Goal: Contribute content: Contribute content

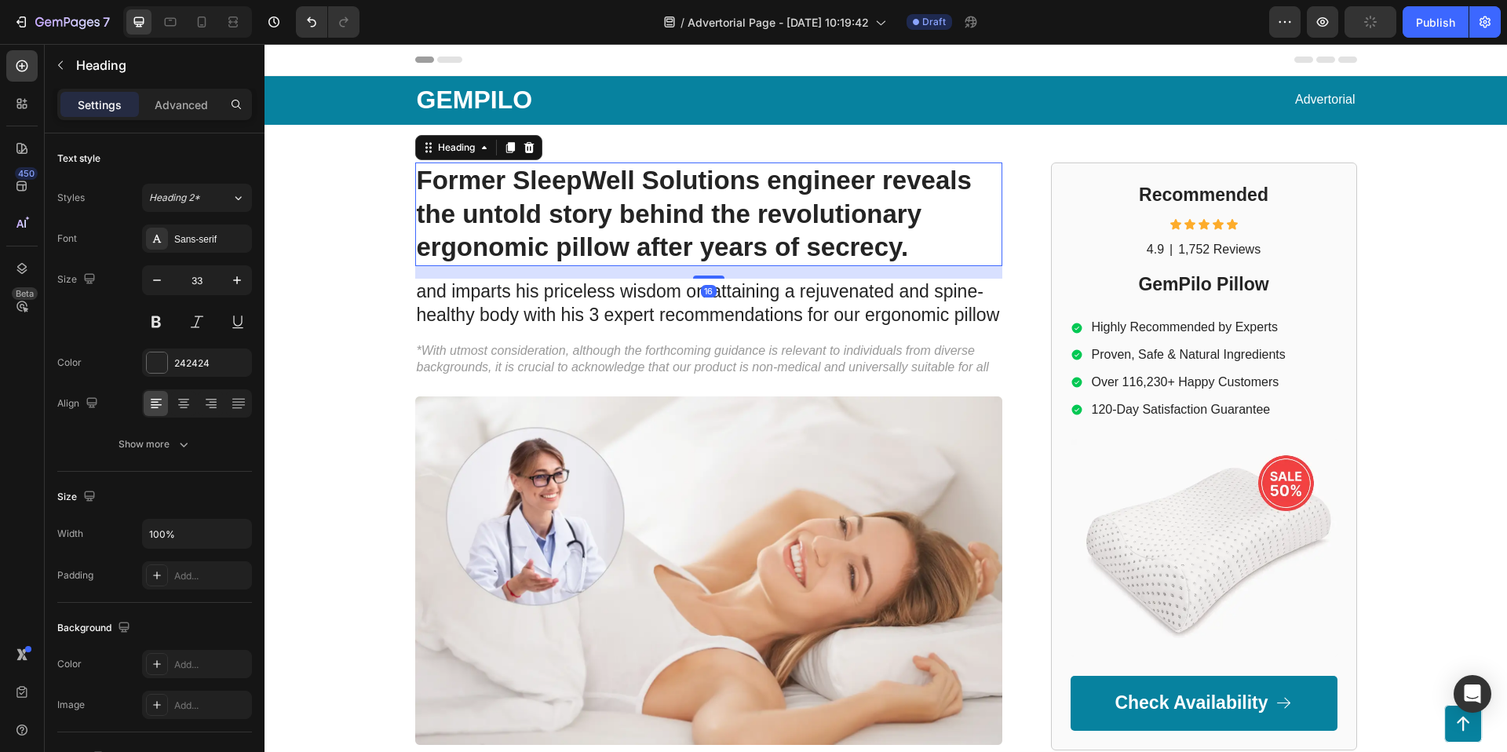
click at [794, 225] on h1 "Former SleepWell Solutions engineer reveals the untold story behind the revolut…" at bounding box center [708, 214] width 587 height 104
click at [794, 225] on p "Former SleepWell Solutions engineer reveals the untold story behind the revolut…" at bounding box center [709, 214] width 584 height 101
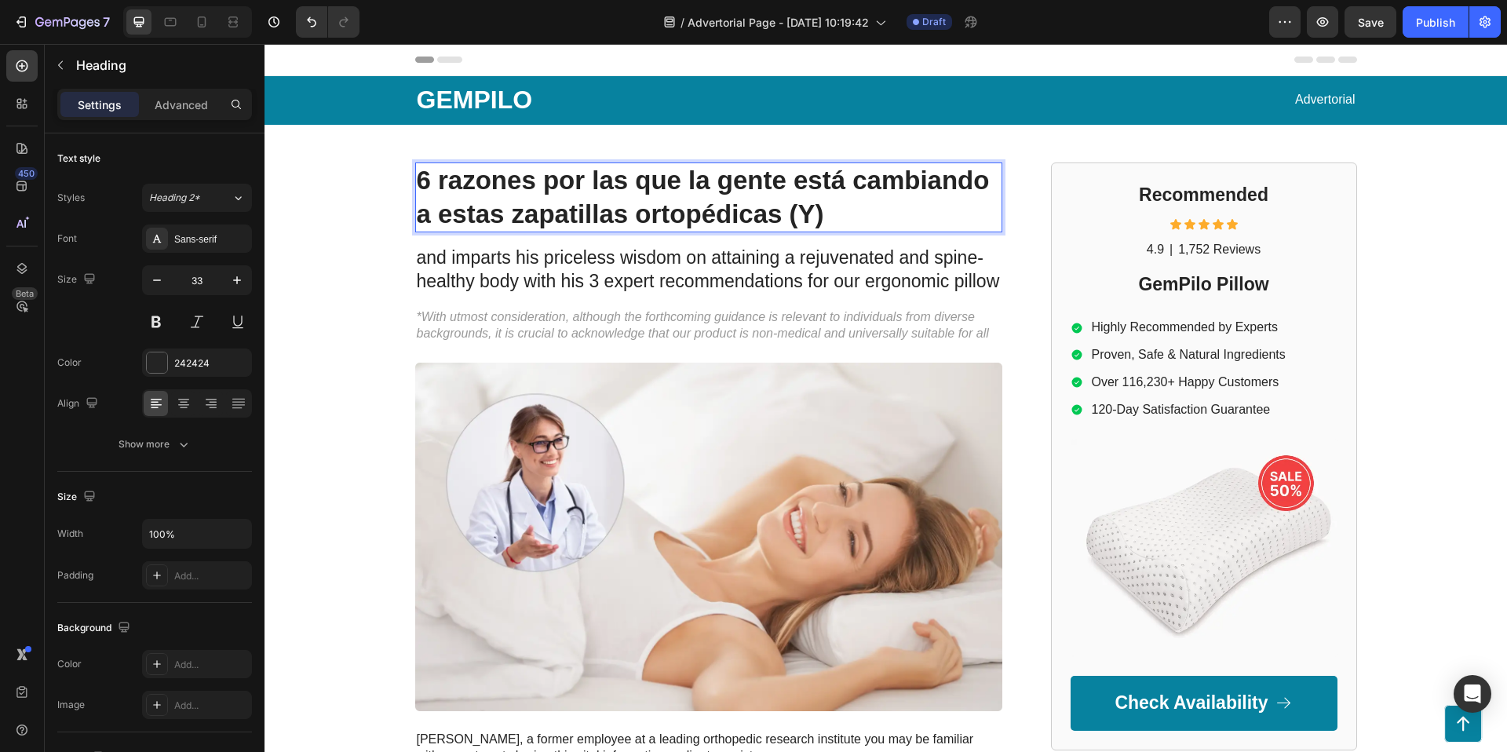
click at [835, 212] on p "6 razones por las que la gente está cambiando a estas zapatillas ortopédicas (Y)" at bounding box center [709, 198] width 584 height 68
click at [812, 217] on p "6 razones por las que la gente está cambiando a estas zapatillas ortopédicas (Y)" at bounding box center [709, 198] width 584 height 68
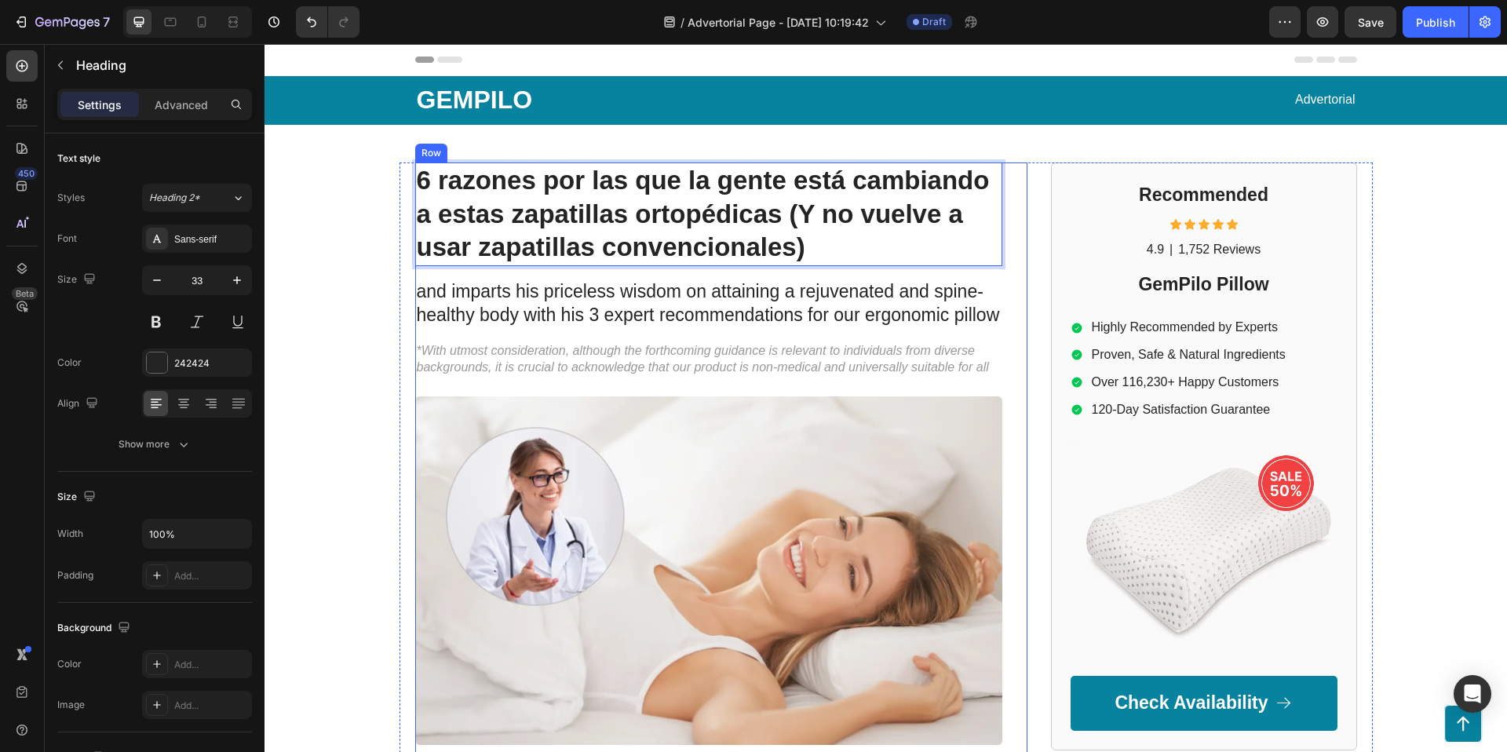
click at [846, 267] on div "6 razones por las que la gente está cambiando a estas zapatillas ortopédicas (Y…" at bounding box center [708, 724] width 587 height 1124
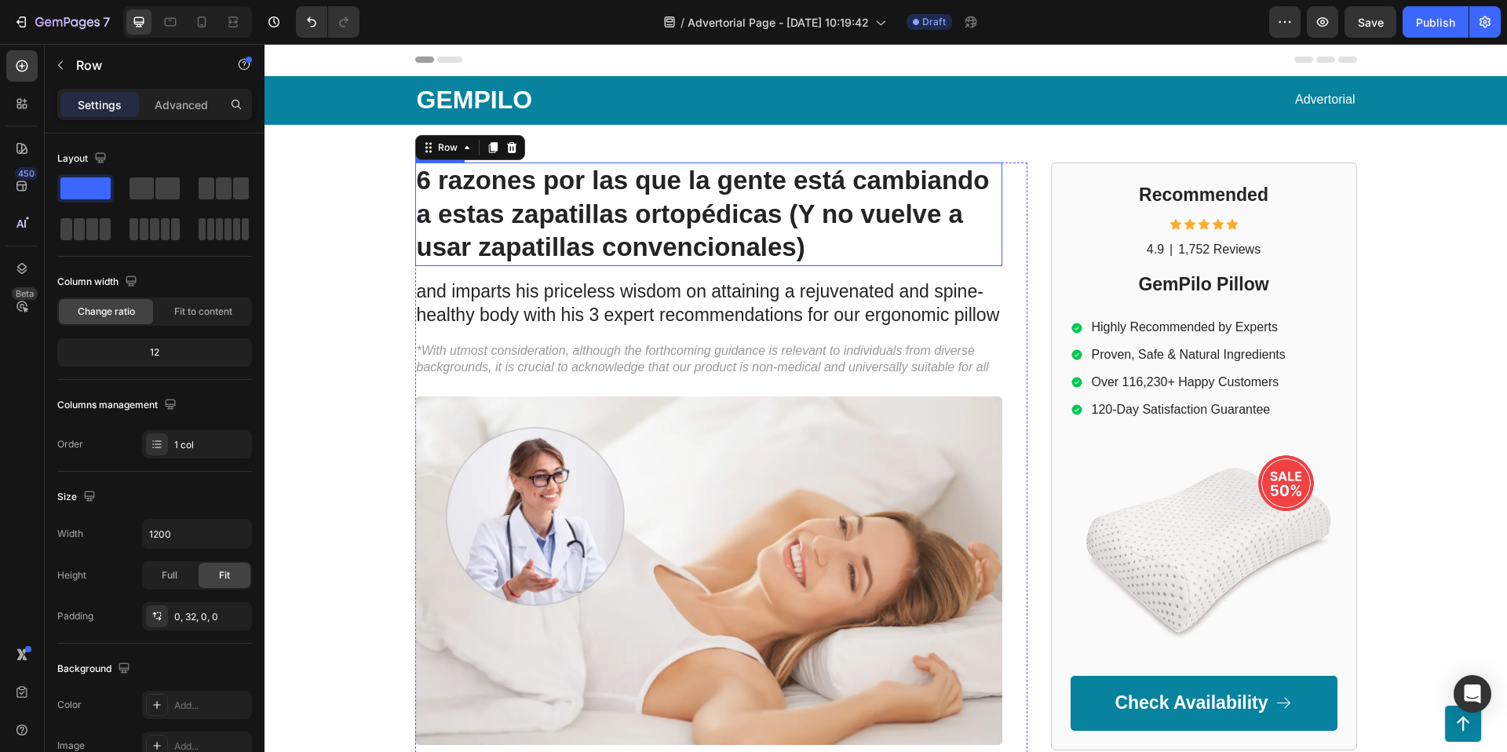
click at [845, 237] on p "6 razones por las que la gente está cambiando a estas zapatillas ortopédicas (Y…" at bounding box center [709, 214] width 584 height 101
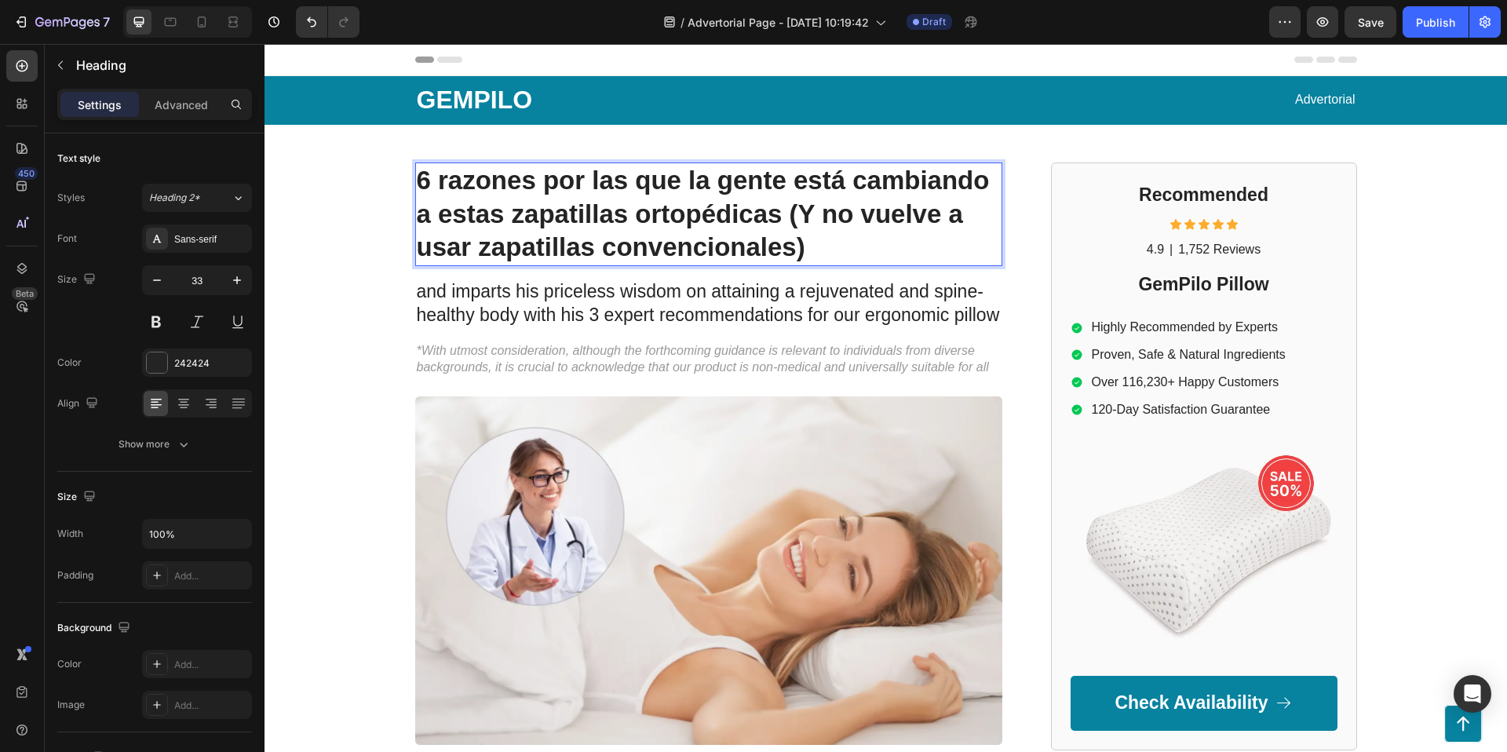
click at [783, 211] on p "6 razones por las que la gente está cambiando a estas zapatillas ortopédicas (Y…" at bounding box center [709, 214] width 584 height 101
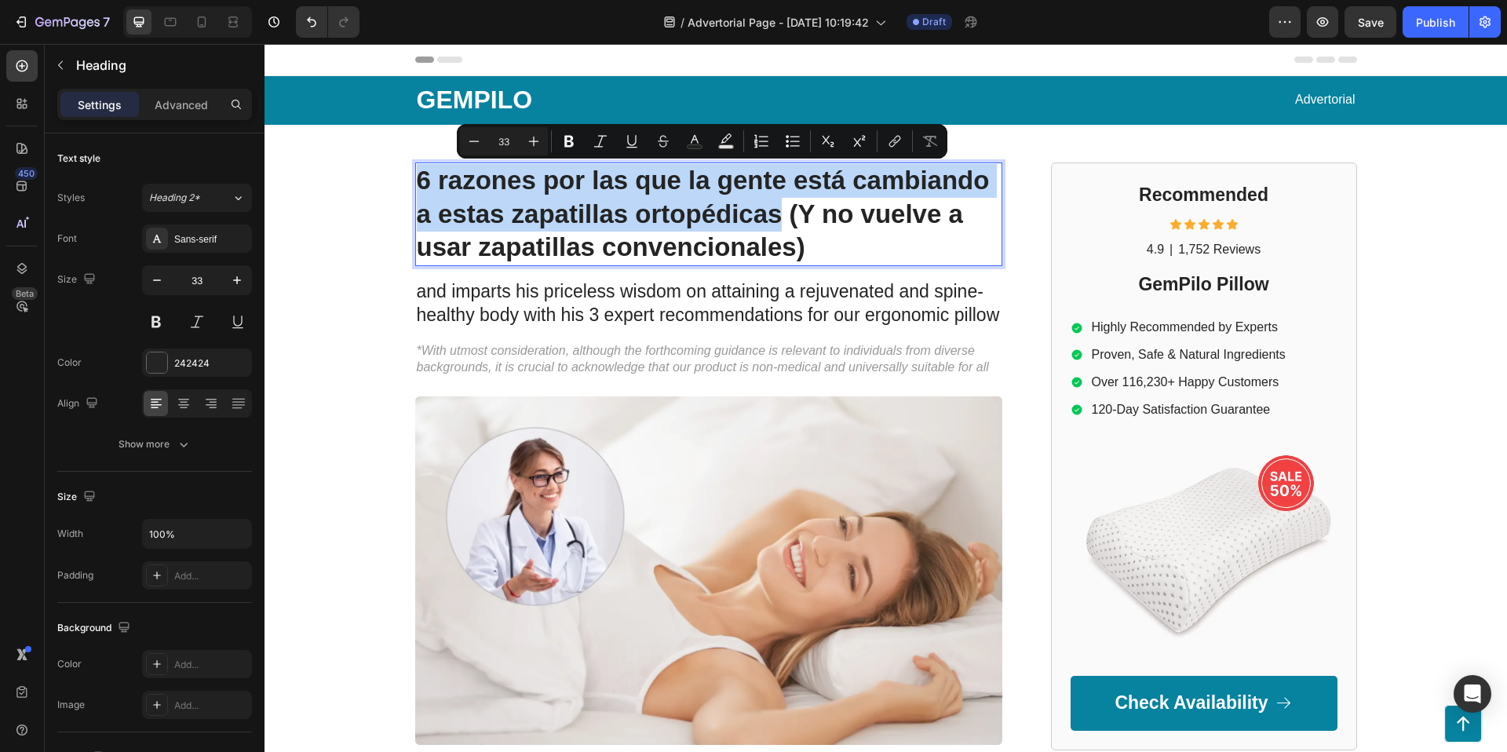
drag, startPoint x: 782, startPoint y: 210, endPoint x: 418, endPoint y: 178, distance: 364.8
click at [418, 178] on p "6 razones por las que la gente está cambiando a estas zapatillas ortopédicas (Y…" at bounding box center [709, 214] width 584 height 101
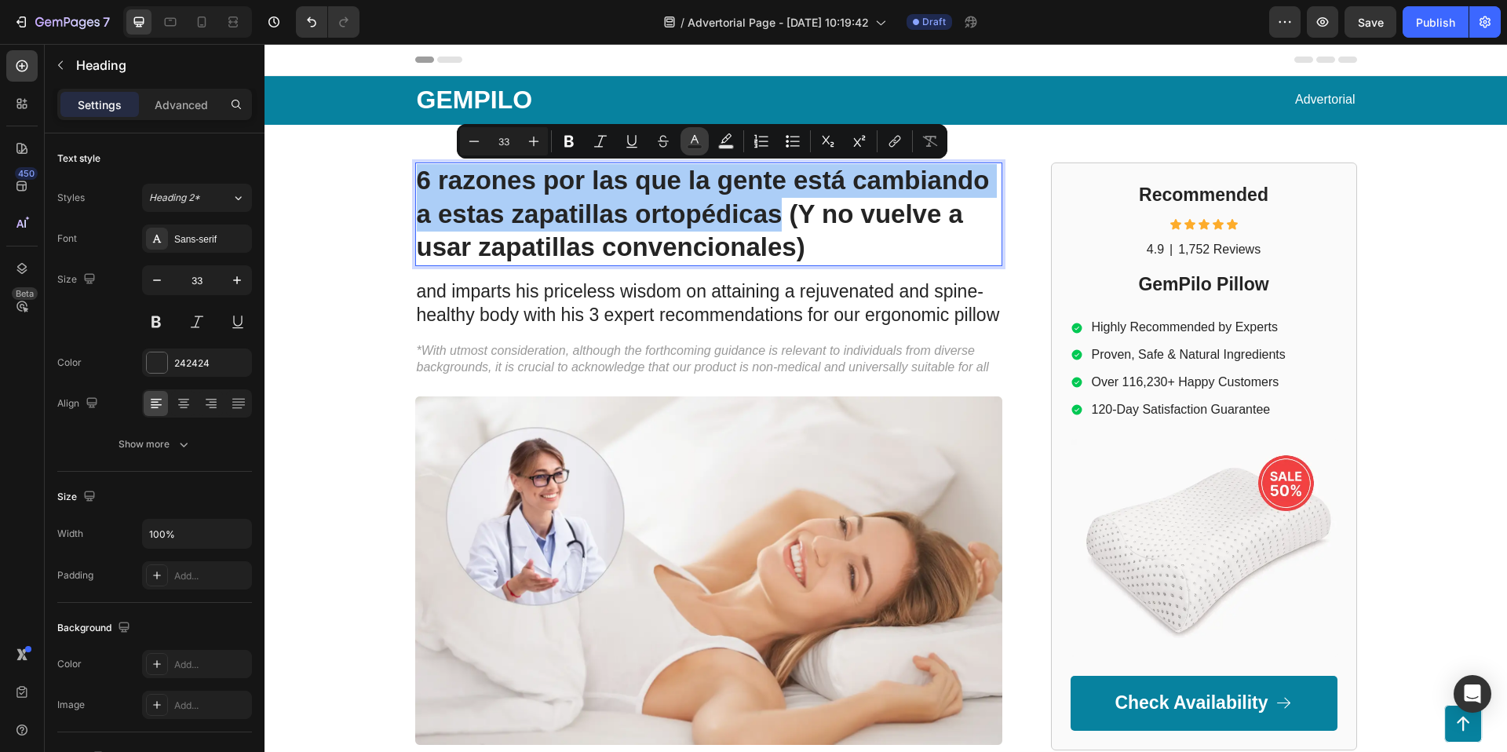
click at [697, 141] on icon "Editor contextual toolbar" at bounding box center [695, 139] width 8 height 9
type input "242424"
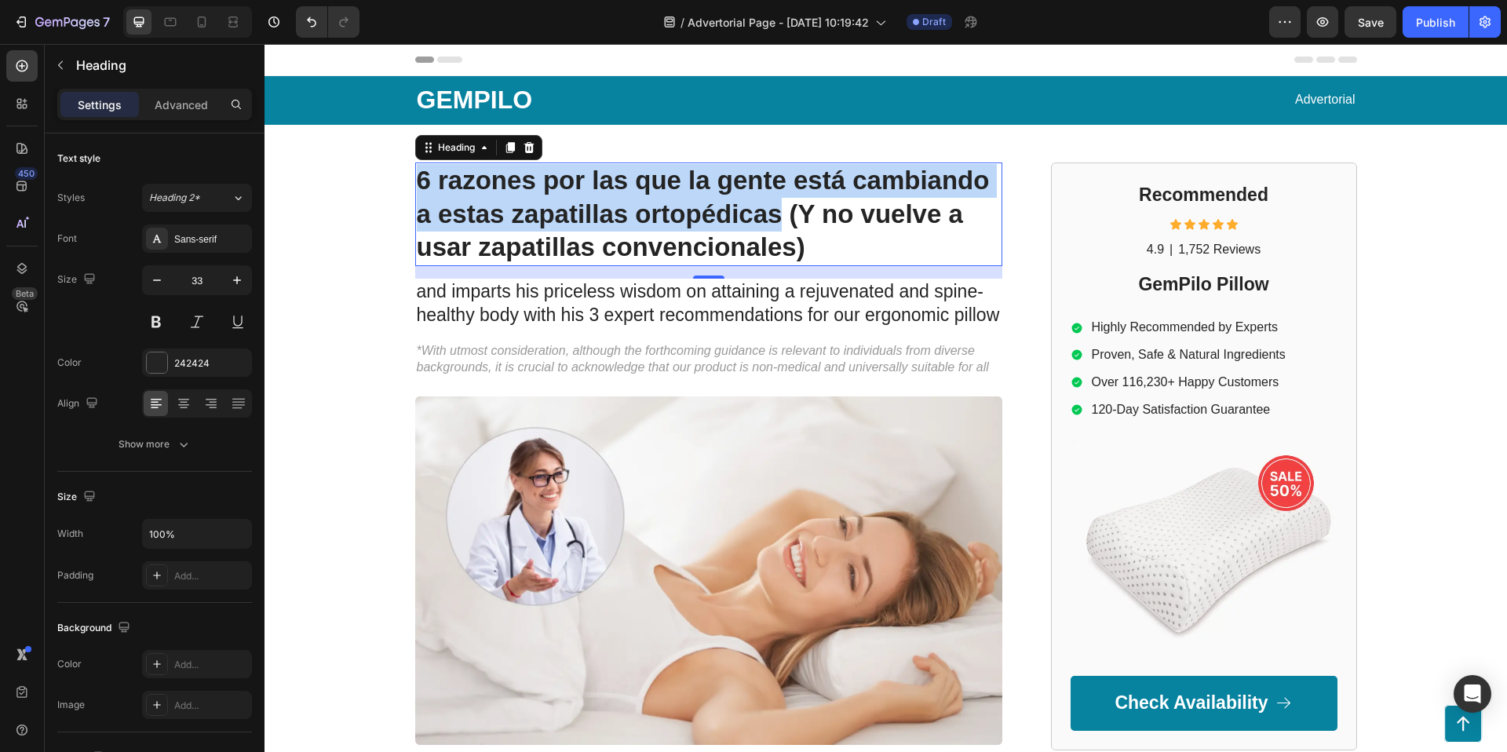
click at [506, 179] on p "6 razones por las que la gente está cambiando a estas zapatillas ortopédicas (Y…" at bounding box center [709, 214] width 584 height 101
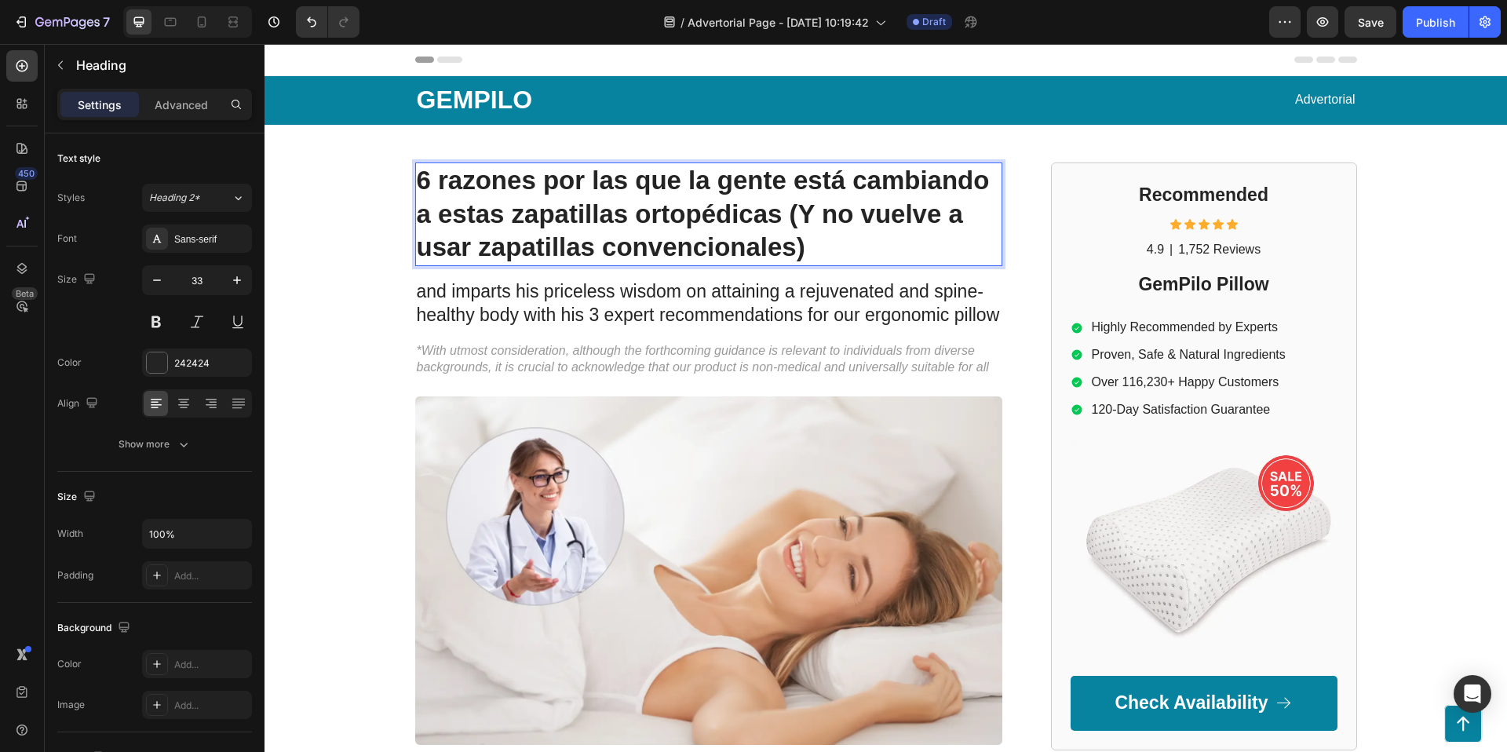
click at [786, 214] on p "6 razones por las que la gente está cambiando a estas zapatillas ortopédicas (Y…" at bounding box center [709, 214] width 584 height 101
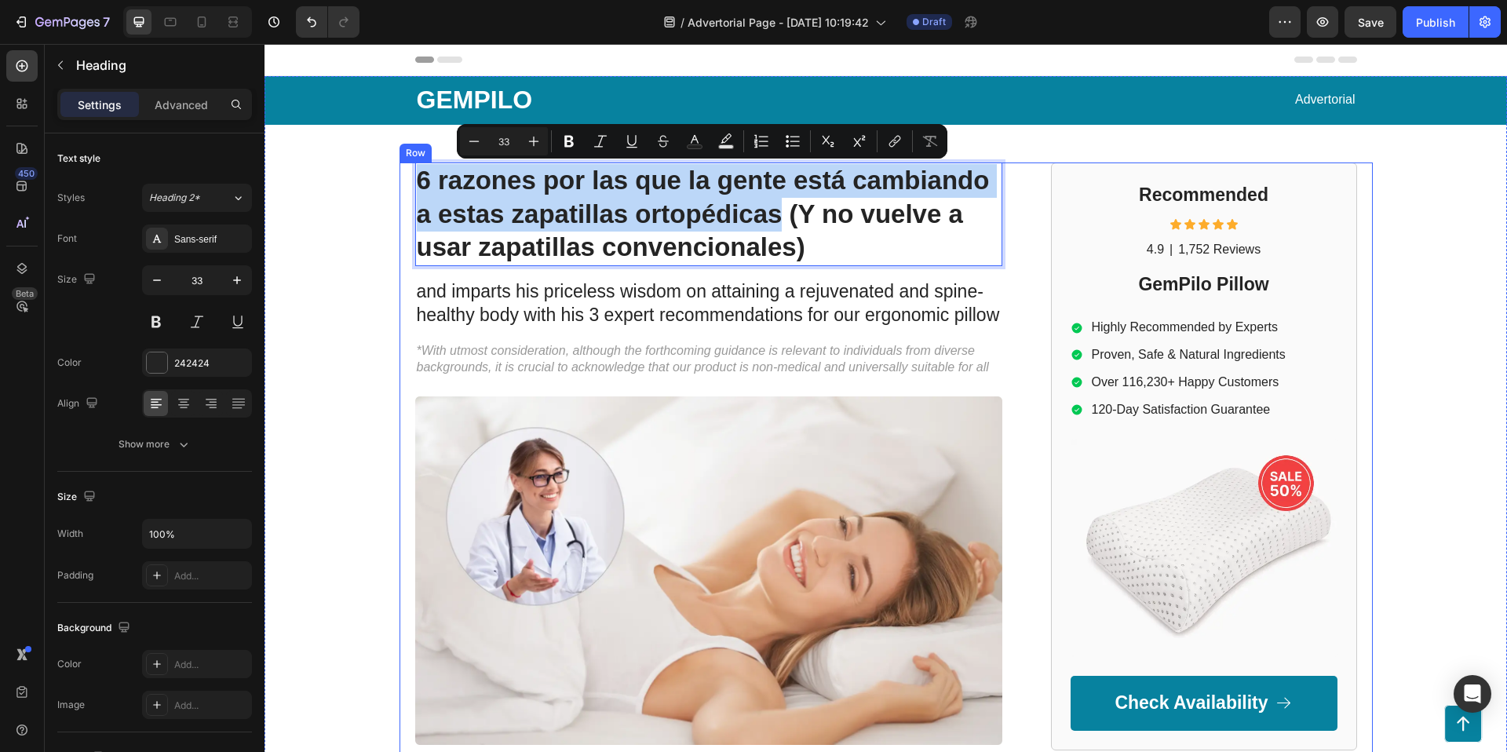
drag, startPoint x: 778, startPoint y: 215, endPoint x: 403, endPoint y: 175, distance: 376.6
click at [403, 175] on div "6 razones por las que la gente está cambiando a estas zapatillas ortopédicas (Y…" at bounding box center [886, 724] width 973 height 1124
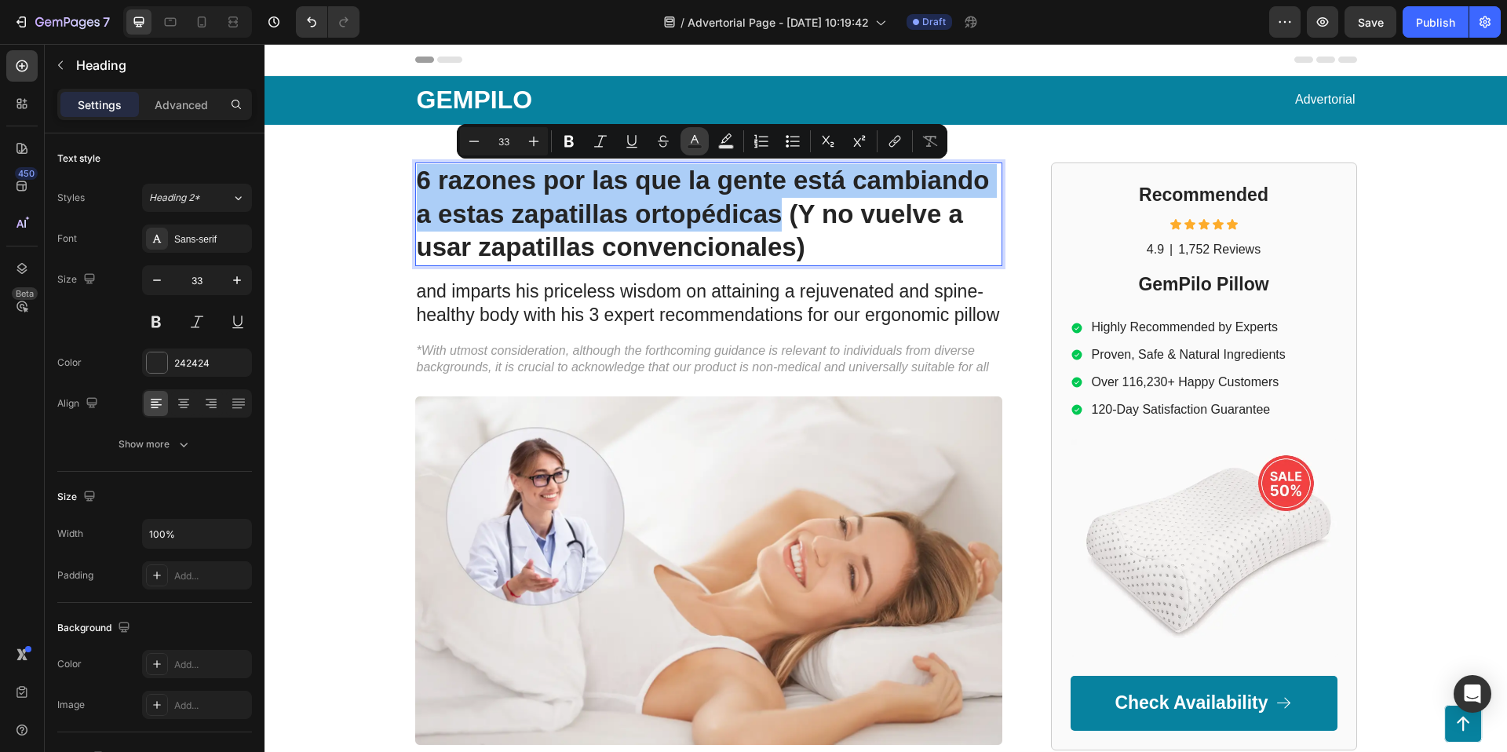
click at [689, 142] on icon "Editor contextual toolbar" at bounding box center [695, 141] width 16 height 16
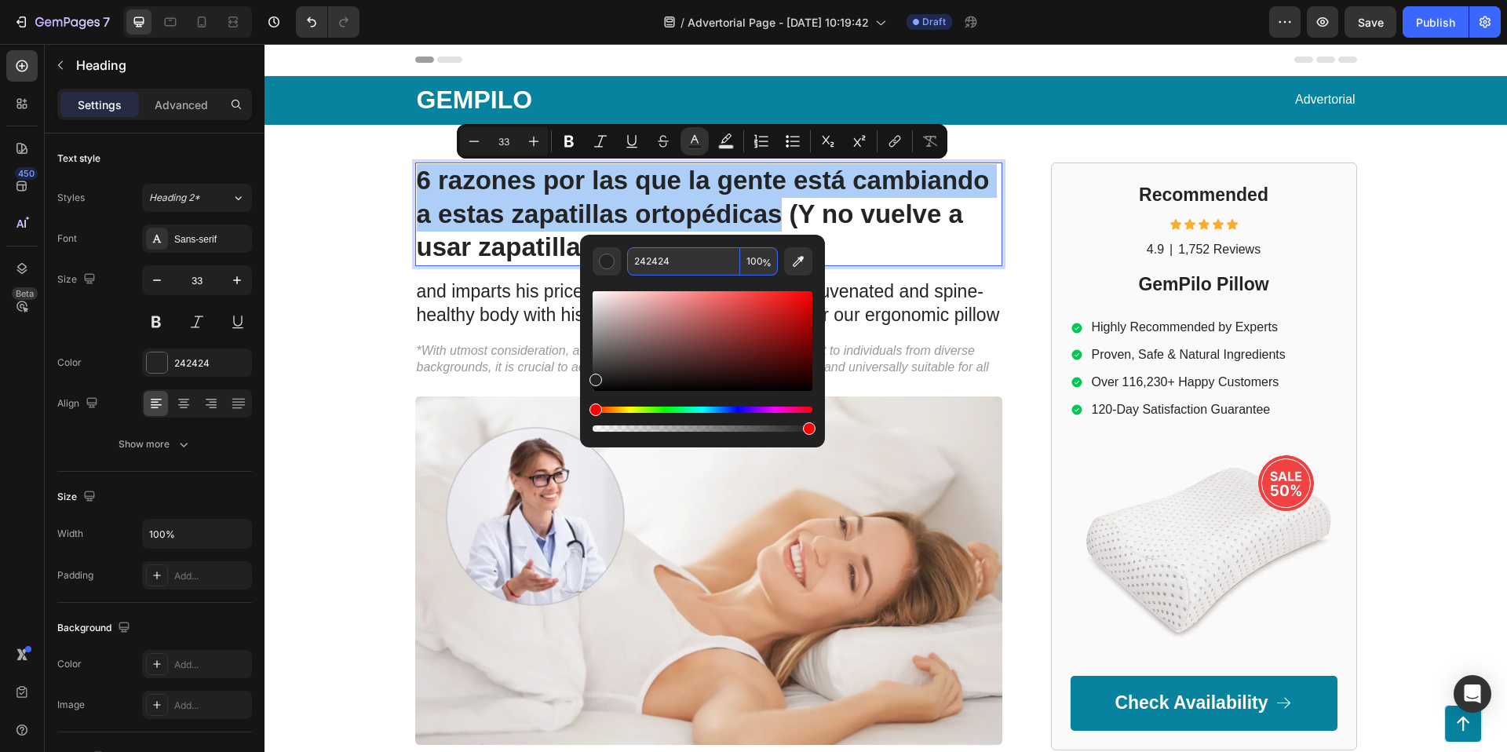
click at [659, 258] on input "242424" at bounding box center [683, 261] width 113 height 28
click at [682, 263] on input "242424" at bounding box center [683, 261] width 113 height 28
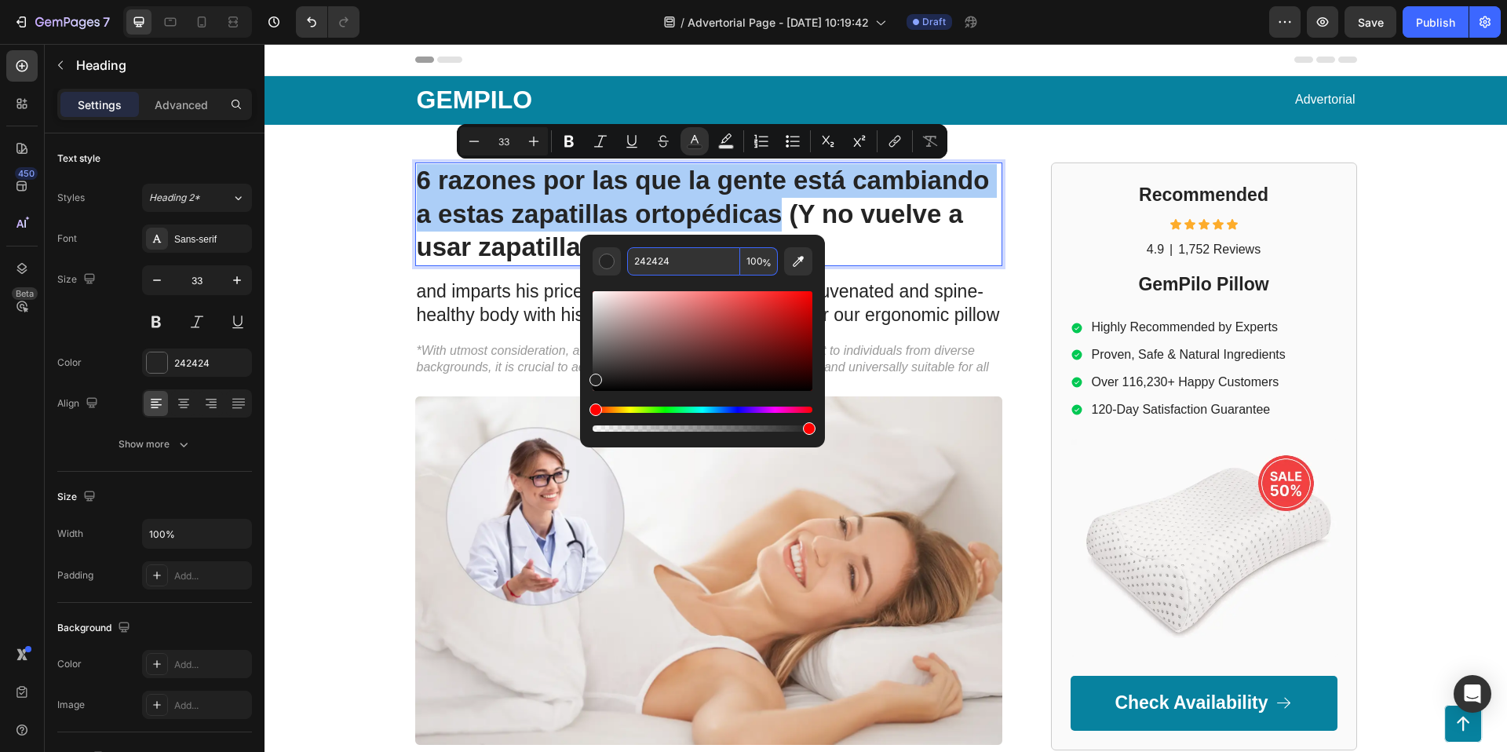
paste input "/Users/[PERSON_NAME]/Desktop/Depico/Branding/07fbe413-b578-41c7-8218-7ac4168cb8…"
type input "/Users/[PERSON_NAME]/Desktop/Depico/Branding/07fbe413-b578-41c7-8218-7ac4168cb8…"
click at [708, 261] on input "/Users/[PERSON_NAME]/Desktop/Depico/Branding/07fbe413-b578-41c7-8218-7ac4168cb8…" at bounding box center [683, 261] width 113 height 28
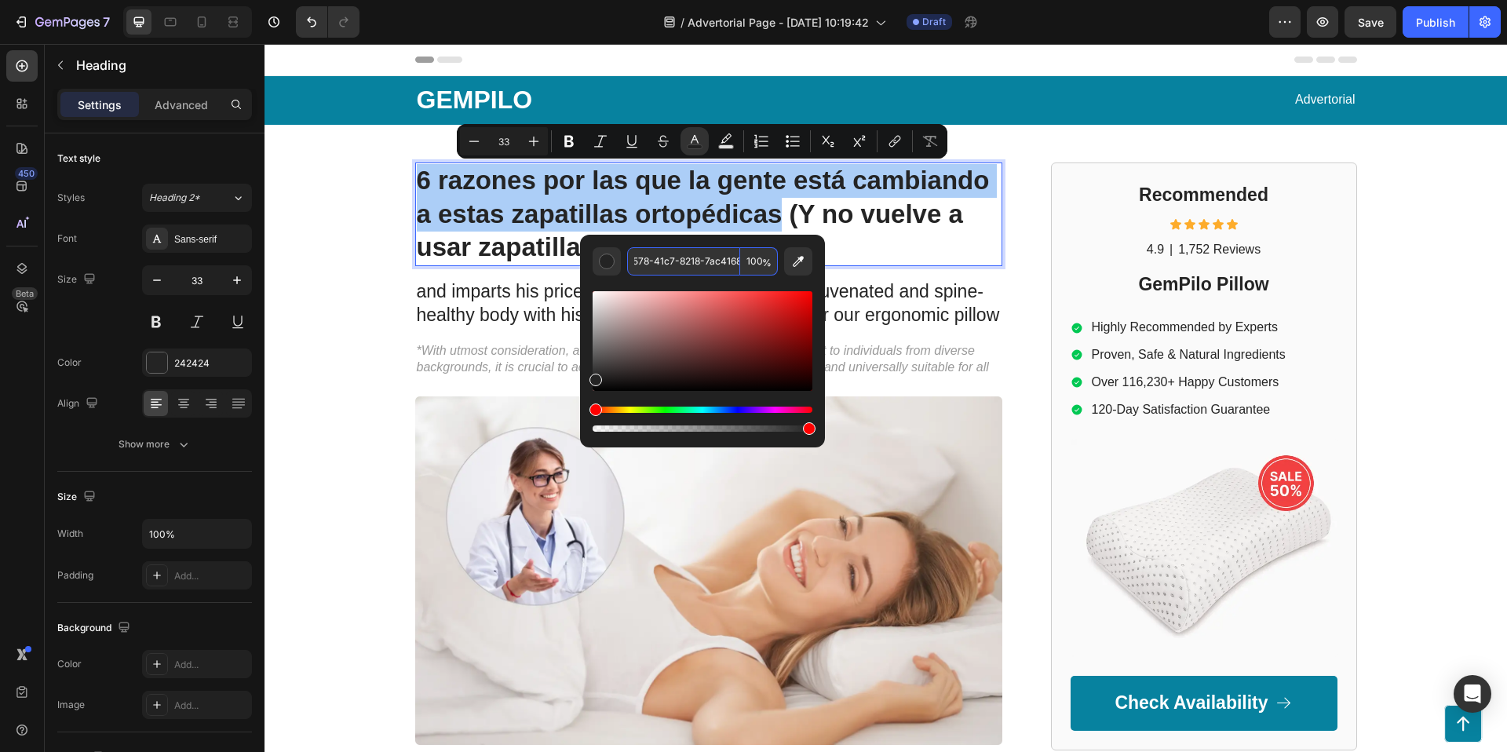
click at [708, 261] on input "/Users/[PERSON_NAME]/Desktop/Depico/Branding/07fbe413-b578-41c7-8218-7ac4168cb8…" at bounding box center [683, 261] width 113 height 28
type input "242424"
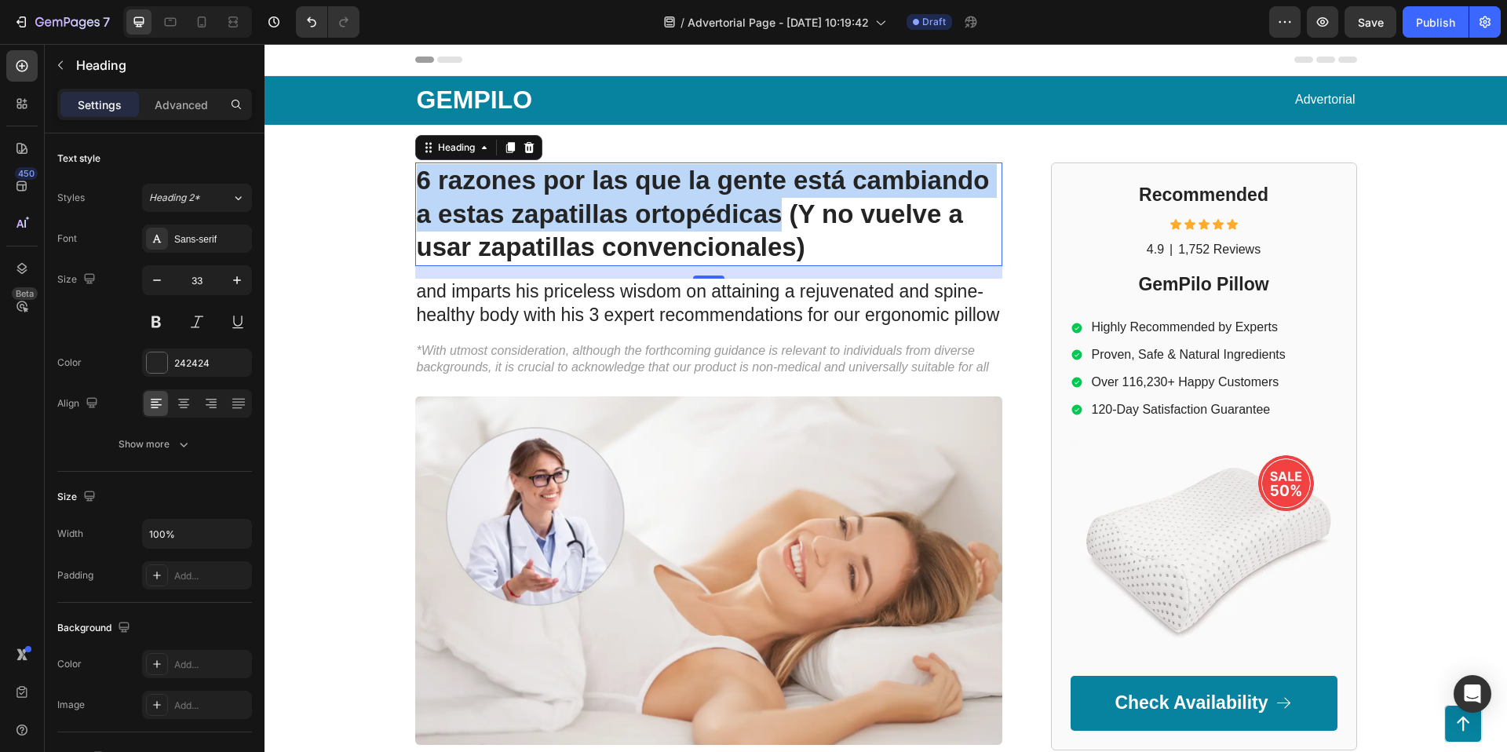
click at [518, 192] on p "6 razones por las que la gente está cambiando a estas zapatillas ortopédicas (Y…" at bounding box center [709, 214] width 584 height 101
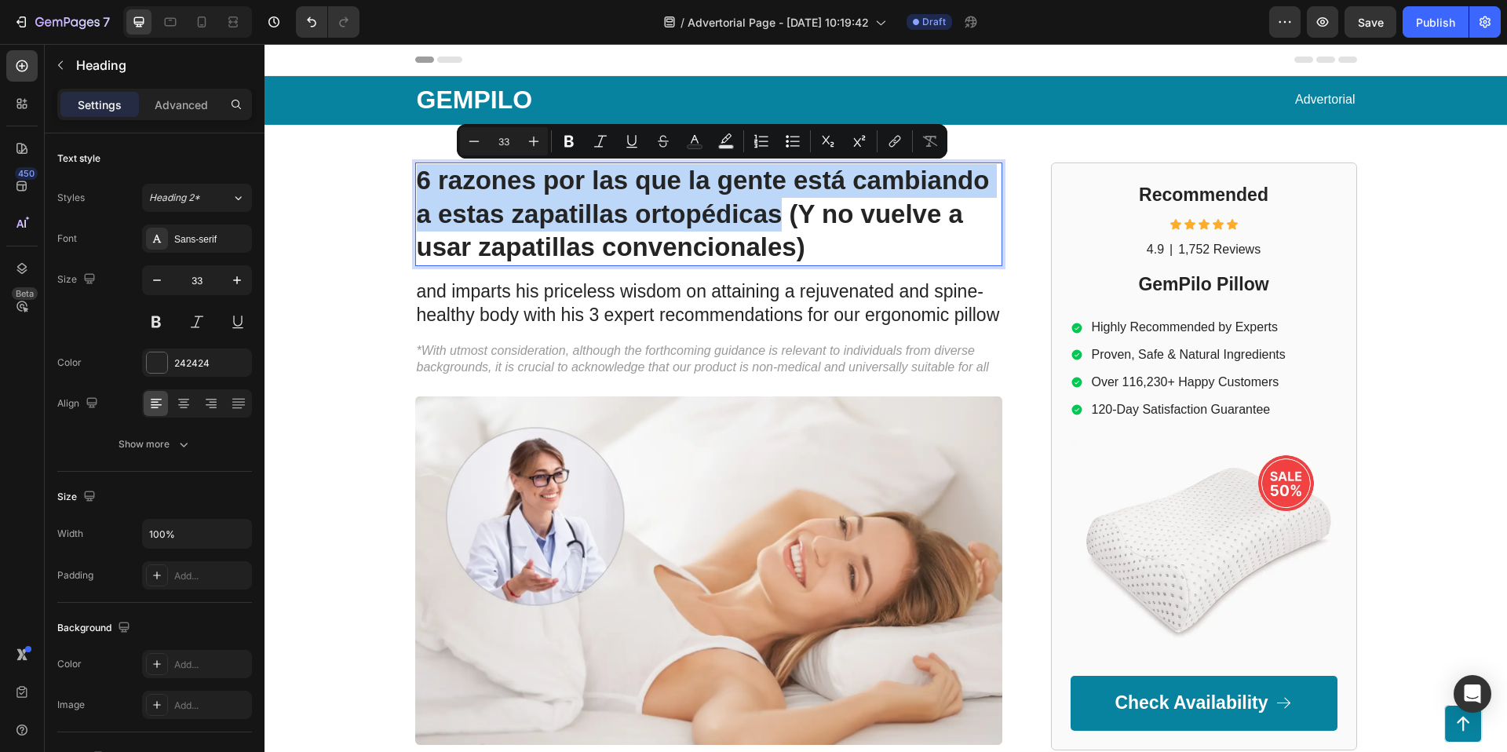
drag, startPoint x: 425, startPoint y: 181, endPoint x: 783, endPoint y: 214, distance: 359.5
click at [783, 214] on p "6 razones por las que la gente está cambiando a estas zapatillas ortopédicas (Y…" at bounding box center [709, 214] width 584 height 101
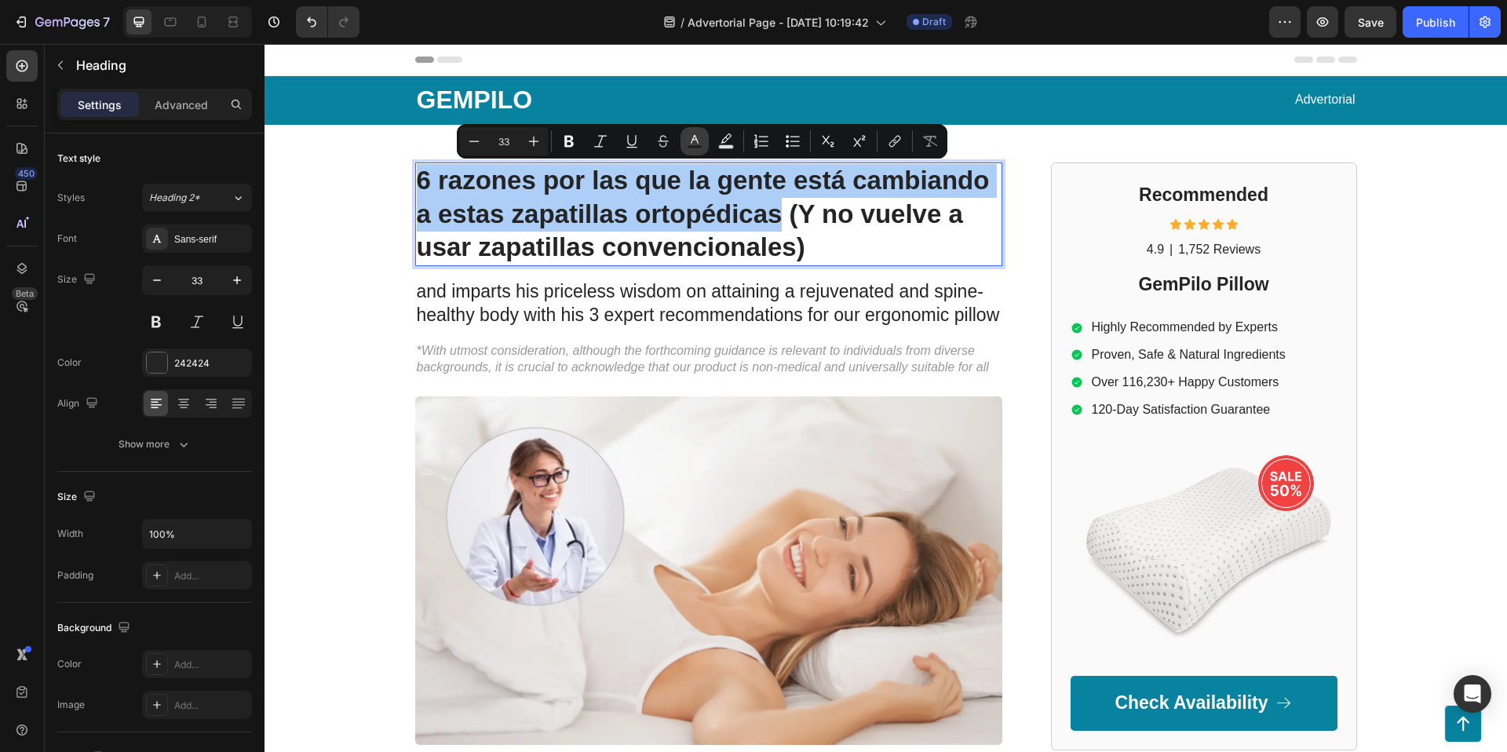
click at [699, 144] on icon "Editor contextual toolbar" at bounding box center [695, 141] width 16 height 16
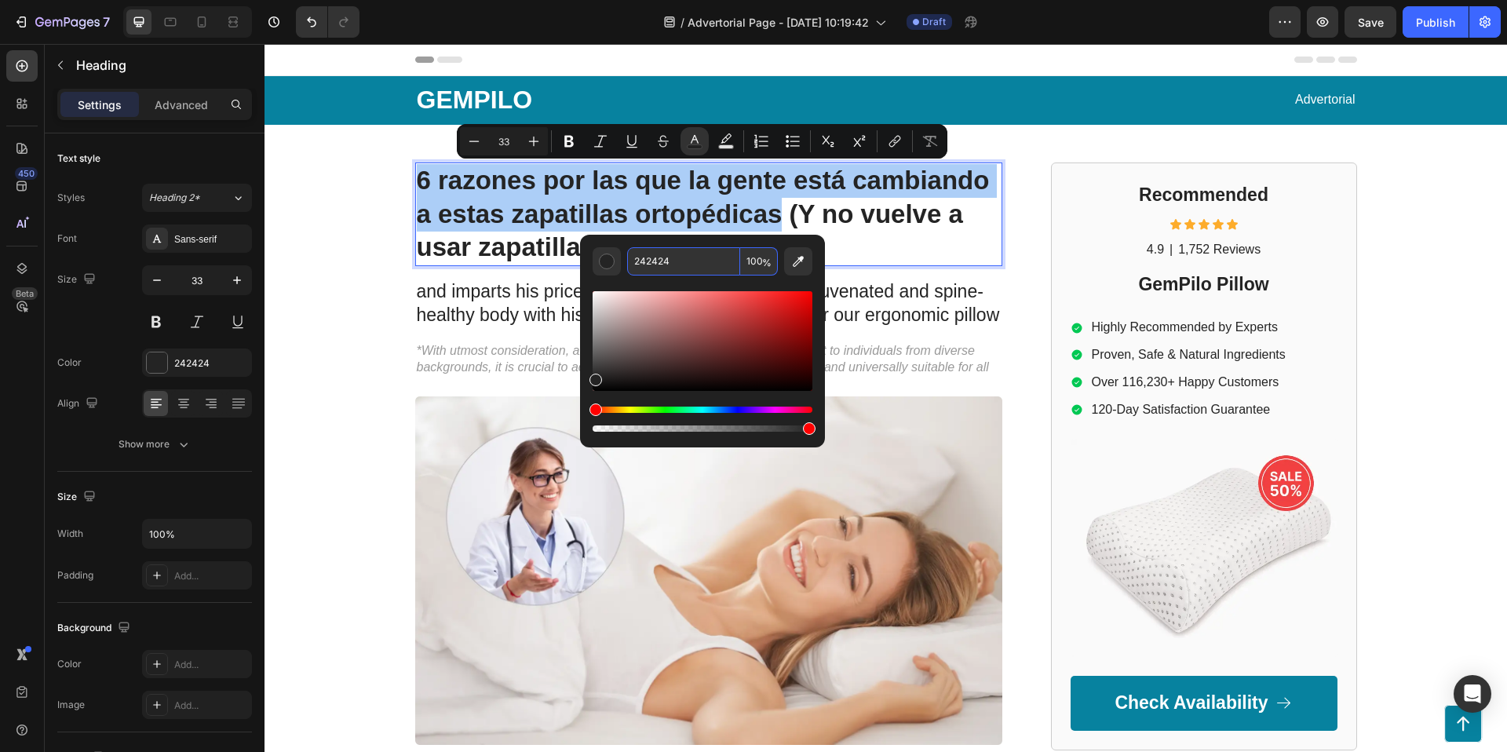
click at [661, 259] on input "242424" at bounding box center [683, 261] width 113 height 28
paste input "#1B4332"
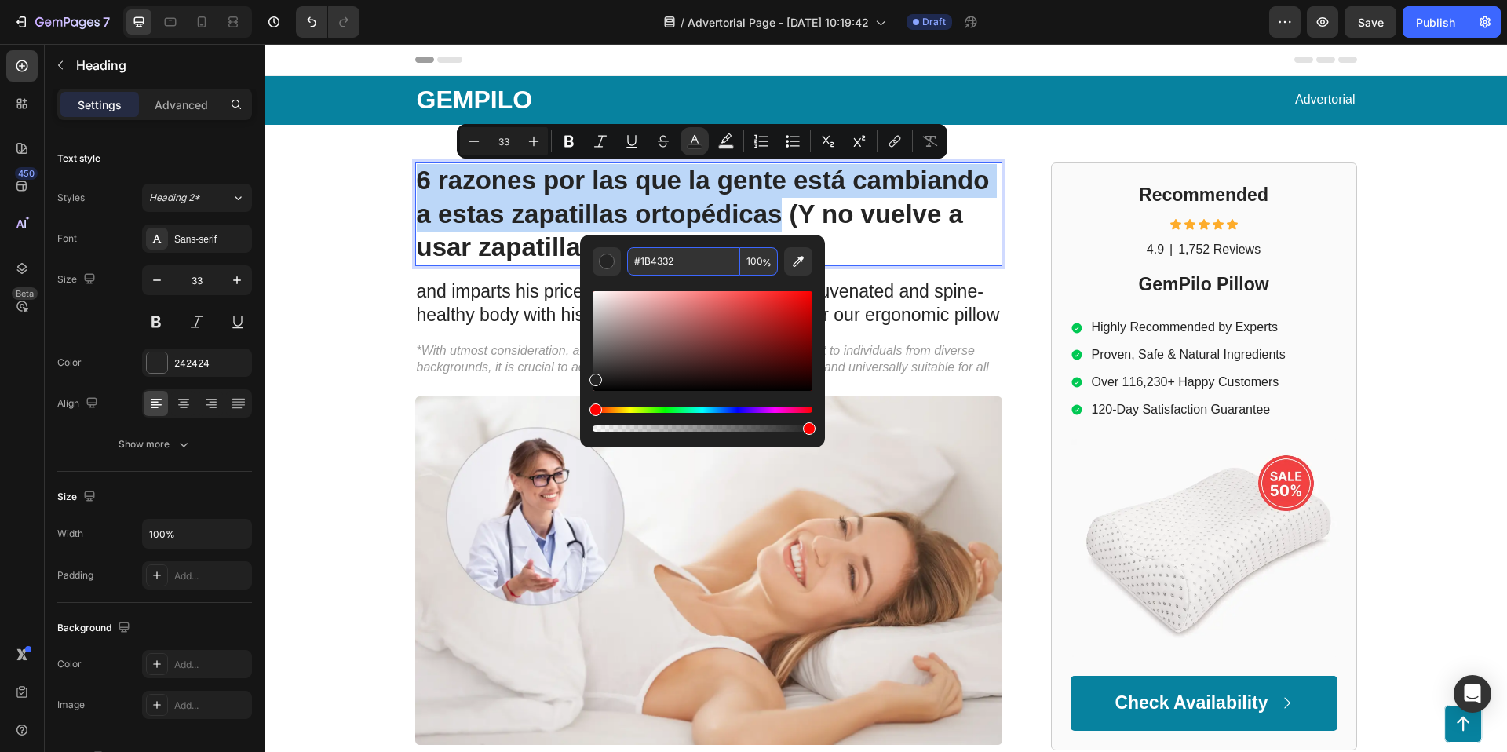
type input "1B4332"
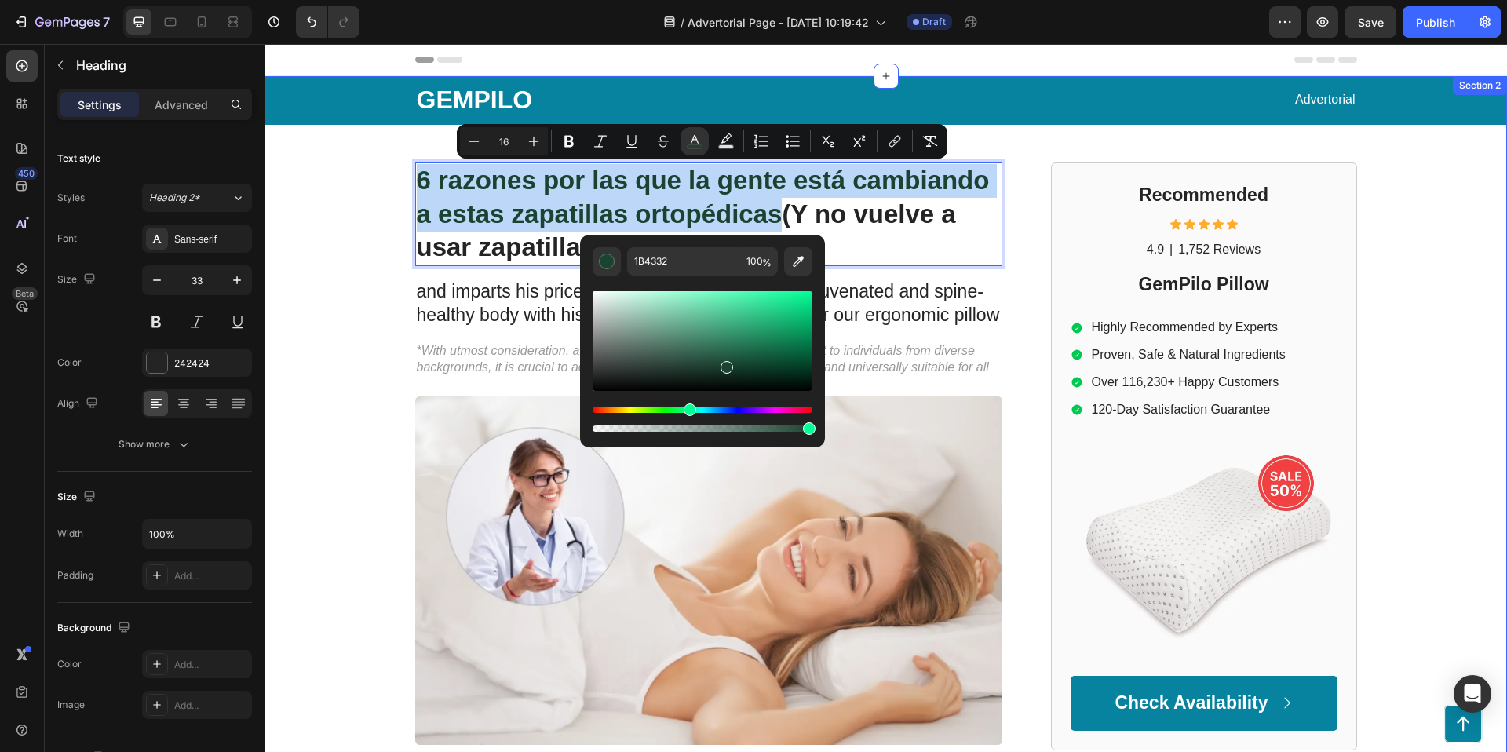
click at [1014, 130] on div "GEMPILO Text Block Advertorial Text Block Row Row 6 razones por las que la gent…" at bounding box center [886, 681] width 1243 height 1210
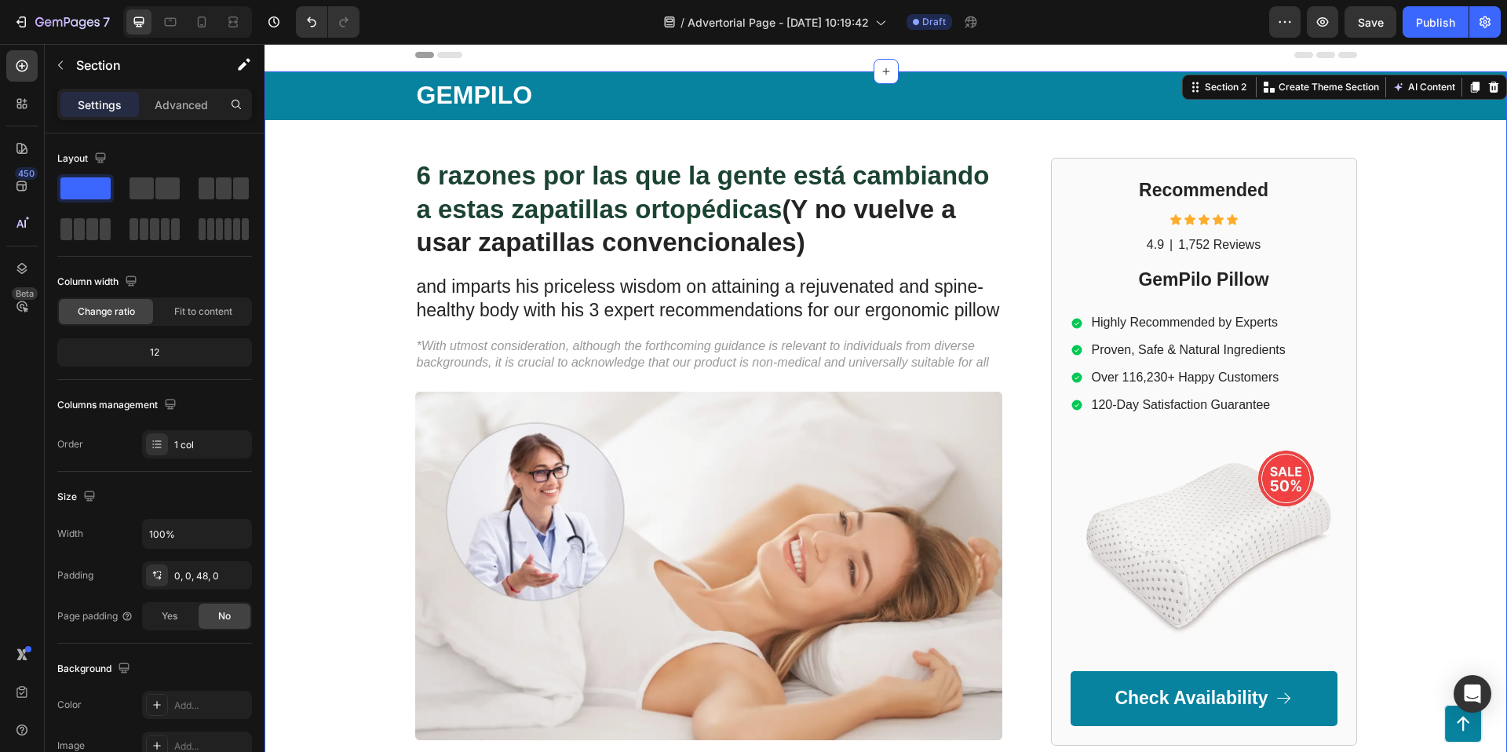
scroll to position [7, 0]
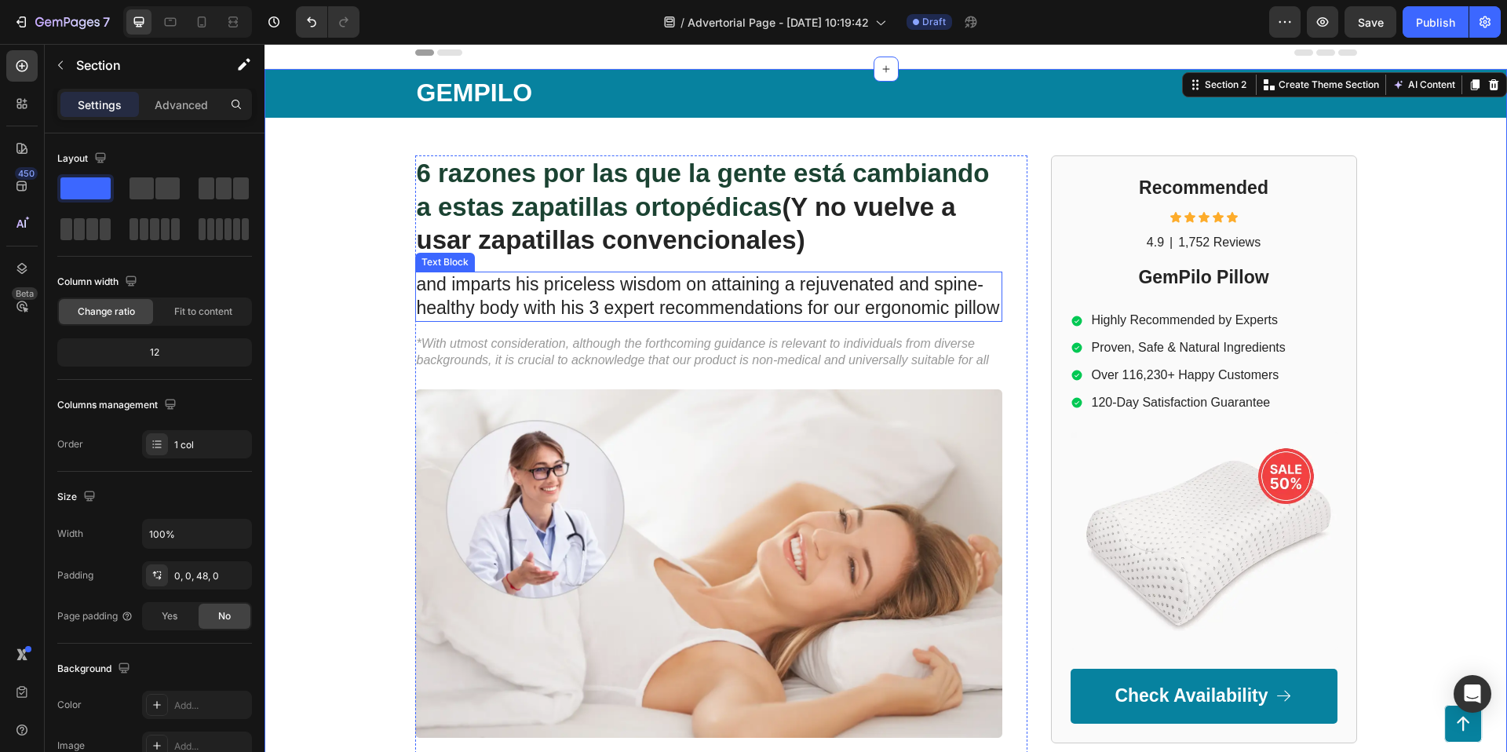
click at [593, 295] on p "and imparts his priceless wisdom on attaining a rejuvenated and spine-healthy b…" at bounding box center [709, 296] width 584 height 47
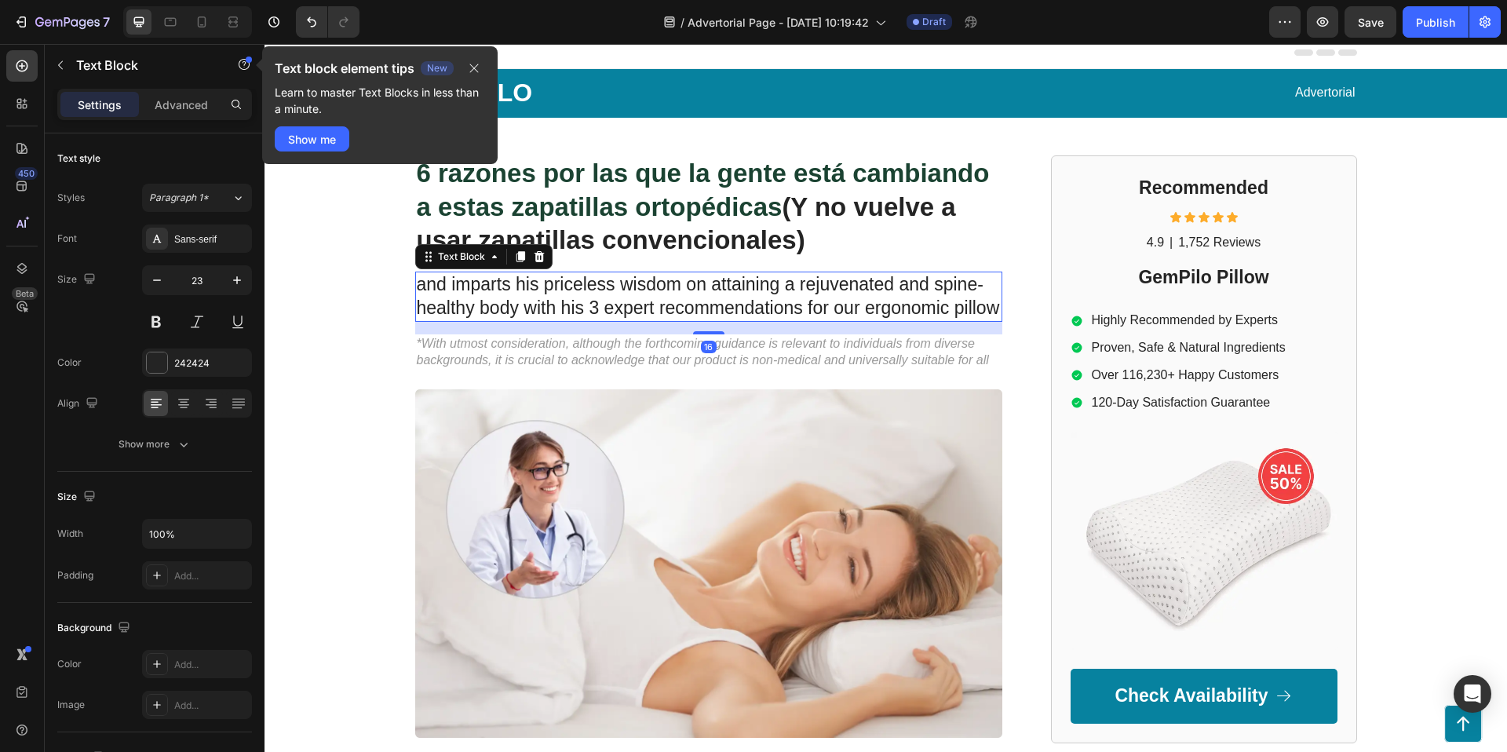
click at [593, 295] on p "and imparts his priceless wisdom on attaining a rejuvenated and spine-healthy b…" at bounding box center [709, 296] width 584 height 47
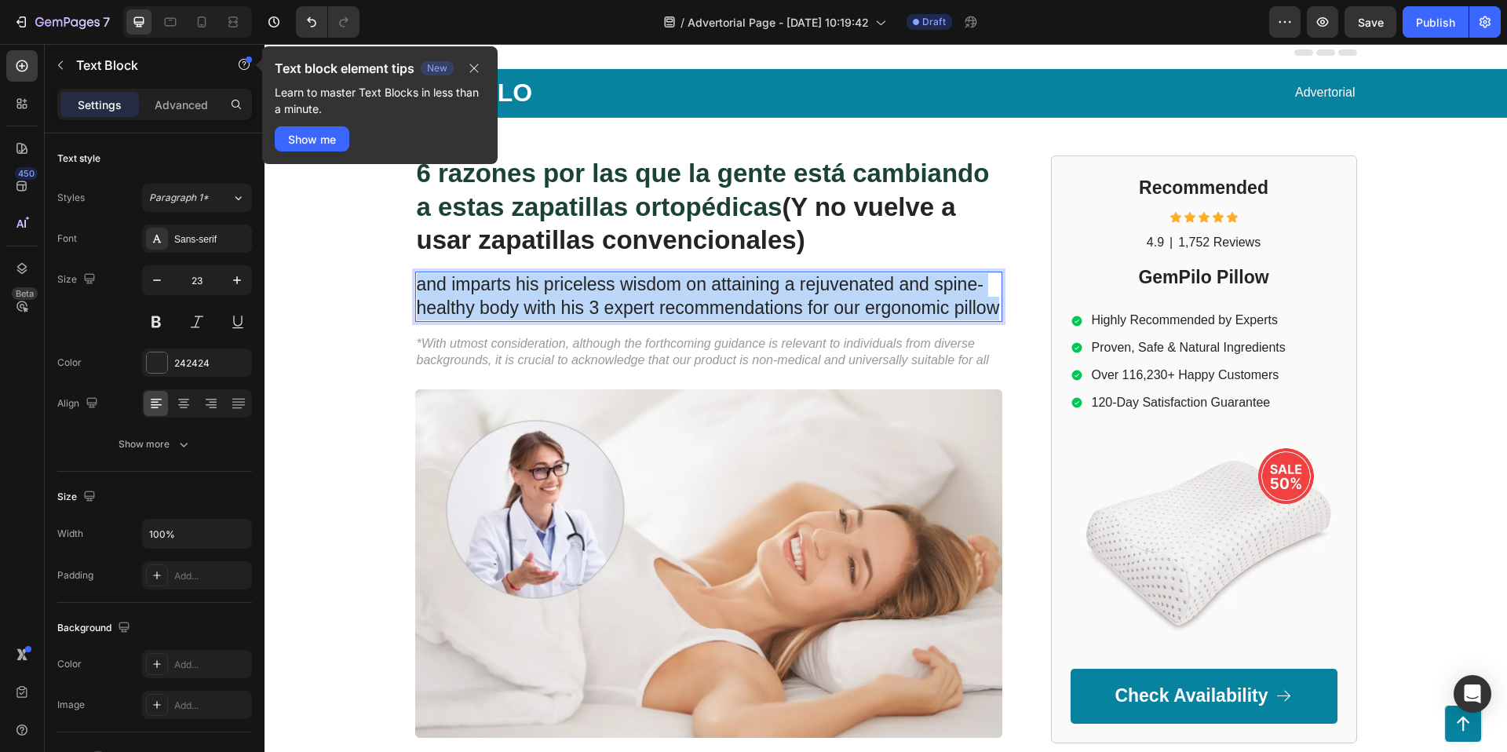
click at [593, 295] on p "and imparts his priceless wisdom on attaining a rejuvenated and spine-healthy b…" at bounding box center [709, 296] width 584 height 47
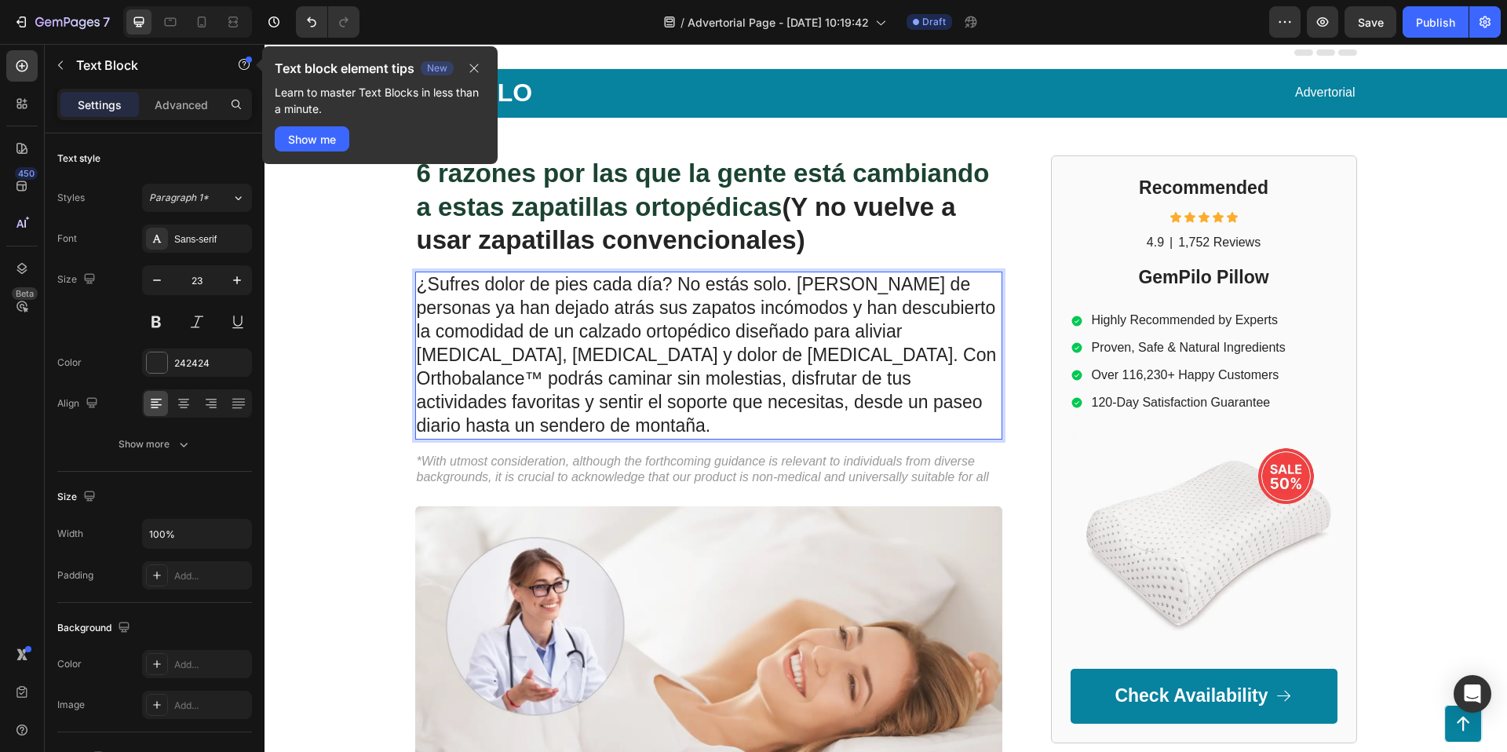
click at [652, 342] on p "¿Sufres dolor de pies cada día? No estás solo. [PERSON_NAME] de personas ya han…" at bounding box center [709, 355] width 584 height 164
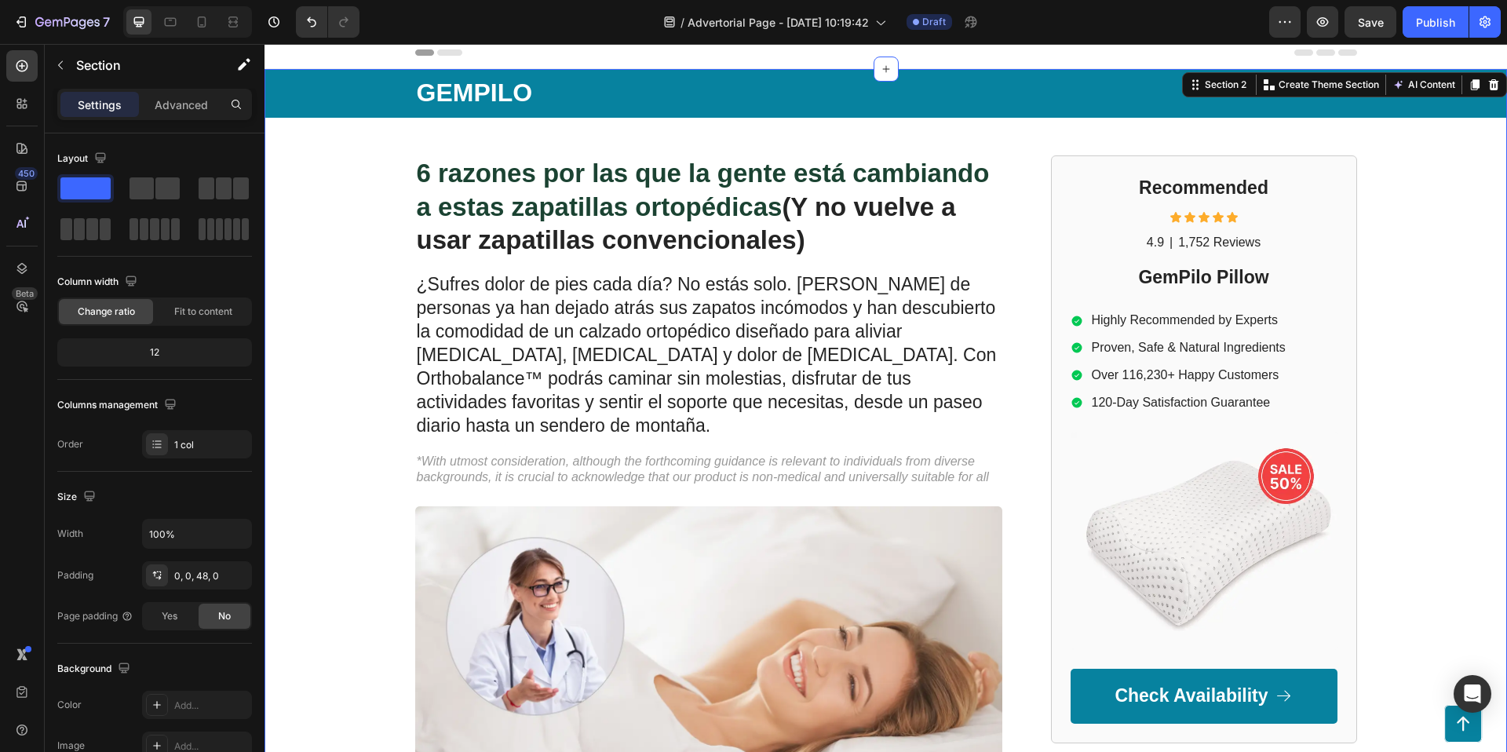
click at [321, 380] on div "GEMPILO Text Block Advertorial Text Block Row Row ⁠⁠⁠⁠⁠⁠⁠ 6 razones por las que…" at bounding box center [886, 732] width 1243 height 1327
click at [536, 351] on p "¿Sufres dolor de pies cada día? No estás solo. [PERSON_NAME] de personas ya han…" at bounding box center [709, 355] width 584 height 164
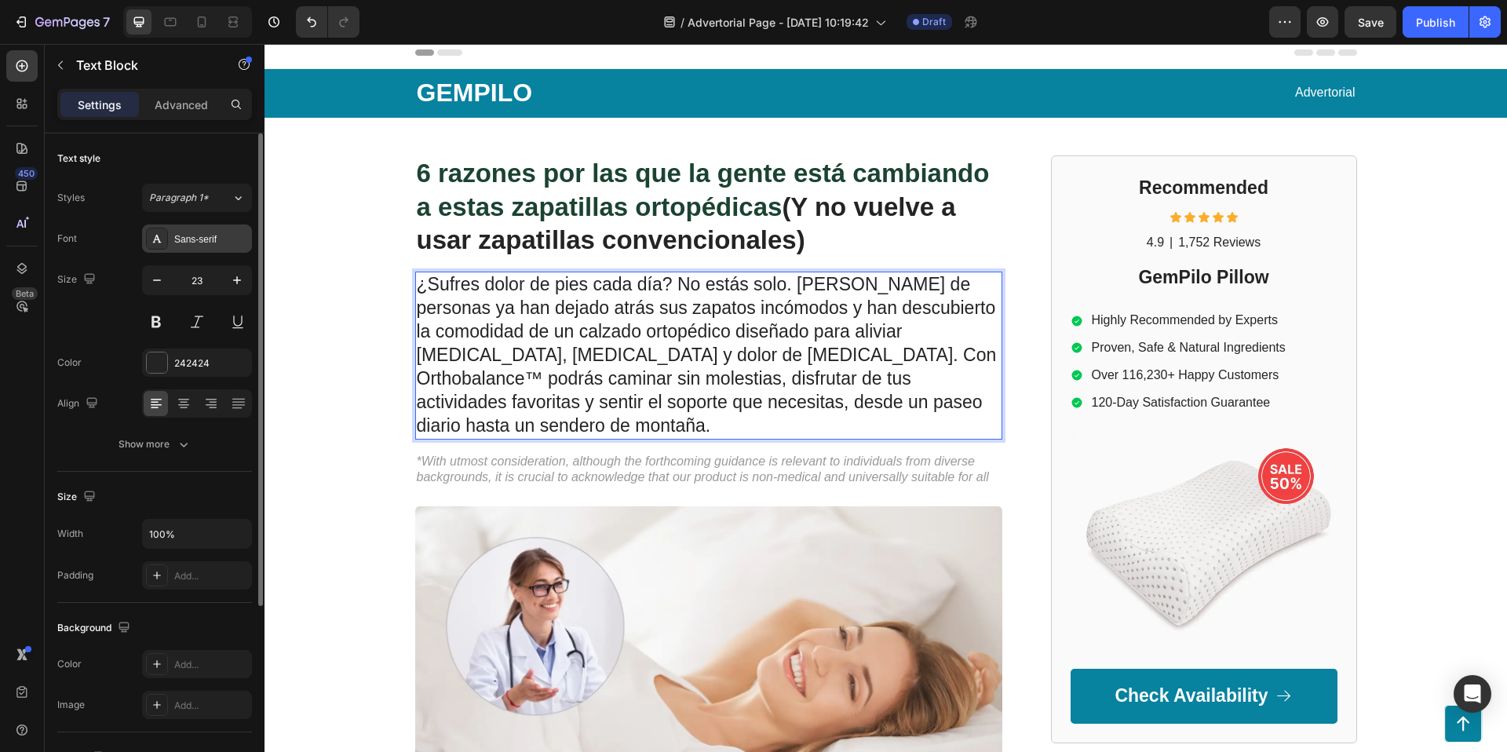
click at [197, 242] on div "Sans-serif" at bounding box center [211, 239] width 74 height 14
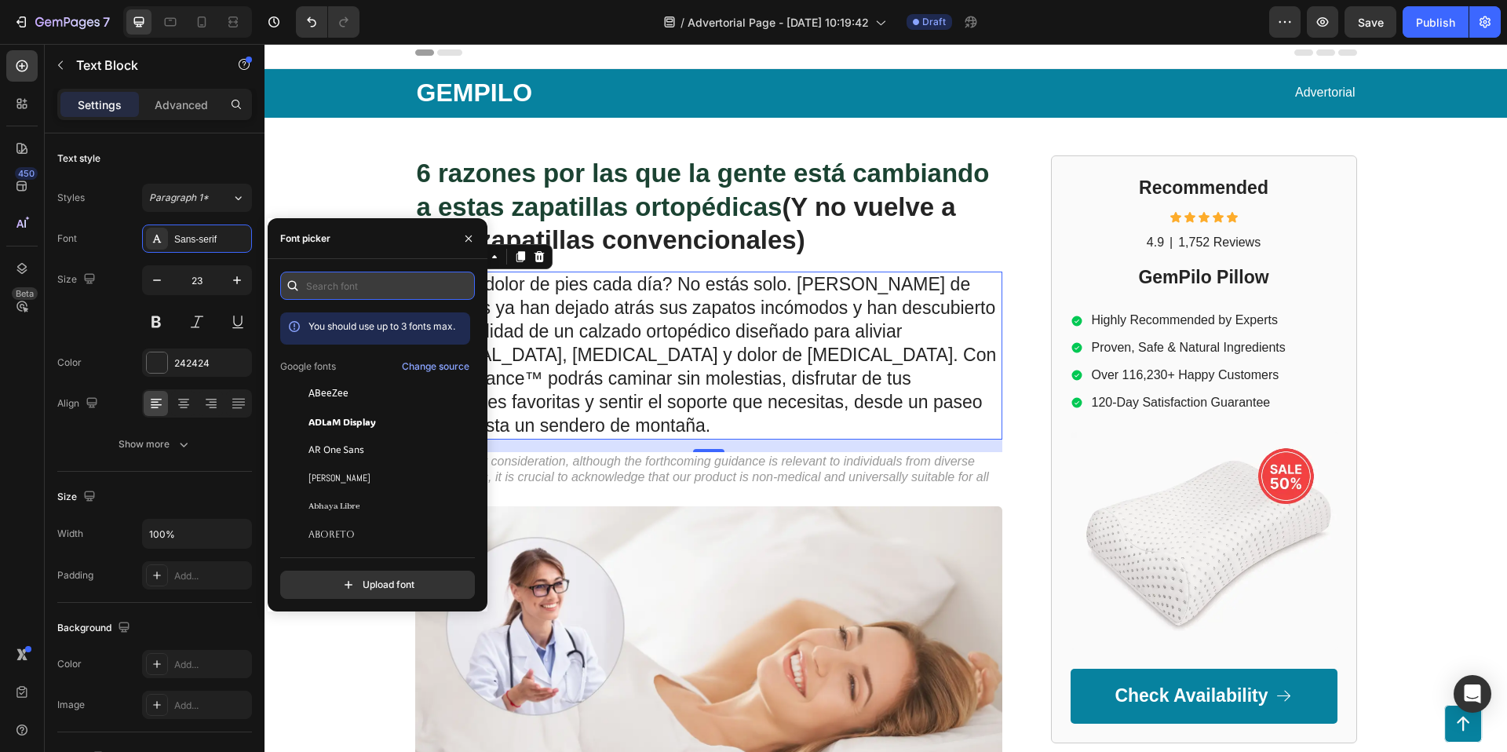
click at [378, 293] on input "text" at bounding box center [377, 286] width 195 height 28
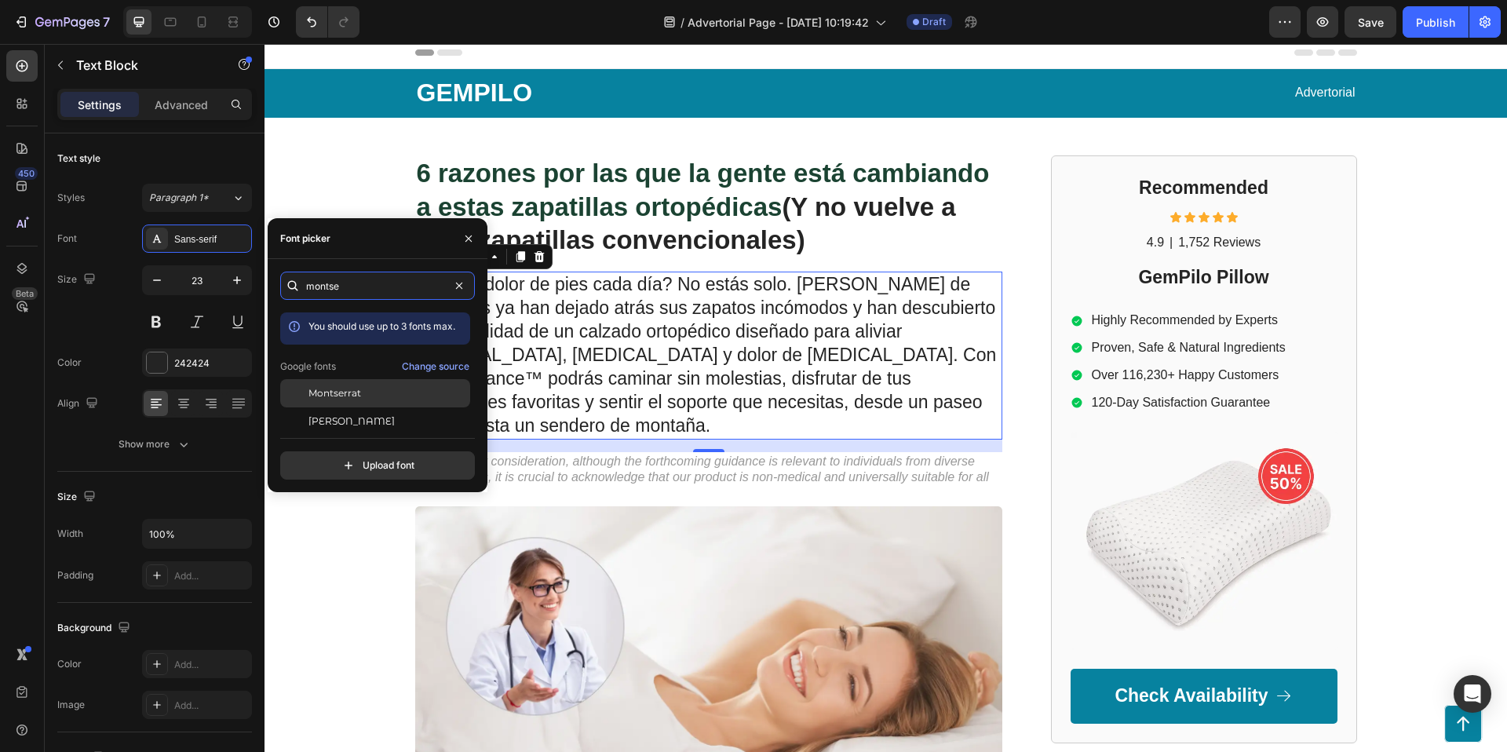
type input "montse"
click at [356, 390] on span "Montserrat" at bounding box center [334, 393] width 53 height 14
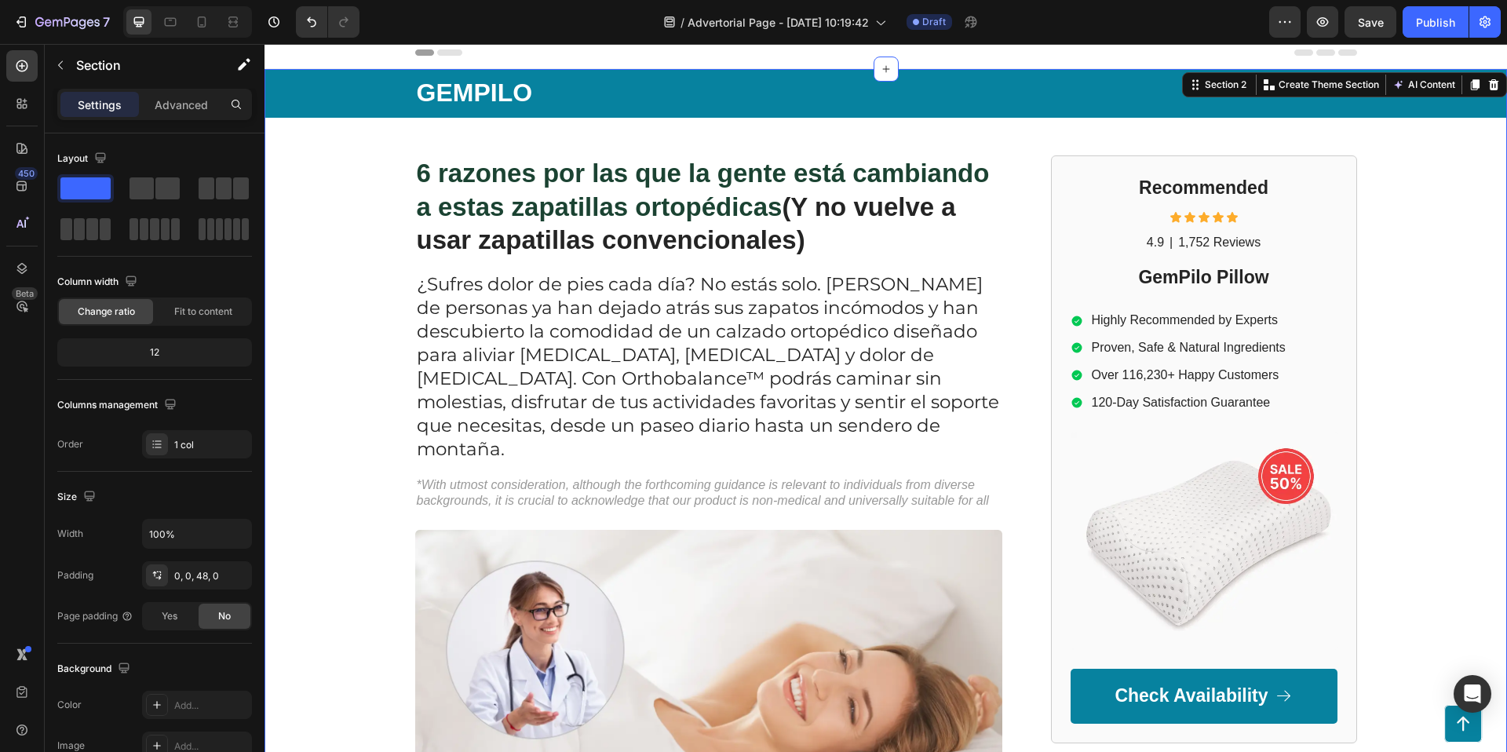
click at [318, 154] on div "GEMPILO Text Block Advertorial Text Block Row Row ⁠⁠⁠⁠⁠⁠⁠ 6 razones por las que…" at bounding box center [886, 744] width 1243 height 1351
click at [546, 323] on p "¿Sufres dolor de pies cada día? No estás solo. [PERSON_NAME] de personas ya han…" at bounding box center [709, 367] width 584 height 188
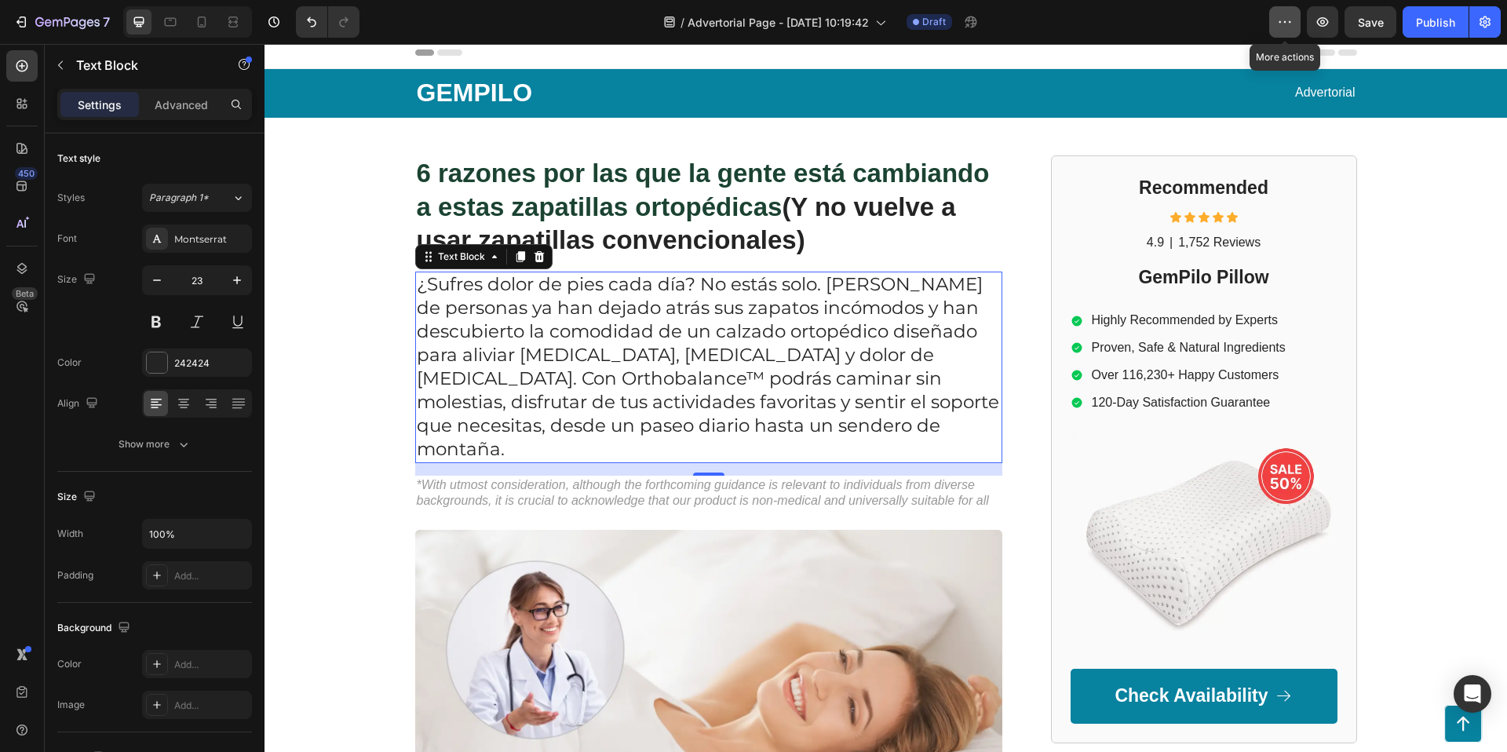
click at [1287, 26] on icon "button" at bounding box center [1285, 22] width 16 height 16
click at [1156, 31] on div "/ Advertorial Page - [DATE] 10:19:42 Draft" at bounding box center [820, 21] width 897 height 31
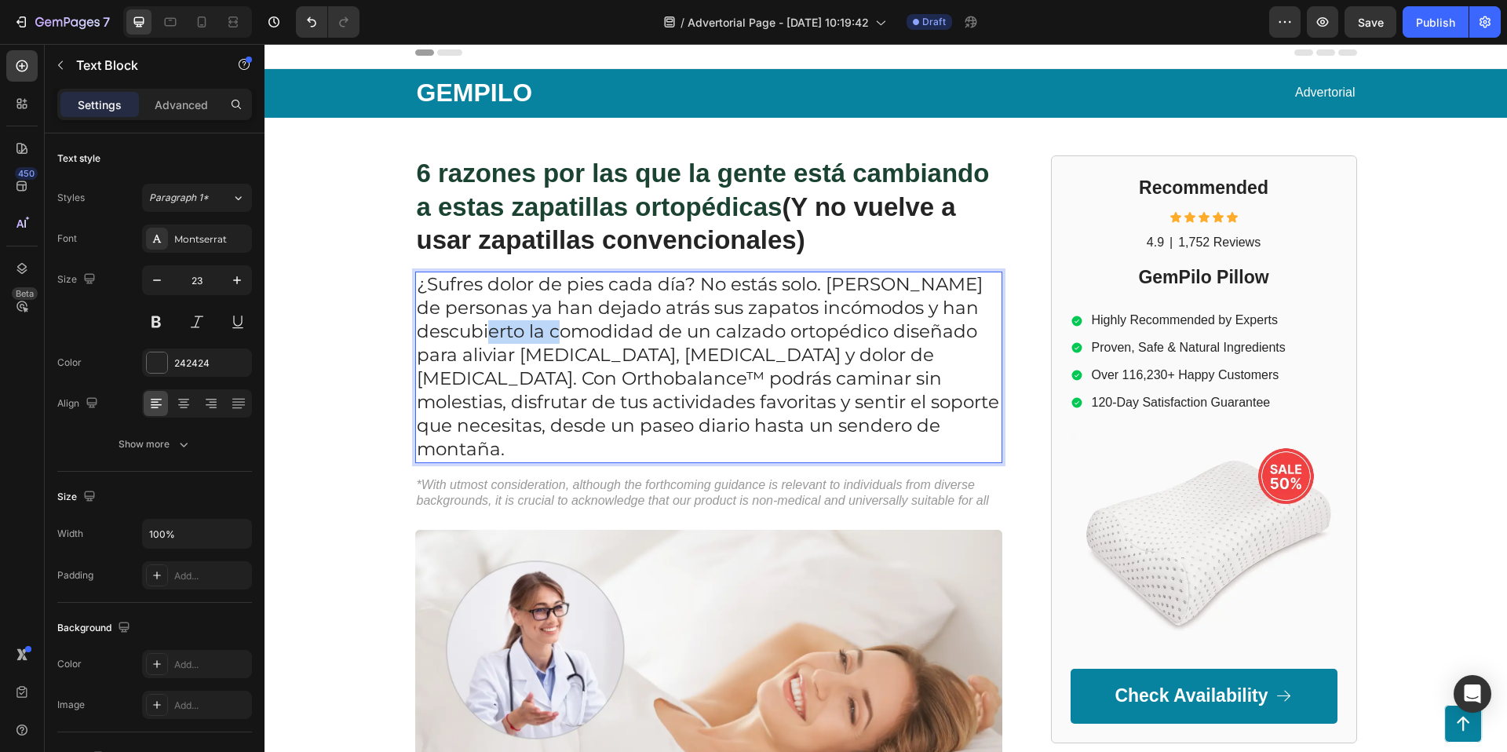
click at [475, 327] on p "¿Sufres dolor de pies cada día? No estás solo. [PERSON_NAME] de personas ya han…" at bounding box center [709, 367] width 584 height 188
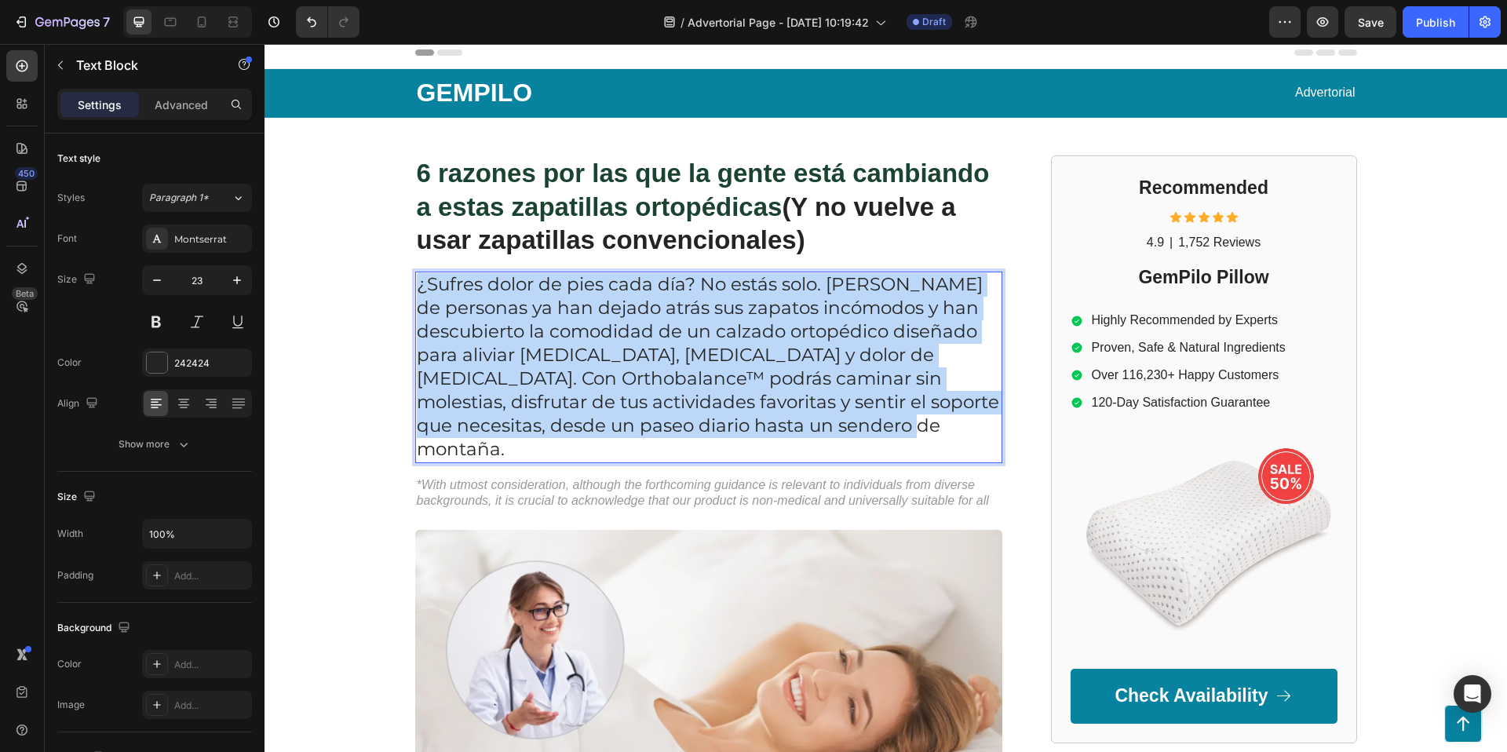
click at [475, 327] on p "¿Sufres dolor de pies cada día? No estás solo. [PERSON_NAME] de personas ya han…" at bounding box center [709, 367] width 584 height 188
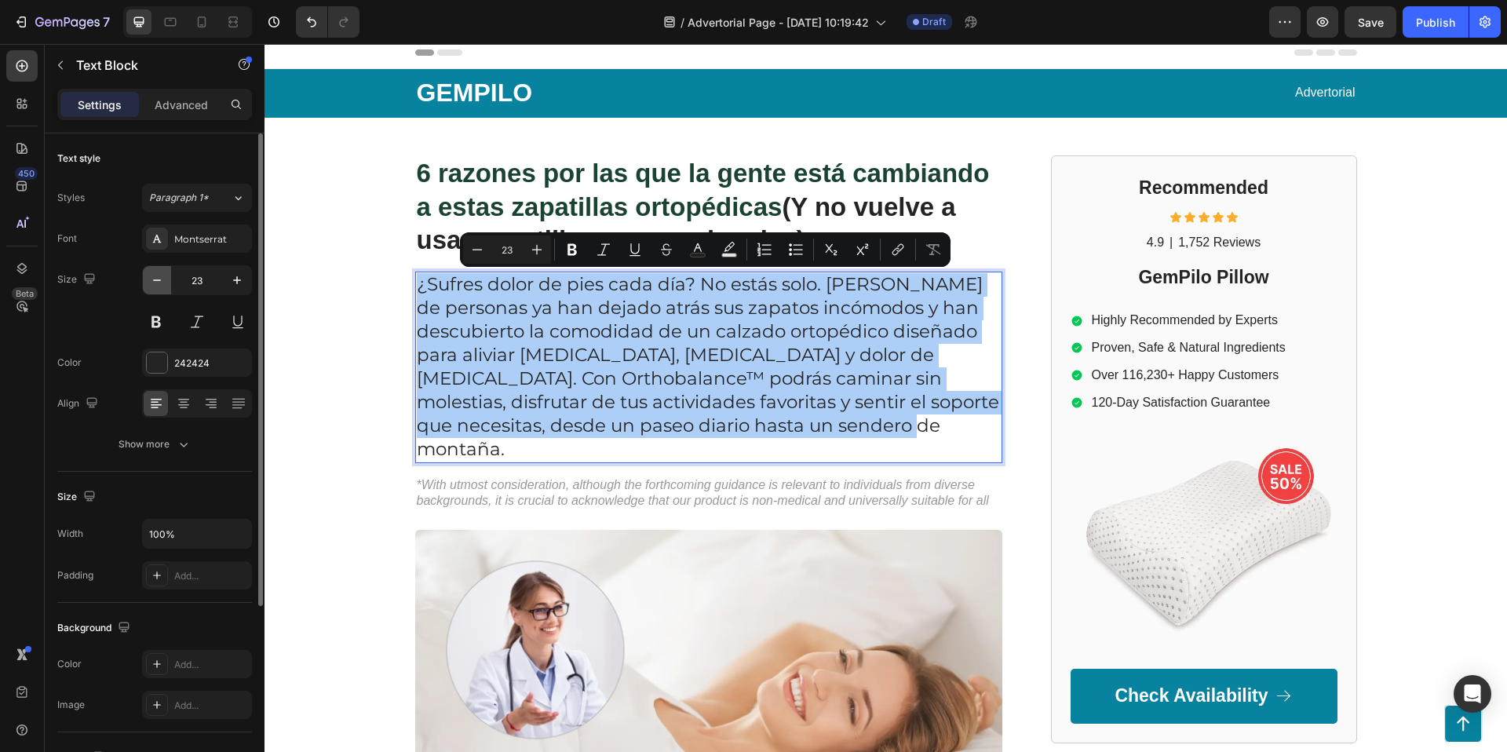
click at [161, 283] on icon "button" at bounding box center [157, 280] width 16 height 16
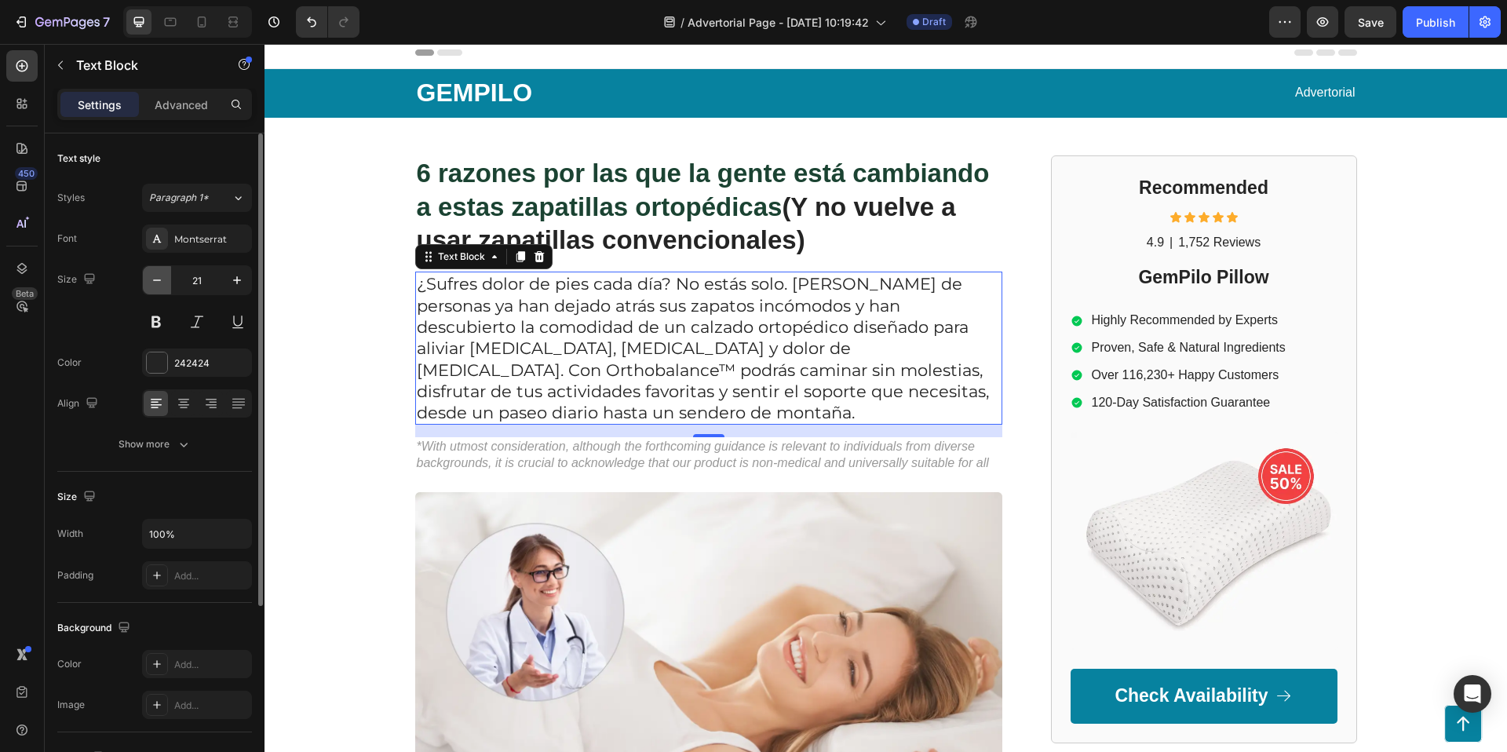
click at [161, 283] on icon "button" at bounding box center [157, 280] width 16 height 16
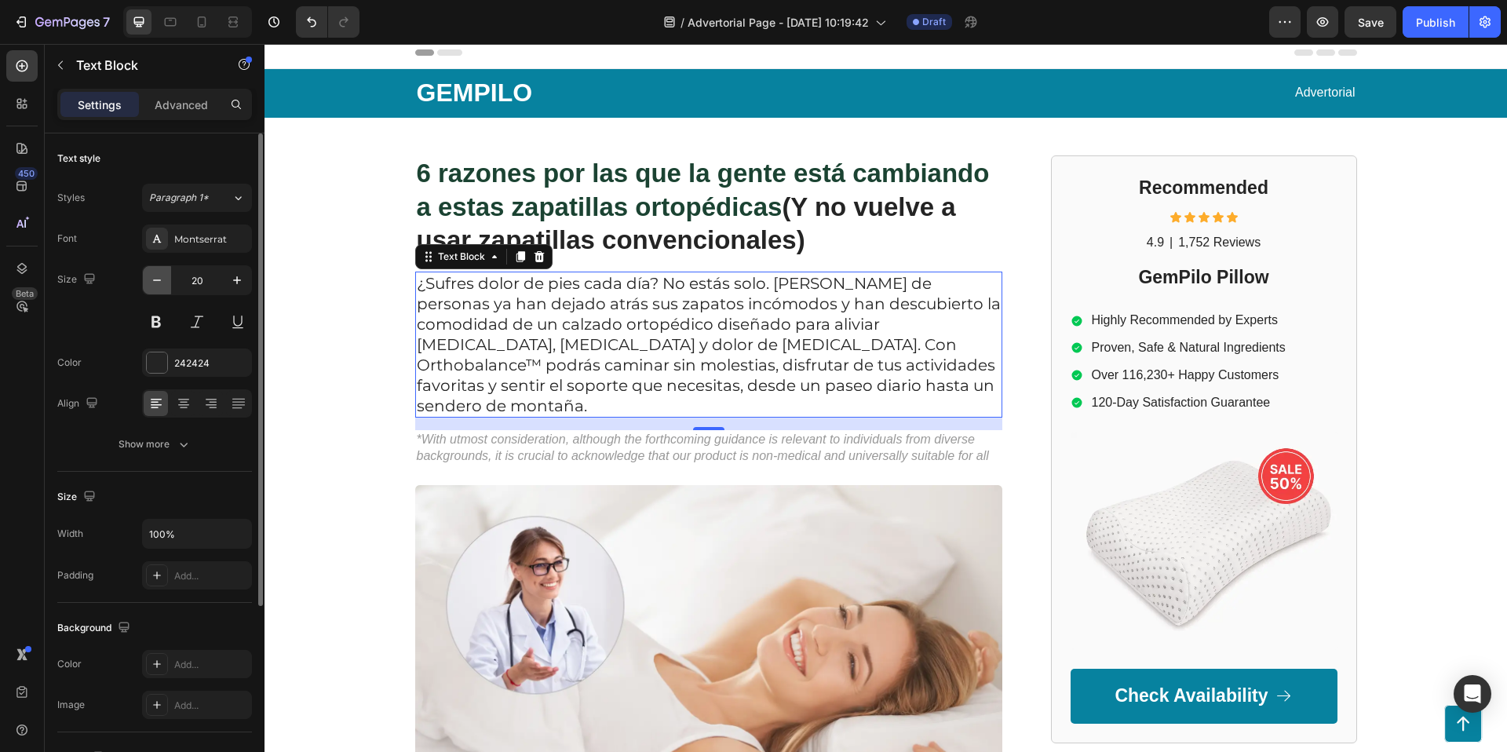
click at [161, 283] on icon "button" at bounding box center [157, 280] width 16 height 16
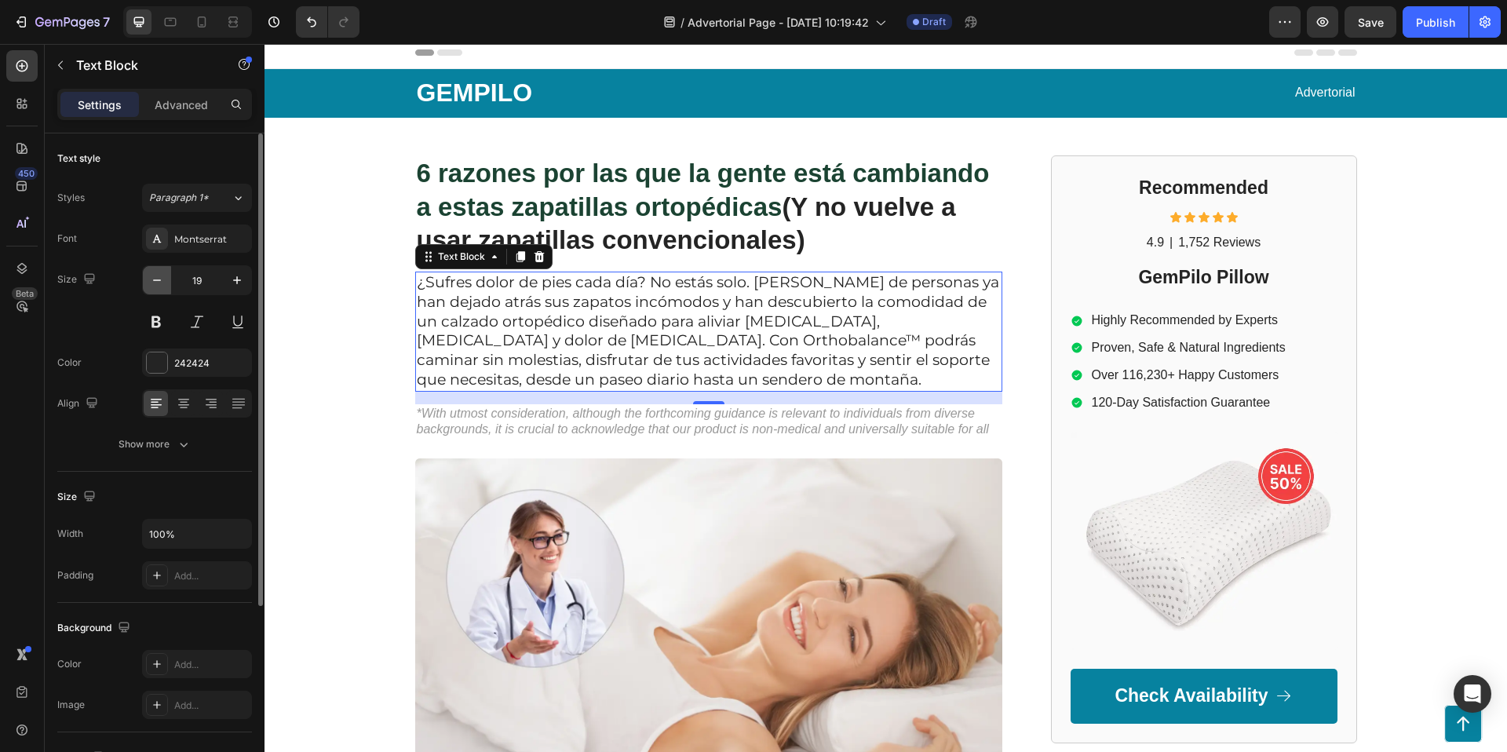
click at [161, 283] on icon "button" at bounding box center [157, 280] width 16 height 16
type input "18"
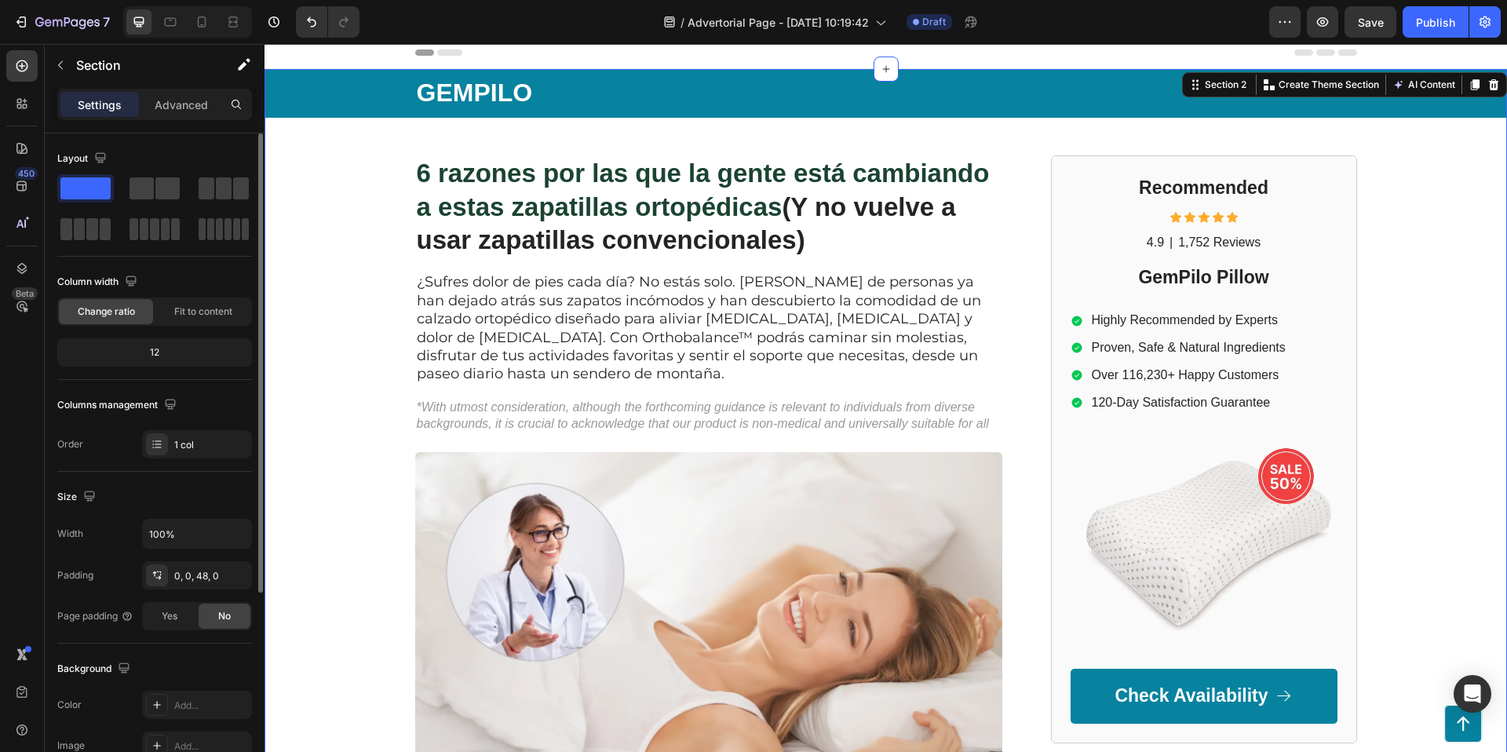
click at [324, 362] on div "GEMPILO Text Block Advertorial Text Block Row Row ⁠⁠⁠⁠⁠⁠⁠ 6 razones por las que…" at bounding box center [886, 705] width 1243 height 1273
click at [203, 24] on icon at bounding box center [202, 22] width 16 height 16
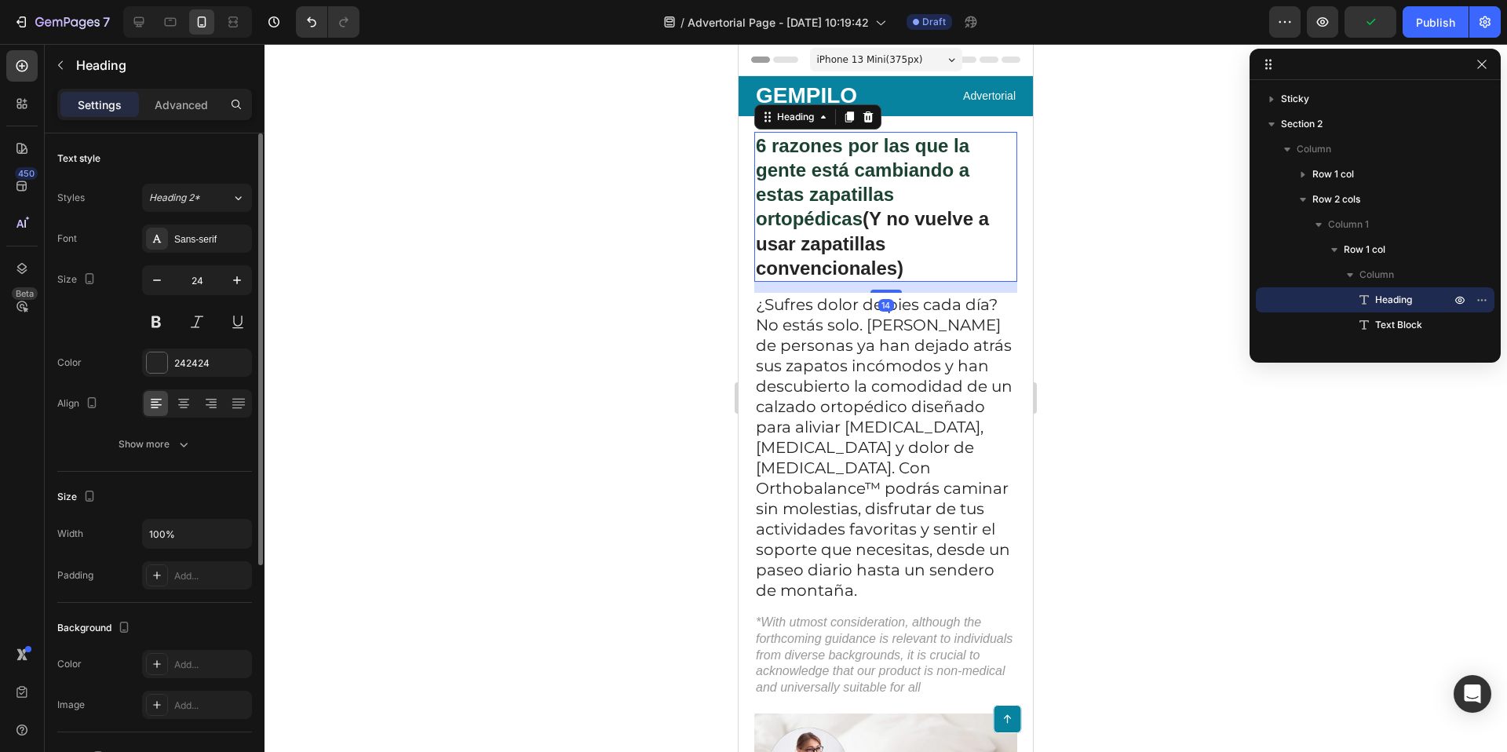
click at [907, 199] on span "6 razones por las que la gente está cambiando a estas zapatillas ortopédicas" at bounding box center [863, 182] width 214 height 95
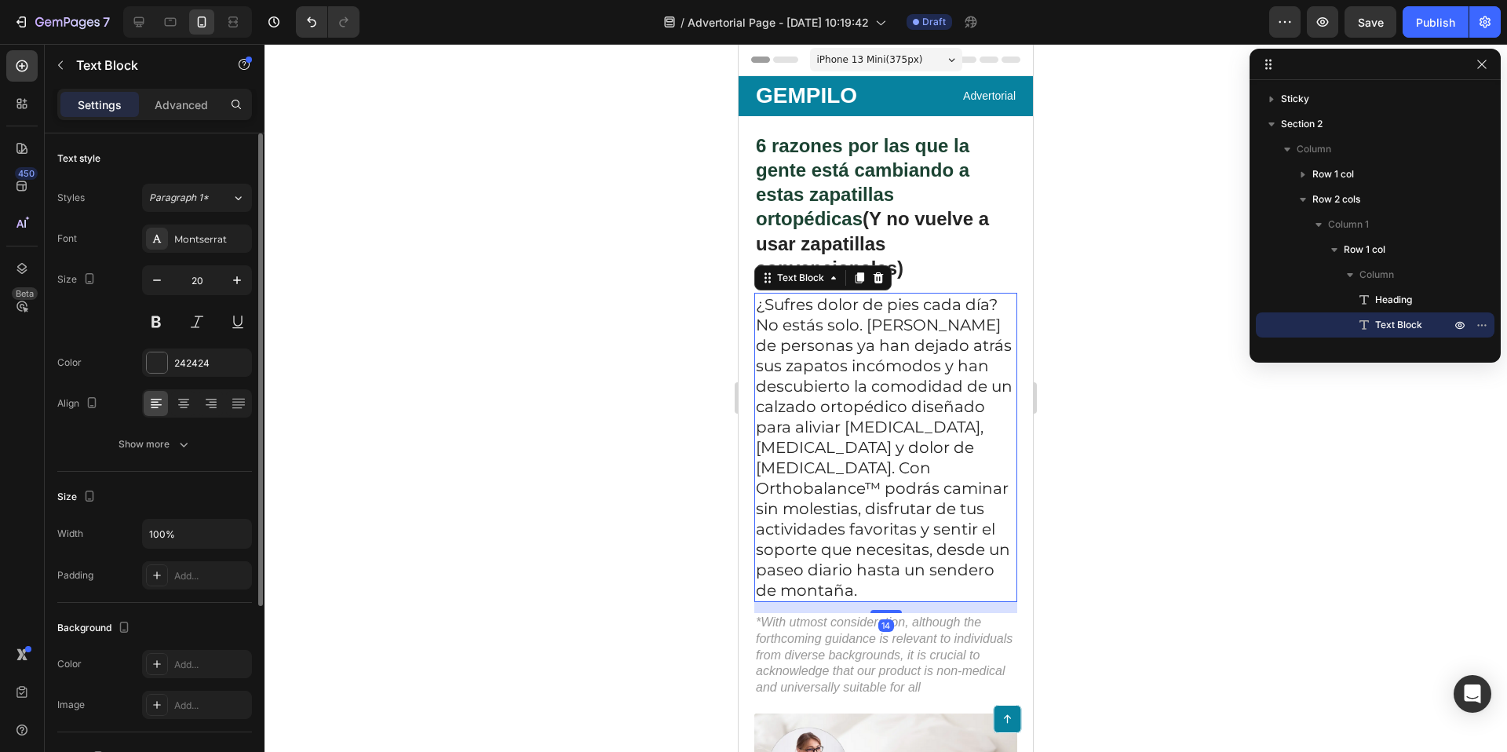
click at [907, 397] on p "¿Sufres dolor de pies cada día? No estás solo. [PERSON_NAME] de personas ya han…" at bounding box center [886, 447] width 260 height 306
click at [157, 283] on icon "button" at bounding box center [157, 280] width 16 height 16
type input "19"
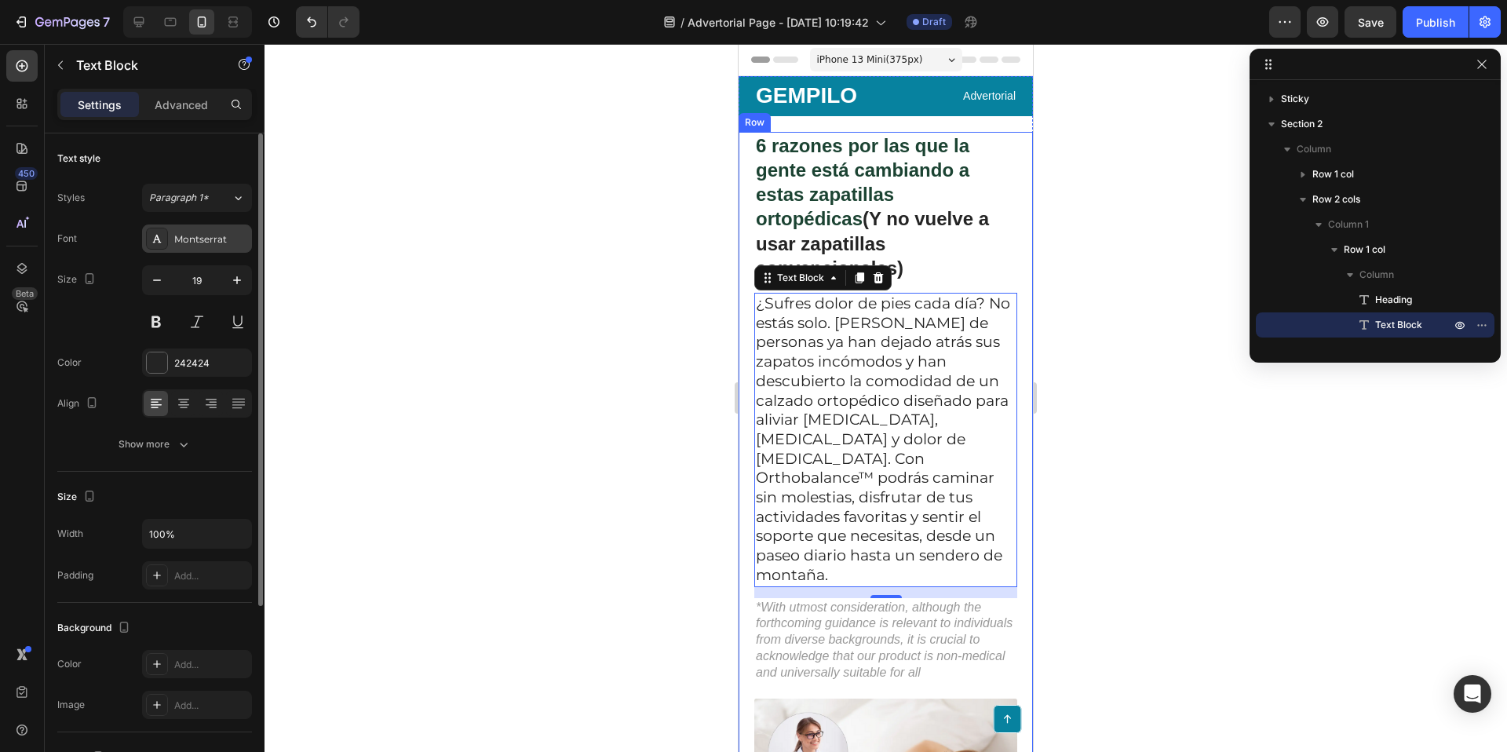
click at [193, 243] on div "Montserrat" at bounding box center [211, 239] width 74 height 14
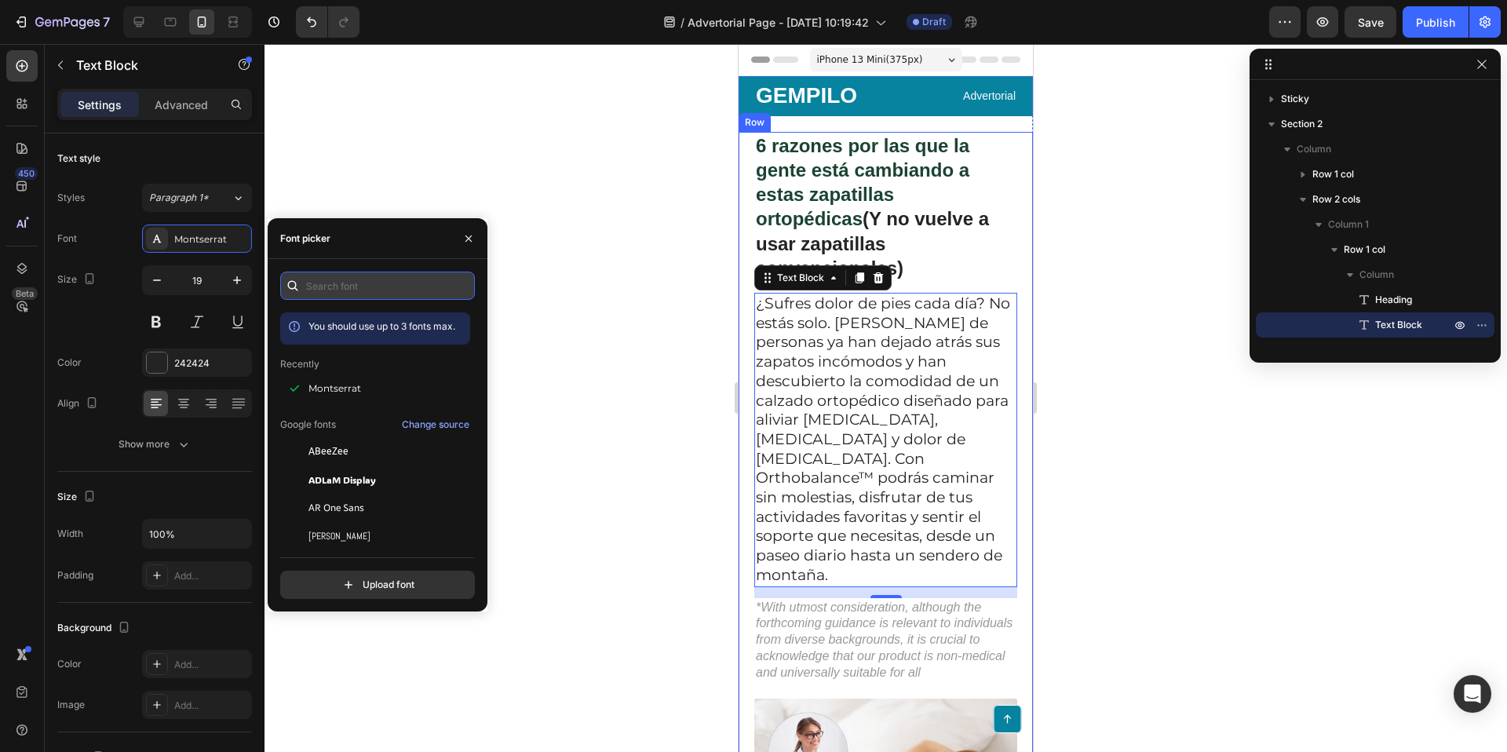
click at [334, 284] on input "text" at bounding box center [377, 286] width 195 height 28
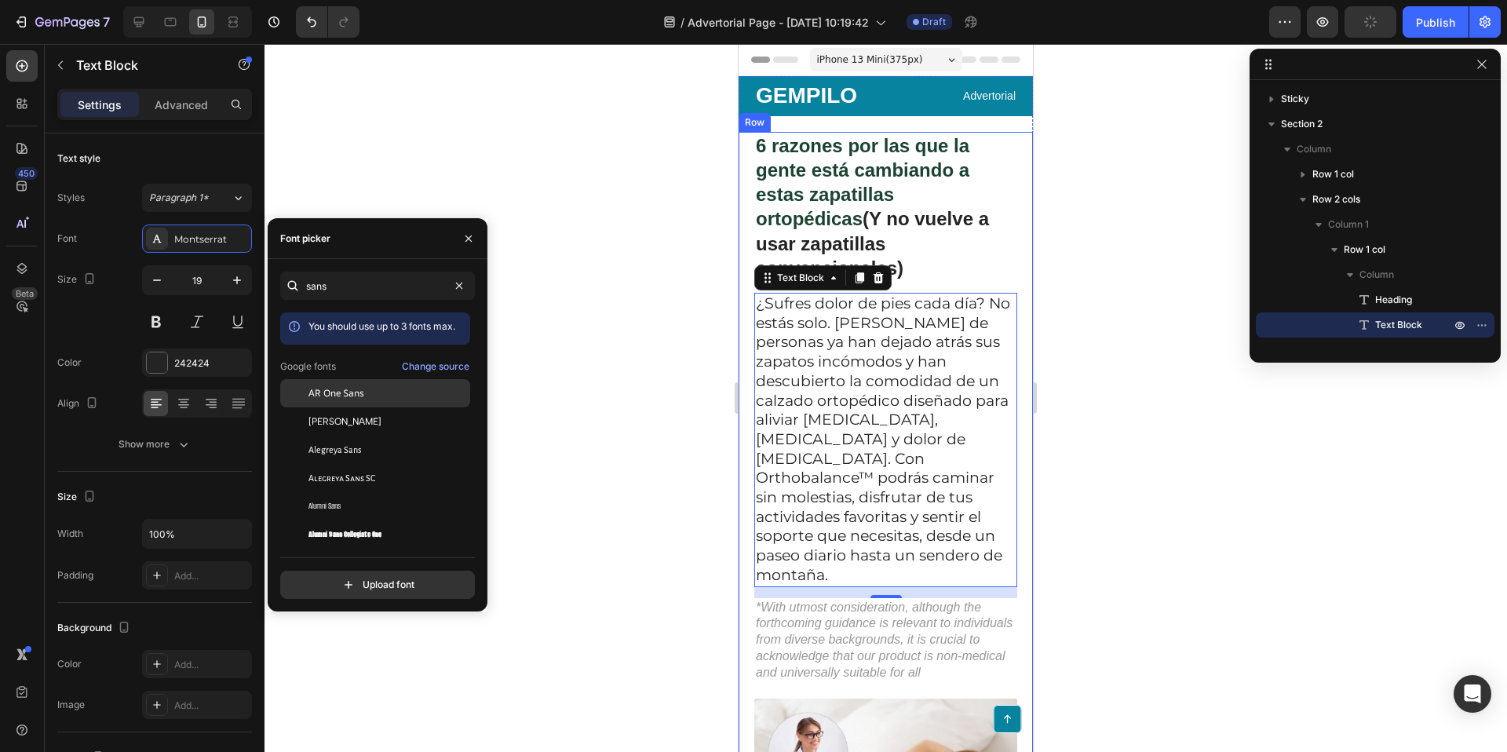
click at [341, 399] on span "AR One Sans" at bounding box center [336, 393] width 56 height 14
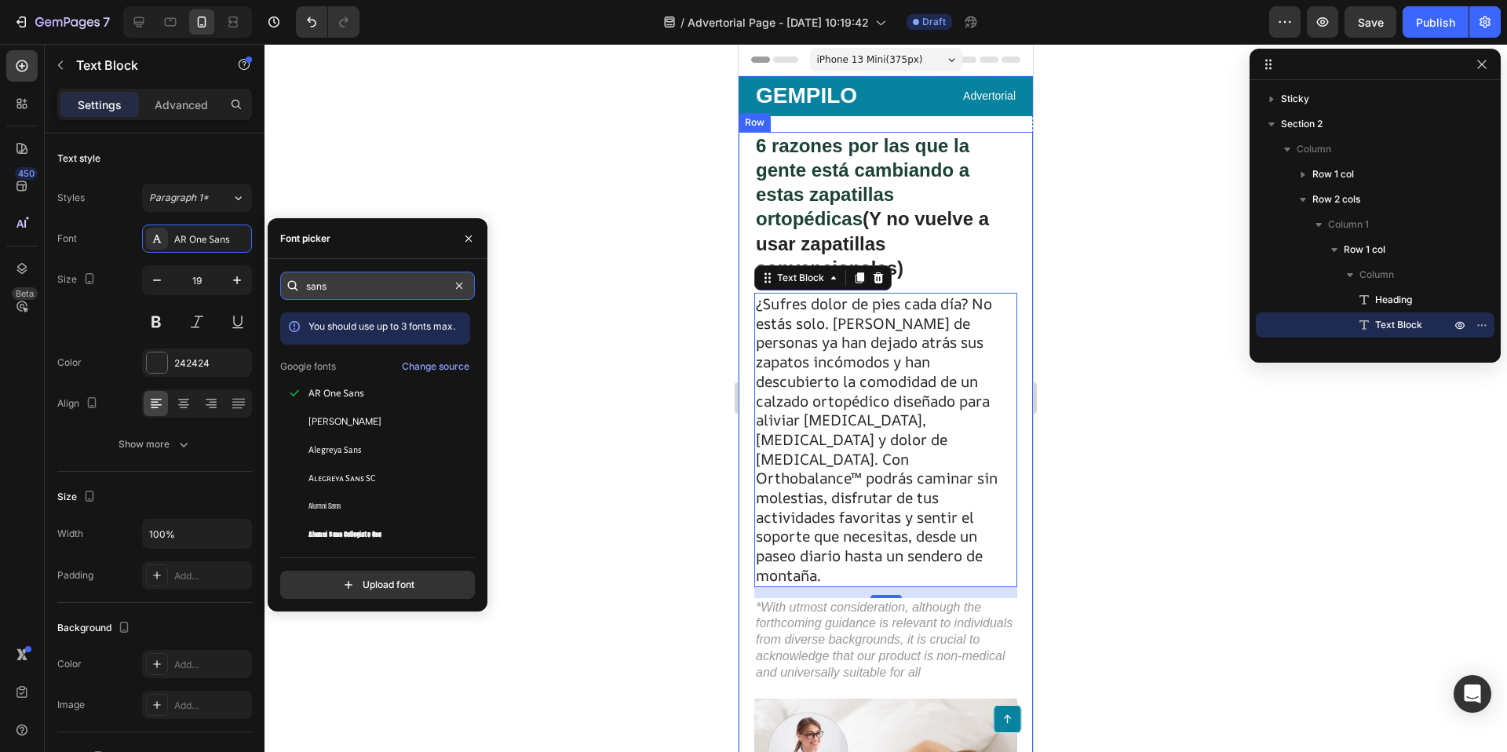
click at [352, 286] on input "sans" at bounding box center [377, 286] width 195 height 28
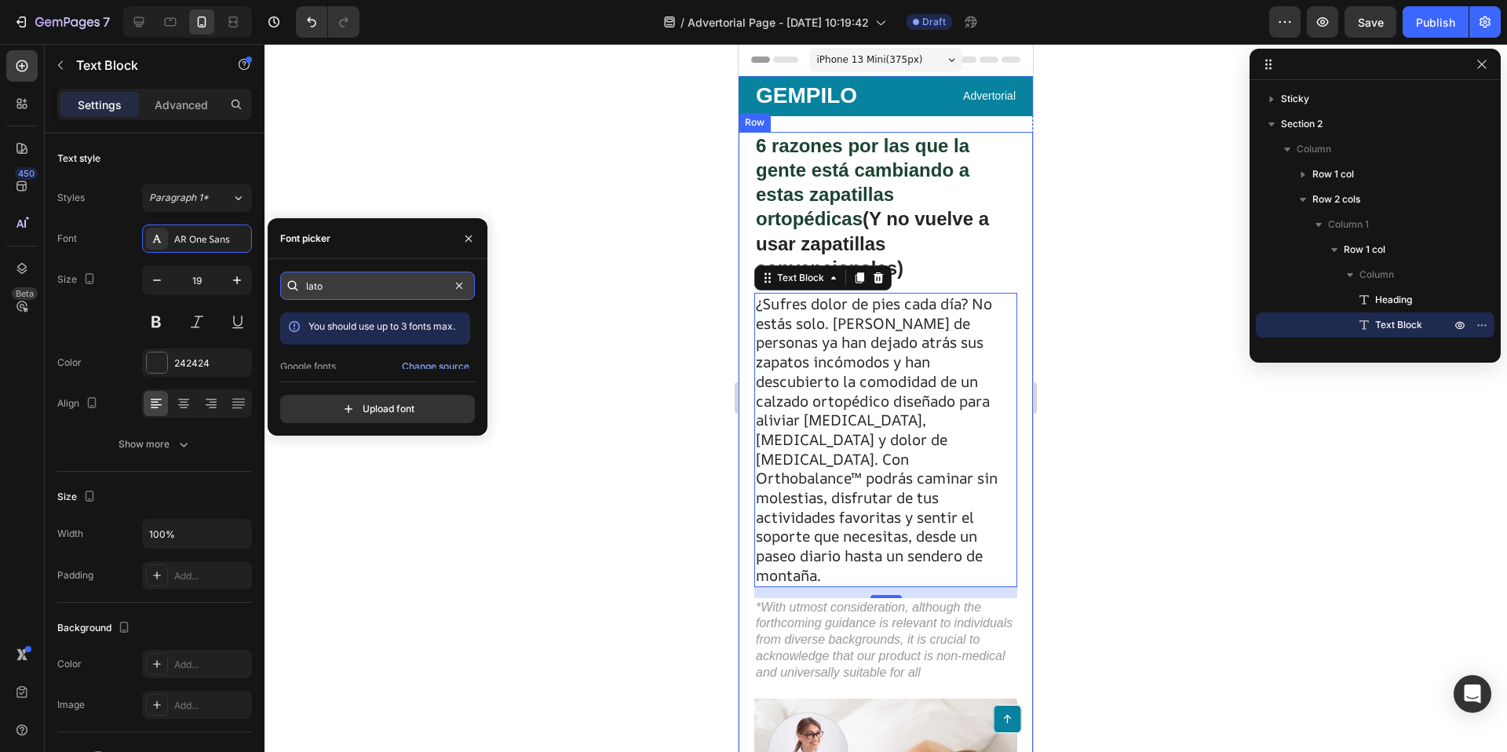
click at [369, 286] on input "lato" at bounding box center [377, 286] width 195 height 28
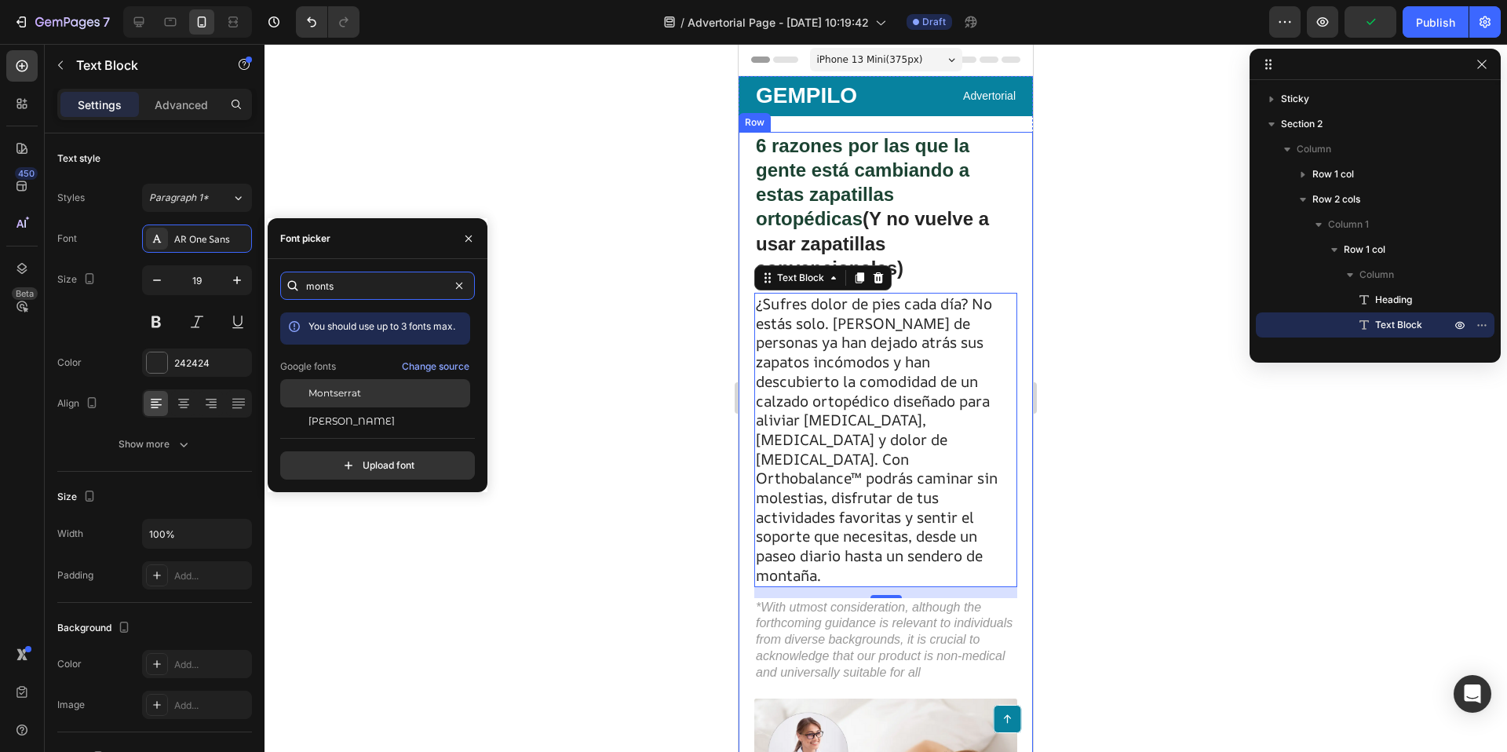
type input "monts"
click at [356, 403] on div "Montserrat" at bounding box center [375, 393] width 190 height 28
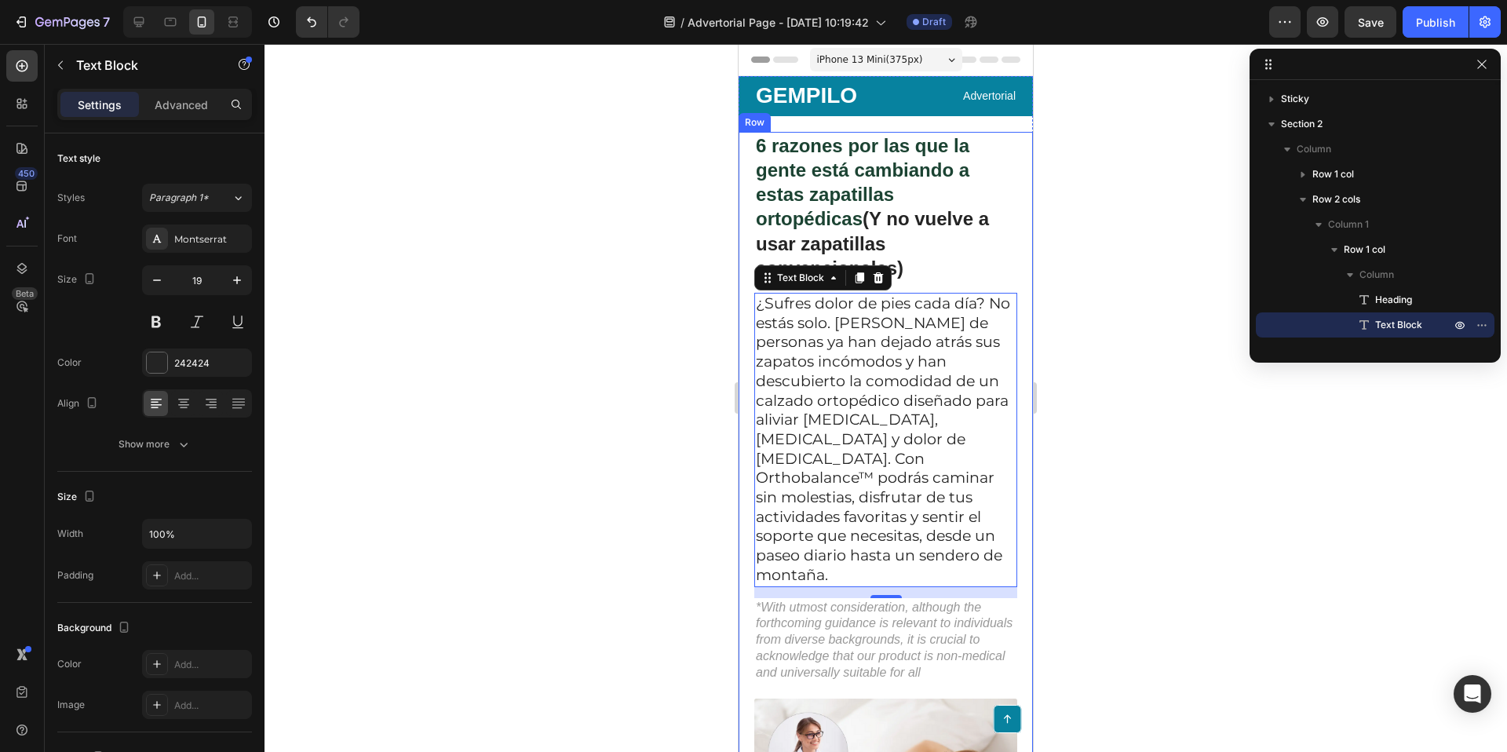
click at [571, 345] on div at bounding box center [886, 398] width 1243 height 708
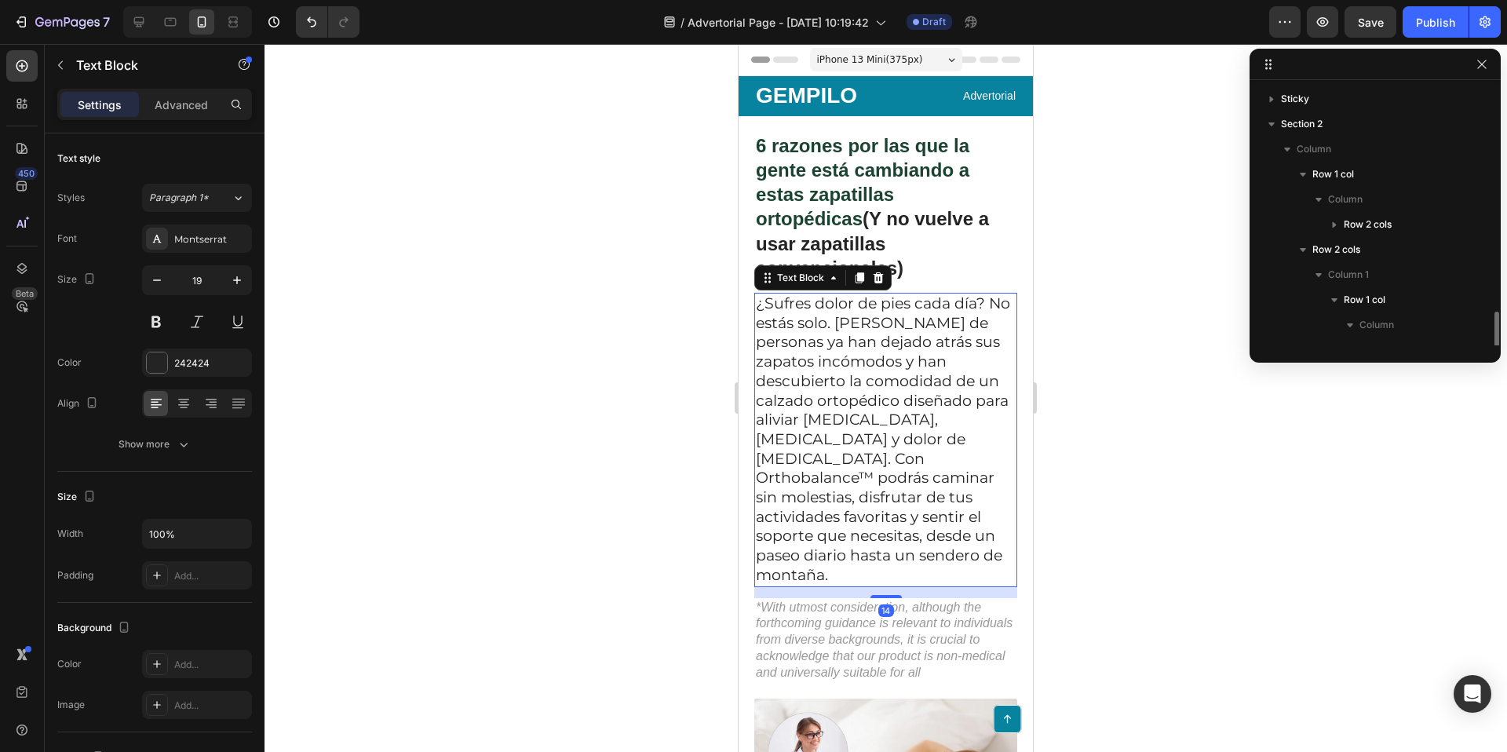
click at [864, 378] on p "¿Sufres dolor de pies cada día? No estás solo. [PERSON_NAME] de personas ya han…" at bounding box center [886, 439] width 260 height 291
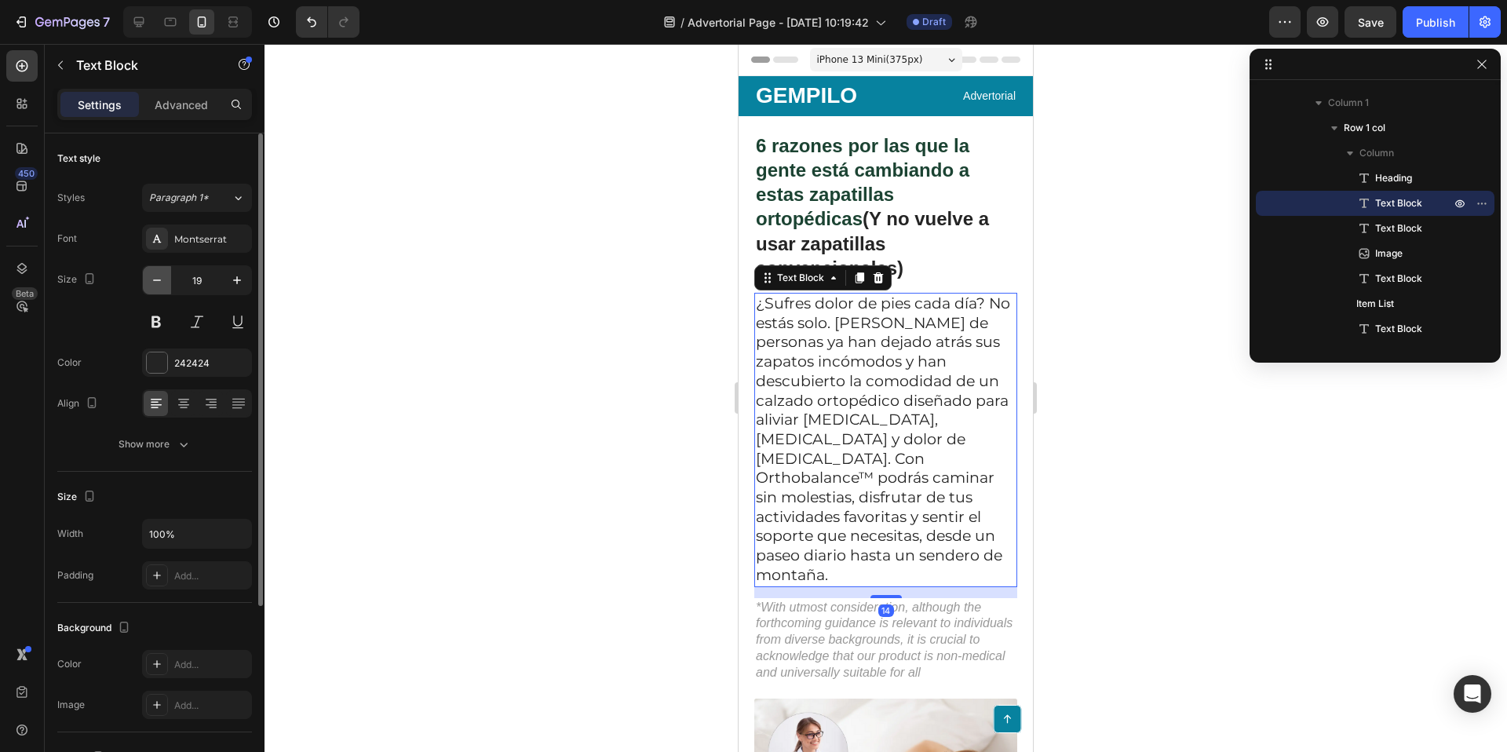
click at [144, 276] on button "button" at bounding box center [157, 280] width 28 height 28
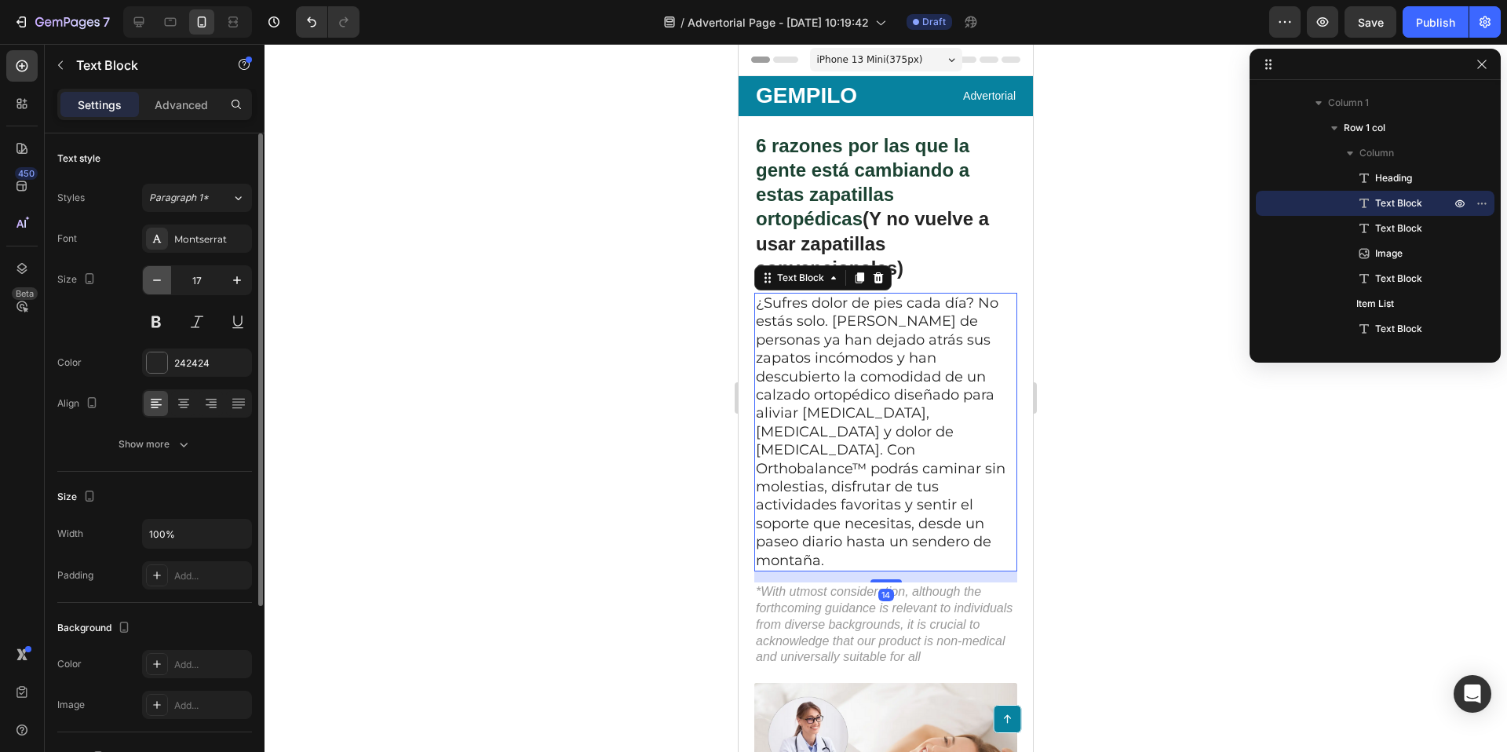
click at [144, 276] on button "button" at bounding box center [157, 280] width 28 height 28
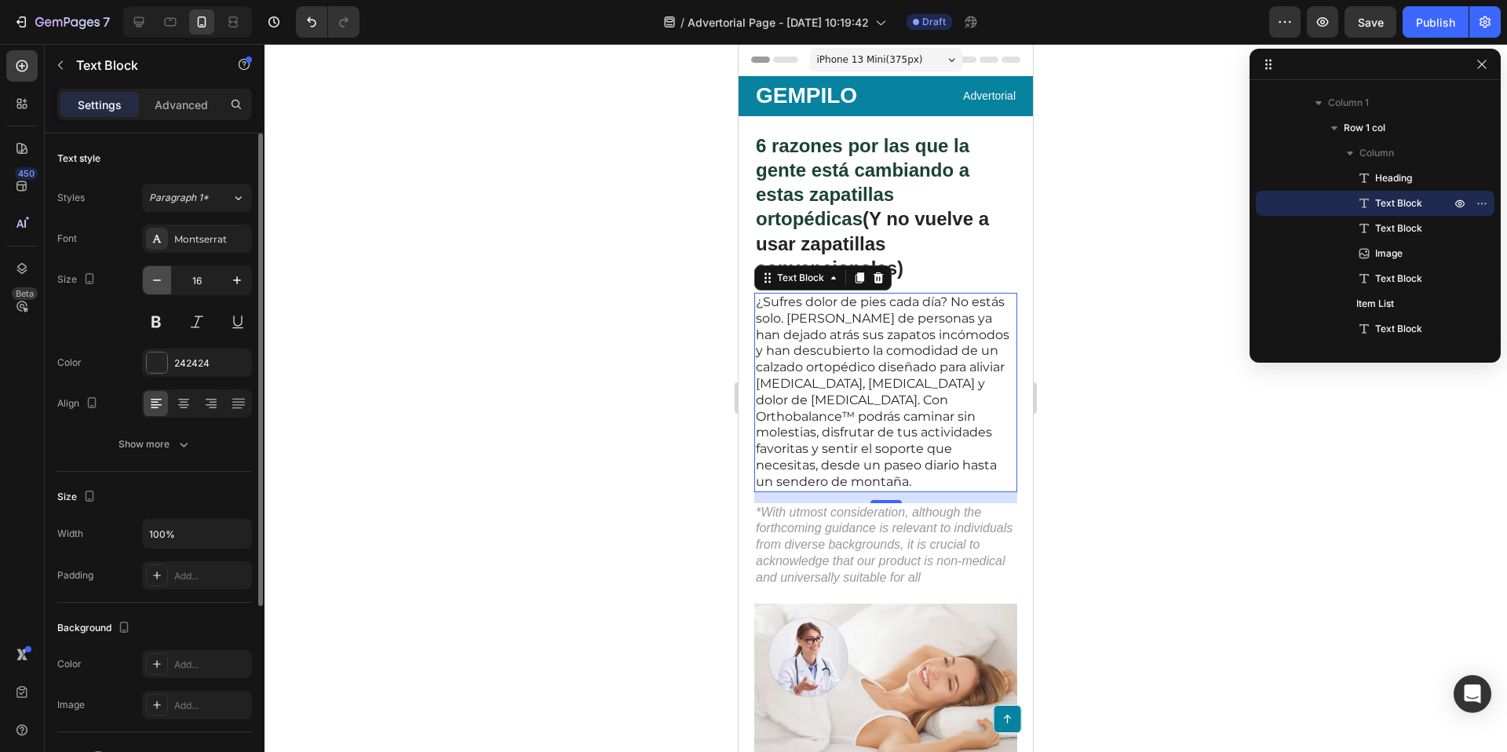
click at [145, 276] on button "button" at bounding box center [157, 280] width 28 height 28
type input "15"
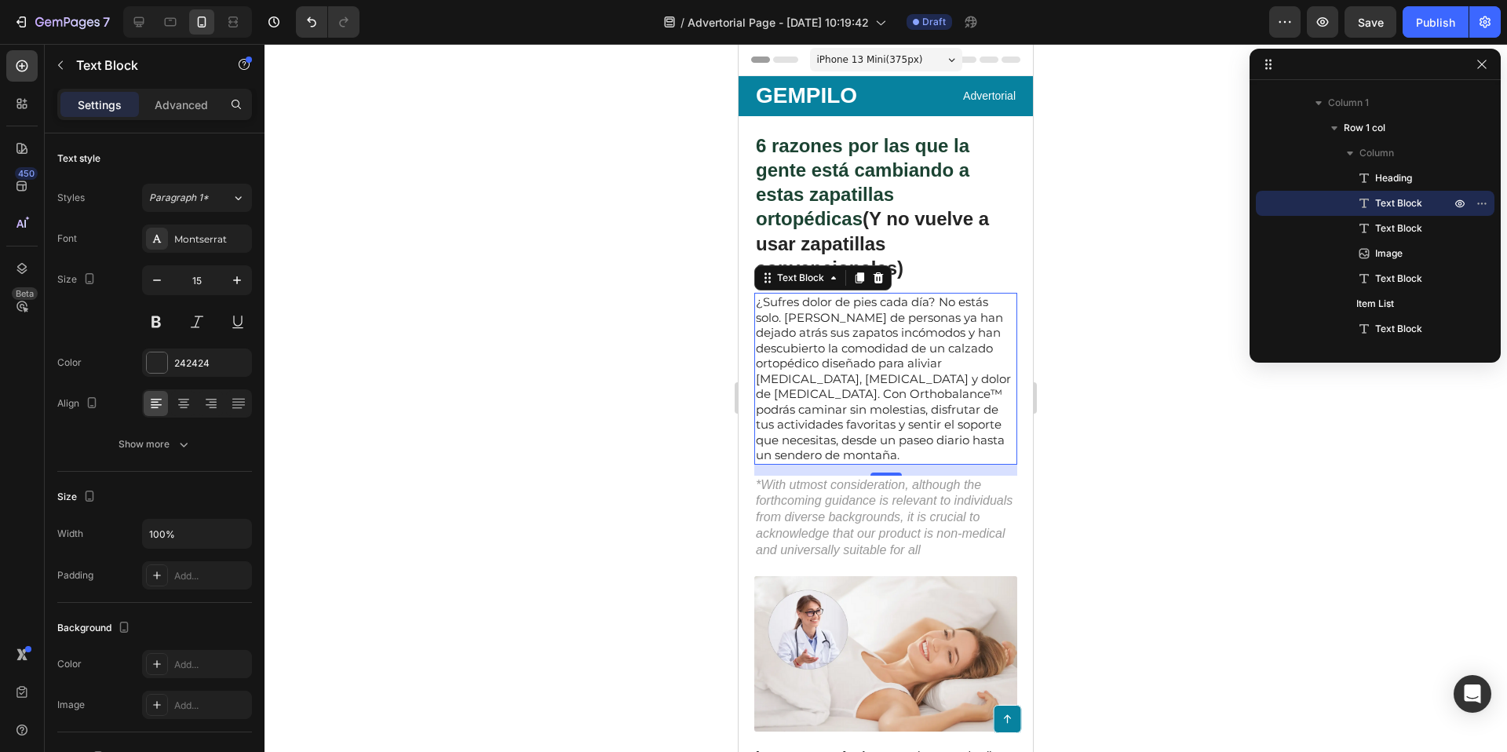
click at [507, 279] on div at bounding box center [886, 398] width 1243 height 708
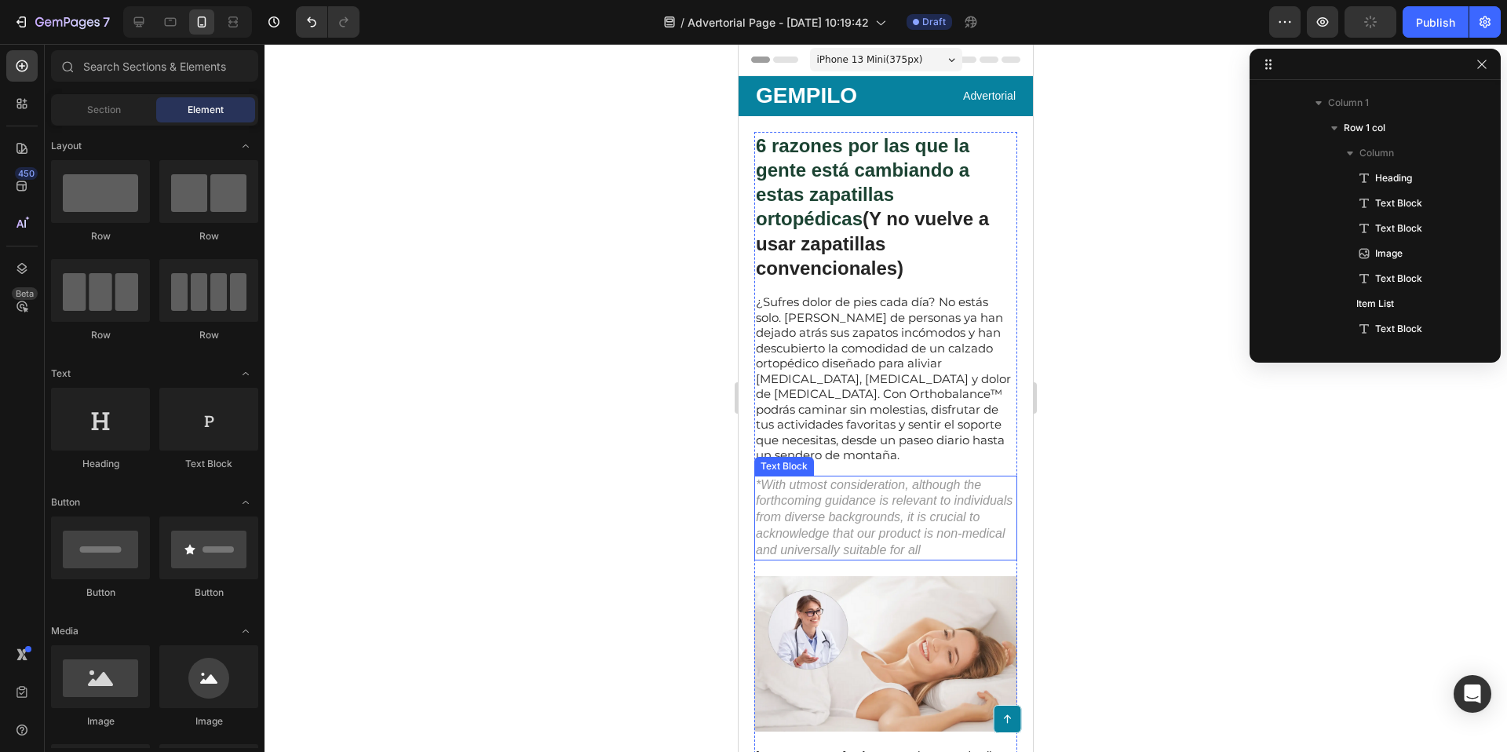
click at [874, 507] on p "*With utmost consideration, although the forthcoming guidance is relevant to in…" at bounding box center [886, 518] width 260 height 82
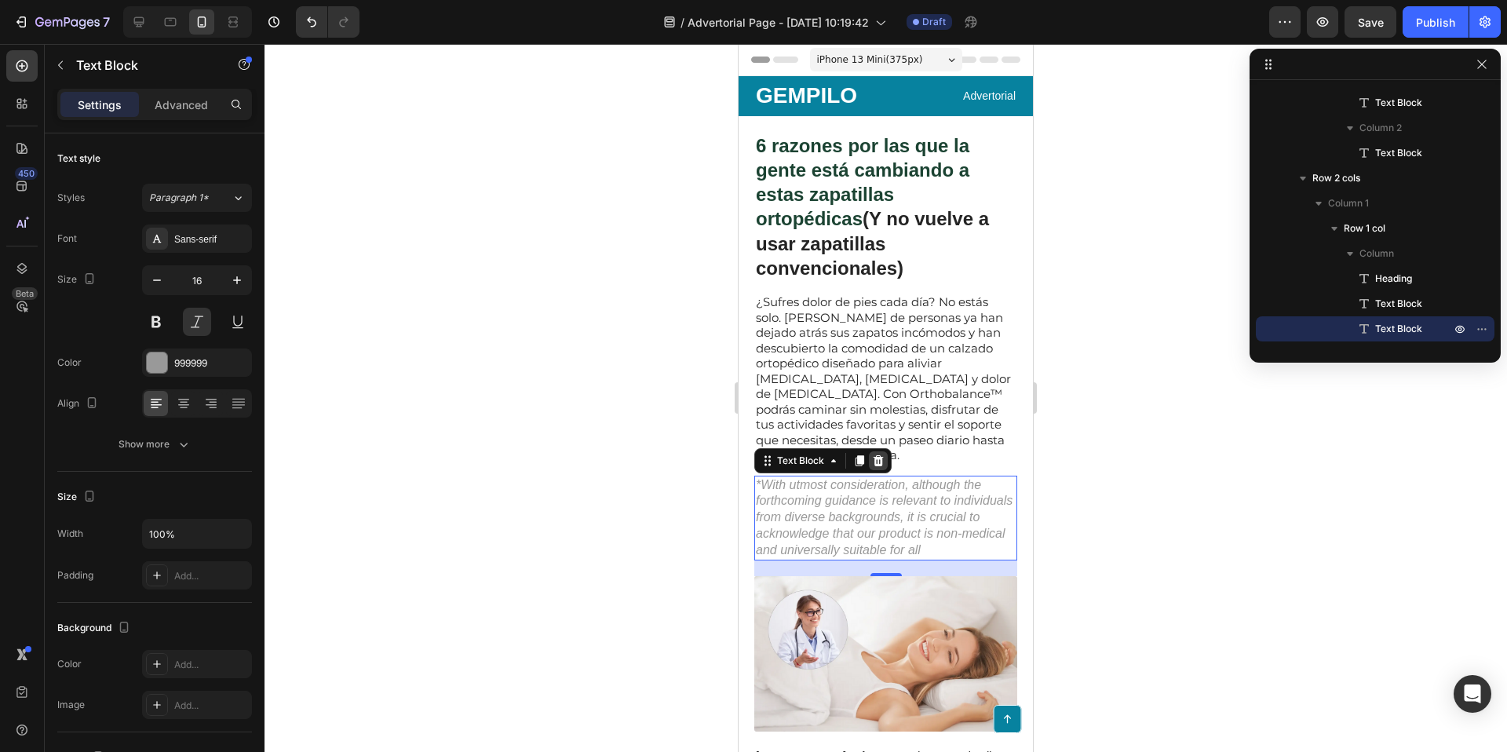
click at [878, 454] on icon at bounding box center [879, 459] width 10 height 11
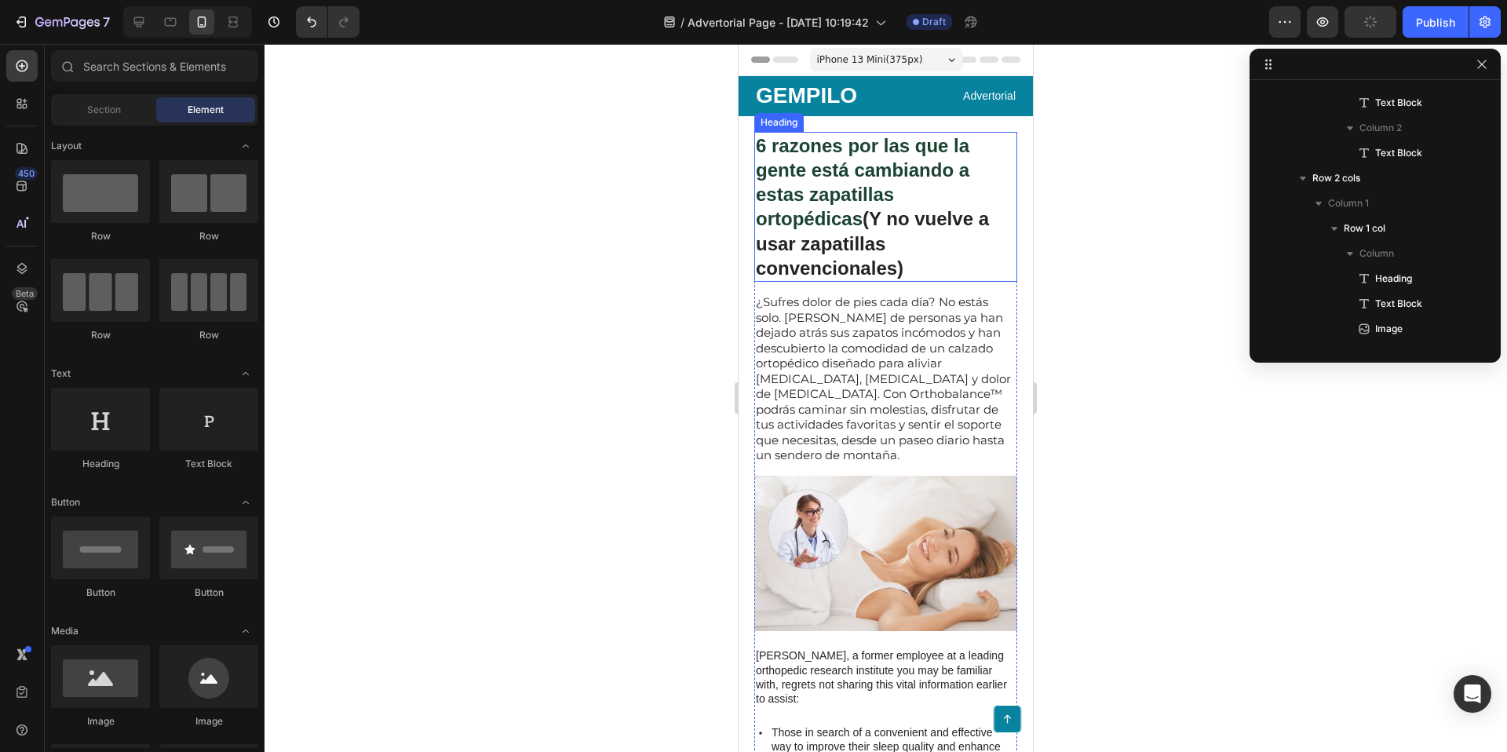
click at [871, 253] on p "⁠⁠⁠⁠⁠⁠⁠ 6 razones por las que la gente está cambiando a estas zapatillas ortopé…" at bounding box center [886, 206] width 260 height 147
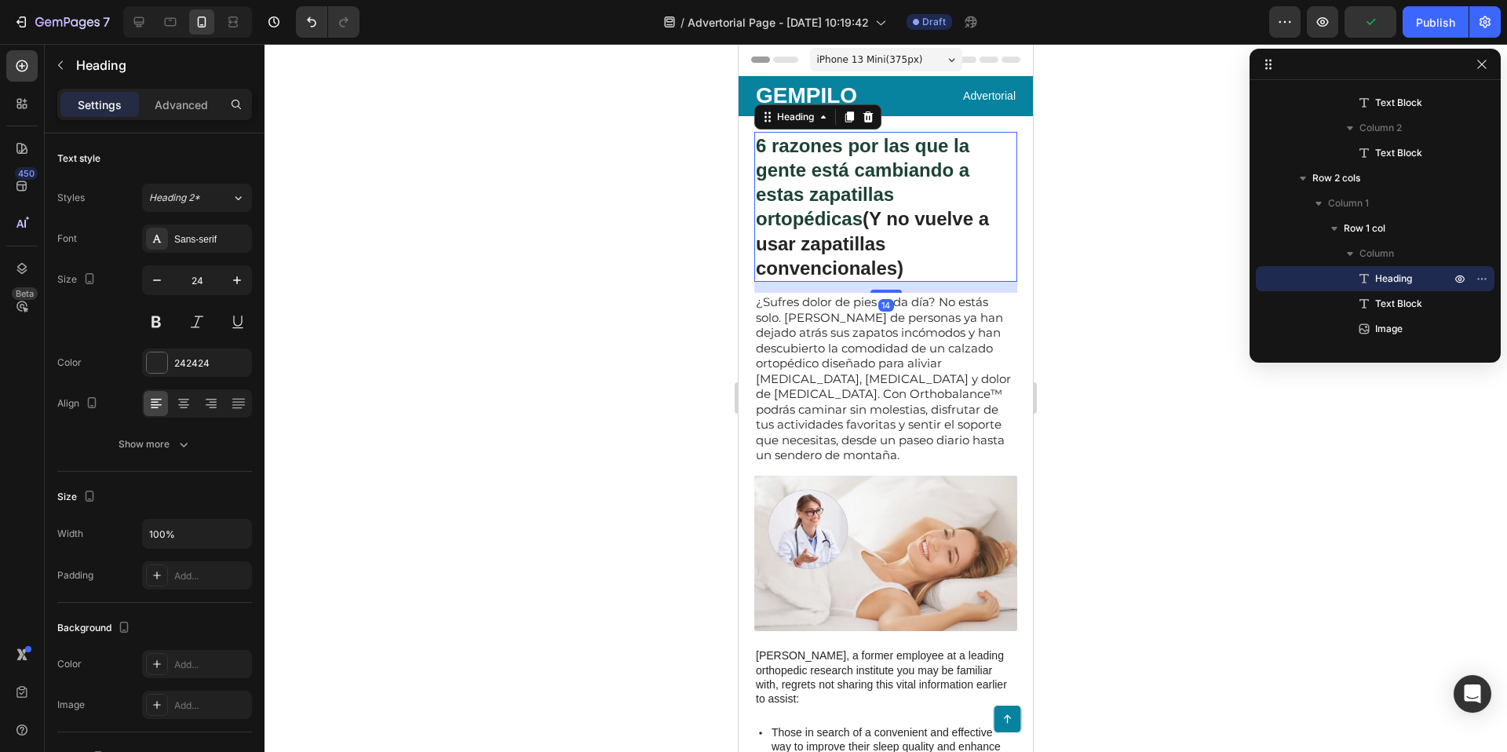
drag, startPoint x: 889, startPoint y: 263, endPoint x: 855, endPoint y: 259, distance: 34.8
click at [889, 282] on div "14" at bounding box center [885, 287] width 263 height 11
click at [22, 68] on icon at bounding box center [22, 66] width 12 height 12
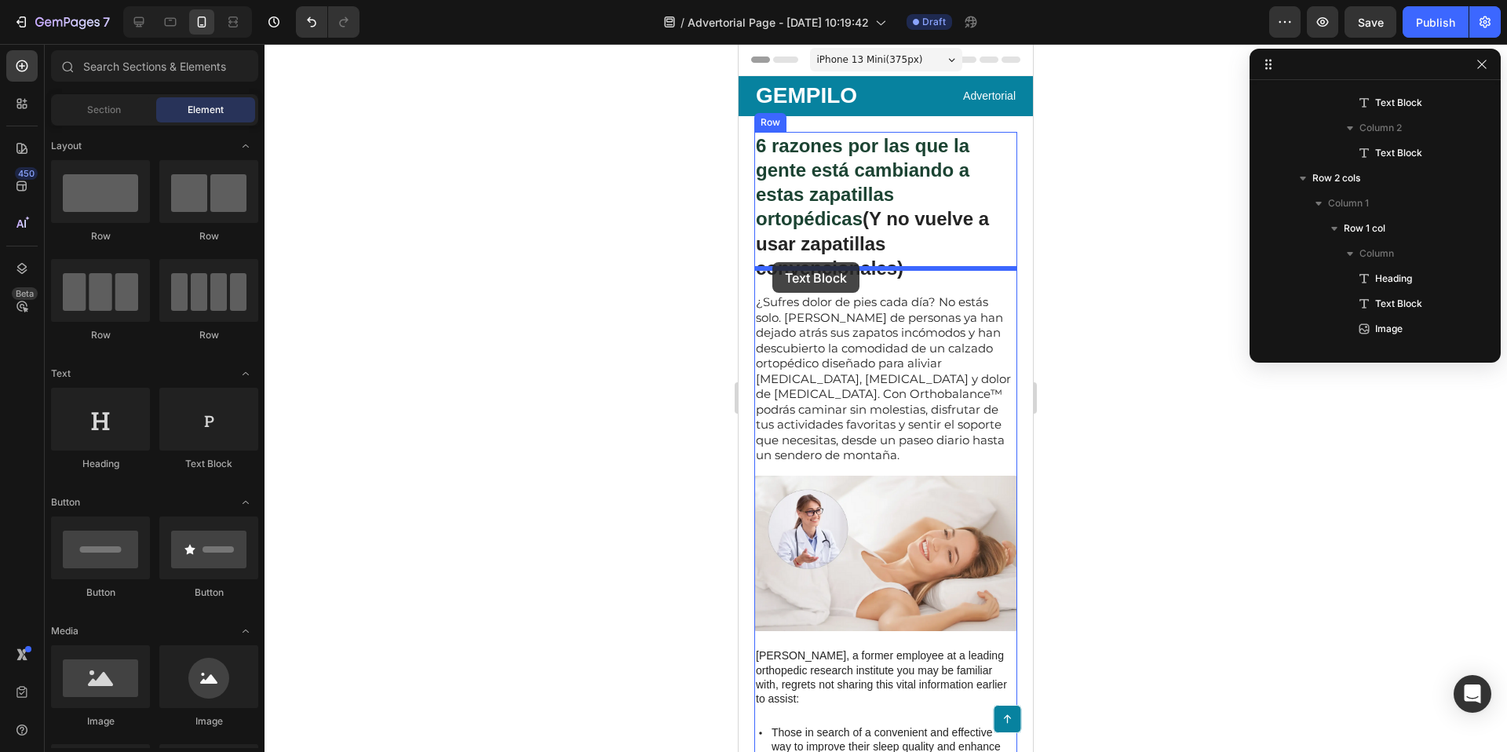
drag, startPoint x: 939, startPoint y: 465, endPoint x: 772, endPoint y: 261, distance: 262.7
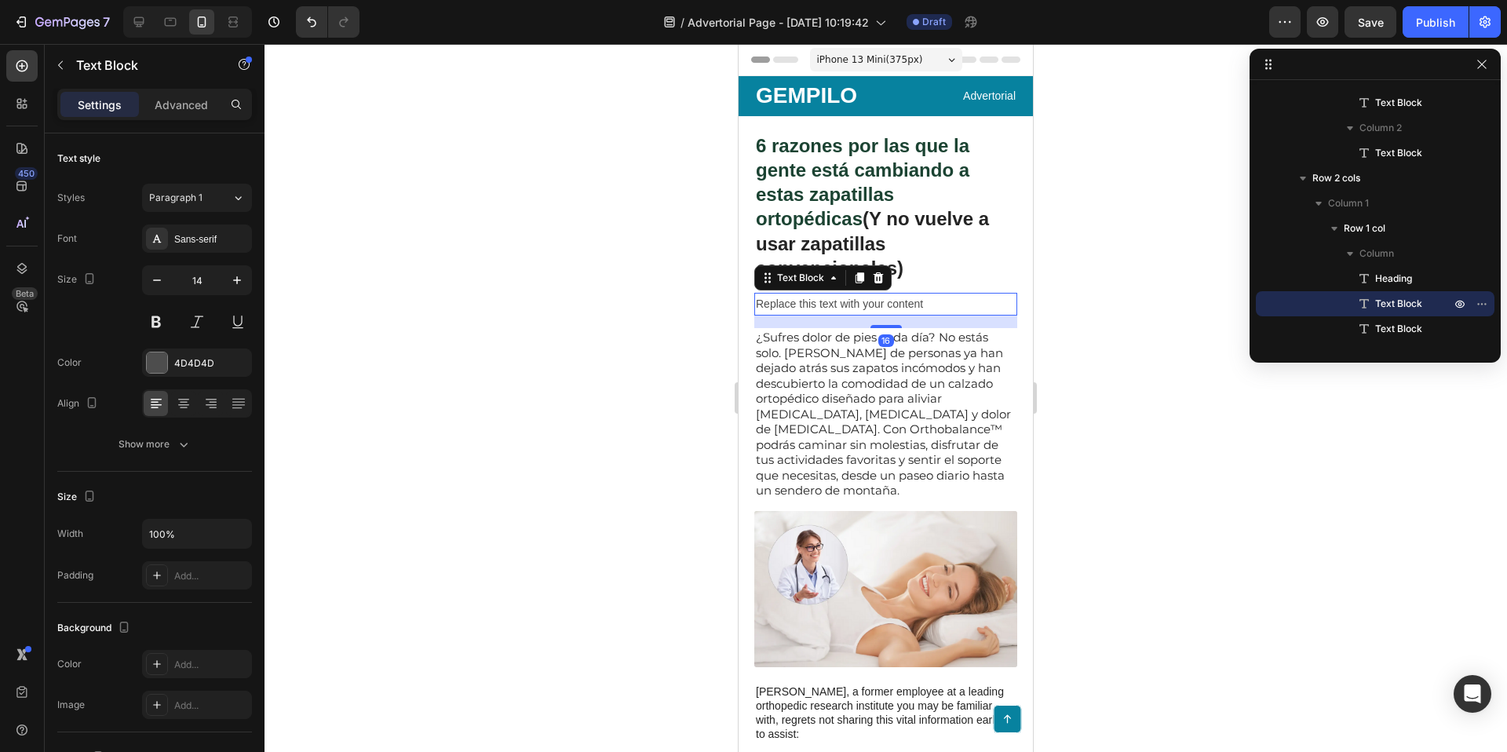
click at [871, 293] on div "Replace this text with your content" at bounding box center [885, 304] width 263 height 23
click at [871, 294] on p "Replace this text with your content" at bounding box center [886, 304] width 260 height 20
click at [870, 294] on p "Por [PERSON_NAME] | [DATE][PERSON_NAME]" at bounding box center [886, 304] width 260 height 20
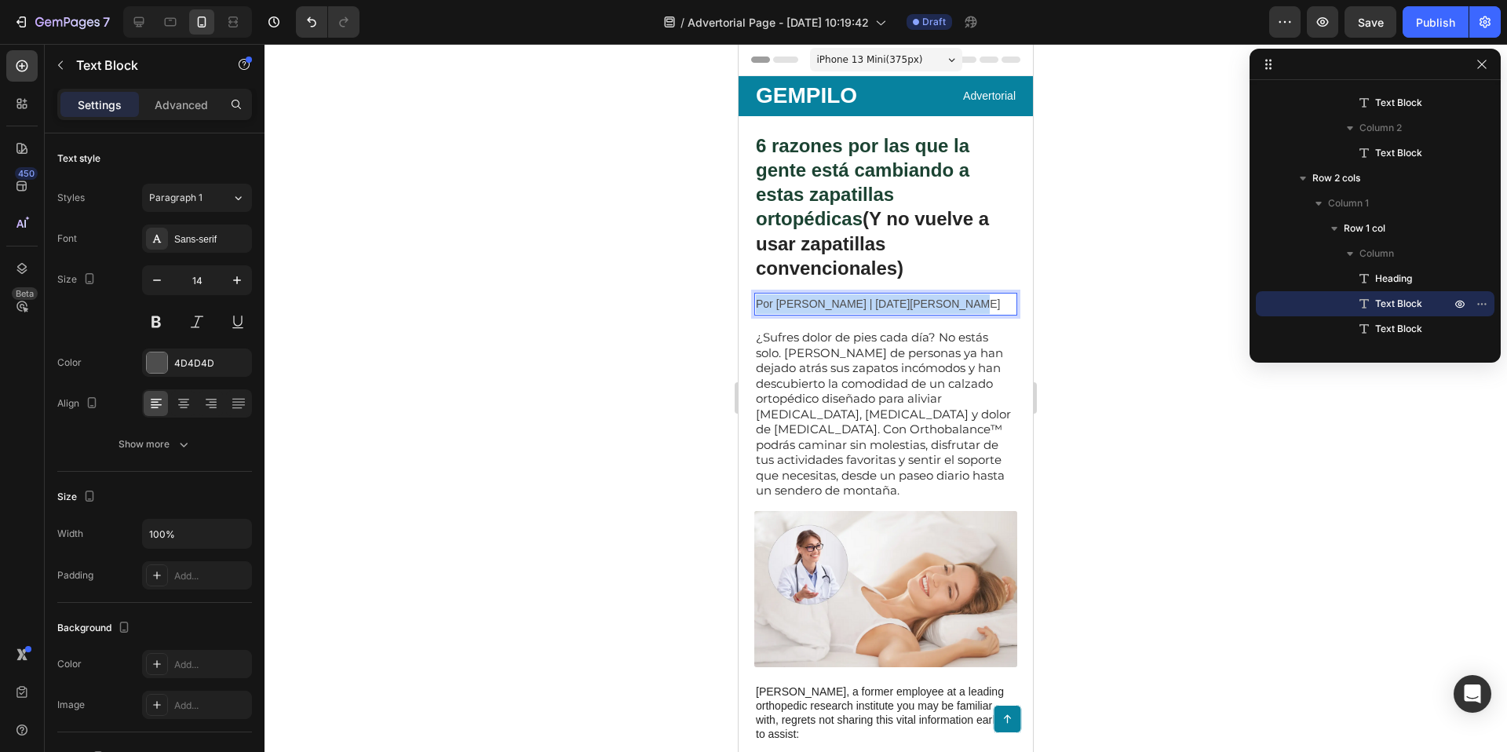
click at [870, 294] on p "Por [PERSON_NAME] | [DATE][PERSON_NAME]" at bounding box center [886, 304] width 260 height 20
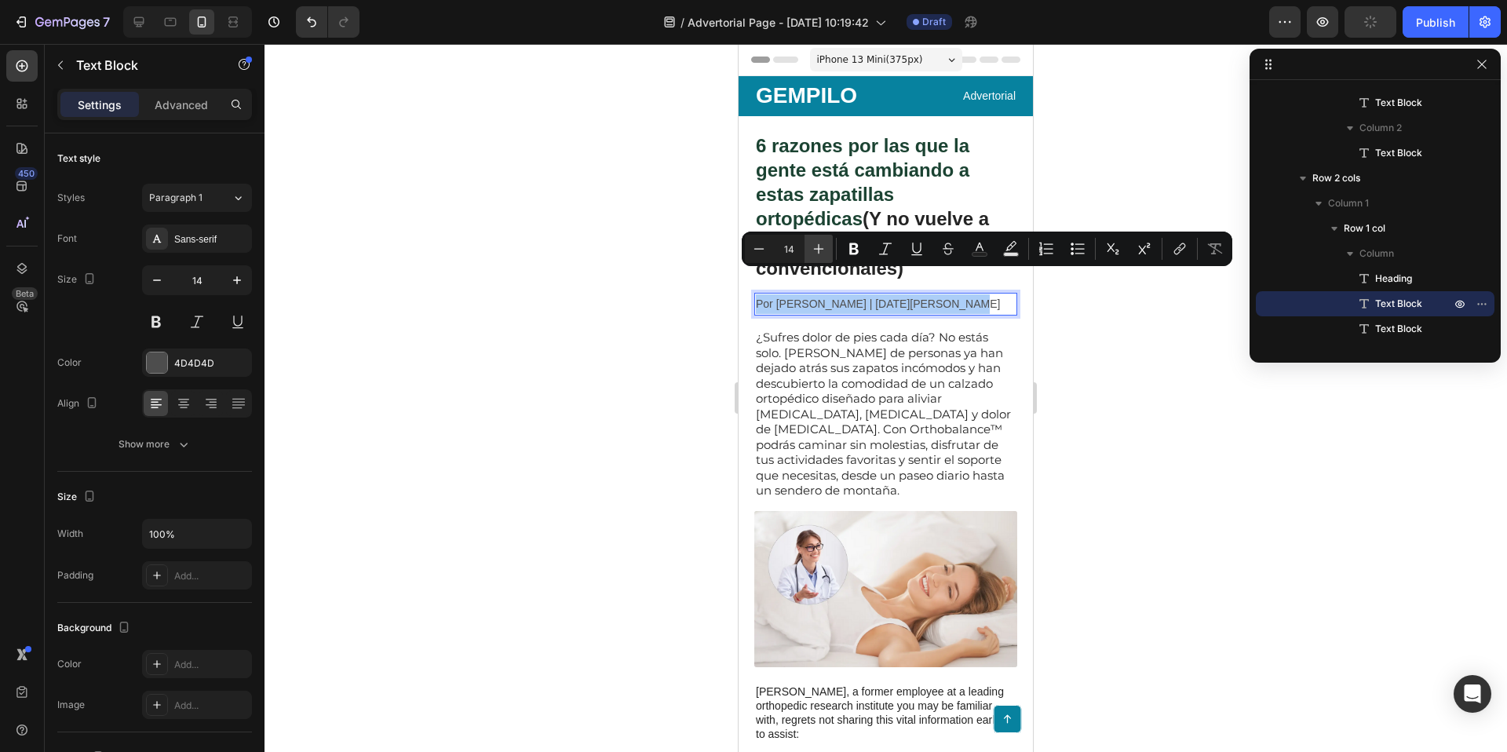
drag, startPoint x: 858, startPoint y: 245, endPoint x: 817, endPoint y: 245, distance: 40.8
click at [858, 244] on icon "Editor contextual toolbar" at bounding box center [854, 249] width 16 height 16
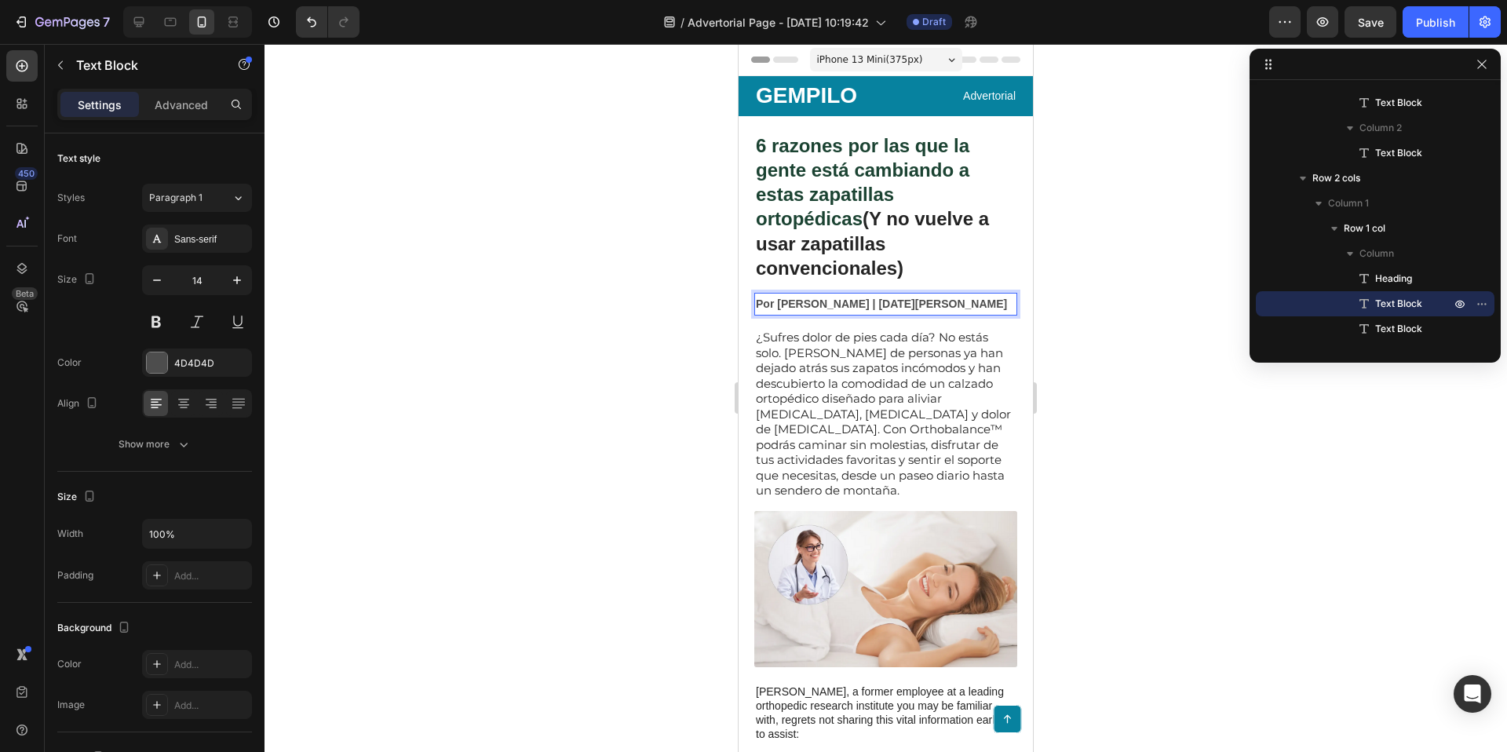
click at [779, 297] on strong "Por [PERSON_NAME] | [DATE][PERSON_NAME]" at bounding box center [881, 303] width 251 height 13
click at [892, 297] on strong "Por [PERSON_NAME] | [DATE][PERSON_NAME]" at bounding box center [881, 303] width 251 height 13
drag, startPoint x: 974, startPoint y: 281, endPoint x: 721, endPoint y: 276, distance: 253.6
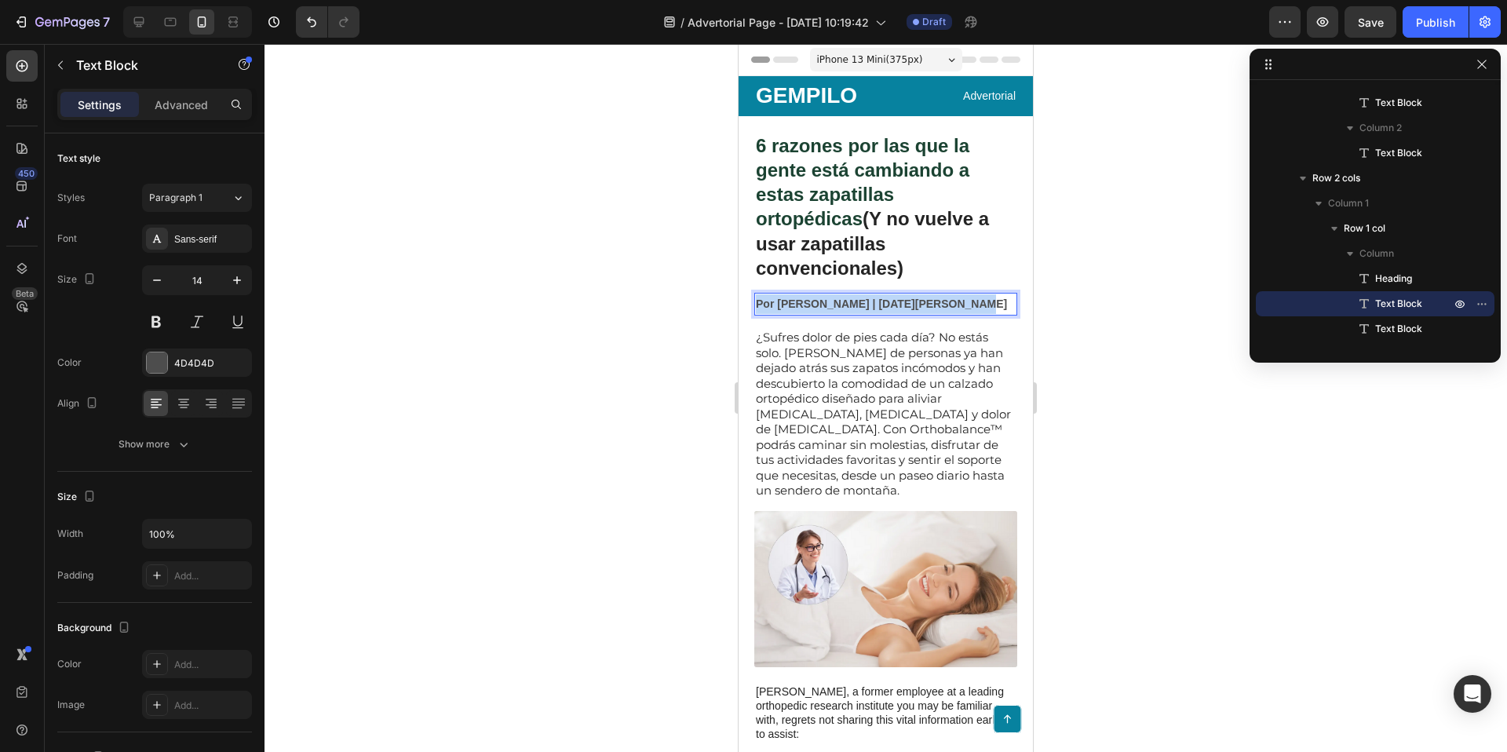
click at [199, 319] on button at bounding box center [197, 322] width 28 height 28
click at [847, 297] on strong "Por [PERSON_NAME] | [DATE][PERSON_NAME]" at bounding box center [881, 303] width 251 height 13
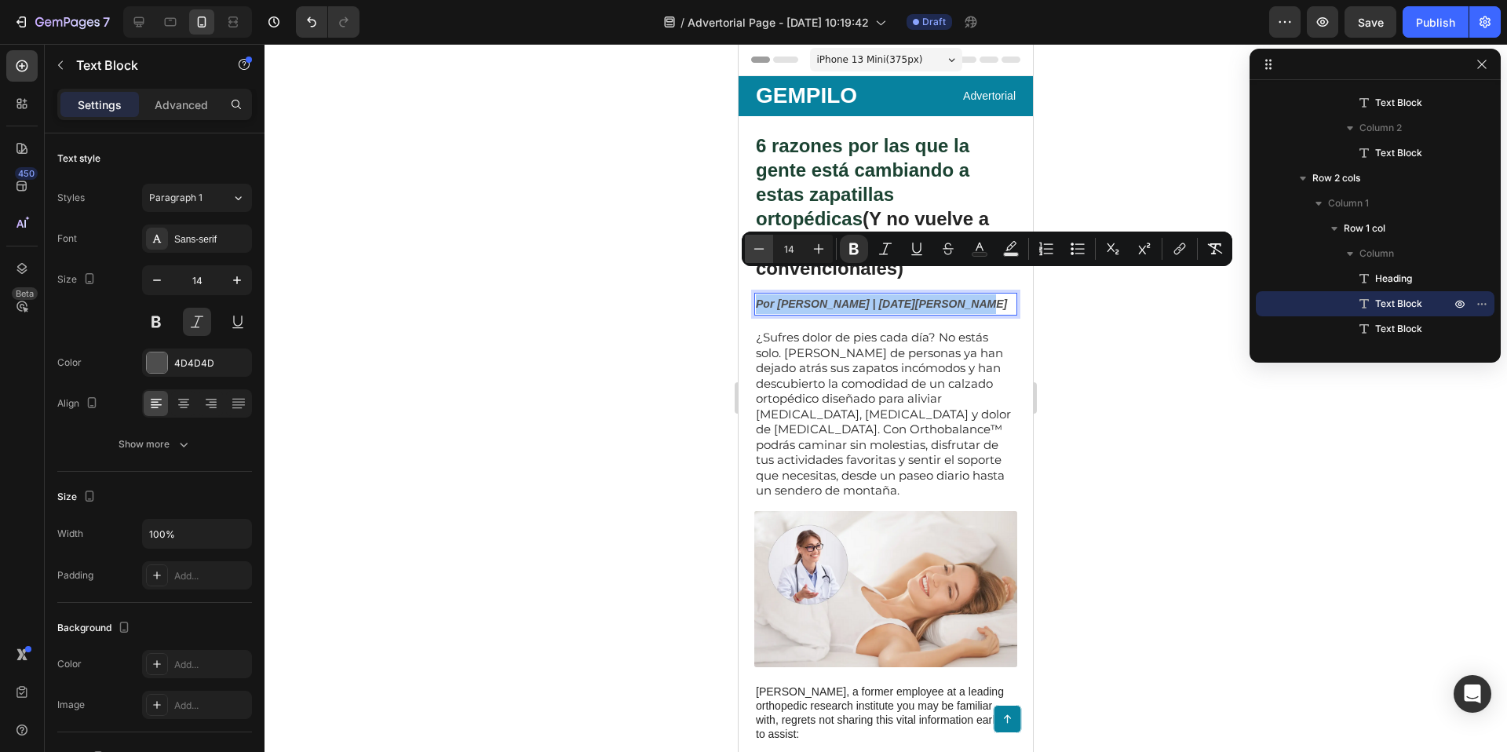
click at [756, 243] on icon "Editor contextual toolbar" at bounding box center [759, 249] width 16 height 16
type input "10"
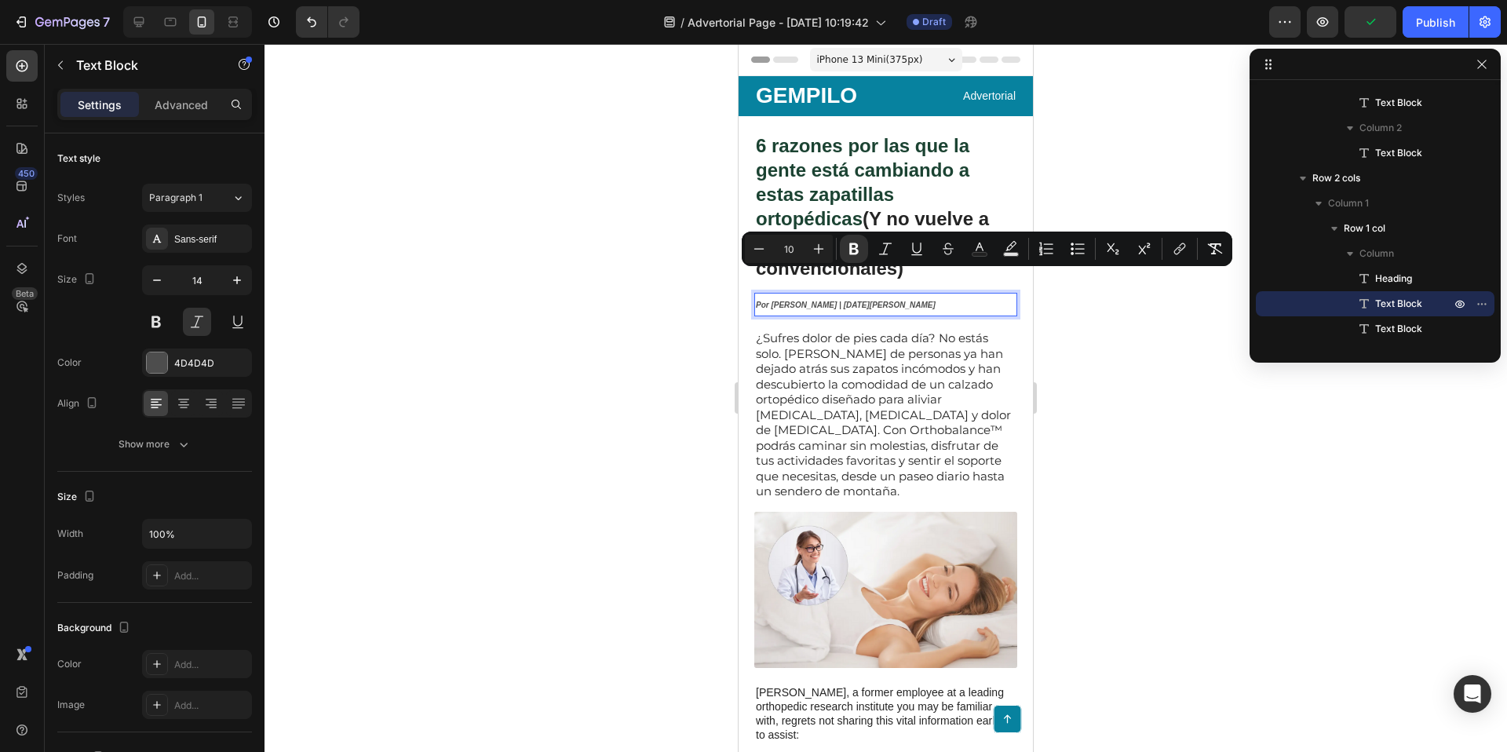
click at [1049, 358] on div at bounding box center [886, 398] width 1243 height 708
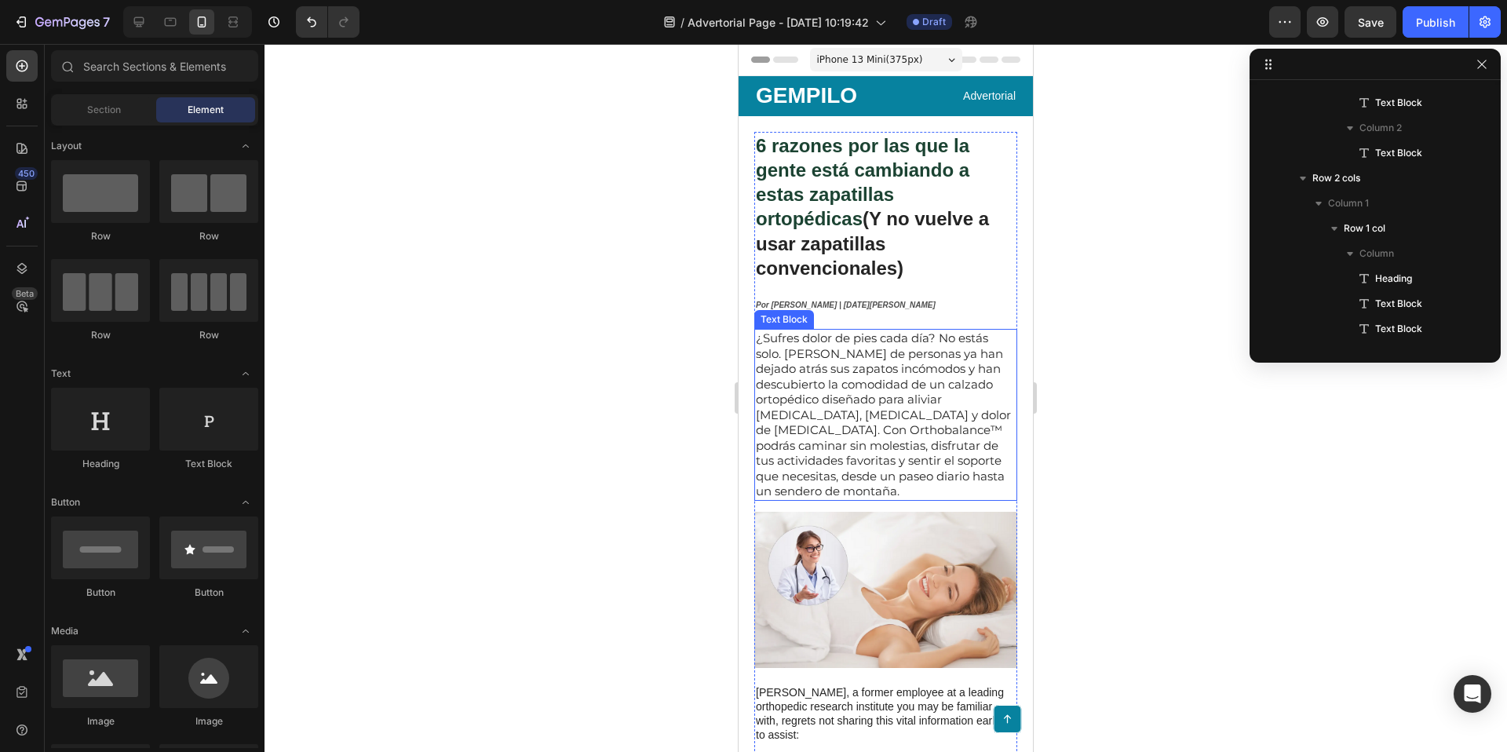
click at [968, 397] on p "¿Sufres dolor de pies cada día? No estás solo. [PERSON_NAME] de personas ya han…" at bounding box center [886, 414] width 260 height 169
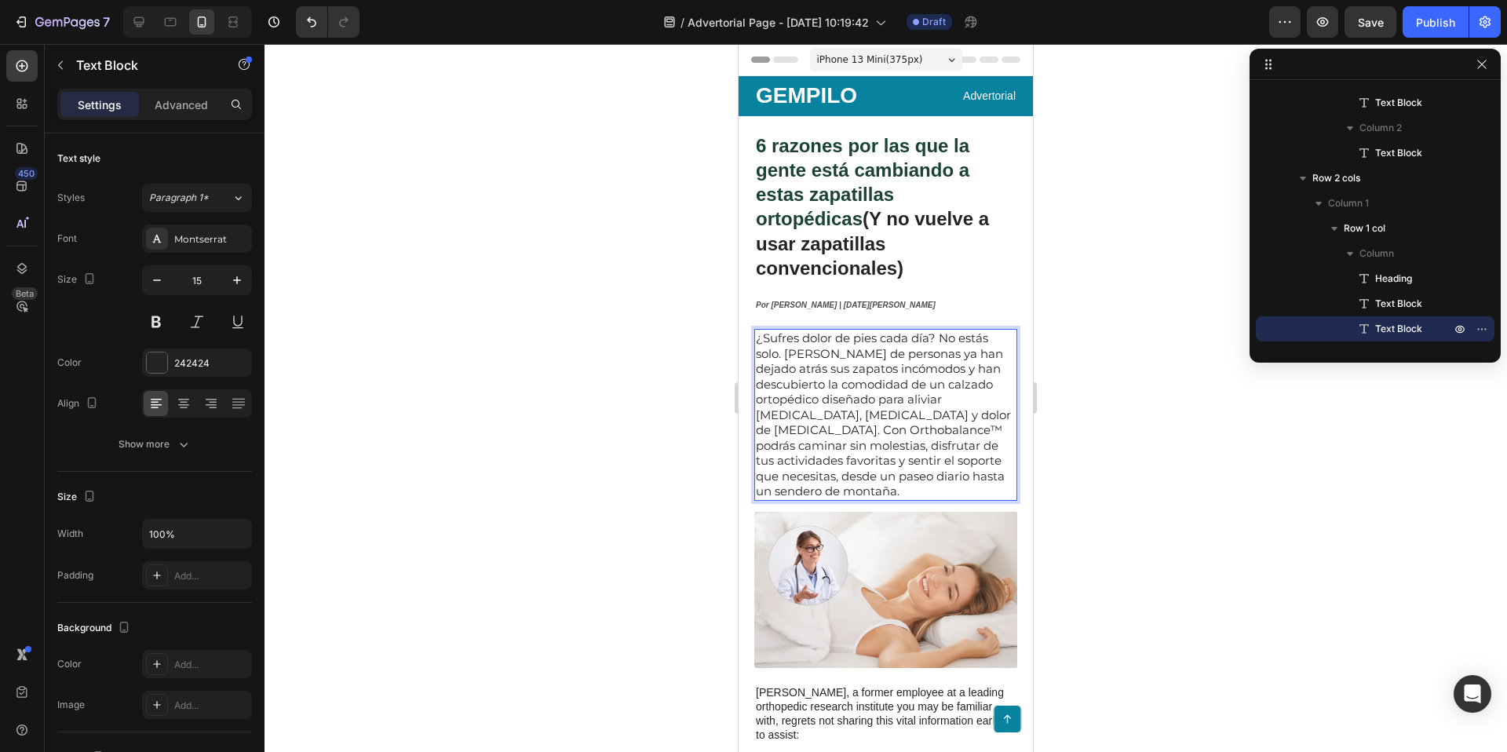
click at [867, 368] on p "¿Sufres dolor de pies cada día? No estás solo. [PERSON_NAME] de personas ya han…" at bounding box center [886, 414] width 260 height 169
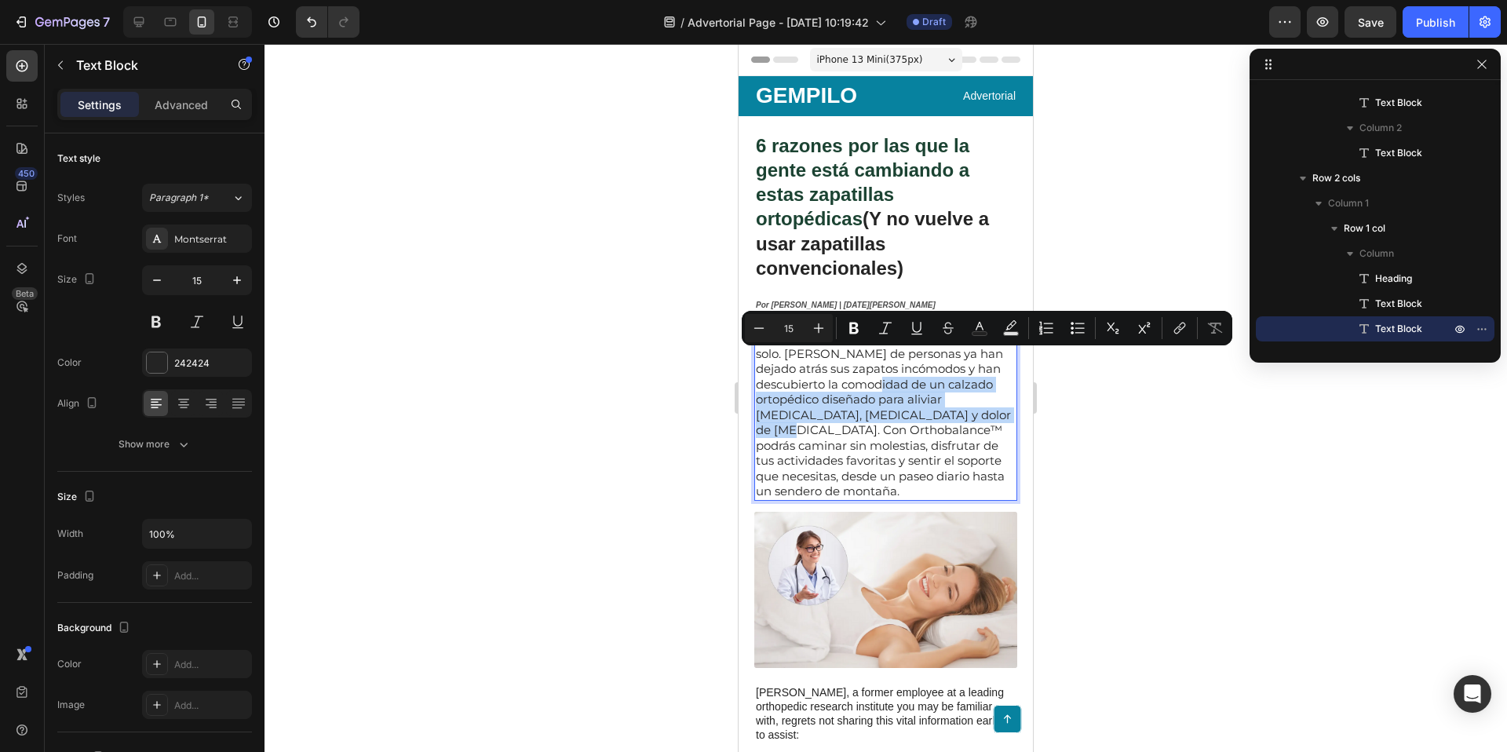
drag, startPoint x: 848, startPoint y: 362, endPoint x: 961, endPoint y: 393, distance: 117.3
click at [961, 393] on p "¿Sufres dolor de pies cada día? No estás solo. [PERSON_NAME] de personas ya han…" at bounding box center [886, 414] width 260 height 169
click at [863, 323] on button "Bold" at bounding box center [854, 328] width 28 height 28
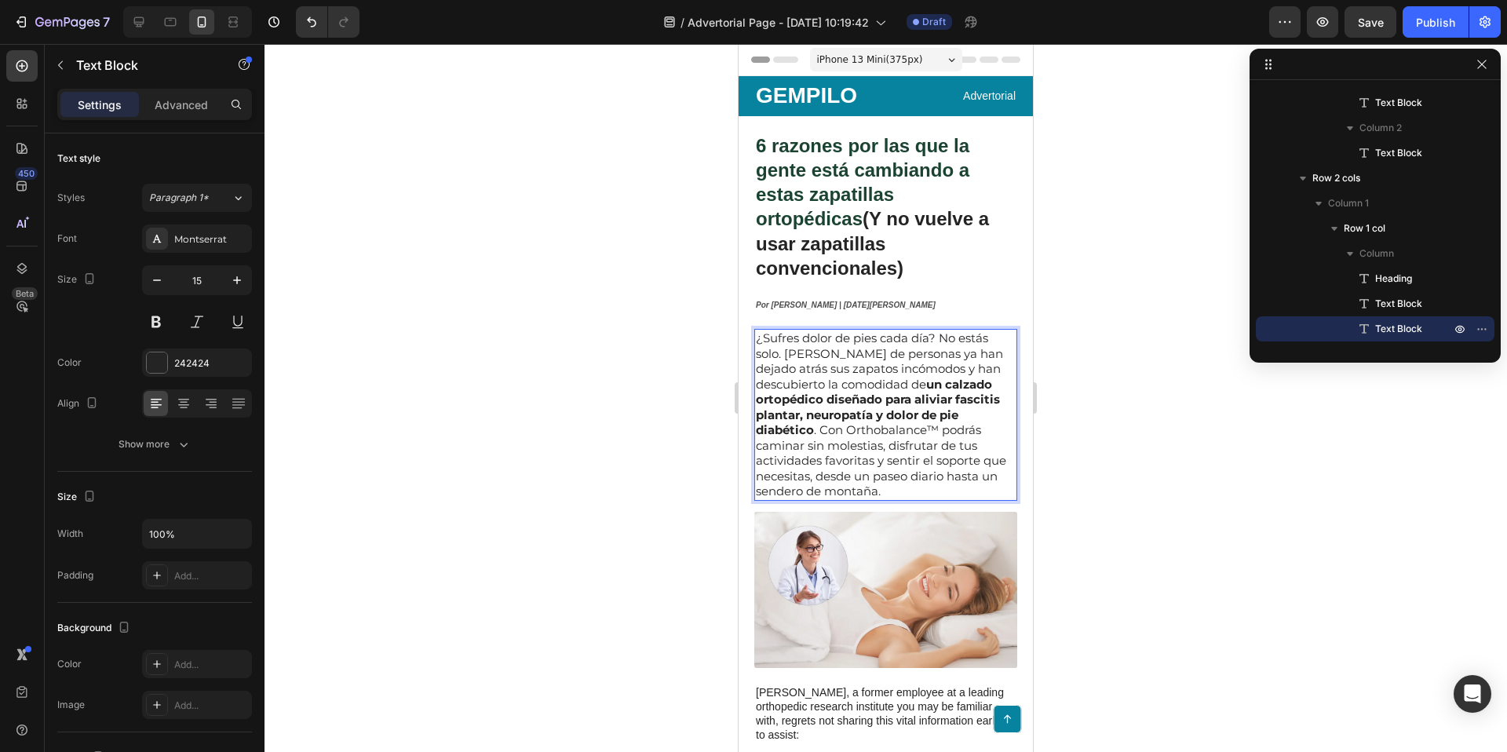
click at [928, 426] on p "¿Sufres dolor de pies cada día? No estás solo. [PERSON_NAME] de personas ya han…" at bounding box center [886, 414] width 260 height 169
click at [951, 427] on p "¿Sufres dolor de pies cada día? No estás solo. [PERSON_NAME] de personas ya han…" at bounding box center [886, 414] width 260 height 169
click at [958, 429] on p "¿Sufres dolor de pies cada día? No estás solo. [PERSON_NAME] de personas ya han…" at bounding box center [886, 414] width 260 height 169
drag, startPoint x: 869, startPoint y: 436, endPoint x: 995, endPoint y: 442, distance: 126.5
click at [995, 442] on p "¿Sufres dolor de pies cada día? No estás solo. [PERSON_NAME] de personas ya han…" at bounding box center [886, 414] width 260 height 169
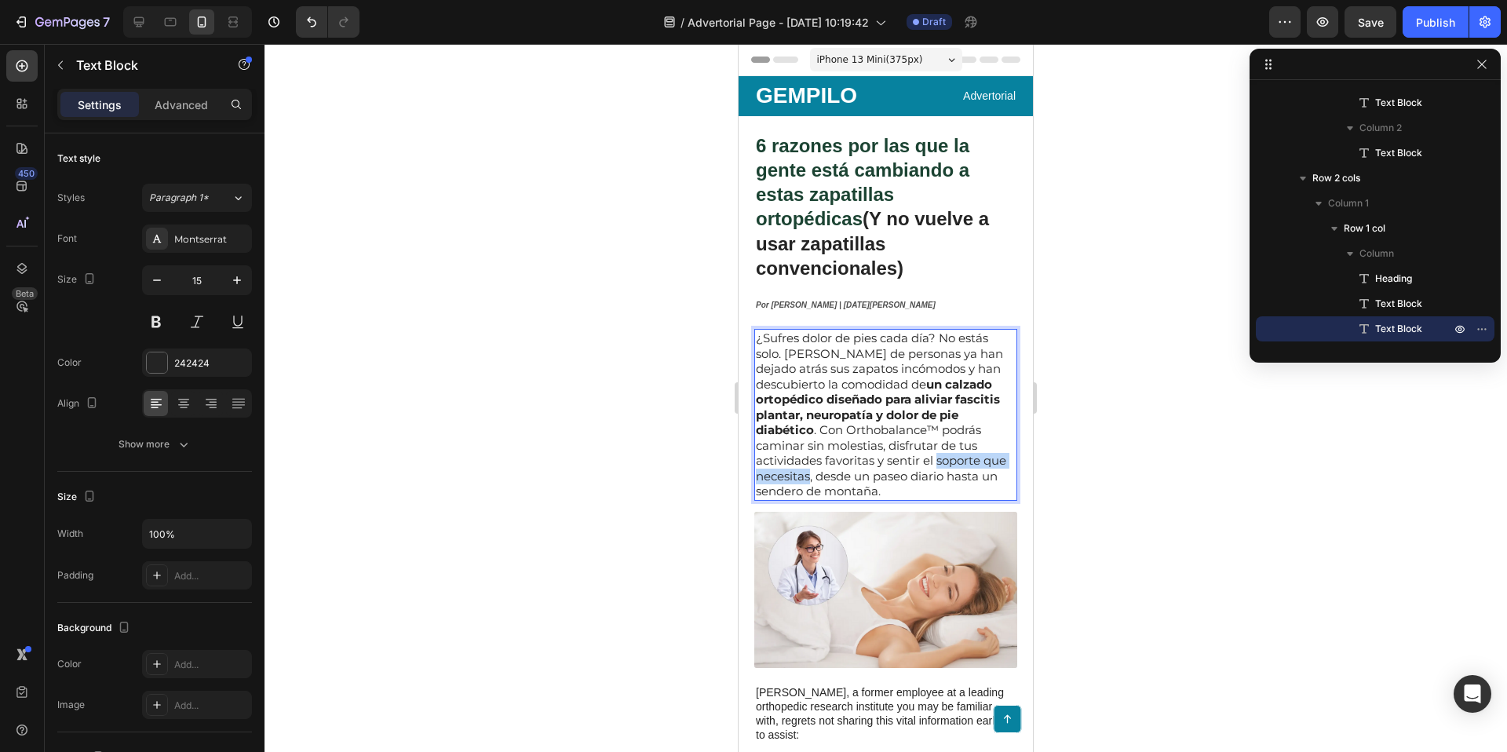
click at [878, 440] on p "¿Sufres dolor de pies cada día? No estás solo. [PERSON_NAME] de personas ya han…" at bounding box center [886, 414] width 260 height 169
drag, startPoint x: 868, startPoint y: 439, endPoint x: 995, endPoint y: 440, distance: 127.2
click at [995, 440] on p "¿Sufres dolor de pies cada día? No estás solo. [PERSON_NAME] de personas ya han…" at bounding box center [886, 414] width 260 height 169
click at [925, 432] on p "¿Sufres dolor de pies cada día? No estás solo. [PERSON_NAME] de personas ya han…" at bounding box center [886, 414] width 260 height 169
drag, startPoint x: 995, startPoint y: 436, endPoint x: 867, endPoint y: 440, distance: 128.0
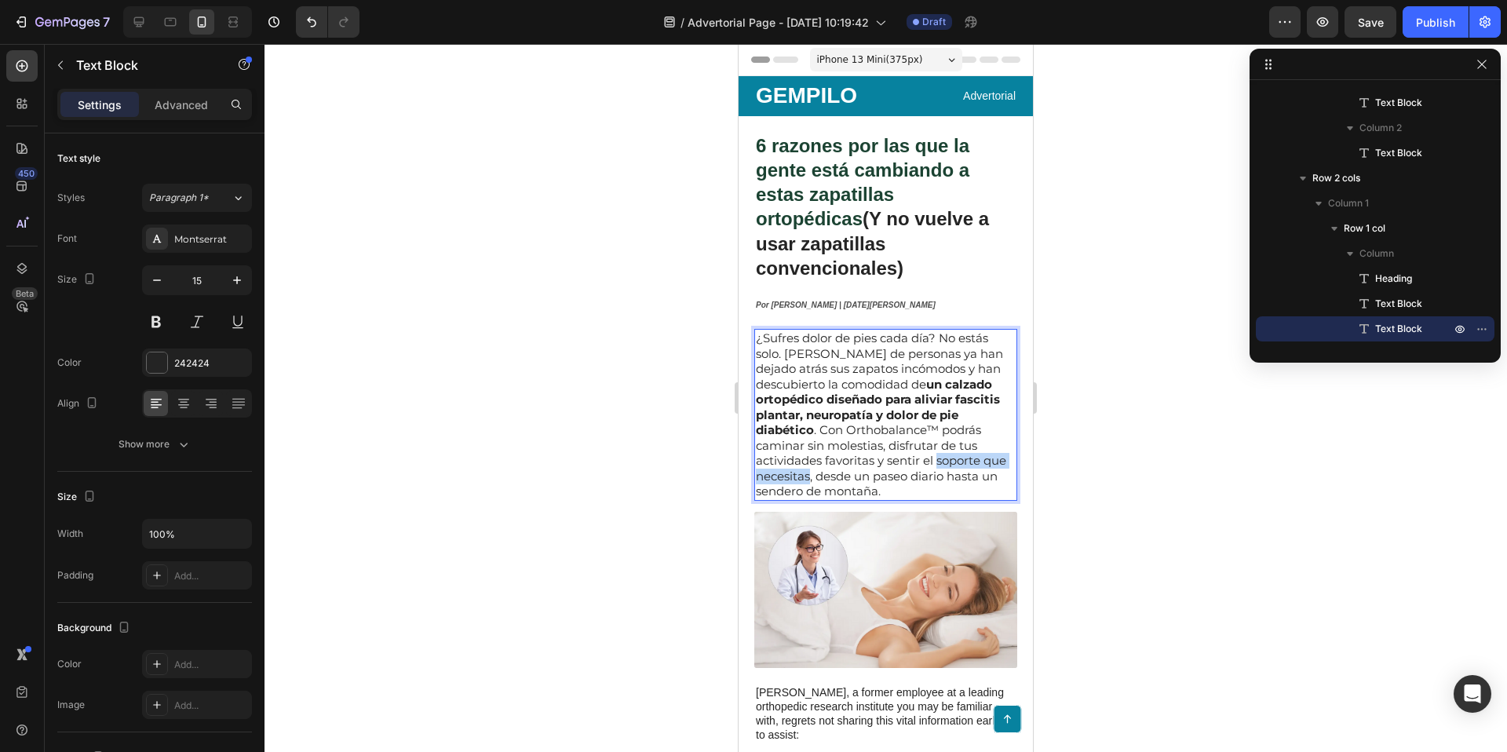
click at [867, 440] on p "¿Sufres dolor de pies cada día? No estás solo. [PERSON_NAME] de personas ya han…" at bounding box center [886, 414] width 260 height 169
click at [885, 436] on p "¿Sufres dolor de pies cada día? No estás solo. [PERSON_NAME] de personas ya han…" at bounding box center [886, 414] width 260 height 169
click at [1276, 382] on div at bounding box center [886, 398] width 1243 height 708
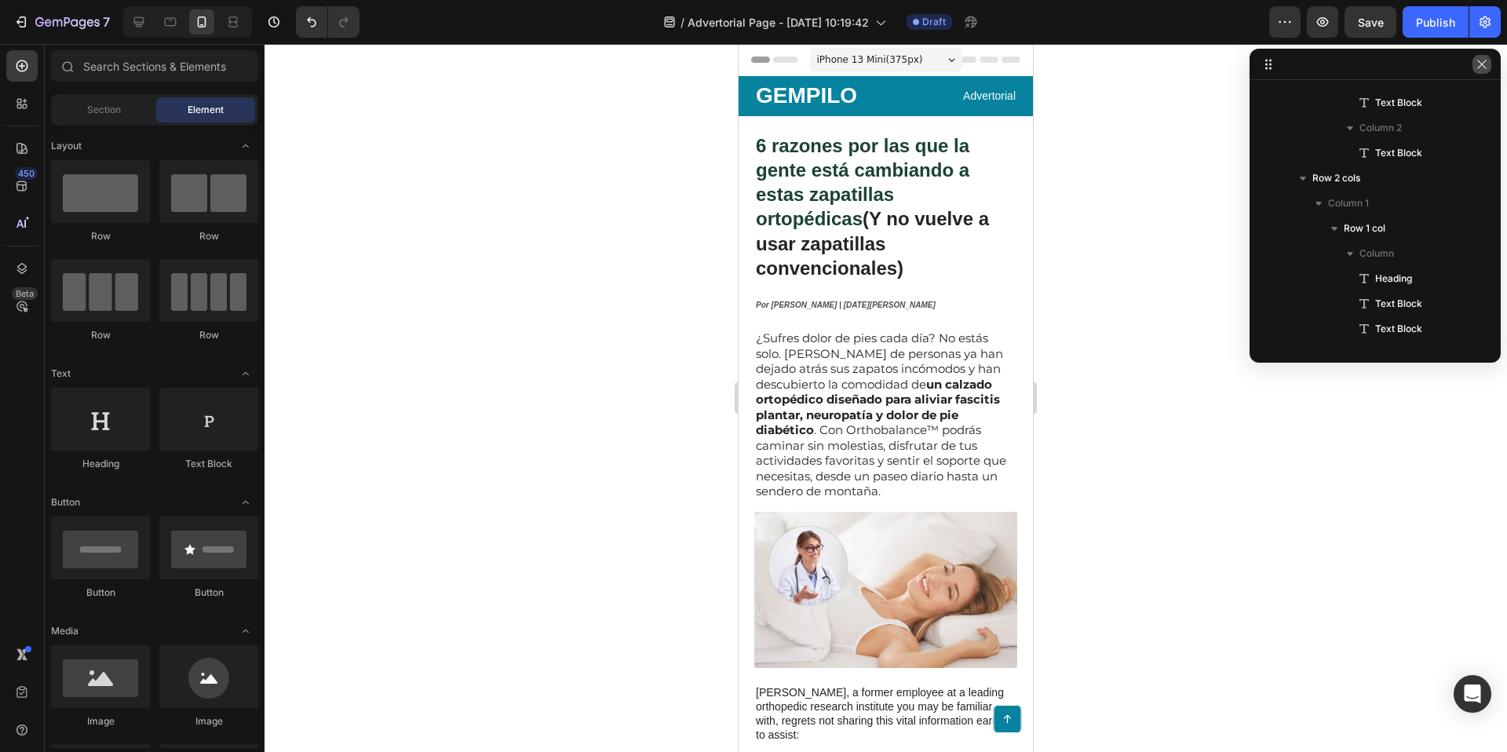
click at [1487, 63] on icon "button" at bounding box center [1482, 64] width 13 height 13
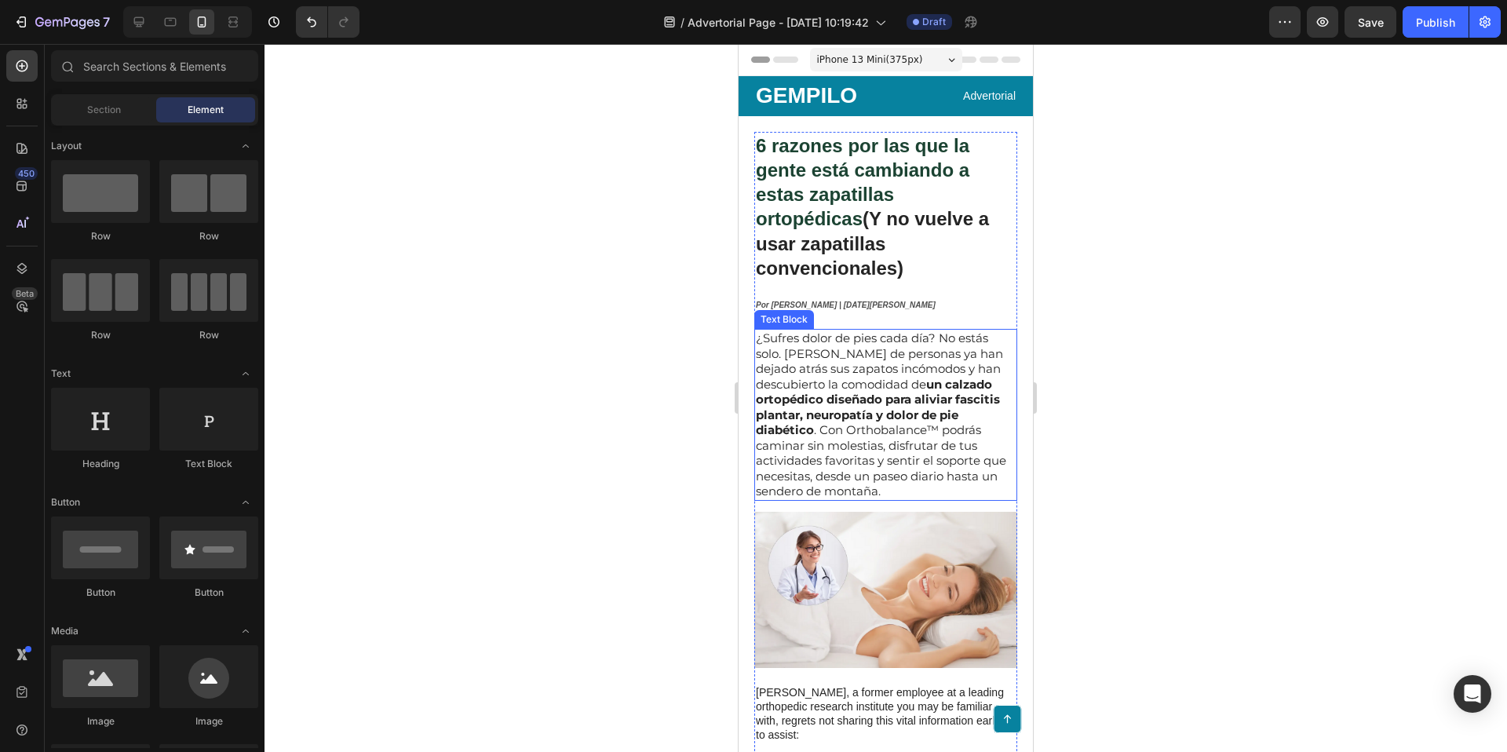
click at [880, 451] on p "¿Sufres dolor de pies cada día? No estás solo. [PERSON_NAME] de personas ya han…" at bounding box center [886, 414] width 260 height 169
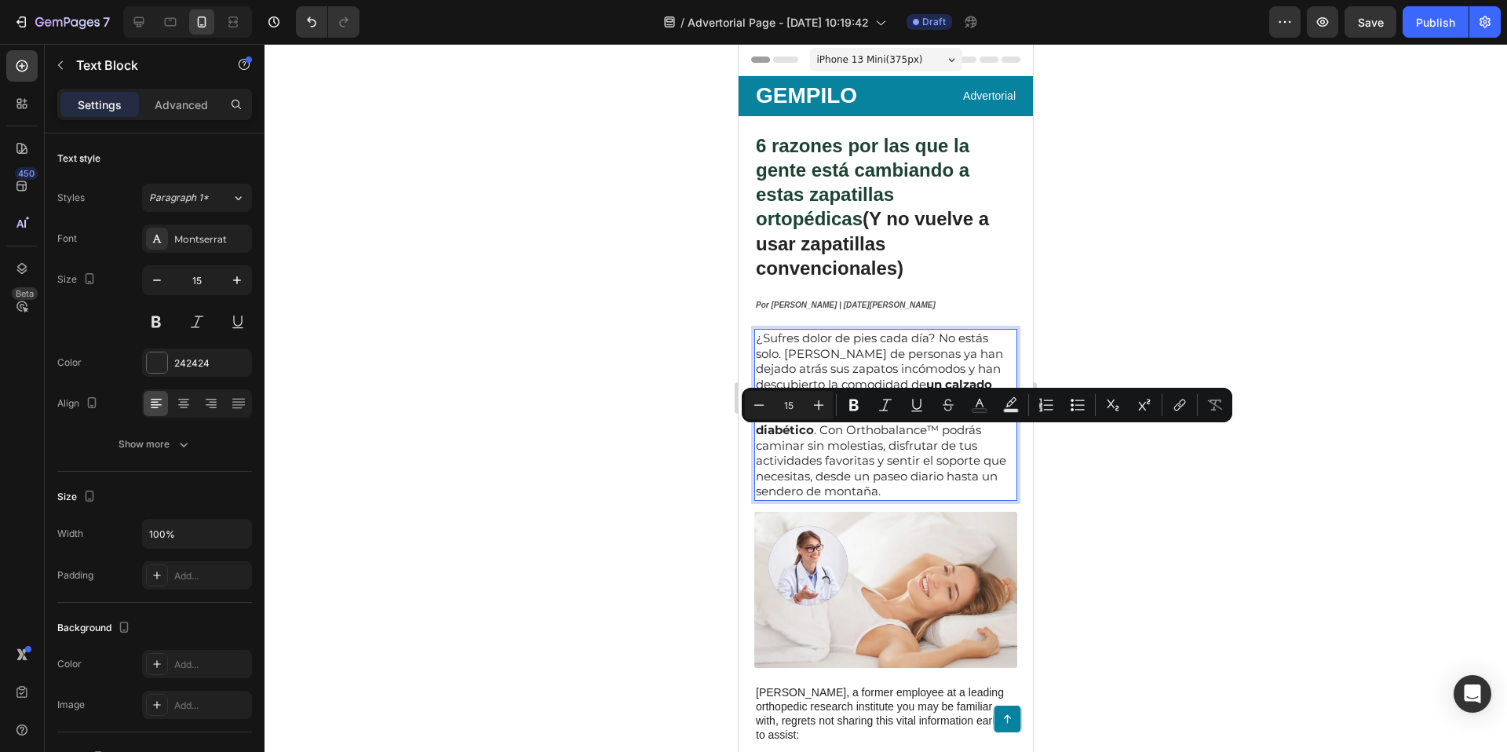
click at [865, 441] on p "¿Sufres dolor de pies cada día? No estás solo. [PERSON_NAME] de personas ya han…" at bounding box center [886, 414] width 260 height 169
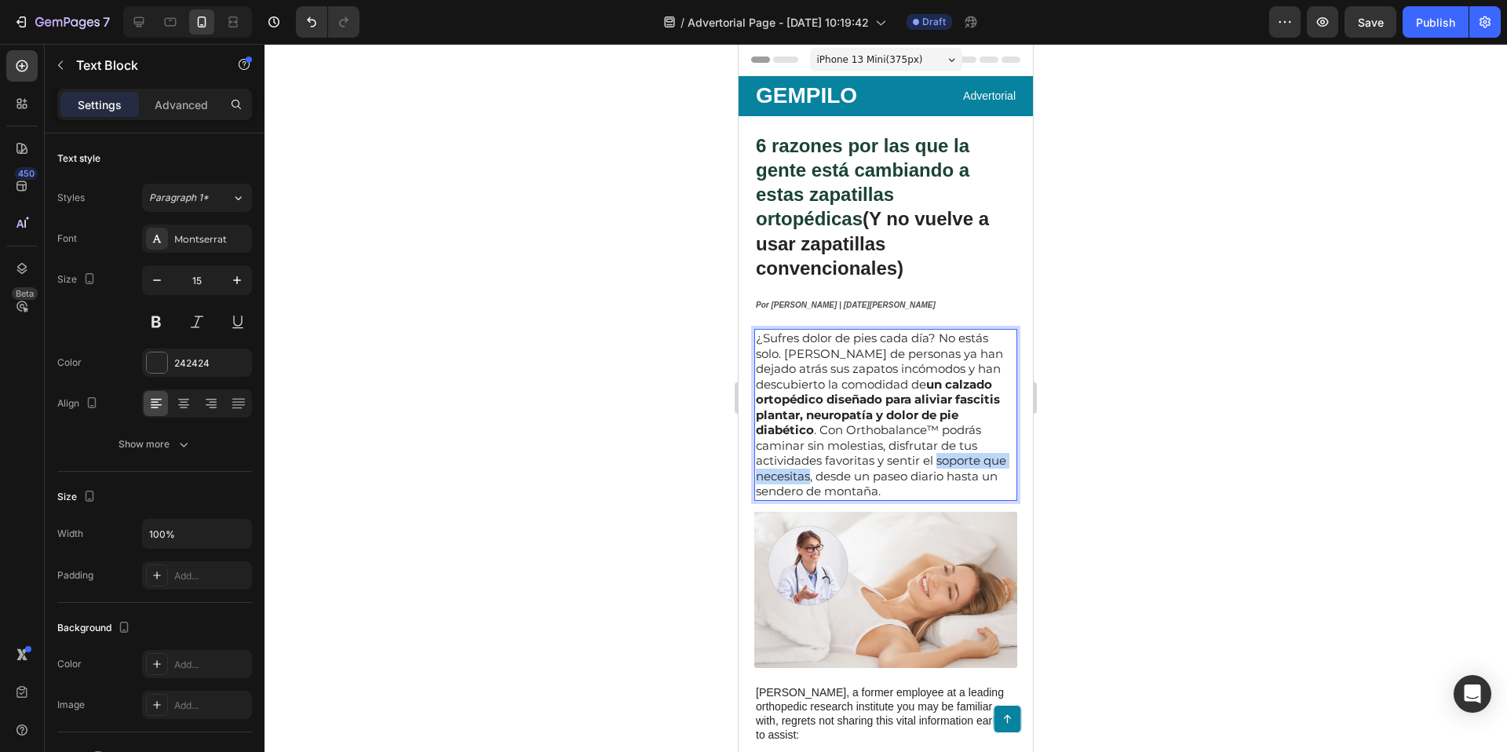
drag, startPoint x: 870, startPoint y: 440, endPoint x: 994, endPoint y: 441, distance: 124.0
click at [994, 441] on p "¿Sufres dolor de pies cada día? No estás solo. [PERSON_NAME] de personas ya han…" at bounding box center [886, 414] width 260 height 169
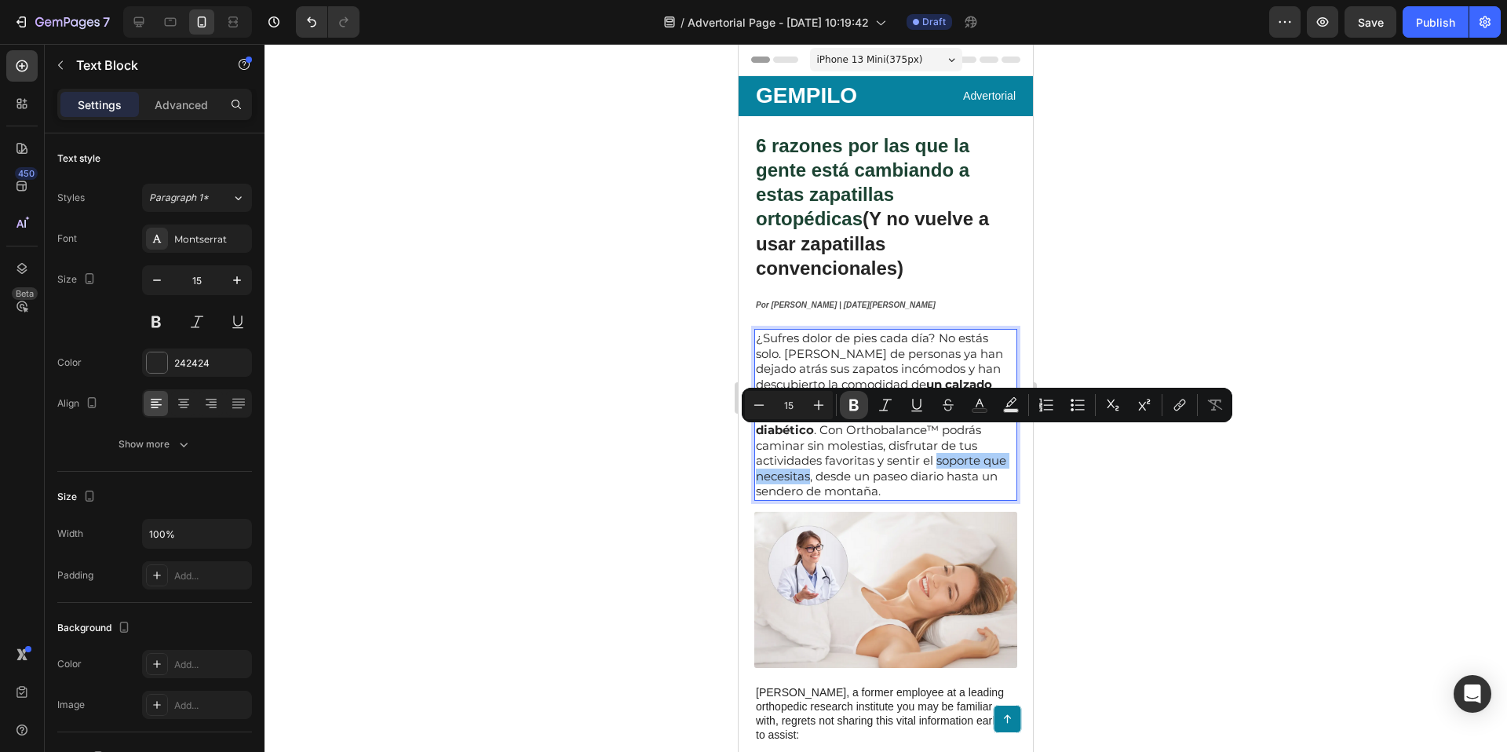
click at [856, 405] on icon "Editor contextual toolbar" at bounding box center [854, 405] width 16 height 16
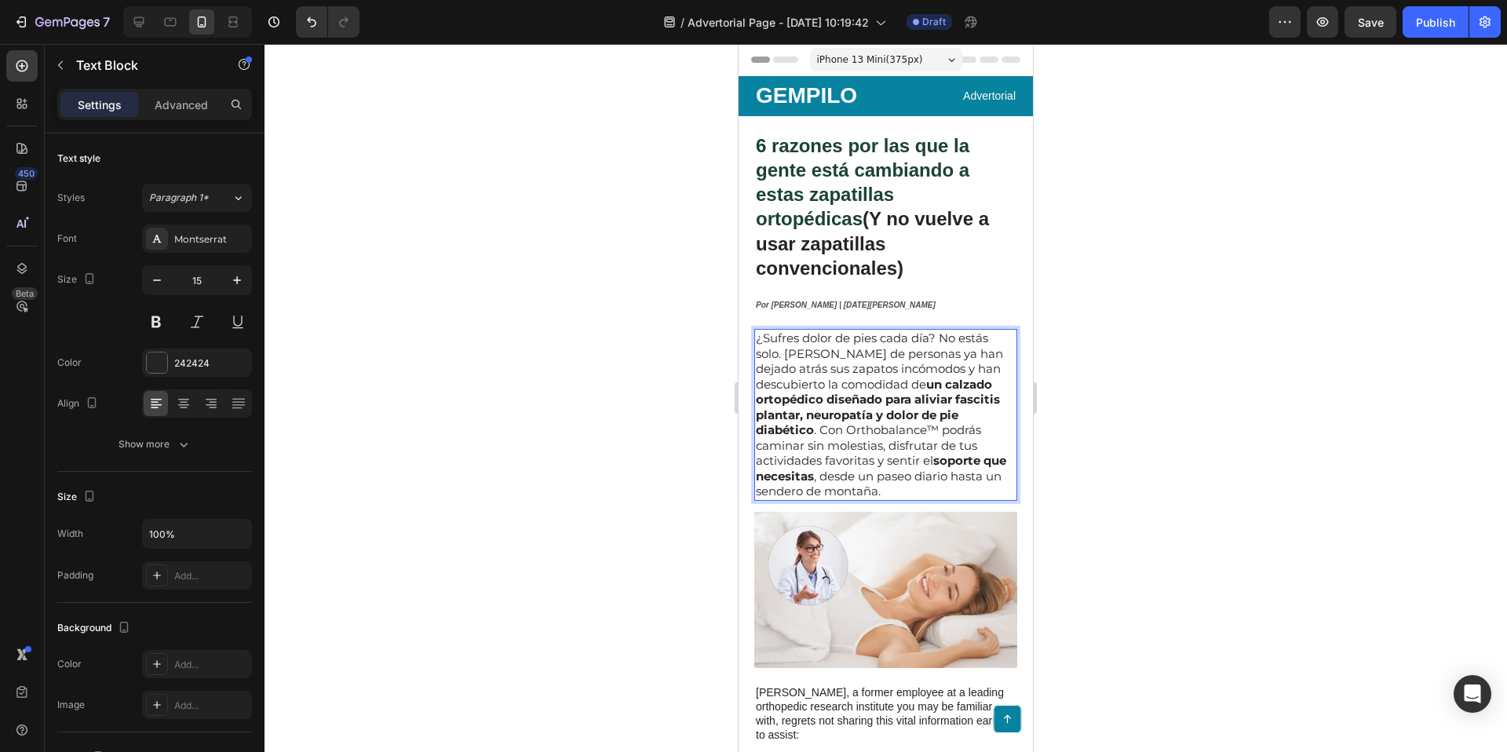
click at [1100, 508] on div at bounding box center [886, 398] width 1243 height 708
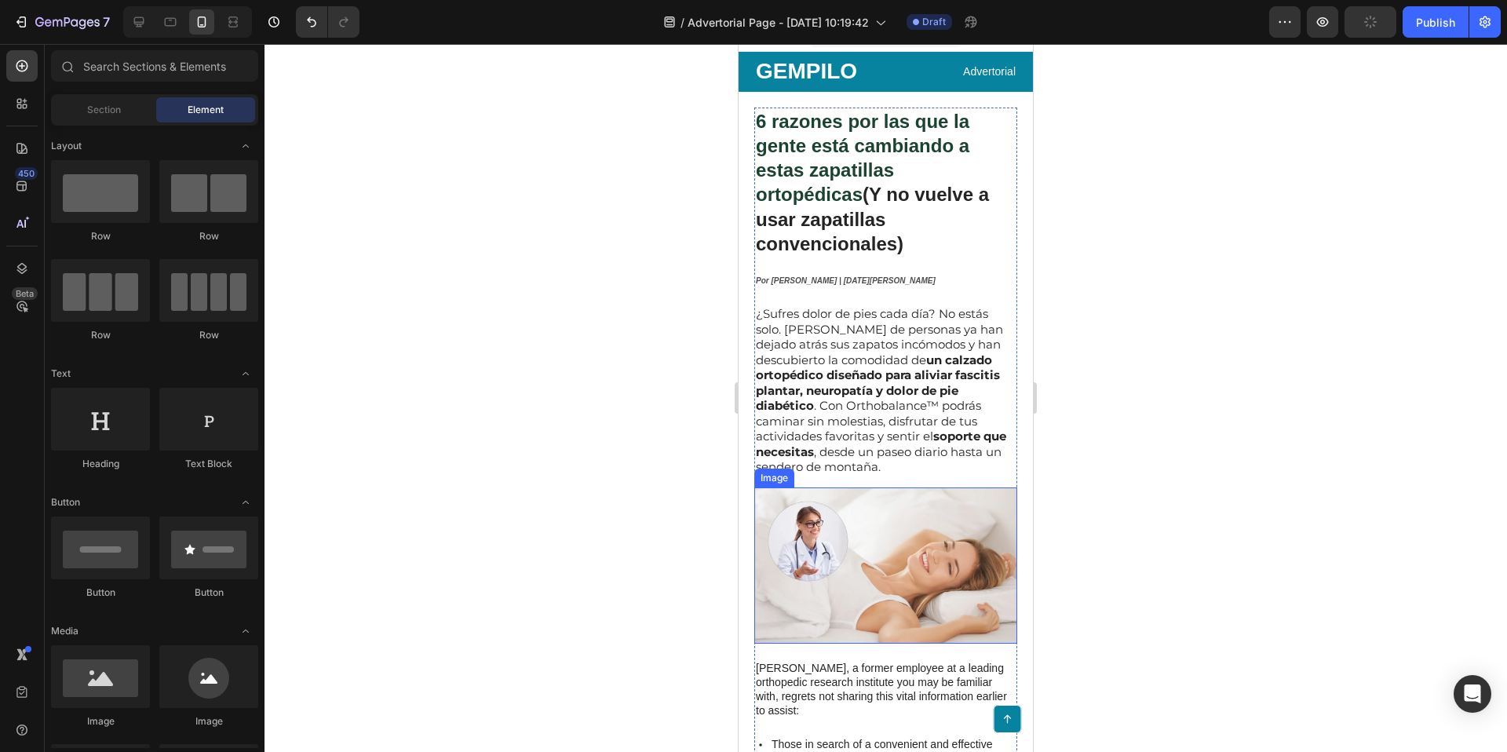
scroll to position [27, 0]
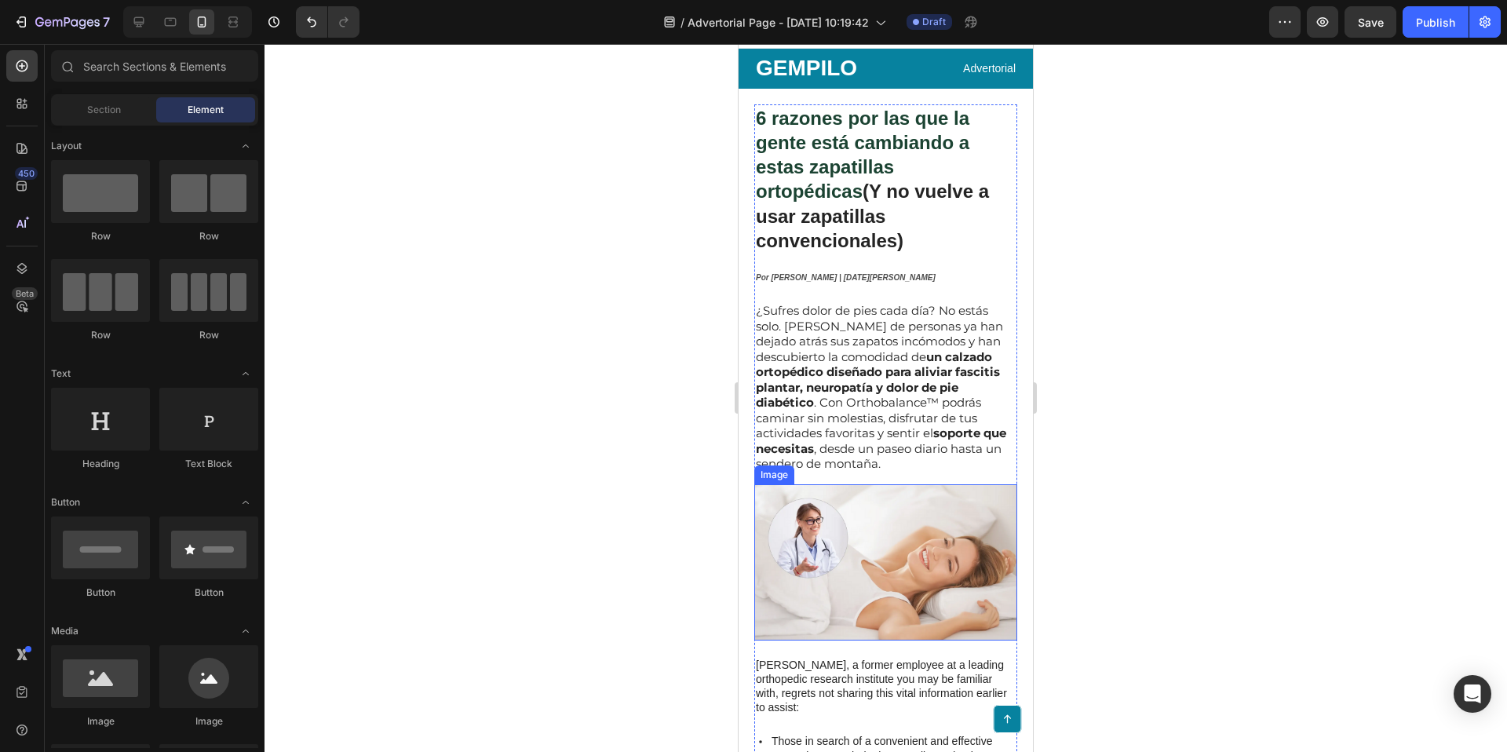
click at [854, 491] on img at bounding box center [885, 562] width 263 height 156
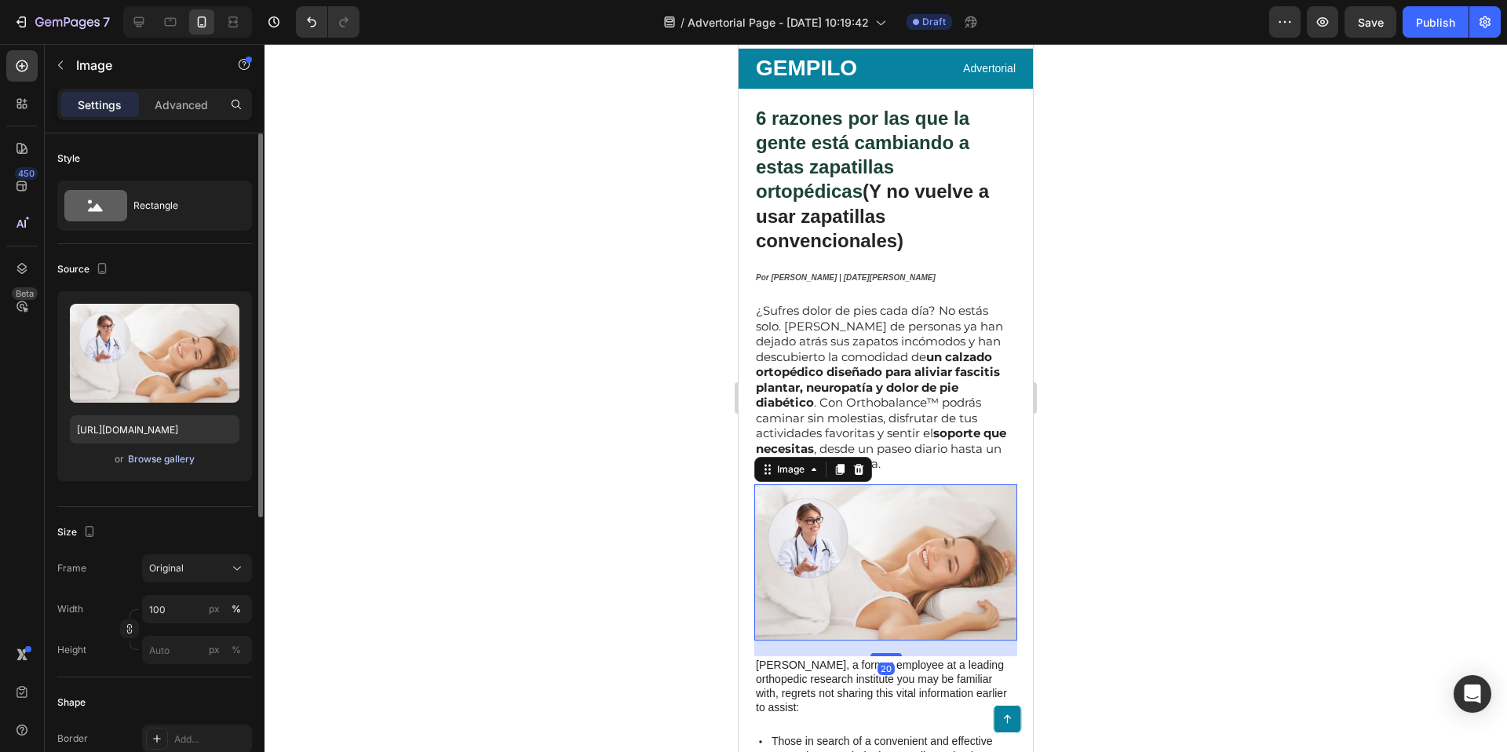
click at [151, 458] on div "Browse gallery" at bounding box center [161, 459] width 67 height 14
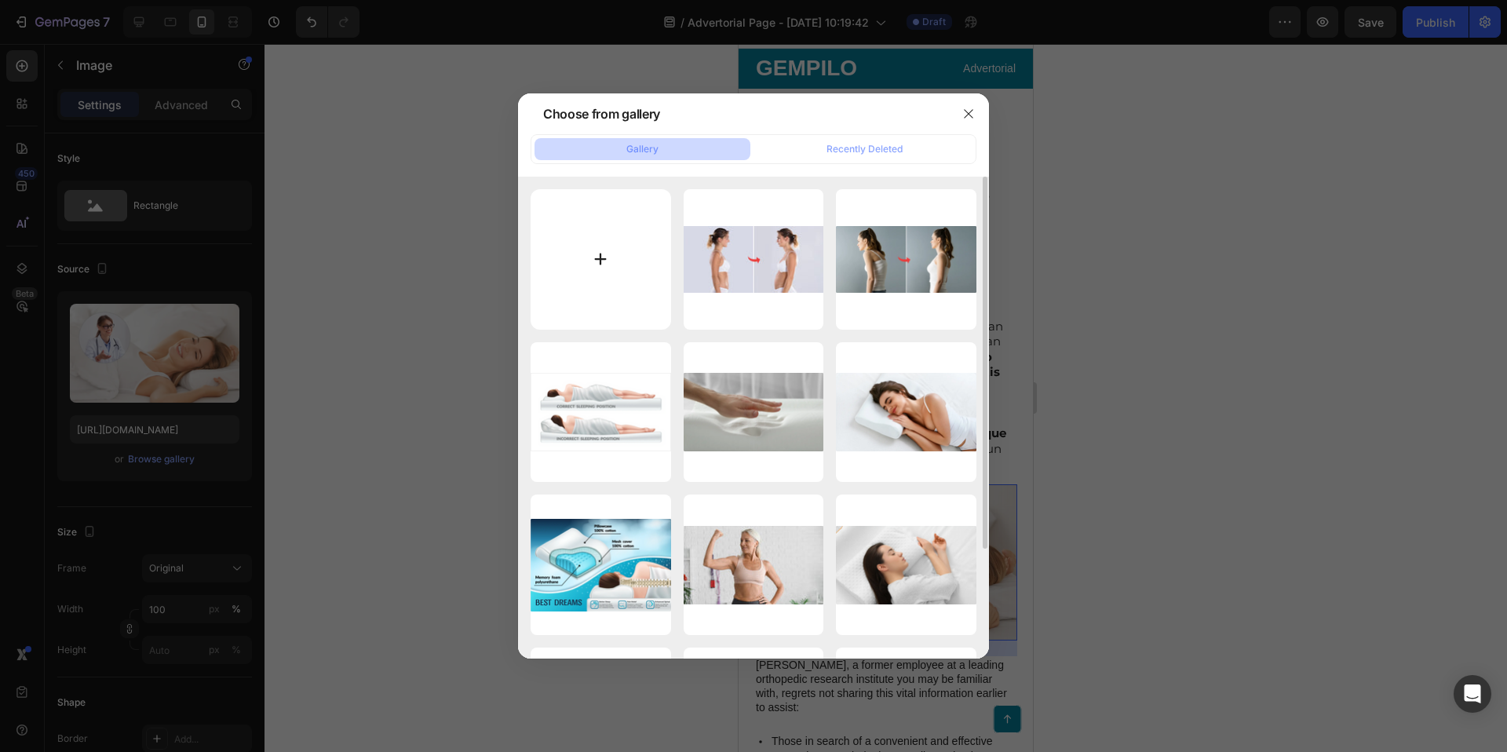
click at [597, 260] on input "file" at bounding box center [601, 259] width 141 height 141
type input "C:\fakepath\1738248676-3.webp"
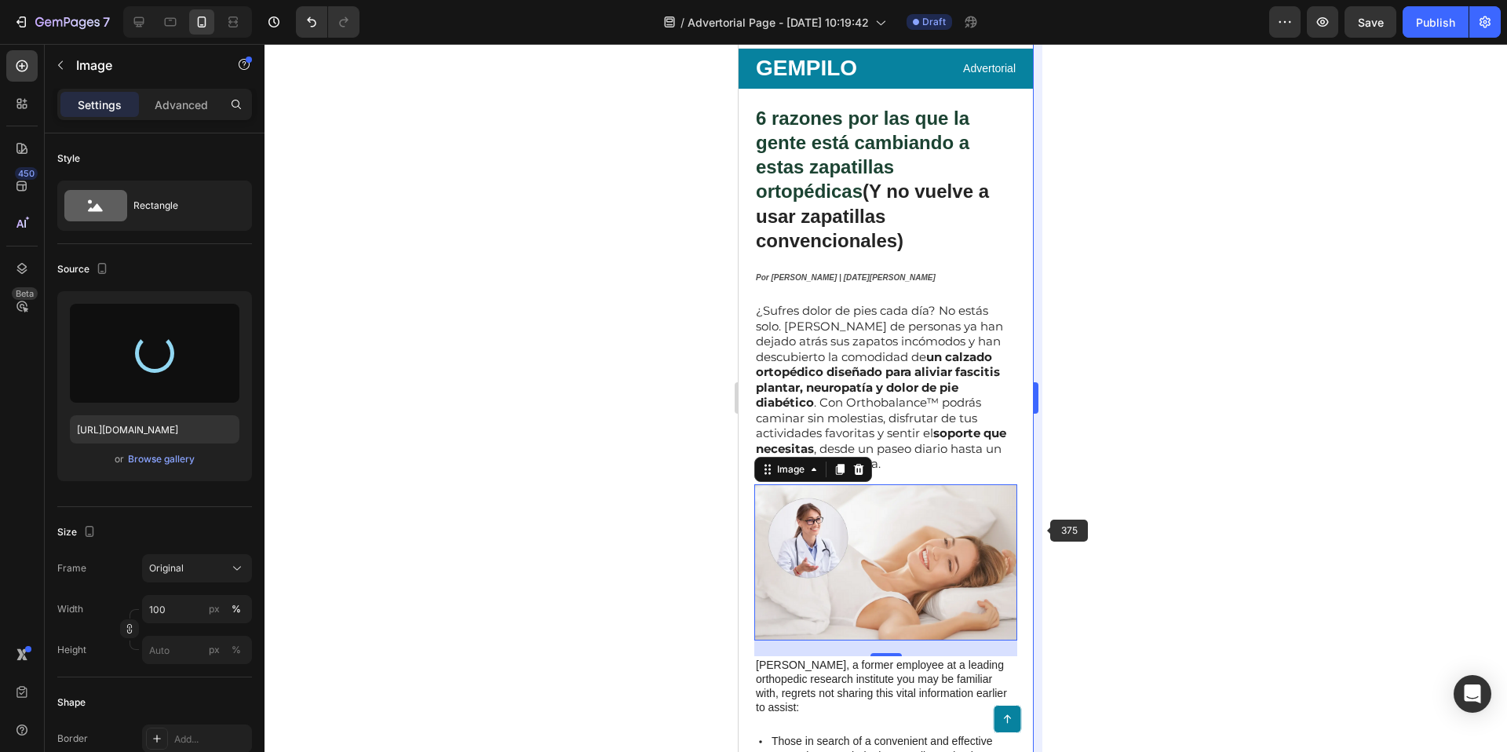
type input "[URL][DOMAIN_NAME]"
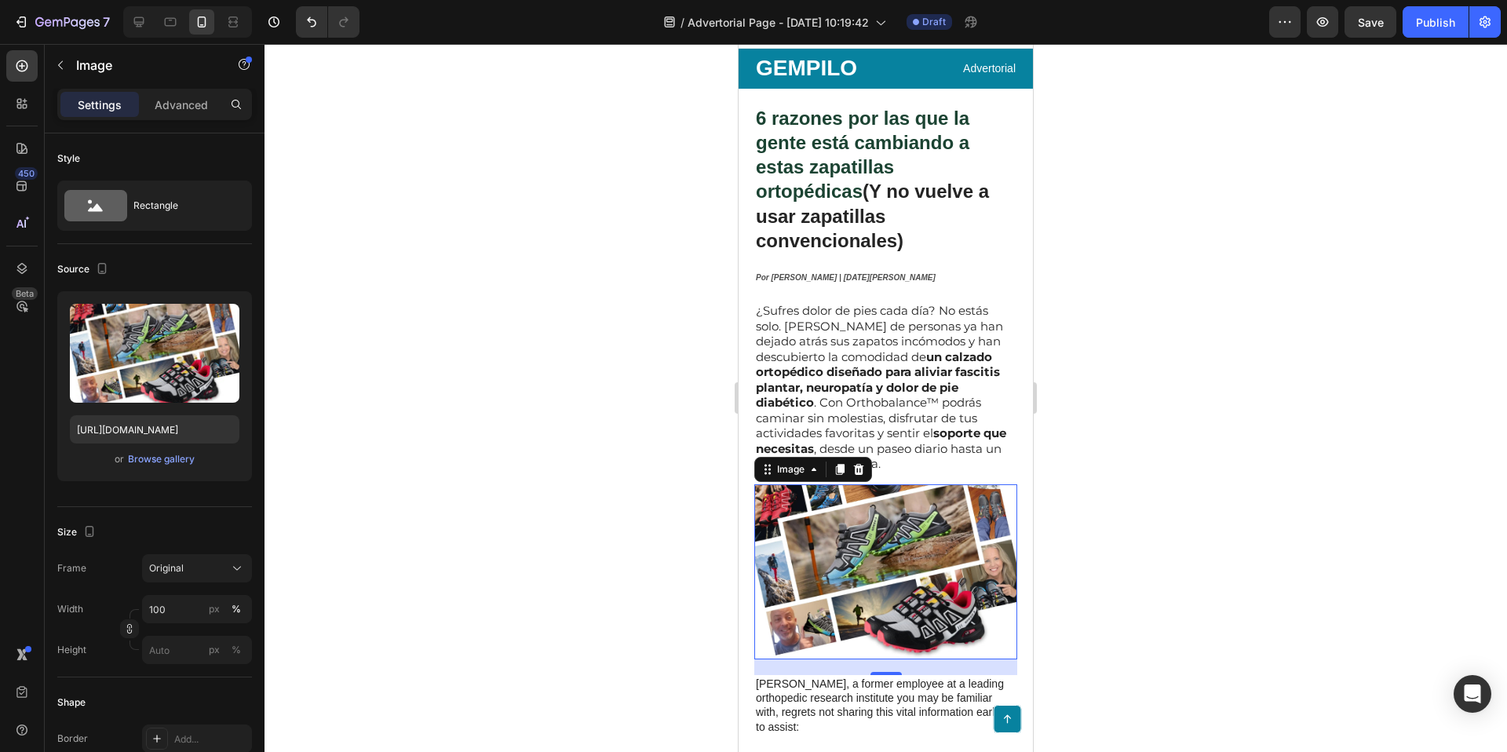
click at [1181, 482] on div at bounding box center [886, 398] width 1243 height 708
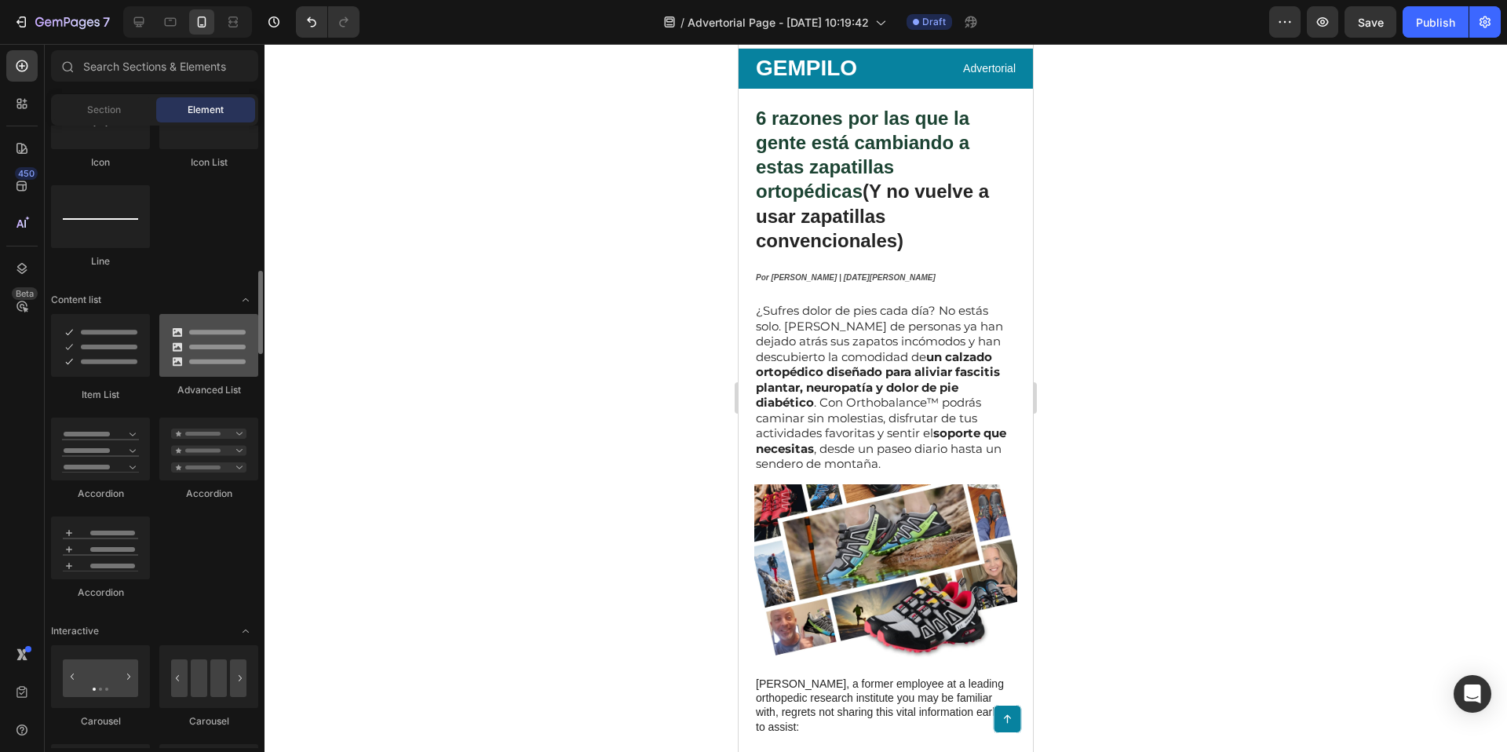
scroll to position [1084, 0]
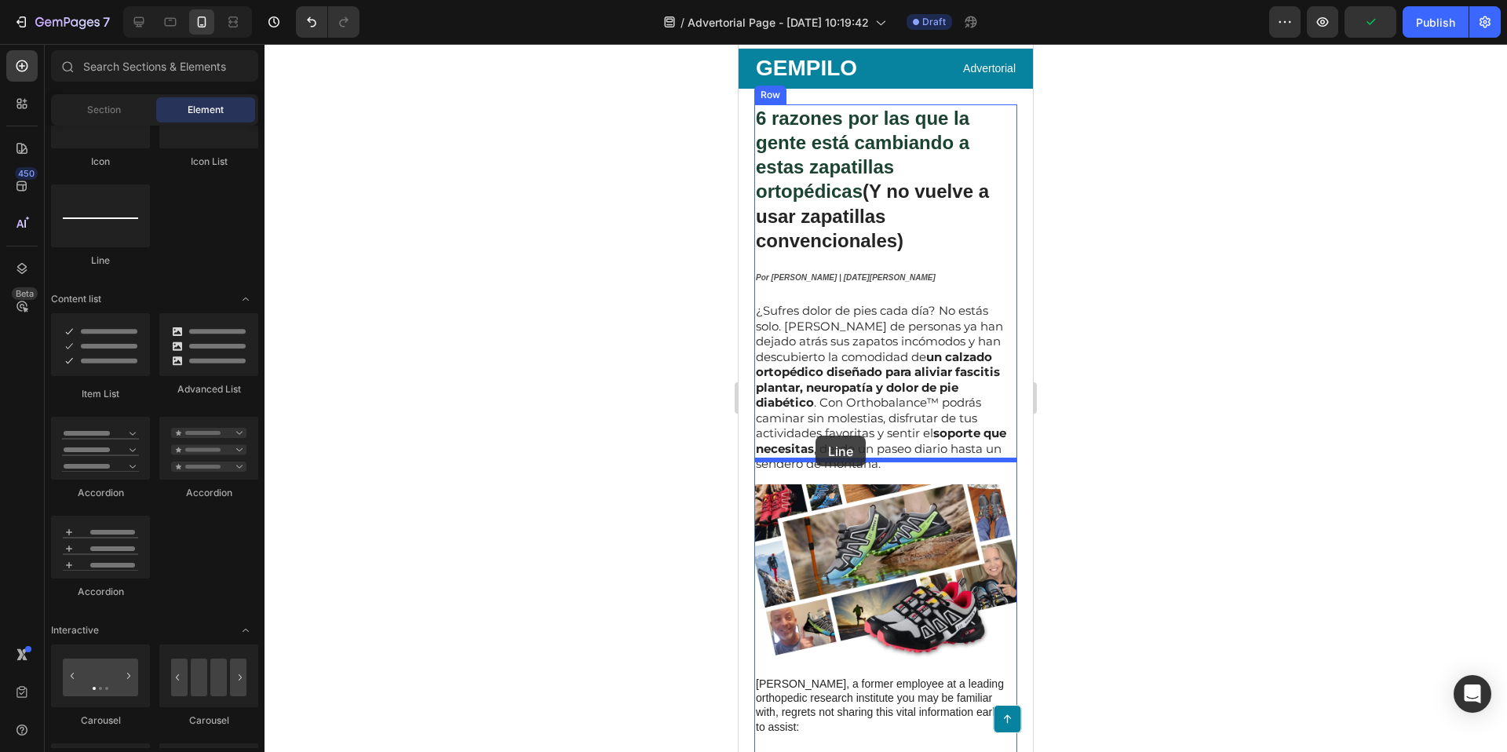
drag, startPoint x: 848, startPoint y: 279, endPoint x: 816, endPoint y: 436, distance: 160.3
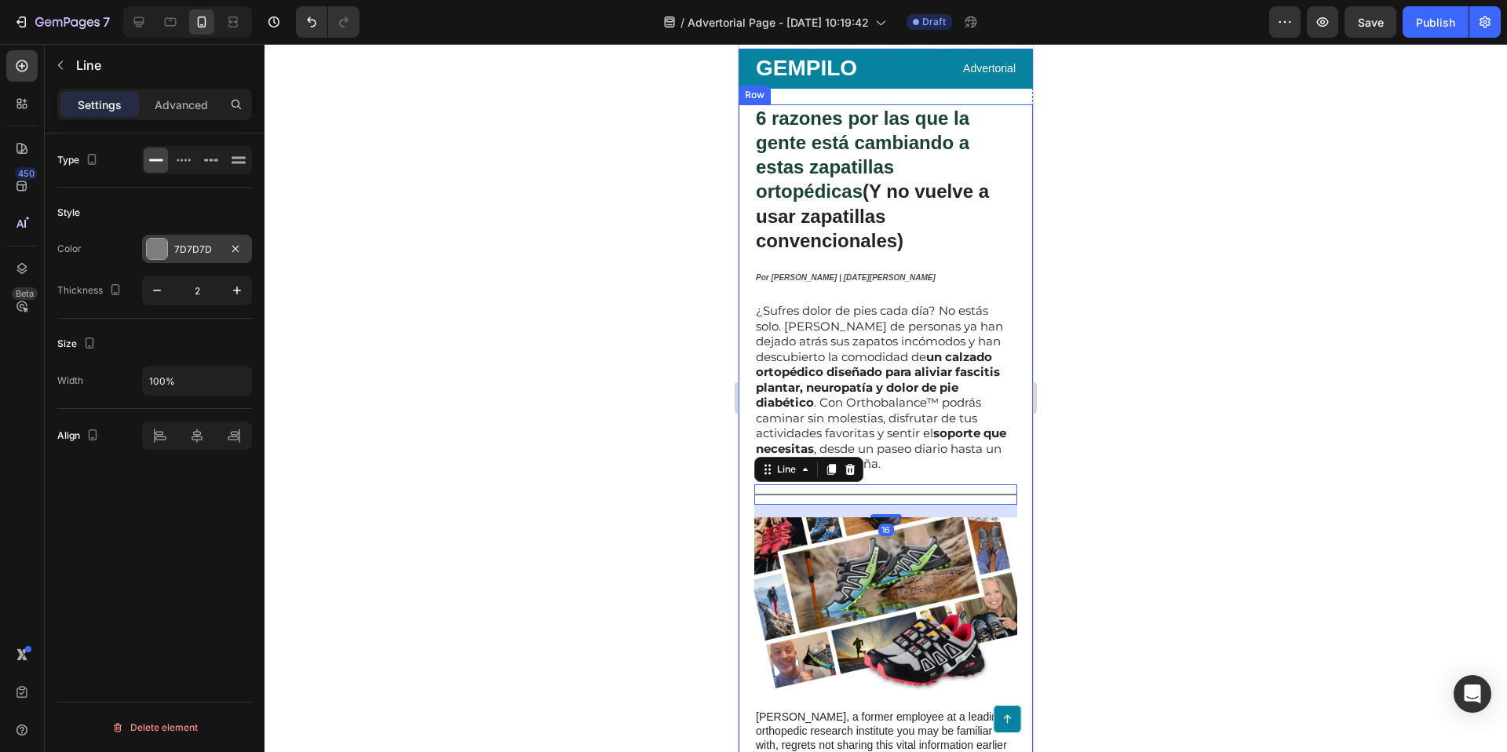
click at [159, 251] on div at bounding box center [157, 249] width 20 height 20
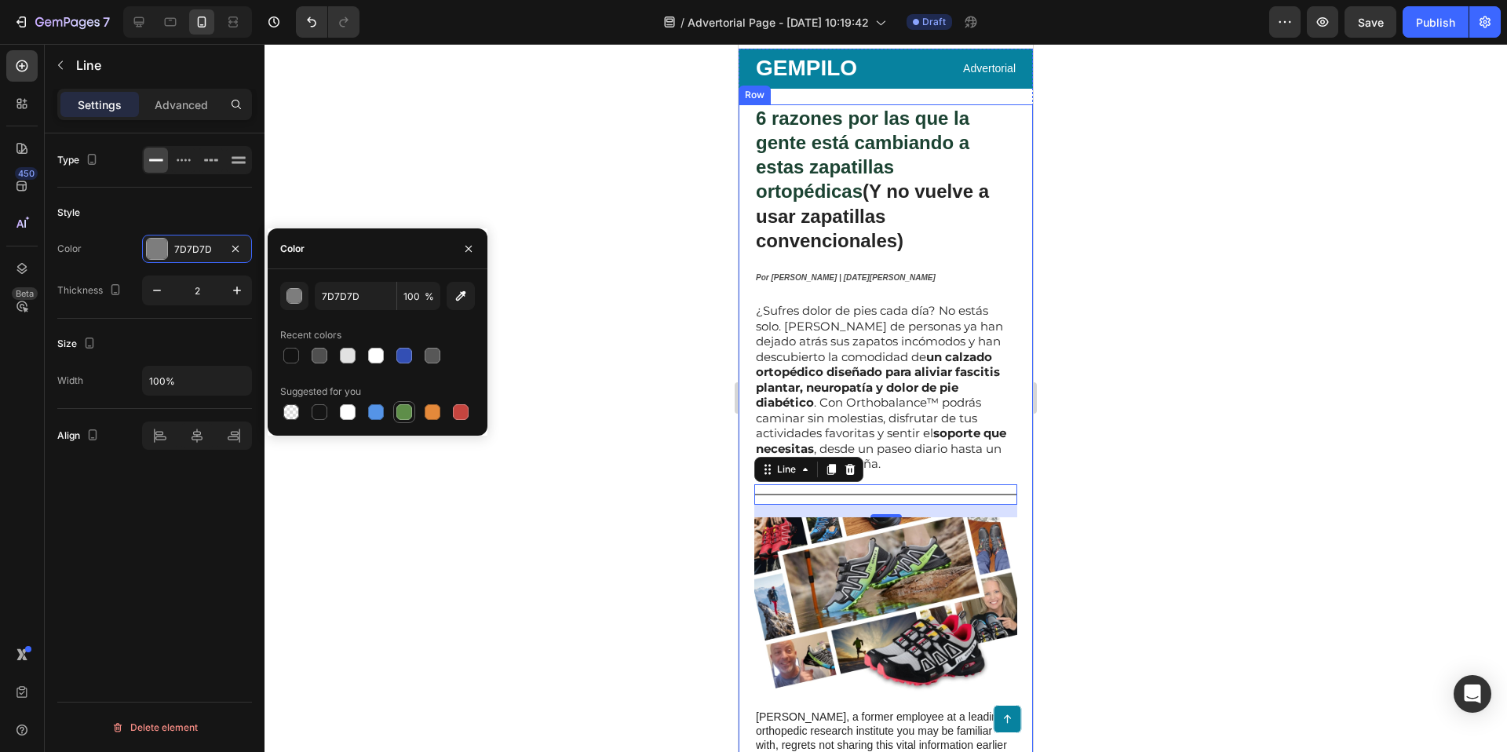
click at [404, 411] on div at bounding box center [404, 412] width 16 height 16
type input "5E8E49"
click at [842, 143] on span "6 razones por las que la gente está cambiando a estas zapatillas ortopédicas" at bounding box center [863, 155] width 214 height 95
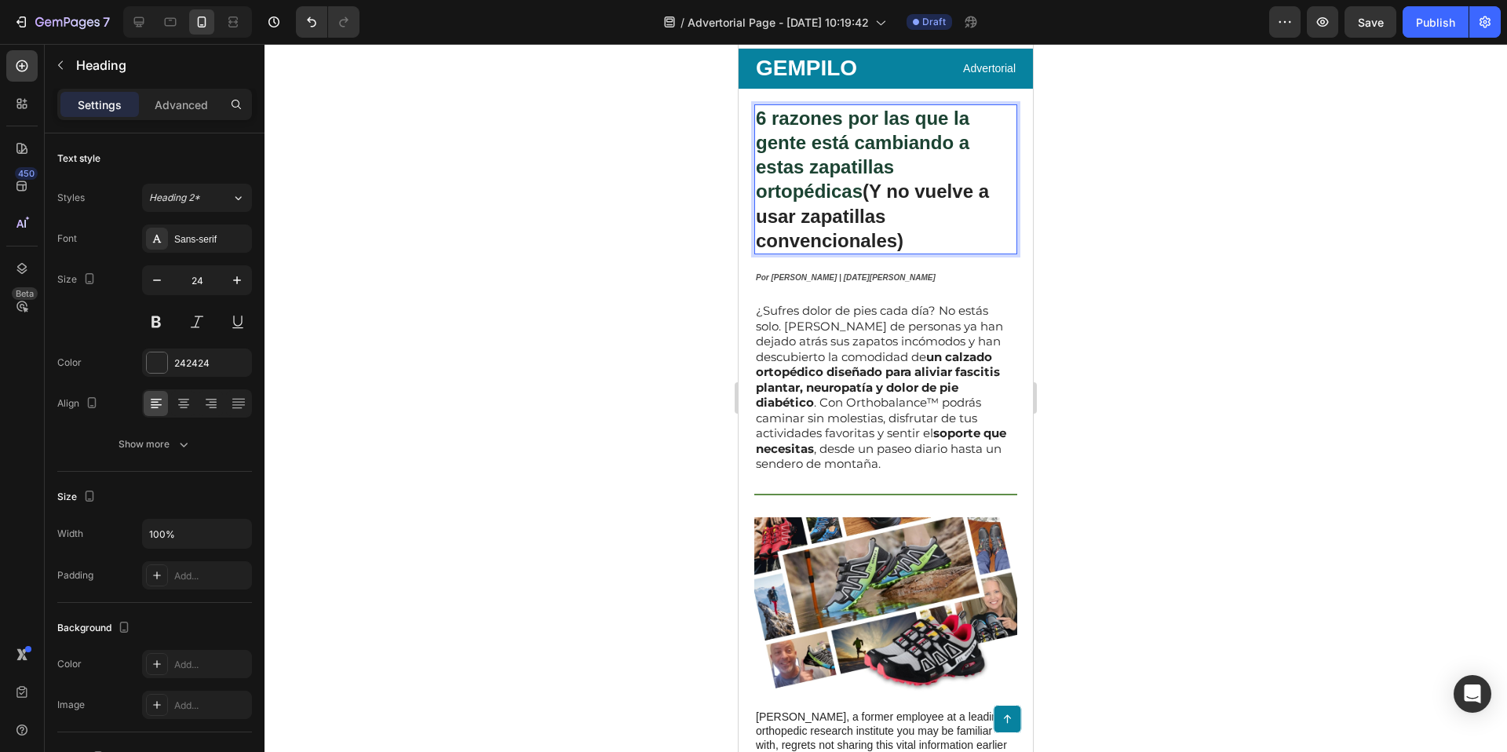
click at [842, 143] on span "6 razones por las que la gente está cambiando a estas zapatillas ortopédicas" at bounding box center [863, 155] width 214 height 95
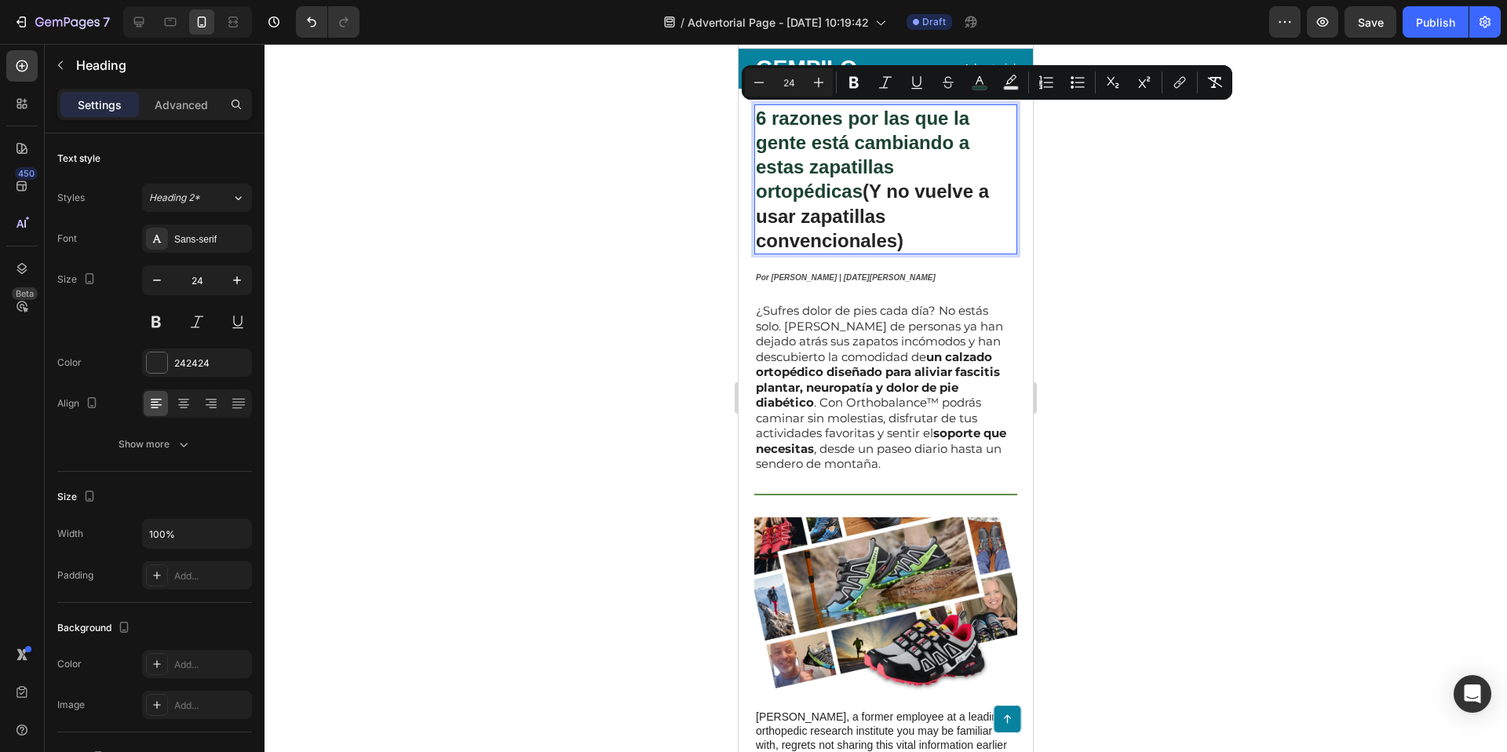
click at [836, 128] on span "6 razones por las que la gente está cambiando a estas zapatillas ortopédicas" at bounding box center [863, 155] width 214 height 95
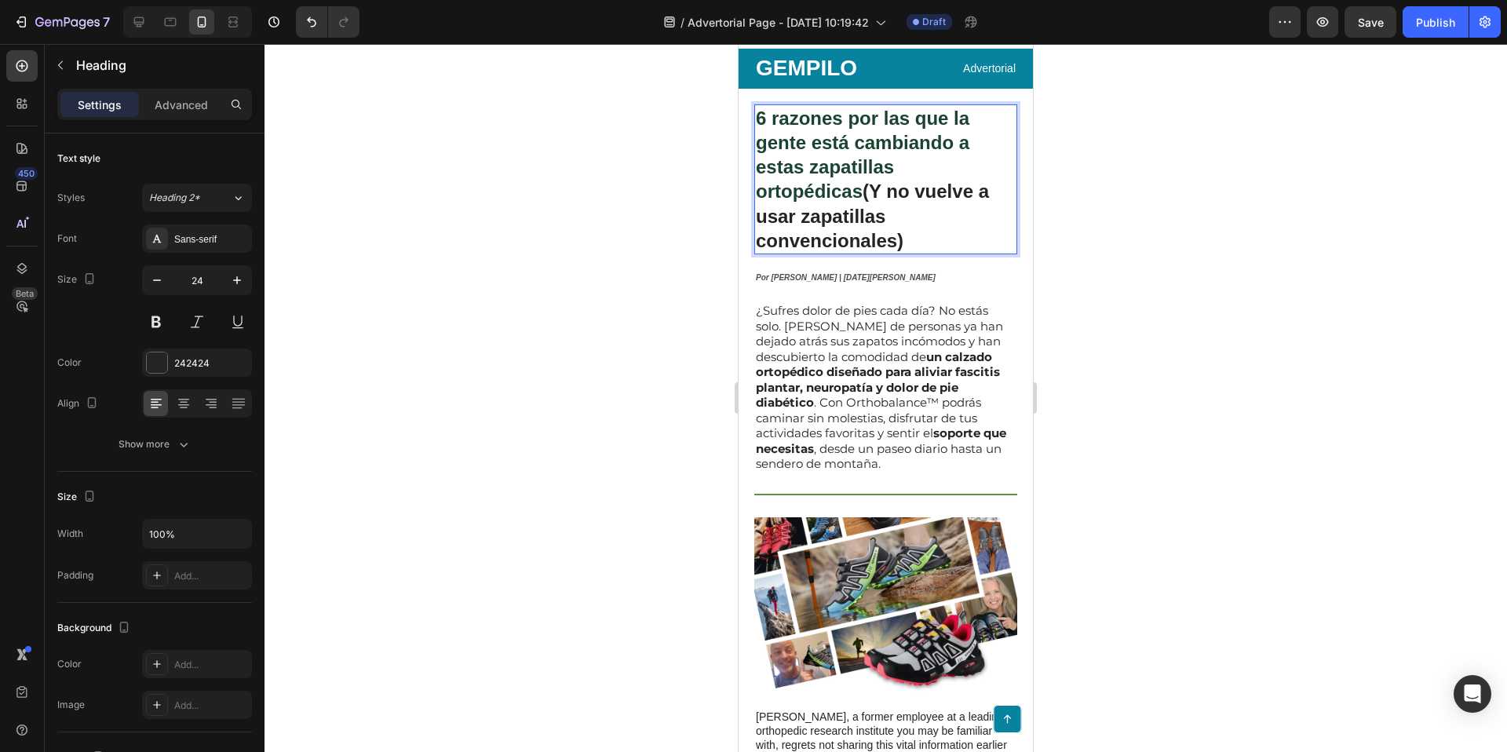
click at [836, 130] on span "6 razones por las que la gente está cambiando a estas zapatillas ortopédicas" at bounding box center [863, 155] width 214 height 95
click at [836, 131] on span "6 razones por las que la gente está cambiando a estas zapatillas ortopédicas" at bounding box center [863, 155] width 214 height 95
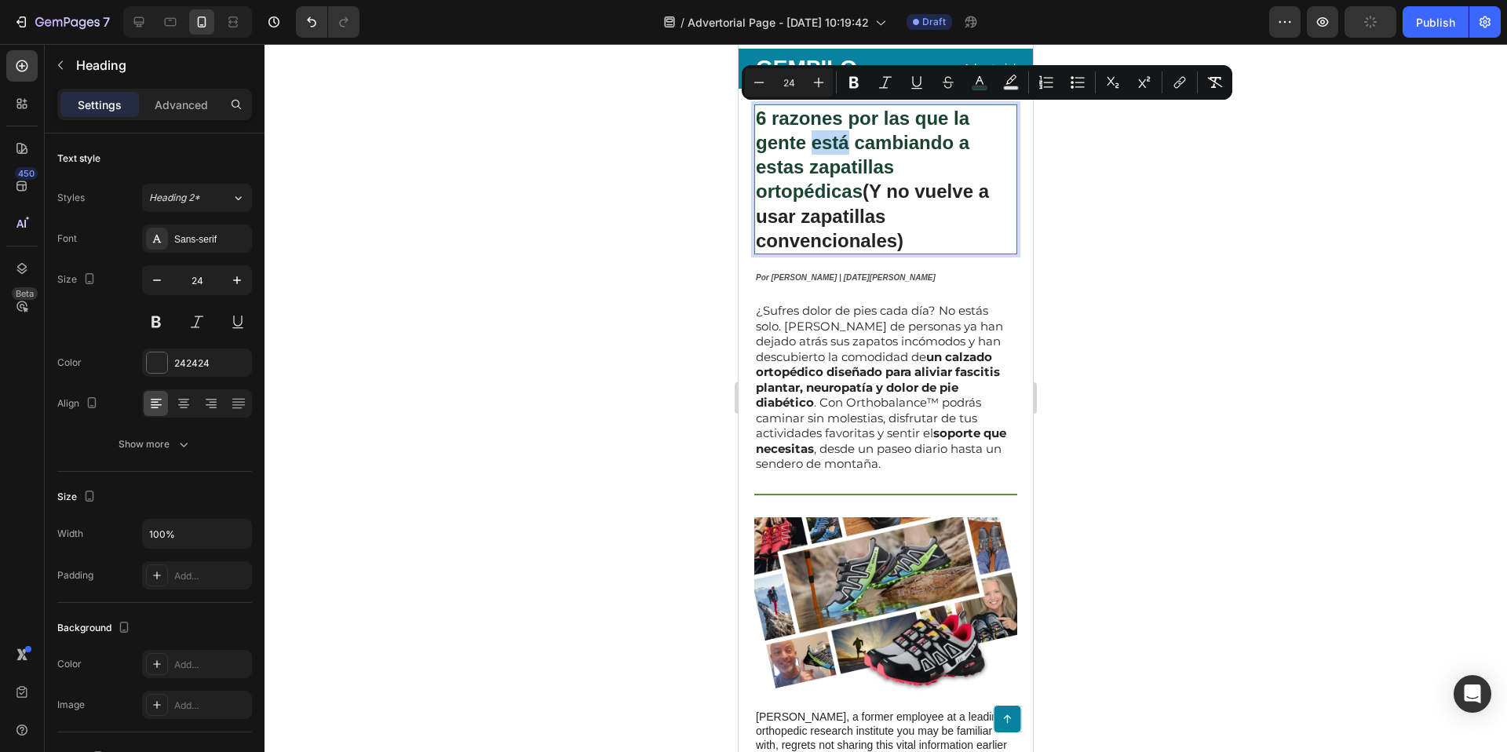
click at [837, 131] on span "6 razones por las que la gente está cambiando a estas zapatillas ortopédicas" at bounding box center [863, 155] width 214 height 95
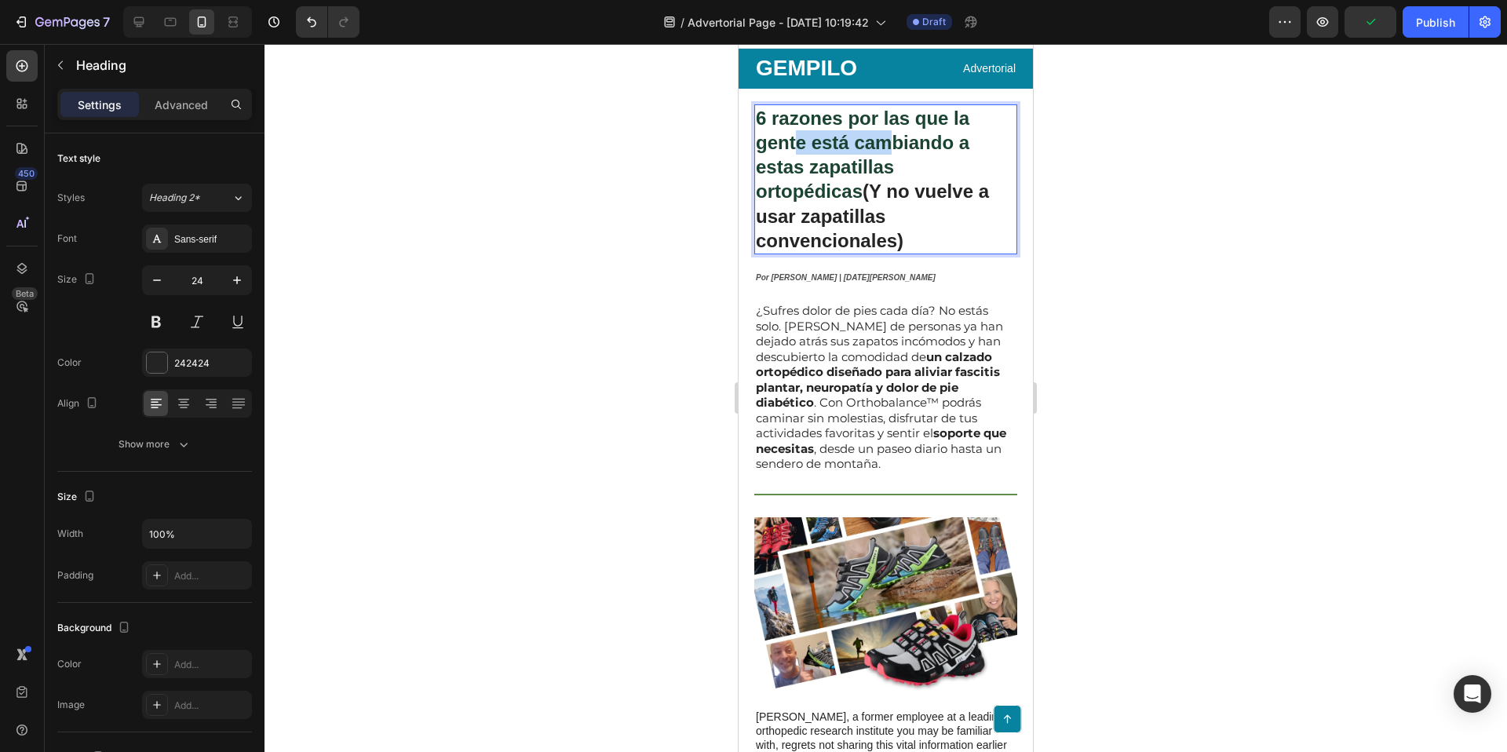
drag, startPoint x: 883, startPoint y: 142, endPoint x: 797, endPoint y: 143, distance: 86.3
click at [797, 143] on span "6 razones por las que la gente está cambiando a estas zapatillas ortopédicas" at bounding box center [863, 155] width 214 height 95
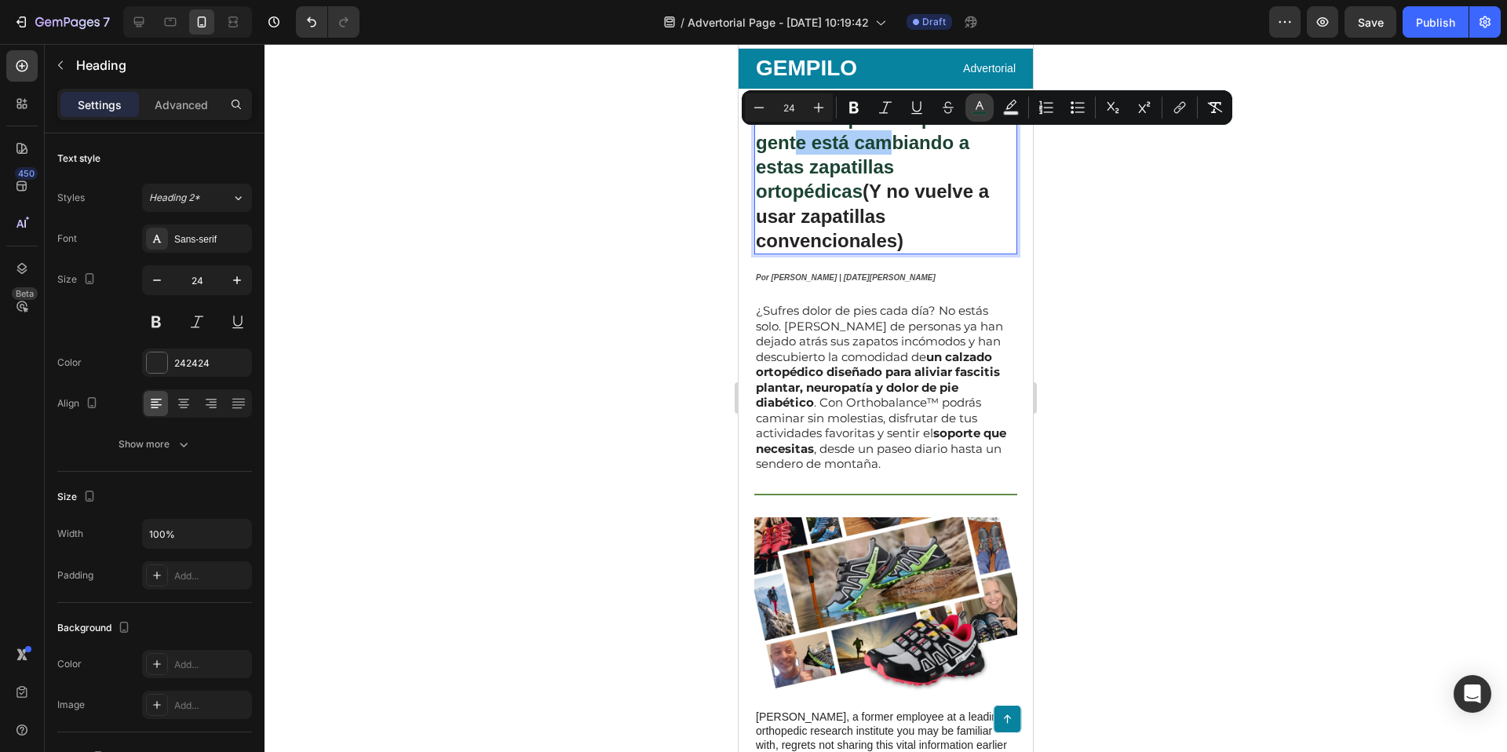
click at [982, 108] on icon "Editor contextual toolbar" at bounding box center [980, 105] width 8 height 9
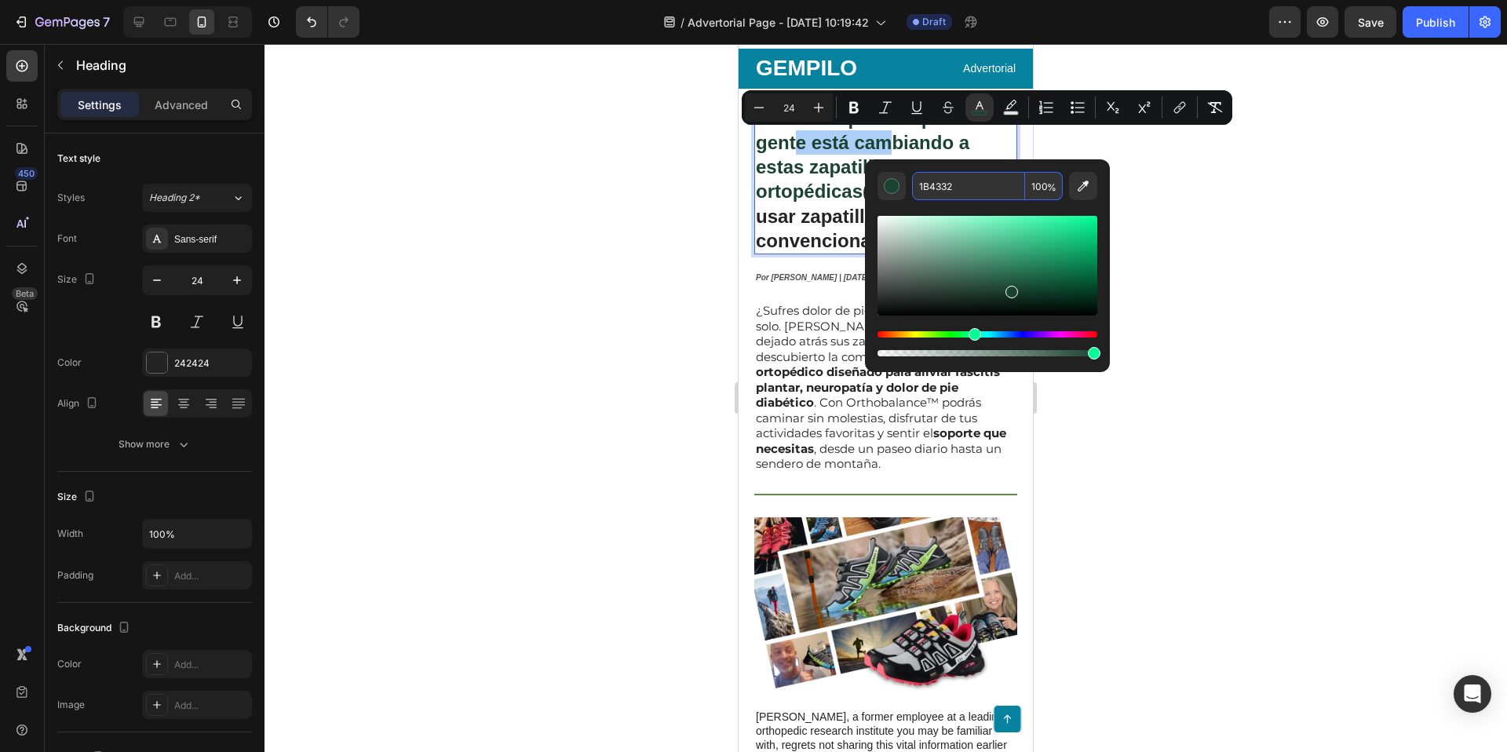
click at [954, 187] on input "1B4332" at bounding box center [968, 186] width 113 height 28
drag, startPoint x: 1303, startPoint y: 309, endPoint x: 1123, endPoint y: 425, distance: 213.6
click at [1302, 309] on div at bounding box center [886, 398] width 1243 height 708
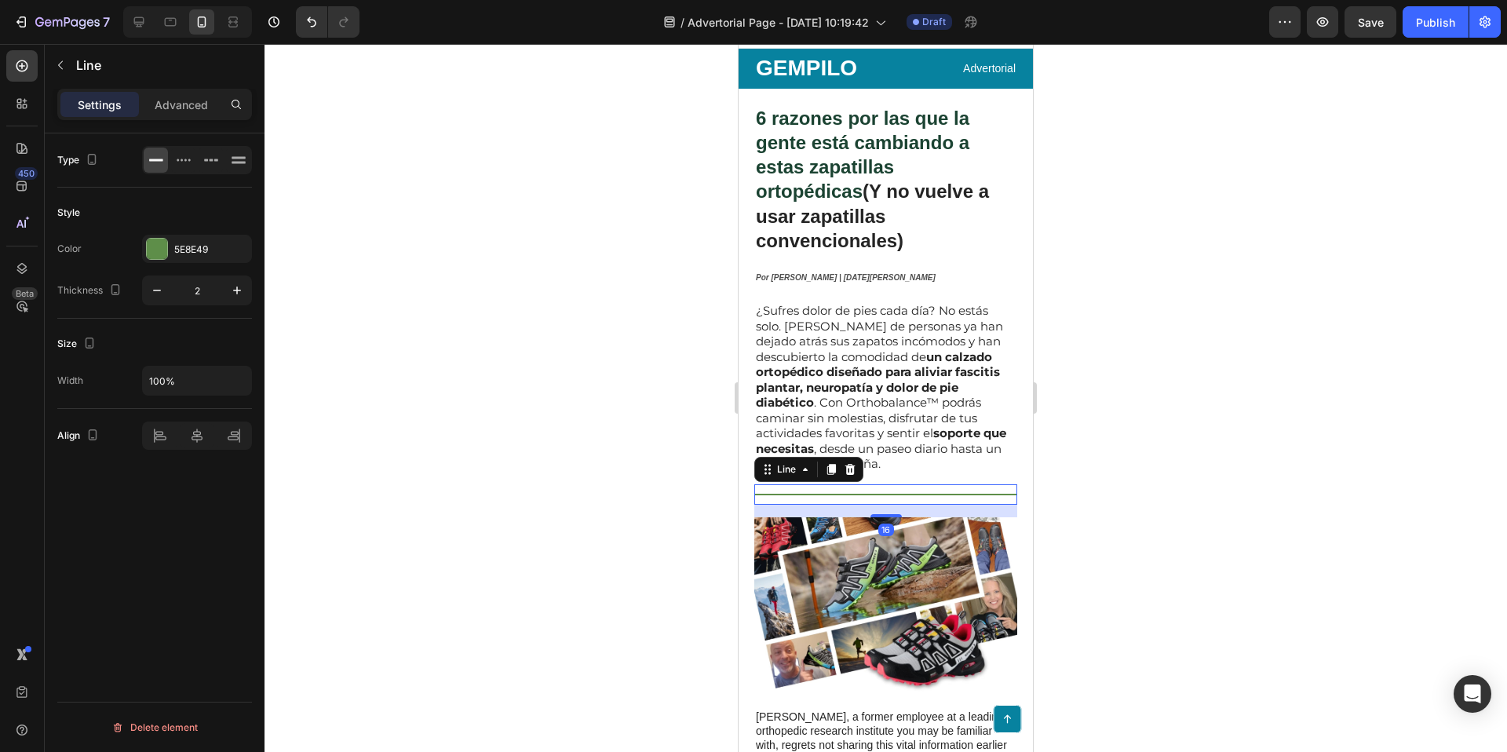
click at [993, 484] on div "Title Line 16" at bounding box center [885, 494] width 263 height 20
click at [195, 252] on div "5E8E49" at bounding box center [197, 250] width 46 height 14
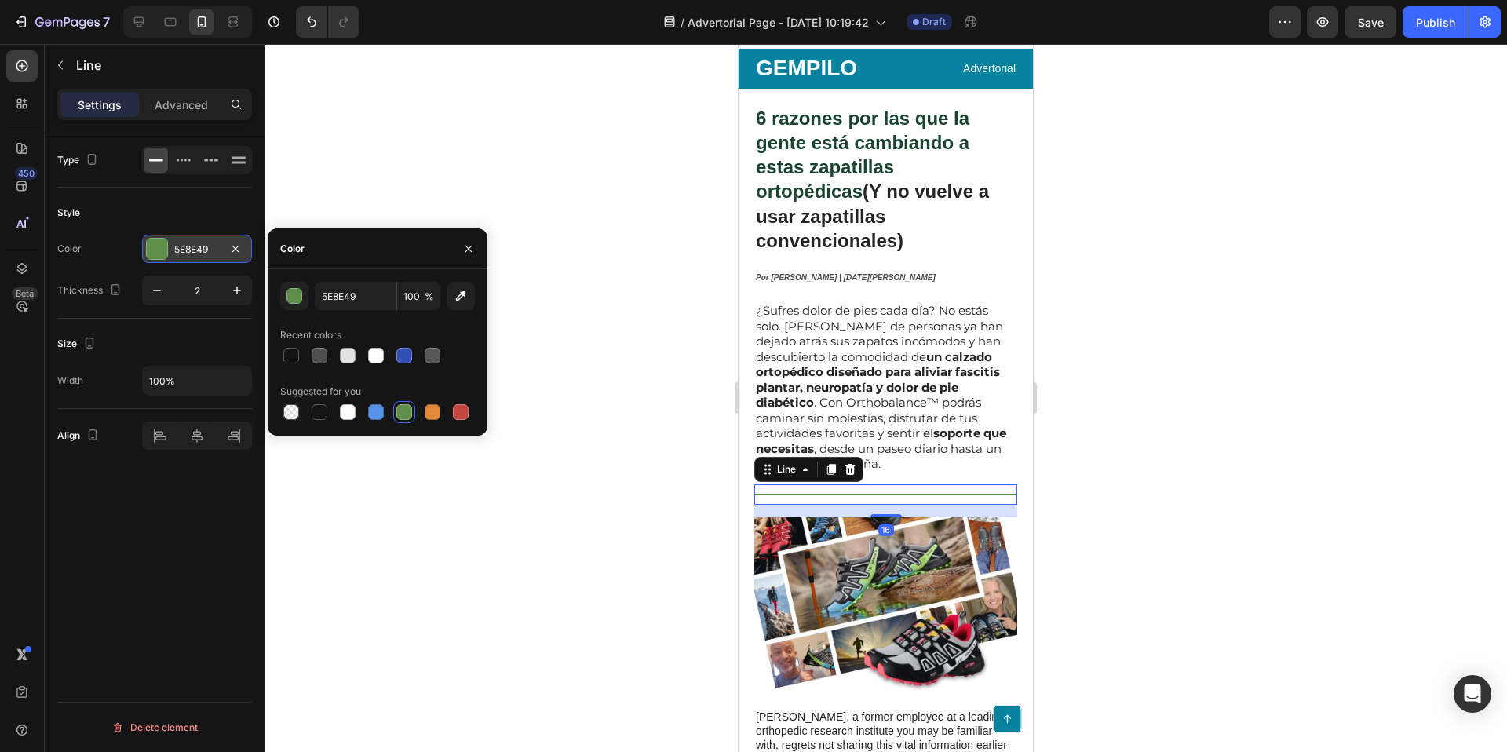
click at [195, 252] on div "5E8E49" at bounding box center [197, 250] width 46 height 14
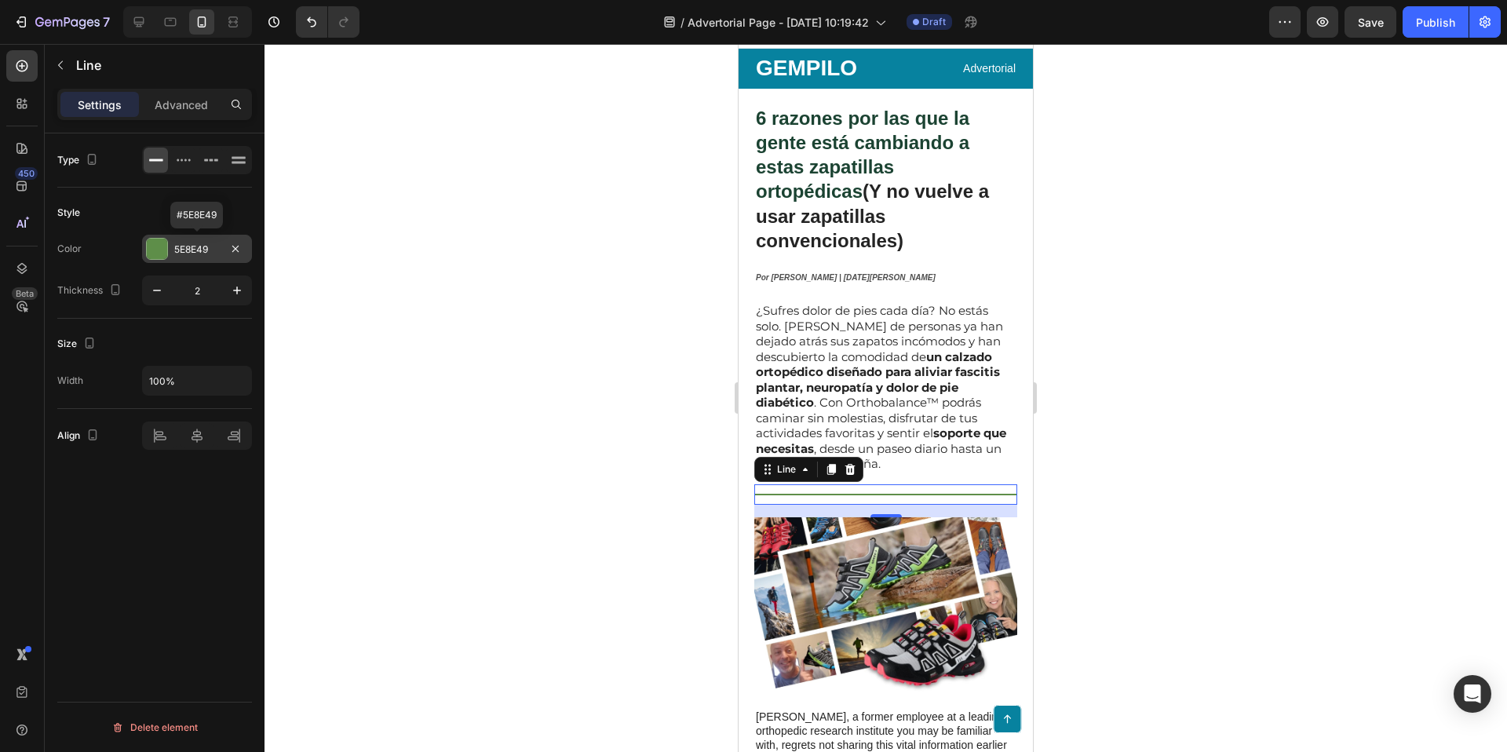
click at [195, 245] on div "5E8E49" at bounding box center [197, 250] width 46 height 14
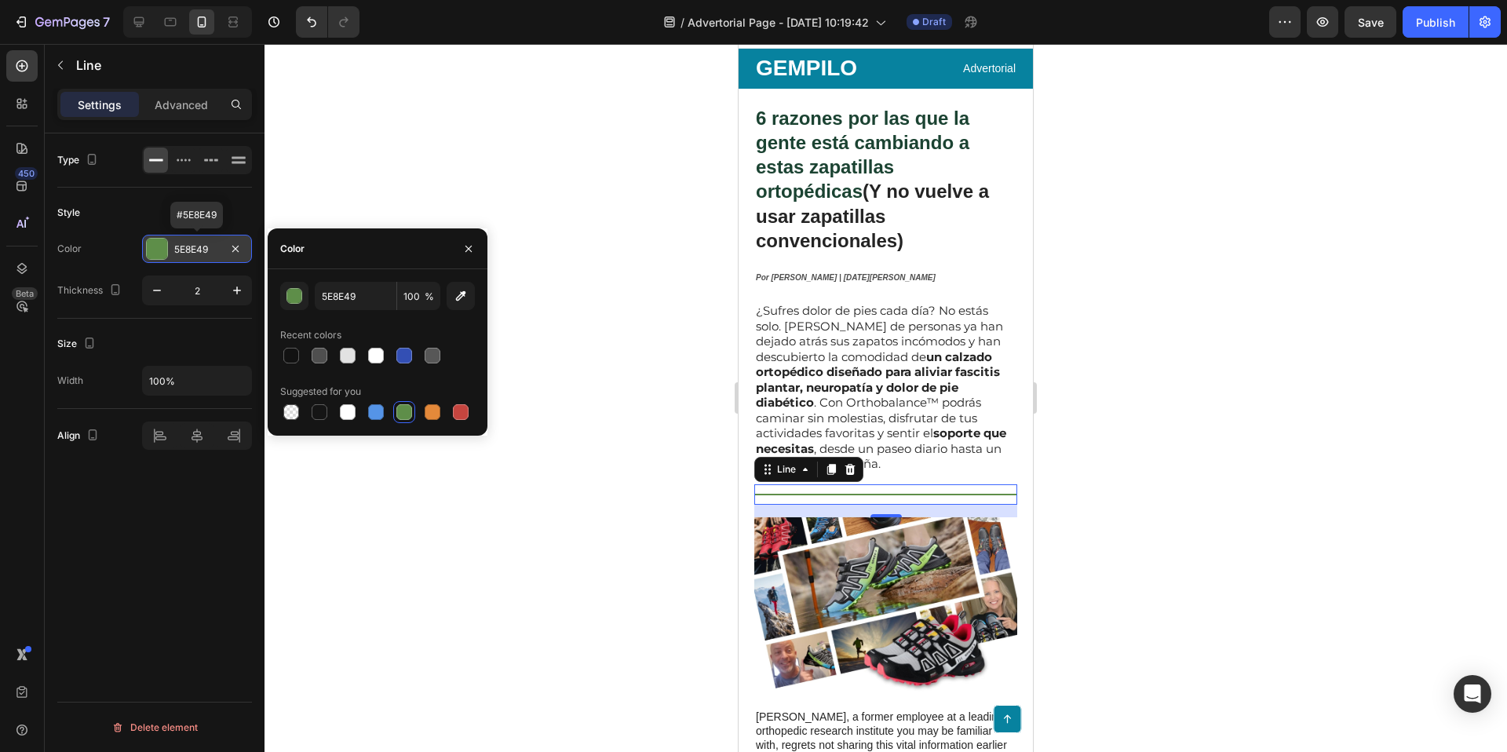
click at [195, 245] on div "5E8E49" at bounding box center [197, 250] width 46 height 14
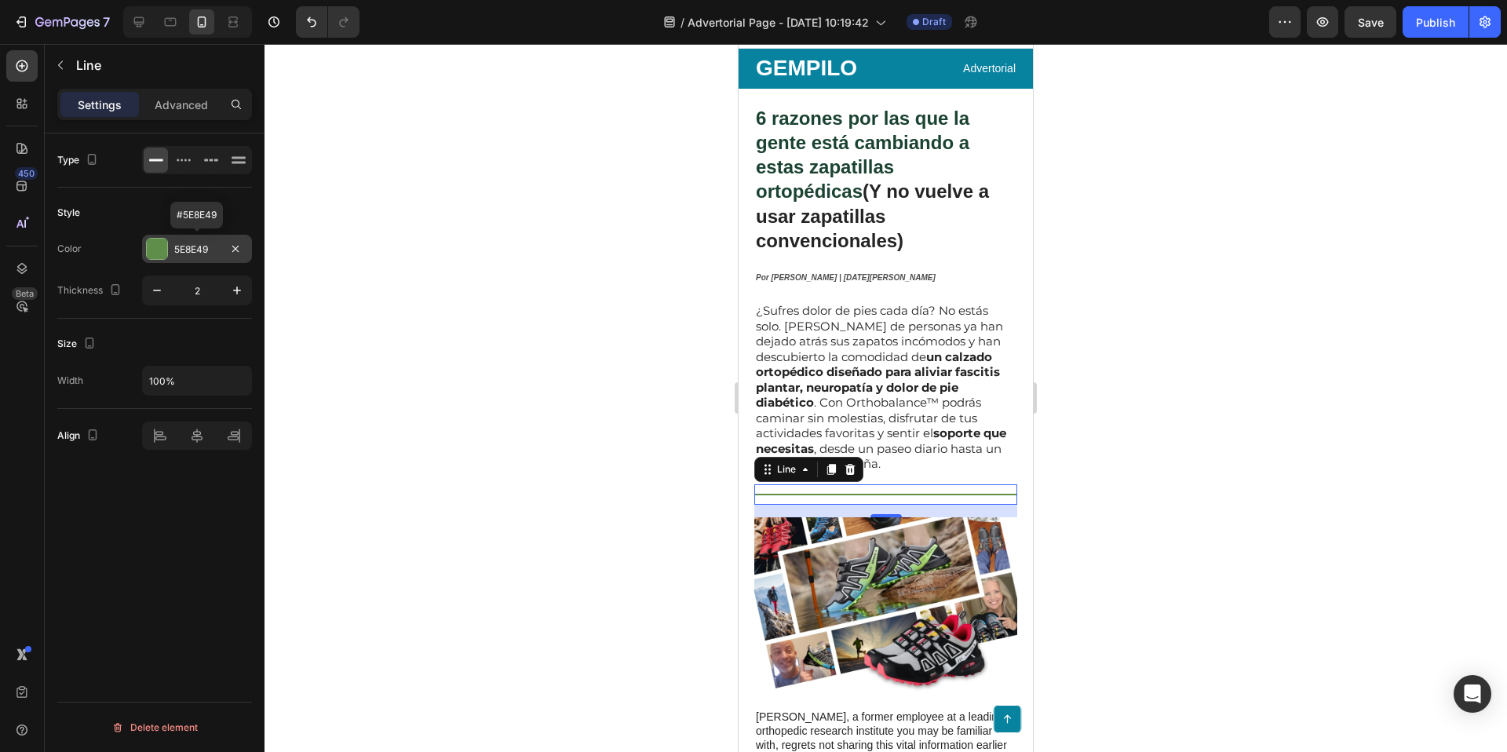
click at [195, 245] on div "5E8E49" at bounding box center [197, 250] width 46 height 14
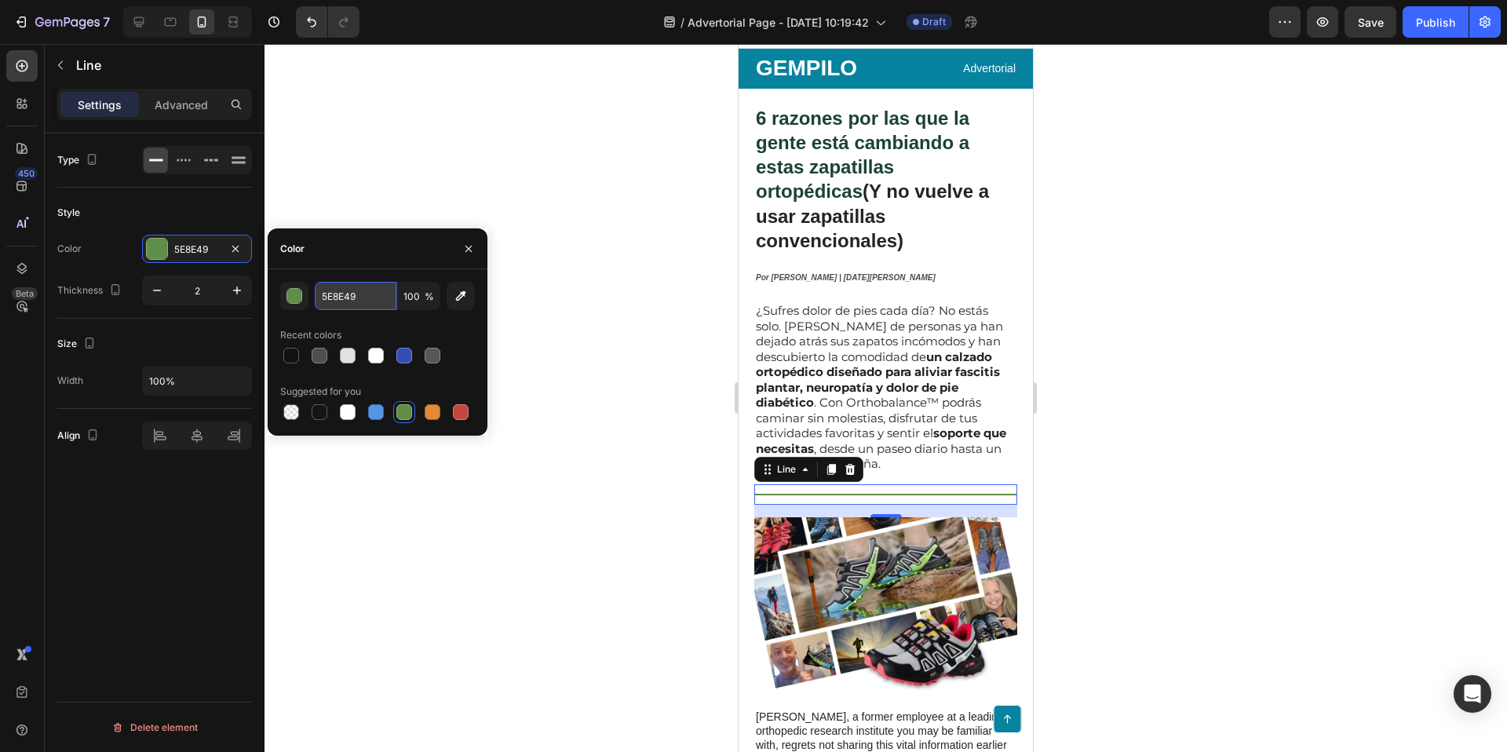
click at [343, 297] on input "5E8E49" at bounding box center [356, 296] width 82 height 28
click at [343, 296] on input "5E8E49" at bounding box center [356, 296] width 82 height 28
paste input "1B4332"
type input "1B4332"
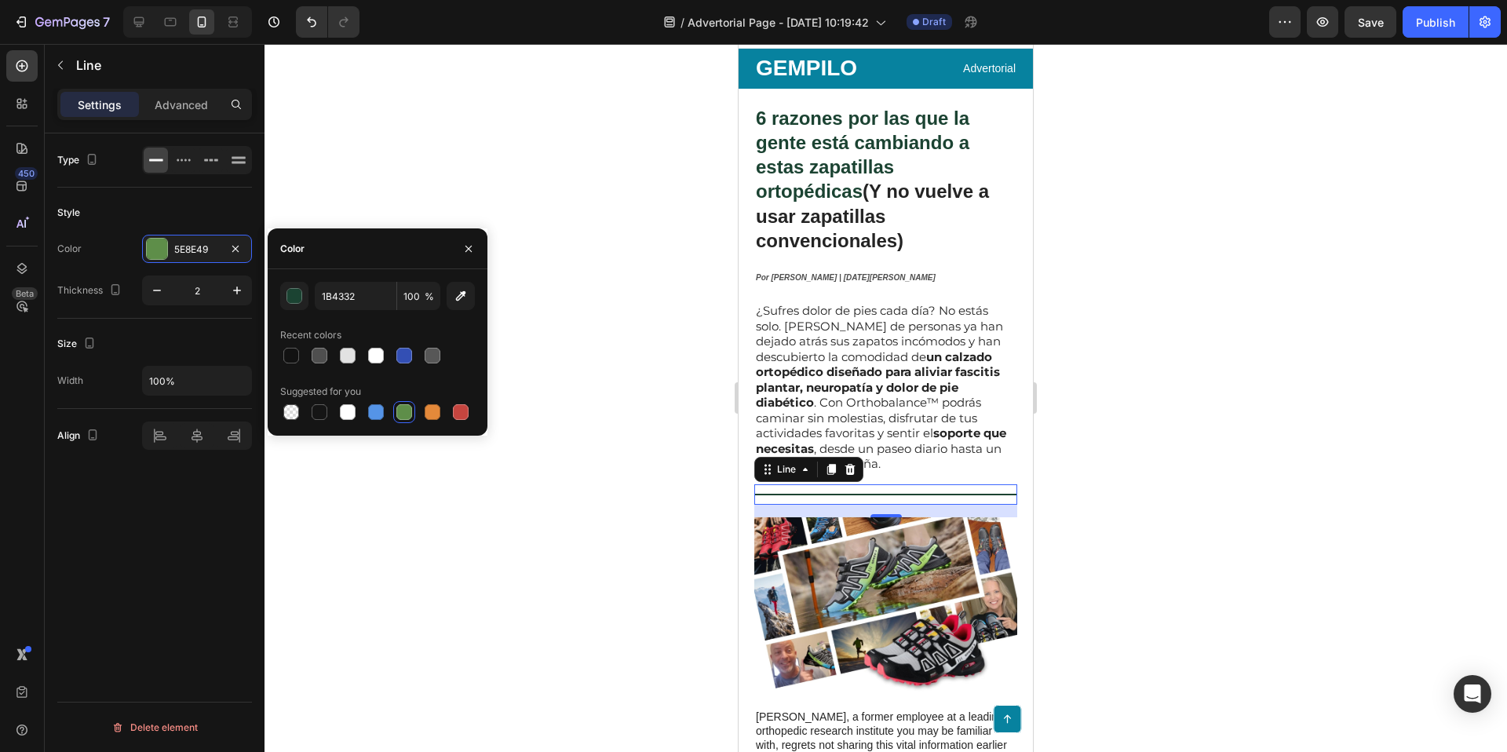
click at [583, 297] on div at bounding box center [886, 398] width 1243 height 708
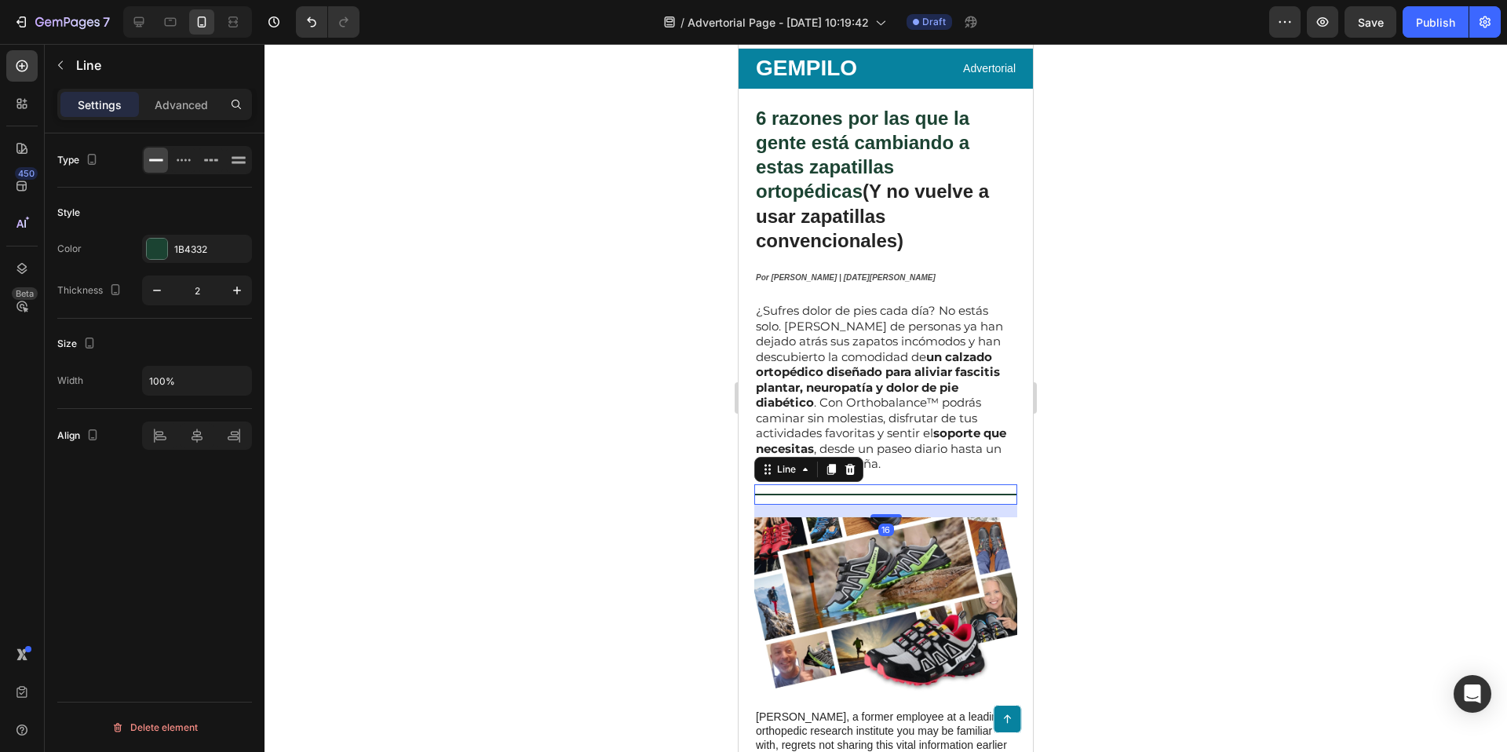
click at [831, 484] on div "Title Line 16" at bounding box center [885, 494] width 263 height 20
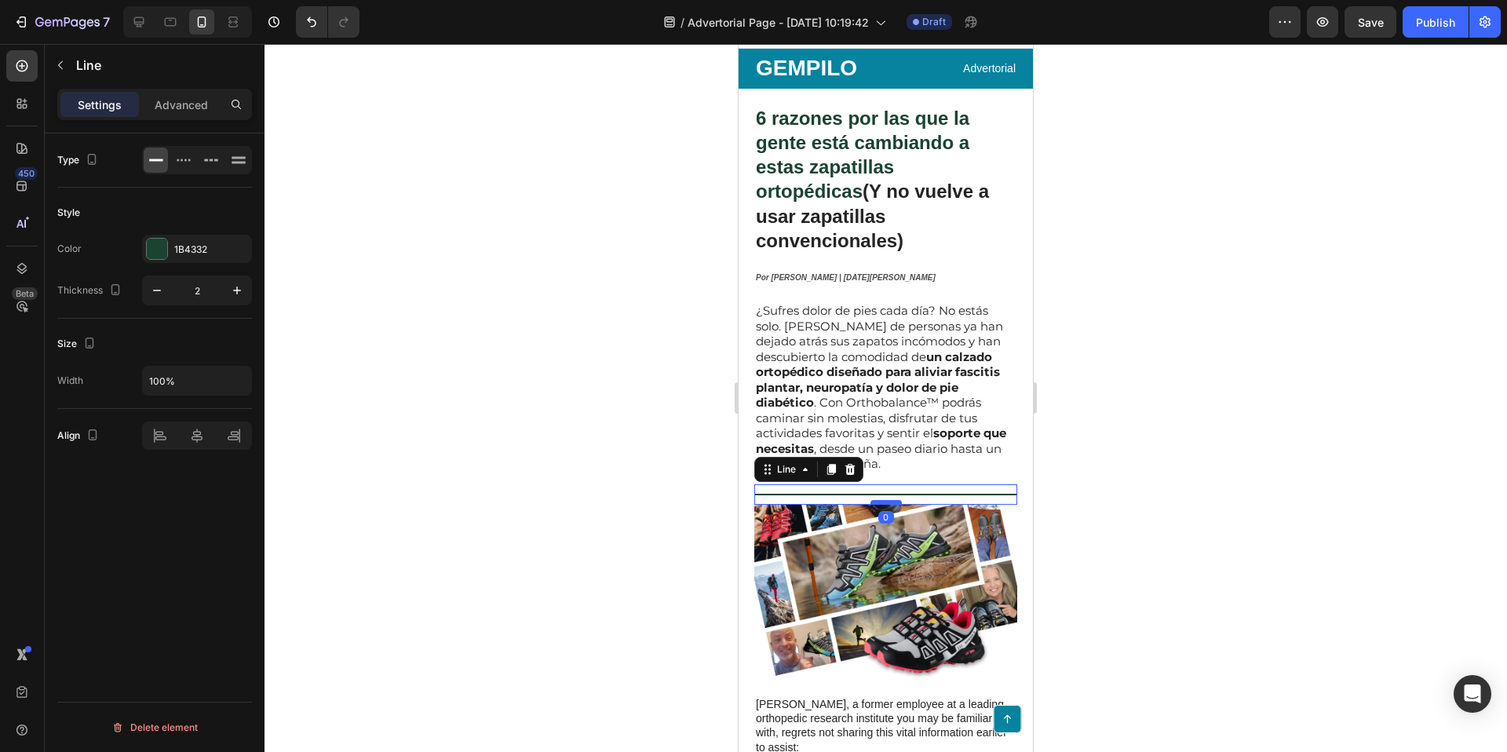
drag, startPoint x: 892, startPoint y: 492, endPoint x: 894, endPoint y: 479, distance: 13.4
click at [894, 500] on div at bounding box center [886, 502] width 31 height 5
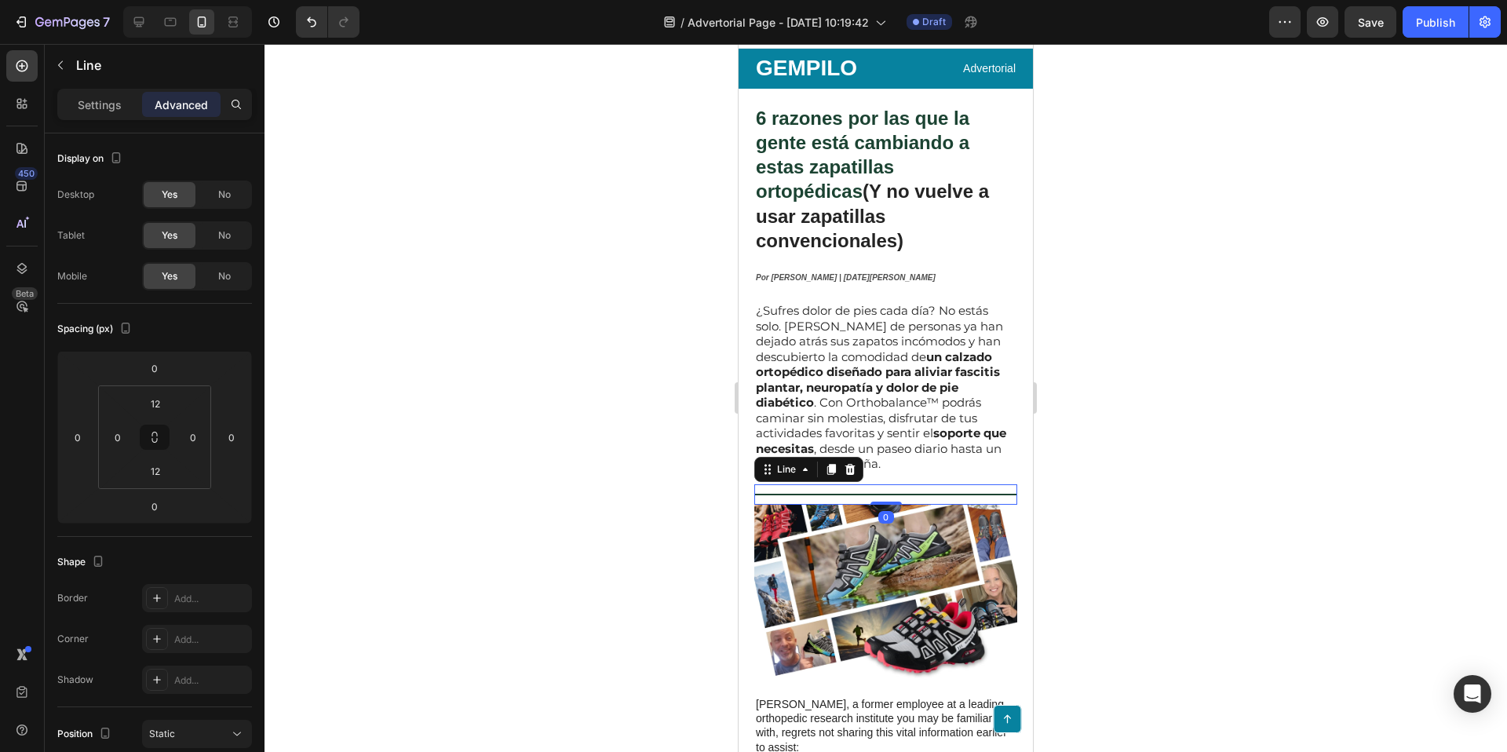
click at [932, 484] on div "Title Line 0" at bounding box center [885, 494] width 263 height 20
click at [935, 425] on p "¿Sufres dolor de pies cada día? No estás solo. [PERSON_NAME] de personas ya han…" at bounding box center [886, 387] width 260 height 169
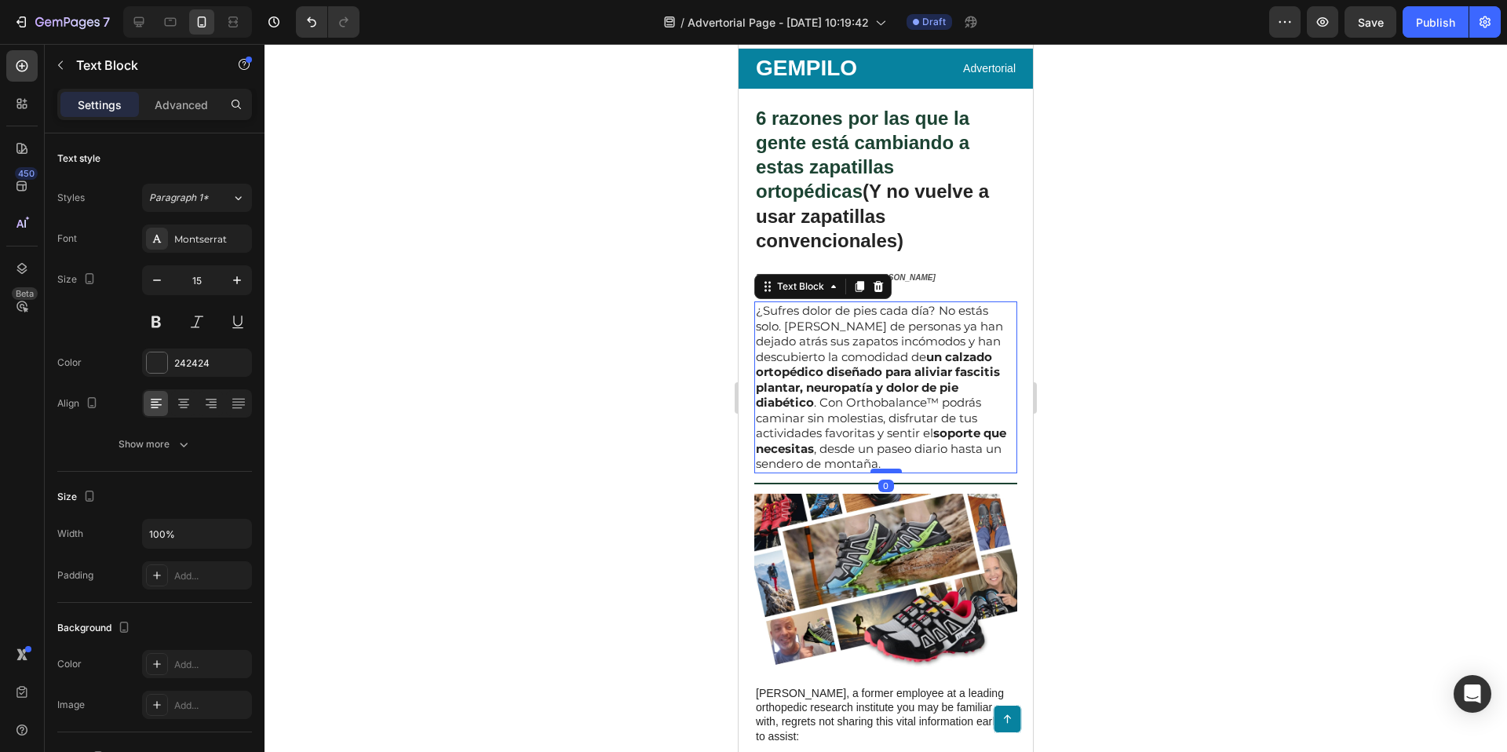
drag, startPoint x: 894, startPoint y: 457, endPoint x: 895, endPoint y: 445, distance: 11.8
click at [895, 469] on div at bounding box center [886, 471] width 31 height 5
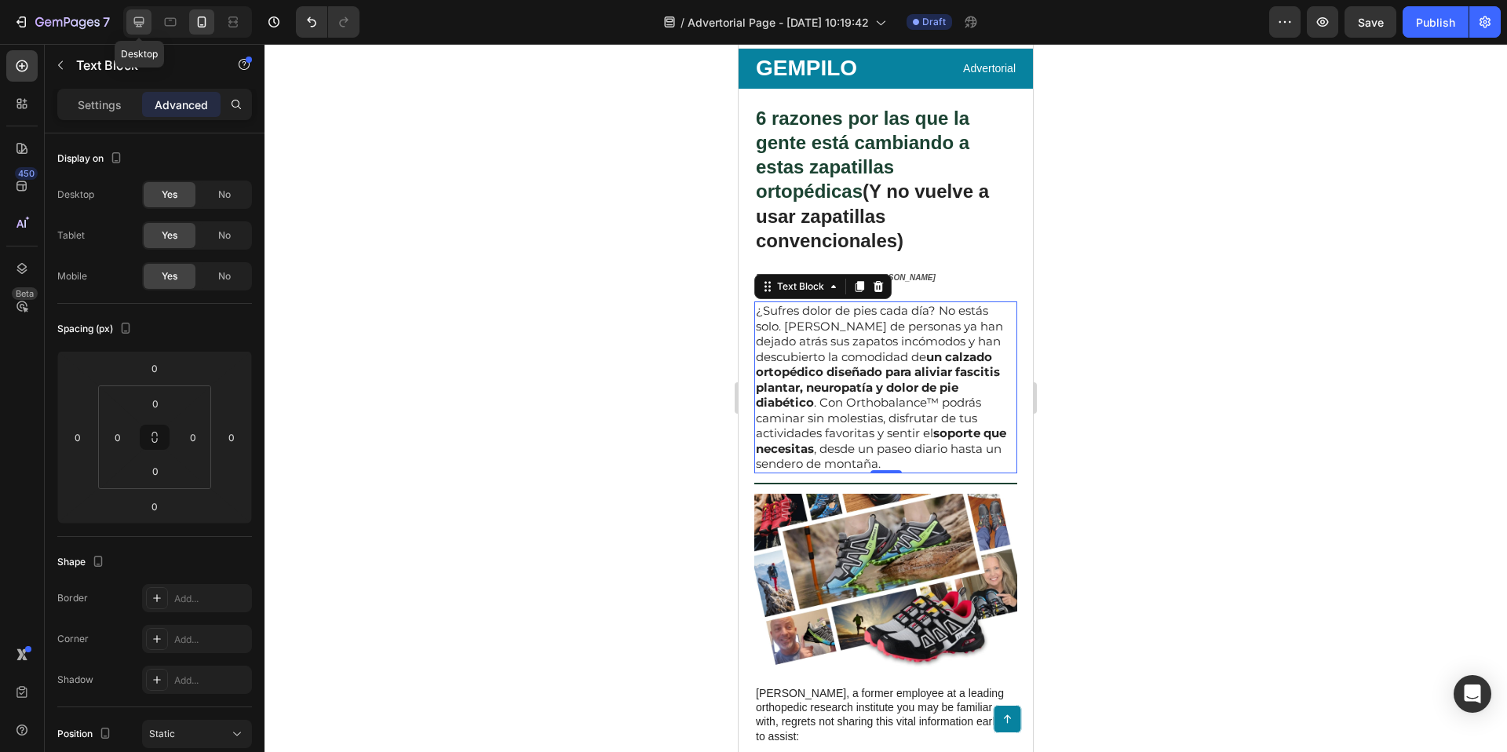
click at [146, 26] on icon at bounding box center [139, 22] width 16 height 16
type input "16"
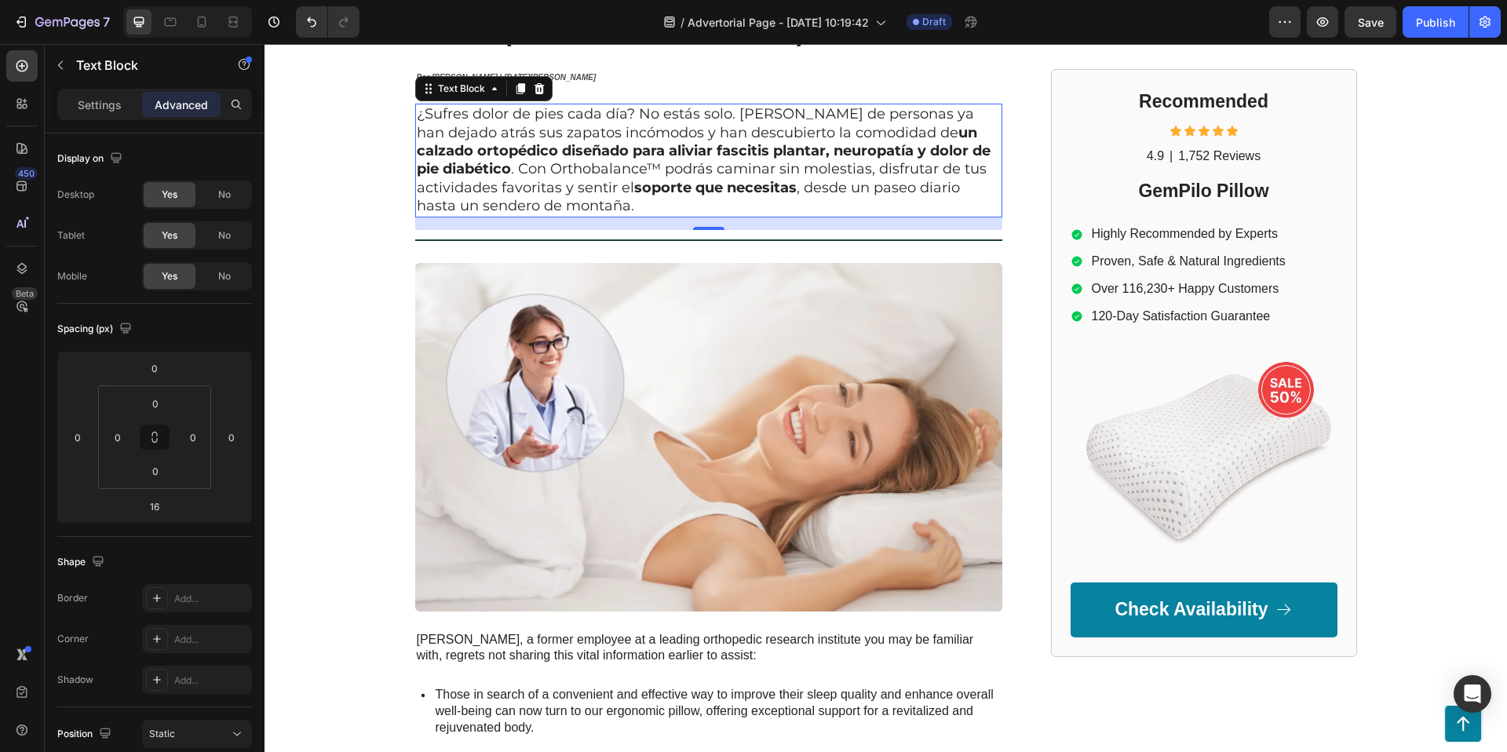
scroll to position [219, 0]
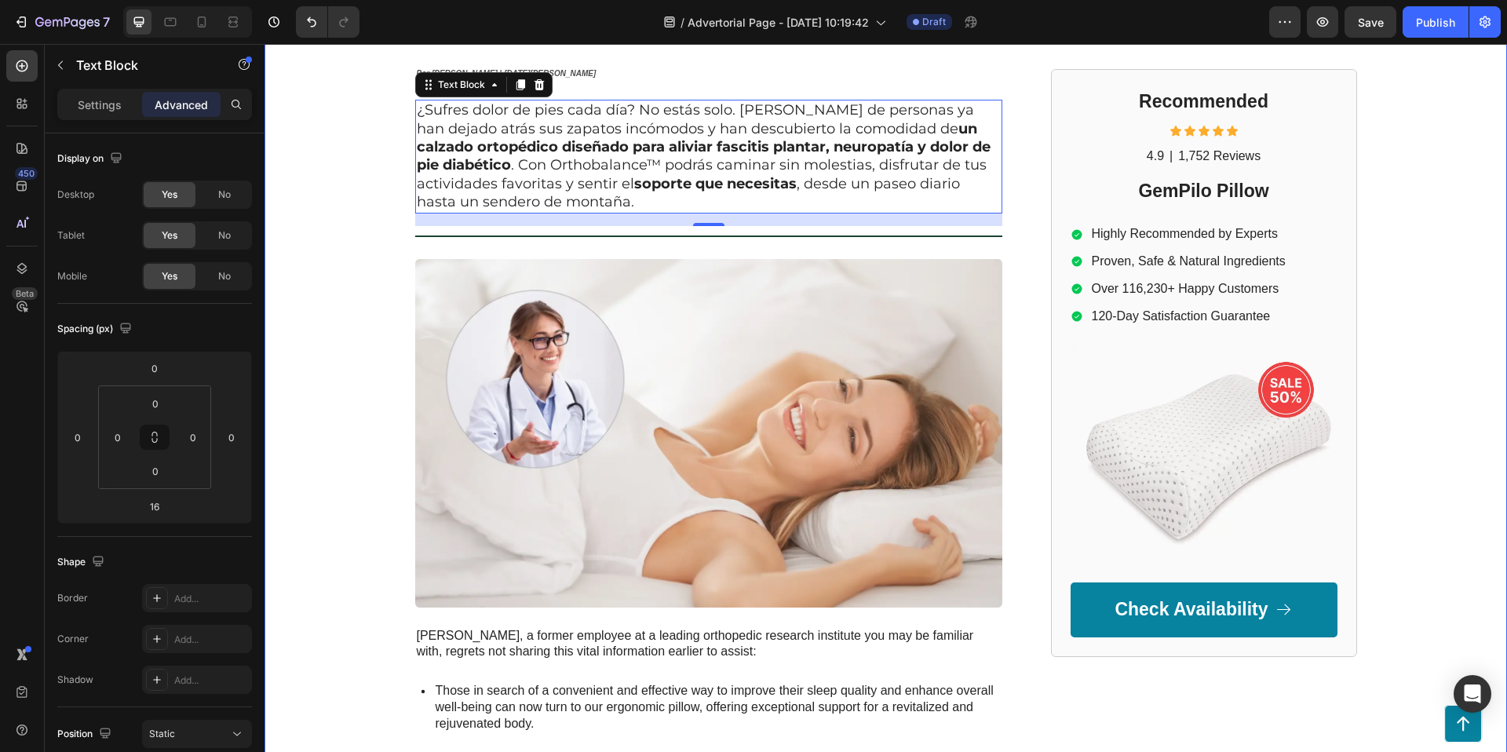
click at [1434, 307] on div "GEMPILO Text Block Advertorial Text Block Row Row ⁠⁠⁠⁠⁠⁠⁠ 6 razones por las que…" at bounding box center [886, 502] width 1243 height 1291
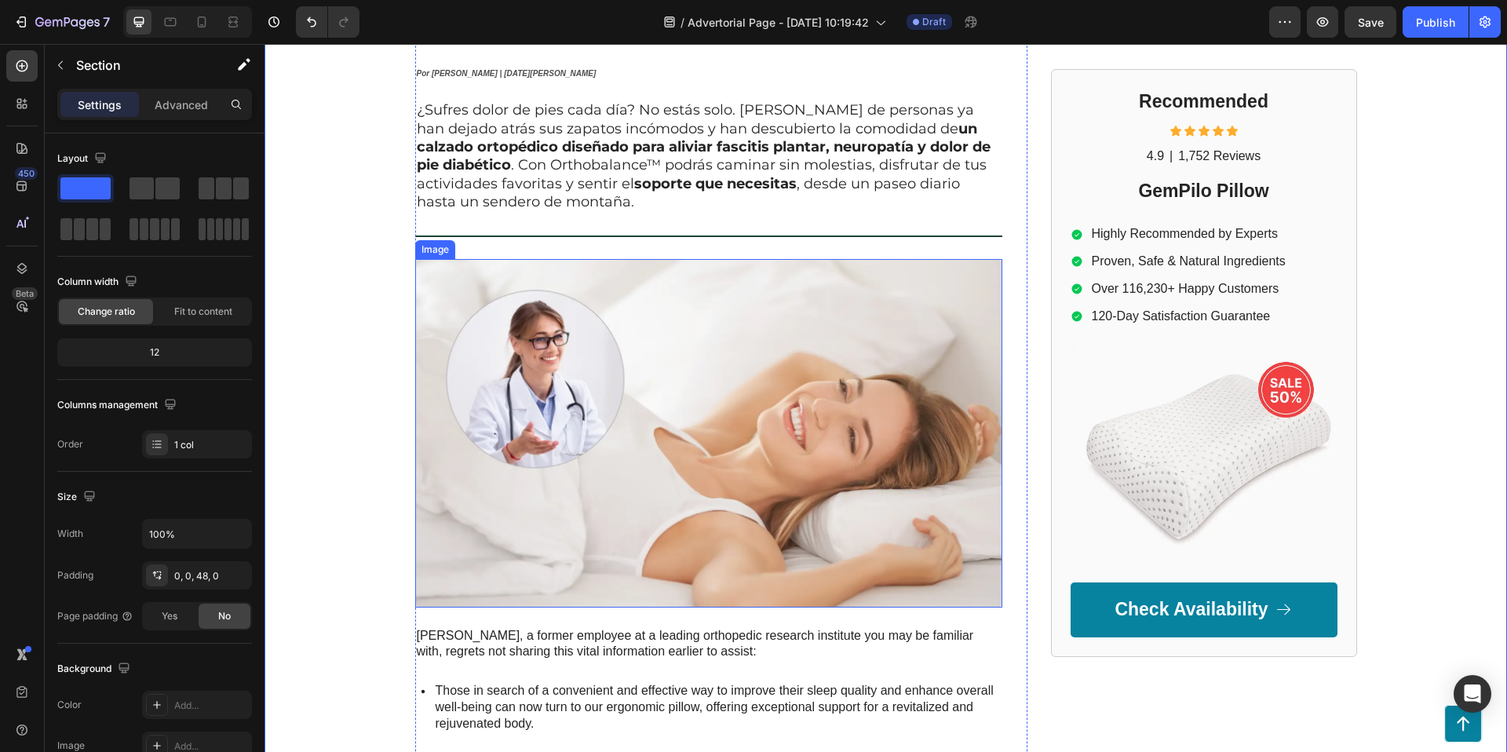
click at [769, 407] on img at bounding box center [708, 433] width 587 height 349
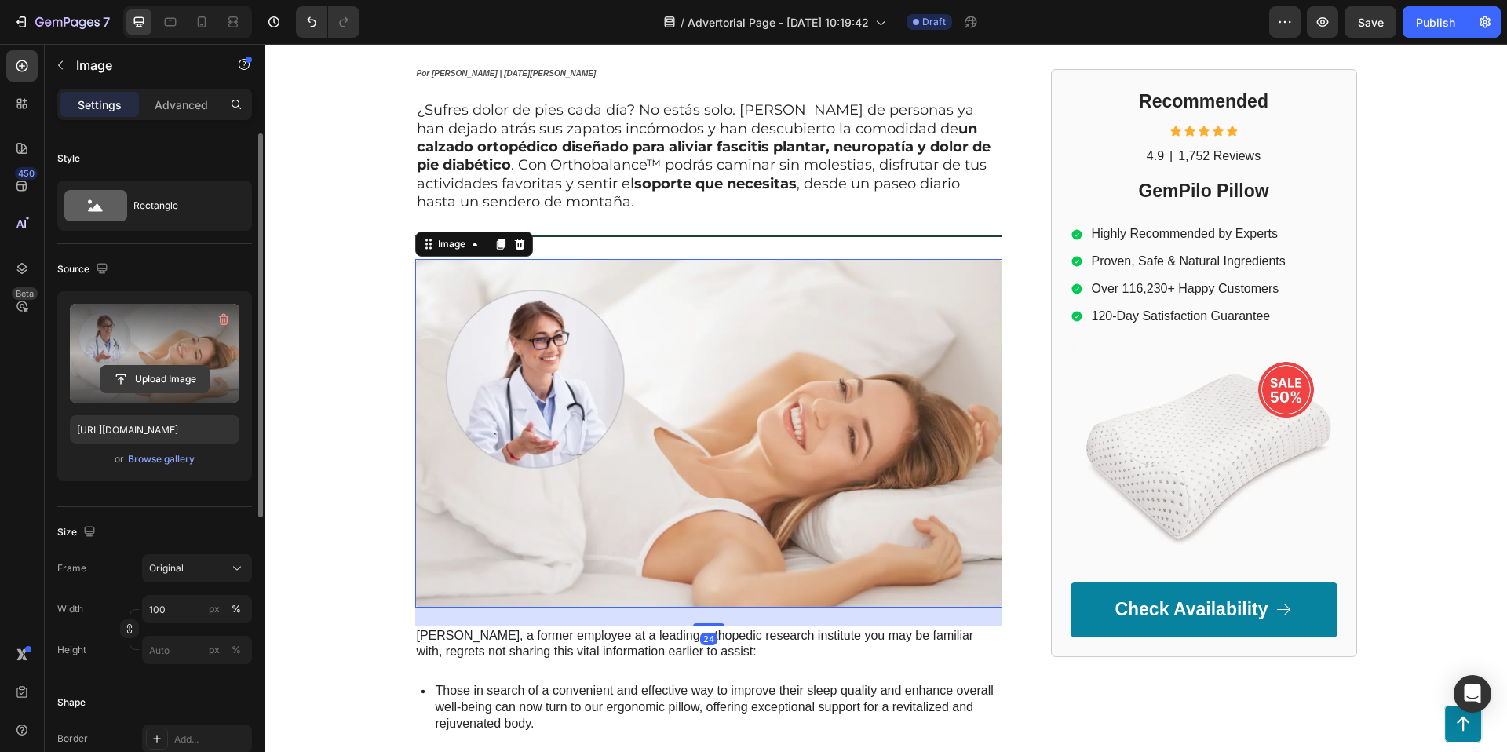
click at [150, 374] on input "file" at bounding box center [154, 379] width 108 height 27
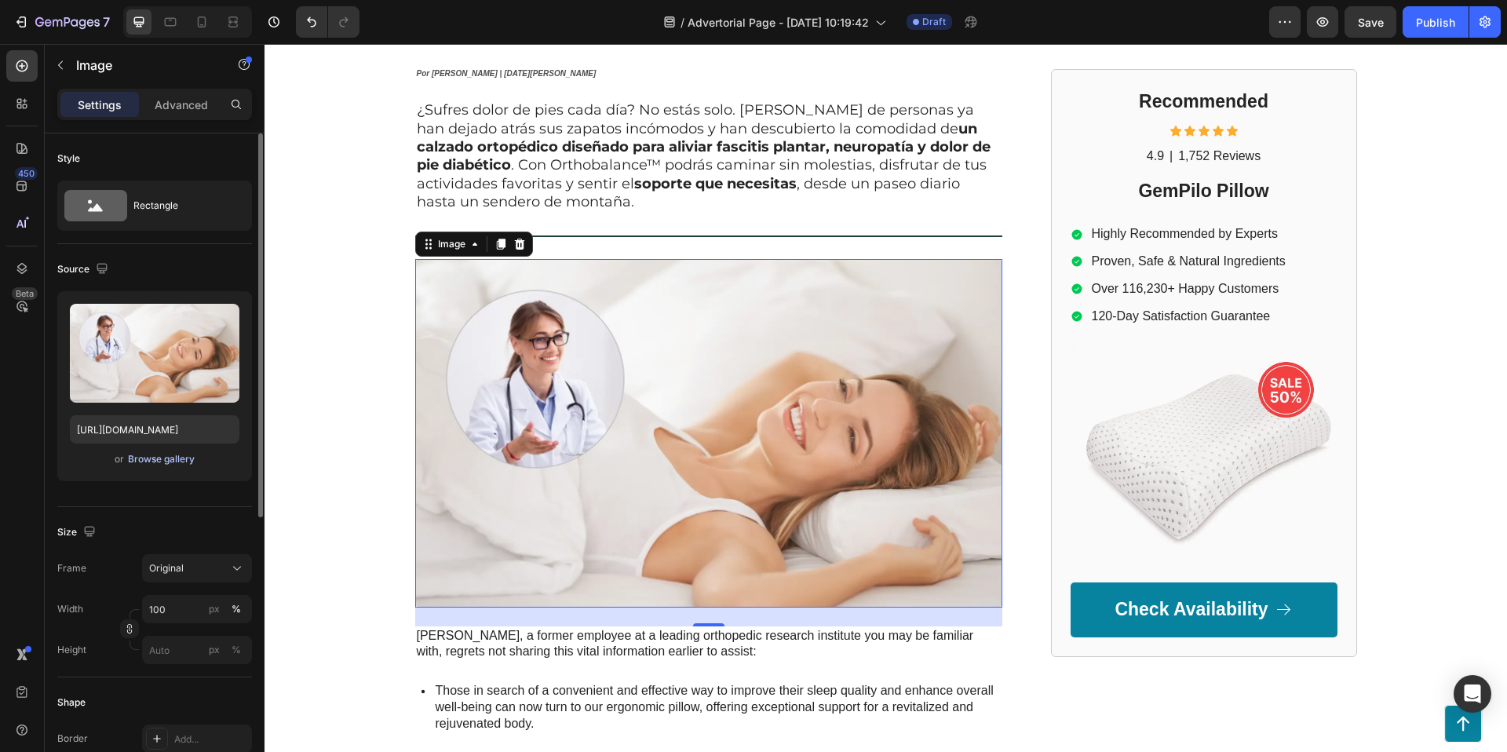
click at [159, 458] on div "Browse gallery" at bounding box center [161, 459] width 67 height 14
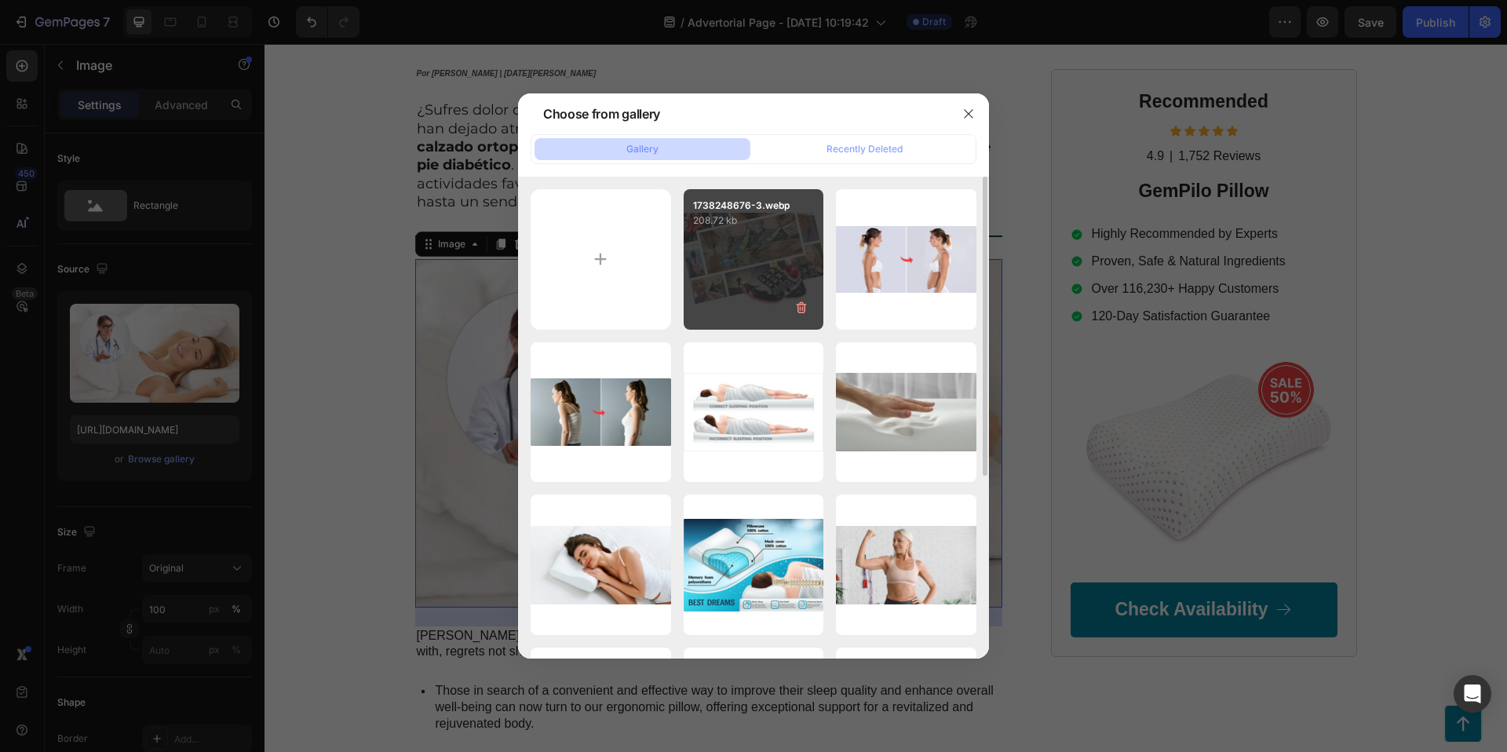
click at [776, 264] on div "1738248676-3.webp 208.72 kb" at bounding box center [754, 259] width 141 height 141
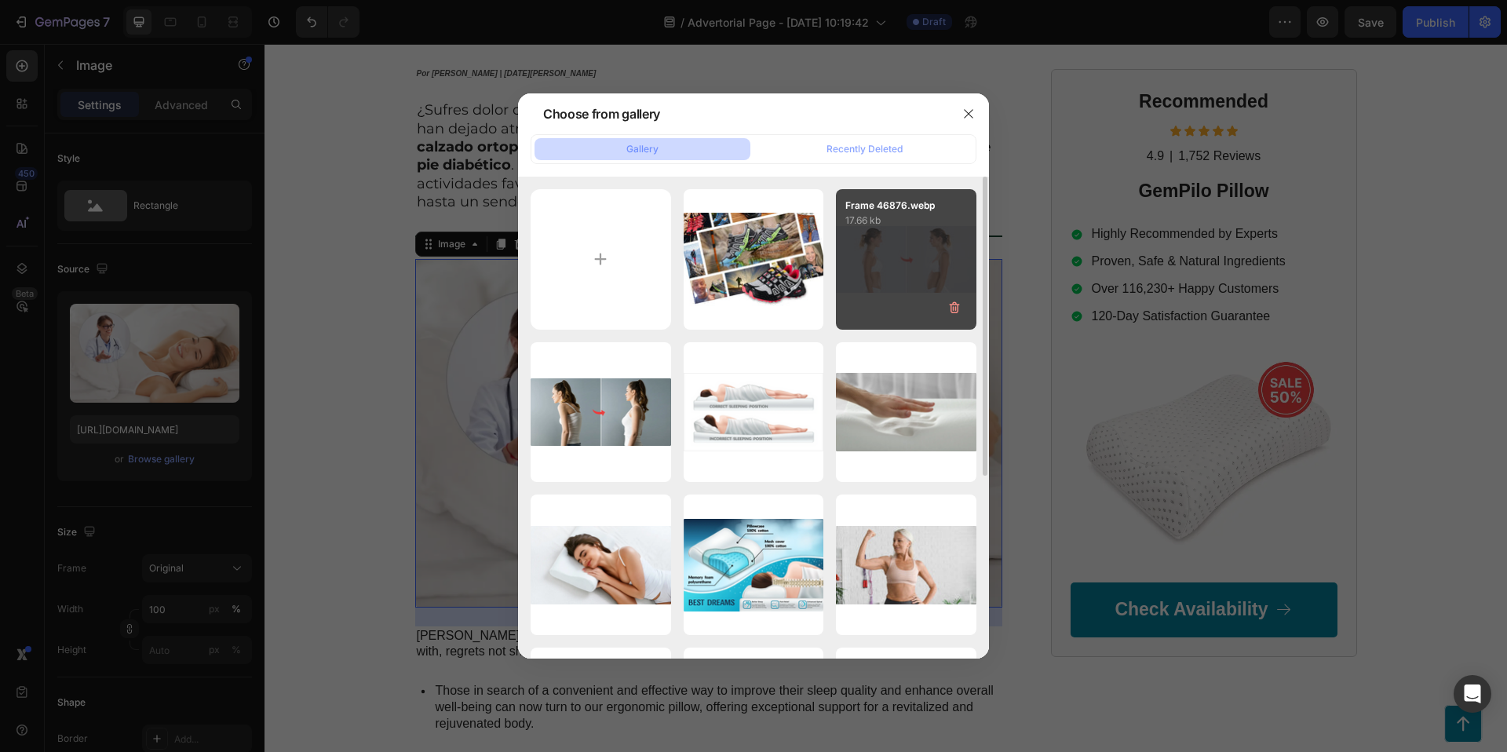
type input "[URL][DOMAIN_NAME]"
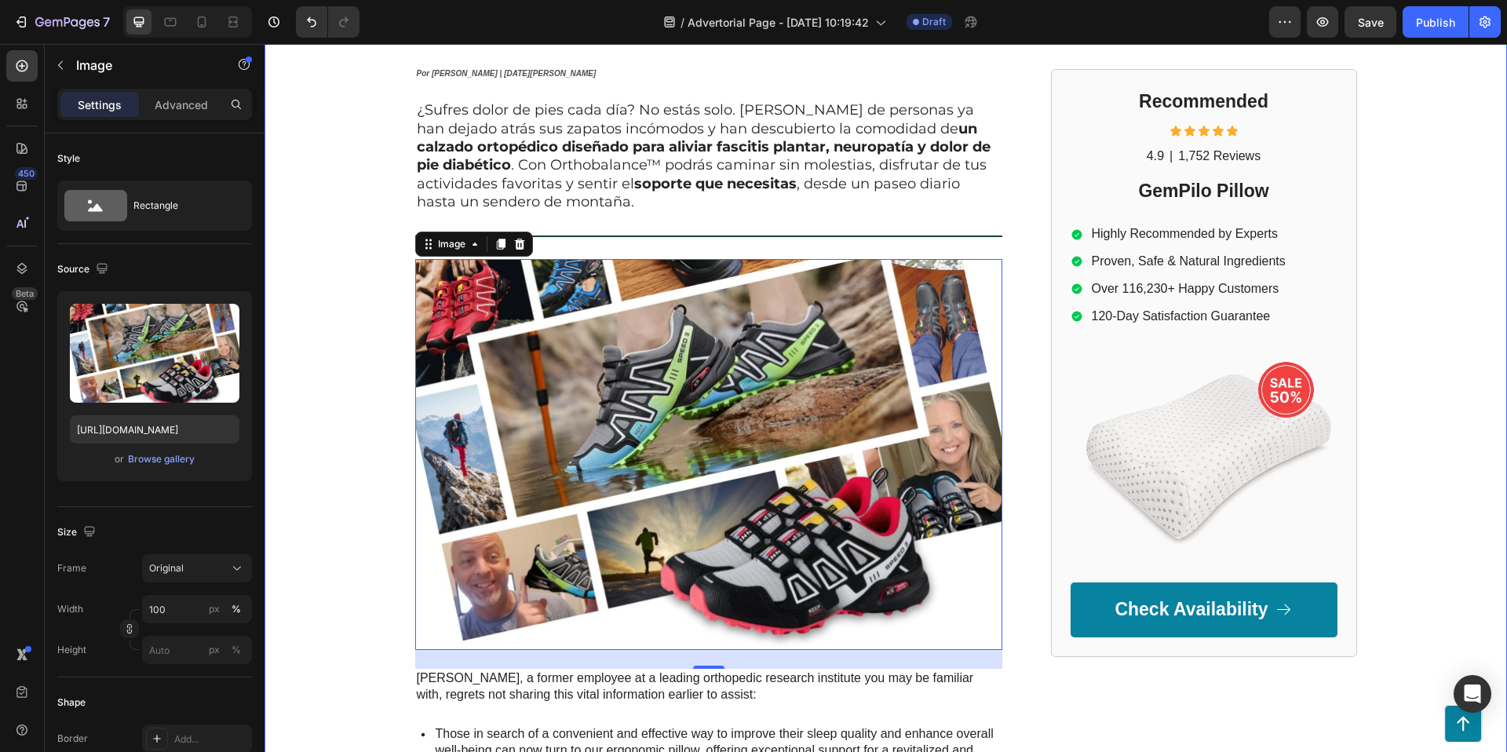
click at [1419, 334] on div "GEMPILO Text Block Advertorial Text Block Row Row ⁠⁠⁠⁠⁠⁠⁠ 6 razones por las que…" at bounding box center [886, 524] width 1243 height 1334
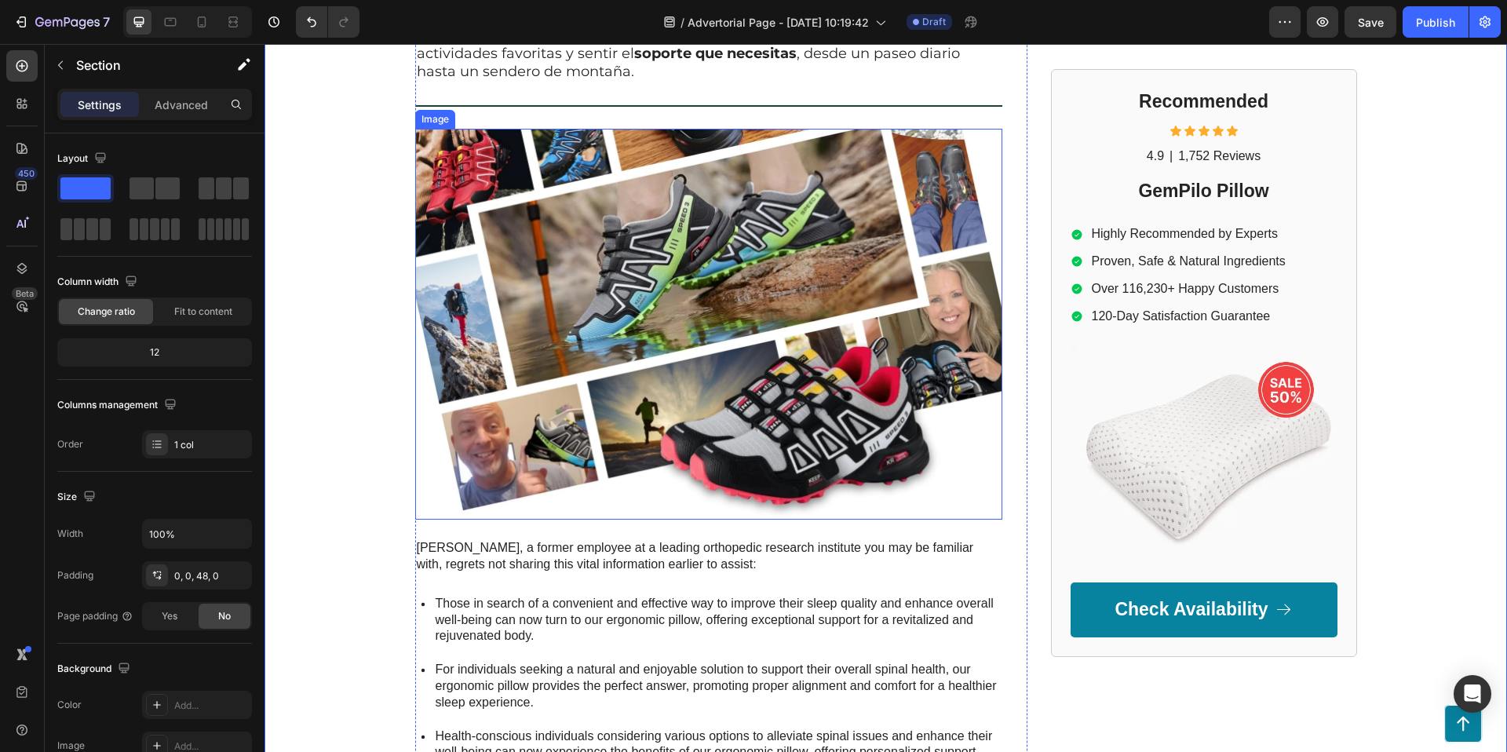
scroll to position [352, 0]
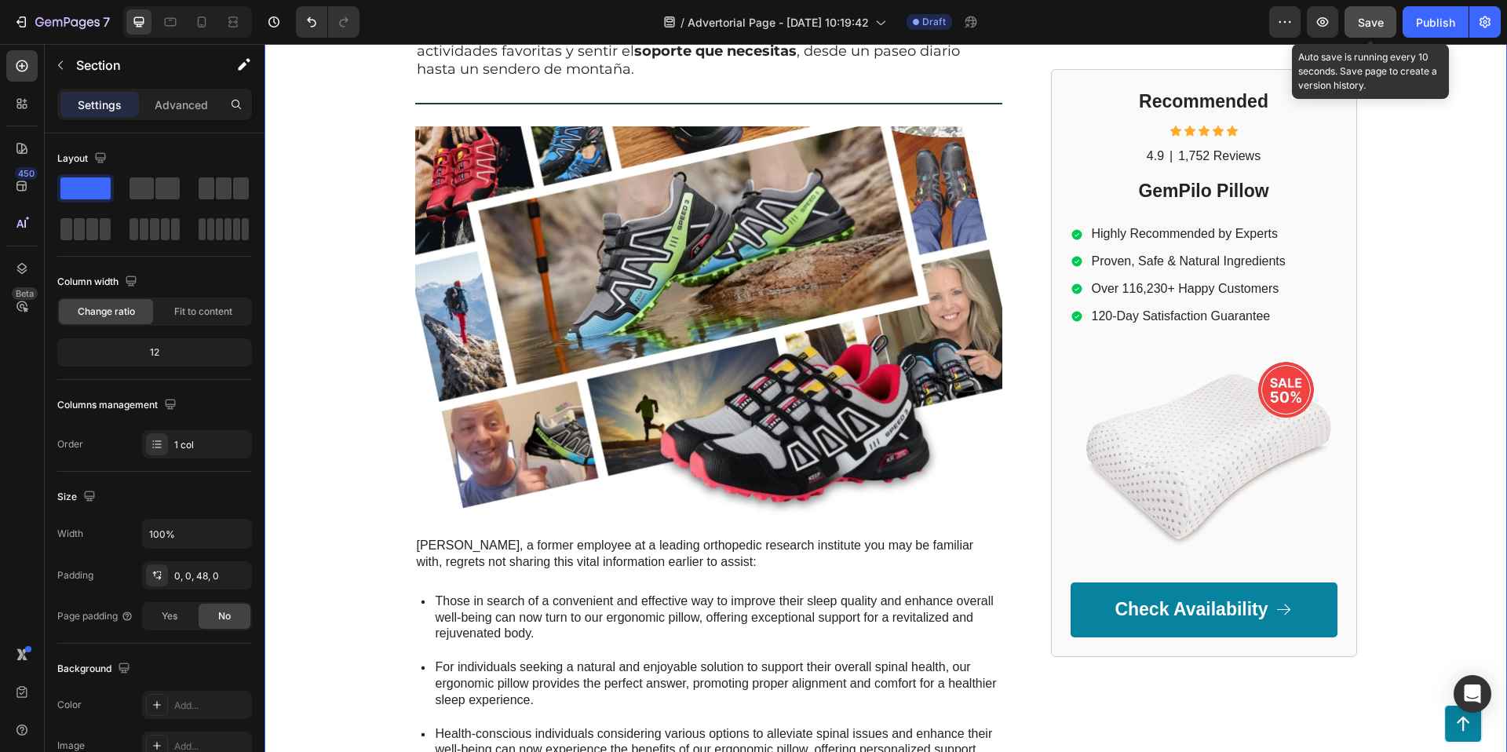
click at [1363, 24] on span "Save" at bounding box center [1371, 22] width 26 height 13
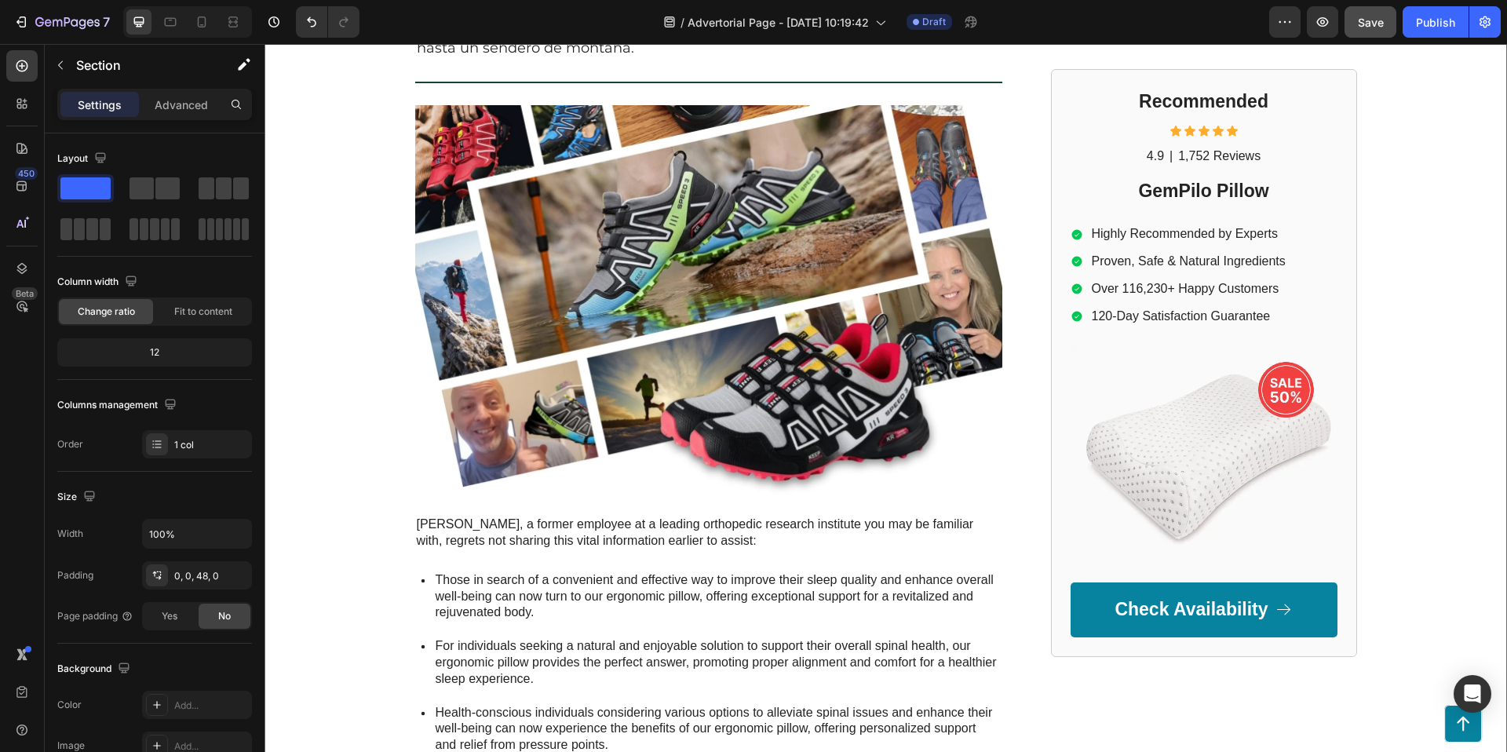
scroll to position [374, 0]
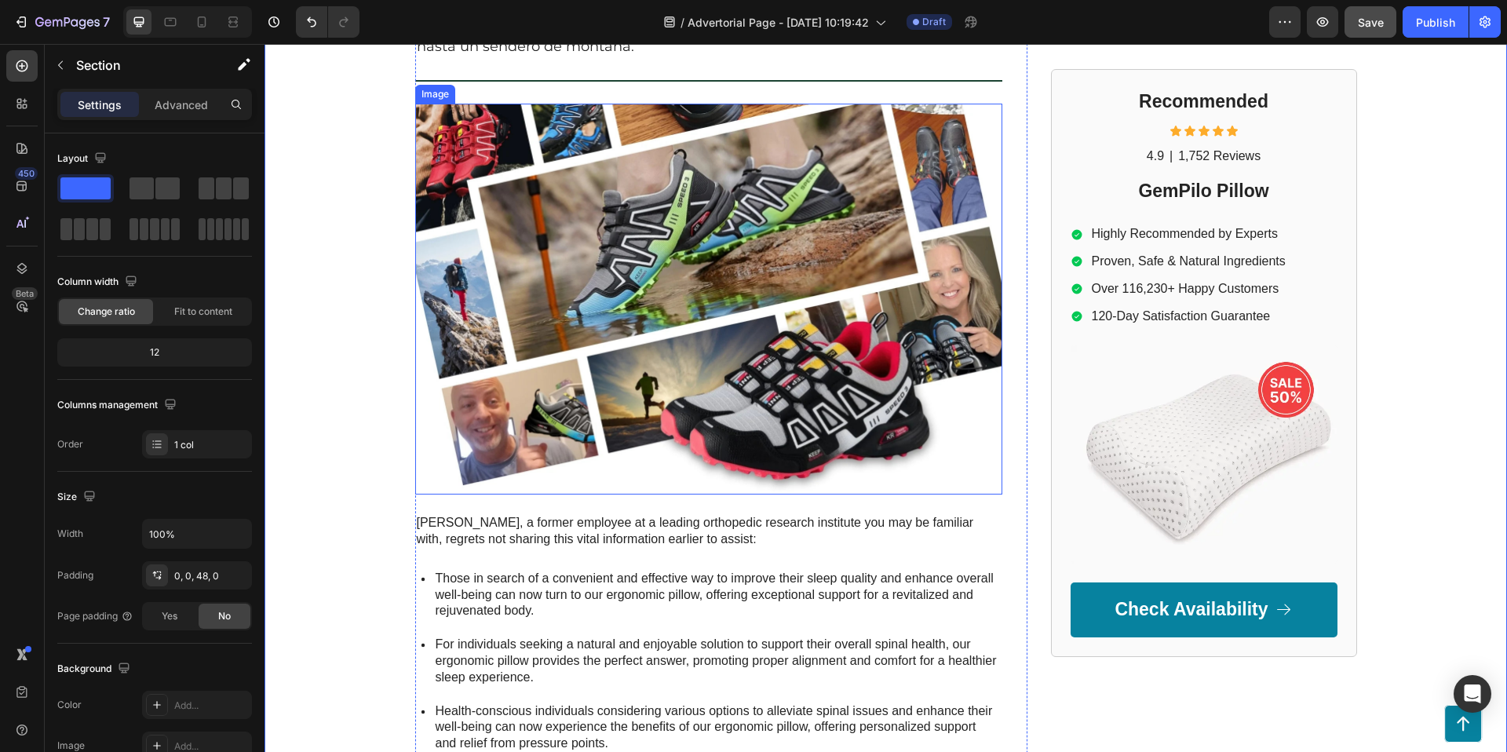
click at [781, 250] on img at bounding box center [708, 300] width 587 height 392
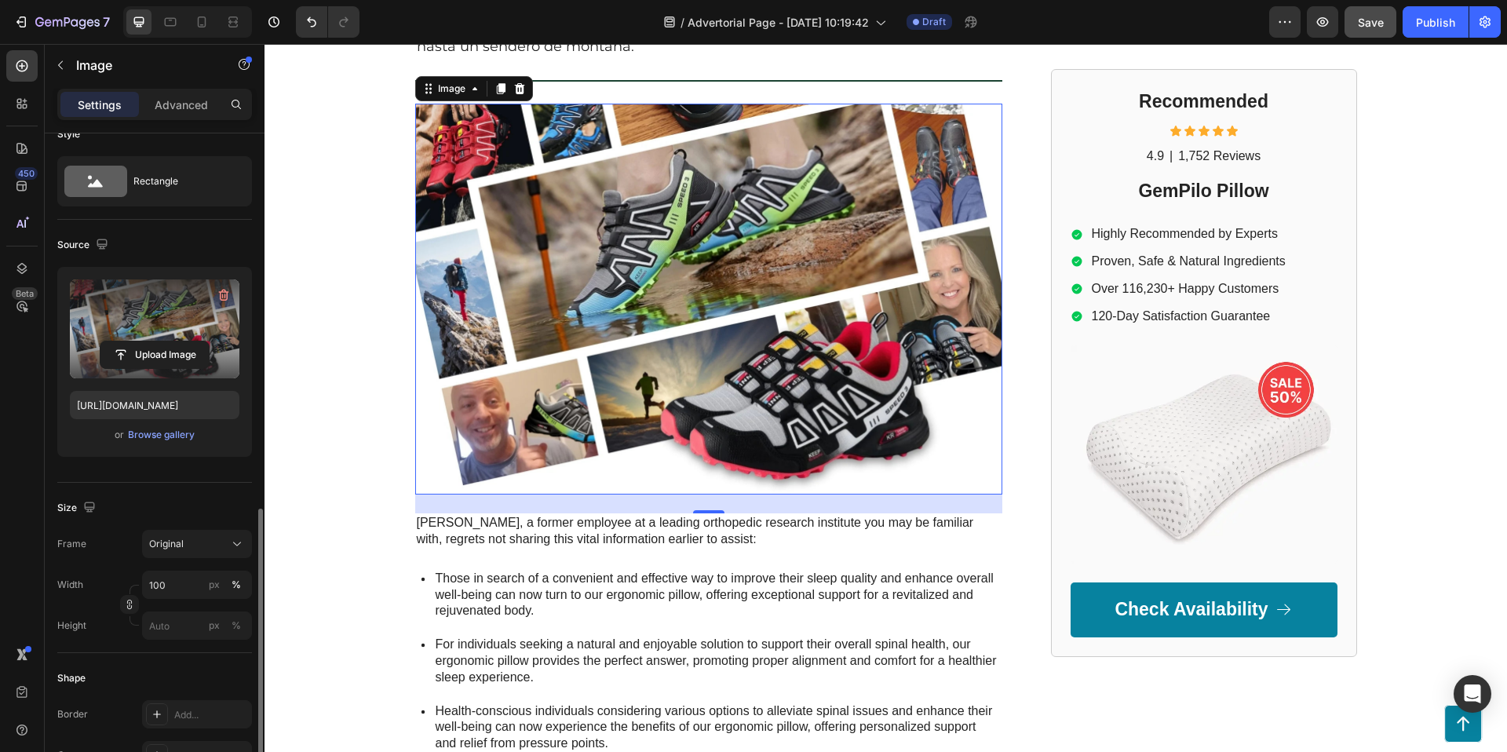
scroll to position [0, 0]
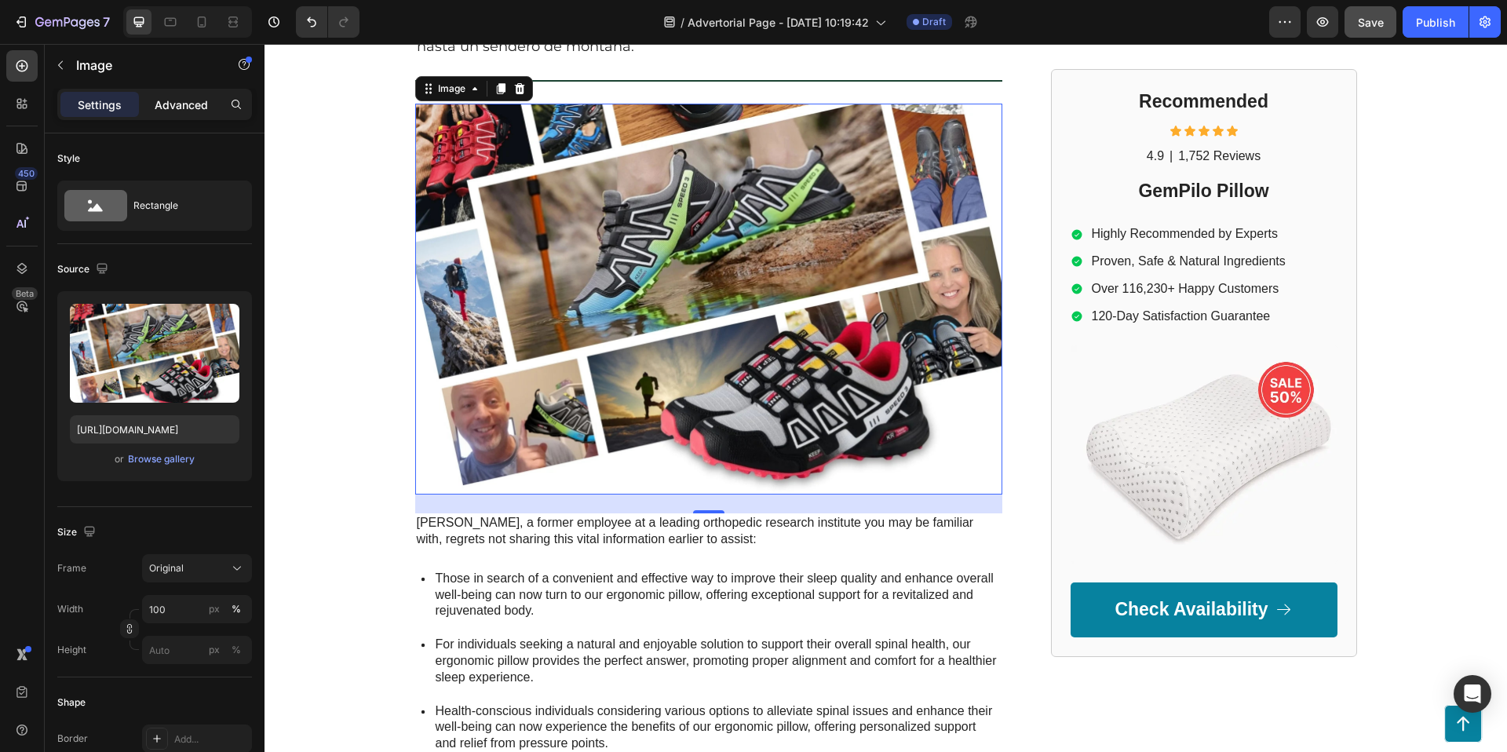
click at [178, 112] on p "Advanced" at bounding box center [181, 105] width 53 height 16
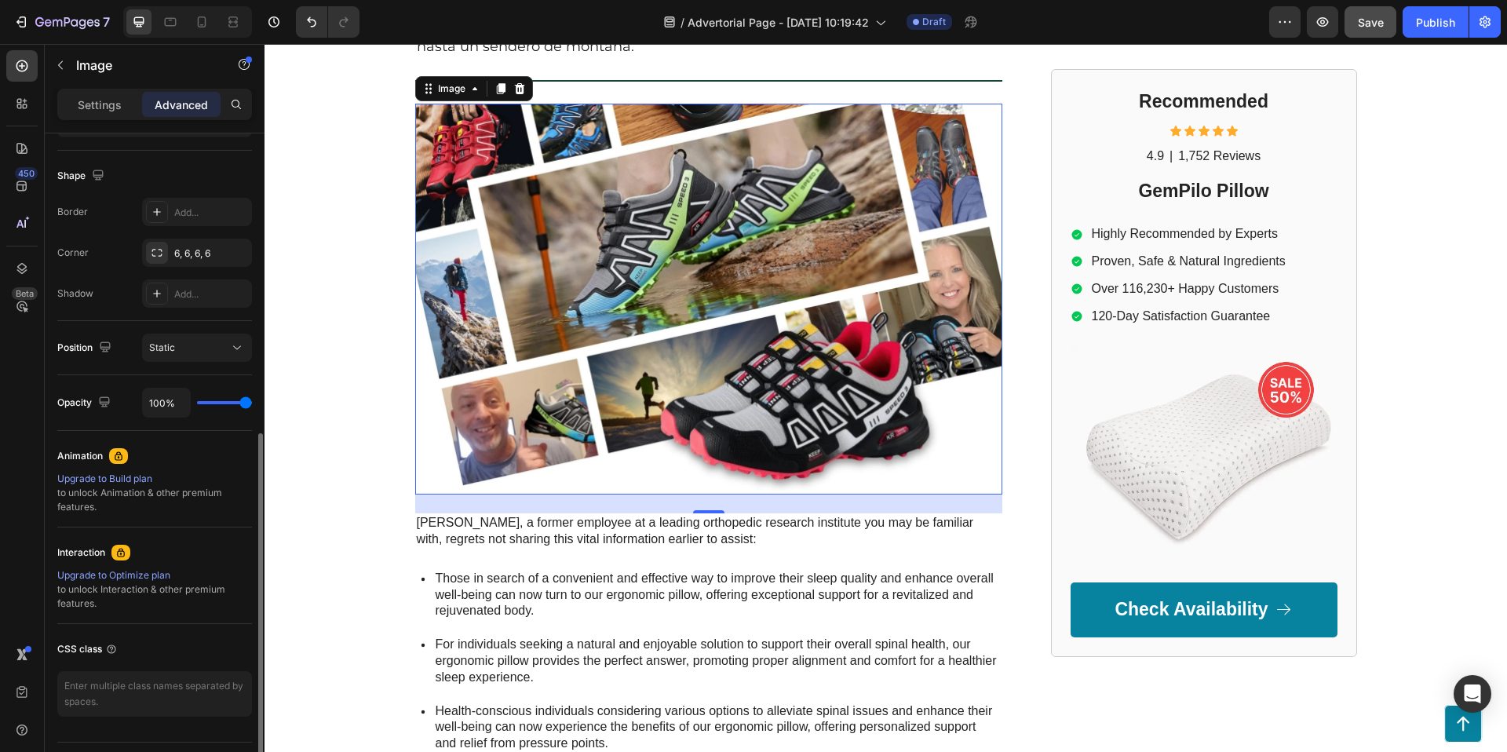
scroll to position [426, 0]
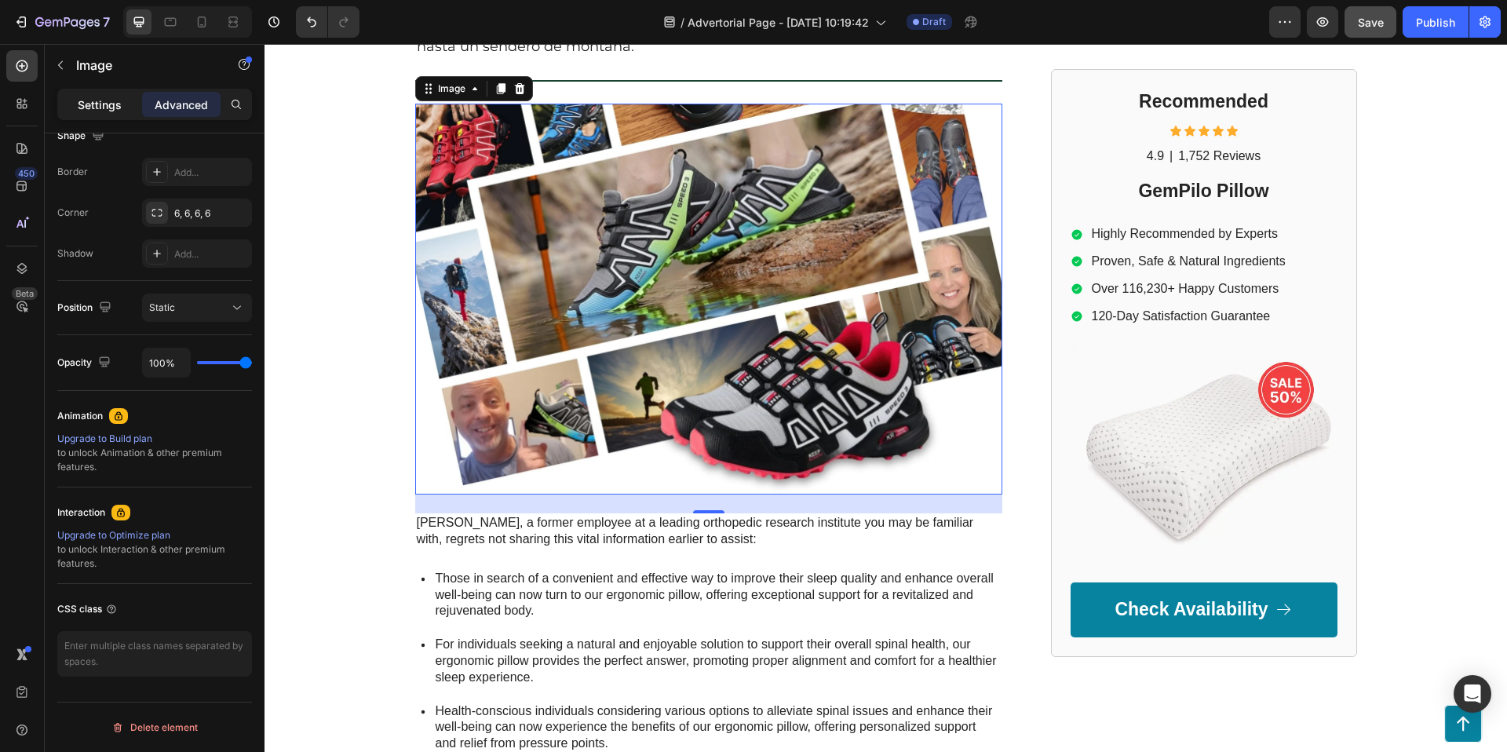
click at [85, 102] on p "Settings" at bounding box center [100, 105] width 44 height 16
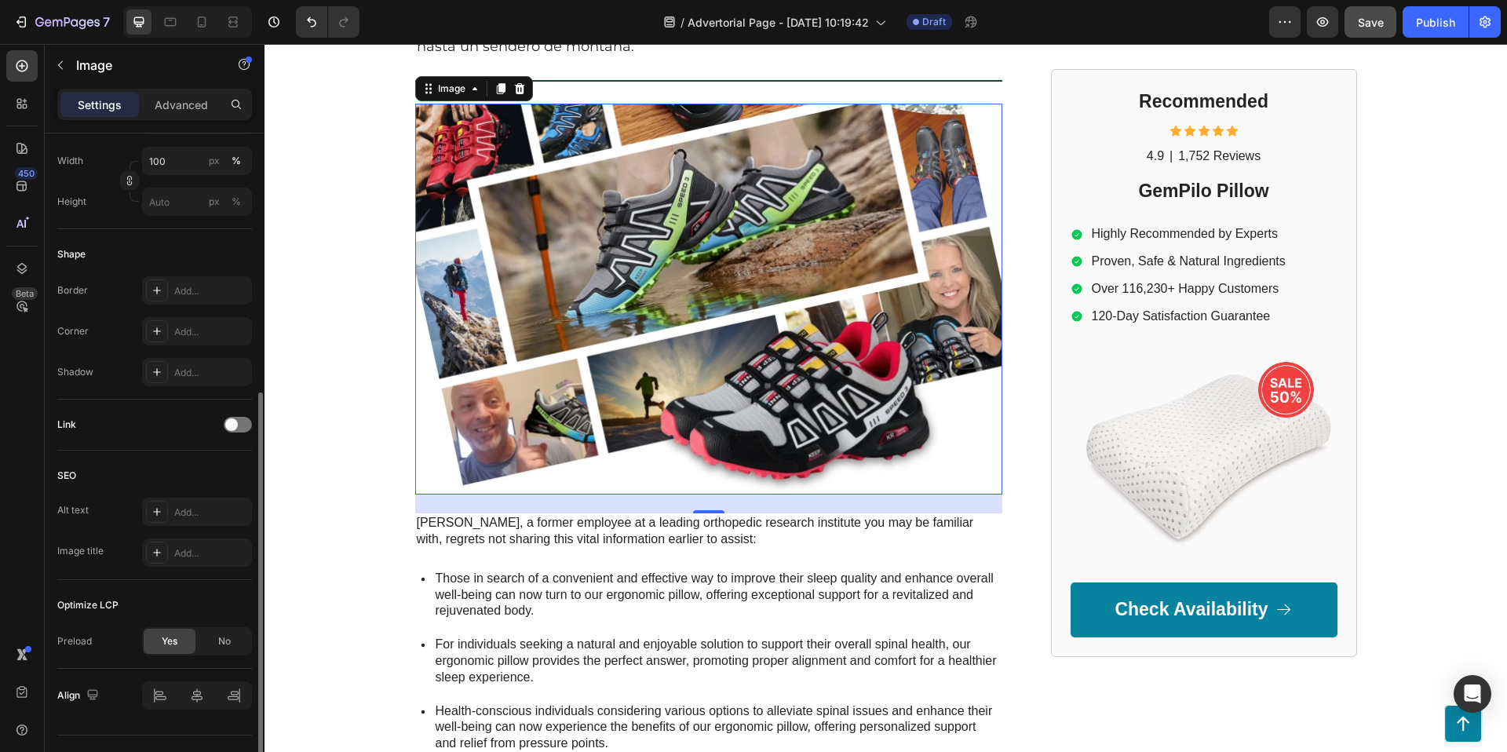
scroll to position [447, 0]
click at [154, 374] on icon at bounding box center [157, 373] width 13 height 13
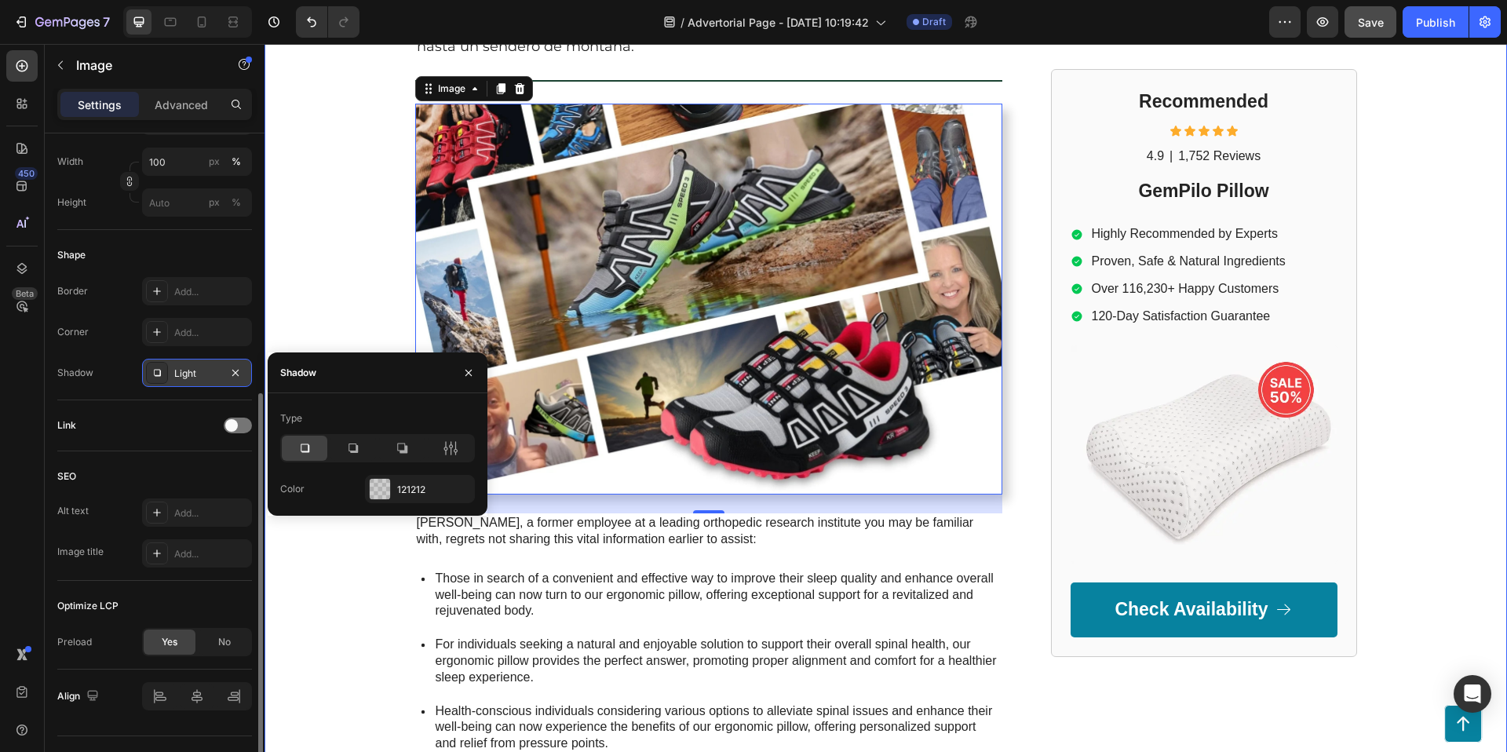
click at [1424, 388] on div "GEMPILO Text Block Advertorial Text Block Row Row ⁠⁠⁠⁠⁠⁠⁠ 6 razones por las que…" at bounding box center [886, 369] width 1243 height 1334
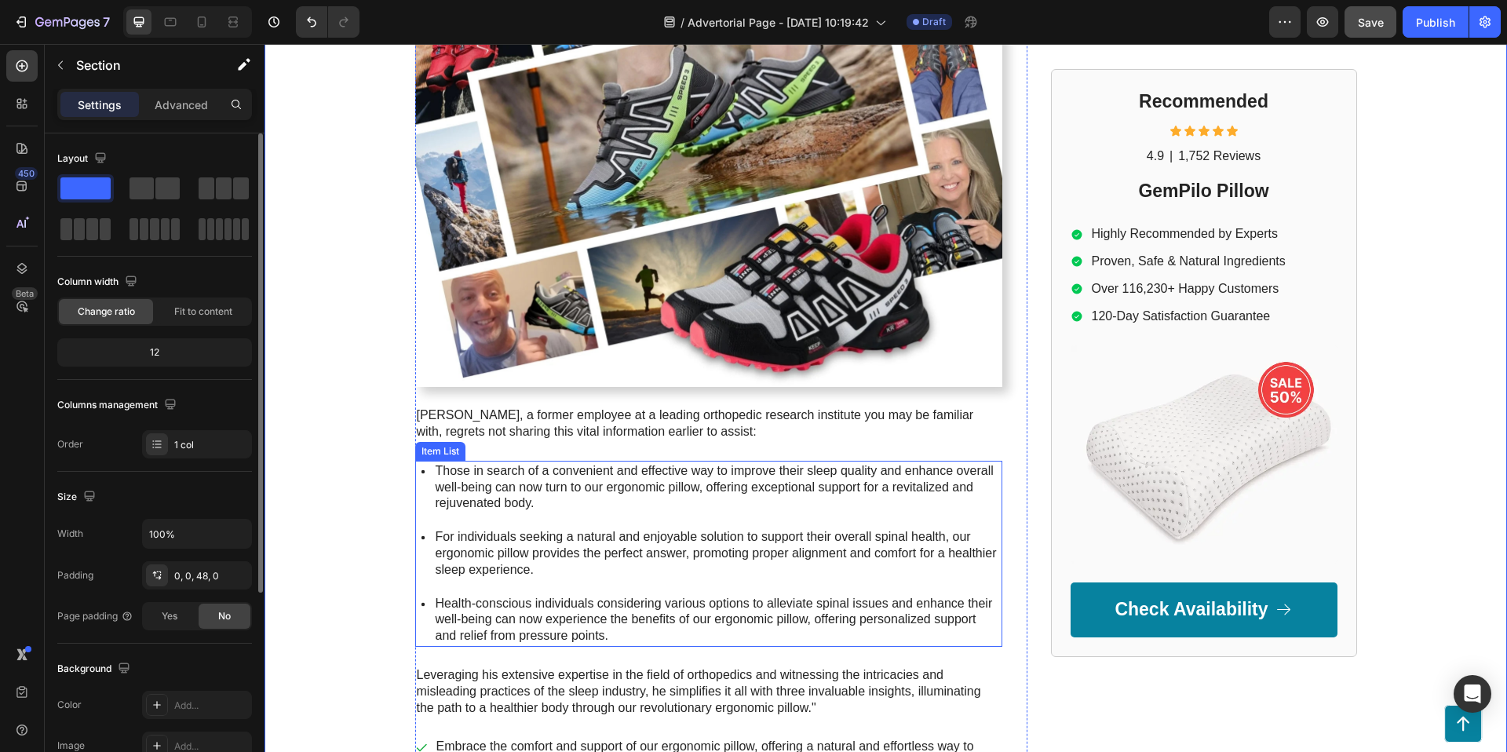
scroll to position [484, 0]
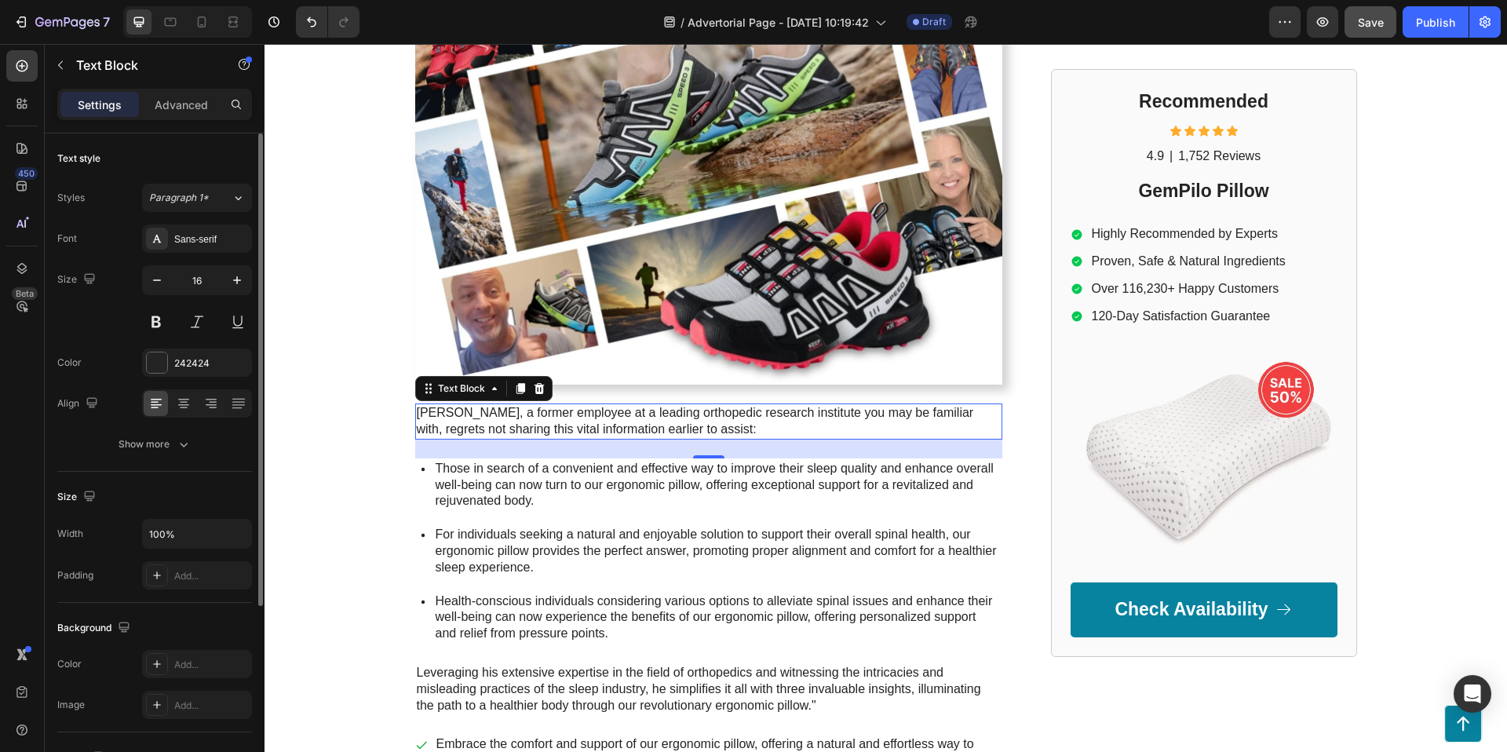
click at [677, 430] on p "[PERSON_NAME], a former employee at a leading orthopedic research institute you…" at bounding box center [709, 421] width 584 height 33
click at [533, 388] on icon at bounding box center [539, 388] width 13 height 13
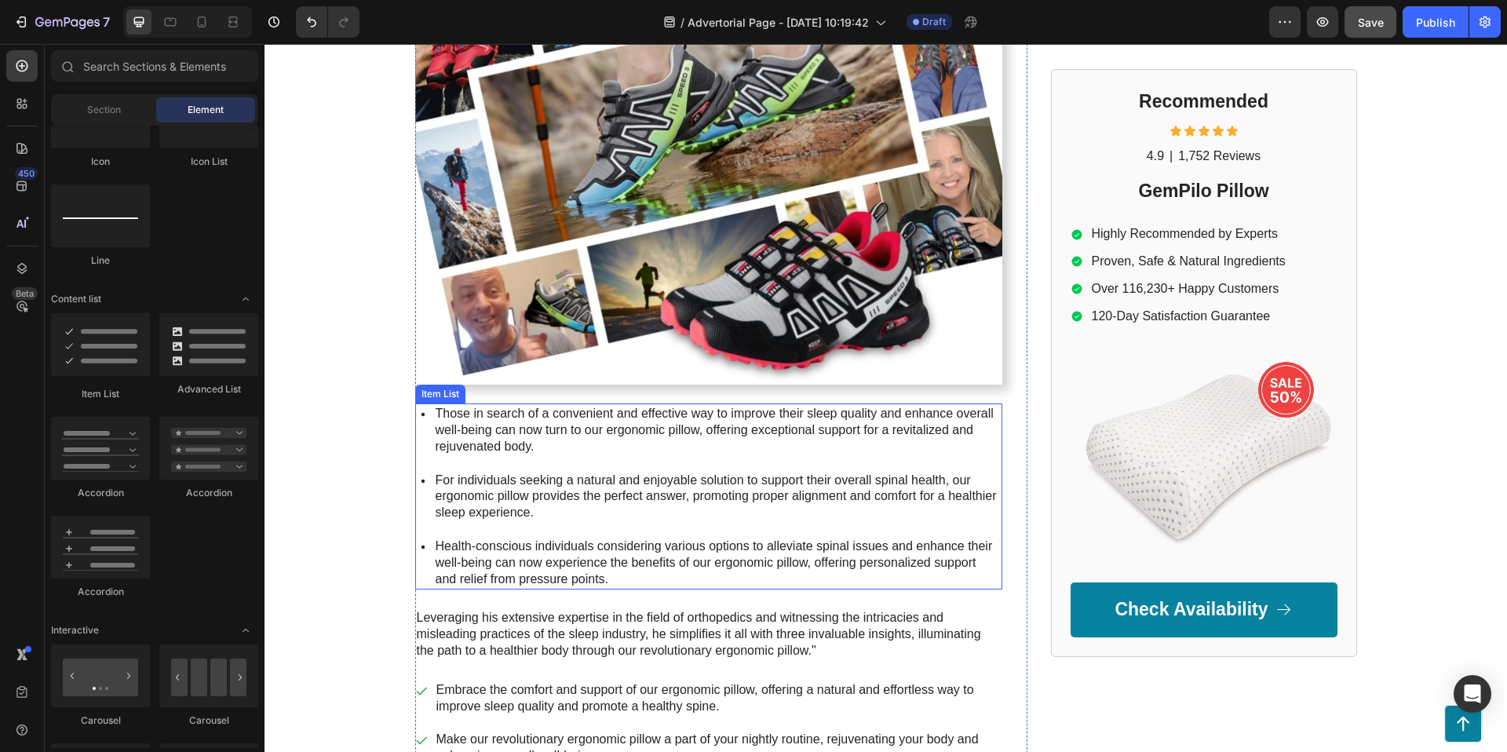
click at [548, 433] on p "Those in search of a convenient and effective way to improve their sleep qualit…" at bounding box center [718, 430] width 564 height 49
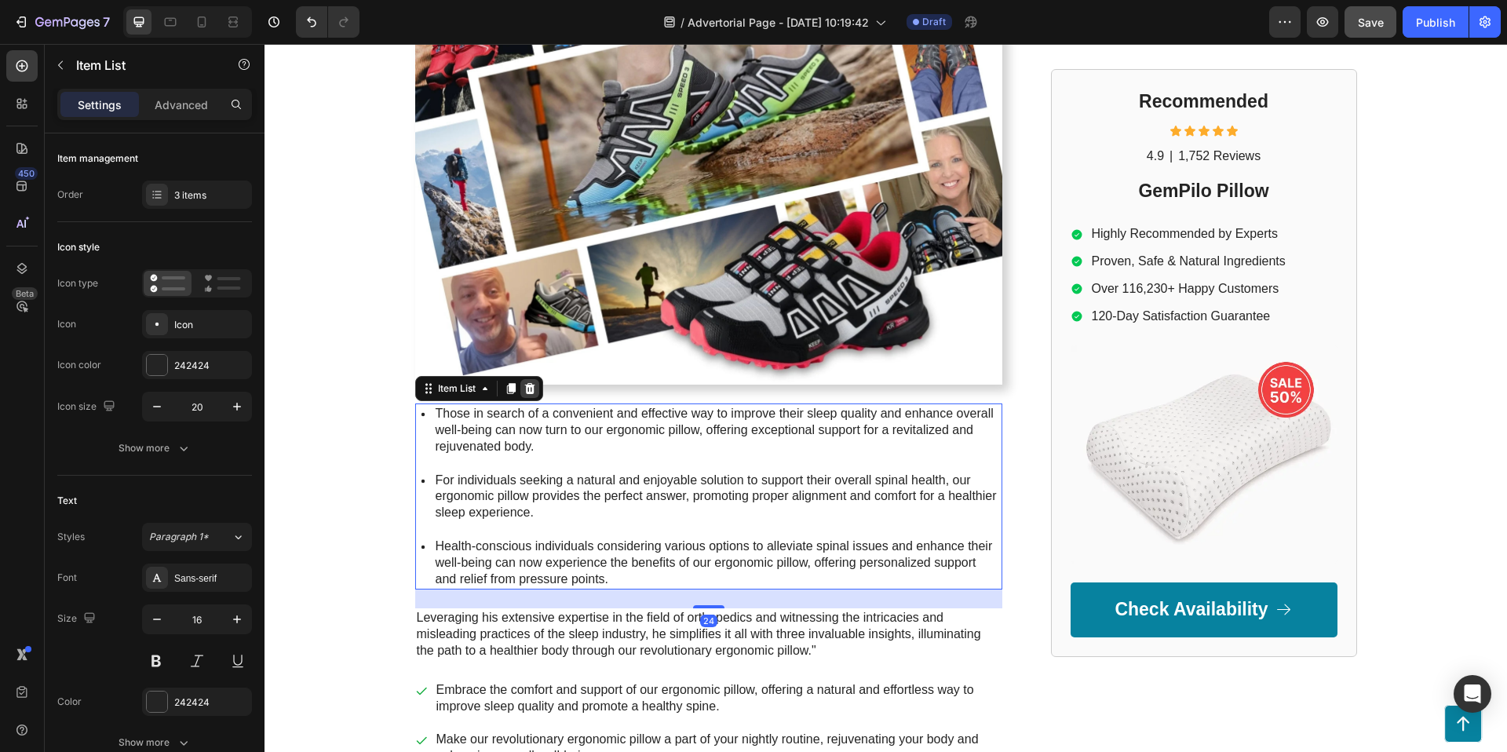
click at [531, 392] on icon at bounding box center [529, 388] width 10 height 11
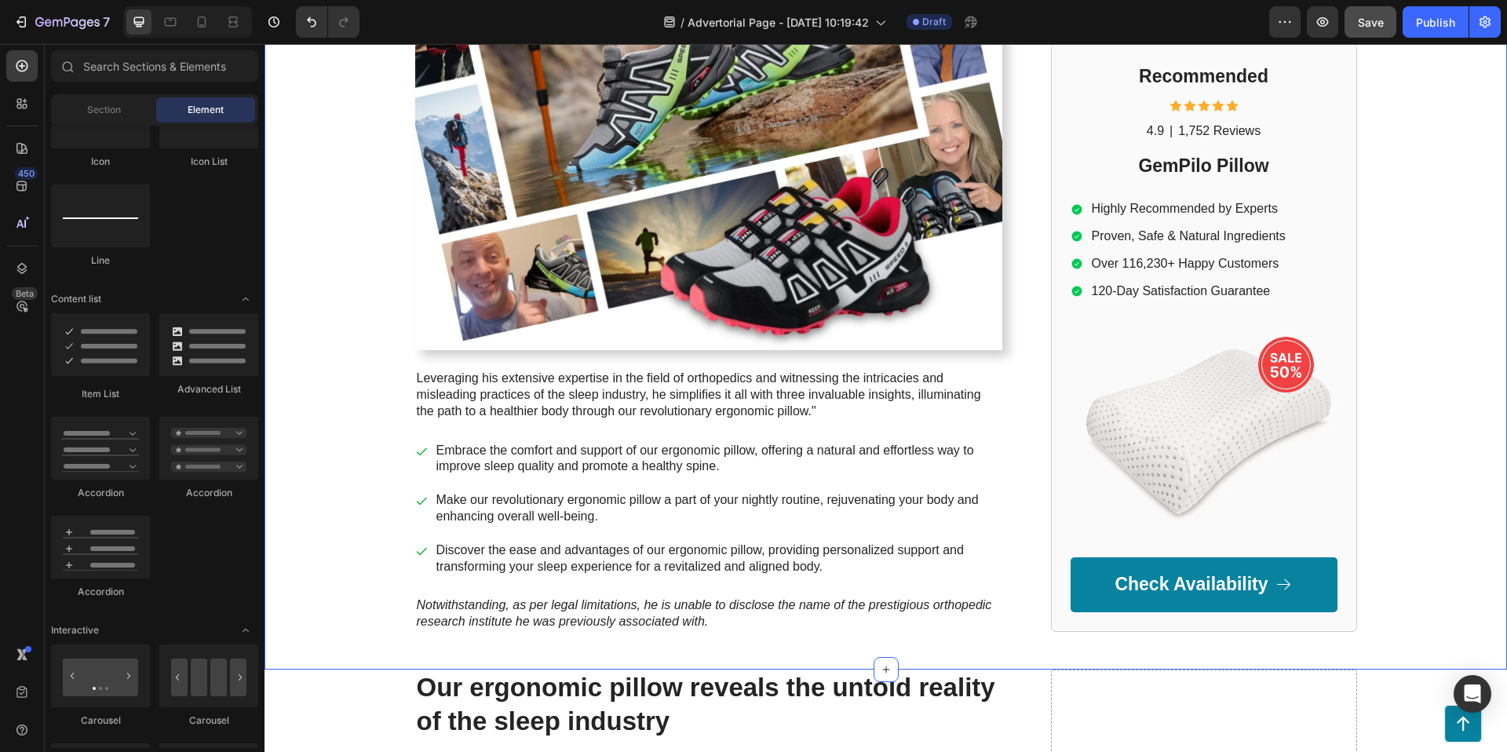
scroll to position [545, 0]
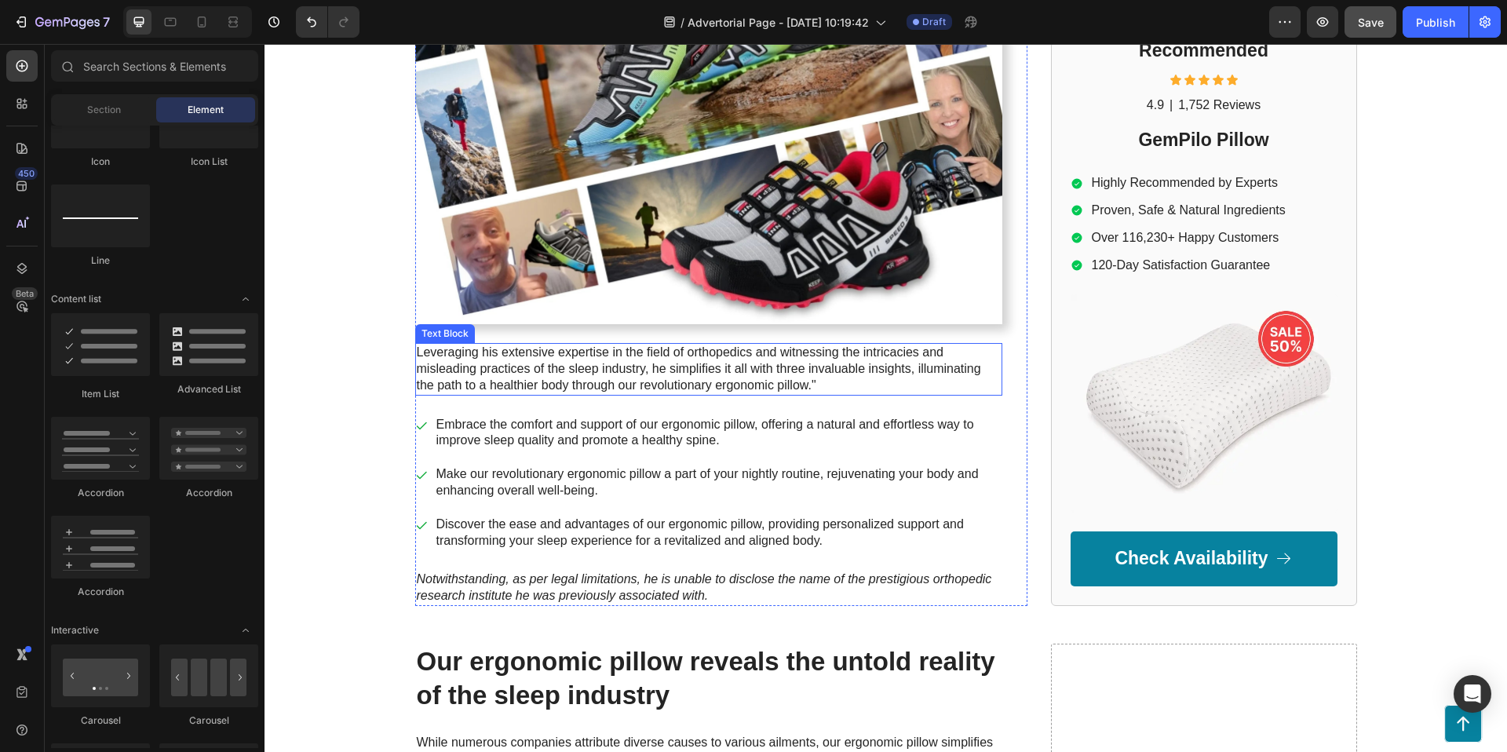
click at [622, 375] on p "Leveraging his extensive expertise in the field of orthopedics and witnessing t…" at bounding box center [709, 369] width 584 height 49
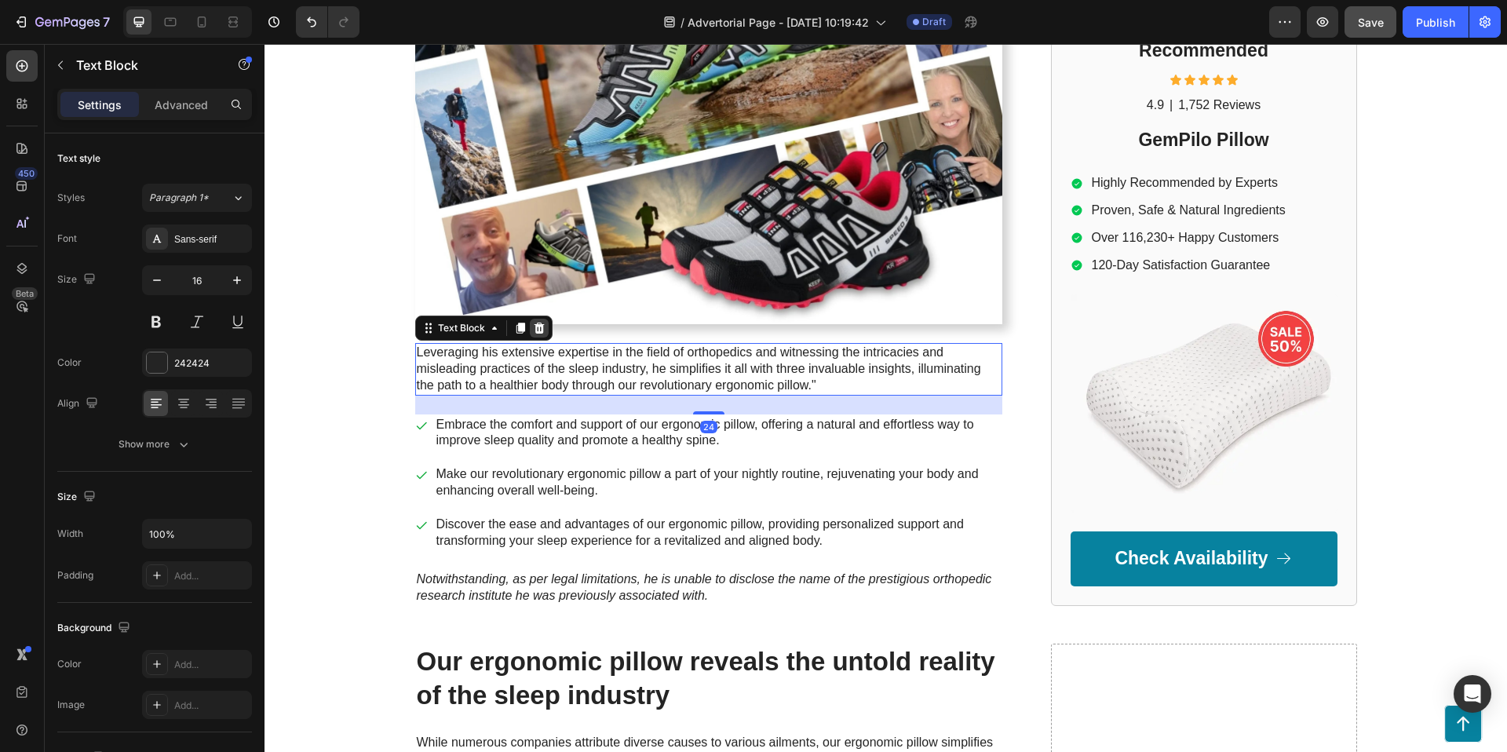
click at [535, 322] on icon at bounding box center [539, 328] width 13 height 13
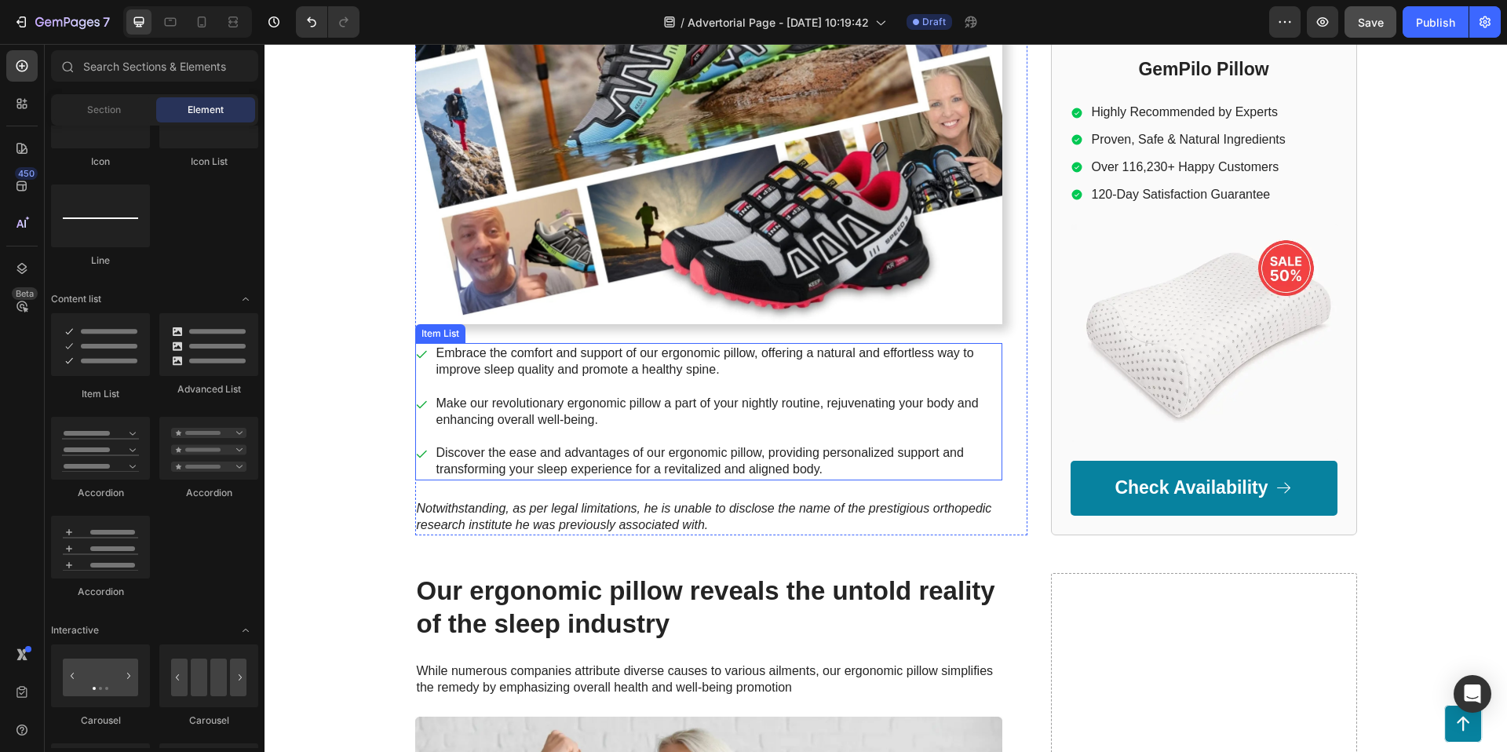
click at [539, 366] on p "Embrace the comfort and support of our ergonomic pillow, offering a natural and…" at bounding box center [718, 361] width 564 height 33
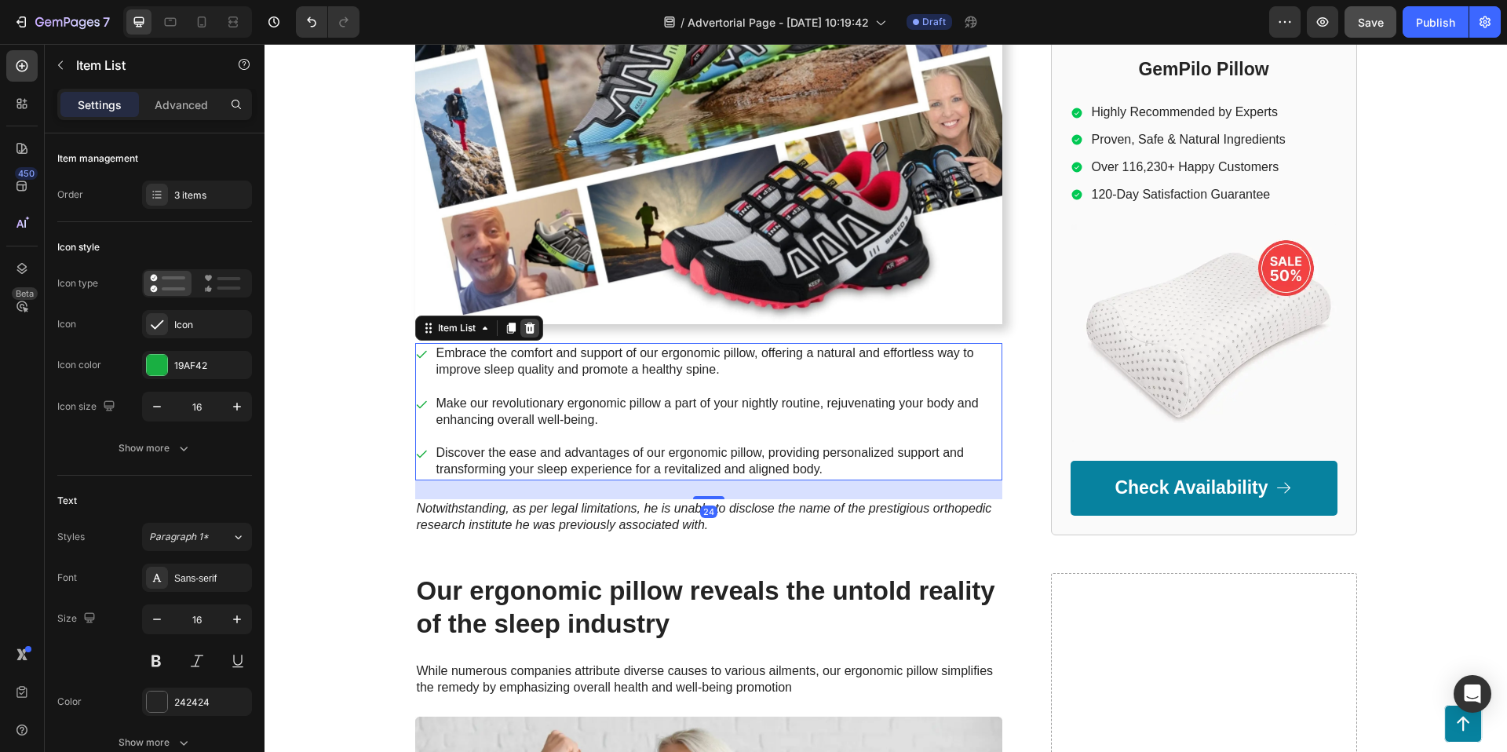
click at [534, 330] on icon at bounding box center [529, 328] width 10 height 11
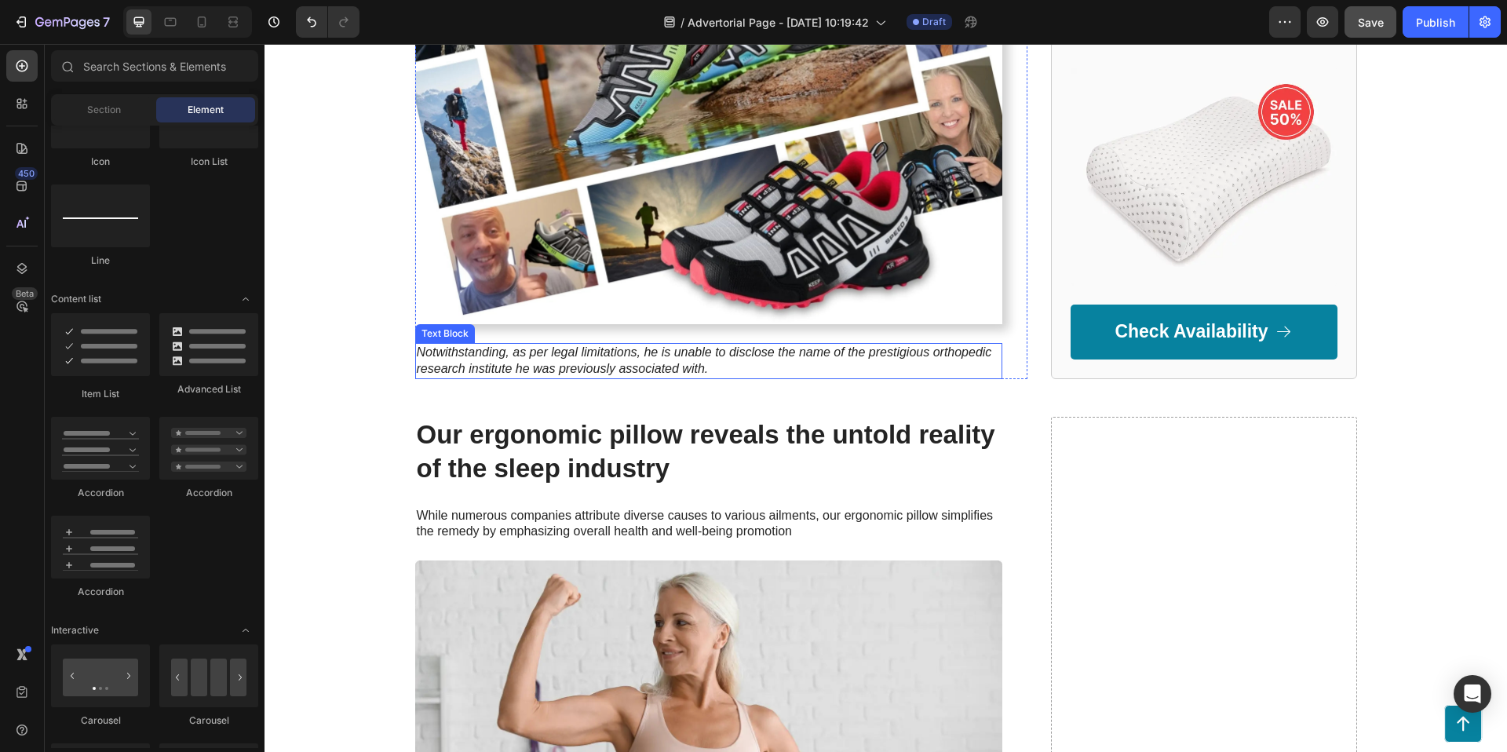
click at [670, 356] on p "Notwithstanding, as per legal limitations, he is unable to disclose the name of…" at bounding box center [709, 361] width 584 height 33
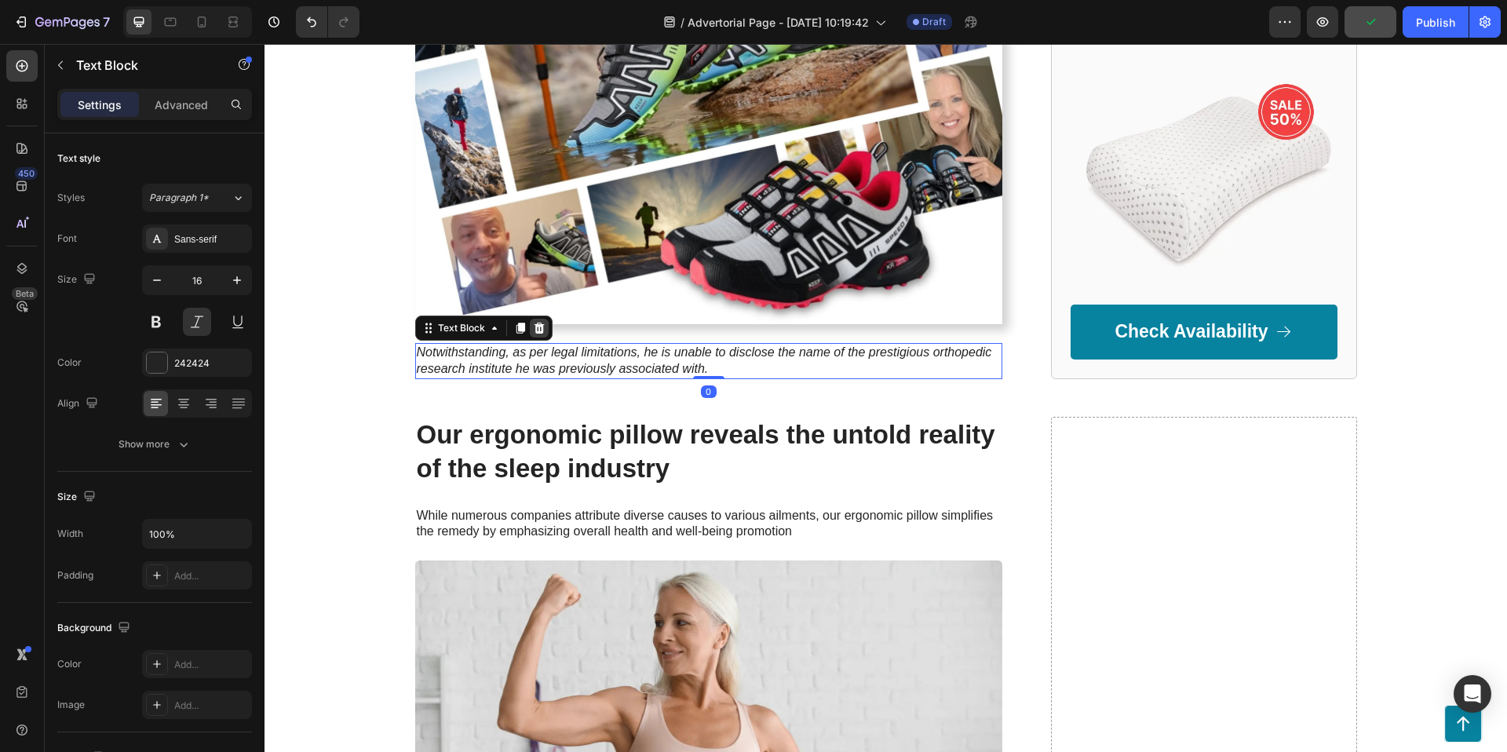
click at [543, 324] on icon at bounding box center [539, 328] width 13 height 13
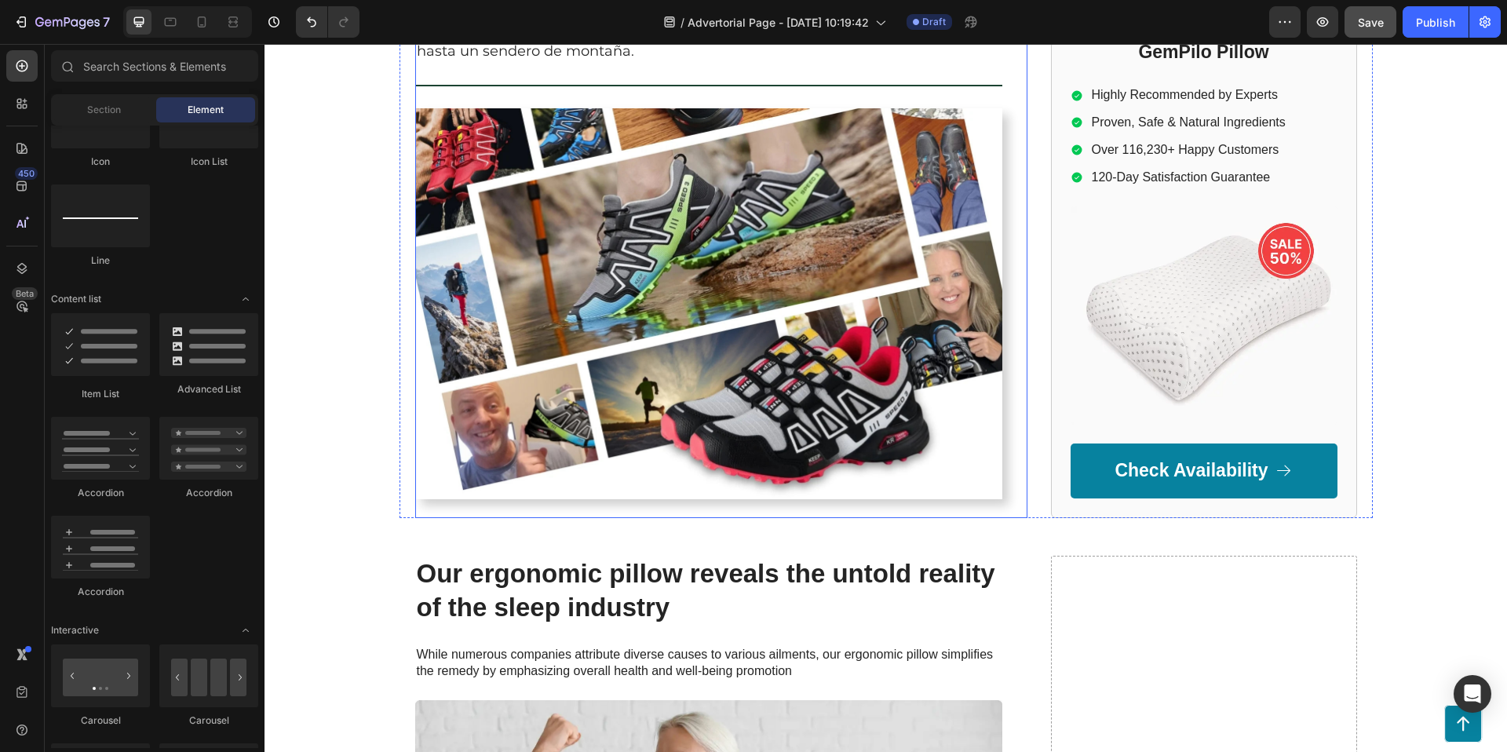
scroll to position [379, 0]
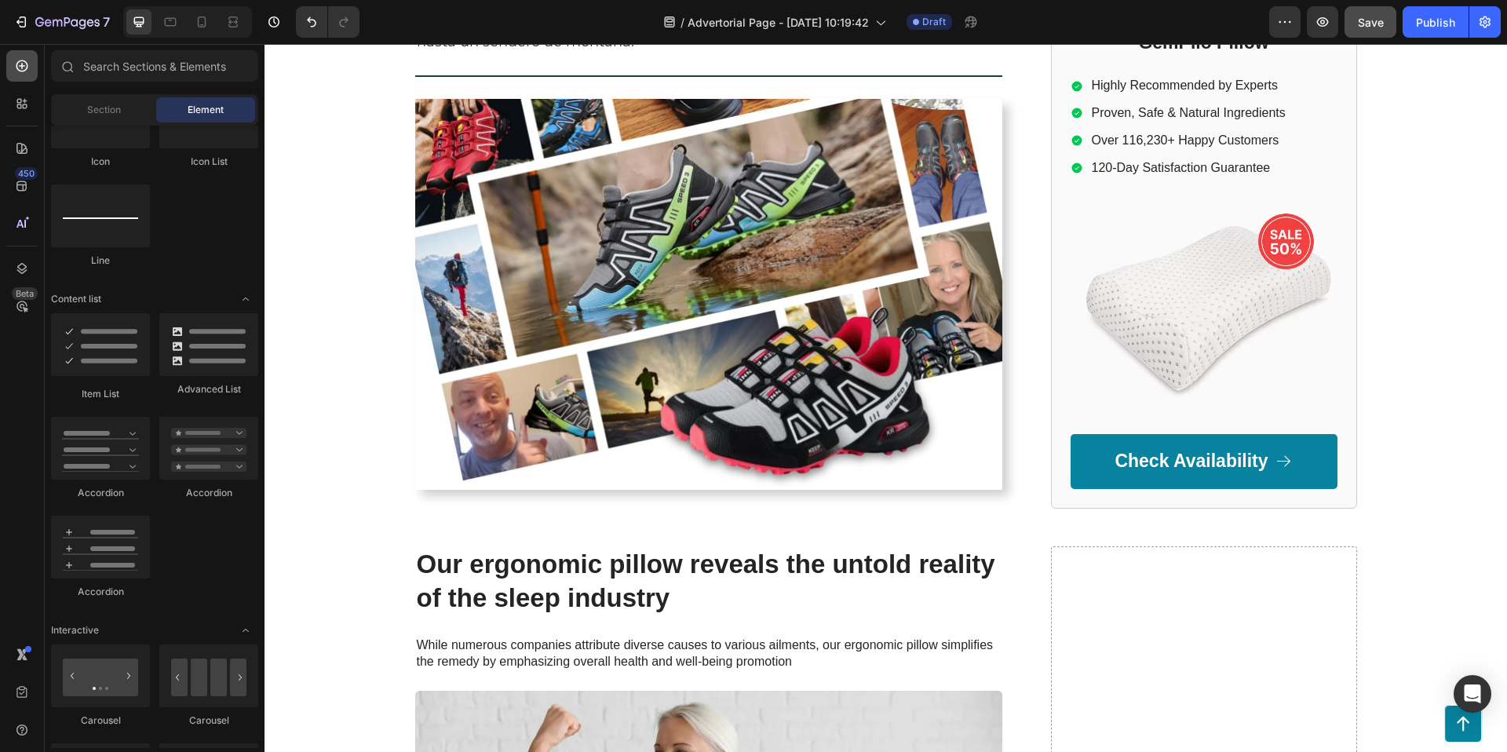
click at [15, 64] on icon at bounding box center [22, 66] width 16 height 16
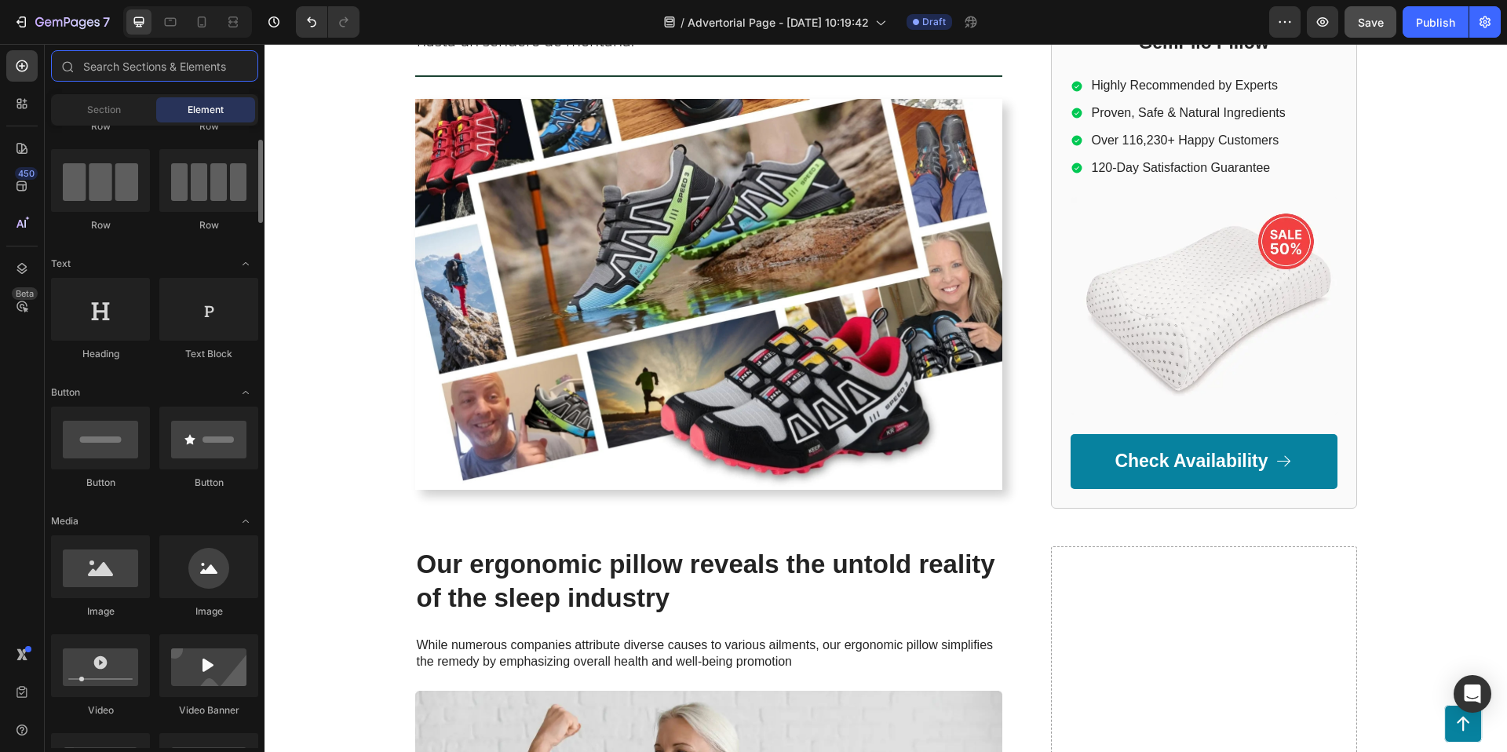
scroll to position [0, 0]
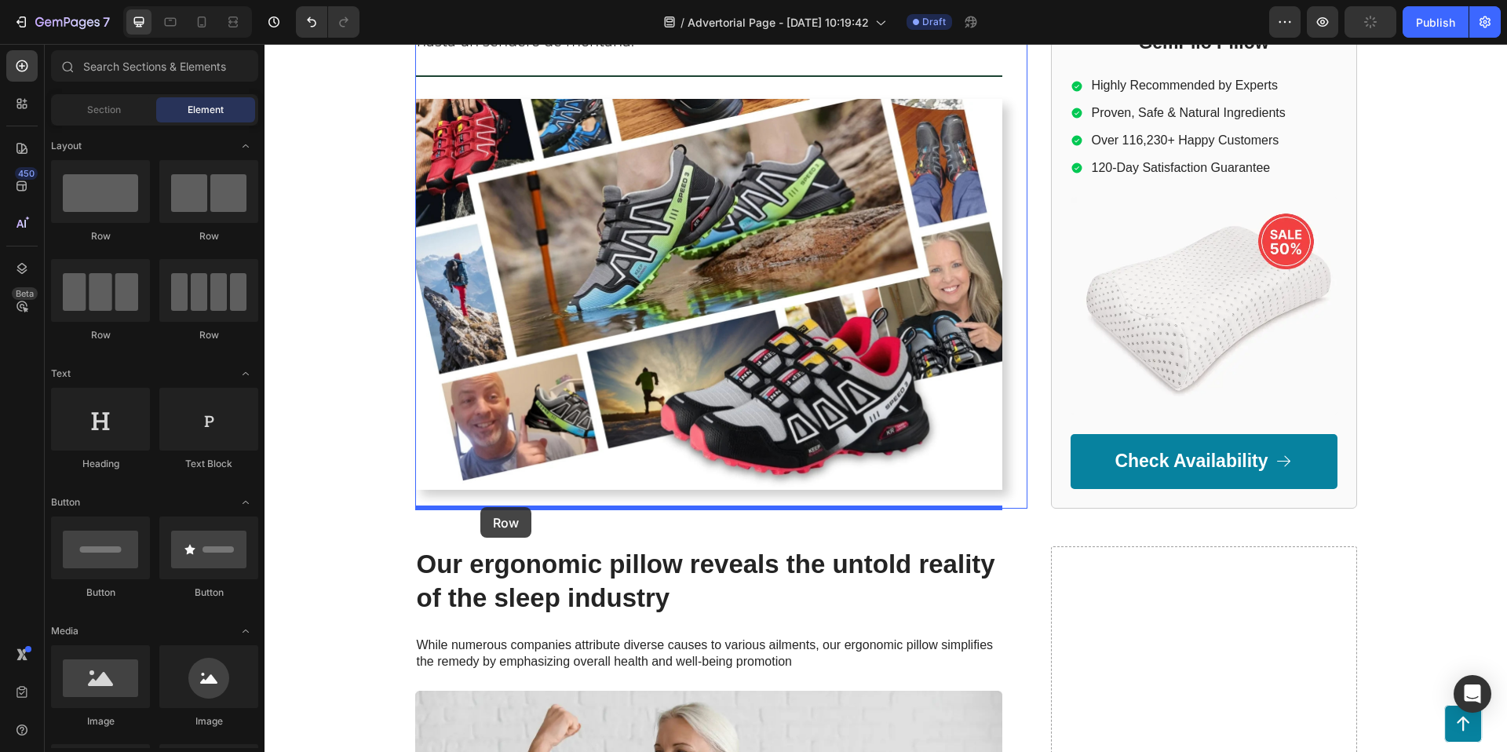
drag, startPoint x: 359, startPoint y: 253, endPoint x: 480, endPoint y: 507, distance: 281.9
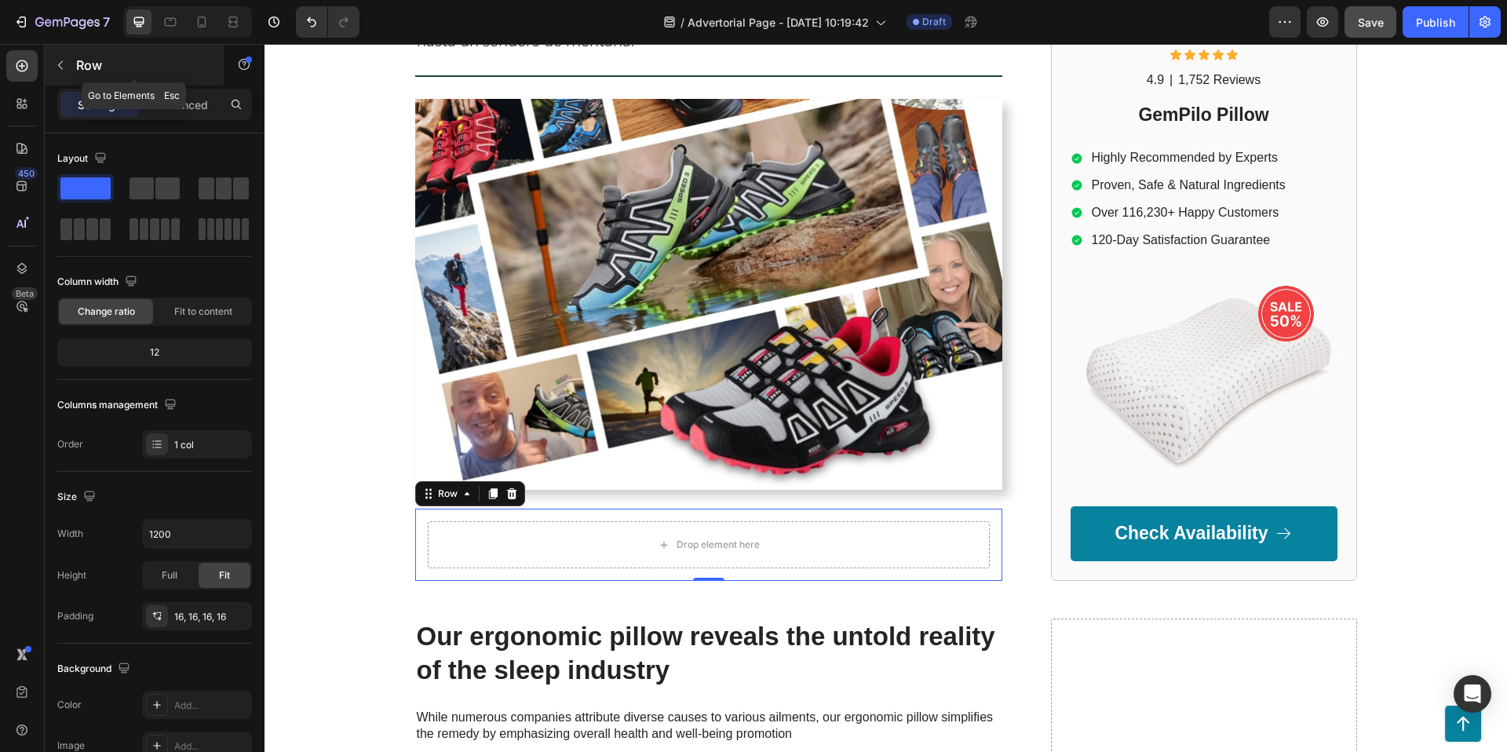
click at [54, 65] on icon "button" at bounding box center [60, 65] width 13 height 13
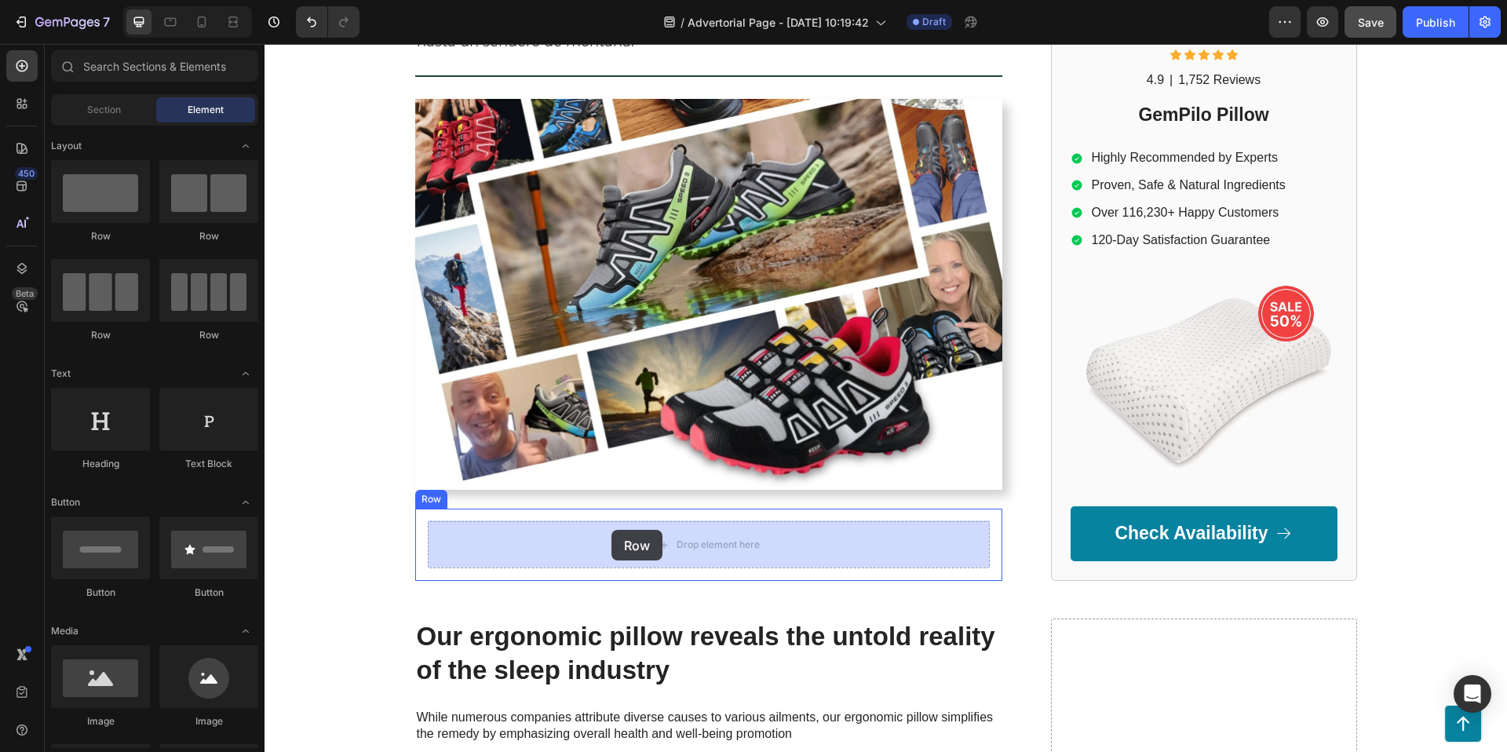
drag, startPoint x: 506, startPoint y: 254, endPoint x: 611, endPoint y: 530, distance: 294.9
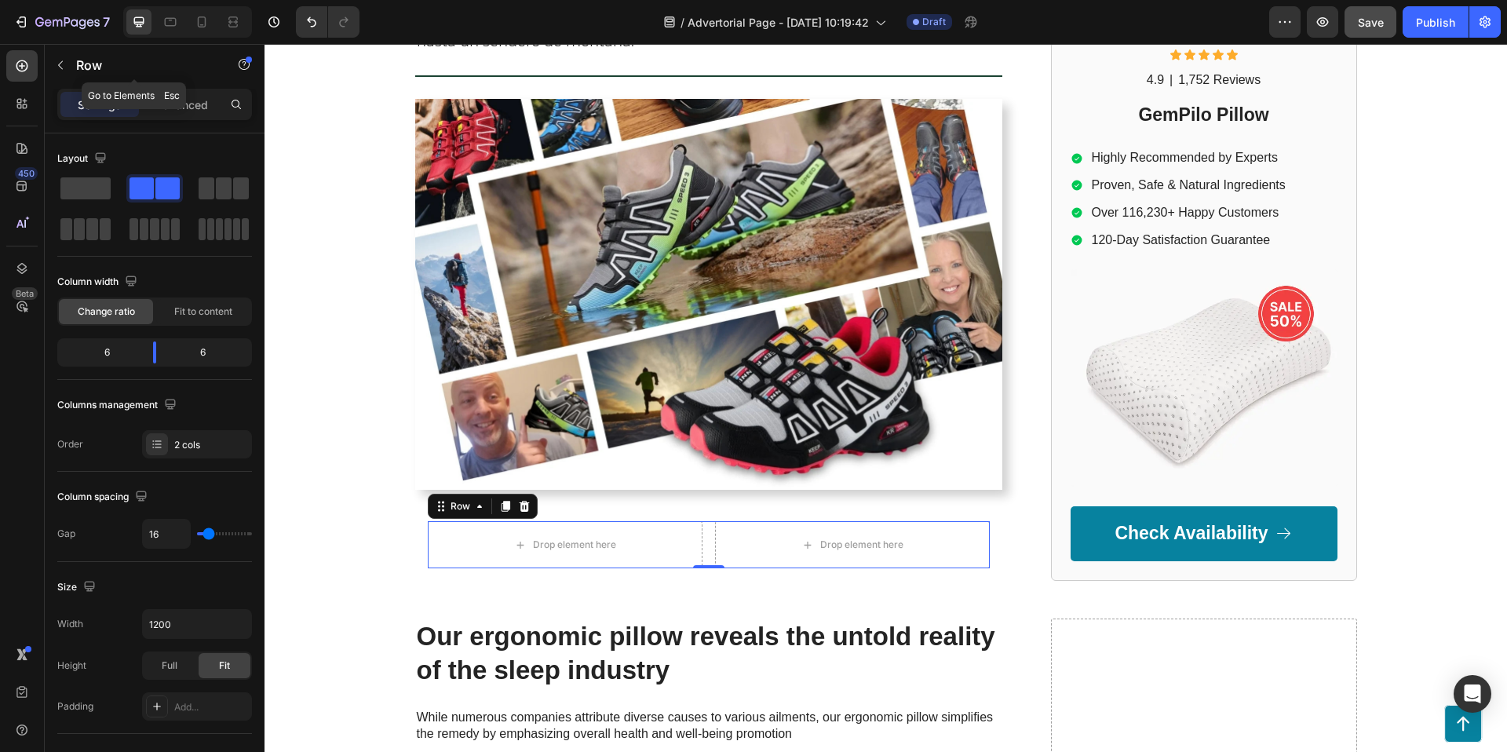
click at [68, 64] on button "button" at bounding box center [60, 65] width 25 height 25
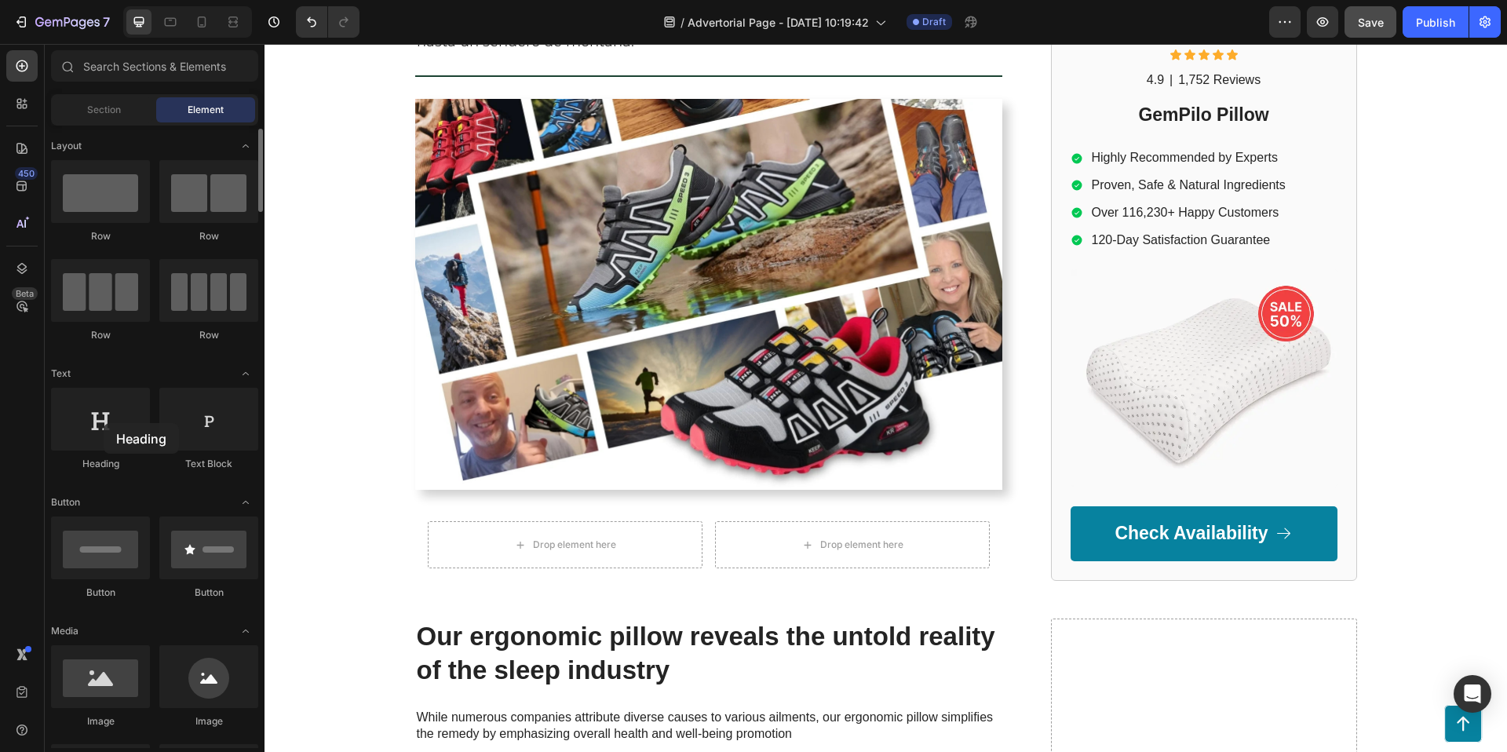
scroll to position [3, 0]
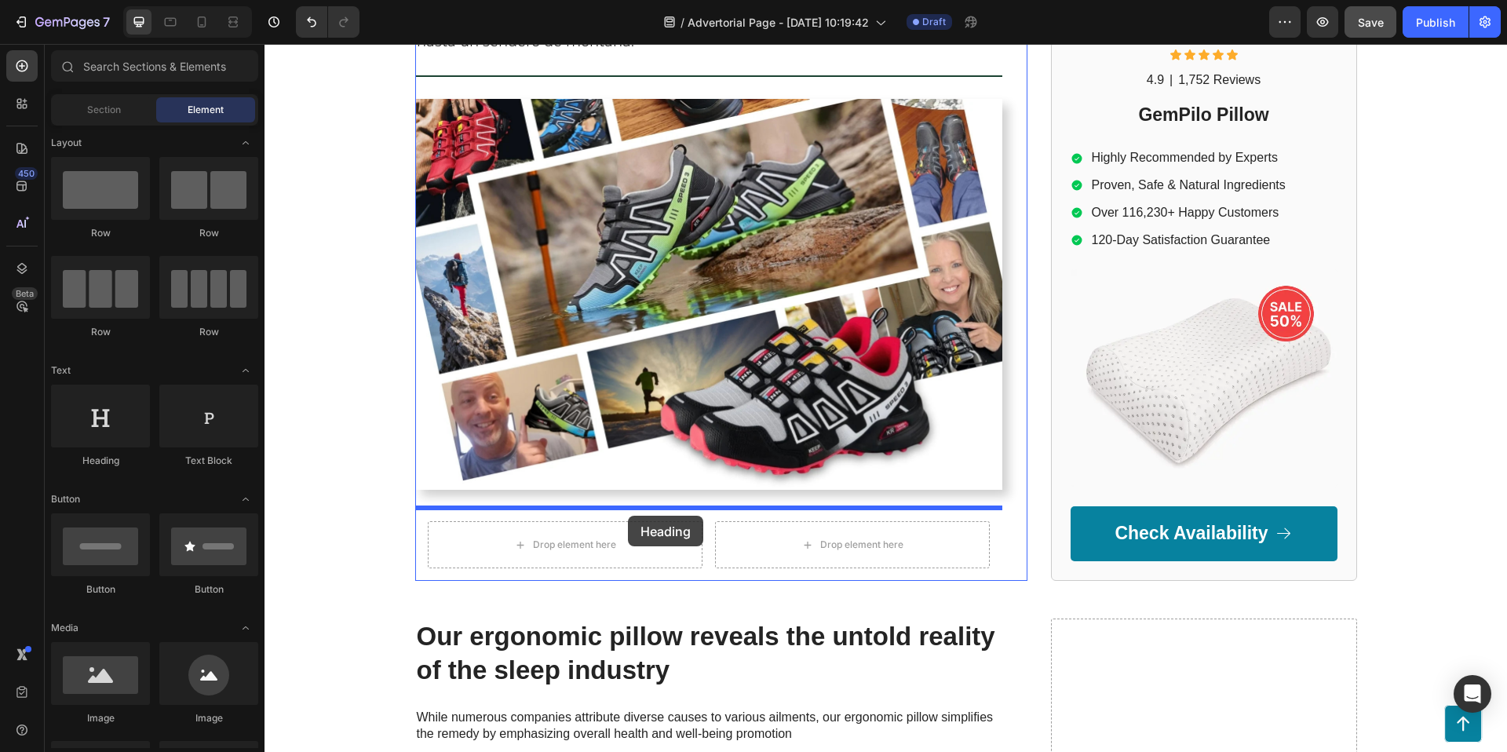
drag, startPoint x: 368, startPoint y: 467, endPoint x: 628, endPoint y: 516, distance: 264.3
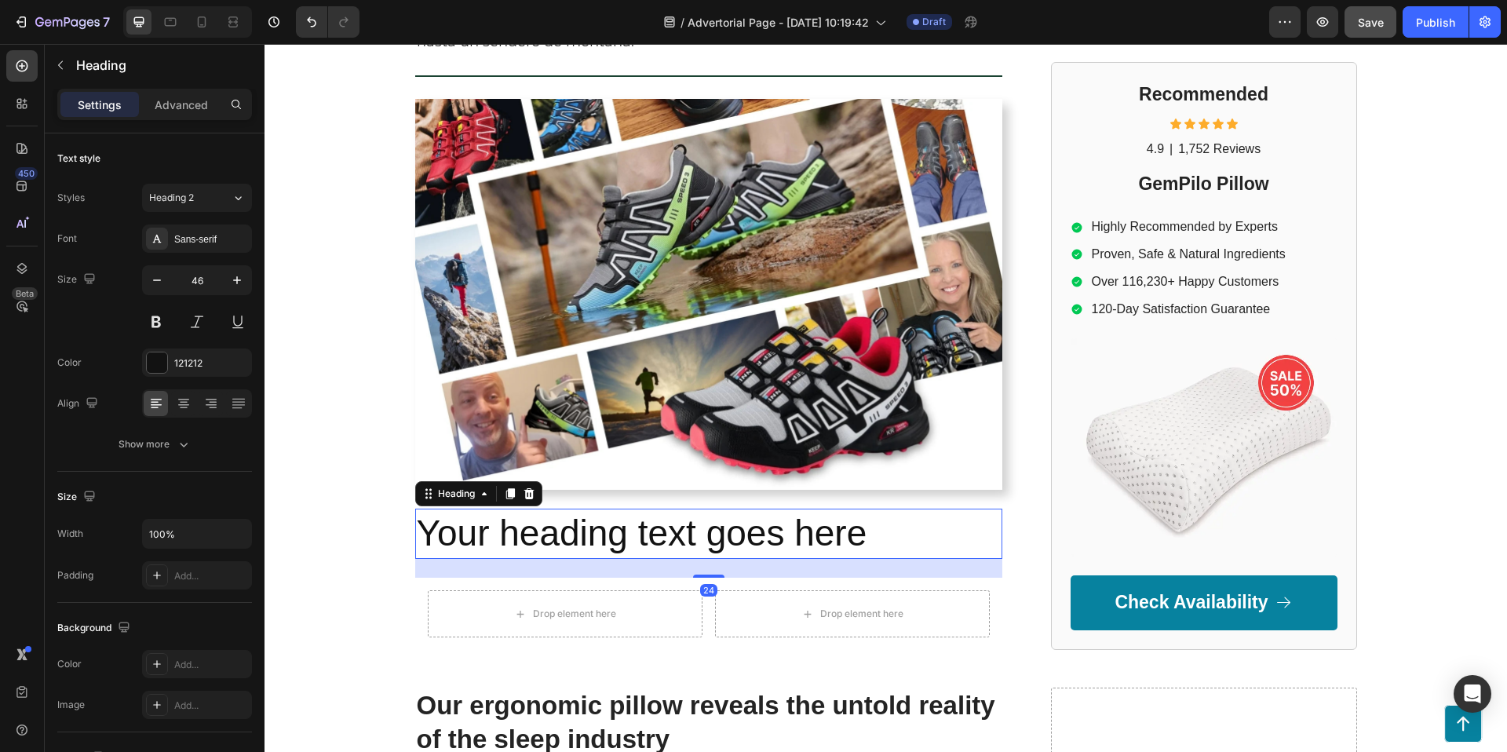
scroll to position [375, 0]
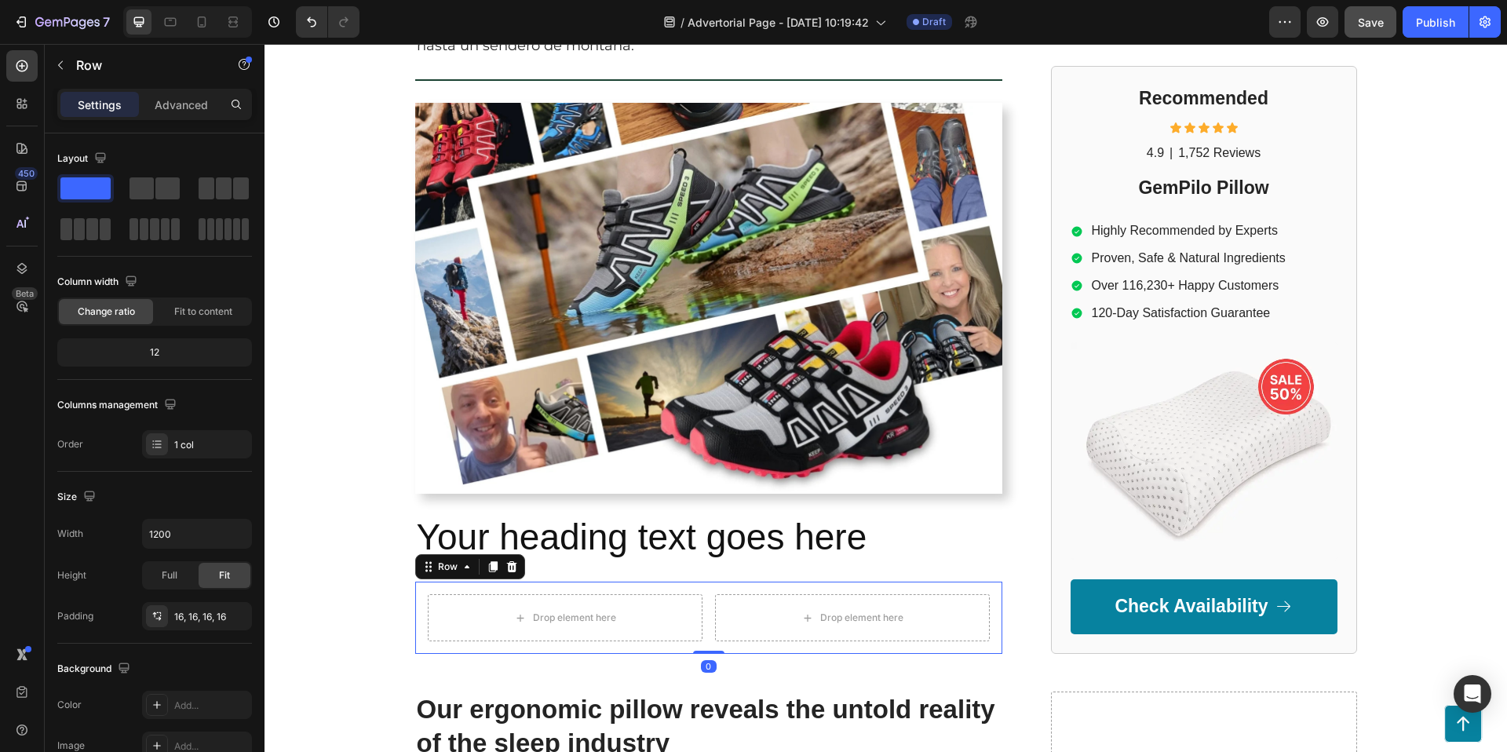
click at [418, 608] on div "Drop element here Drop element here Row Row 0" at bounding box center [708, 618] width 587 height 72
click at [569, 525] on h2 "Your heading text goes here" at bounding box center [708, 538] width 587 height 50
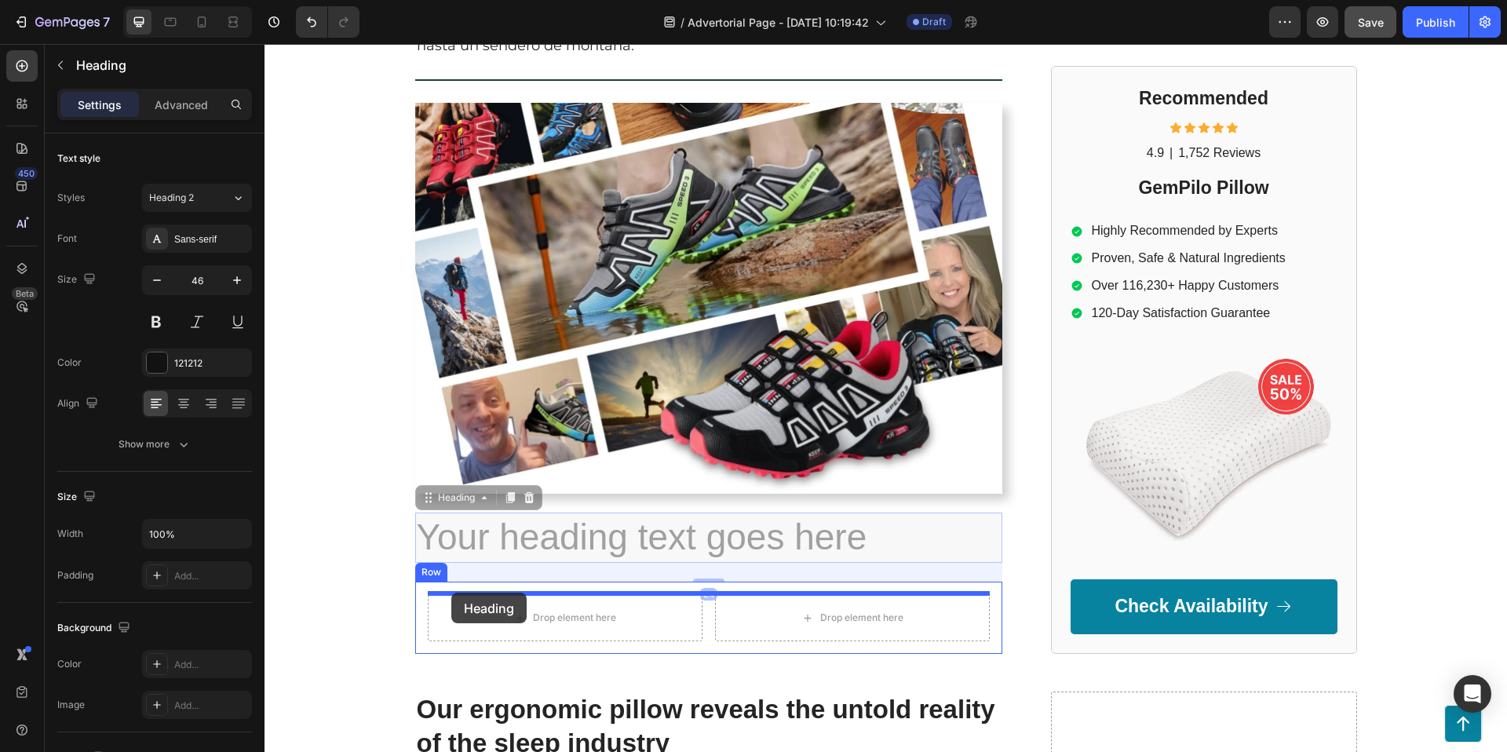
drag, startPoint x: 428, startPoint y: 495, endPoint x: 451, endPoint y: 593, distance: 100.1
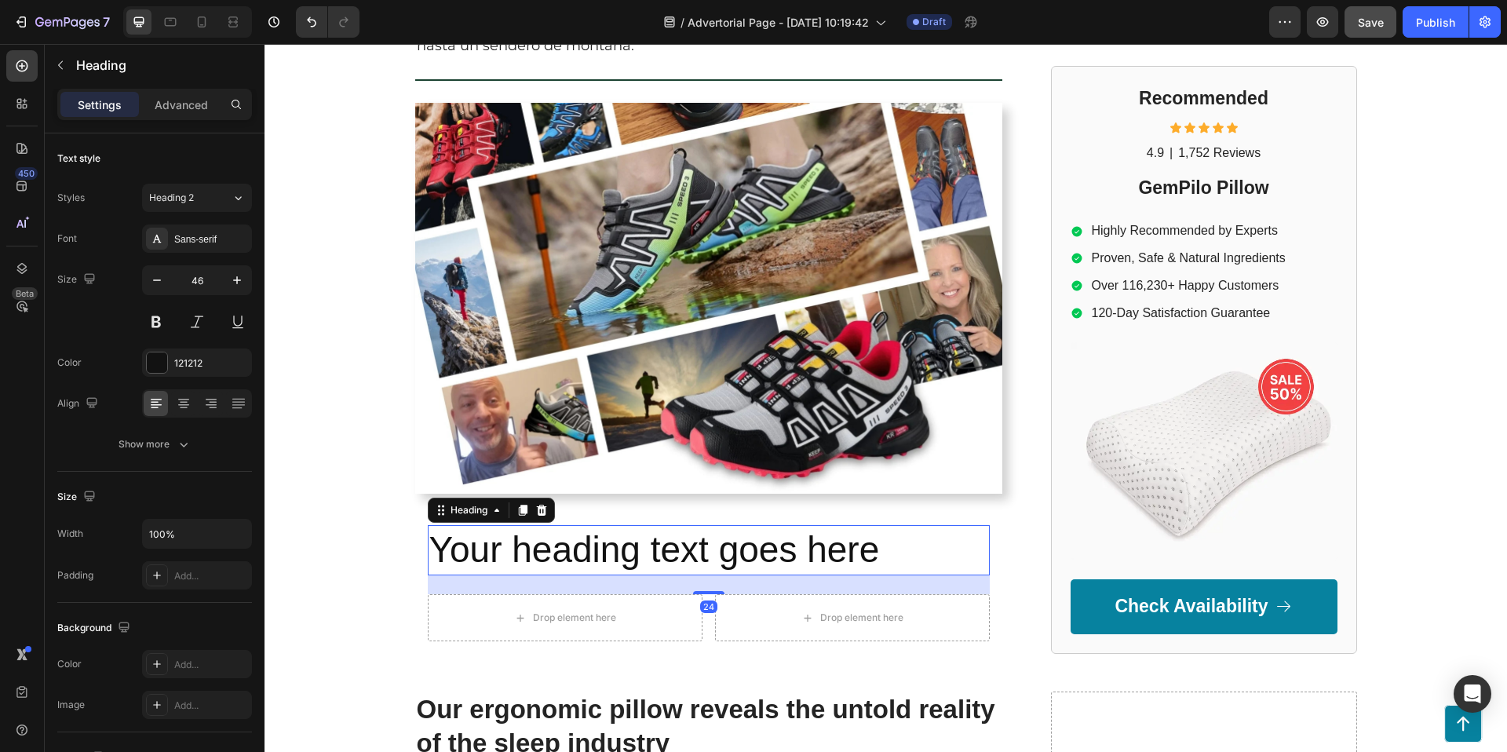
click at [604, 544] on h2 "Your heading text goes here" at bounding box center [709, 550] width 562 height 50
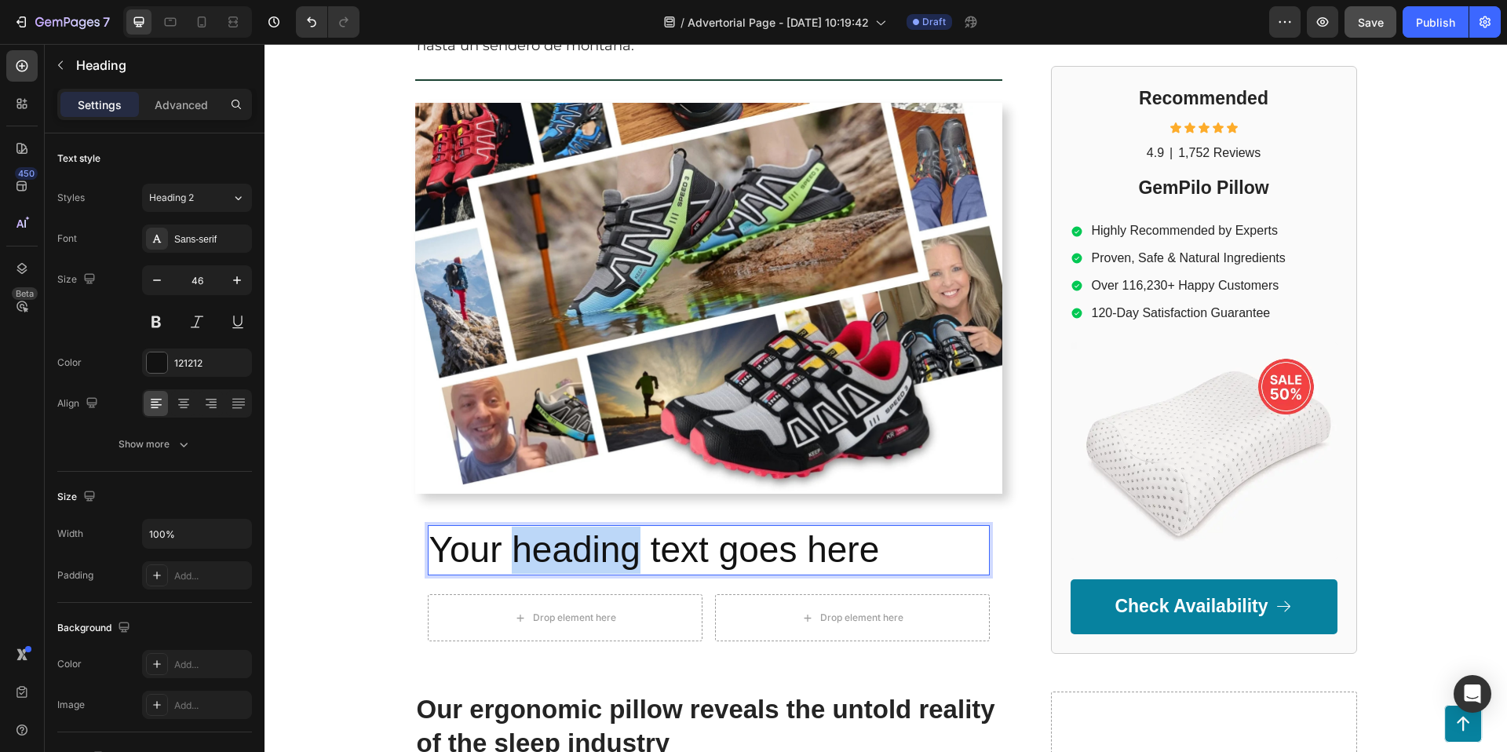
click at [604, 544] on p "Your heading text goes here" at bounding box center [708, 550] width 559 height 47
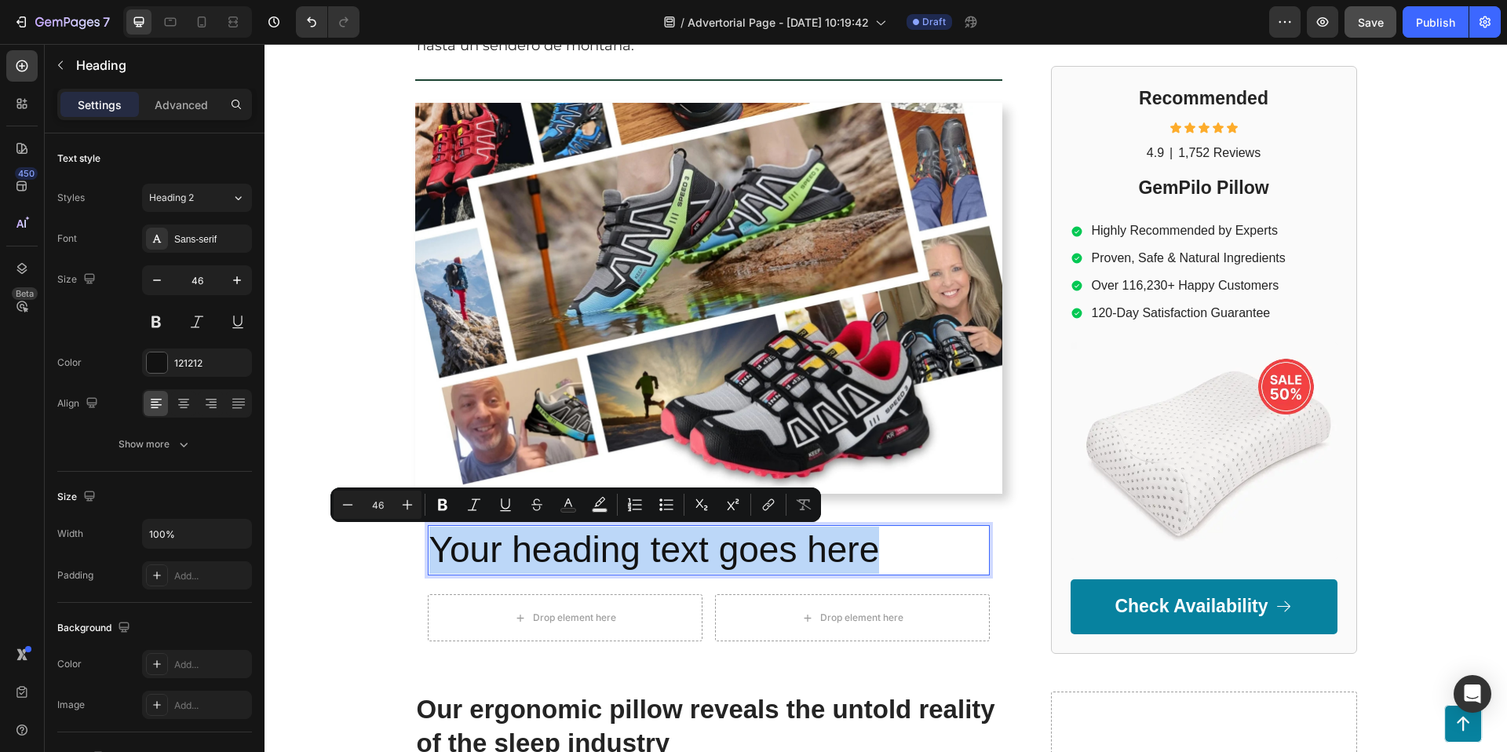
click at [604, 544] on p "Your heading text goes here" at bounding box center [708, 550] width 559 height 47
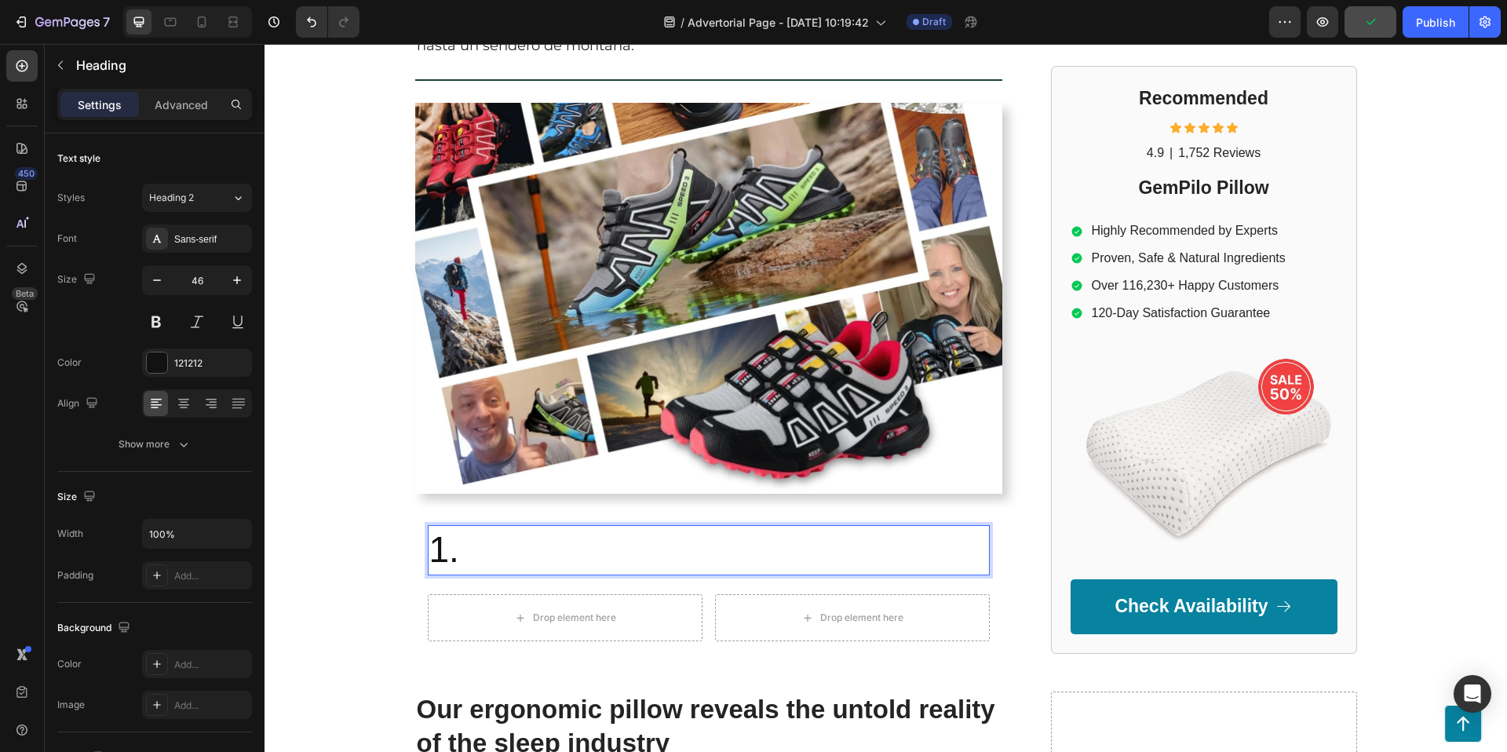
click at [479, 544] on p "1." at bounding box center [708, 550] width 559 height 47
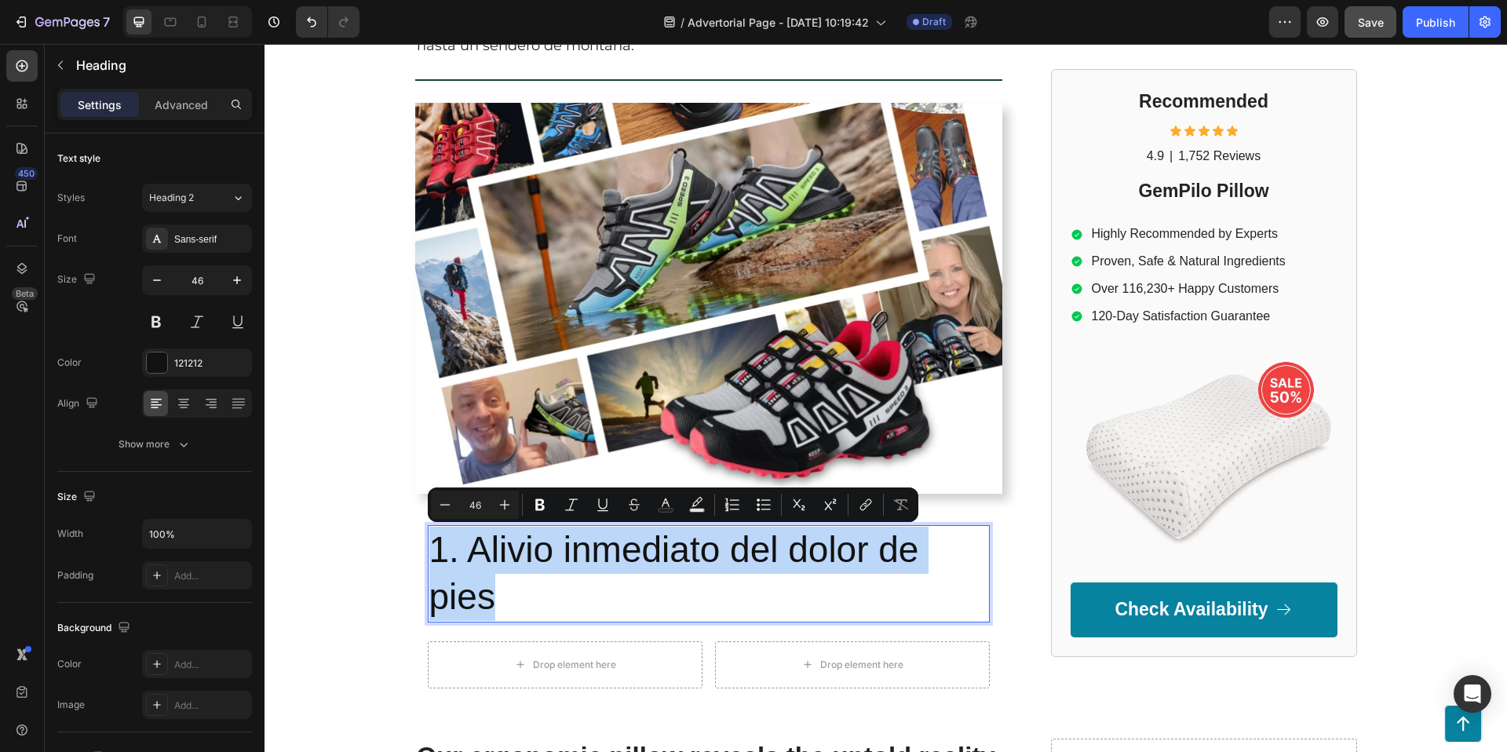
drag, startPoint x: 550, startPoint y: 586, endPoint x: 435, endPoint y: 545, distance: 122.4
click at [436, 545] on p "1. Alivio inmediato del dolor de pies" at bounding box center [708, 574] width 559 height 94
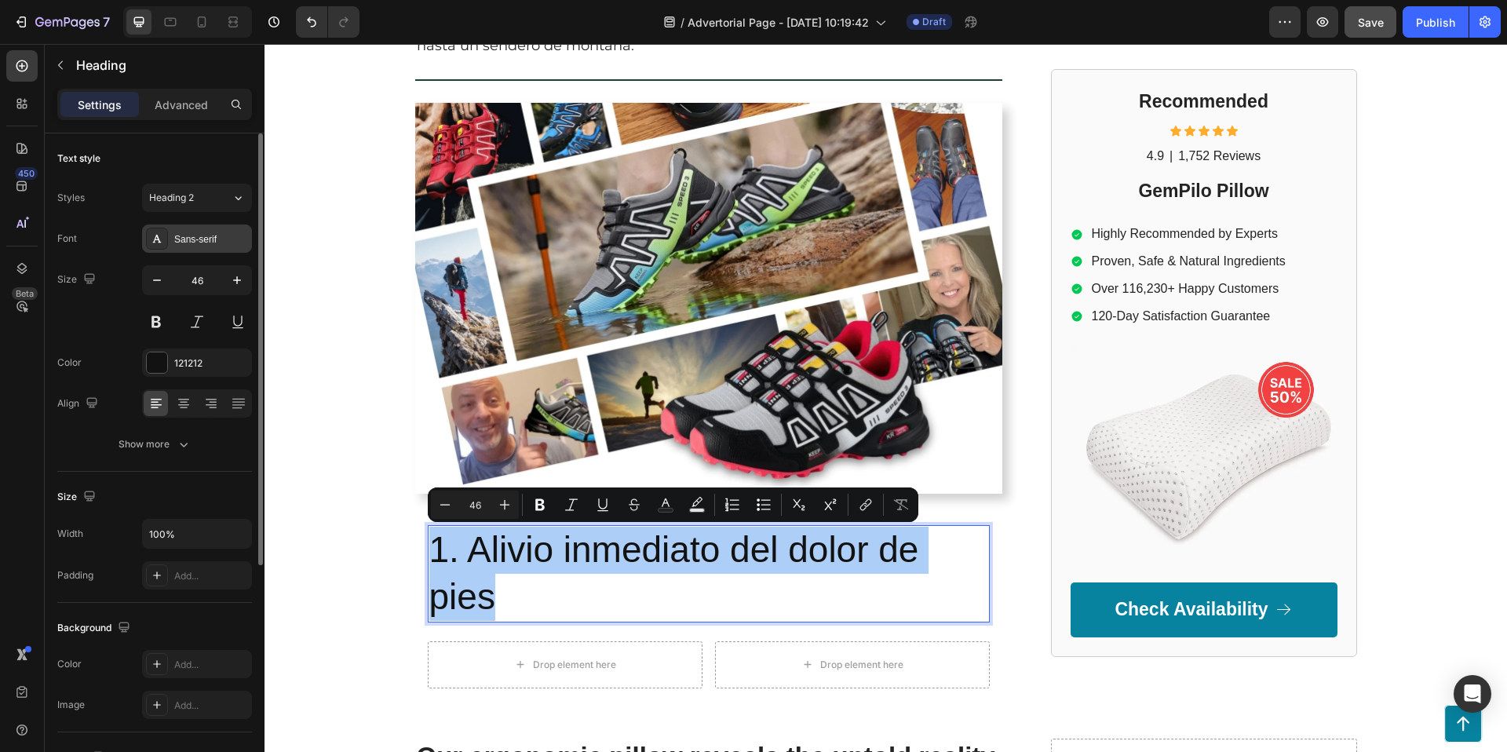
click at [194, 245] on div "Sans-serif" at bounding box center [211, 239] width 74 height 14
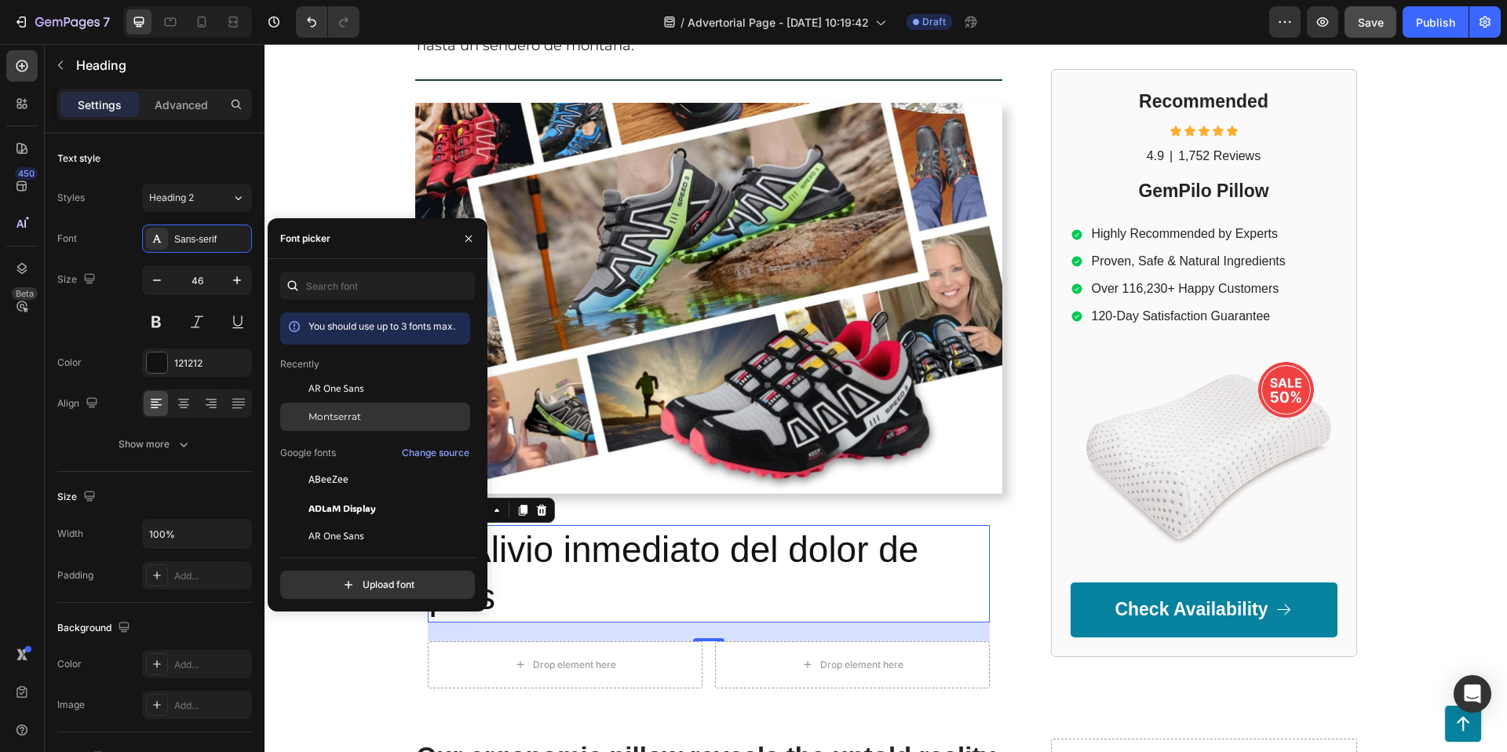
click at [341, 413] on span "Montserrat" at bounding box center [334, 417] width 53 height 14
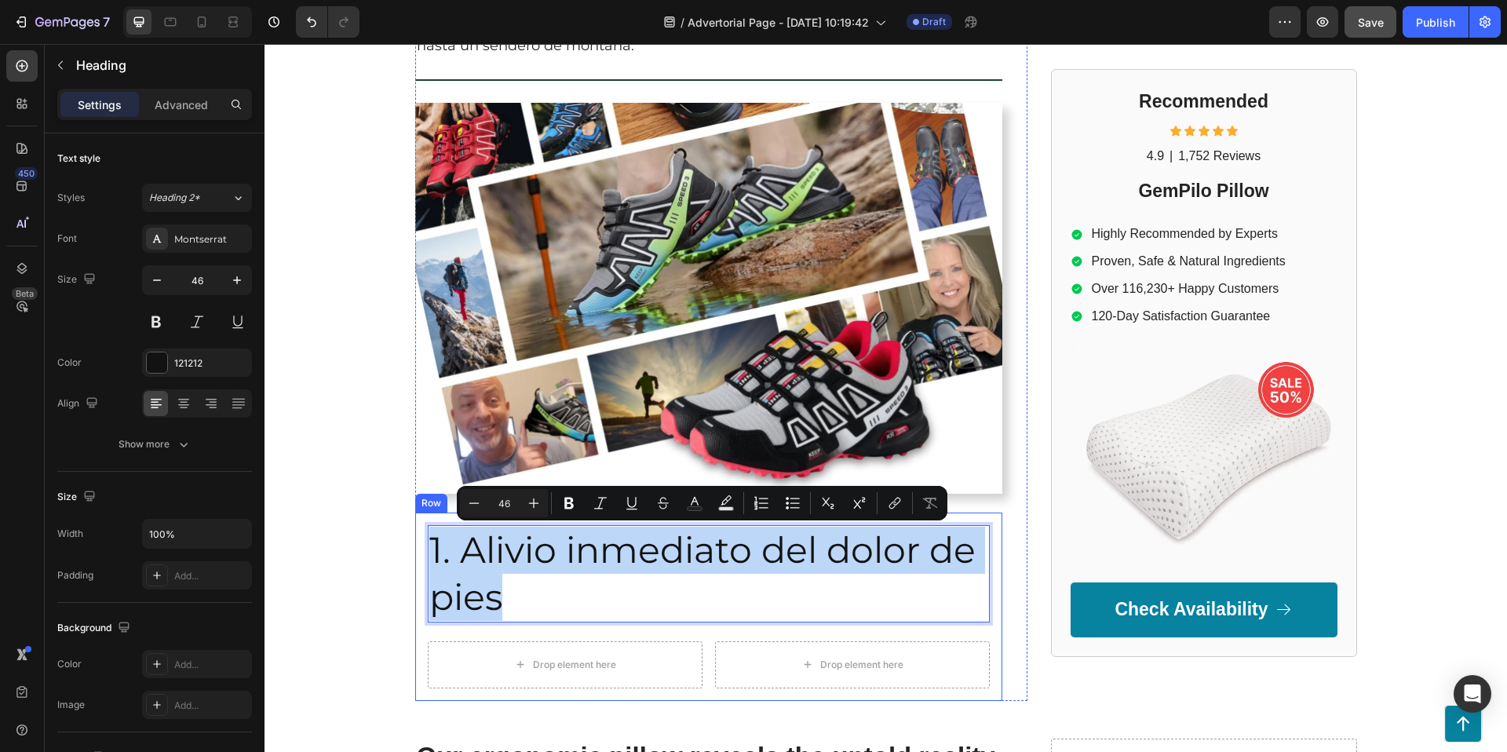
drag, startPoint x: 641, startPoint y: 581, endPoint x: 418, endPoint y: 547, distance: 225.5
click at [418, 547] on div "1. Alivio inmediato del dolor de pies Heading 24 Drop element here Drop element…" at bounding box center [708, 607] width 587 height 188
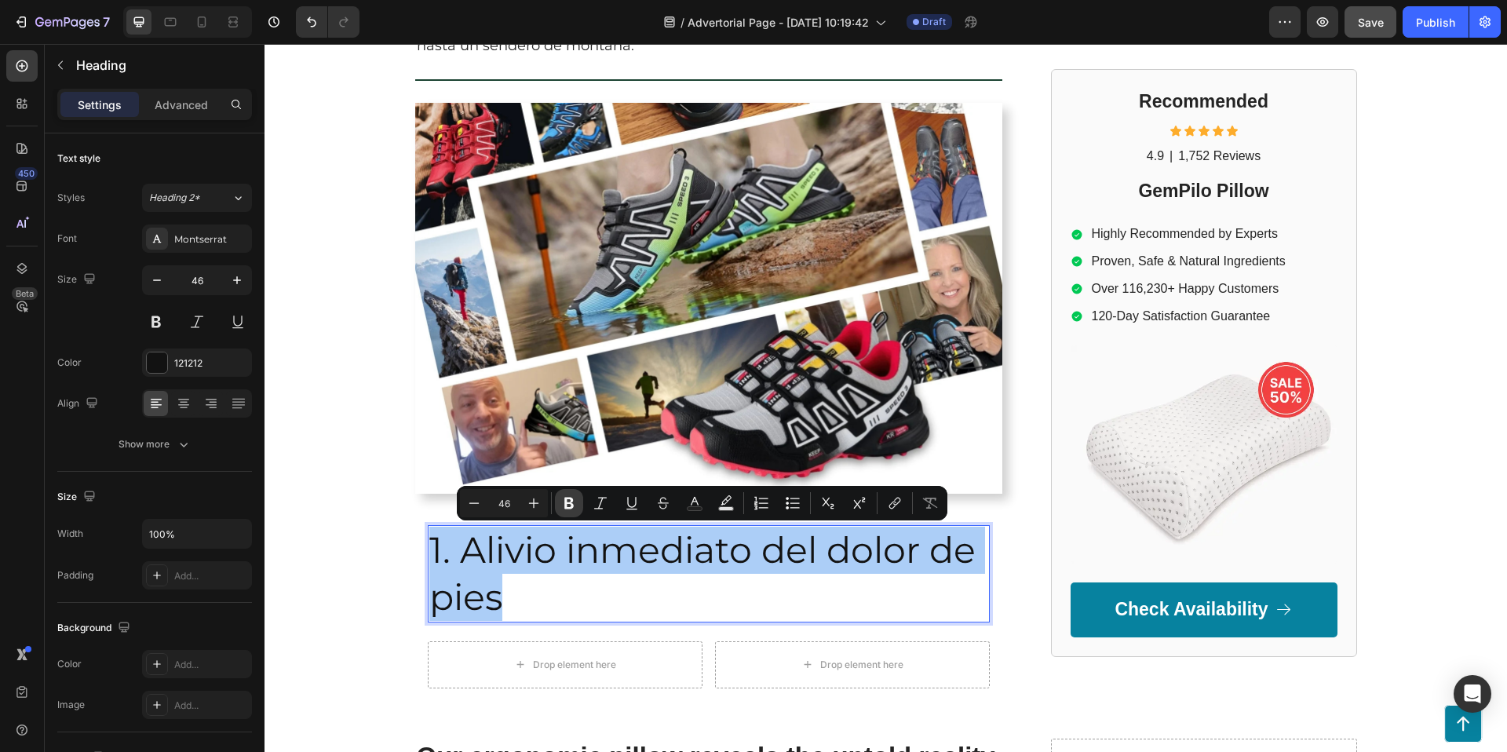
click at [558, 499] on button "Bold" at bounding box center [569, 503] width 28 height 28
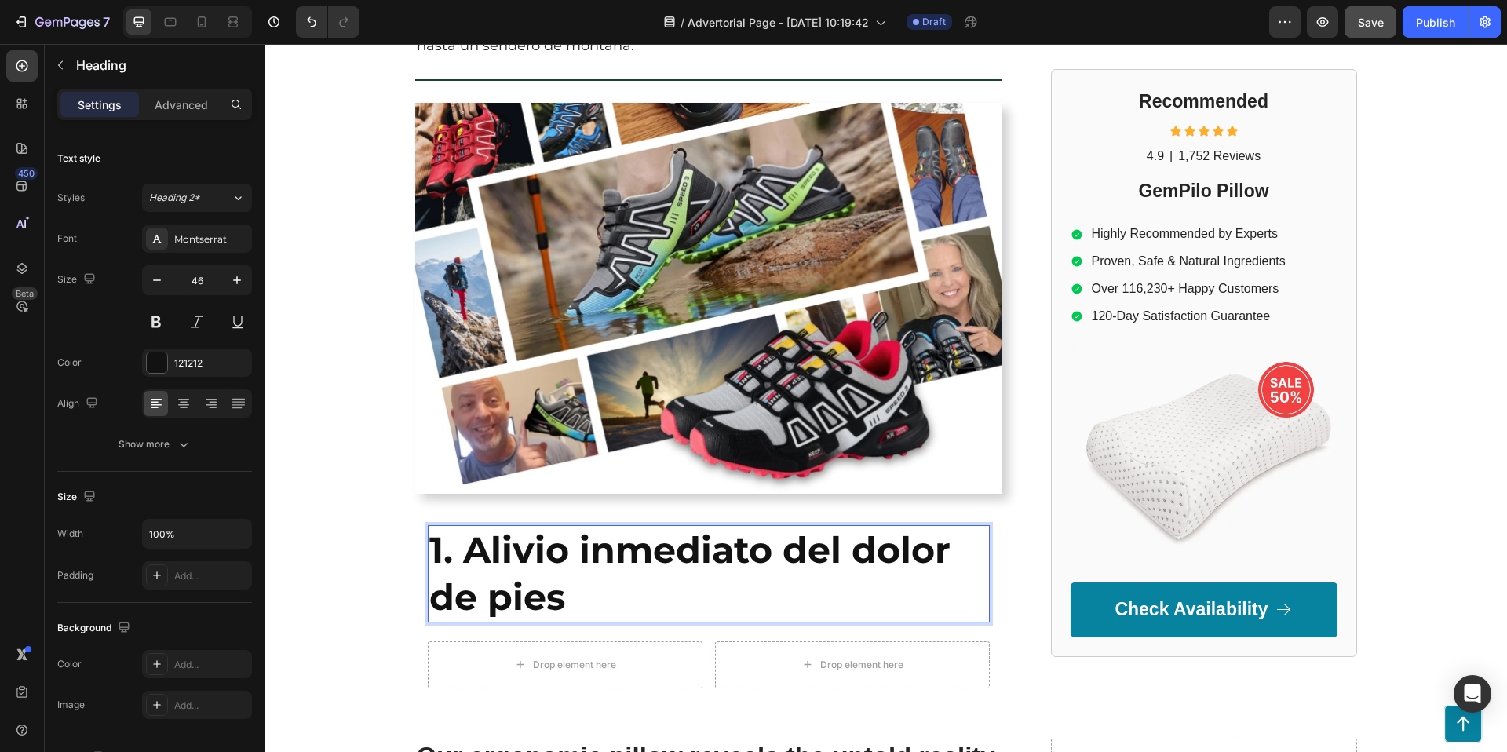
click at [506, 572] on p "1. Alivio inmediato del dolor de pies" at bounding box center [708, 574] width 559 height 94
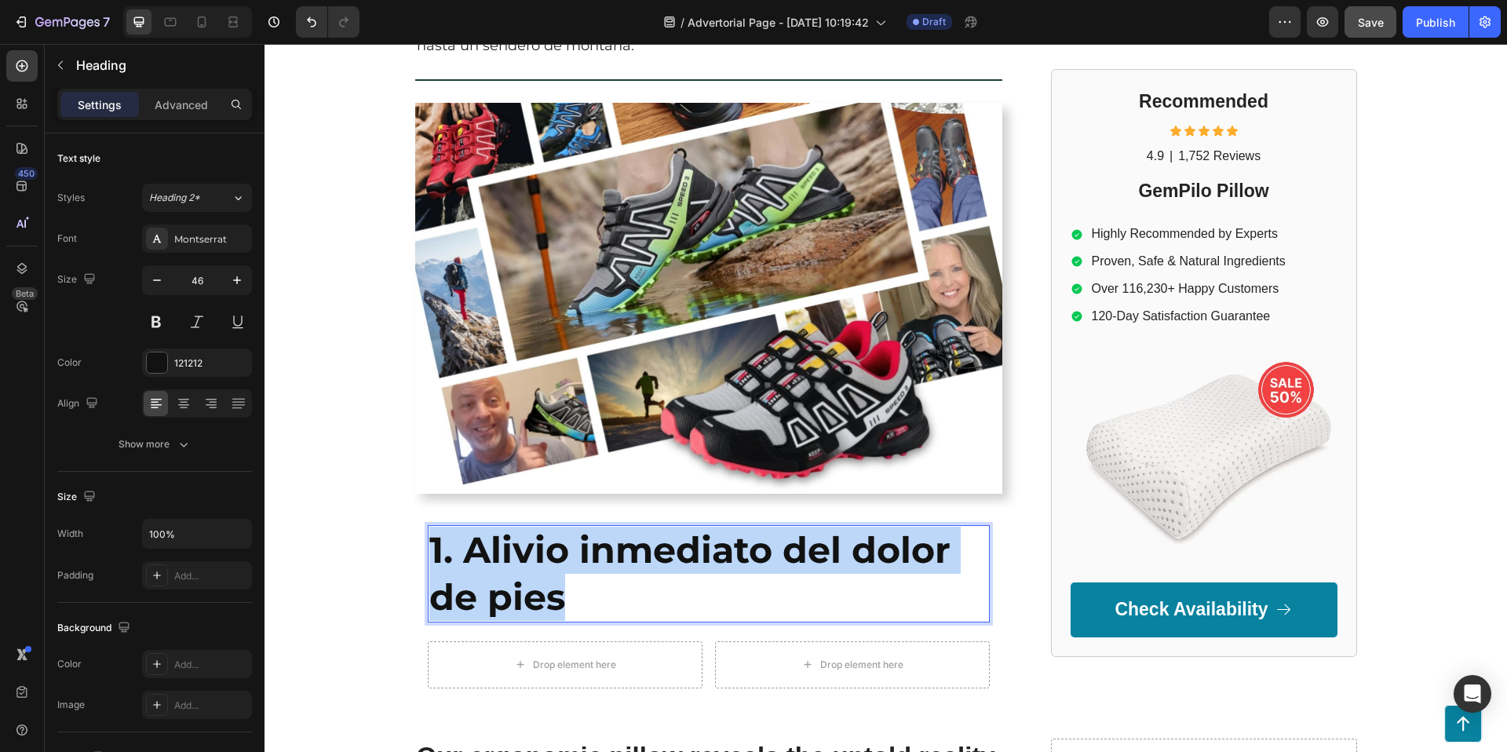
click at [506, 572] on p "1. Alivio inmediato del dolor de pies" at bounding box center [708, 574] width 559 height 94
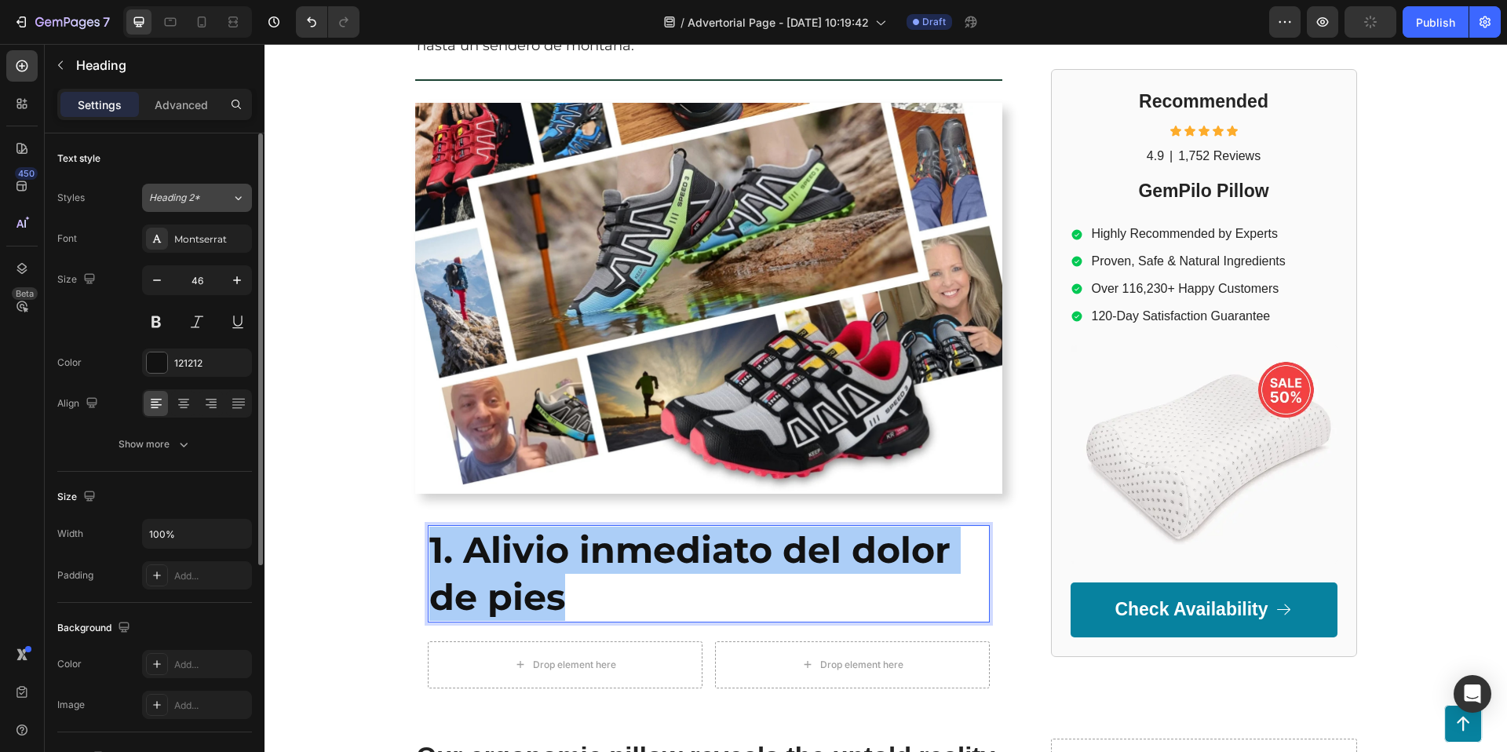
click at [237, 195] on icon at bounding box center [238, 198] width 13 height 16
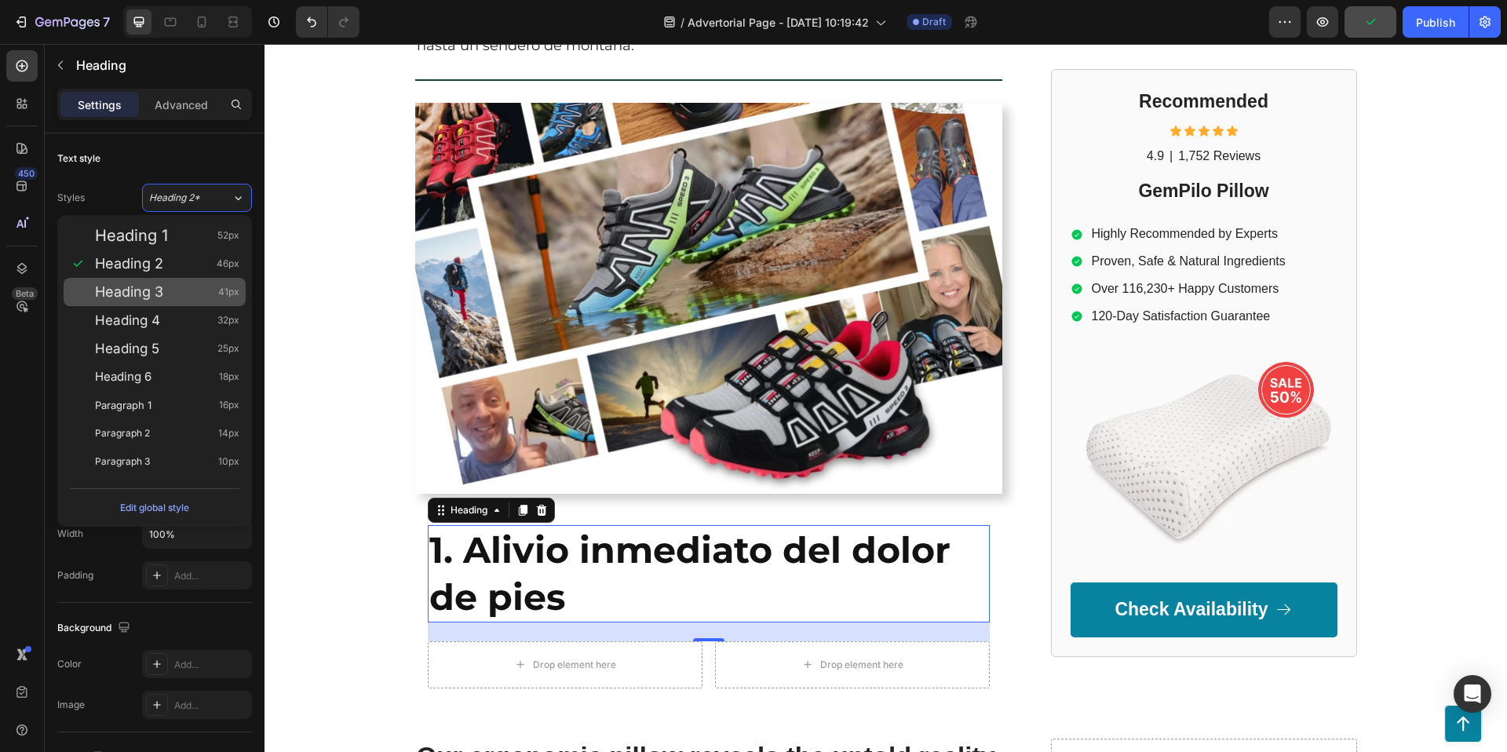
click at [155, 297] on span "Heading 3" at bounding box center [129, 292] width 68 height 16
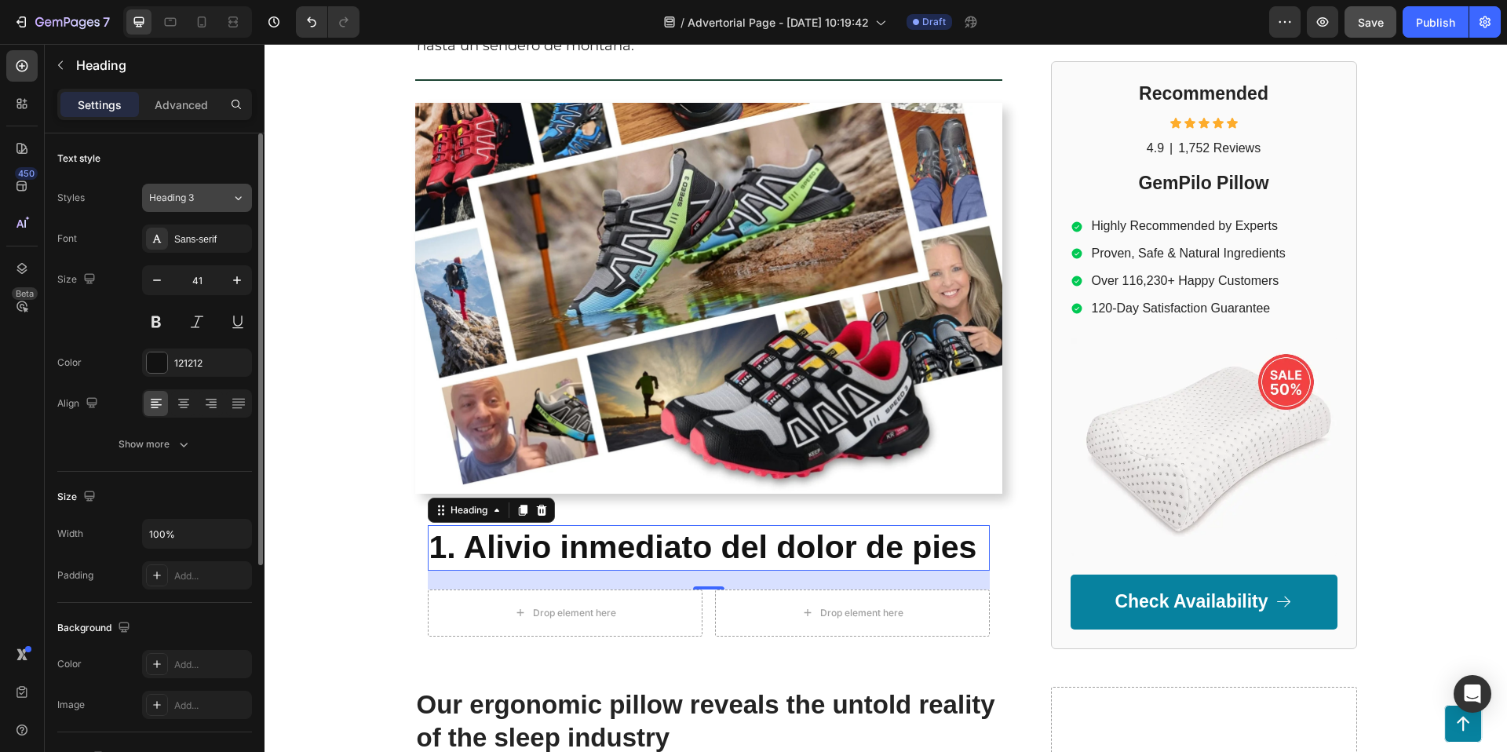
click at [217, 193] on div "Heading 3" at bounding box center [190, 198] width 82 height 14
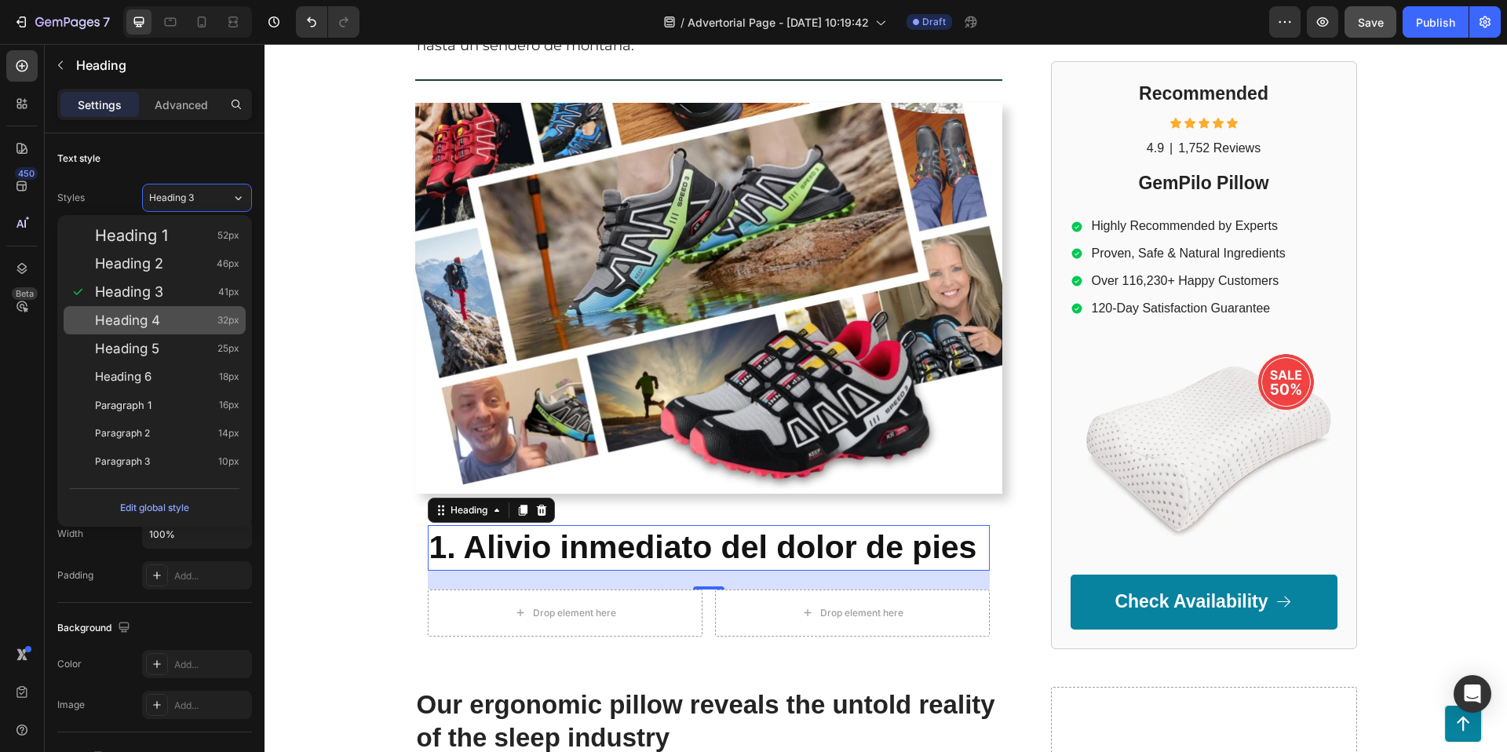
click at [151, 323] on span "Heading 4" at bounding box center [127, 320] width 65 height 16
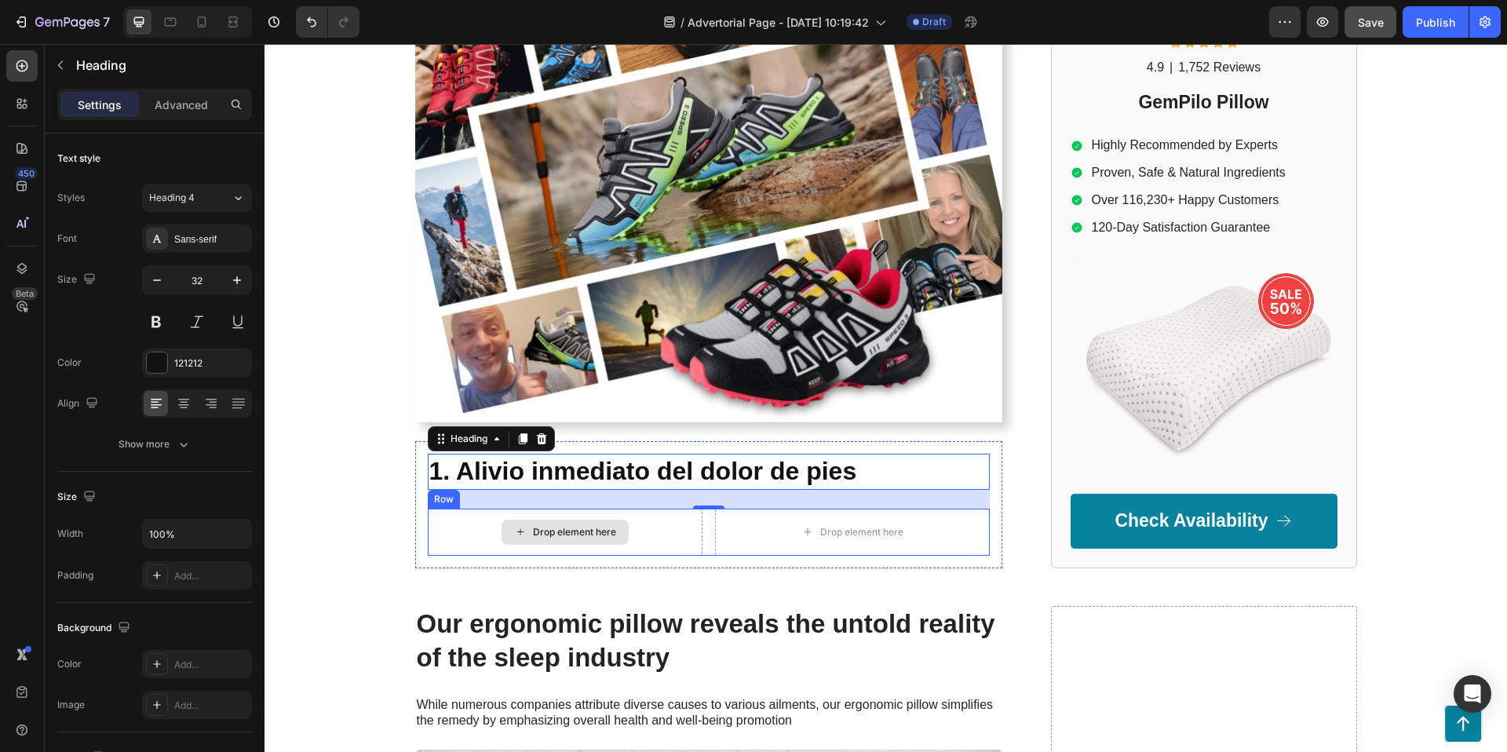
scroll to position [457, 0]
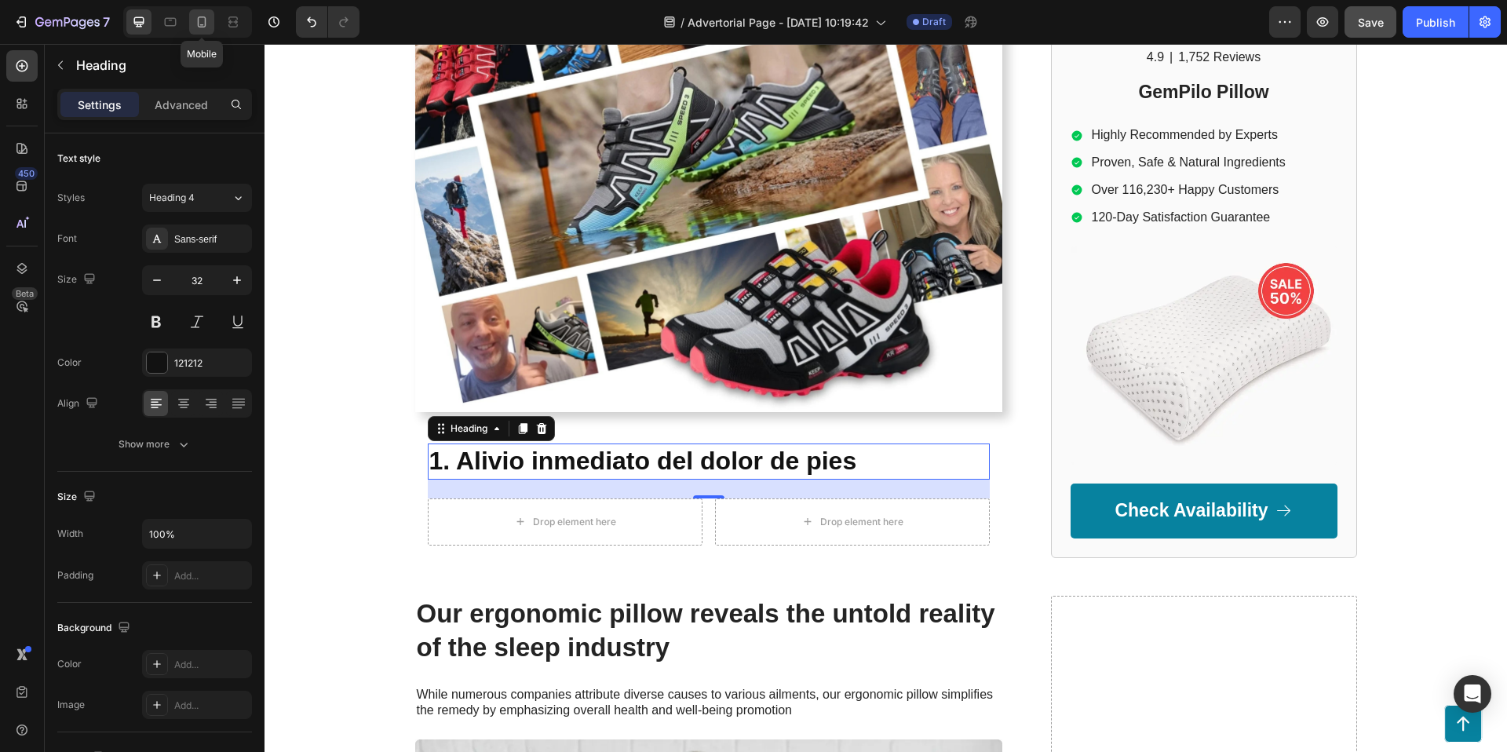
click at [199, 20] on icon at bounding box center [202, 22] width 16 height 16
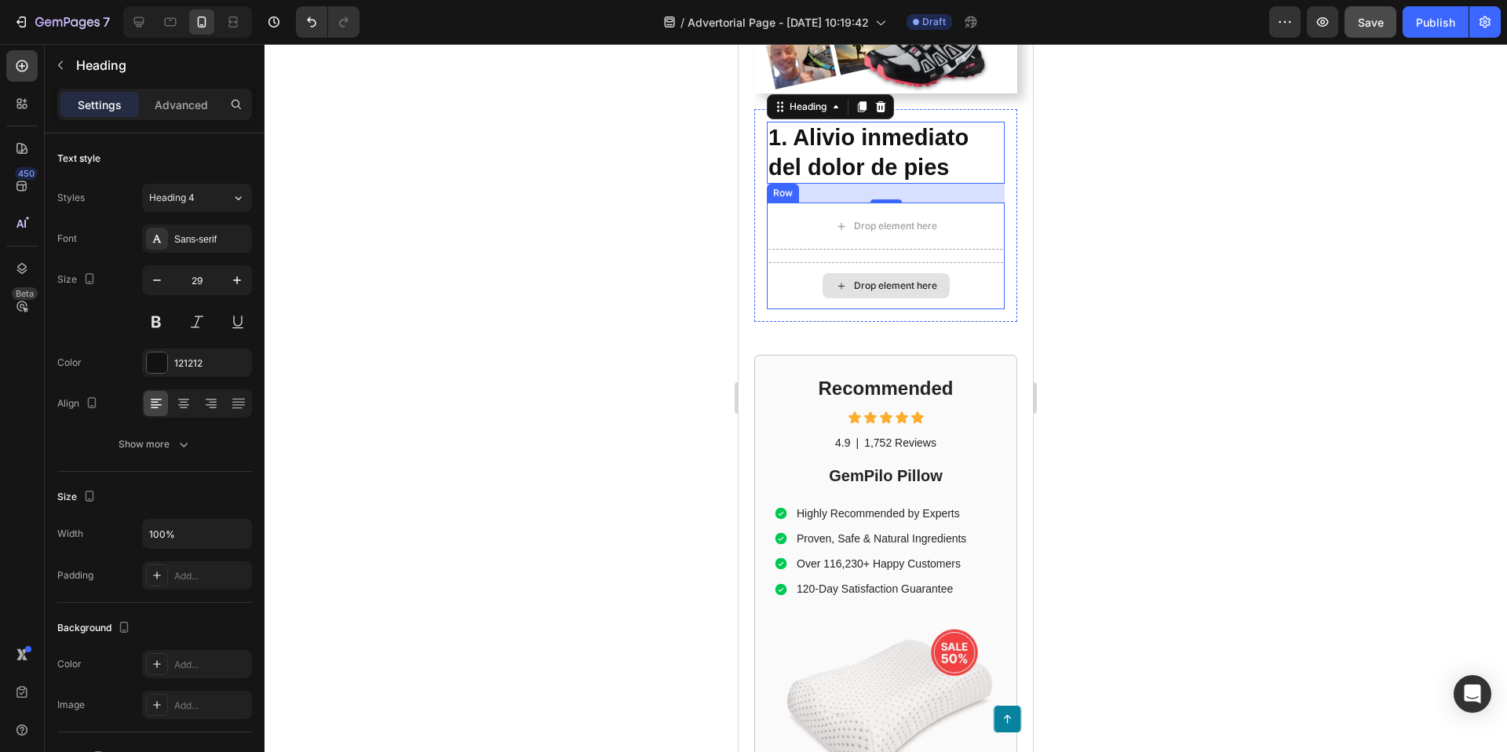
scroll to position [601, 0]
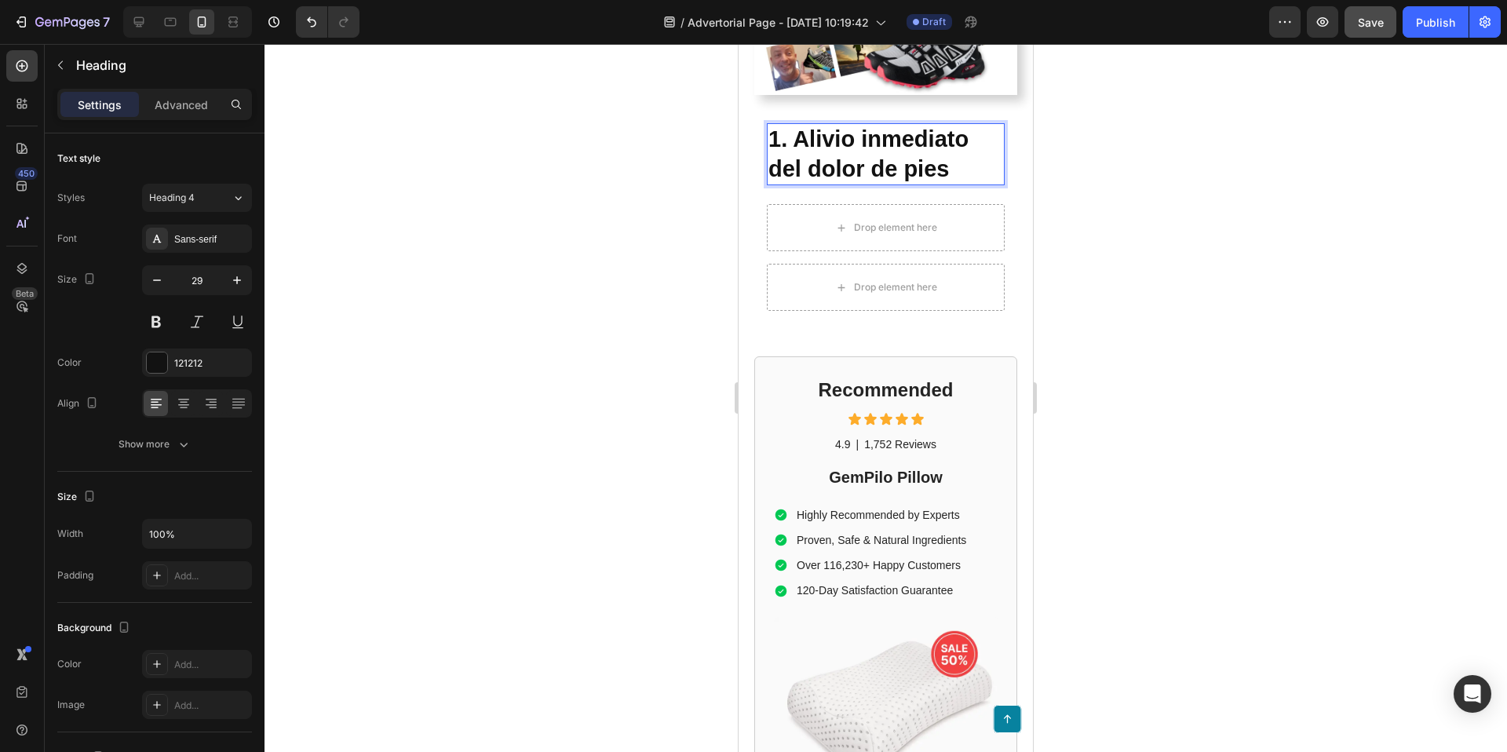
click at [874, 137] on strong "1. Alivio inmediato del dolor de pies" at bounding box center [868, 153] width 200 height 55
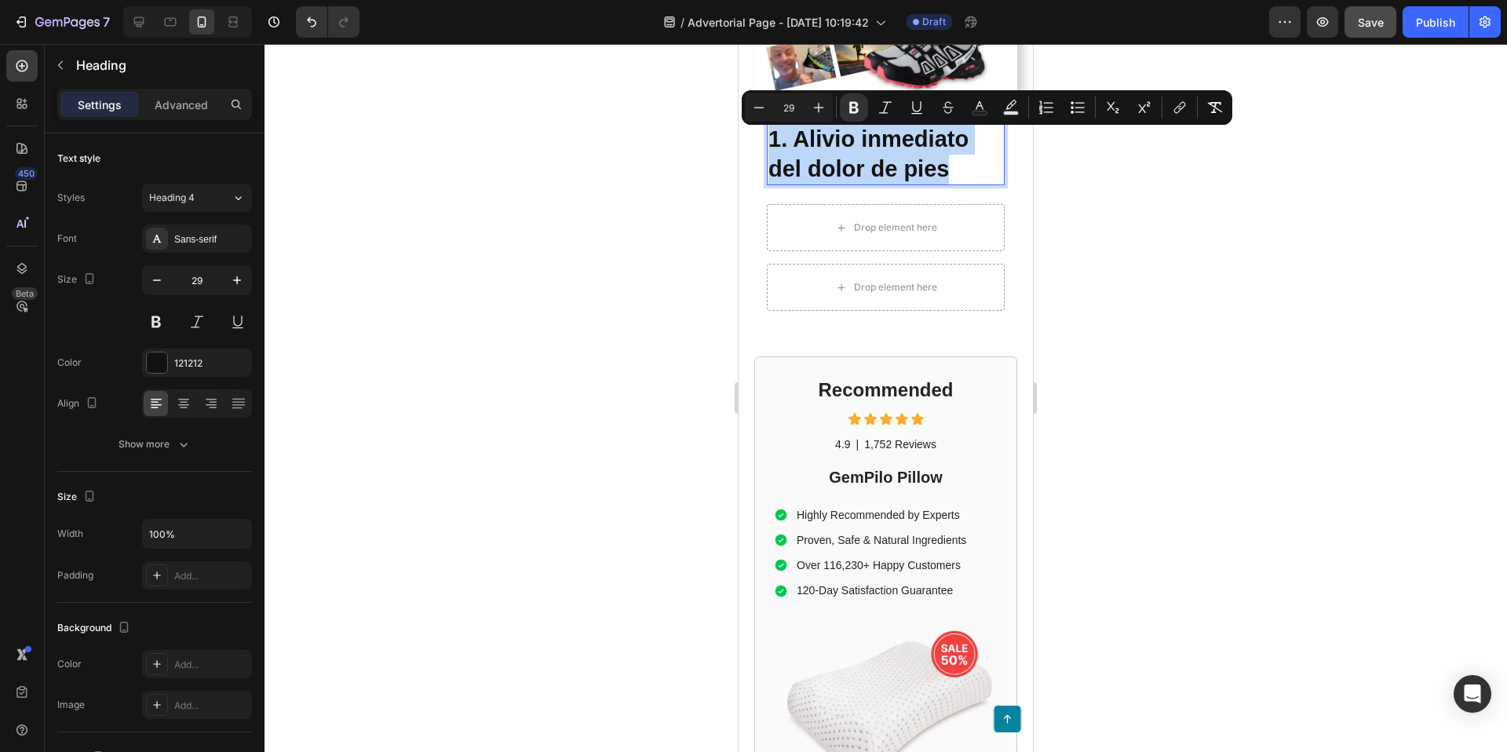
click at [874, 137] on strong "1. Alivio inmediato del dolor de pies" at bounding box center [868, 153] width 200 height 55
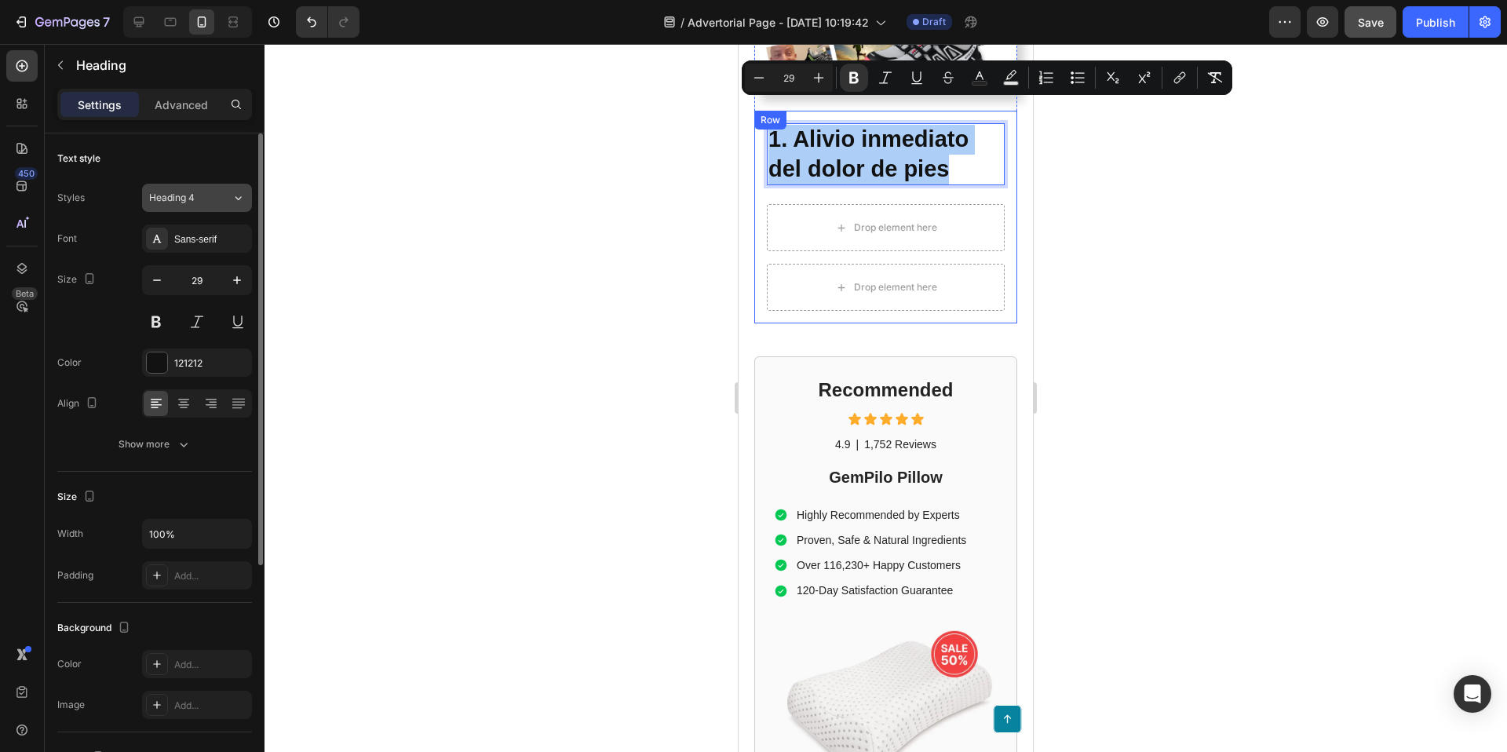
click at [229, 192] on div "Heading 4" at bounding box center [190, 198] width 82 height 14
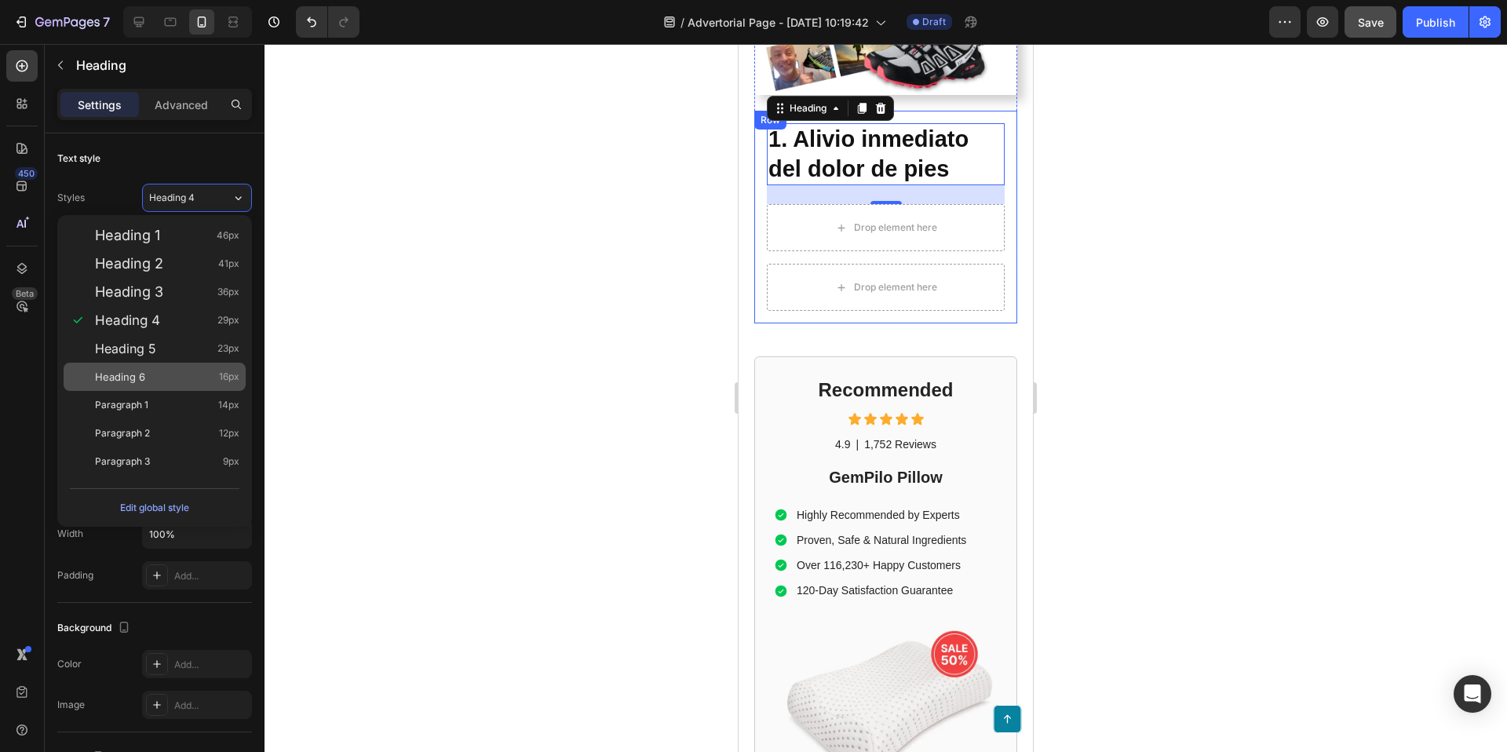
click at [132, 370] on span "Heading 6" at bounding box center [120, 377] width 50 height 16
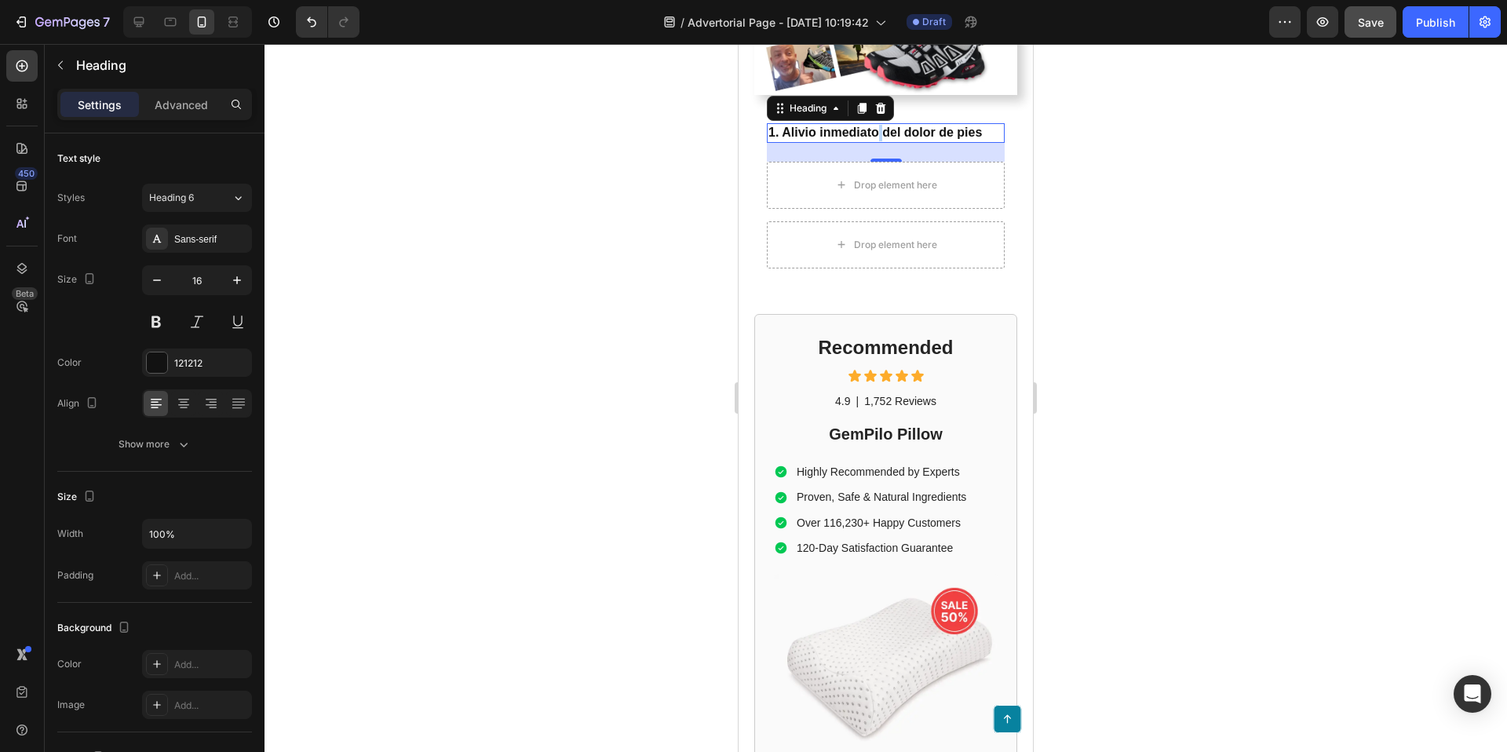
click at [878, 126] on strong "1. Alivio inmediato del dolor de pies" at bounding box center [875, 132] width 214 height 13
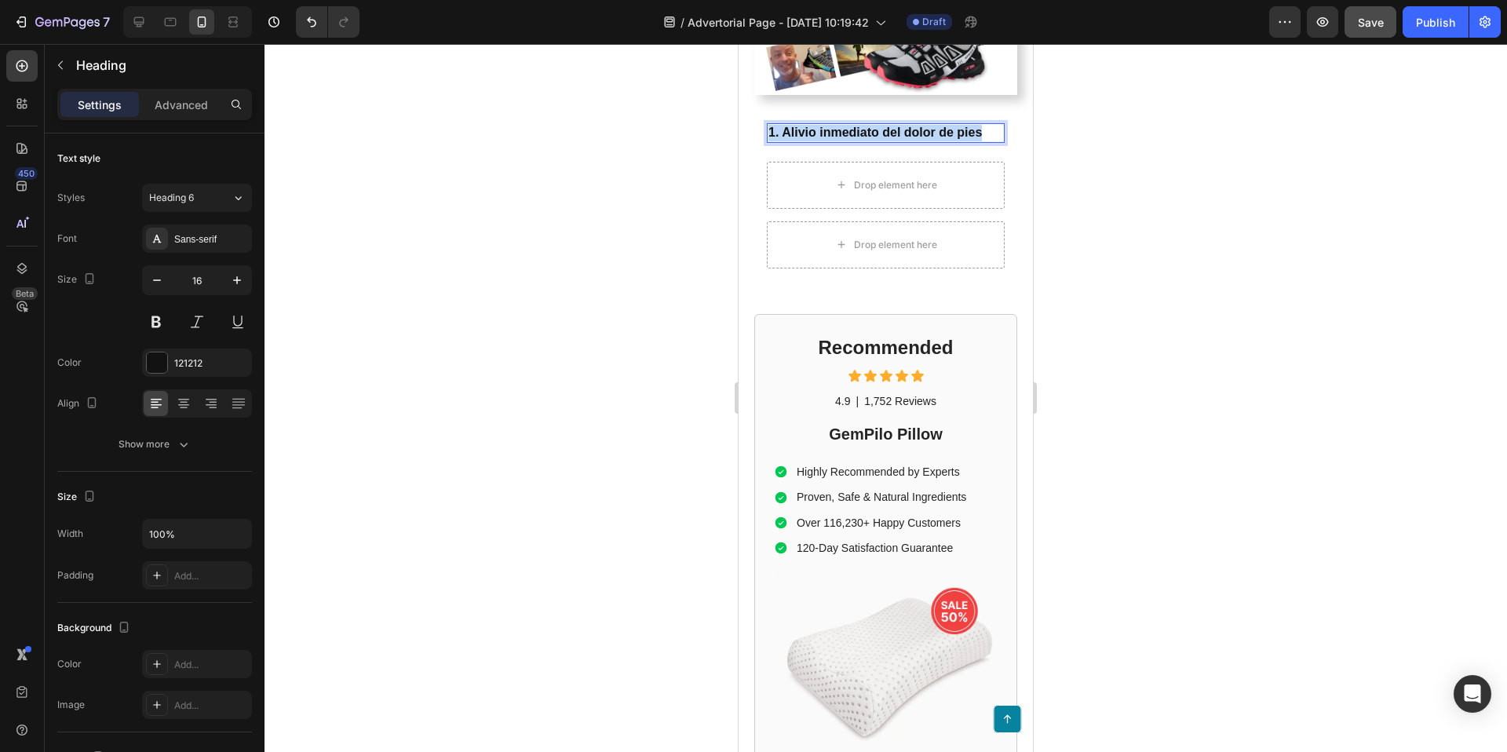
click at [878, 126] on strong "1. Alivio inmediato del dolor de pies" at bounding box center [875, 132] width 214 height 13
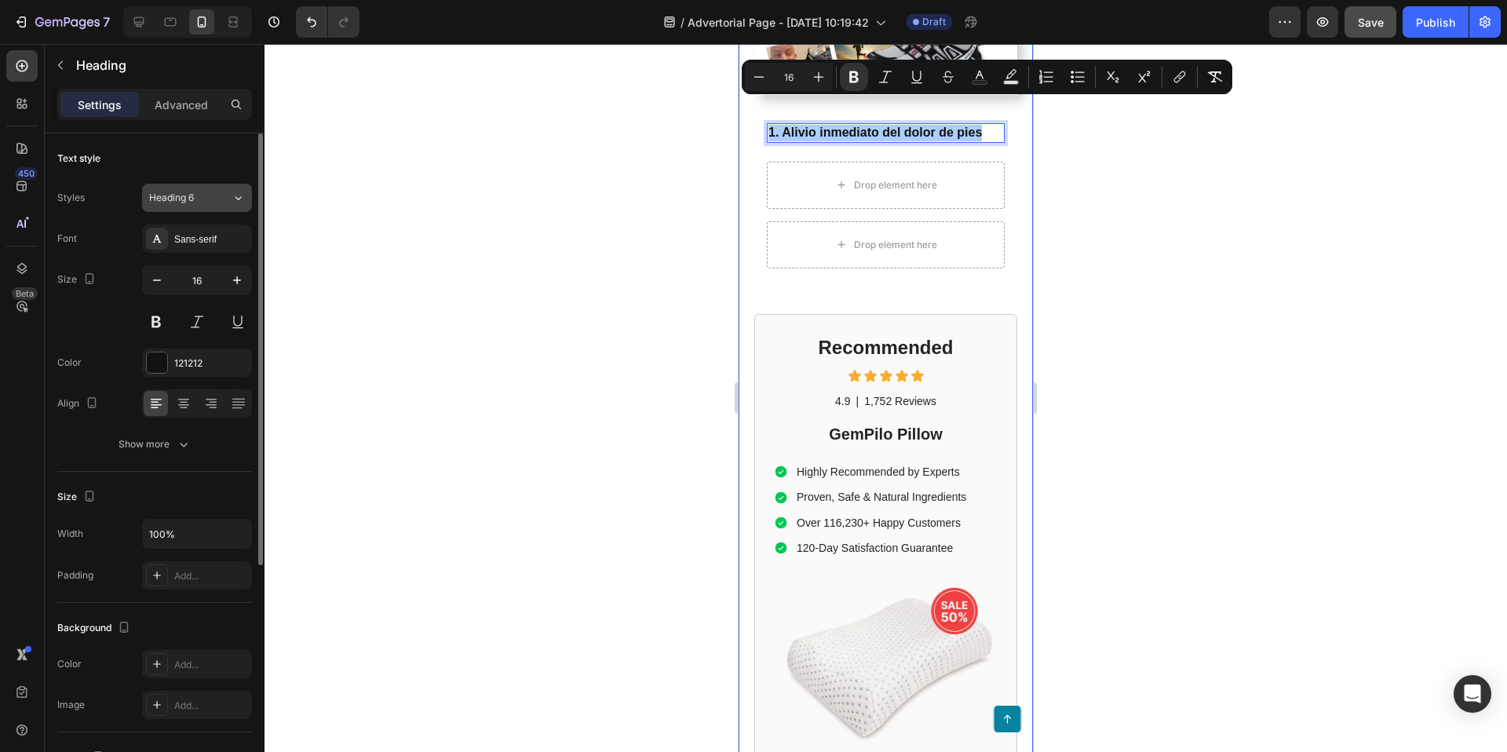
click at [197, 197] on div "Heading 6" at bounding box center [181, 198] width 64 height 14
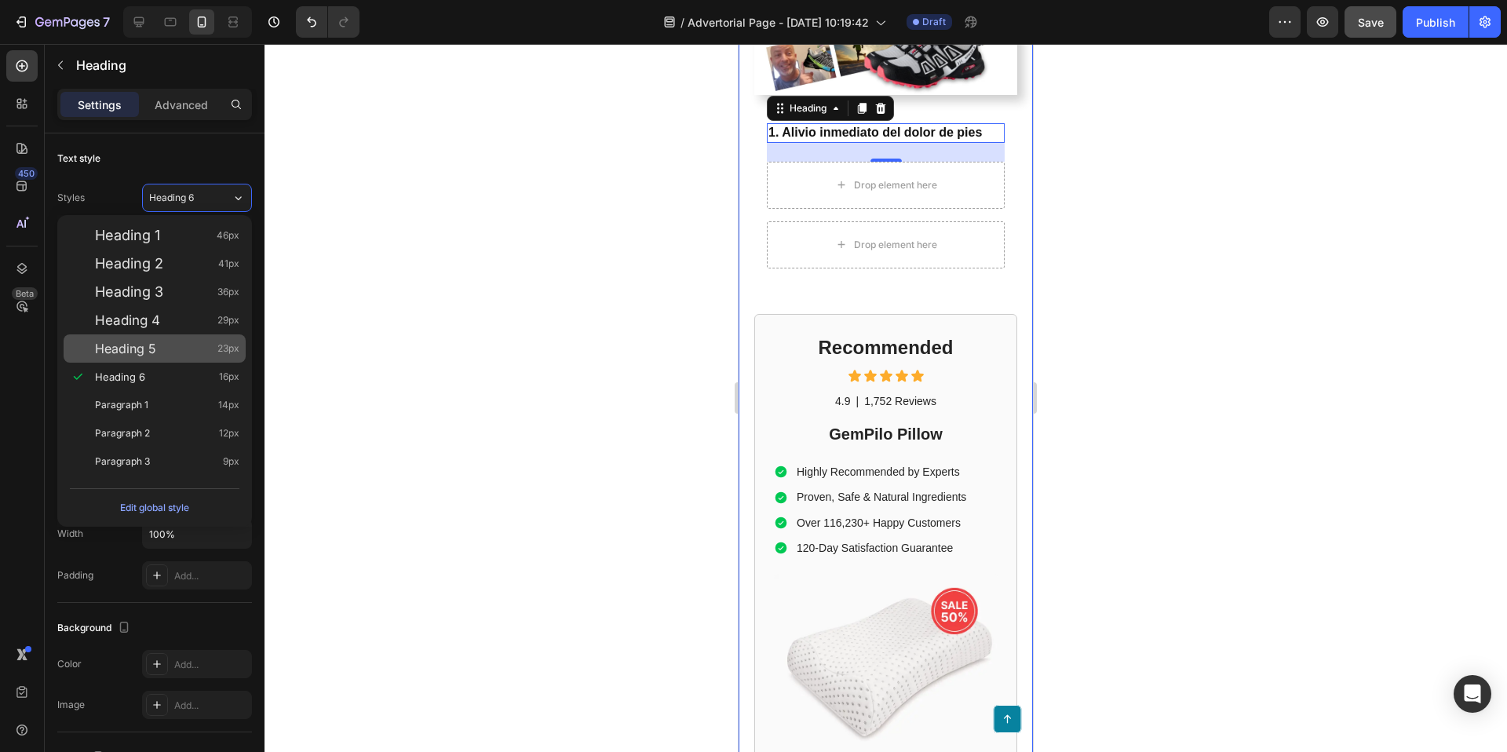
click at [133, 356] on div "Heading 5 23px" at bounding box center [155, 348] width 182 height 28
type input "23"
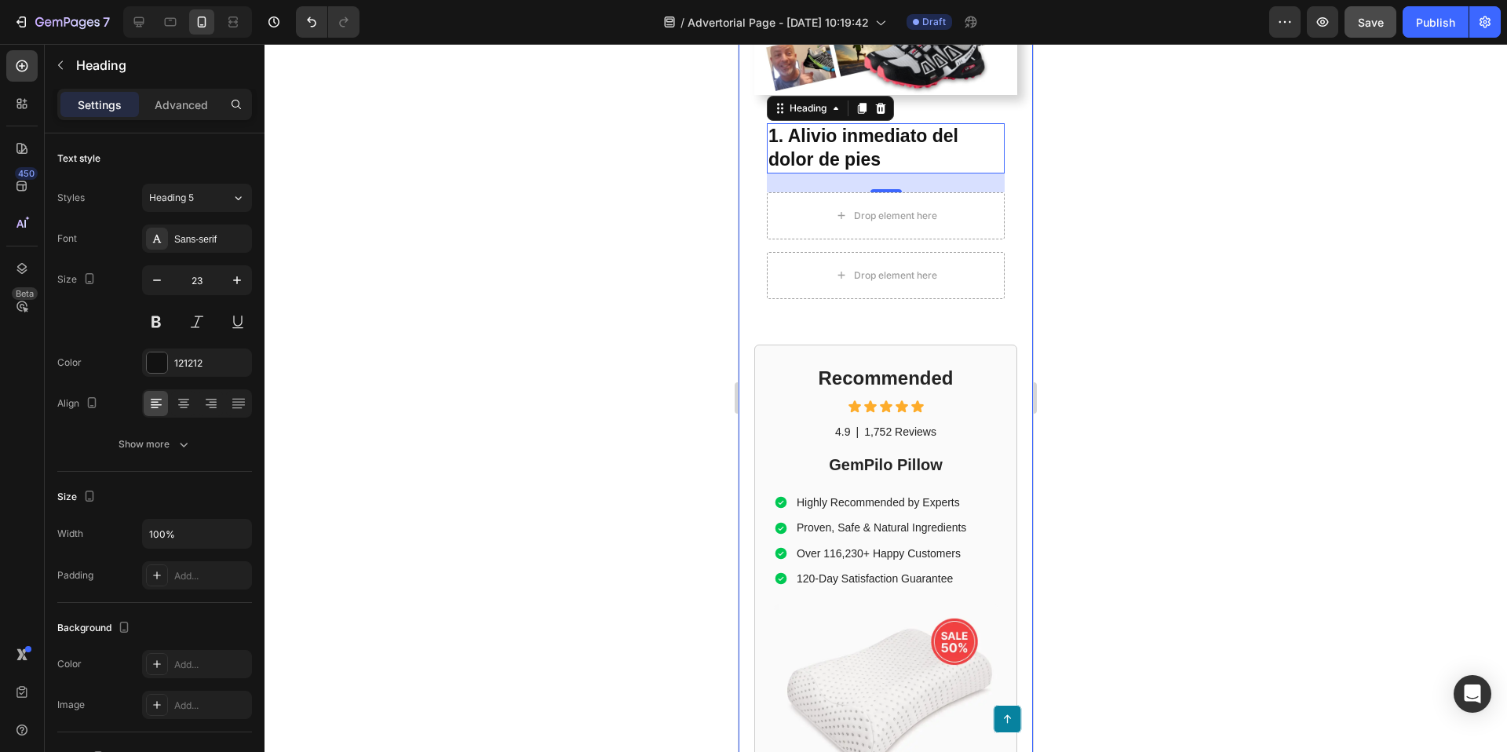
click at [612, 188] on div at bounding box center [886, 398] width 1243 height 708
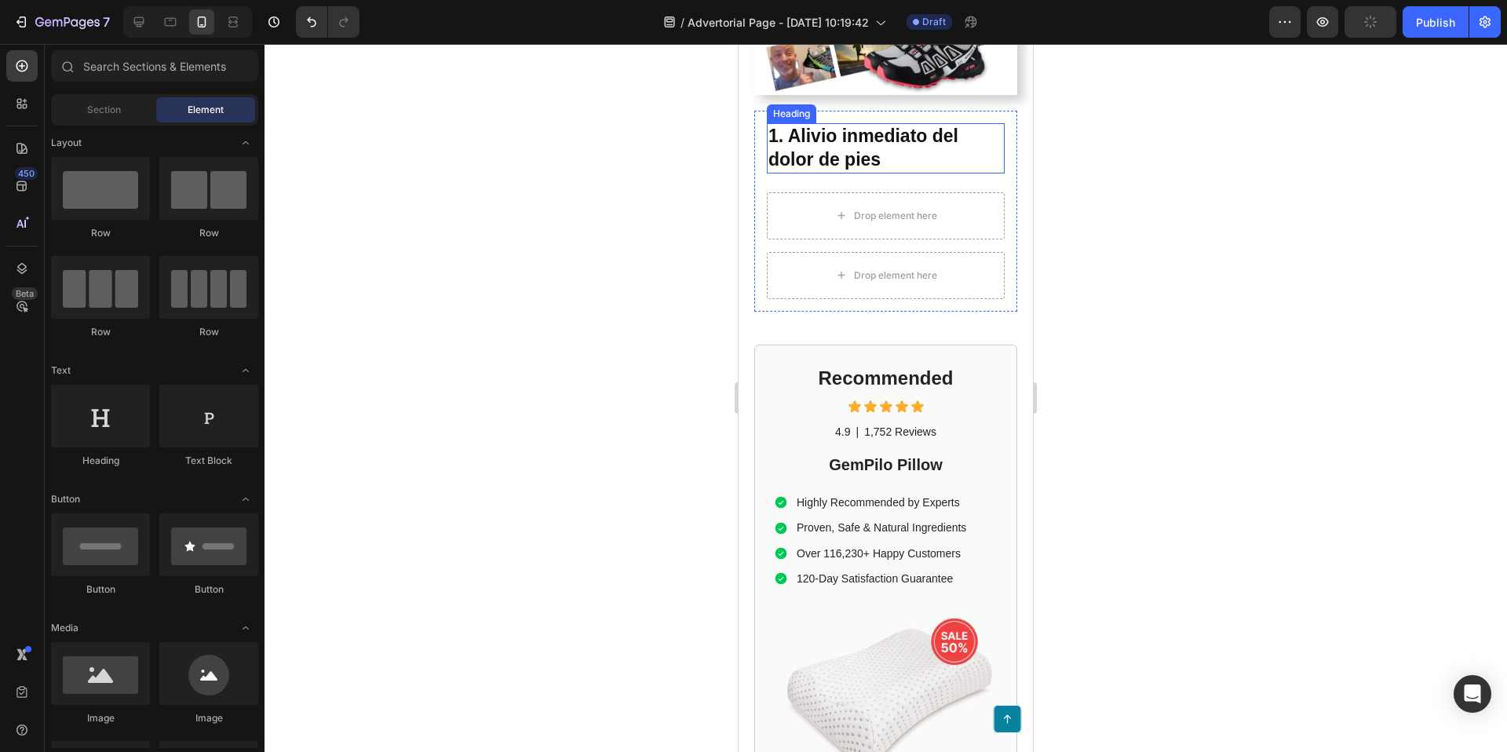
click at [900, 126] on strong "1. Alivio inmediato del dolor de pies" at bounding box center [863, 148] width 190 height 44
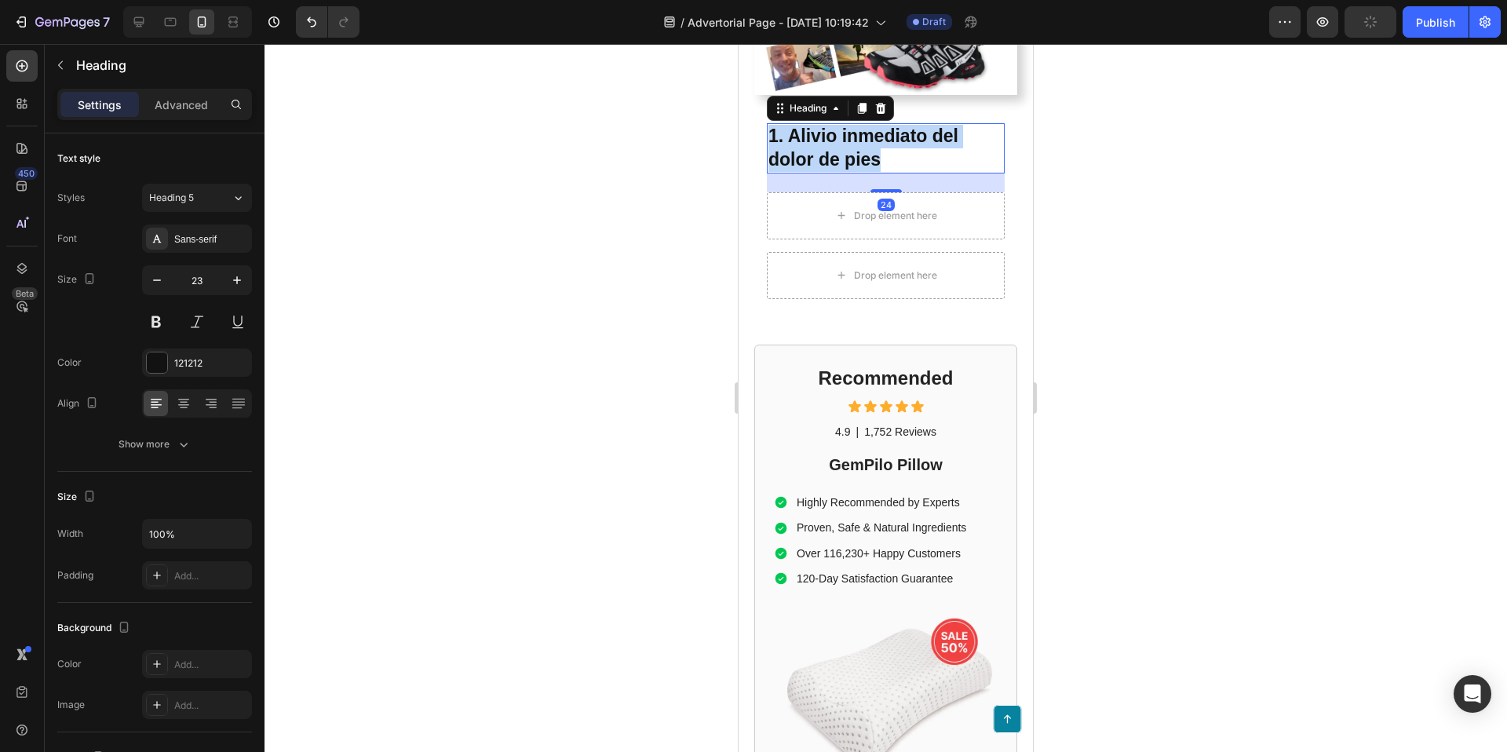
click at [900, 126] on strong "1. Alivio inmediato del dolor de pies" at bounding box center [863, 148] width 190 height 44
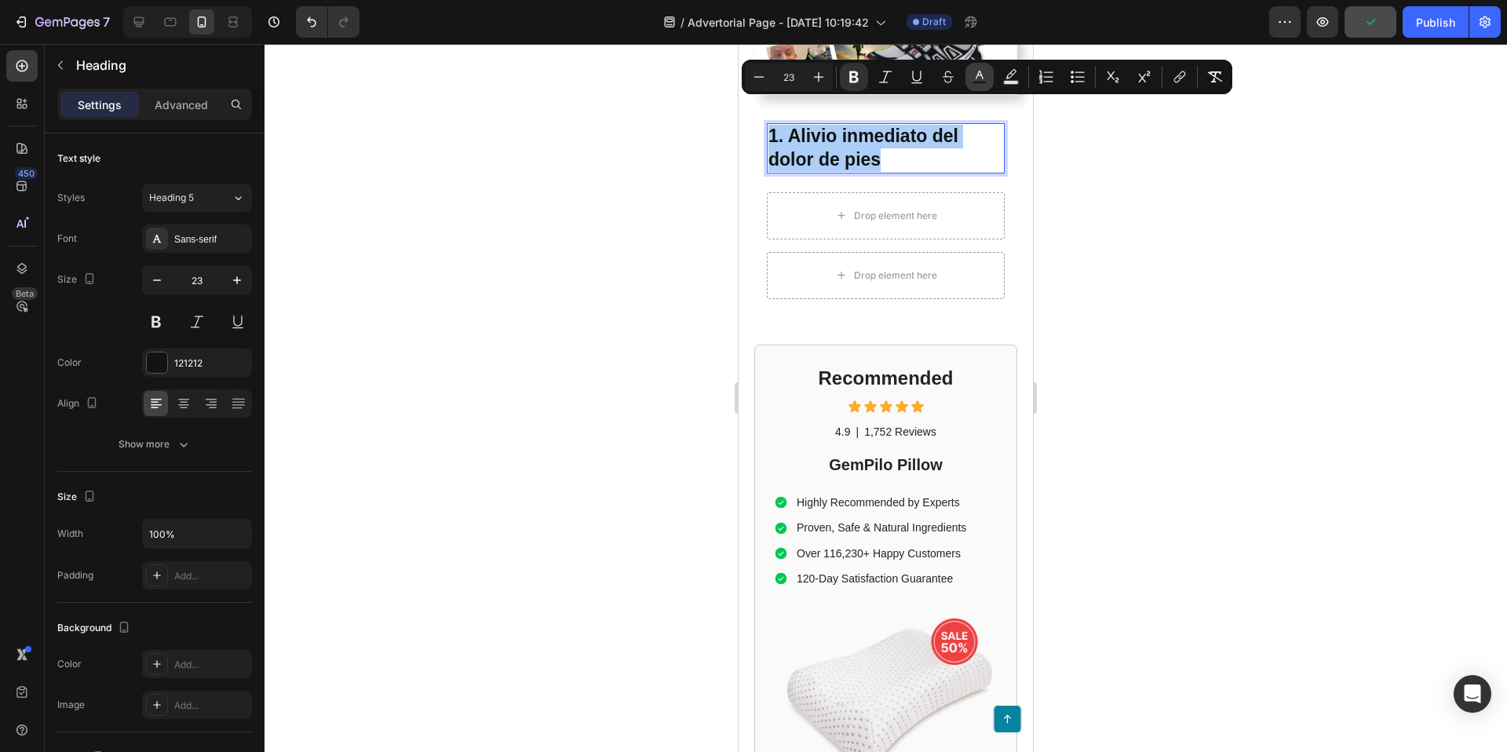
click at [980, 78] on icon "Editor contextual toolbar" at bounding box center [980, 77] width 16 height 16
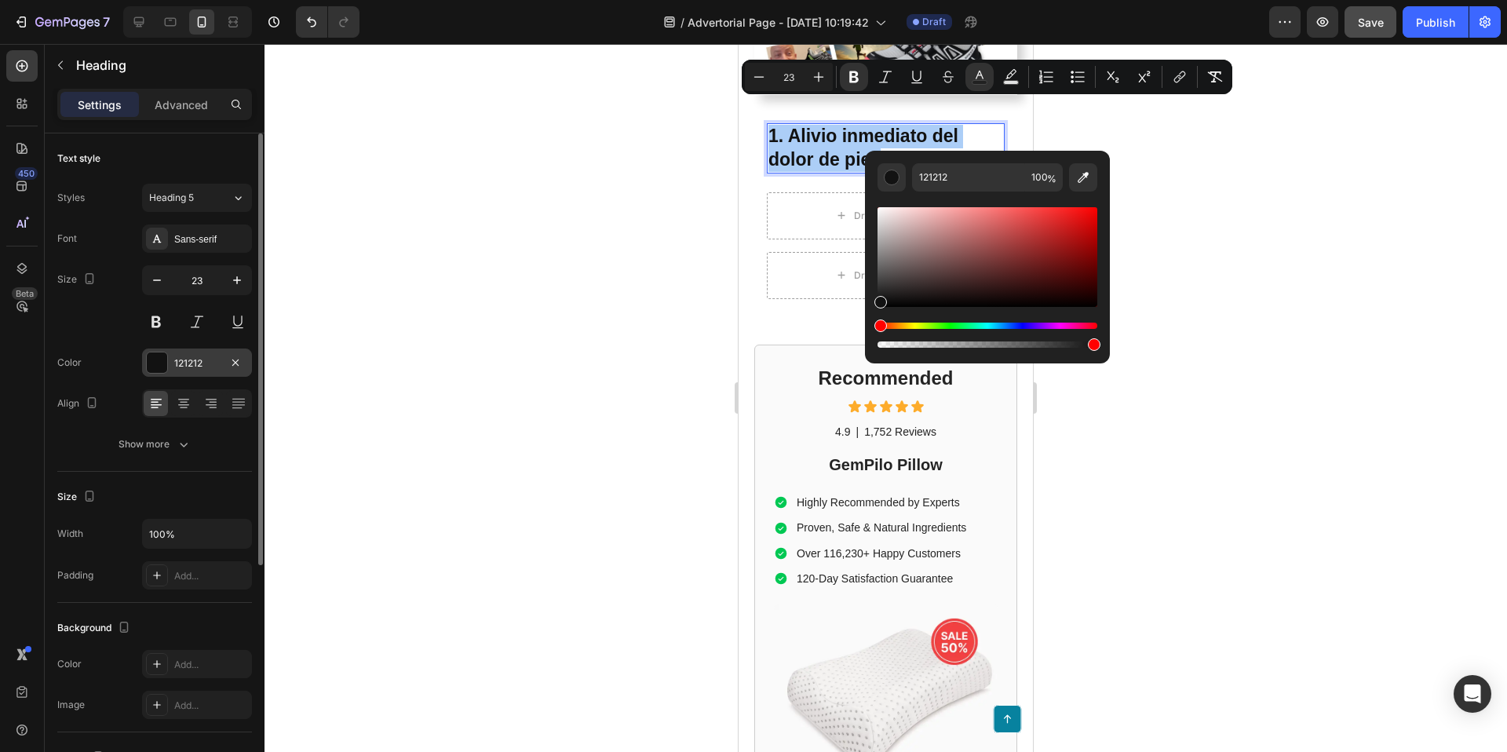
click at [191, 367] on div "121212" at bounding box center [197, 363] width 46 height 14
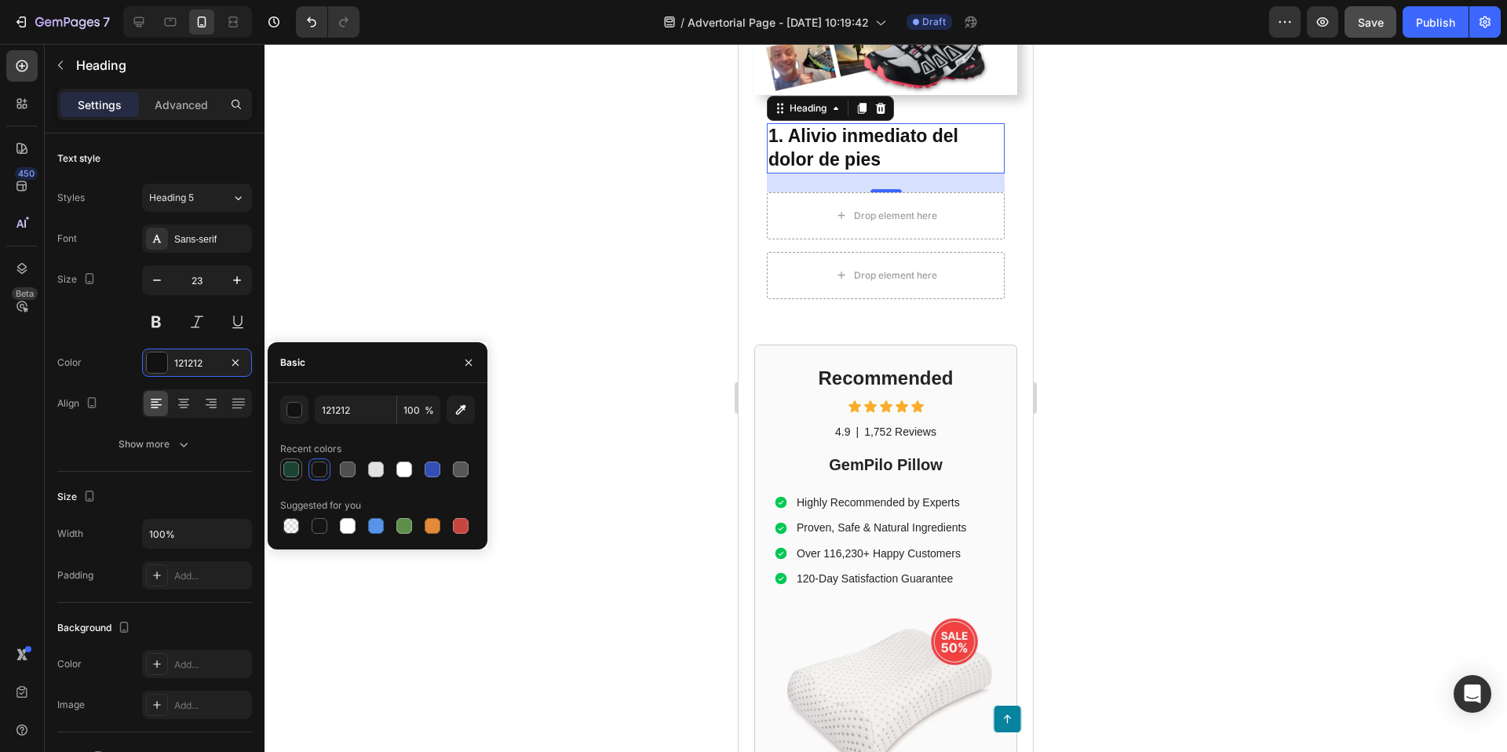
click at [284, 466] on div at bounding box center [291, 470] width 16 height 16
type input "1B4332"
drag, startPoint x: 555, startPoint y: 224, endPoint x: 587, endPoint y: 214, distance: 33.5
click at [558, 224] on div at bounding box center [886, 398] width 1243 height 708
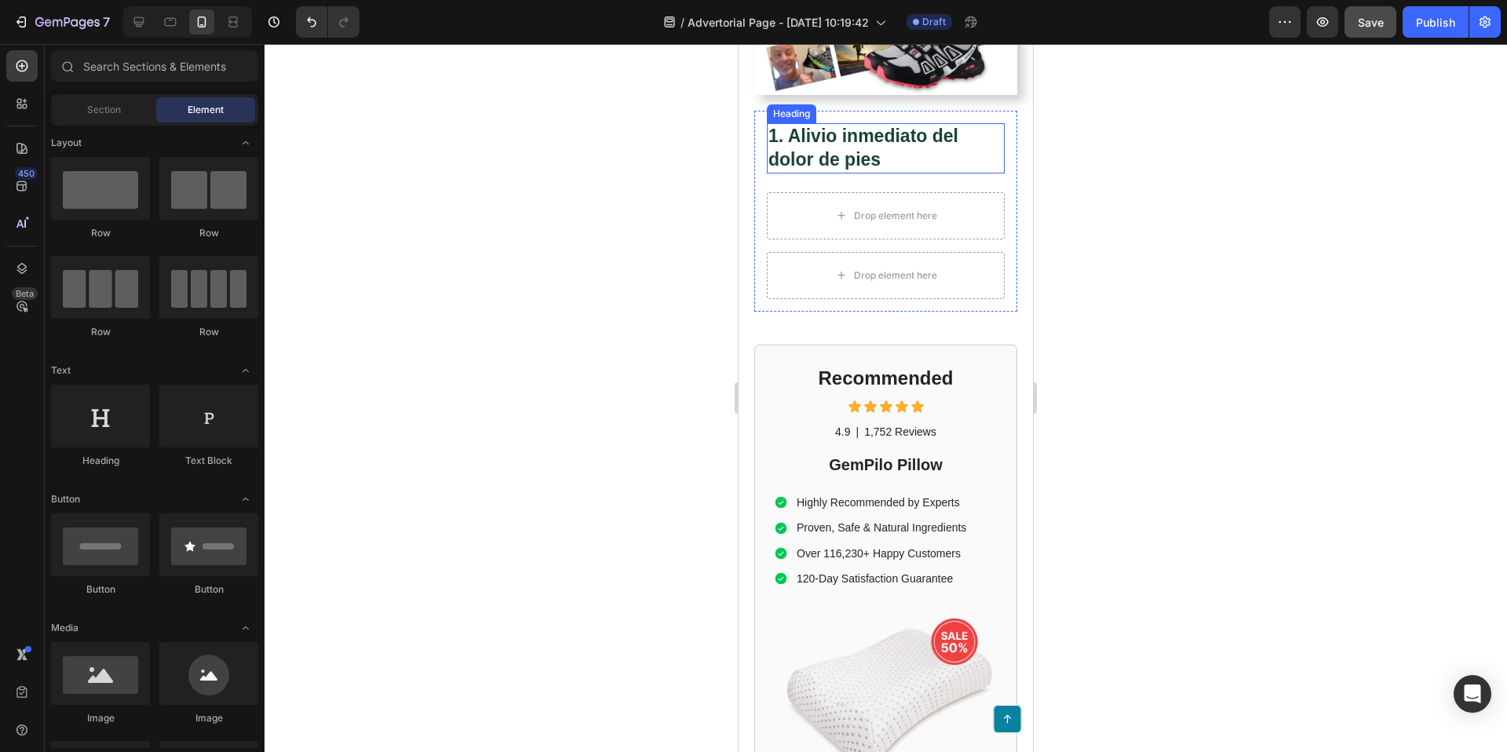
click at [819, 126] on strong "1. Alivio inmediato del dolor de pies" at bounding box center [863, 148] width 190 height 44
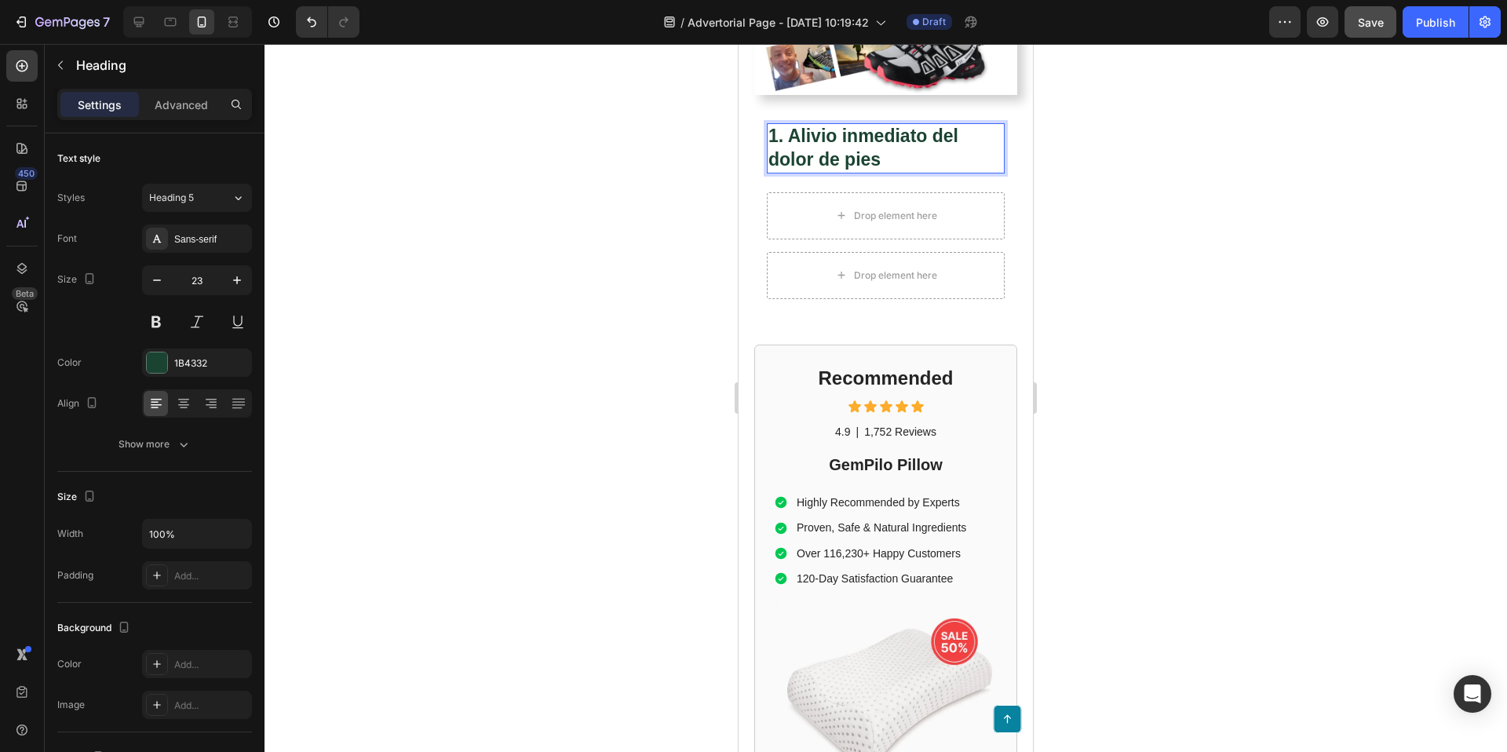
click at [790, 126] on strong "1. Alivio inmediato del dolor de pies" at bounding box center [863, 148] width 190 height 44
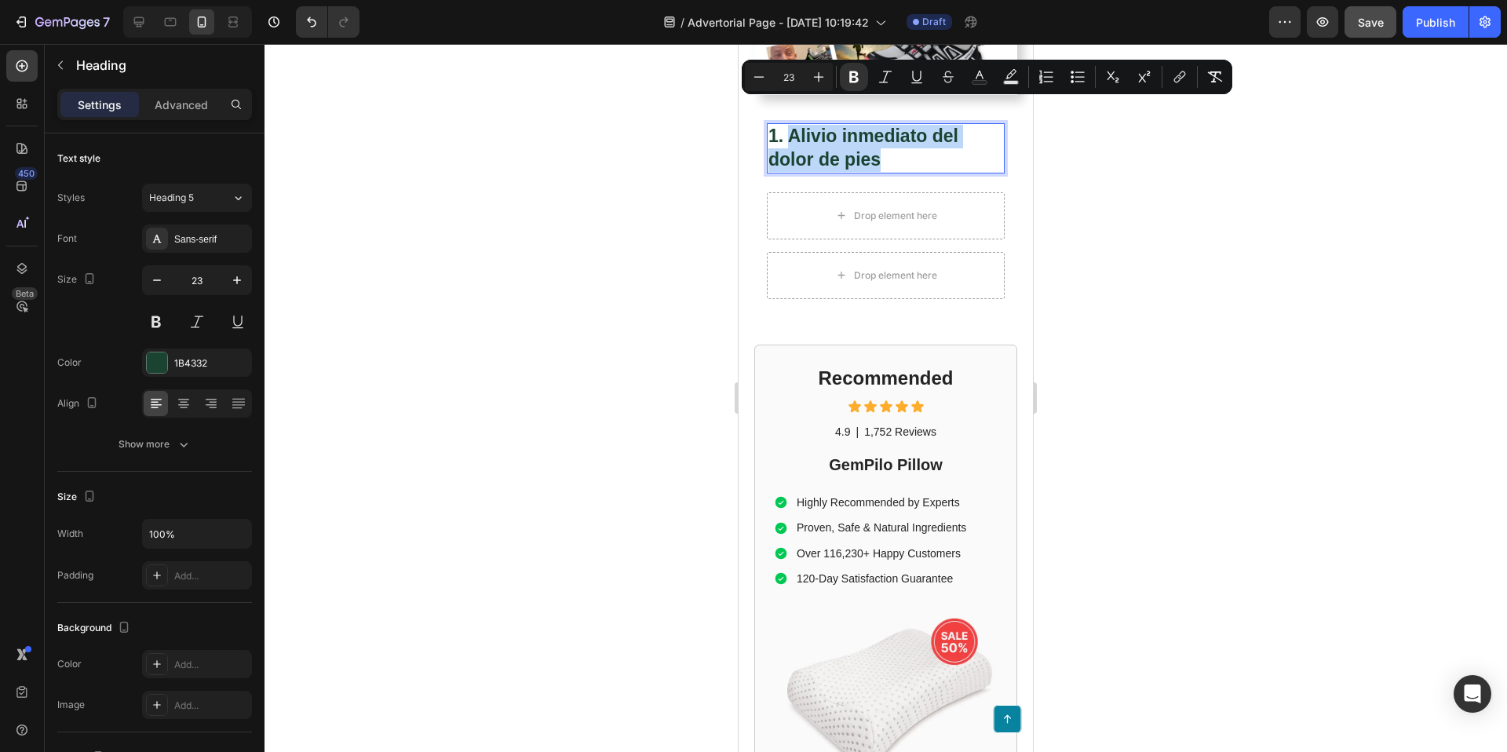
drag, startPoint x: 793, startPoint y: 111, endPoint x: 900, endPoint y: 137, distance: 110.0
click at [900, 137] on p "1. Alivio inmediato del dolor de pies" at bounding box center [885, 148] width 235 height 47
click at [984, 75] on icon "Editor contextual toolbar" at bounding box center [980, 77] width 16 height 16
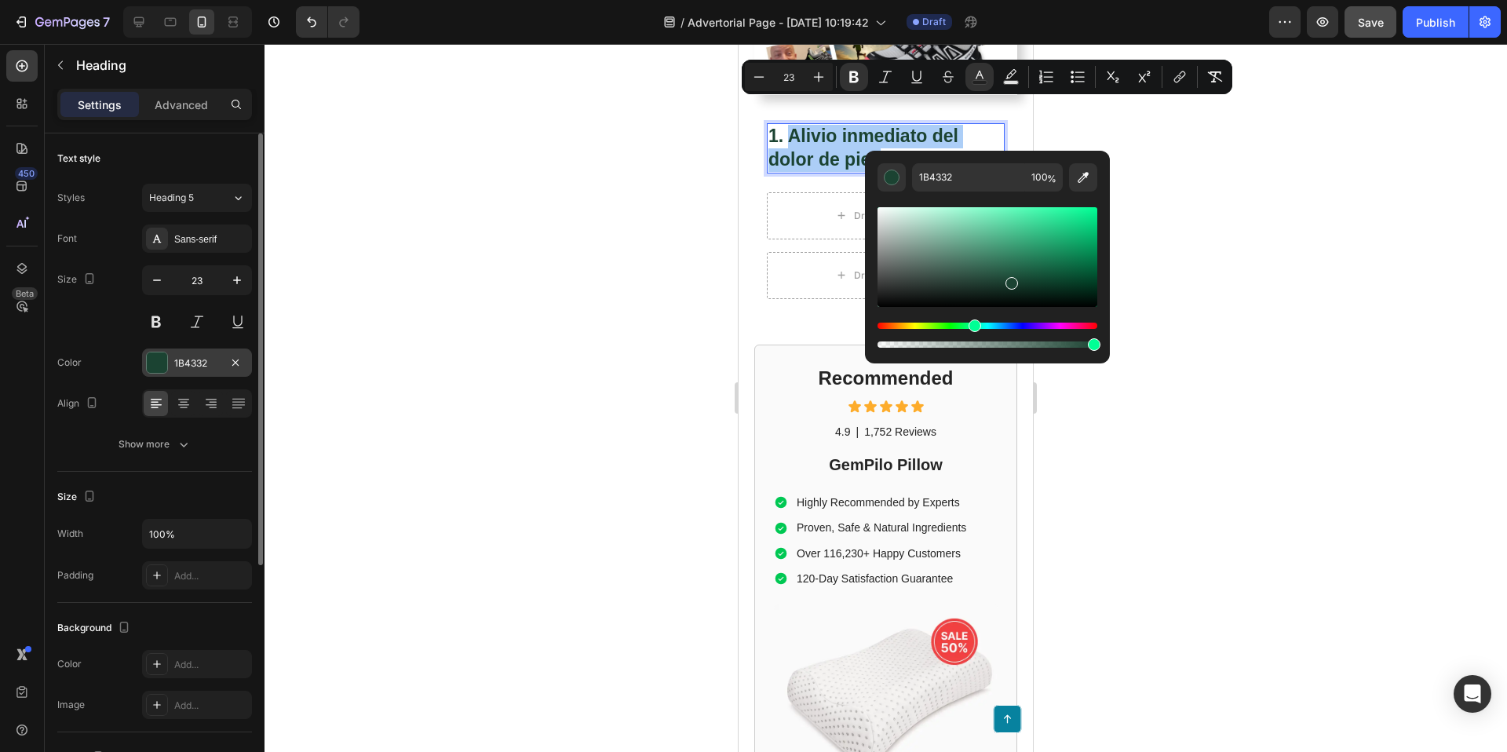
click at [159, 363] on div at bounding box center [157, 362] width 20 height 20
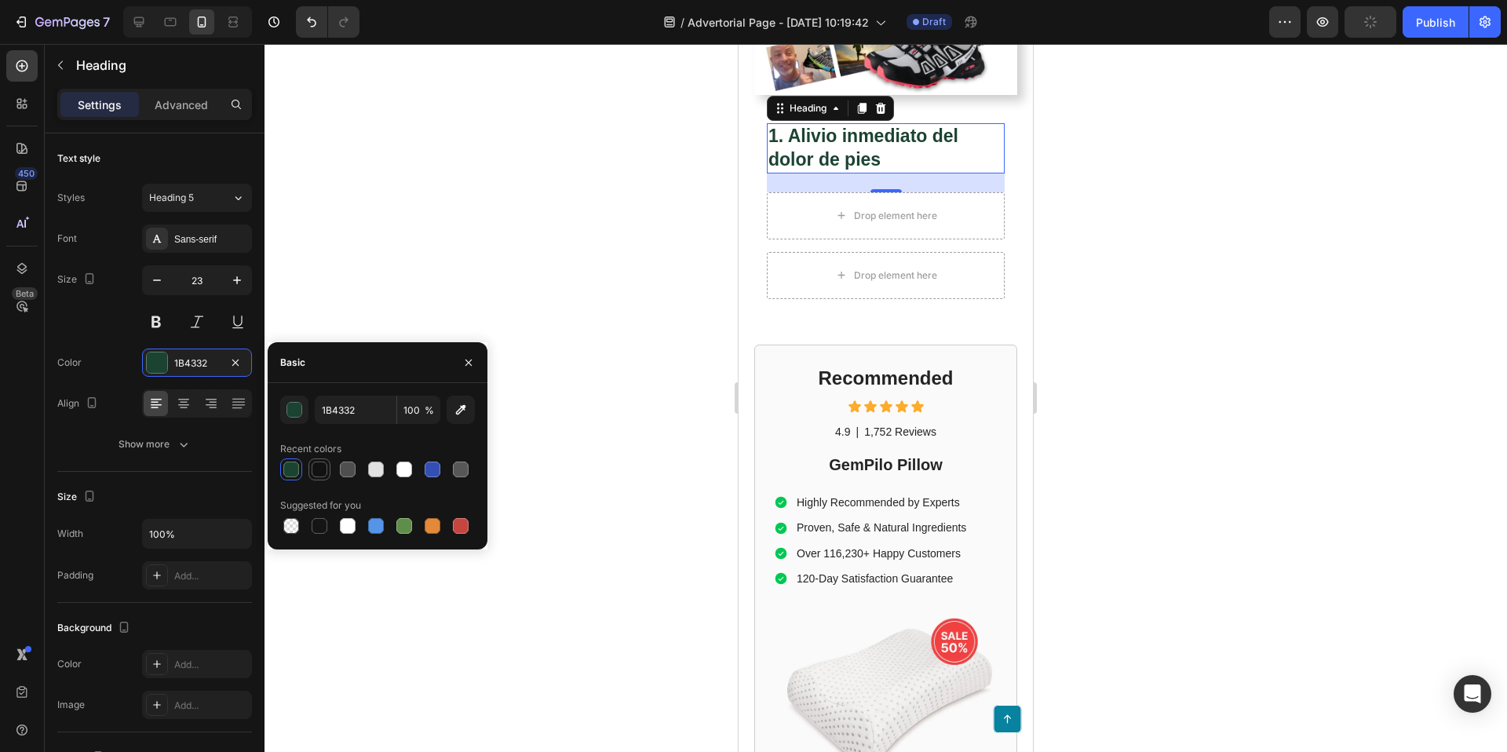
click at [319, 473] on div at bounding box center [320, 470] width 16 height 16
type input "121212"
drag, startPoint x: 787, startPoint y: 126, endPoint x: 785, endPoint y: 119, distance: 8.2
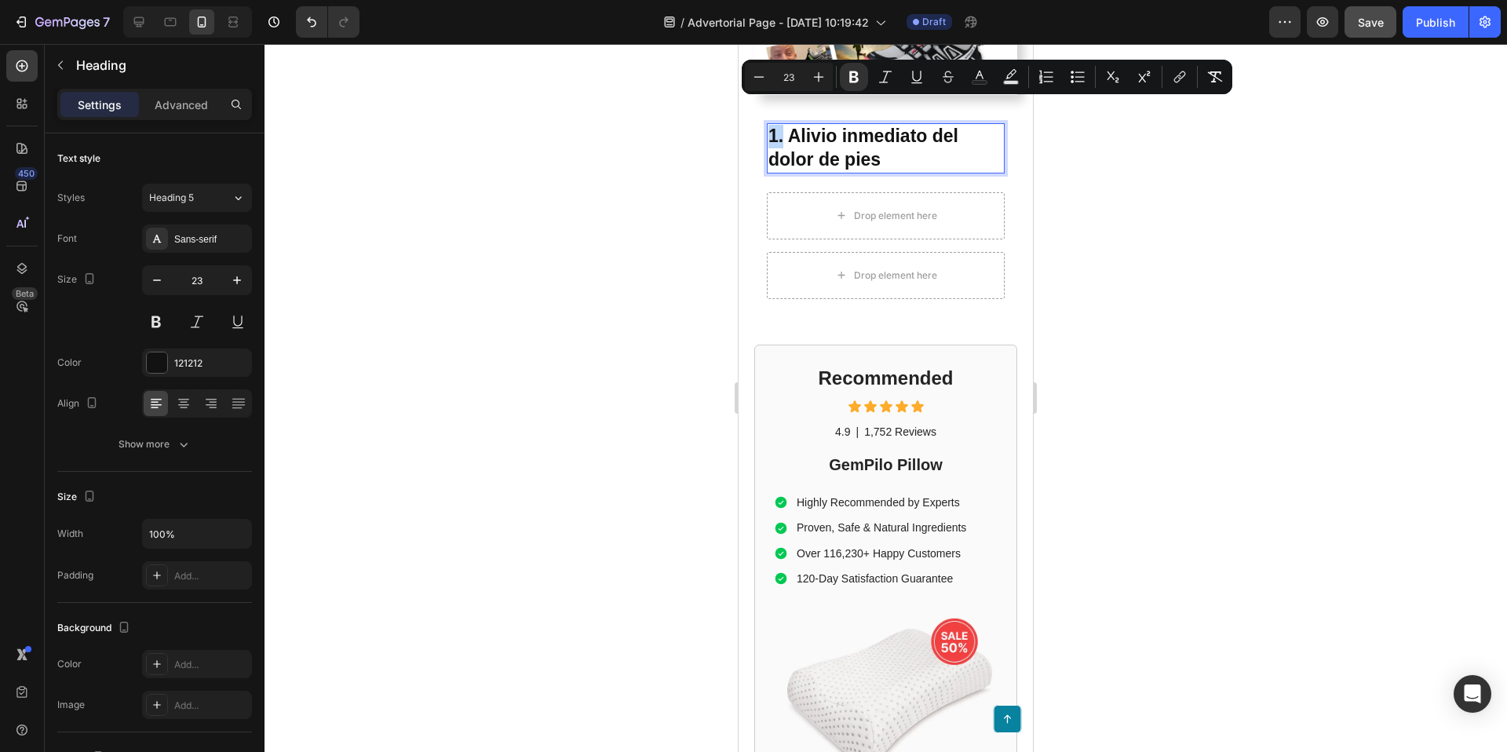
drag, startPoint x: 782, startPoint y: 111, endPoint x: 770, endPoint y: 111, distance: 11.8
click at [770, 126] on strong "1. Alivio inmediato del dolor de pies" at bounding box center [863, 148] width 190 height 44
click at [975, 78] on icon "Editor contextual toolbar" at bounding box center [980, 77] width 16 height 16
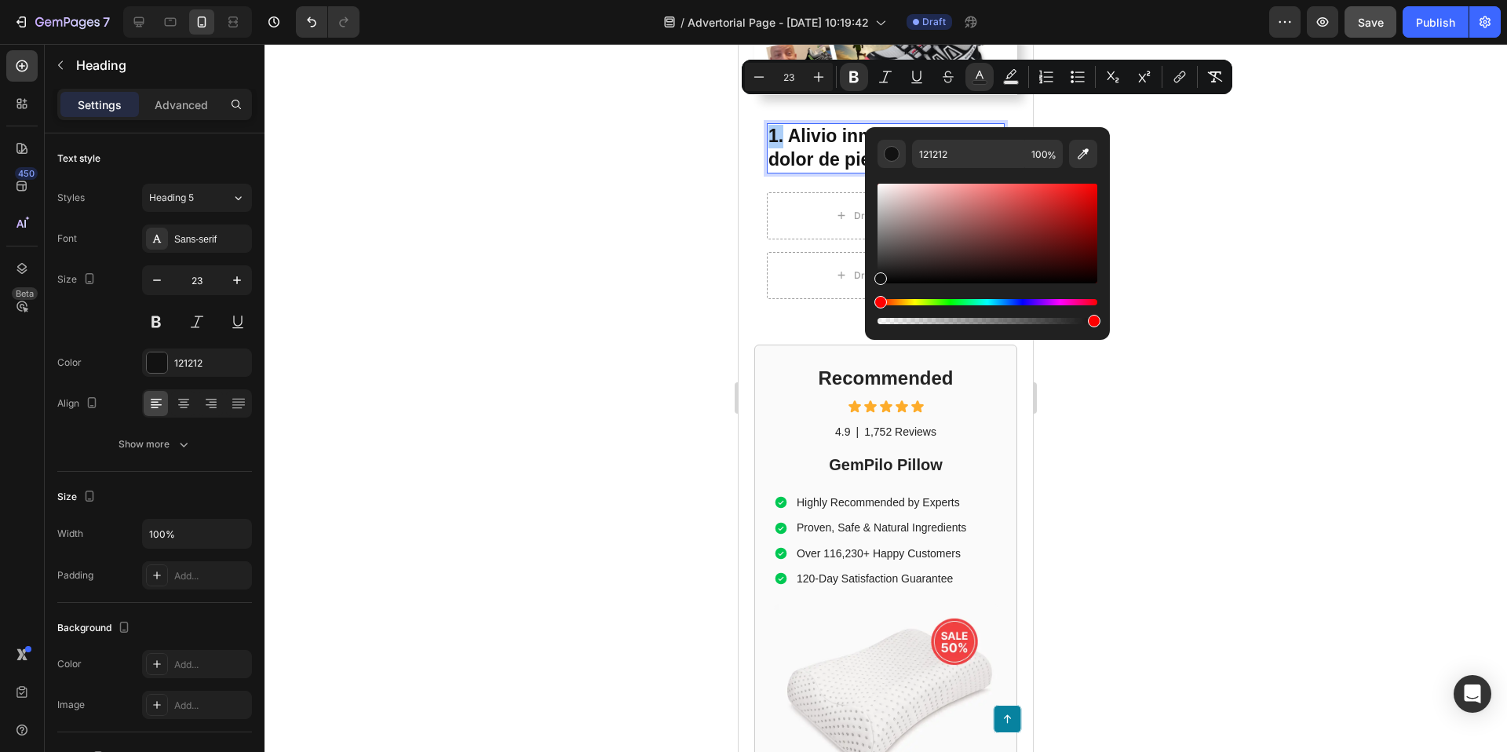
drag, startPoint x: 317, startPoint y: 344, endPoint x: 294, endPoint y: 351, distance: 23.8
click at [314, 345] on div at bounding box center [886, 398] width 1243 height 708
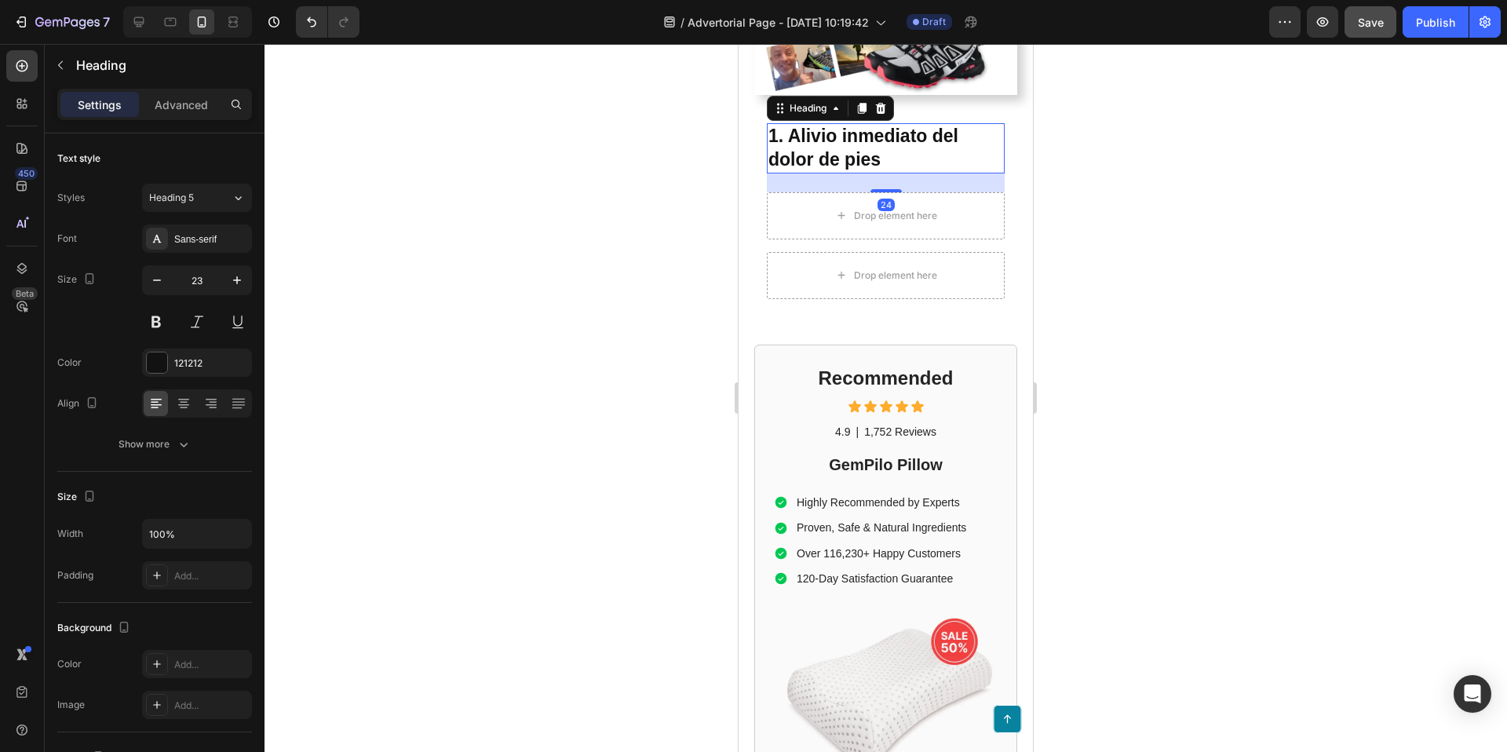
click at [801, 127] on strong "1. Alivio inmediato del dolor de pies" at bounding box center [863, 148] width 190 height 44
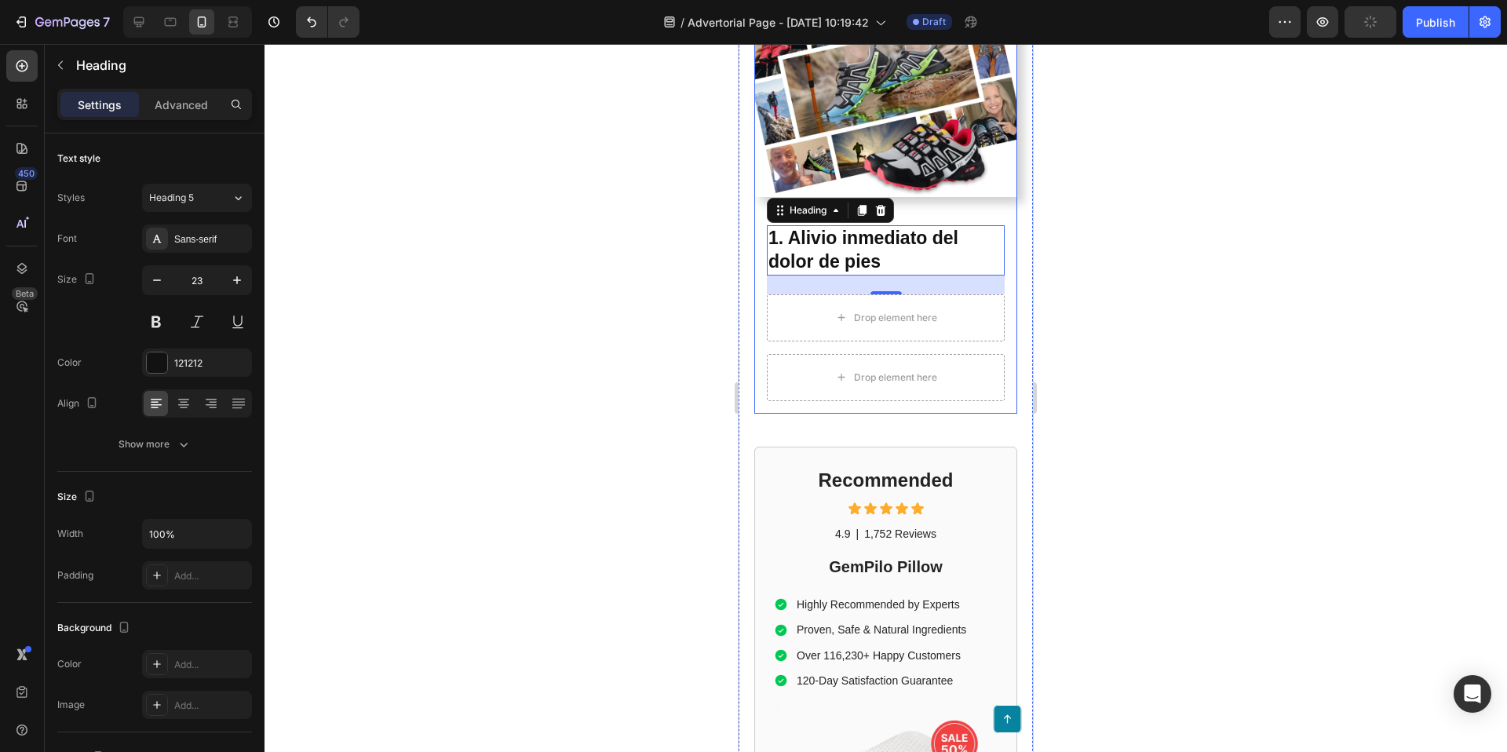
scroll to position [476, 0]
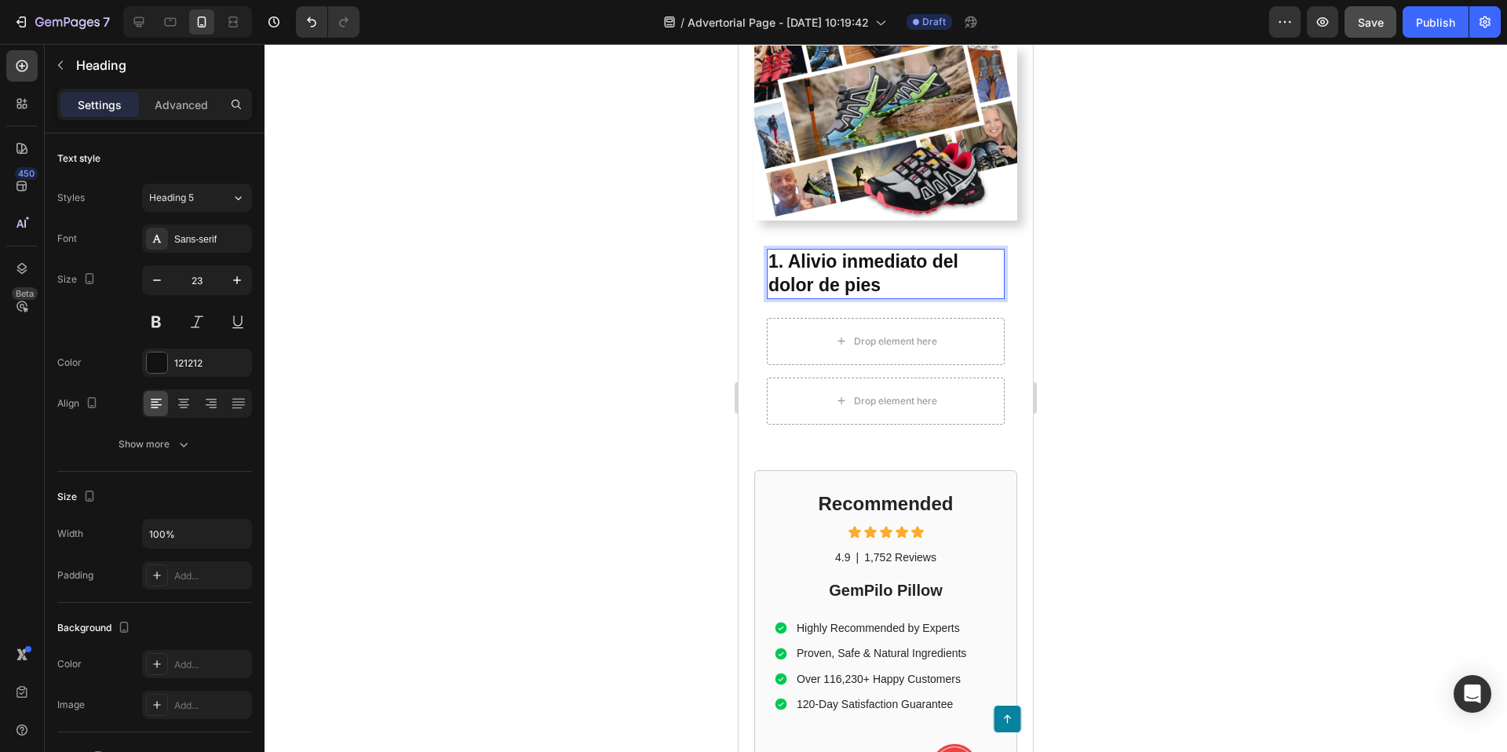
click at [774, 251] on strong "1. Alivio inmediato del dolor de pies" at bounding box center [863, 273] width 190 height 44
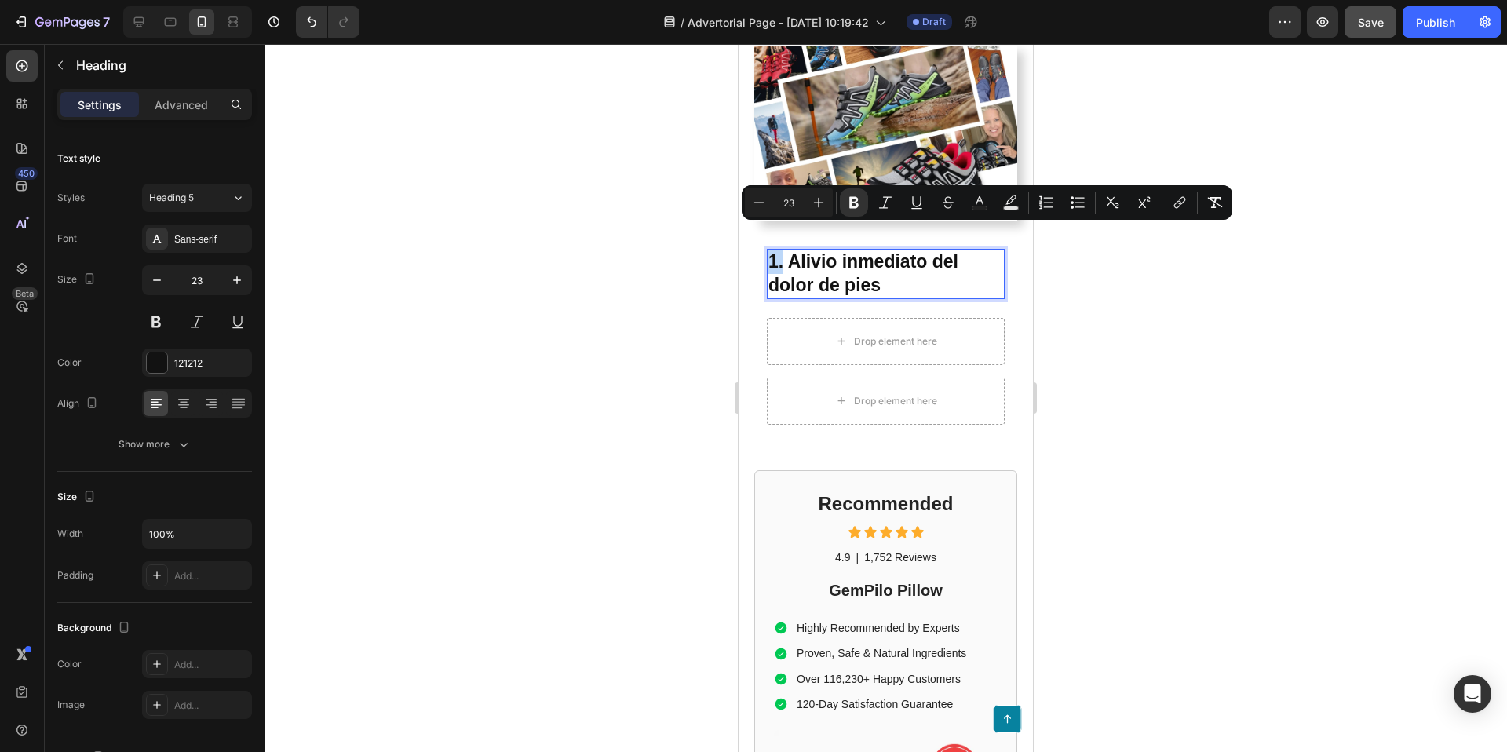
drag, startPoint x: 783, startPoint y: 235, endPoint x: 772, endPoint y: 236, distance: 11.0
click at [771, 251] on strong "1. Alivio inmediato del dolor de pies" at bounding box center [863, 273] width 190 height 44
click at [970, 206] on button "Text Color" at bounding box center [979, 202] width 28 height 28
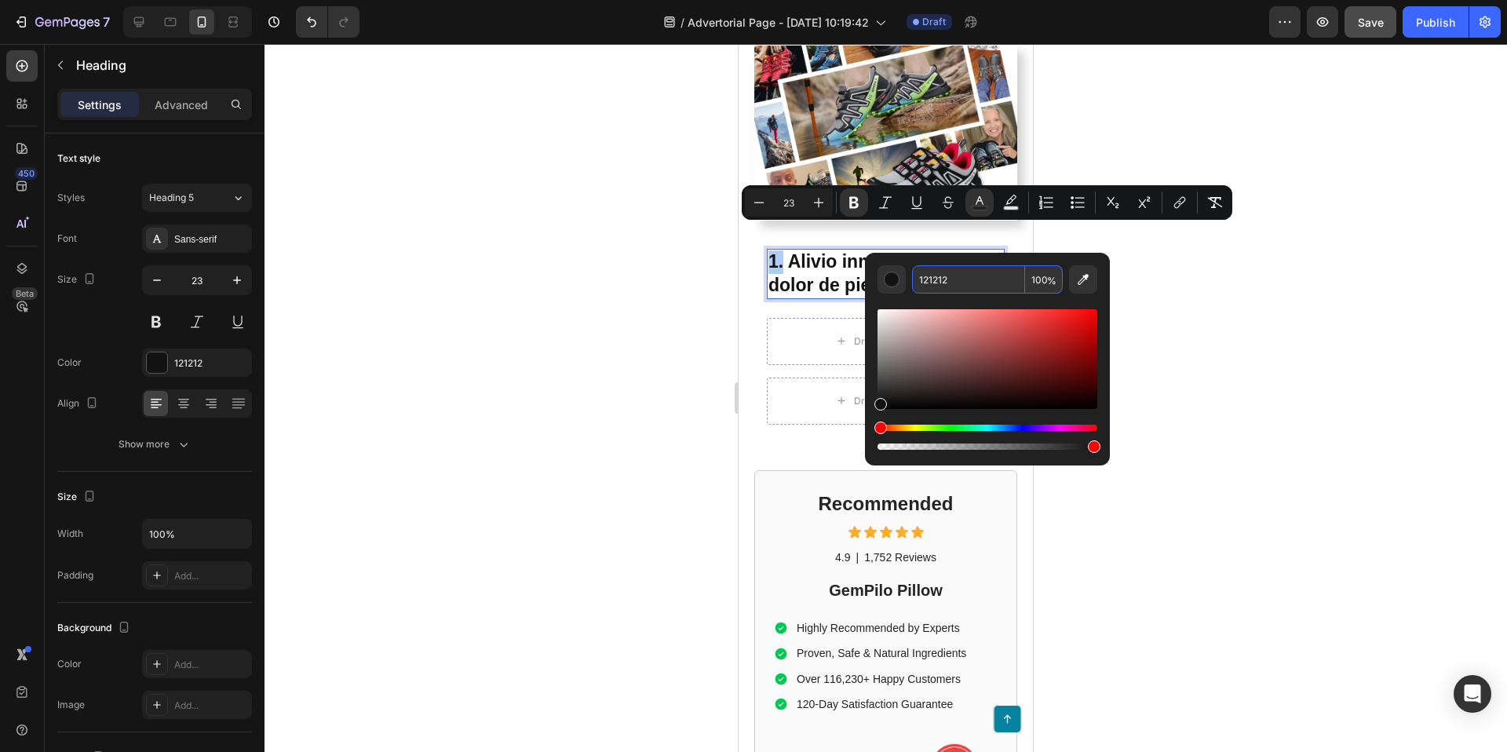
click at [942, 276] on input "121212" at bounding box center [968, 279] width 113 height 28
click at [958, 275] on input "121212" at bounding box center [968, 279] width 113 height 28
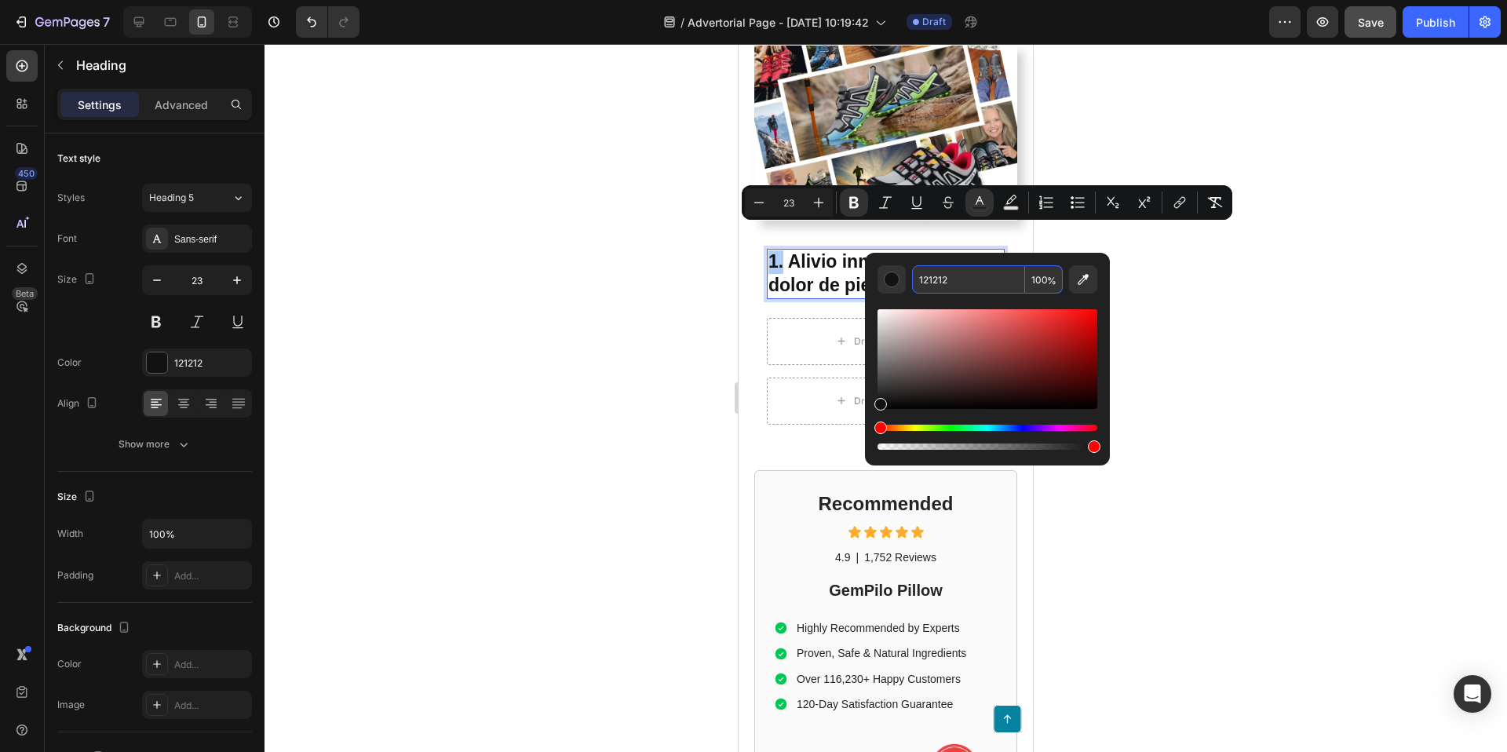
paste input "#1B433"
type input "1B4332"
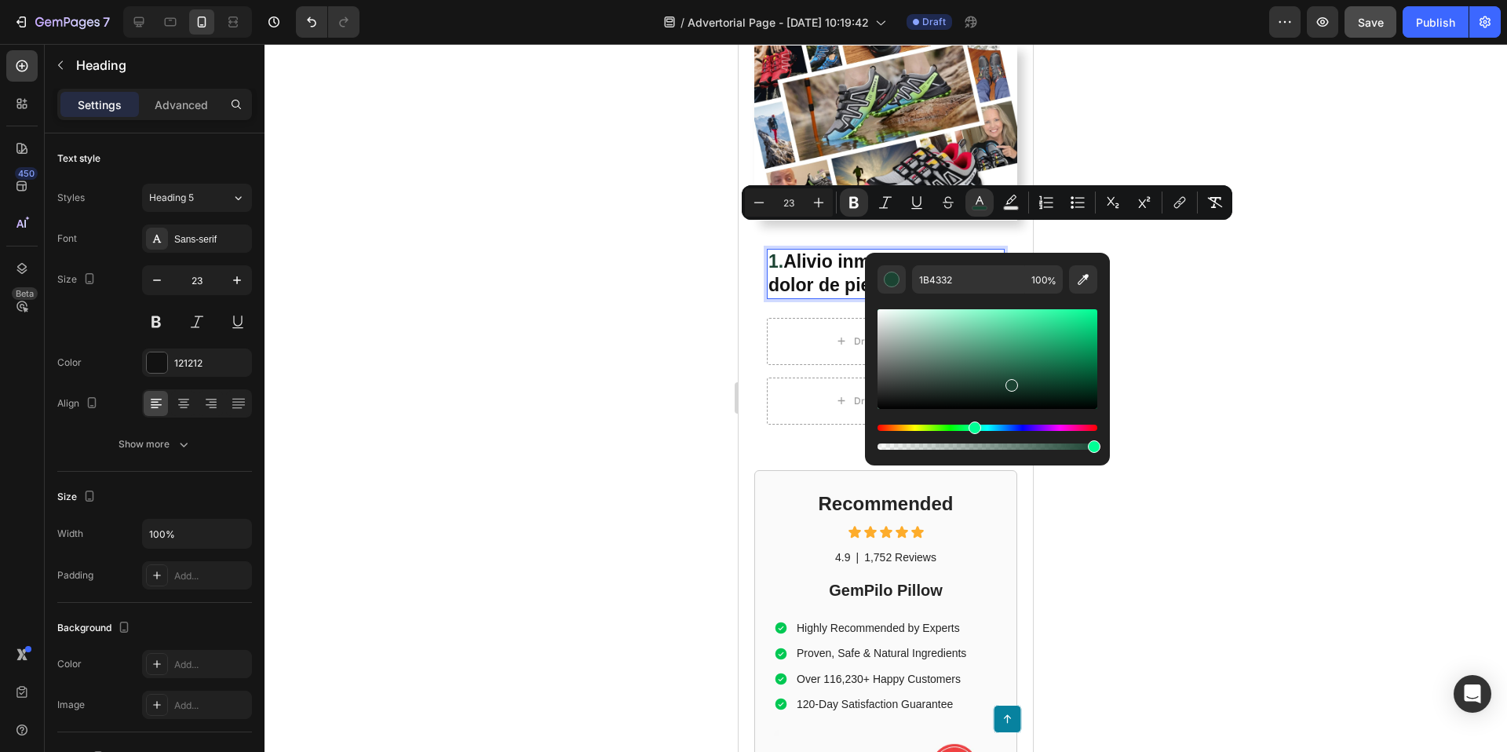
click at [1195, 303] on div at bounding box center [886, 398] width 1243 height 708
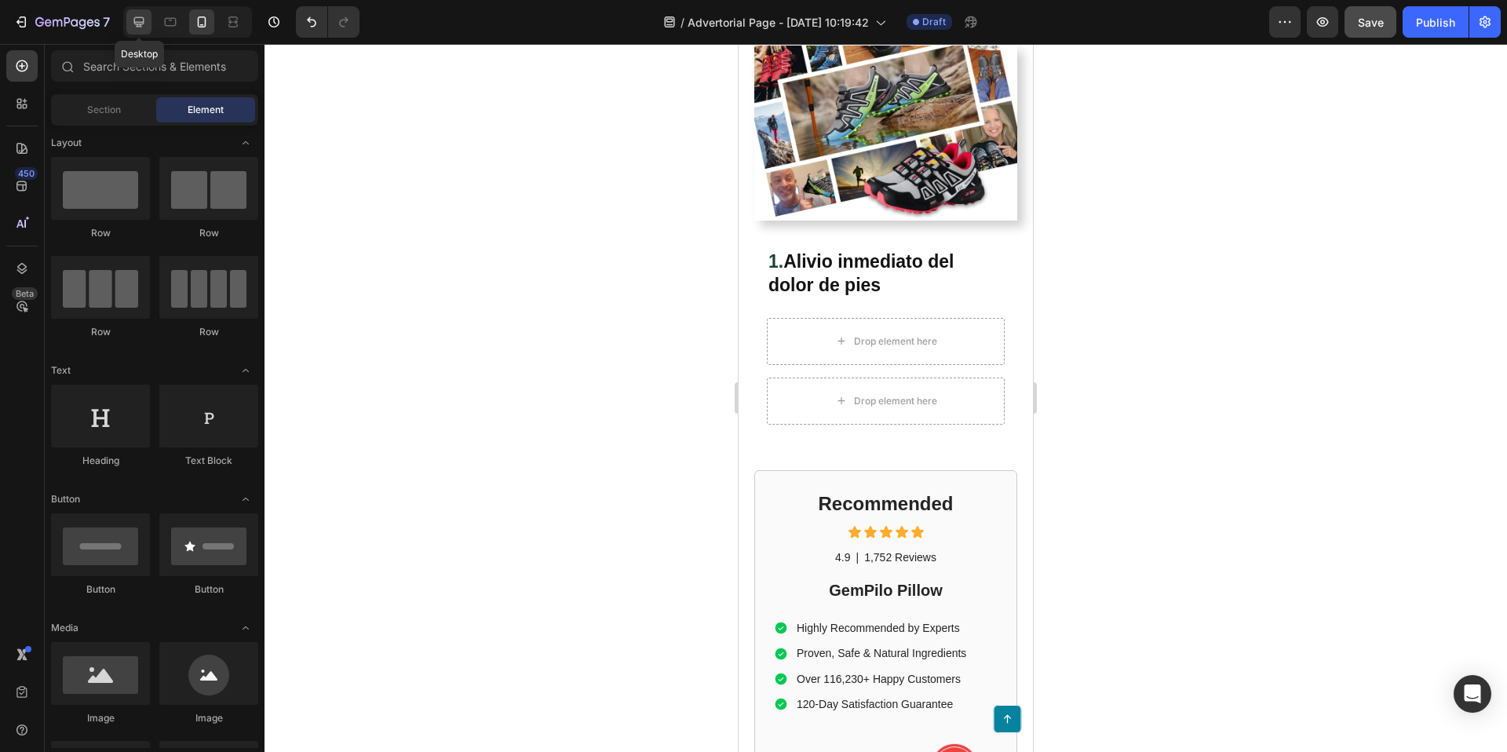
click at [144, 16] on icon at bounding box center [139, 22] width 16 height 16
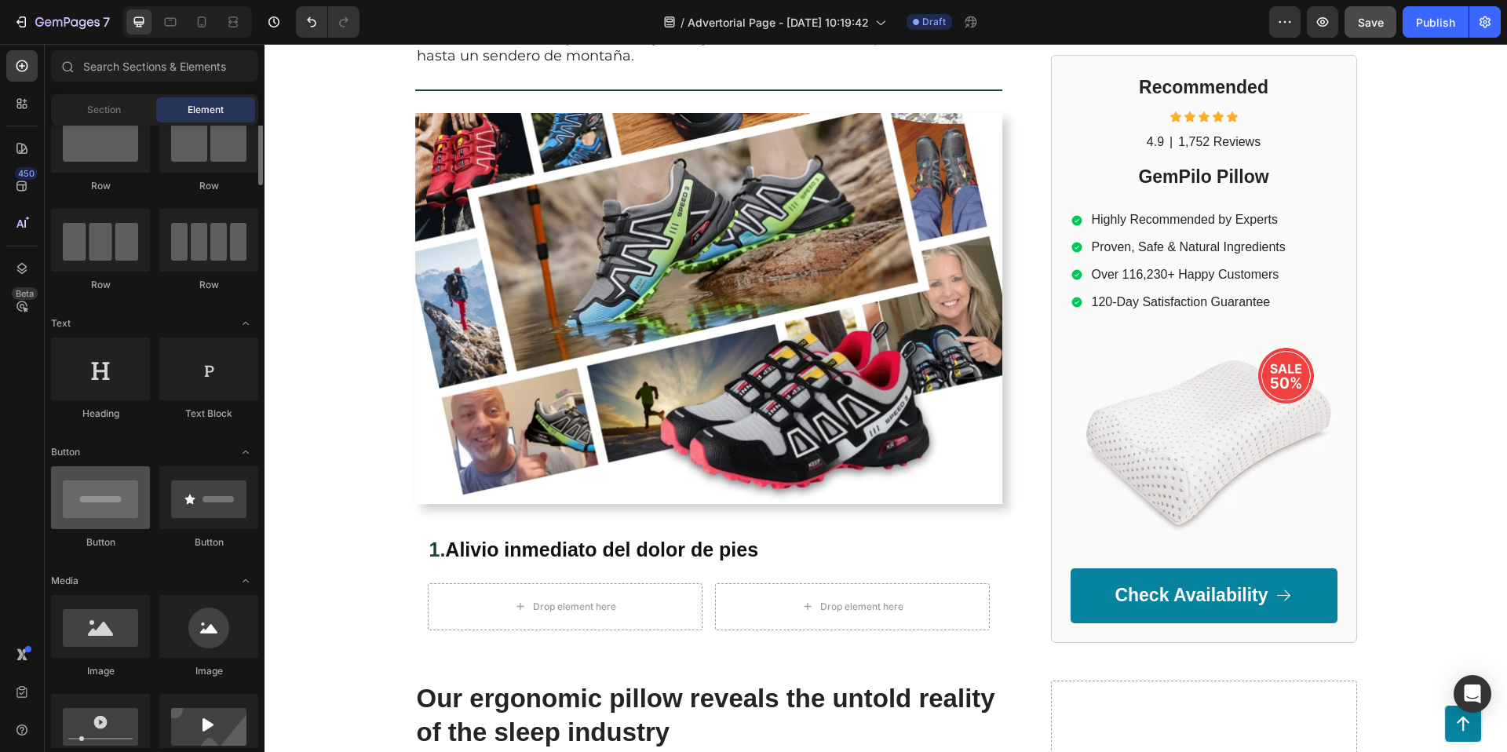
scroll to position [59, 0]
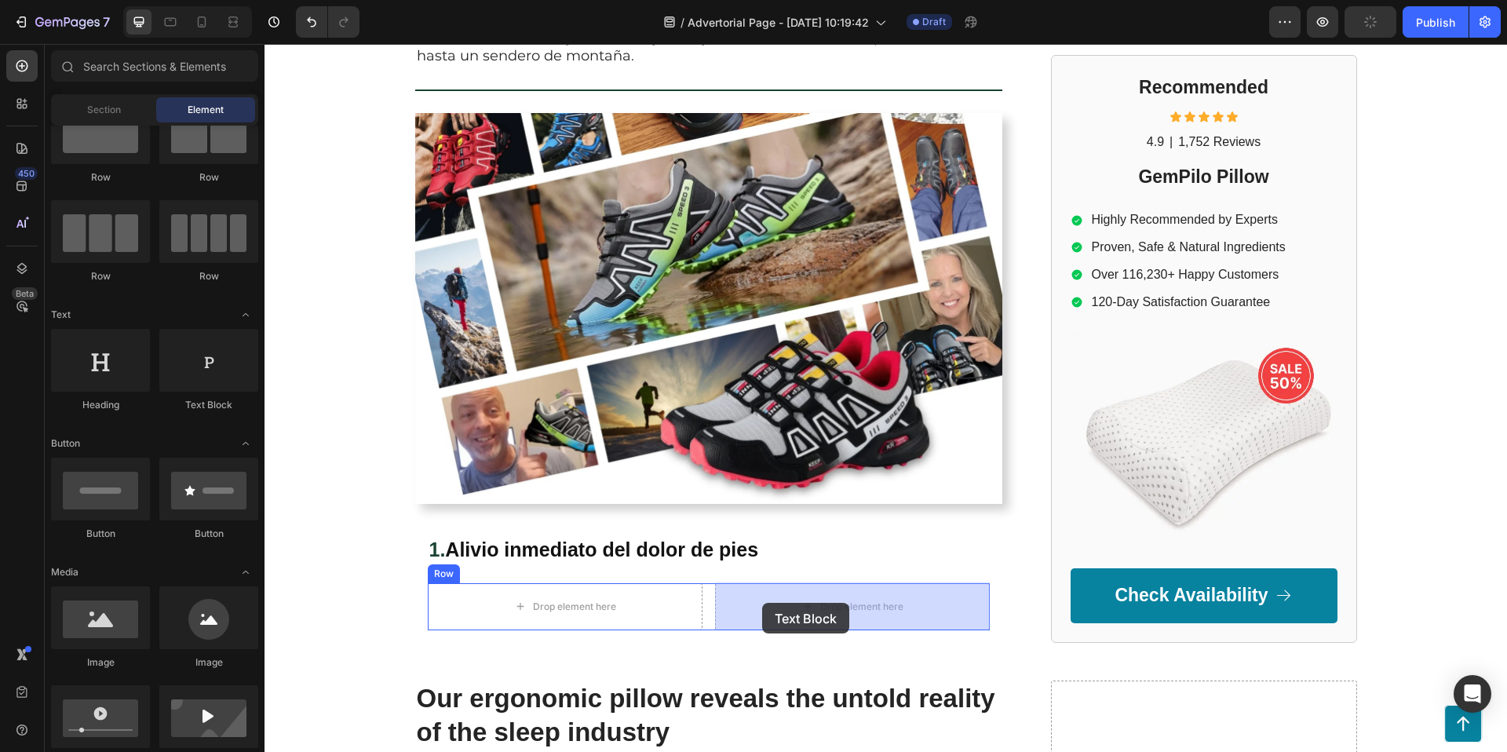
drag, startPoint x: 494, startPoint y: 433, endPoint x: 763, endPoint y: 603, distance: 318.6
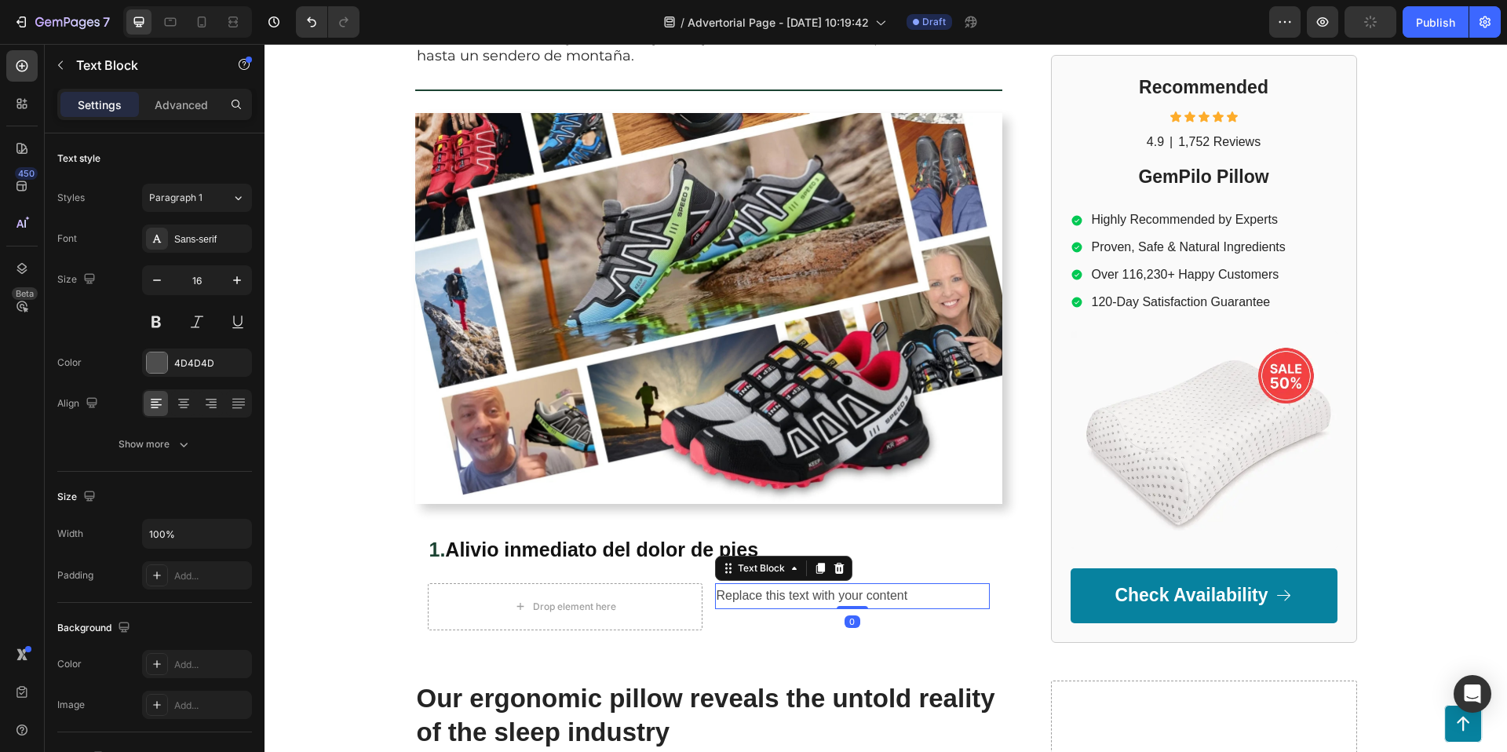
scroll to position [364, 0]
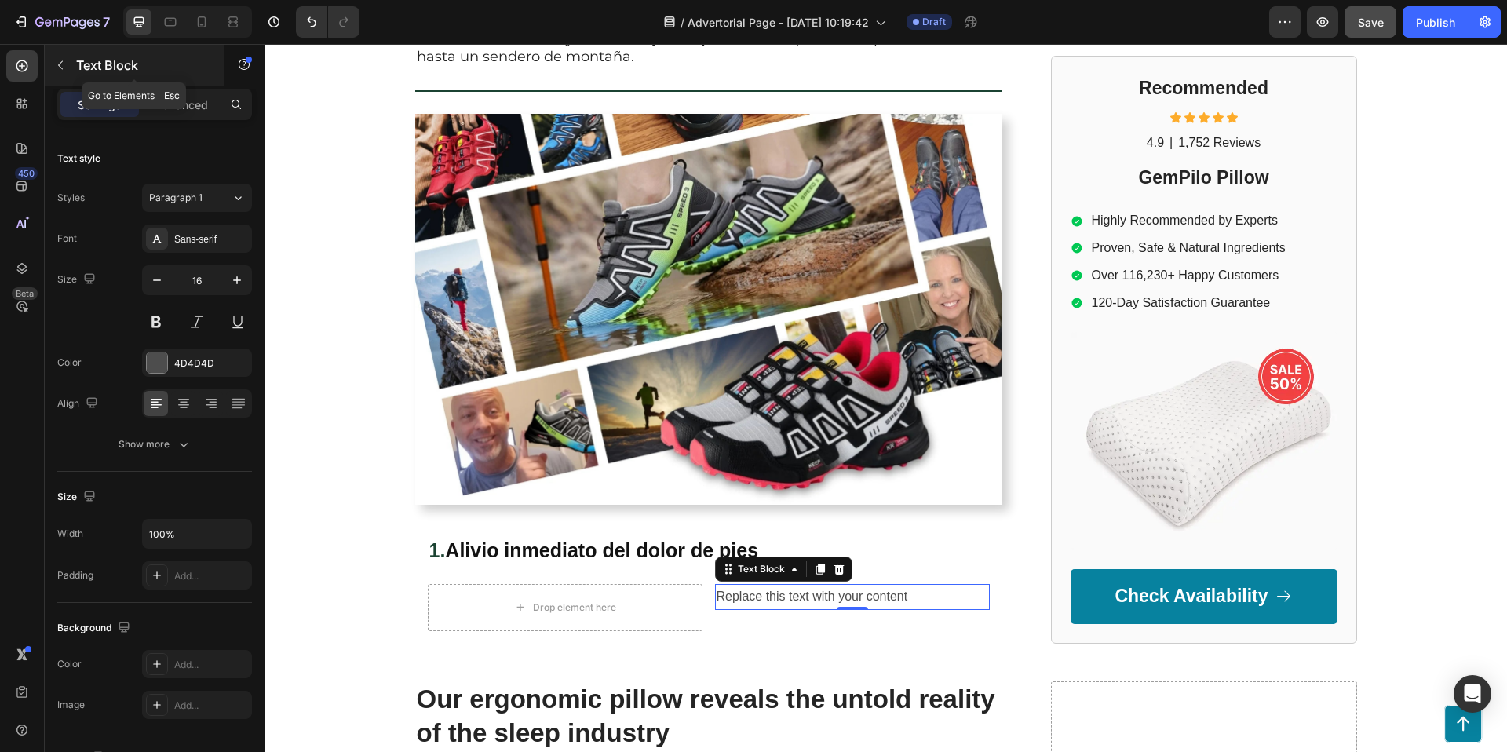
click at [65, 64] on icon "button" at bounding box center [60, 65] width 13 height 13
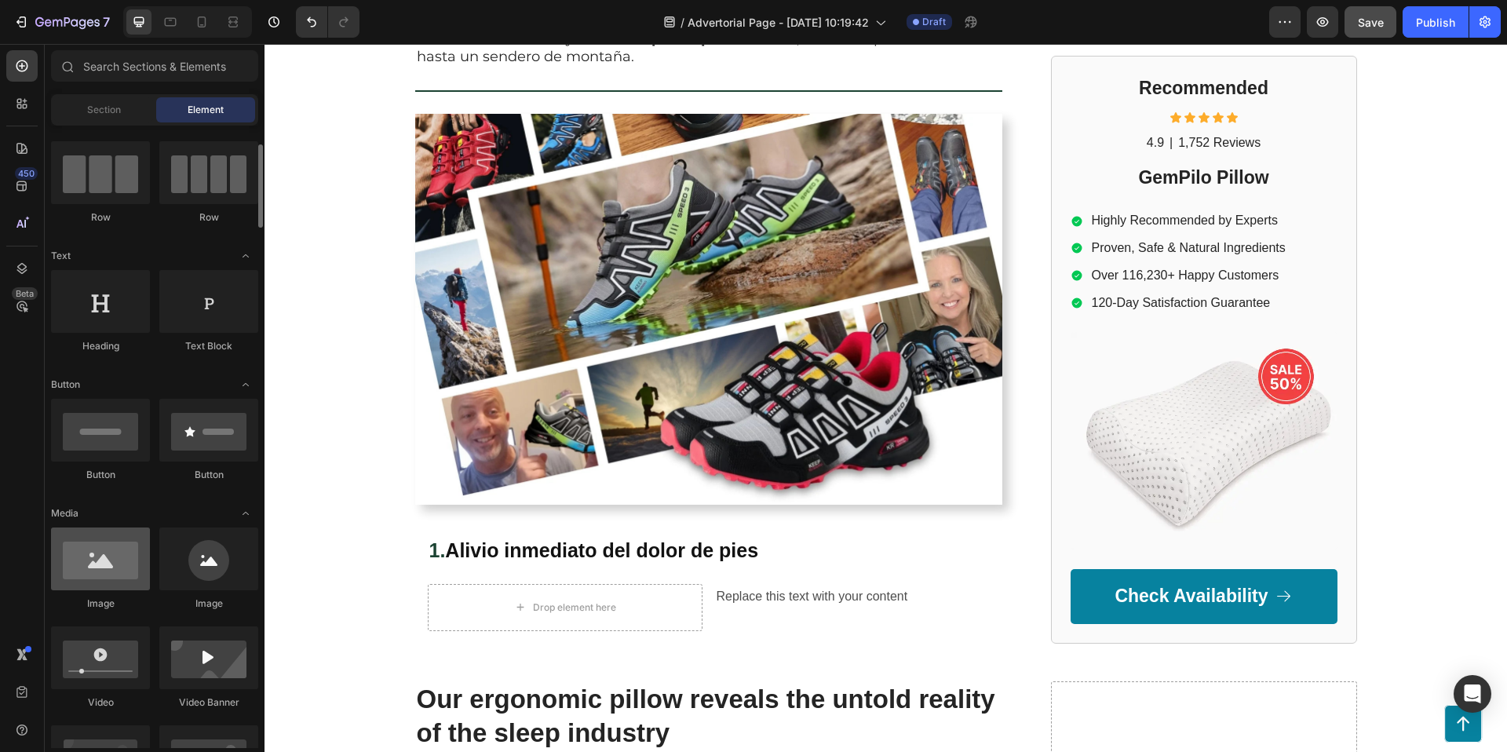
scroll to position [121, 0]
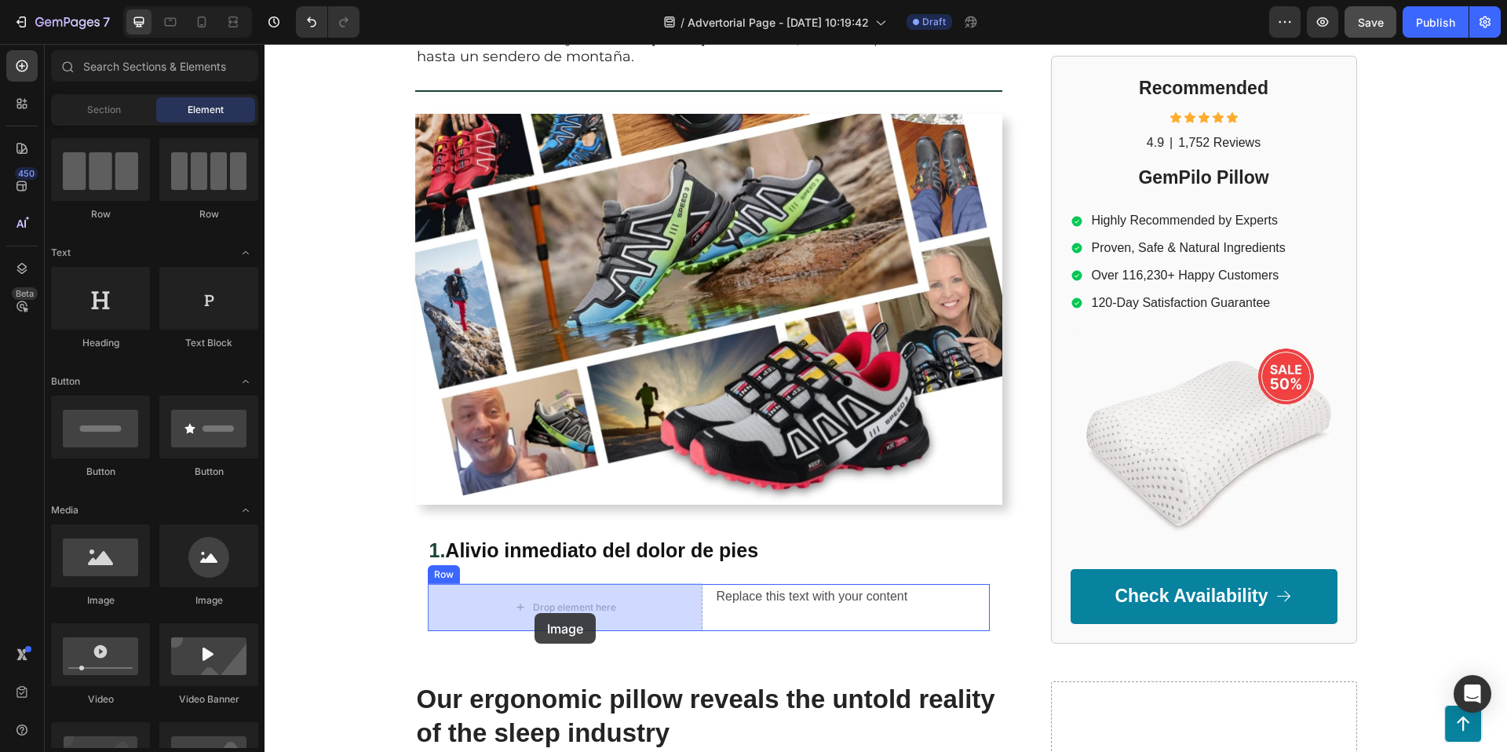
drag, startPoint x: 381, startPoint y: 606, endPoint x: 535, endPoint y: 612, distance: 154.0
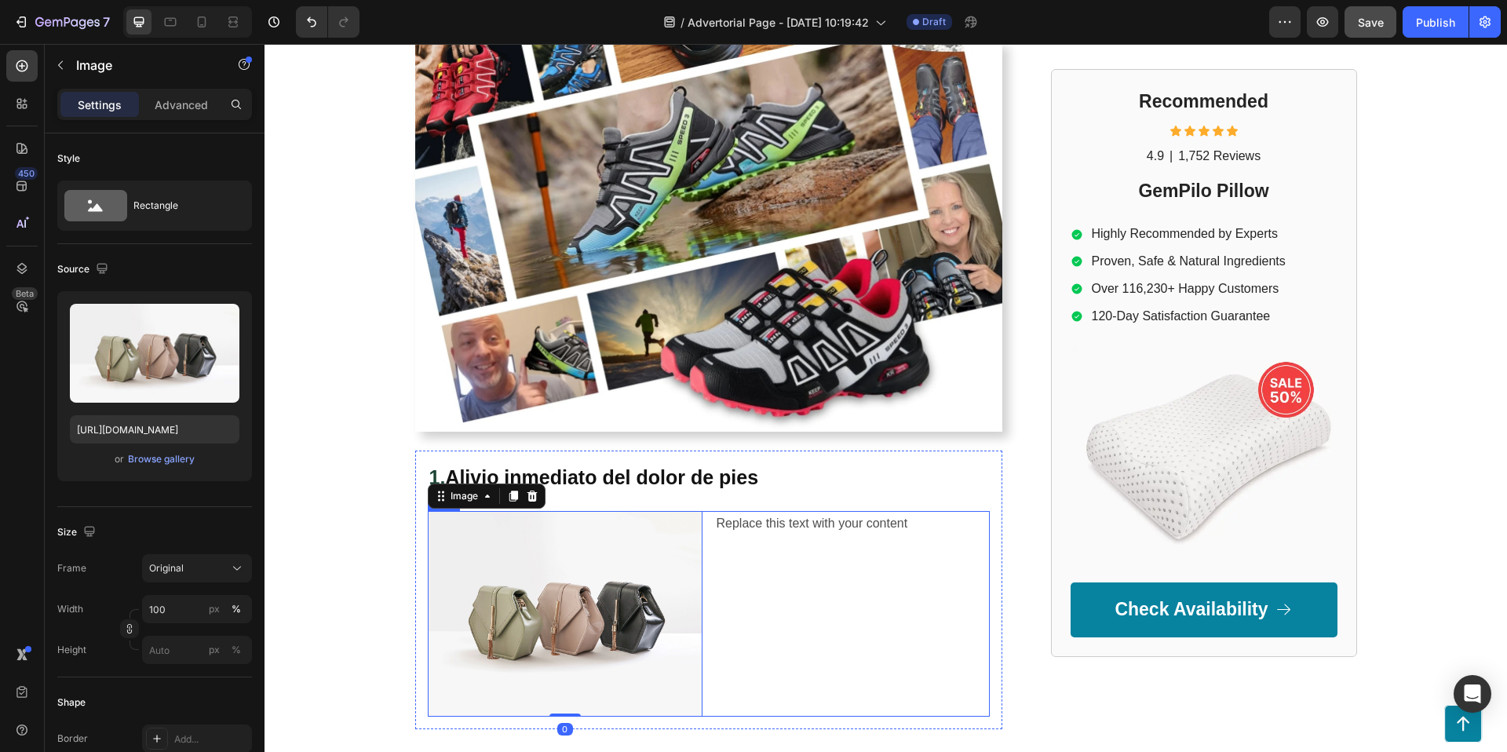
scroll to position [506, 0]
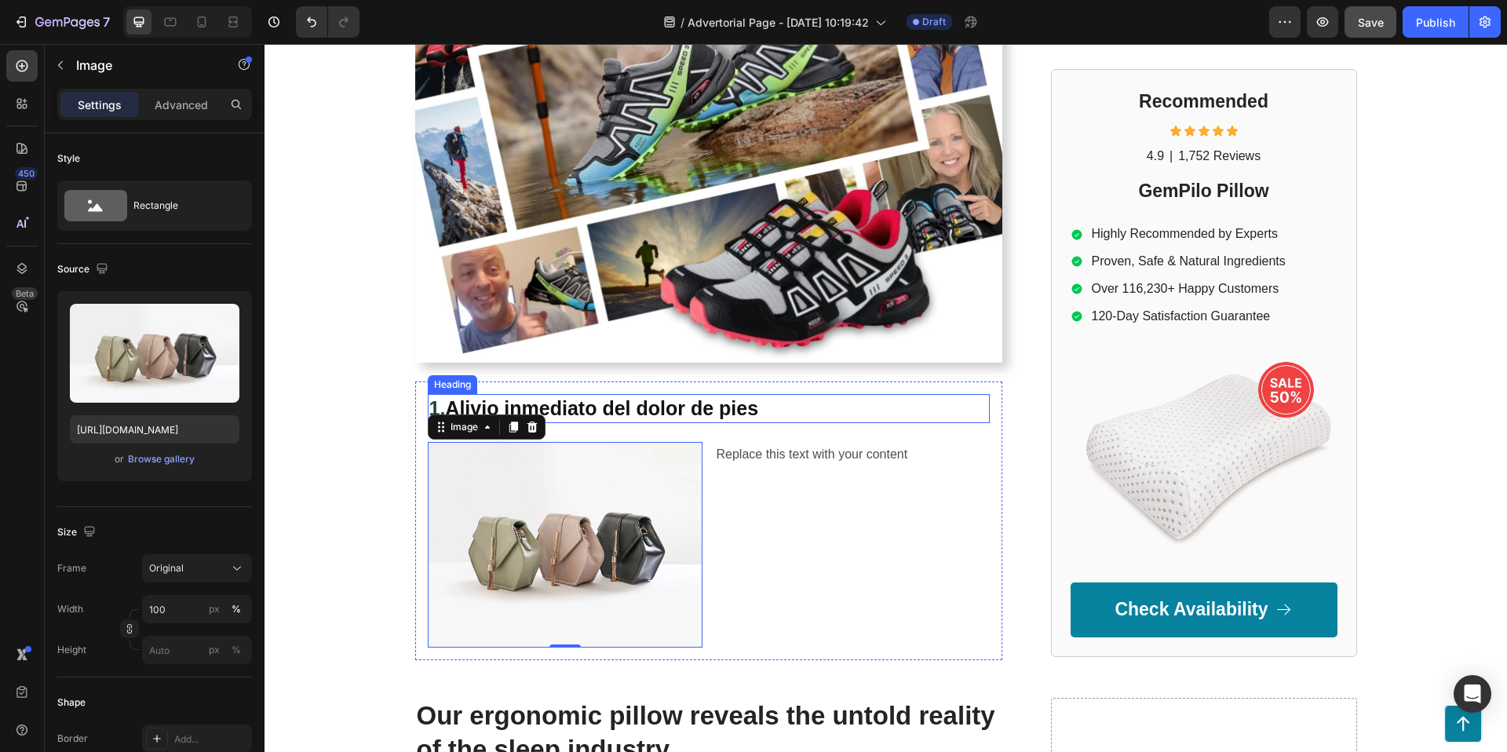
click at [735, 407] on strong "Alivio inmediato del dolor de pies" at bounding box center [601, 408] width 313 height 22
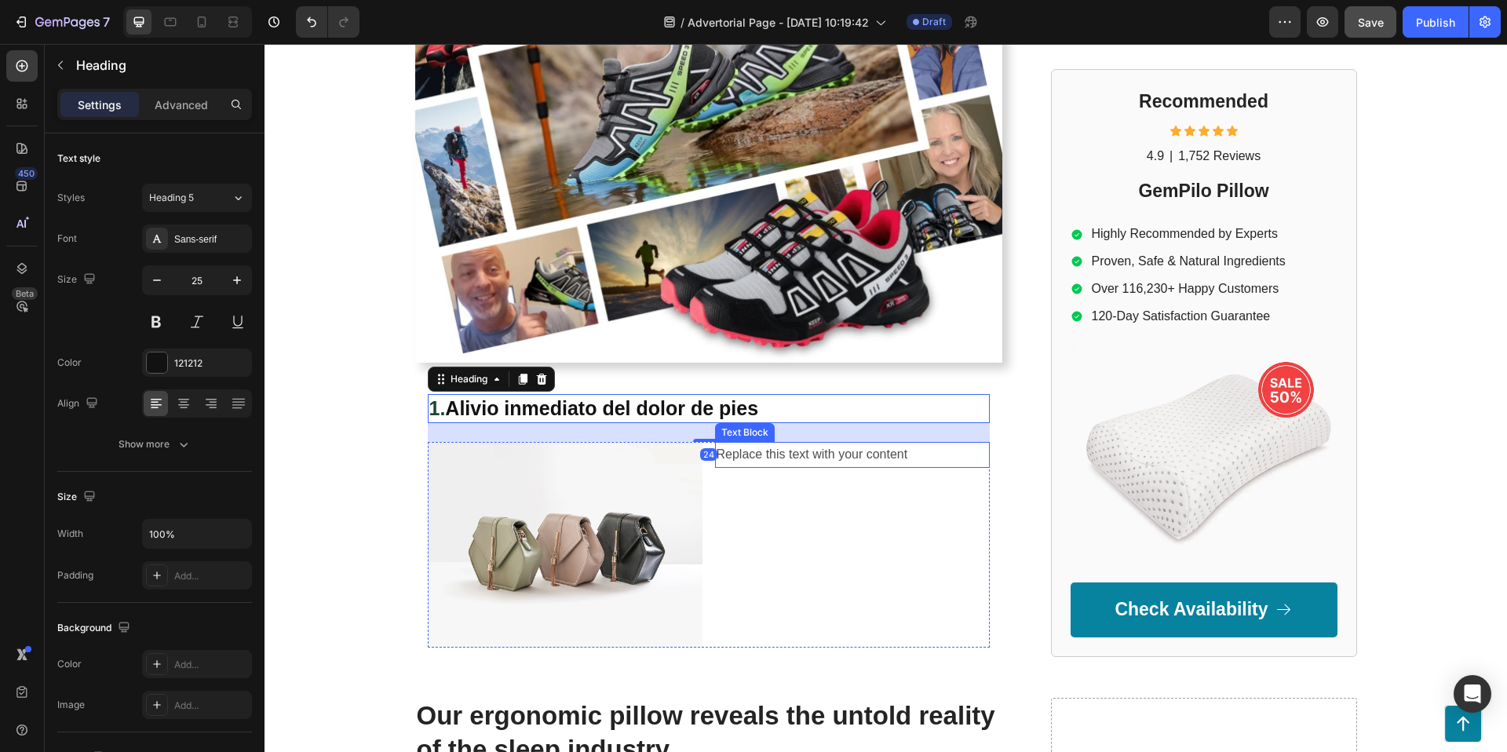
click at [774, 462] on div "Replace this text with your content" at bounding box center [852, 455] width 275 height 26
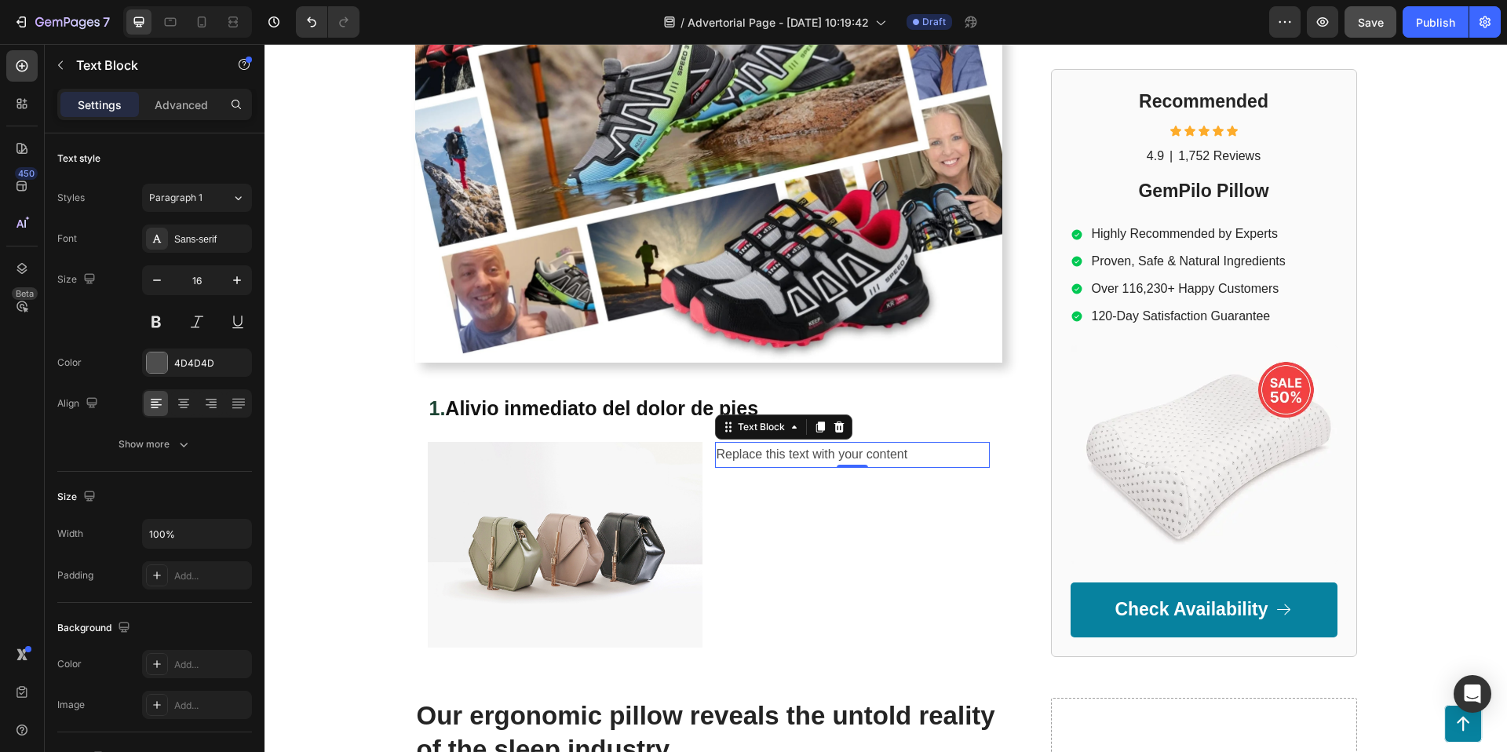
click at [803, 447] on div "Replace this text with your content" at bounding box center [852, 455] width 275 height 26
click at [803, 447] on p "Replace this text with your content" at bounding box center [853, 454] width 272 height 23
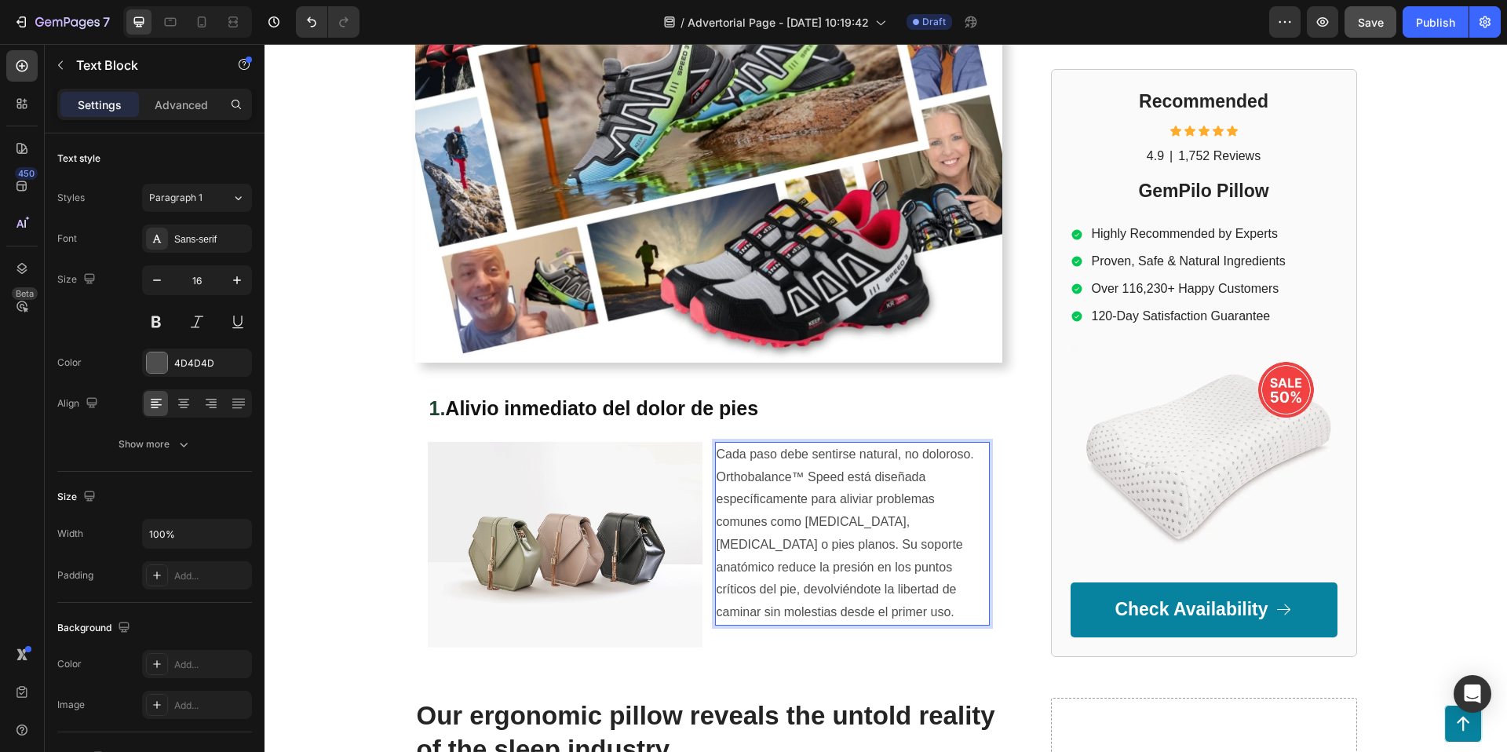
click at [873, 546] on p "Cada paso debe sentirse natural, no doloroso. Orthobalance™ Speed está diseñada…" at bounding box center [853, 533] width 272 height 181
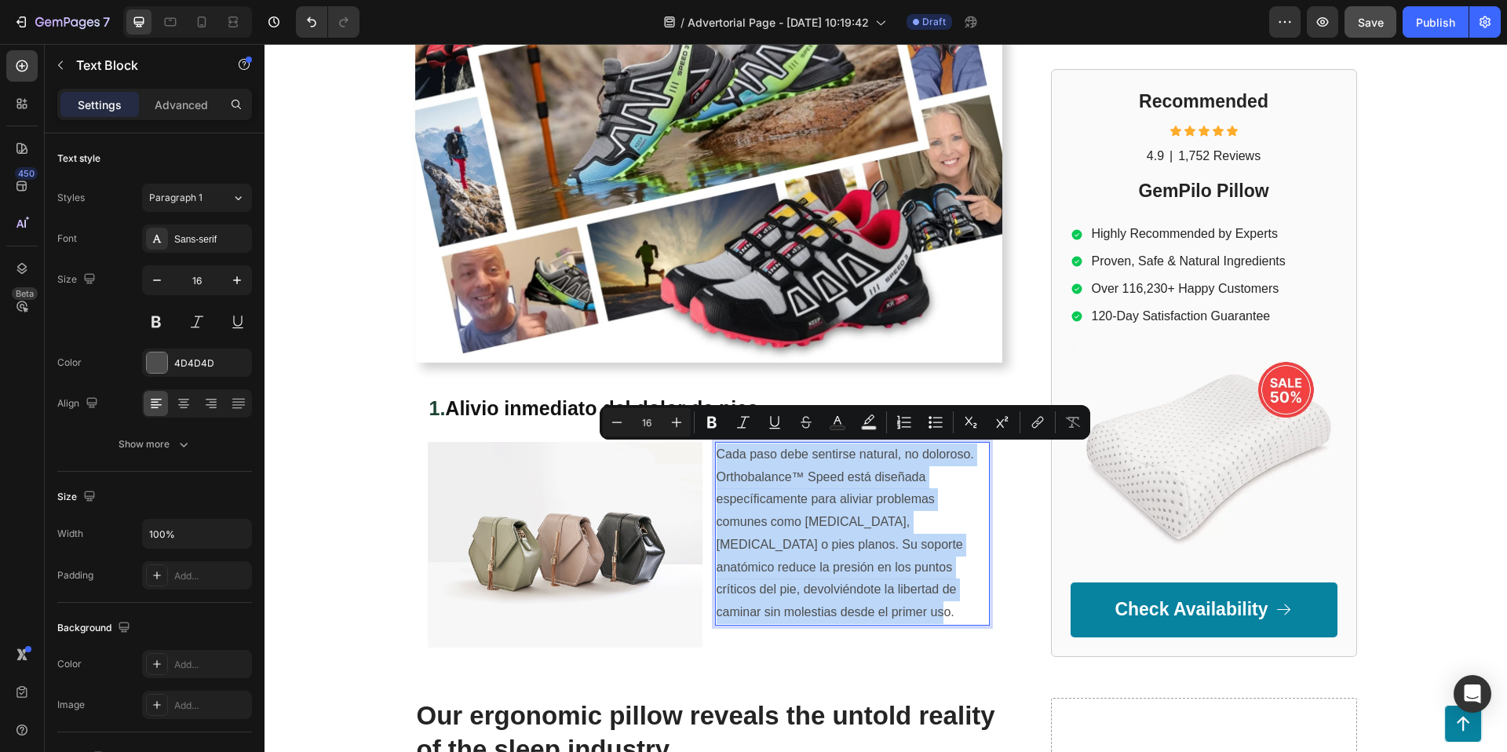
drag, startPoint x: 902, startPoint y: 611, endPoint x: 716, endPoint y: 457, distance: 241.9
click at [715, 457] on div "Cada paso debe sentirse natural, no doloroso. Orthobalance™ Speed está diseñada…" at bounding box center [852, 534] width 275 height 184
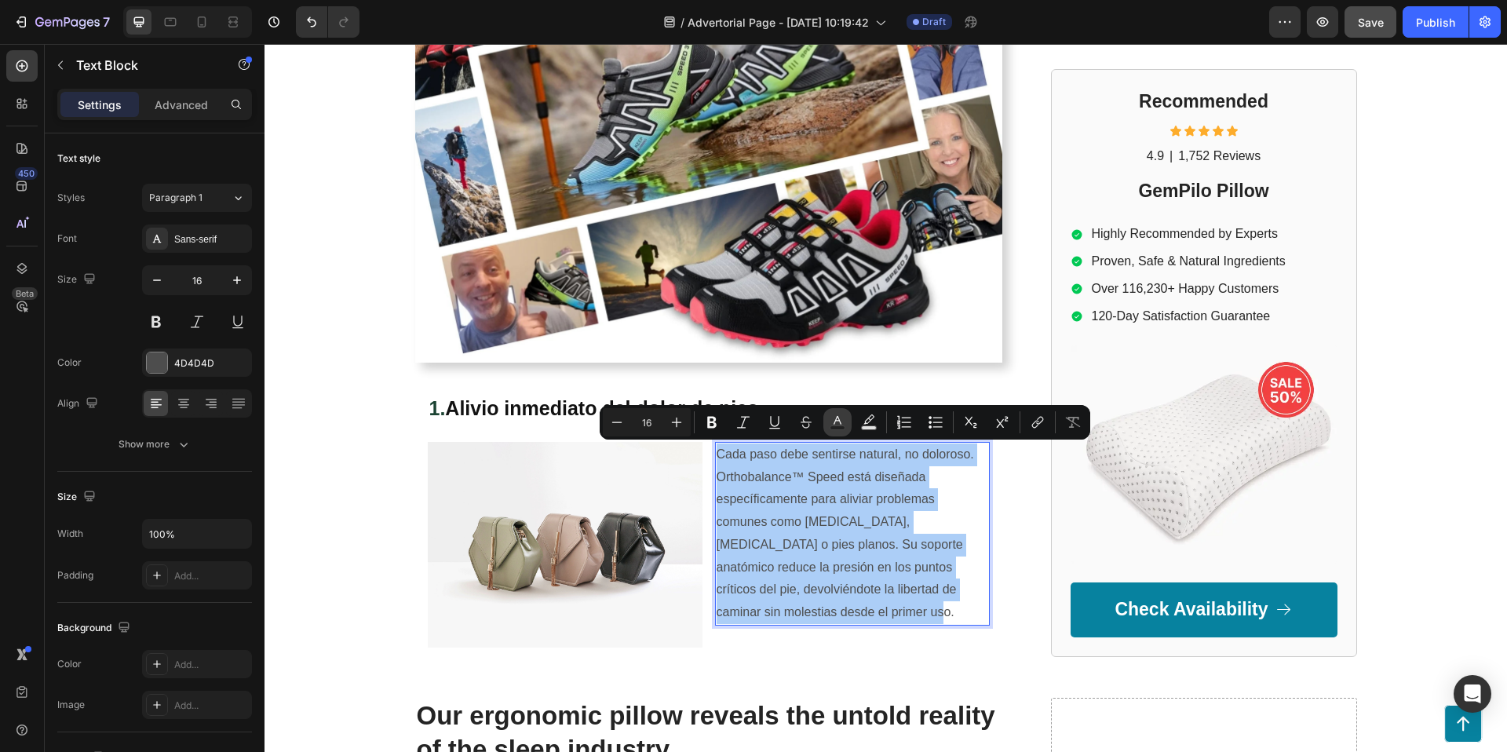
click at [843, 424] on icon "Editor contextual toolbar" at bounding box center [838, 422] width 16 height 16
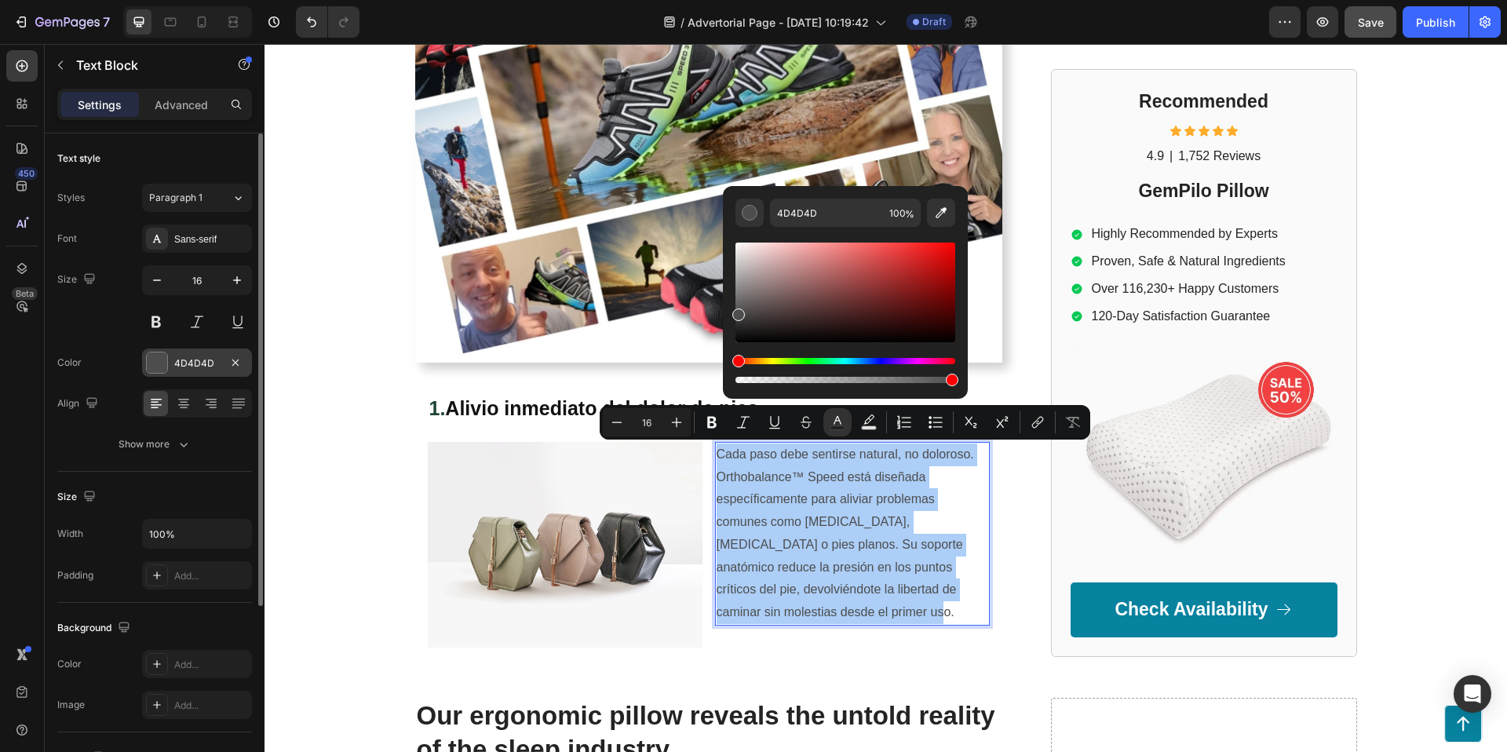
click at [176, 366] on div "4D4D4D" at bounding box center [197, 363] width 46 height 14
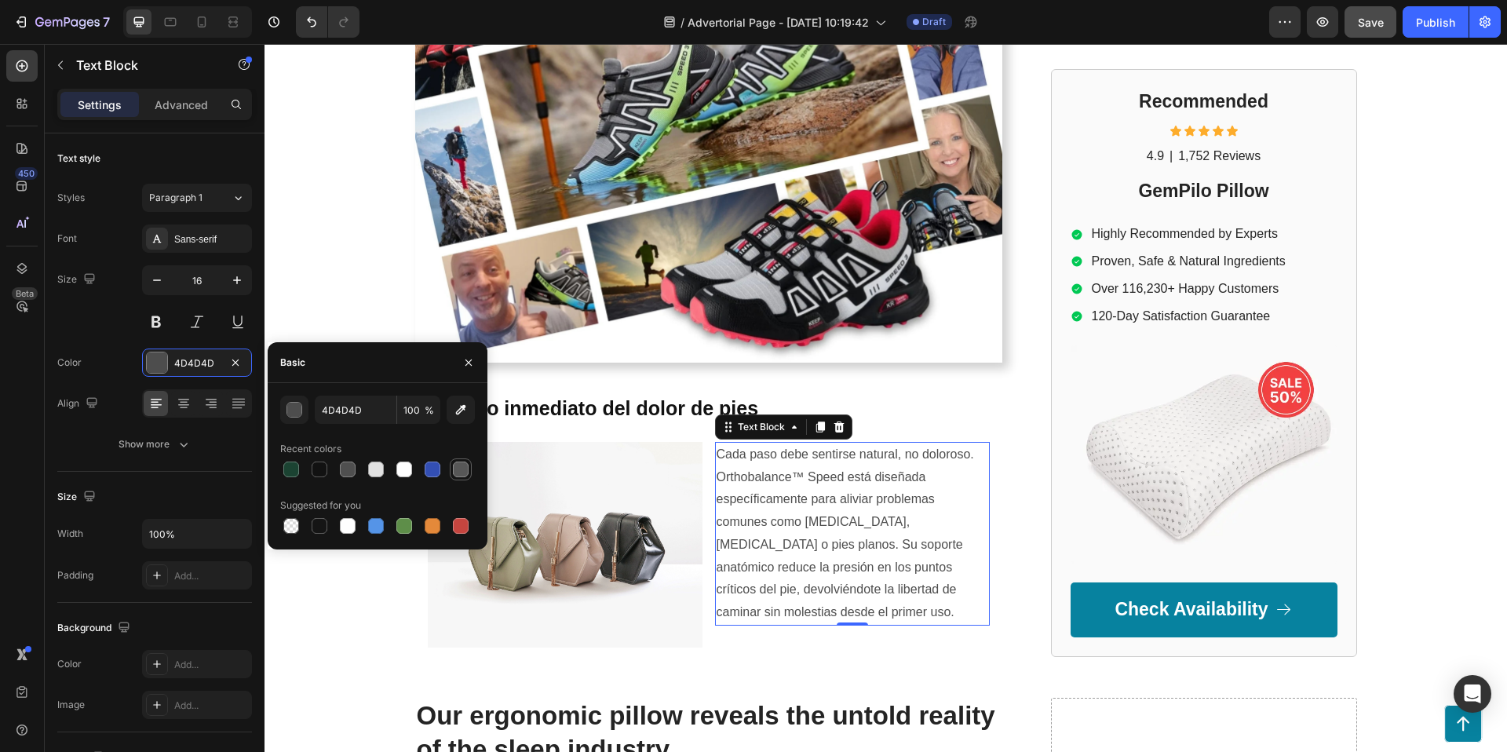
click at [457, 470] on div at bounding box center [461, 470] width 16 height 16
type input "575757"
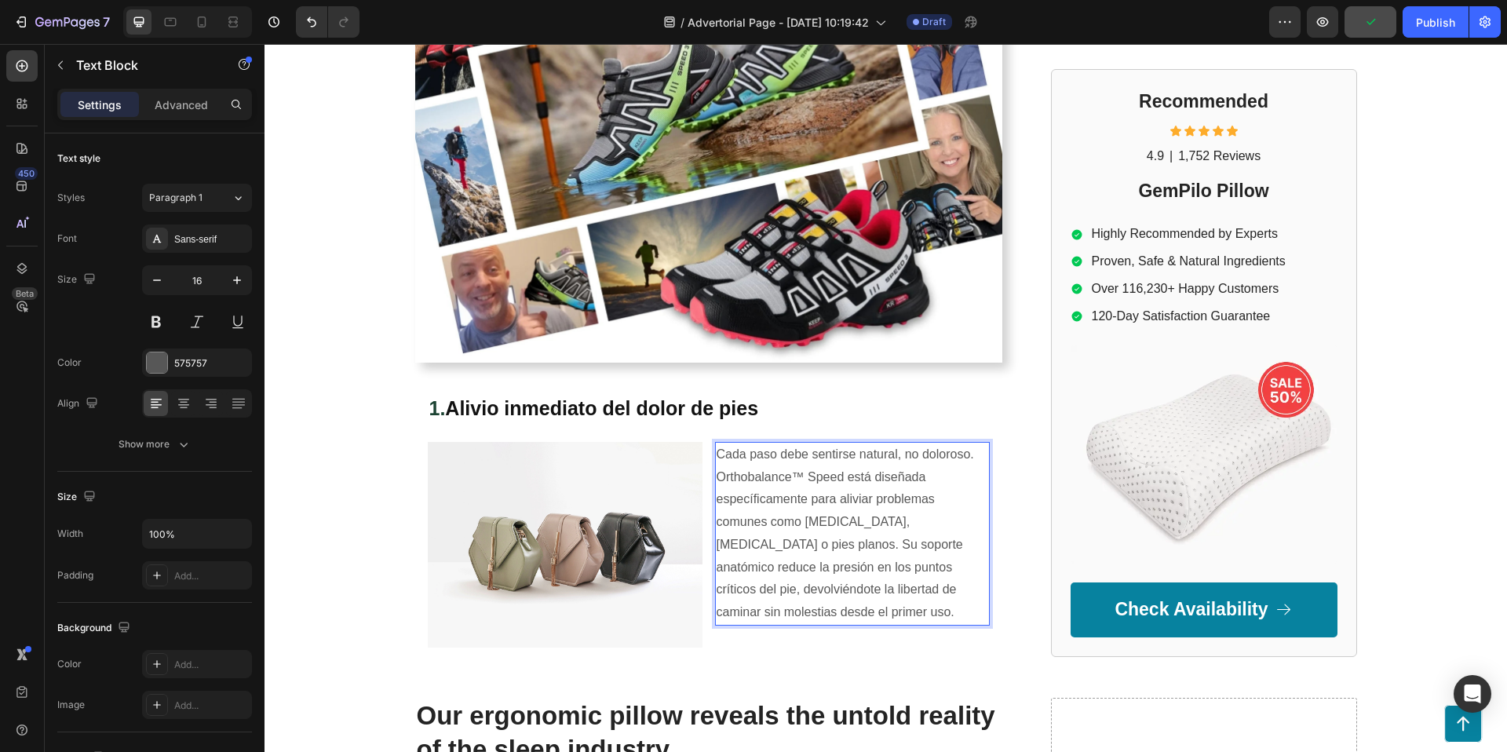
click at [833, 485] on p "Cada paso debe sentirse natural, no doloroso. Orthobalance™ Speed está diseñada…" at bounding box center [853, 533] width 272 height 181
click at [867, 479] on p "Cada paso debe sentirse natural, no doloroso. Orthobalance™ Speed está diseñada…" at bounding box center [853, 533] width 272 height 181
drag, startPoint x: 844, startPoint y: 451, endPoint x: 817, endPoint y: 453, distance: 26.8
click at [844, 451] on p "Cada paso debe sentirse natural, no doloroso. Orthobalance™ Speed está diseñada…" at bounding box center [853, 533] width 272 height 181
click at [860, 470] on p "Cada paso debe sentirse natural, no doloroso. Orthobalance™ Speed está diseñada…" at bounding box center [853, 533] width 272 height 181
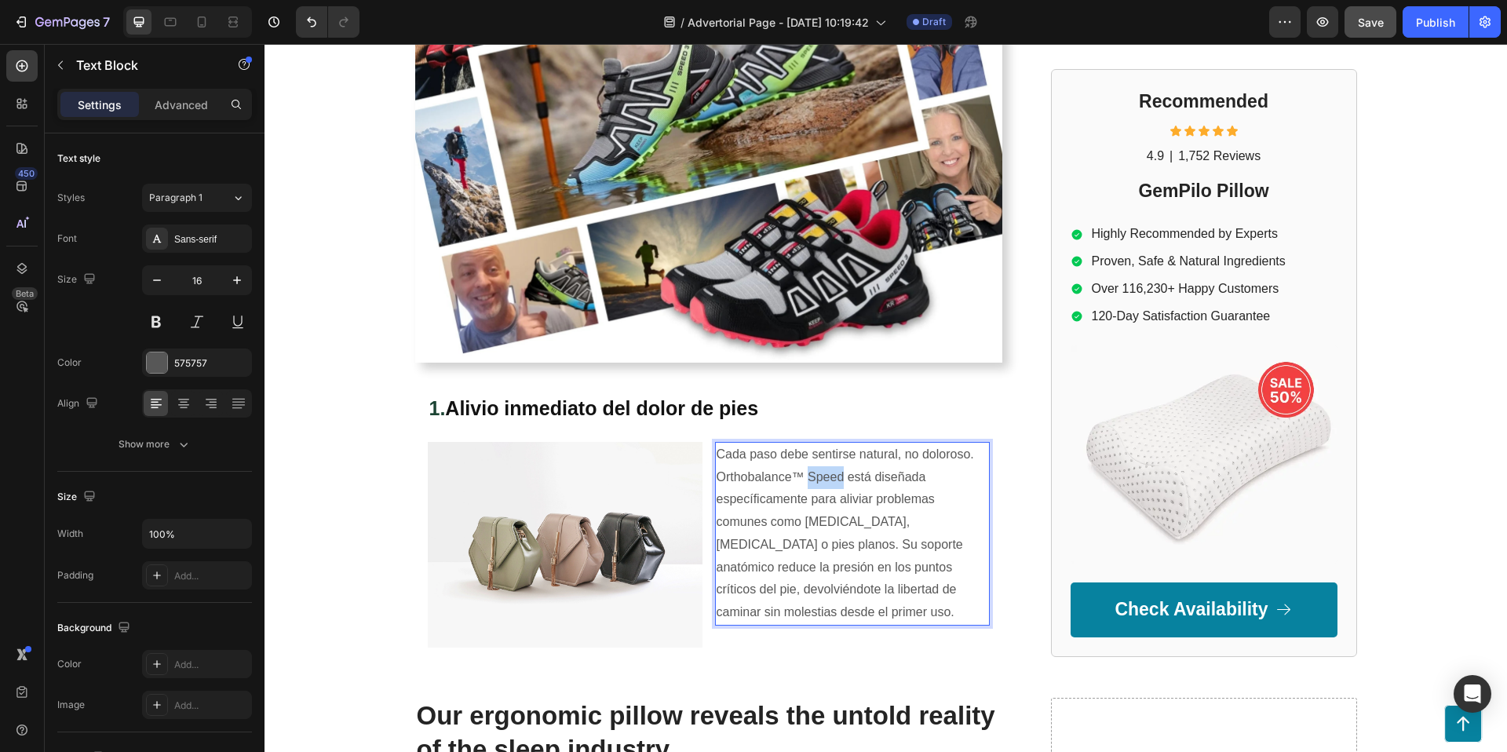
drag, startPoint x: 843, startPoint y: 476, endPoint x: 808, endPoint y: 478, distance: 35.4
click at [808, 478] on p "Cada paso debe sentirse natural, no doloroso. Orthobalance™ Speed está diseñada…" at bounding box center [853, 533] width 272 height 181
click at [859, 482] on p "Cada paso debe sentirse natural, no doloroso. Orthobalance™ está diseñada espec…" at bounding box center [853, 533] width 272 height 181
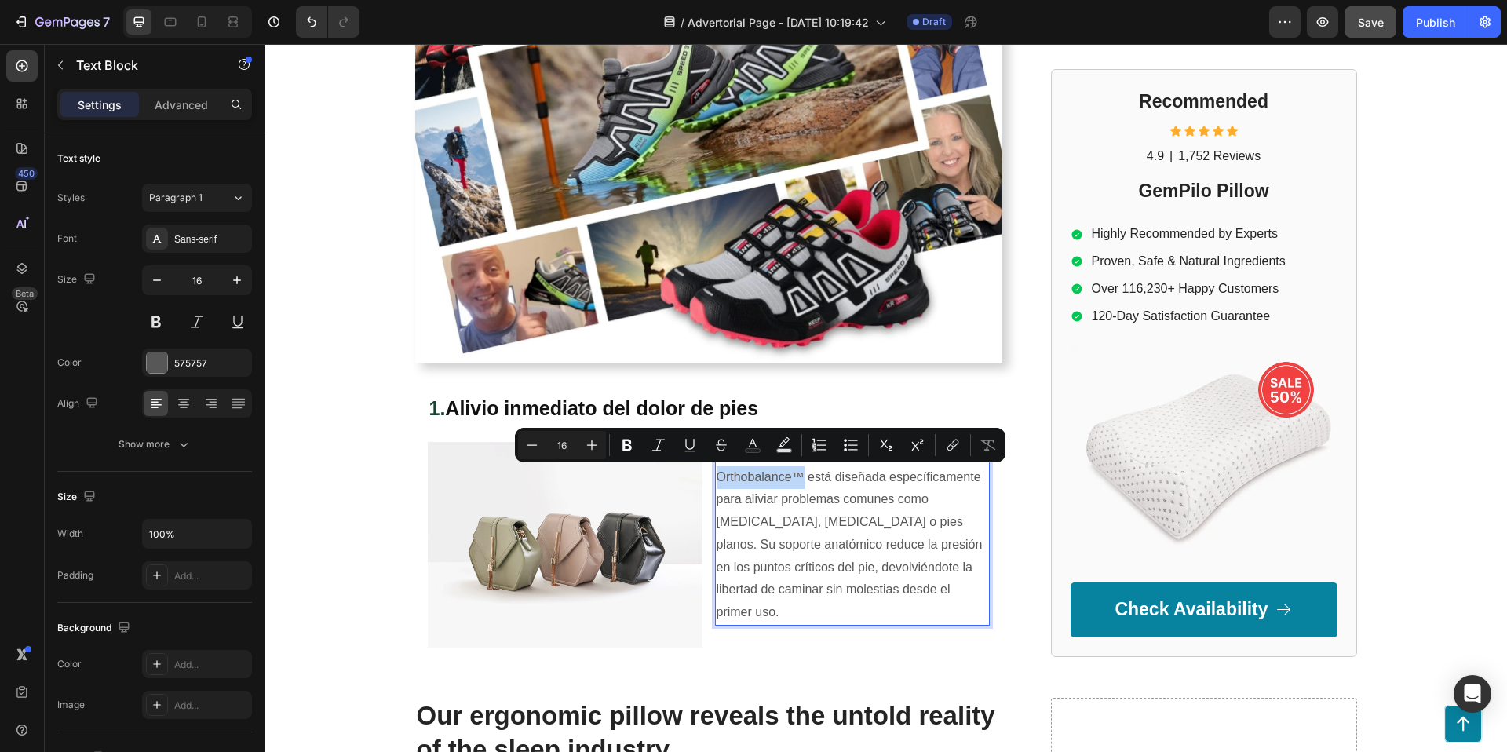
drag, startPoint x: 718, startPoint y: 476, endPoint x: 803, endPoint y: 483, distance: 85.1
click at [803, 483] on p "Cada paso debe sentirse natural, no doloroso. Orthobalance™ está diseñada espec…" at bounding box center [853, 533] width 272 height 181
drag, startPoint x: 626, startPoint y: 448, endPoint x: 644, endPoint y: 445, distance: 18.3
click at [626, 448] on icon "Editor contextual toolbar" at bounding box center [627, 445] width 16 height 16
click at [653, 443] on img at bounding box center [565, 545] width 275 height 206
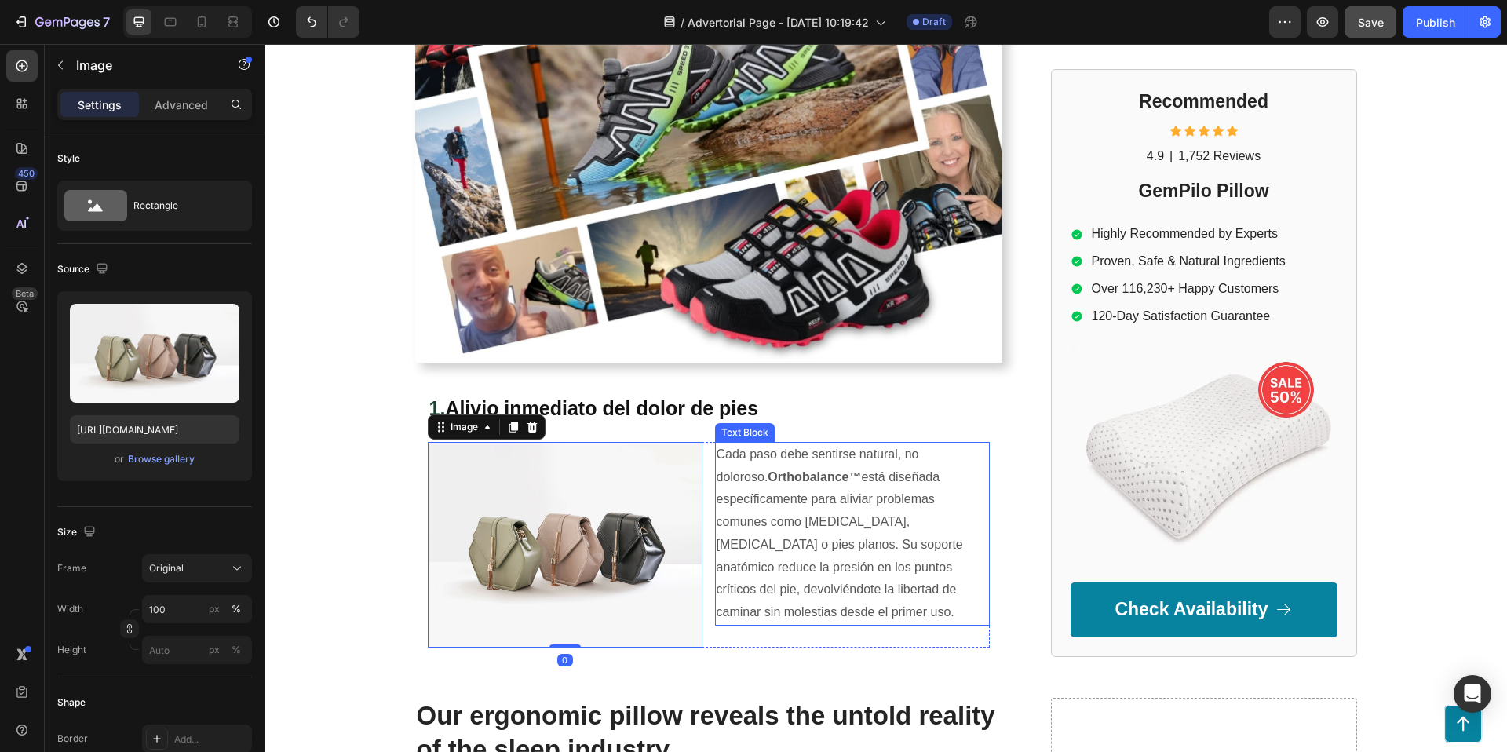
click at [770, 481] on strong "Orthobalance™" at bounding box center [814, 476] width 93 height 13
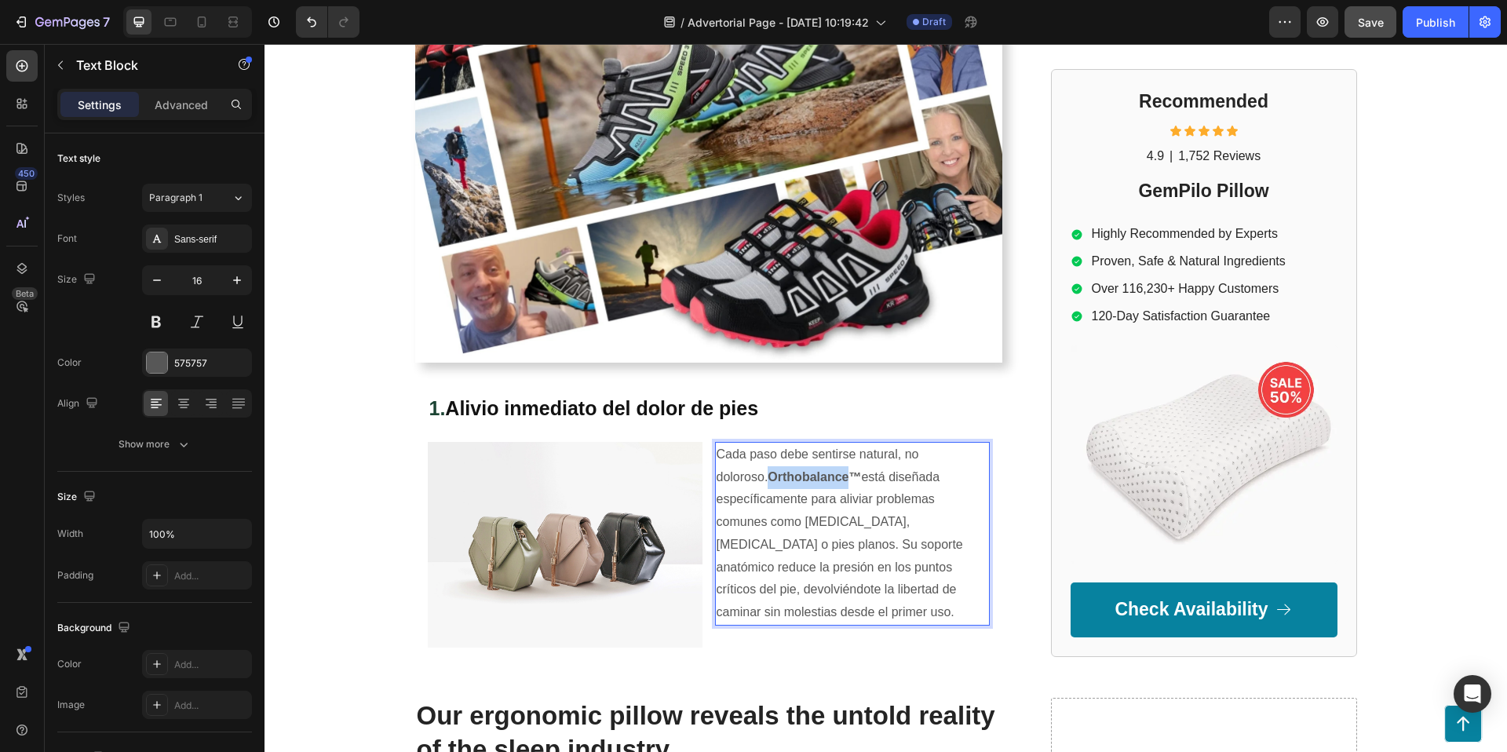
click at [783, 476] on strong "Orthobalance™" at bounding box center [814, 476] width 93 height 13
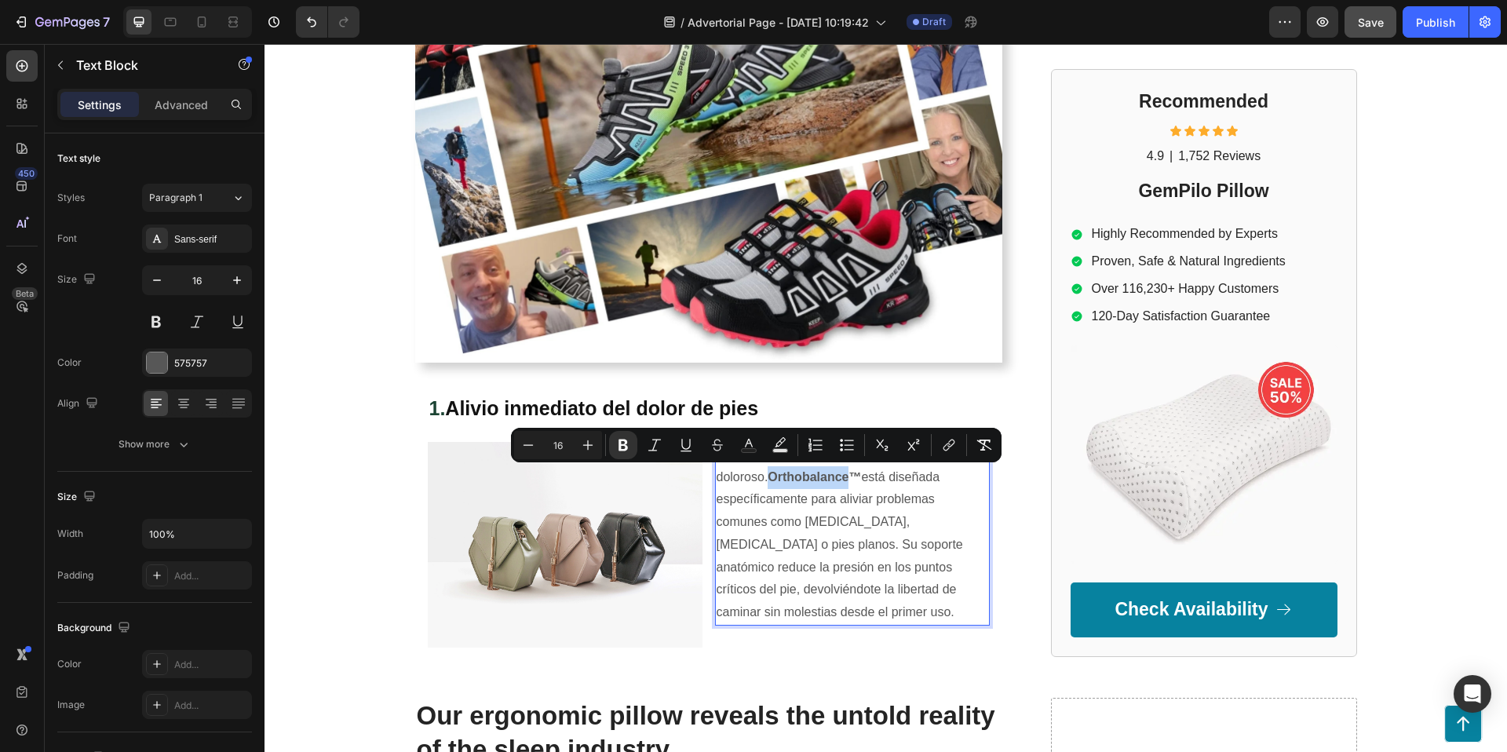
click at [797, 475] on strong "Orthobalance™" at bounding box center [814, 476] width 93 height 13
drag, startPoint x: 808, startPoint y: 476, endPoint x: 717, endPoint y: 476, distance: 91.1
click at [768, 476] on strong "Orthobalance™" at bounding box center [814, 476] width 93 height 13
click at [659, 443] on icon "Editor contextual toolbar" at bounding box center [661, 445] width 16 height 16
click at [825, 484] on p "Cada paso debe sentirse natural, no doloroso. Orthobalance™ está diseñada espec…" at bounding box center [853, 533] width 272 height 181
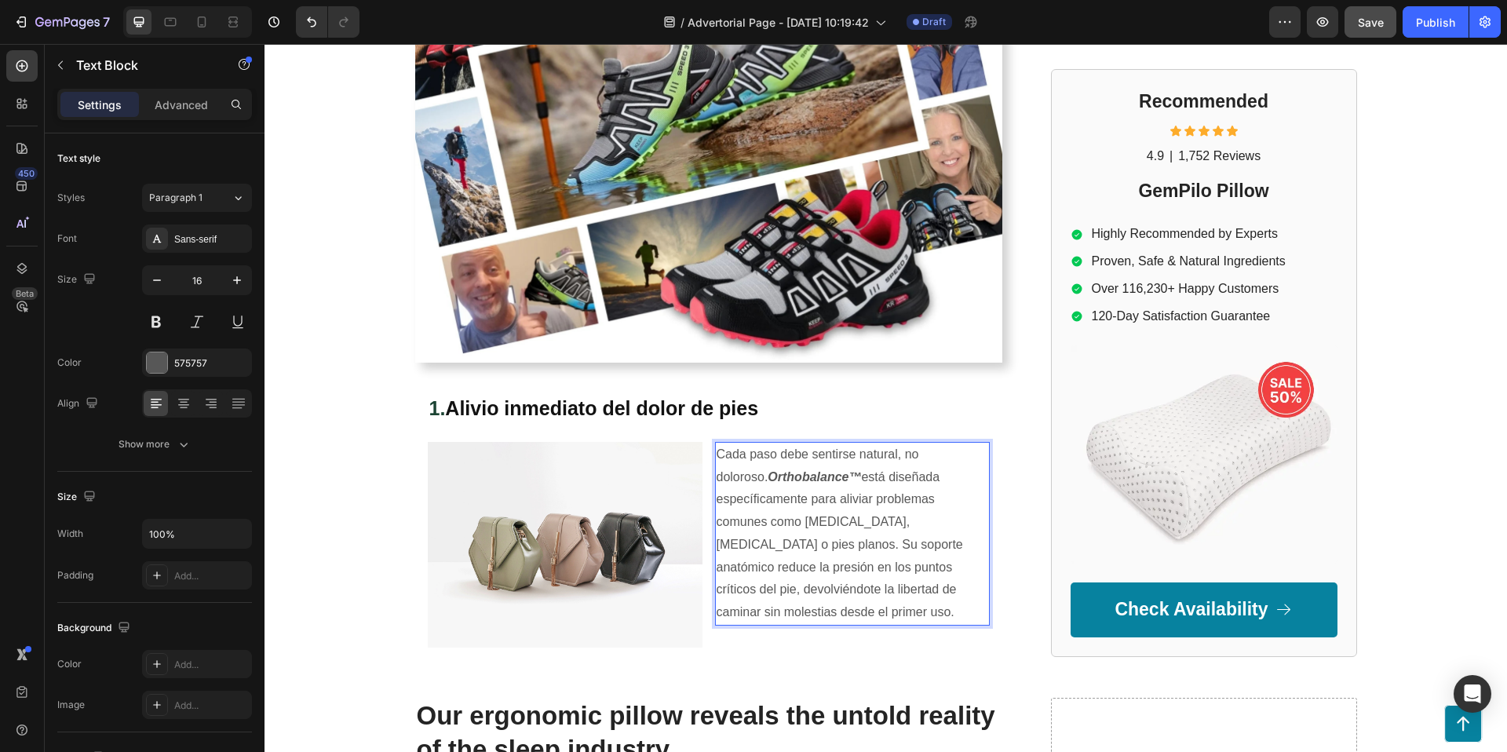
drag, startPoint x: 876, startPoint y: 498, endPoint x: 908, endPoint y: 500, distance: 32.3
click at [875, 498] on p "Cada paso debe sentirse natural, no doloroso. Orthobalance™ está diseñada espec…" at bounding box center [853, 533] width 272 height 181
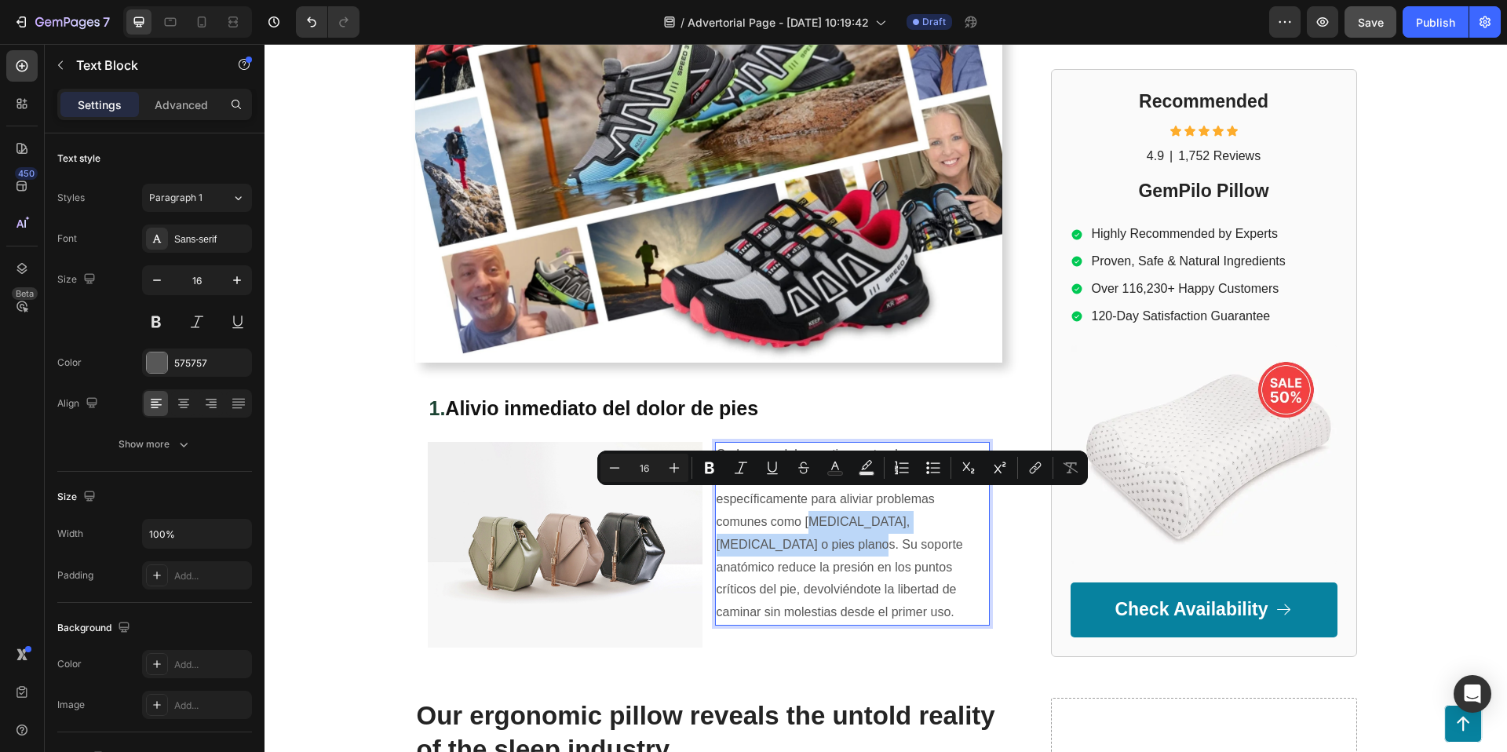
drag, startPoint x: 931, startPoint y: 495, endPoint x: 898, endPoint y: 523, distance: 42.9
click at [898, 523] on p "Cada paso debe sentirse natural, no doloroso. Orthobalance™ está diseñada espec…" at bounding box center [853, 533] width 272 height 181
click at [712, 469] on icon "Editor contextual toolbar" at bounding box center [709, 468] width 9 height 12
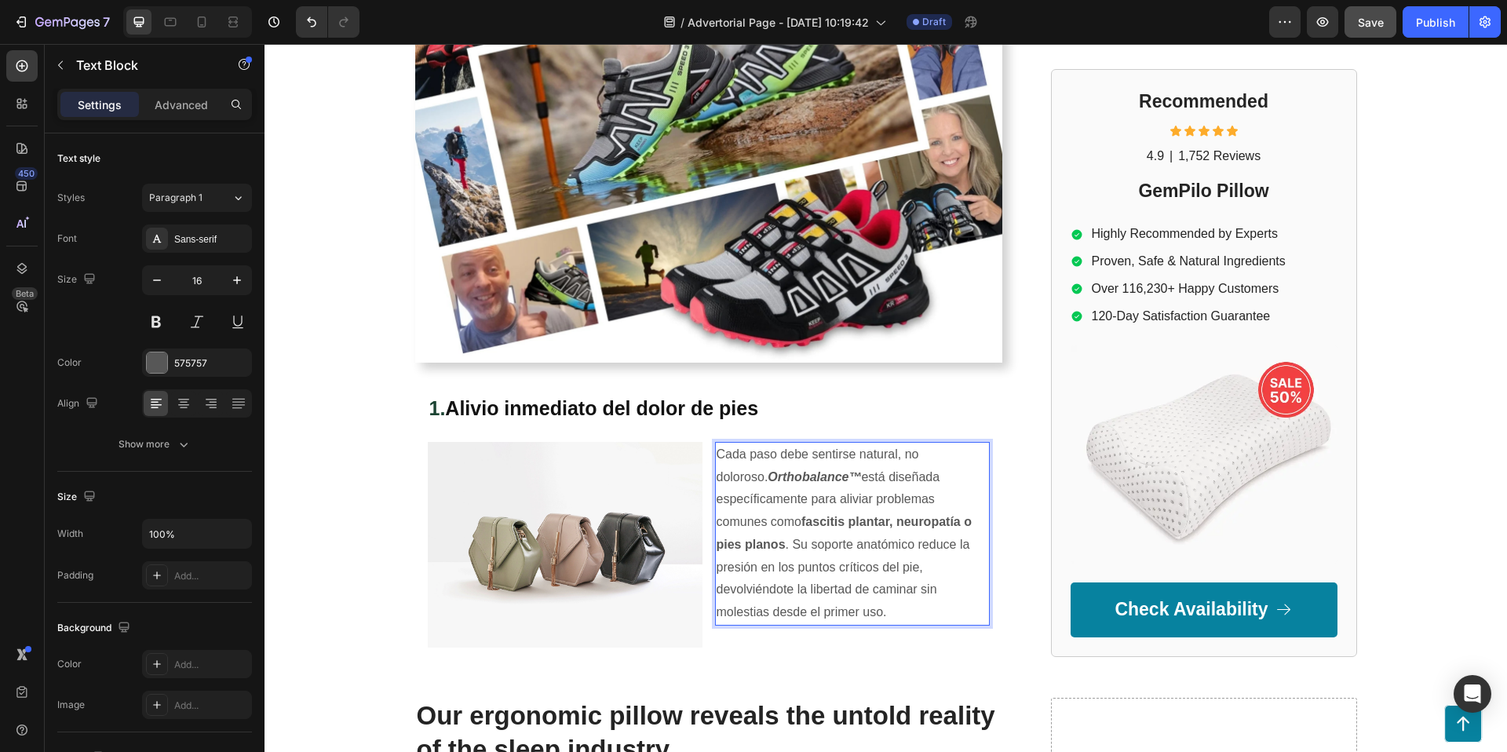
click at [852, 560] on p "Cada paso debe sentirse natural, no doloroso. Orthobalance™ está diseñada espec…" at bounding box center [853, 533] width 272 height 181
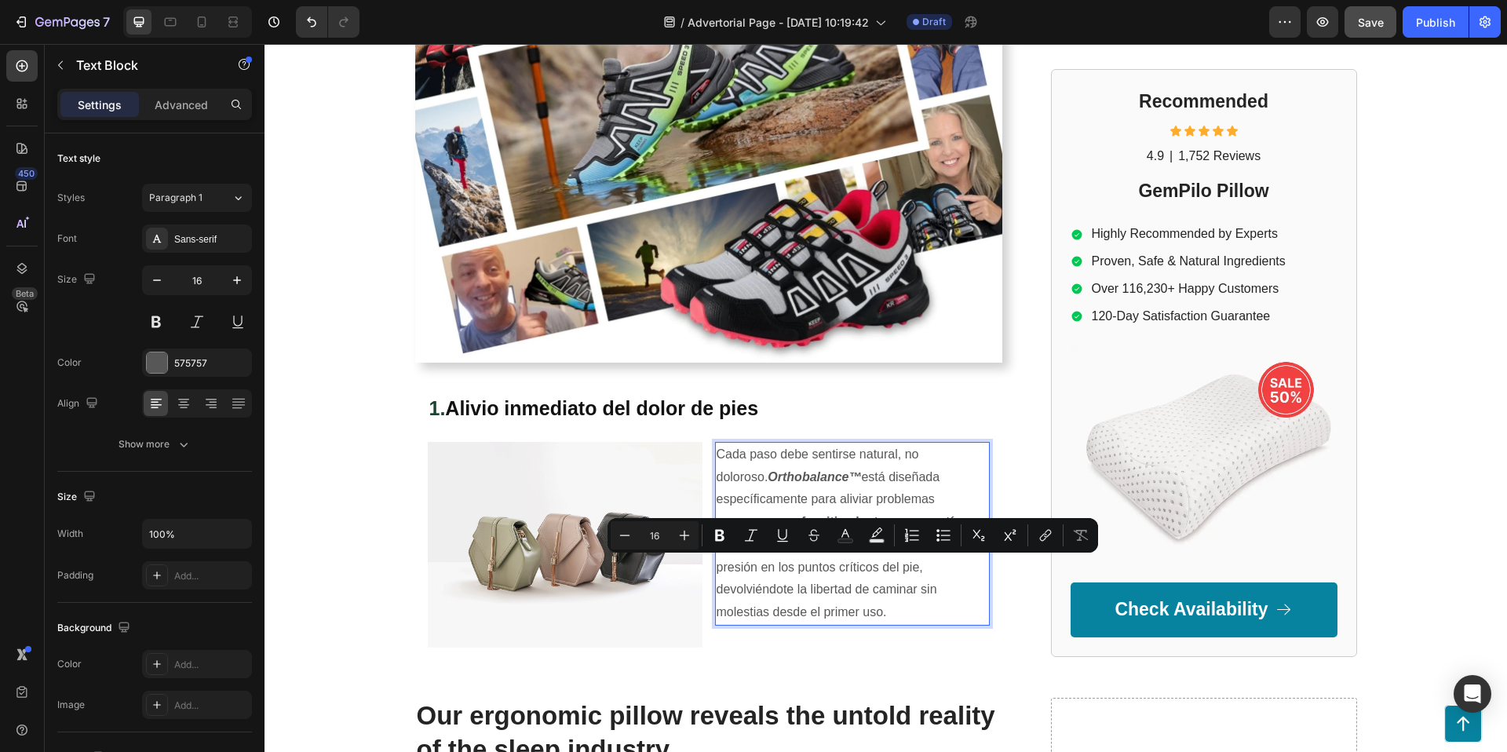
click at [773, 574] on p "Cada paso debe sentirse natural, no doloroso. Orthobalance™ está diseñada espec…" at bounding box center [853, 533] width 272 height 181
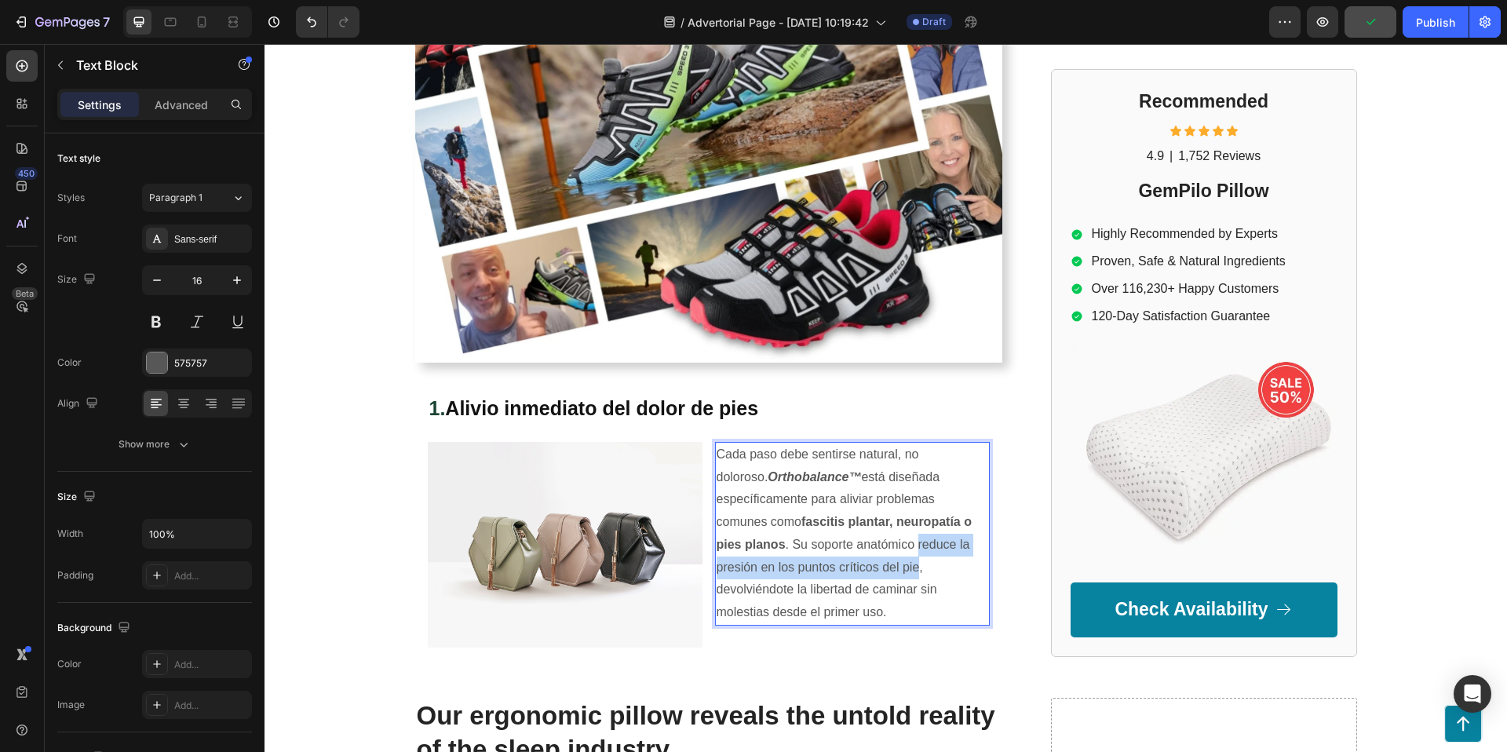
drag, startPoint x: 777, startPoint y: 544, endPoint x: 794, endPoint y: 567, distance: 28.1
click at [794, 567] on p "Cada paso debe sentirse natural, no doloroso. Orthobalance™ está diseñada espec…" at bounding box center [853, 533] width 272 height 181
click at [798, 545] on p "Cada paso debe sentirse natural, no doloroso. Orthobalance™ está diseñada espec…" at bounding box center [853, 533] width 272 height 181
drag, startPoint x: 778, startPoint y: 546, endPoint x: 798, endPoint y: 562, distance: 25.6
click at [798, 562] on p "Cada paso debe sentirse natural, no doloroso. Orthobalance™ está diseñada espec…" at bounding box center [853, 533] width 272 height 181
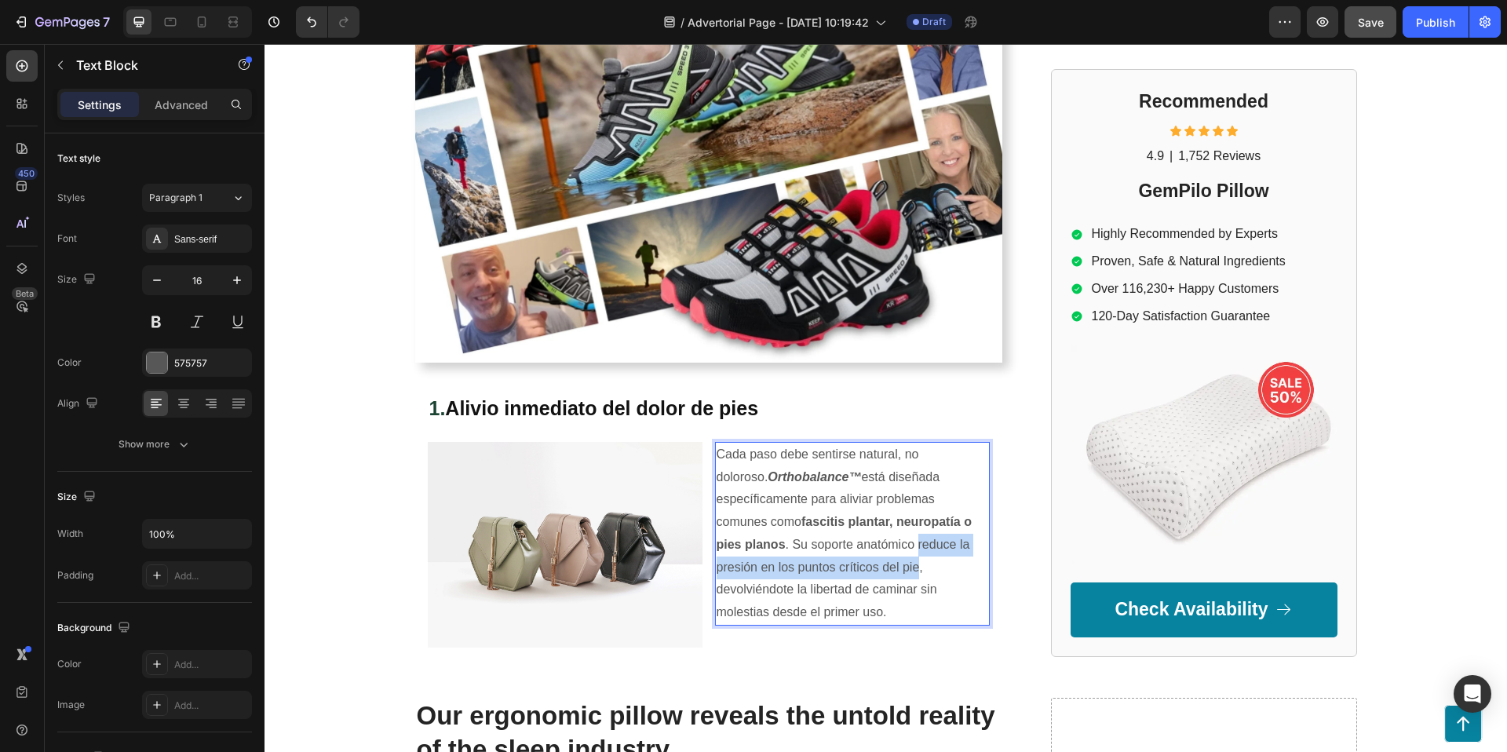
click at [792, 549] on p "Cada paso debe sentirse natural, no doloroso. Orthobalance™ está diseñada espec…" at bounding box center [853, 533] width 272 height 181
drag, startPoint x: 793, startPoint y: 567, endPoint x: 778, endPoint y: 542, distance: 29.2
click at [778, 542] on p "Cada paso debe sentirse natural, no doloroso. Orthobalance™ está diseñada espec…" at bounding box center [853, 533] width 272 height 181
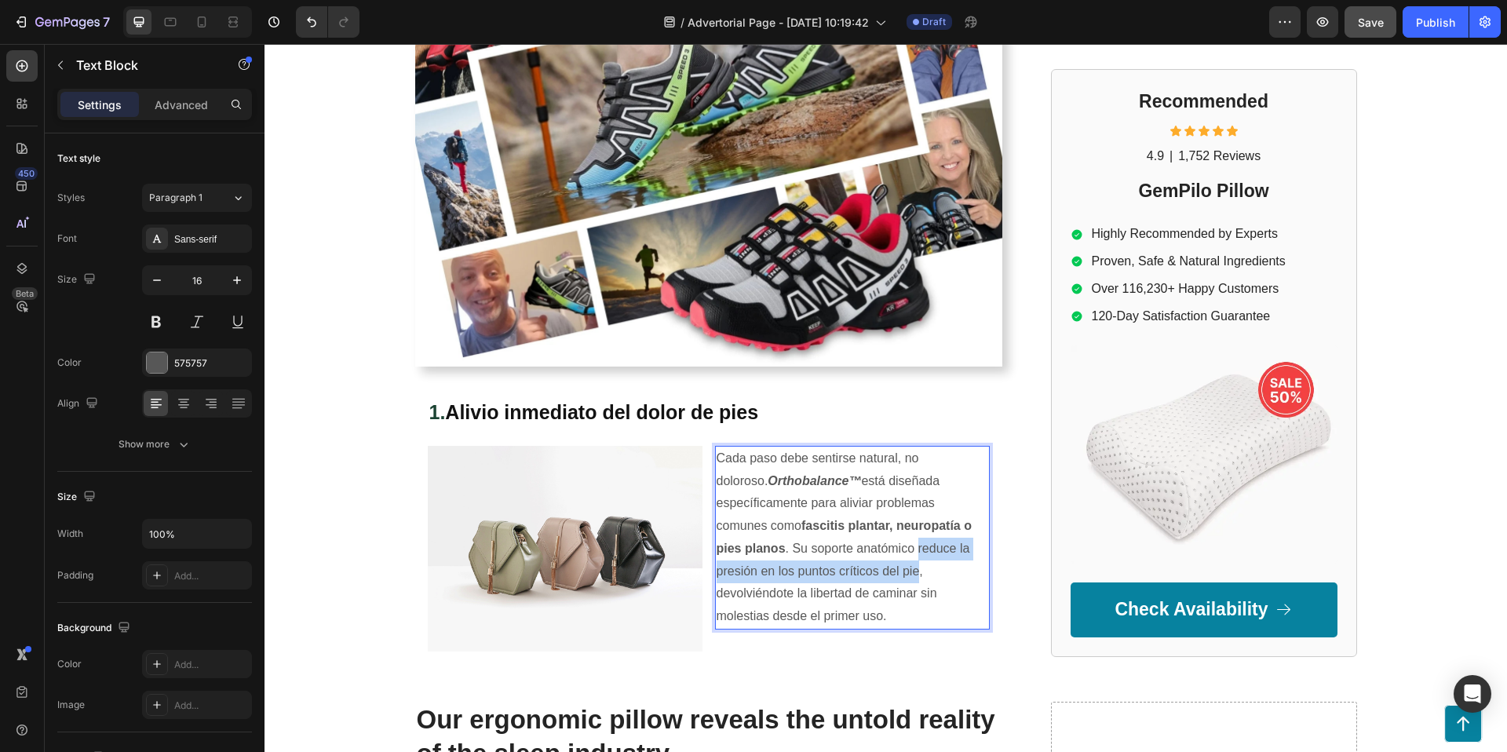
click at [799, 557] on p "Cada paso debe sentirse natural, no doloroso. Orthobalance™ está diseñada espec…" at bounding box center [853, 537] width 272 height 181
drag, startPoint x: 779, startPoint y: 551, endPoint x: 793, endPoint y: 565, distance: 20.0
click at [794, 565] on p "Cada paso debe sentirse natural, no doloroso. Orthobalance™ está diseñada espec…" at bounding box center [853, 537] width 272 height 181
click at [790, 565] on p "Cada paso debe sentirse natural, no doloroso. Orthobalance™ está diseñada espec…" at bounding box center [853, 537] width 272 height 181
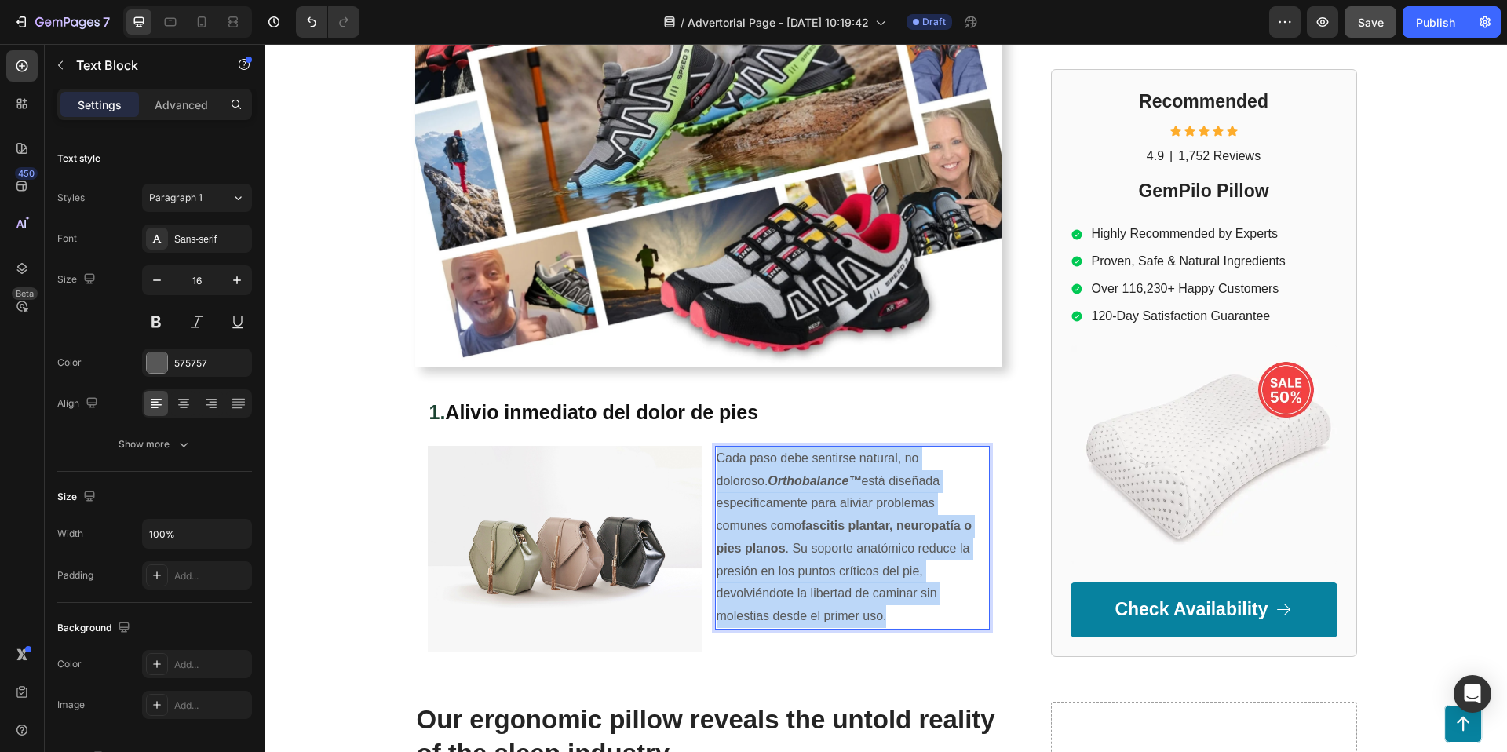
click at [790, 565] on p "Cada paso debe sentirse natural, no doloroso. Orthobalance™ está diseñada espec…" at bounding box center [853, 537] width 272 height 181
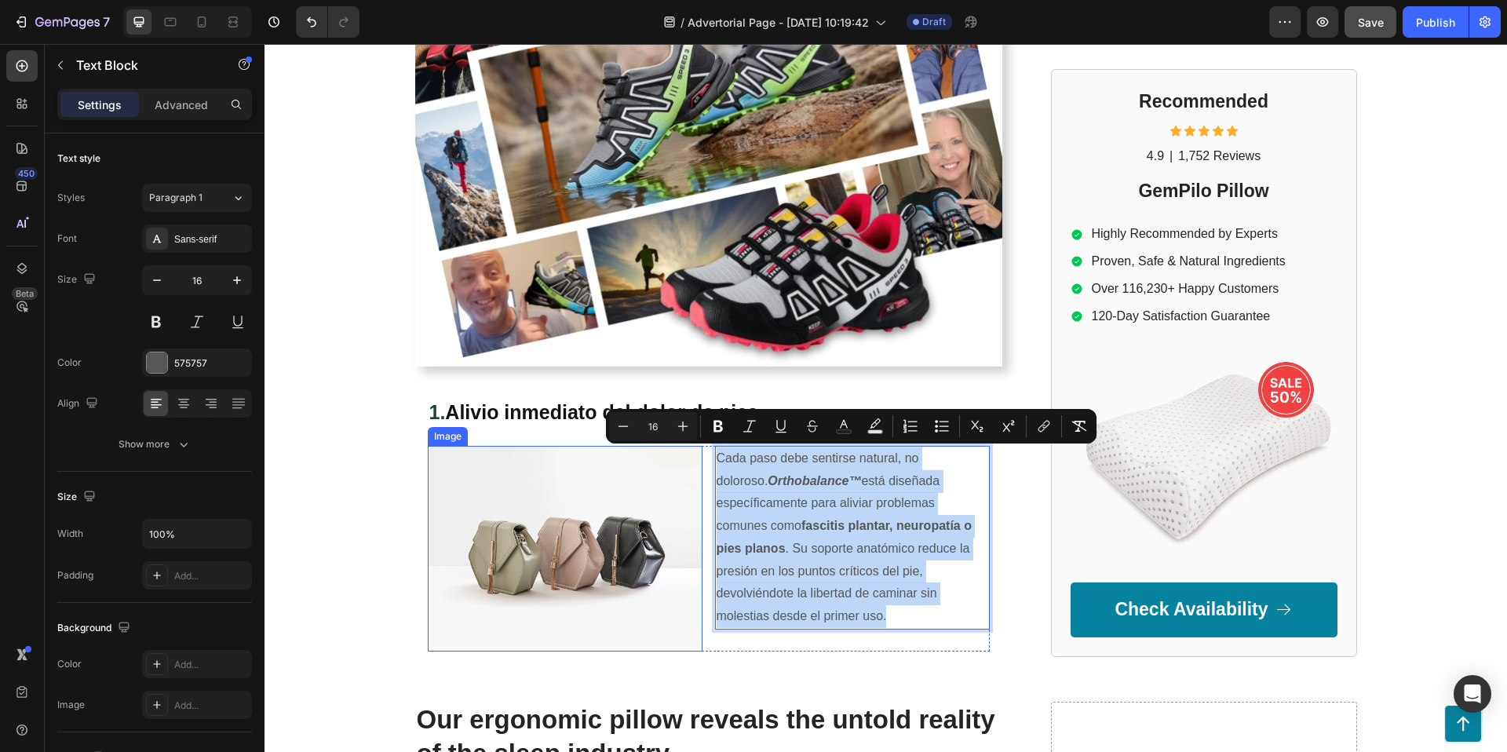
click at [579, 526] on img at bounding box center [565, 549] width 275 height 206
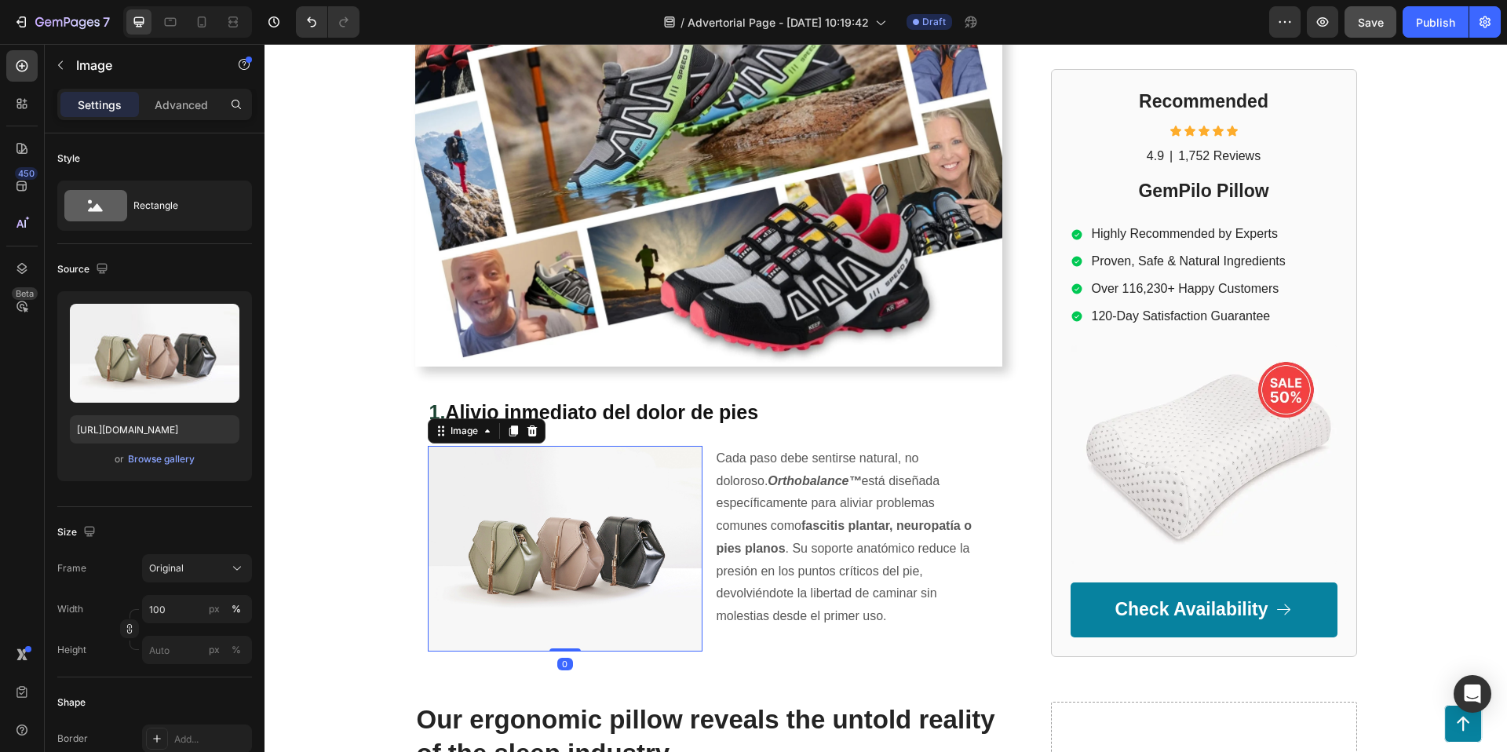
click at [577, 525] on img at bounding box center [565, 549] width 275 height 206
click at [151, 461] on div "Browse gallery" at bounding box center [161, 459] width 67 height 14
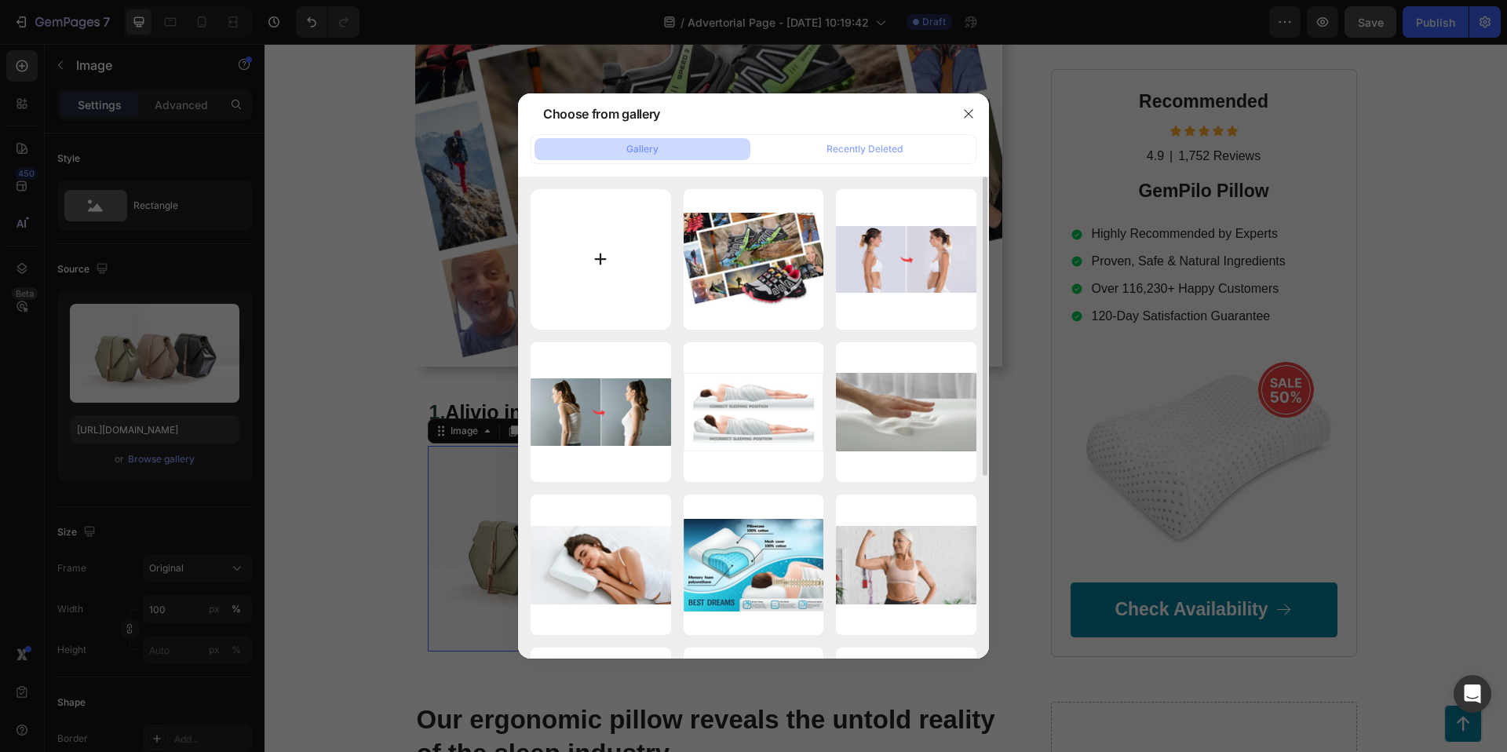
click at [605, 268] on input "file" at bounding box center [601, 259] width 141 height 141
type input "C:\fakepath\orthobalance_mex_1.gif"
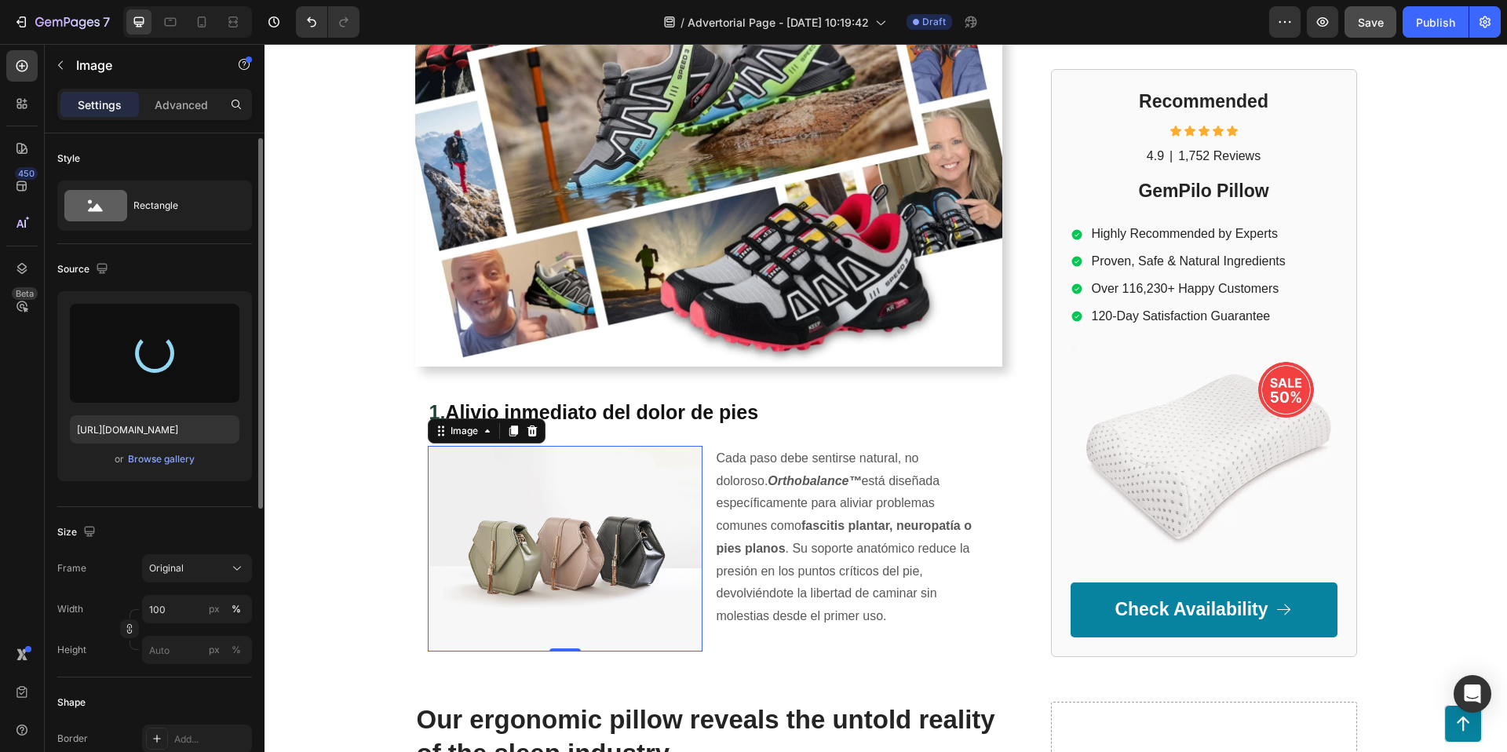
type input "[URL][DOMAIN_NAME]"
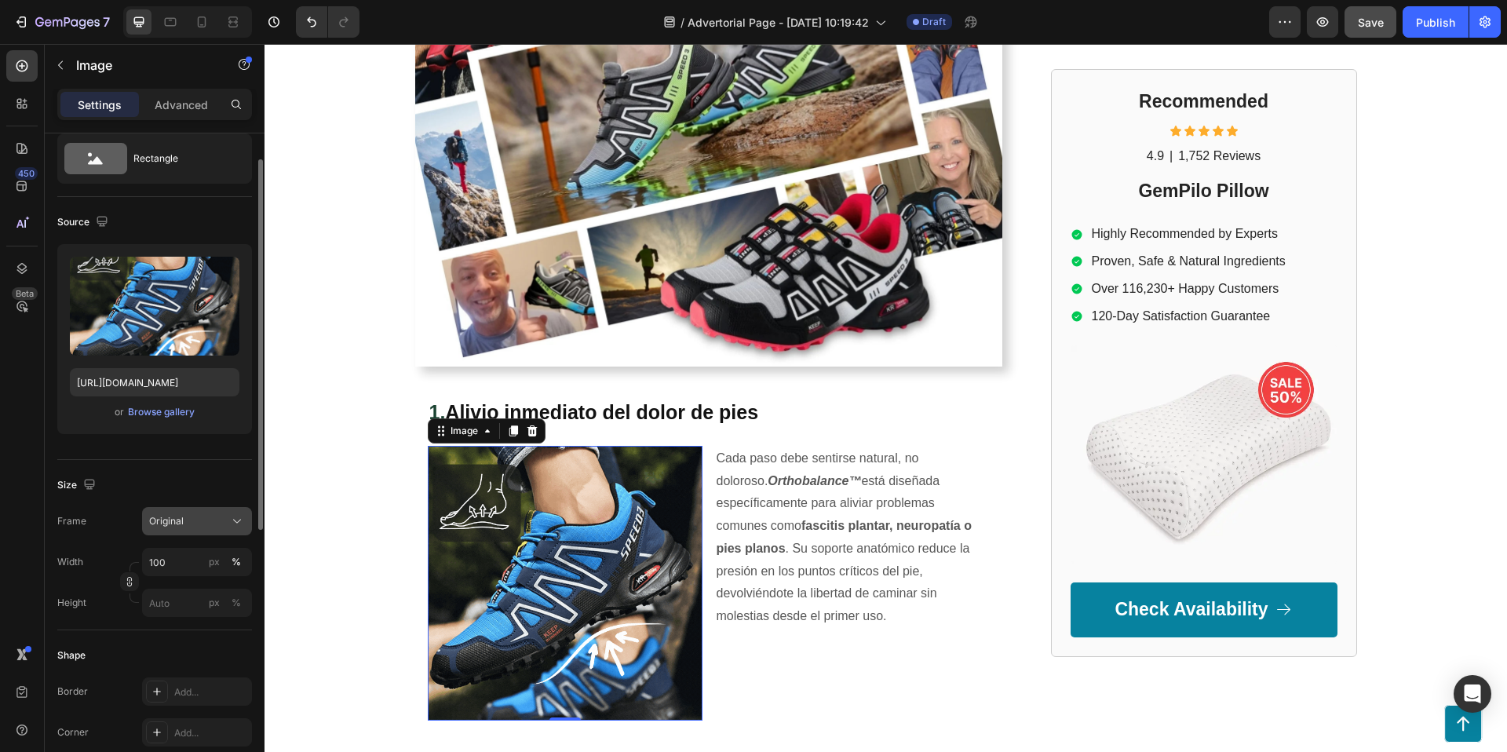
scroll to position [56, 0]
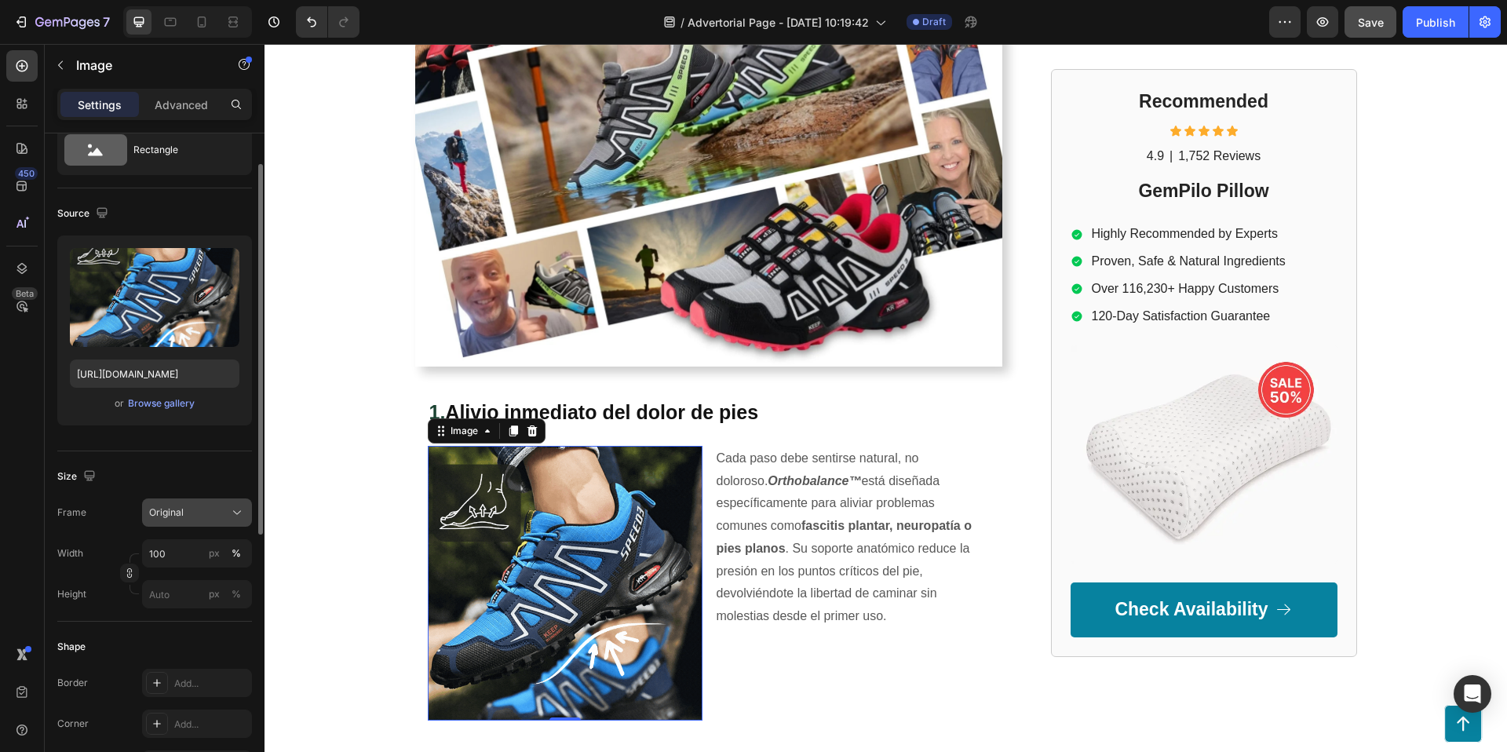
click at [178, 505] on div "Original" at bounding box center [197, 513] width 96 height 16
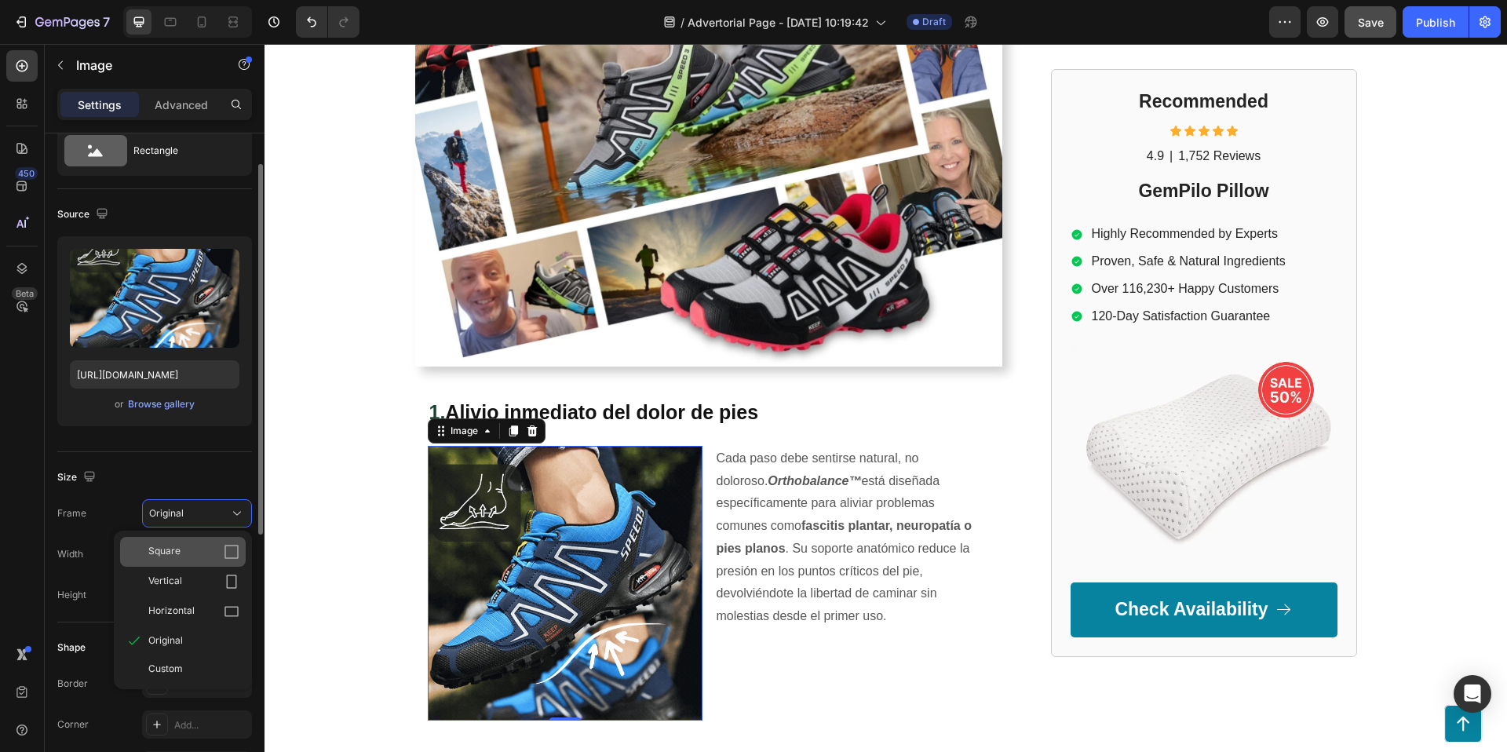
click at [177, 558] on span "Square" at bounding box center [164, 552] width 32 height 16
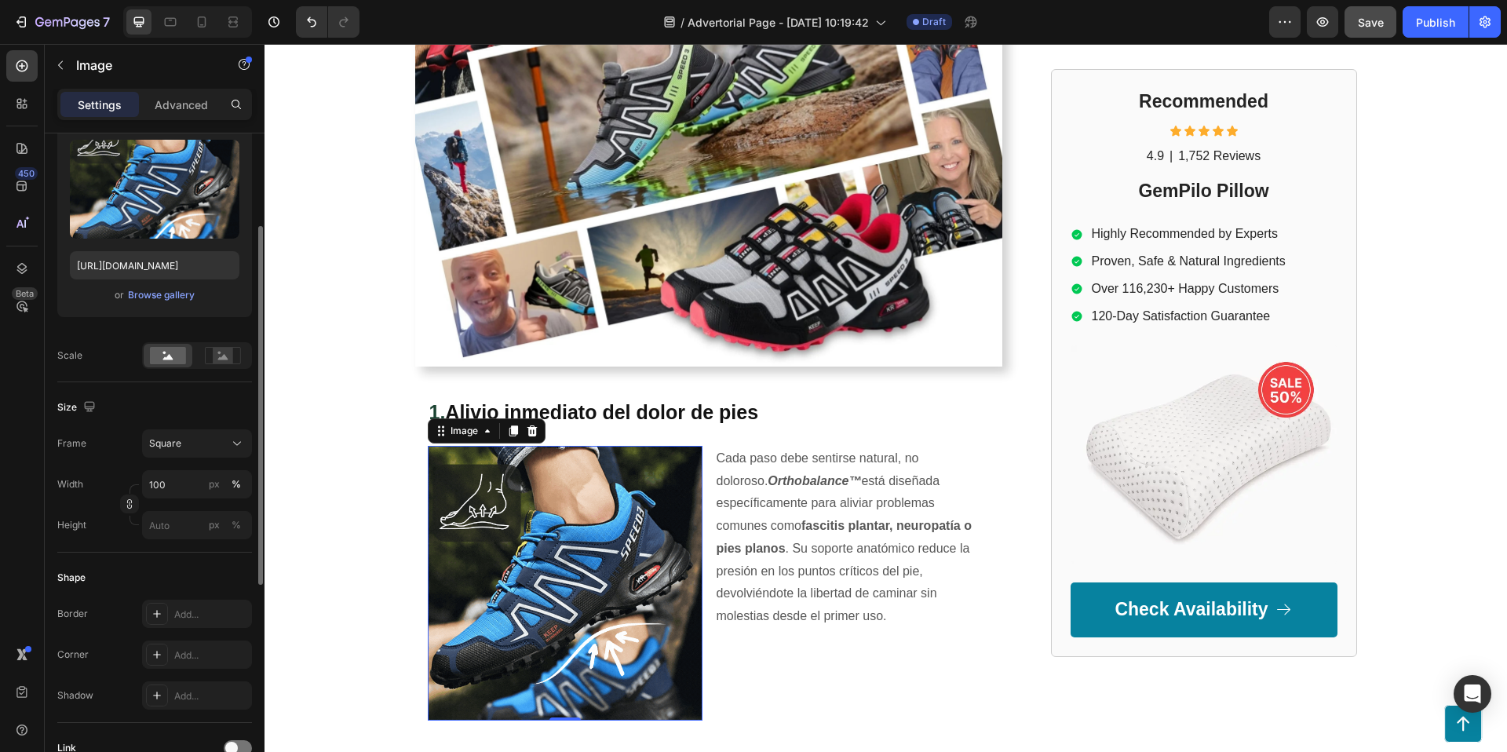
scroll to position [172, 0]
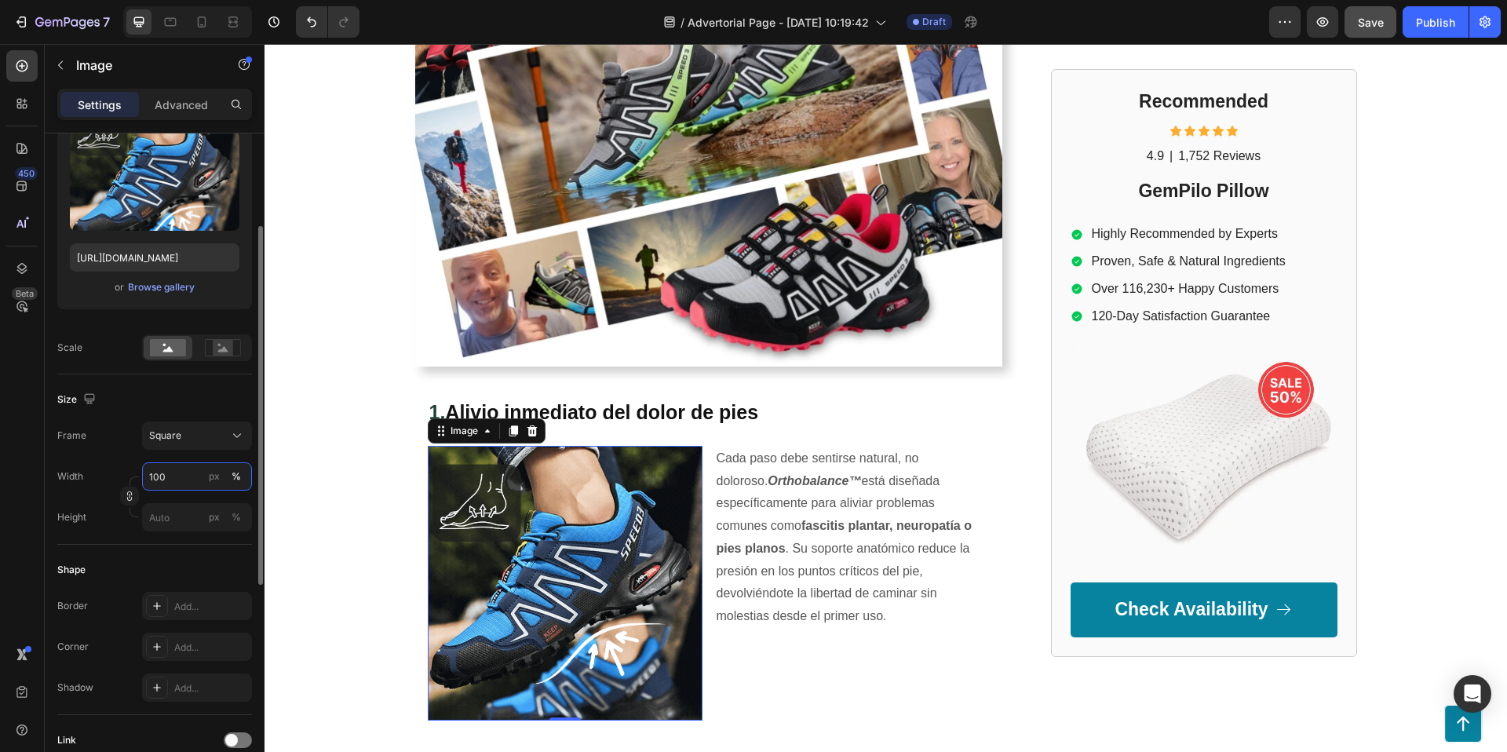
click at [195, 480] on input "100" at bounding box center [197, 476] width 110 height 28
click at [176, 477] on input "300" at bounding box center [197, 476] width 110 height 28
click at [177, 477] on input "300" at bounding box center [197, 476] width 110 height 28
type input "2"
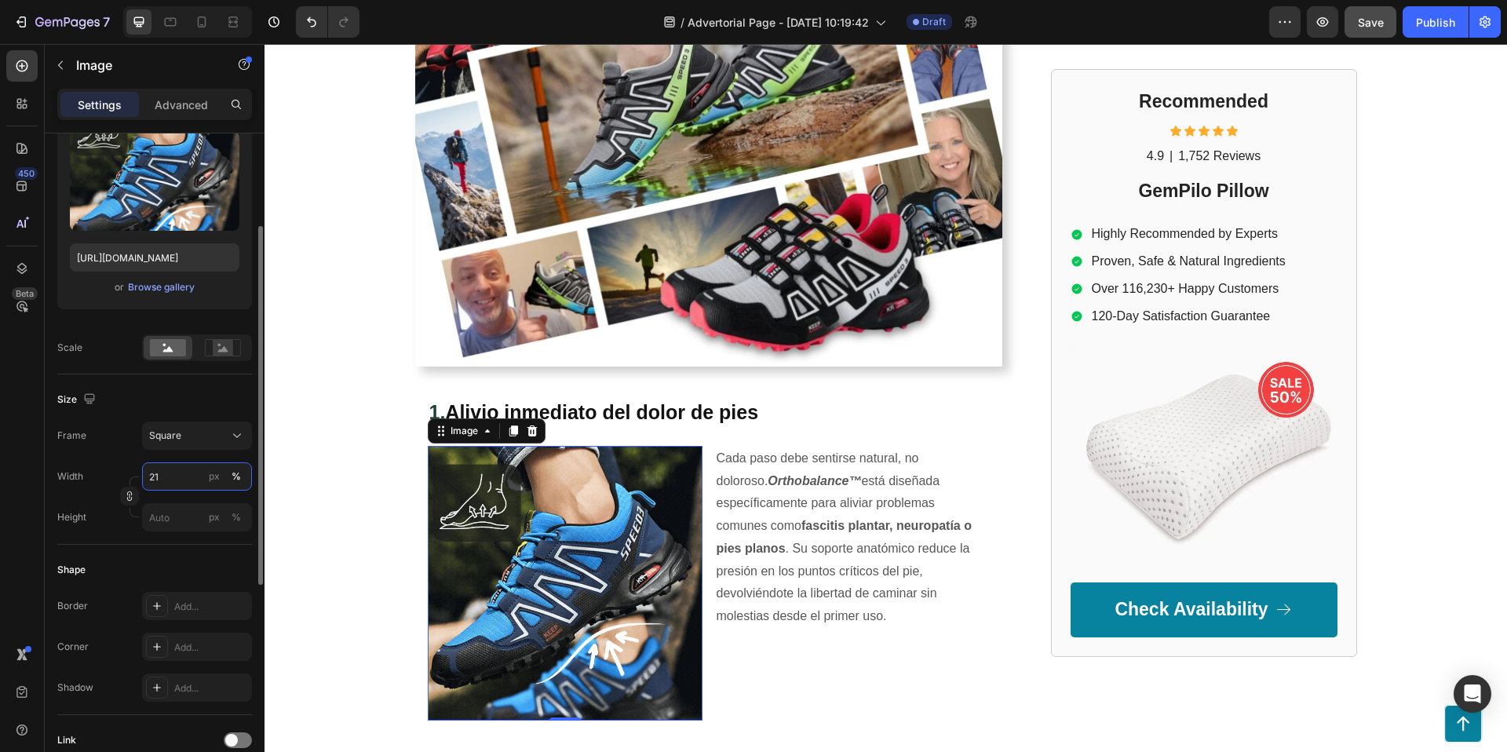
type input "2"
type input "1"
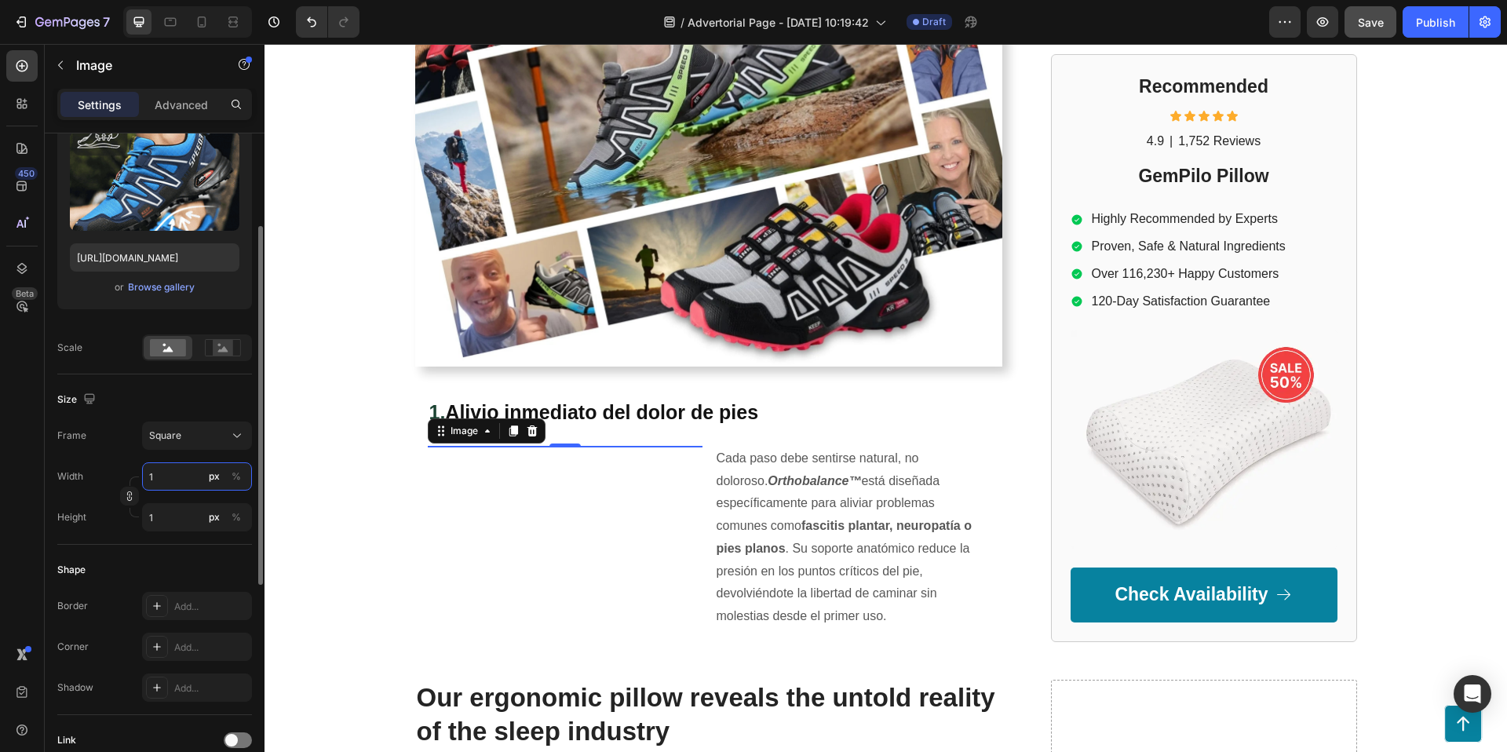
type input "10"
type input "100"
type input "1000"
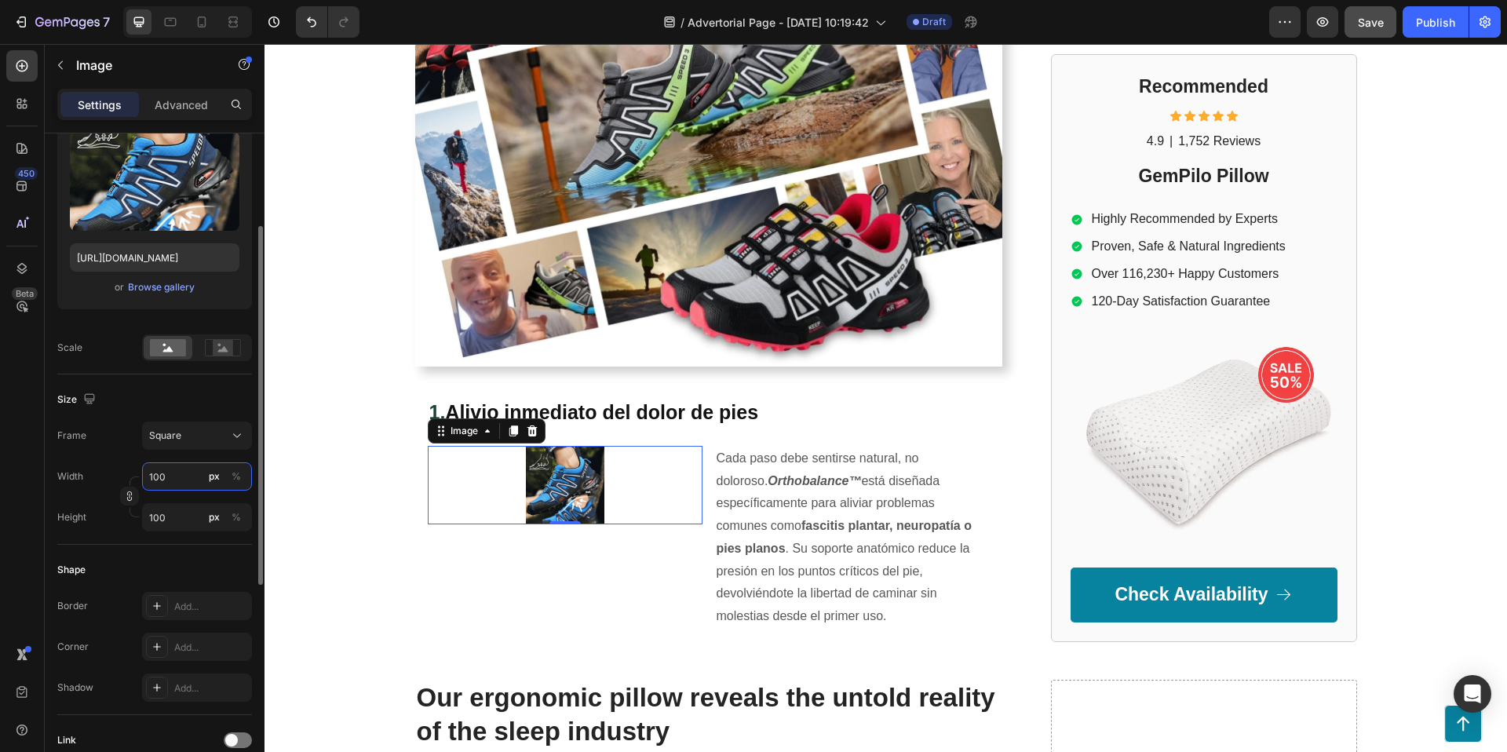
type input "1000"
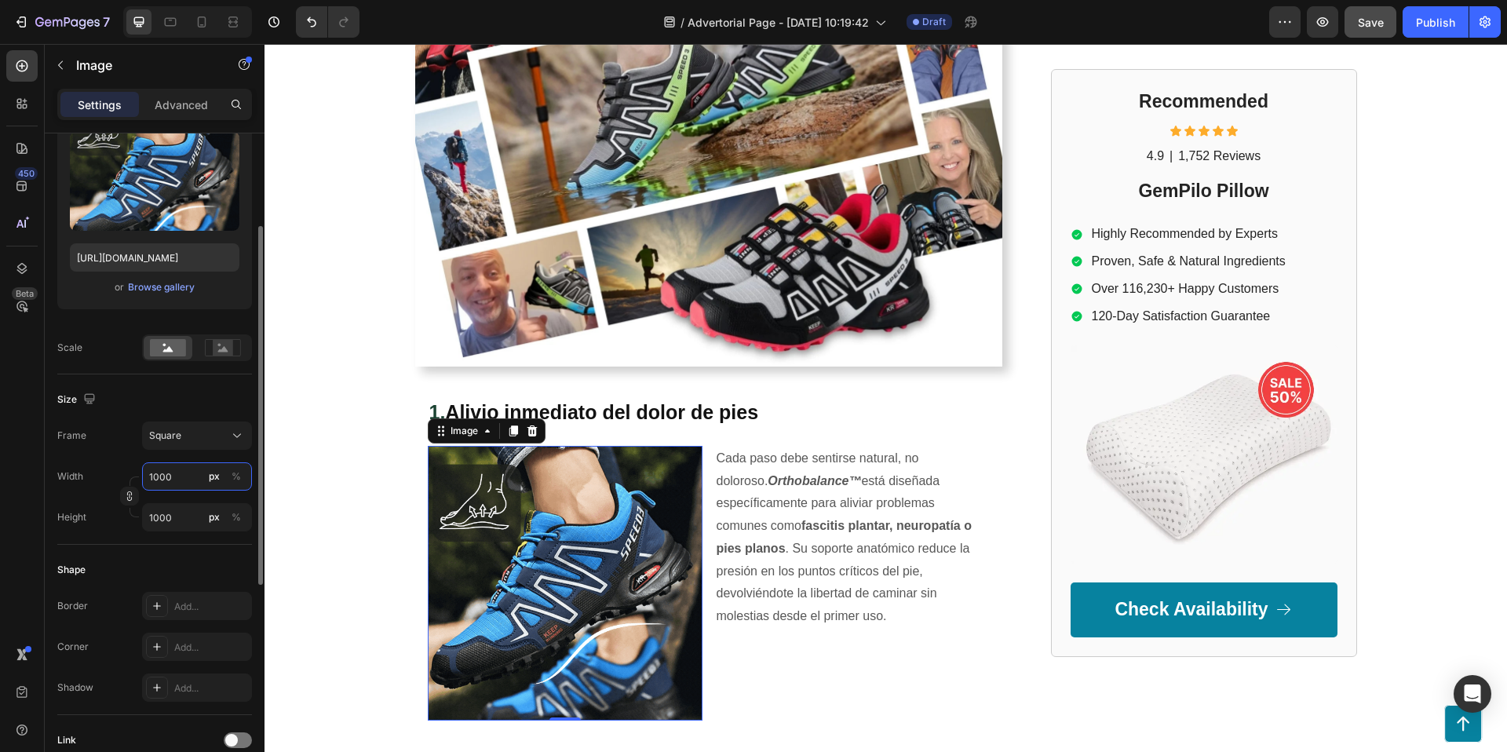
type input "100"
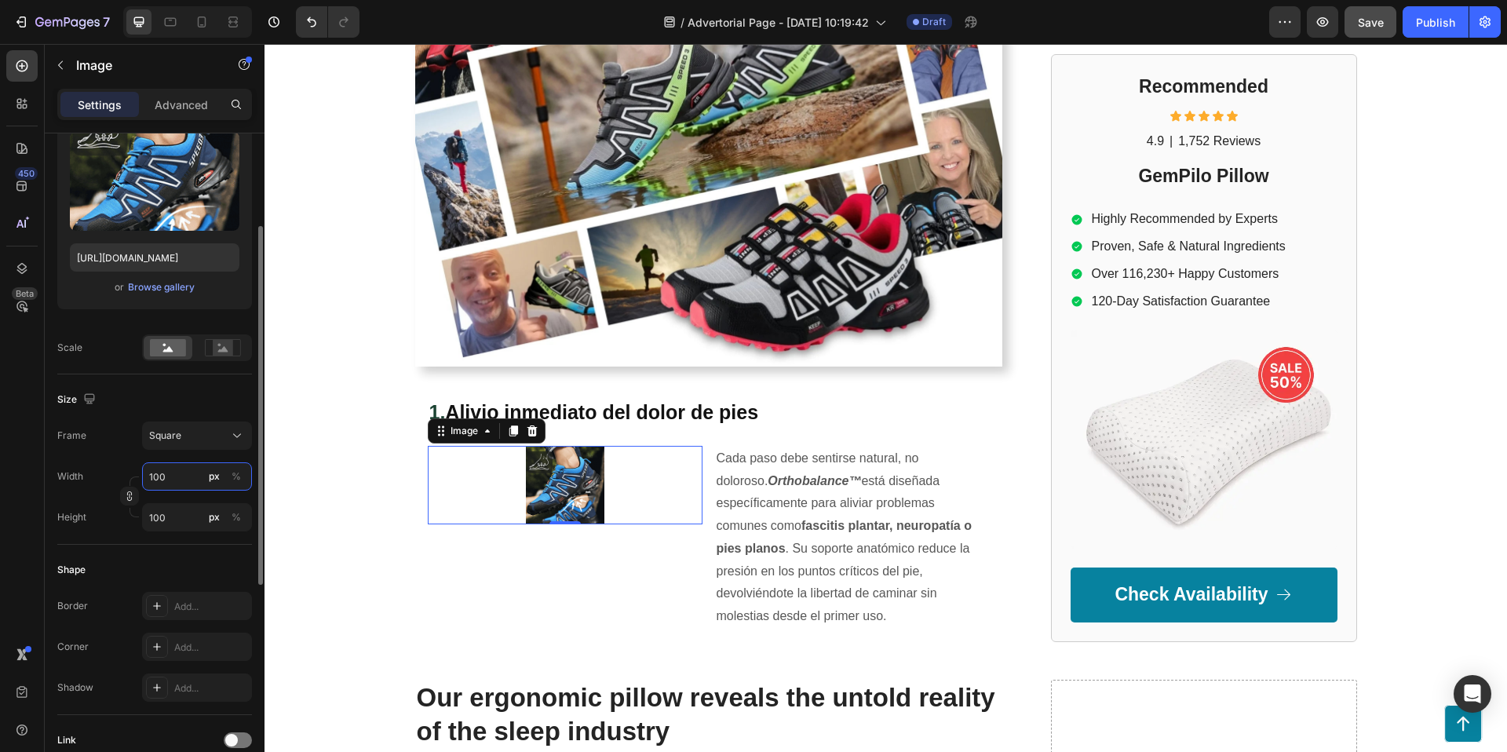
type input "10"
type input "1"
type input "15"
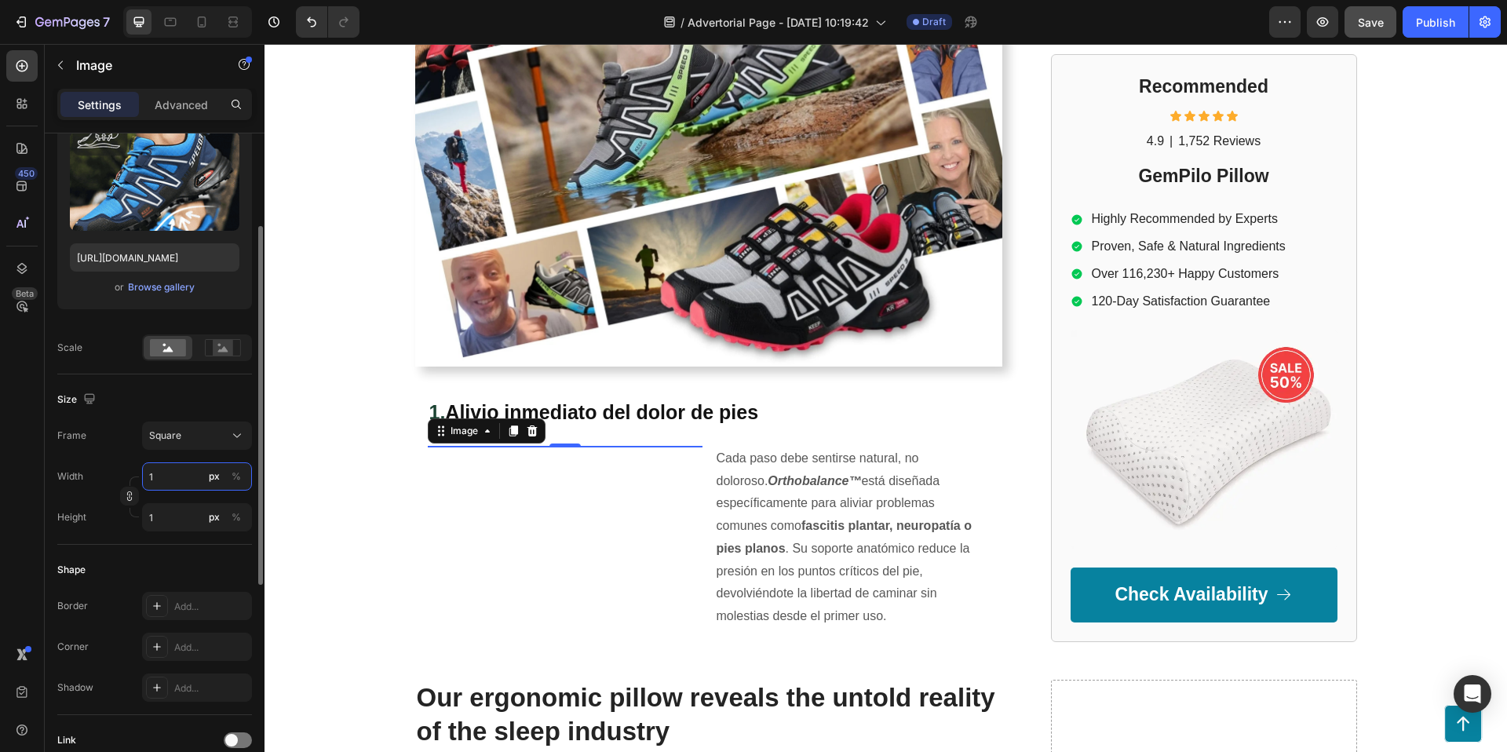
type input "15"
type input "150"
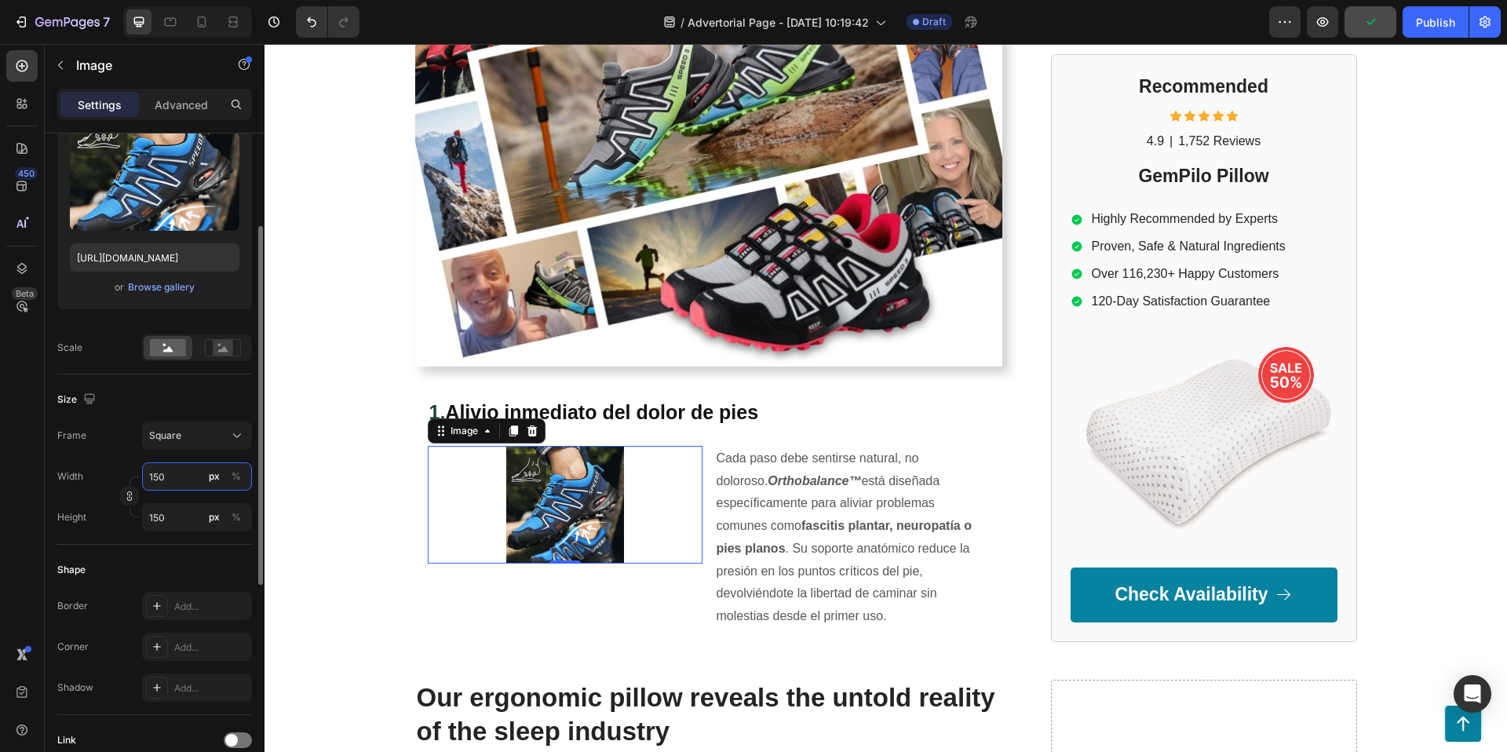
type input "15"
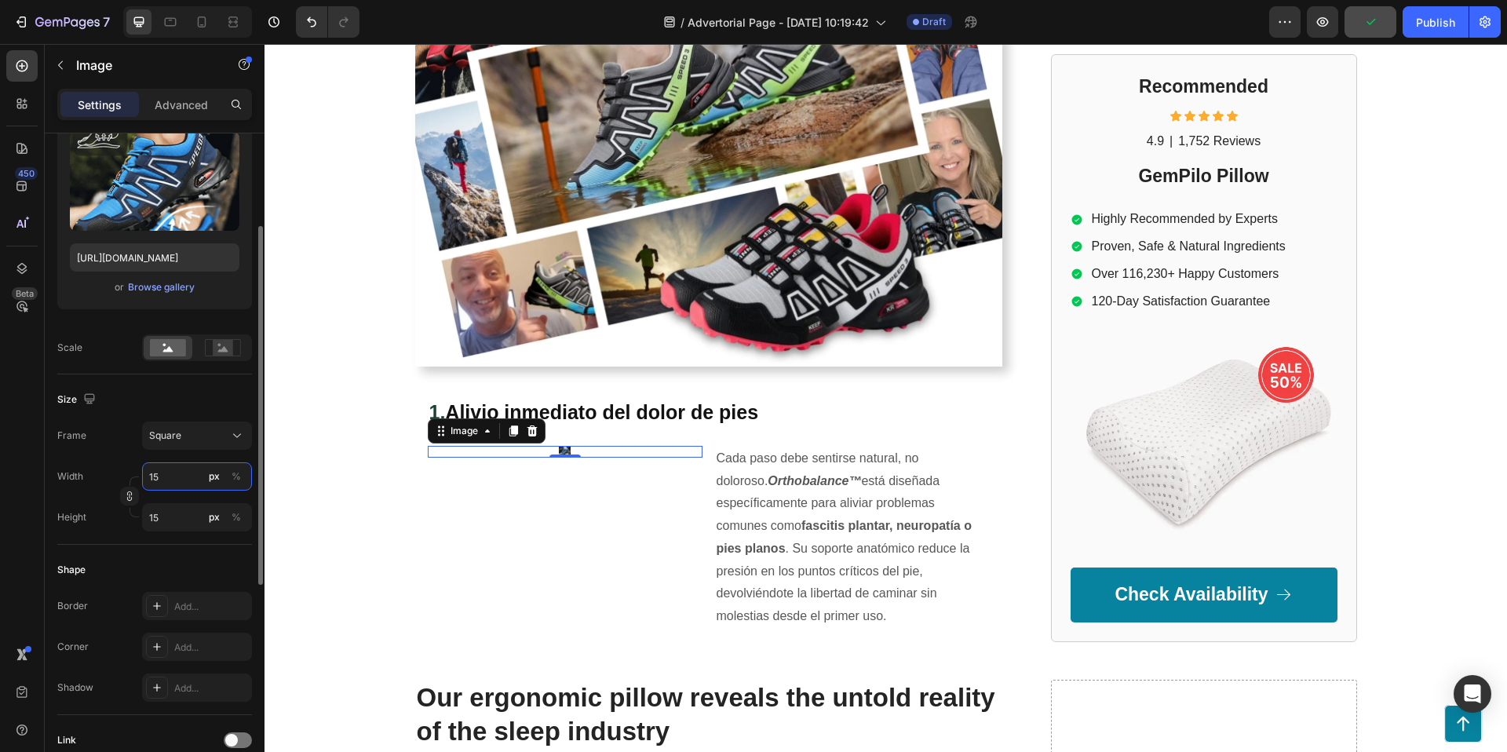
type input "1"
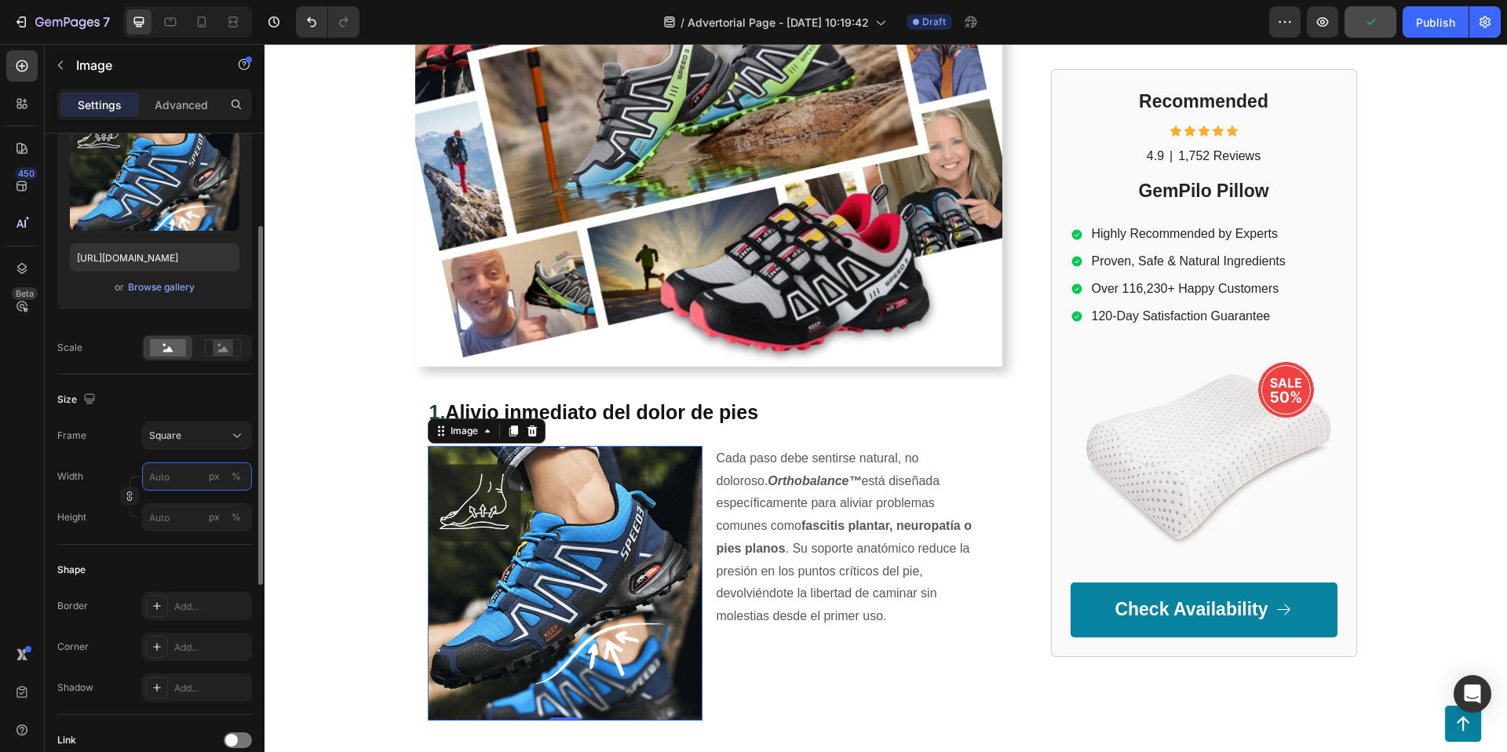
type input "1"
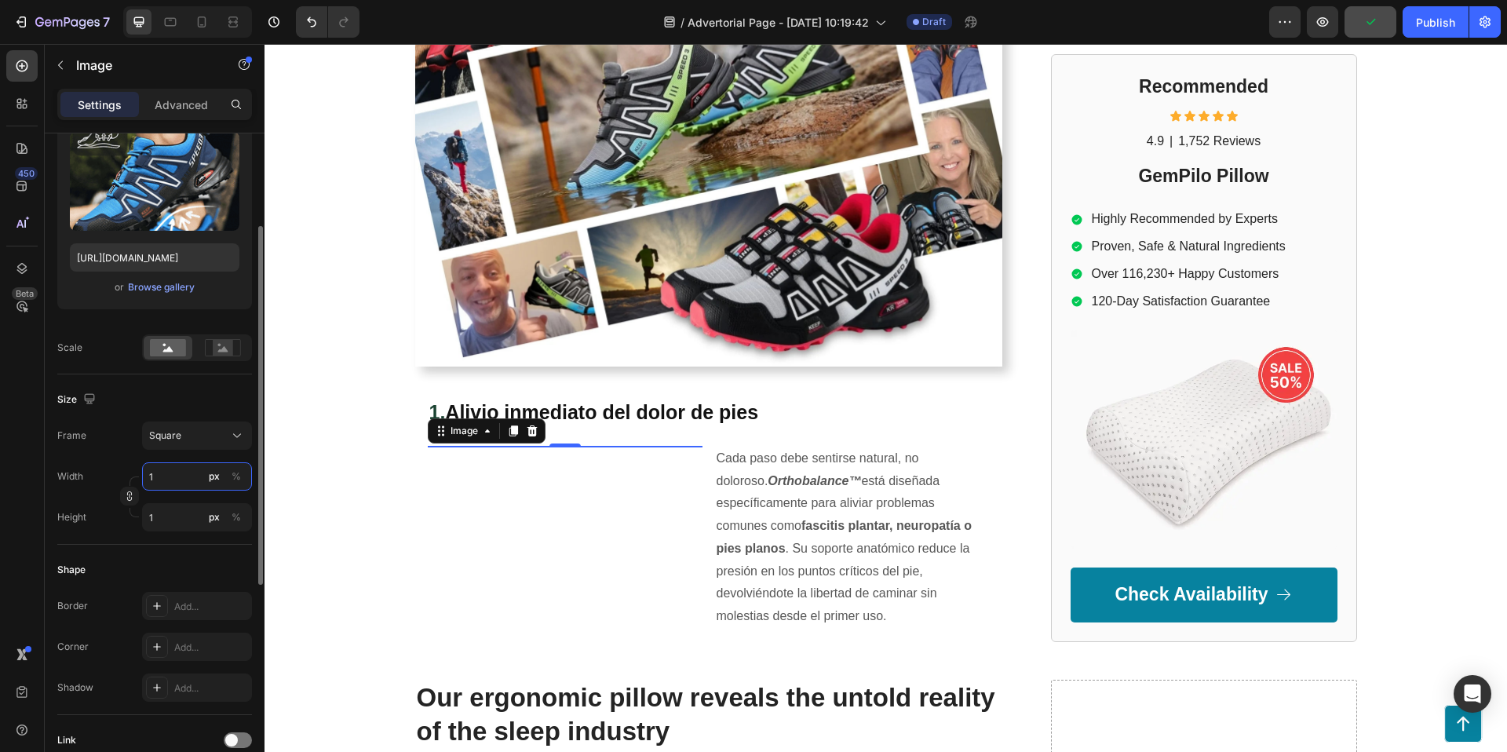
type input "12"
type input "120"
type input "1200"
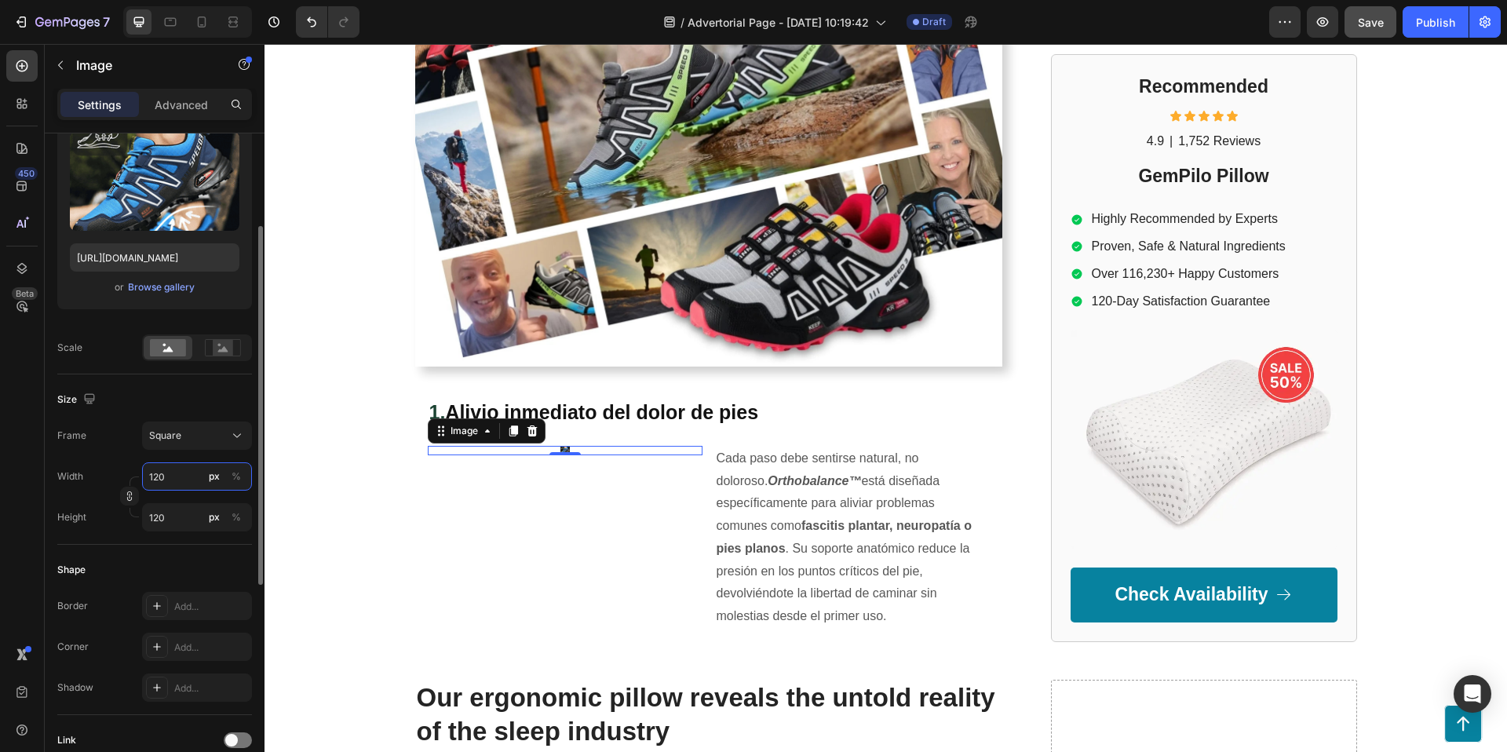
type input "1200"
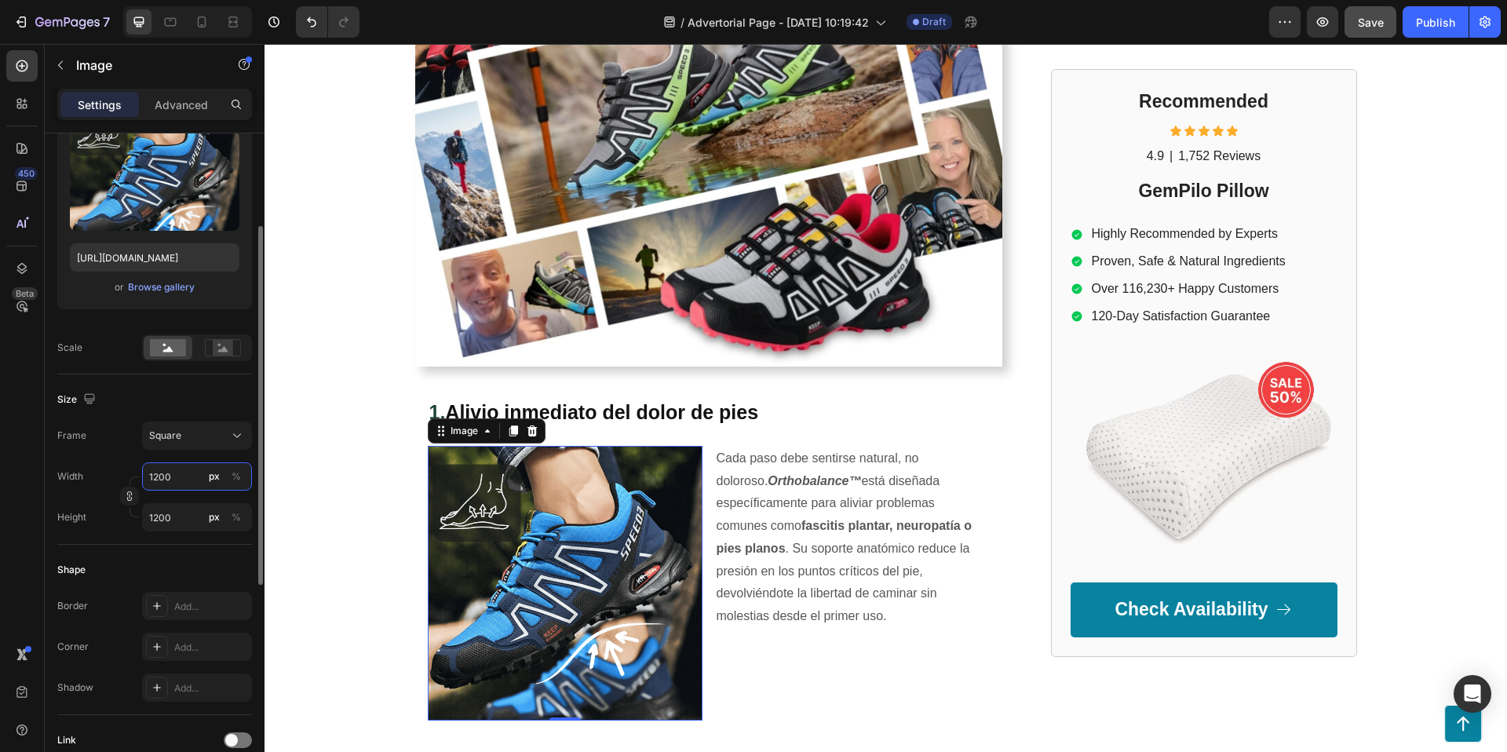
type input "120"
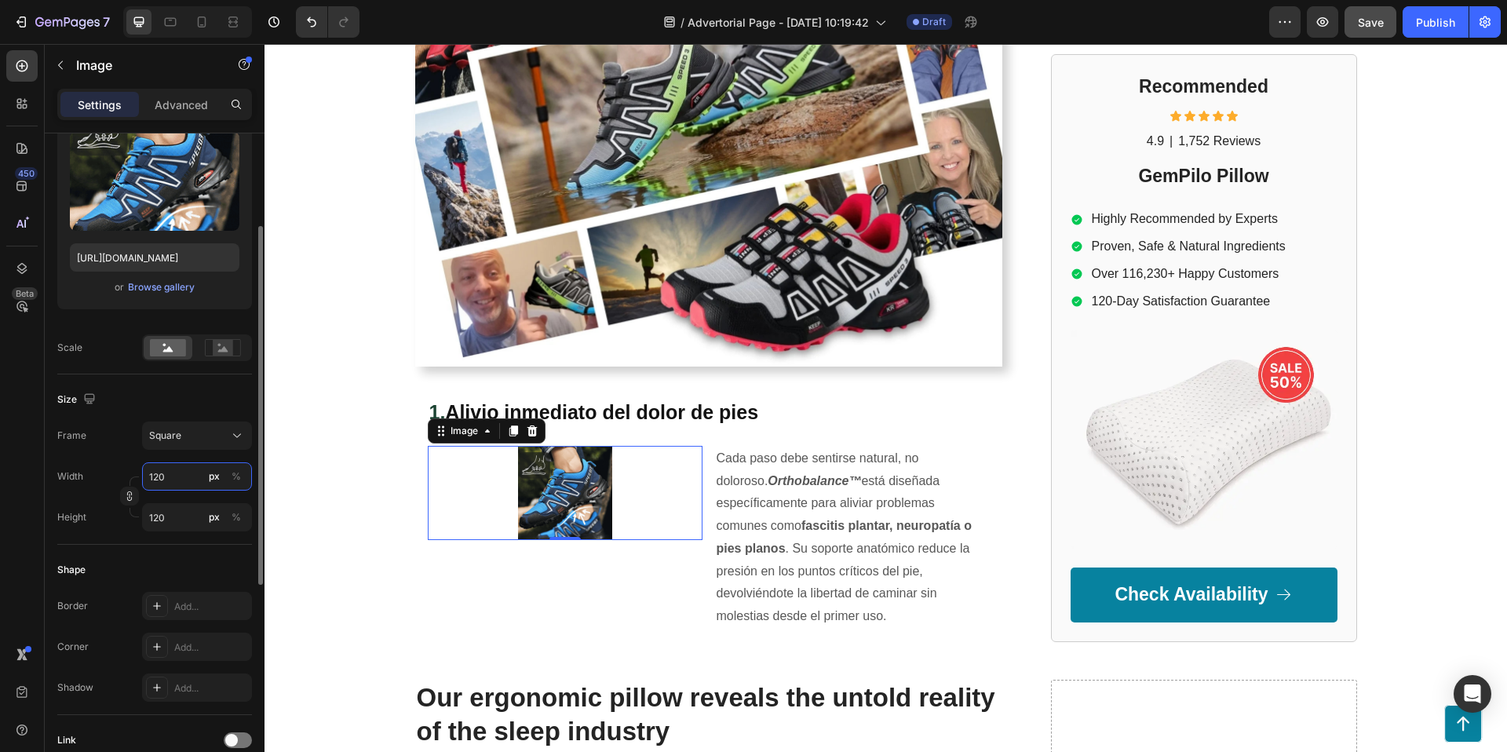
type input "12"
type input "1"
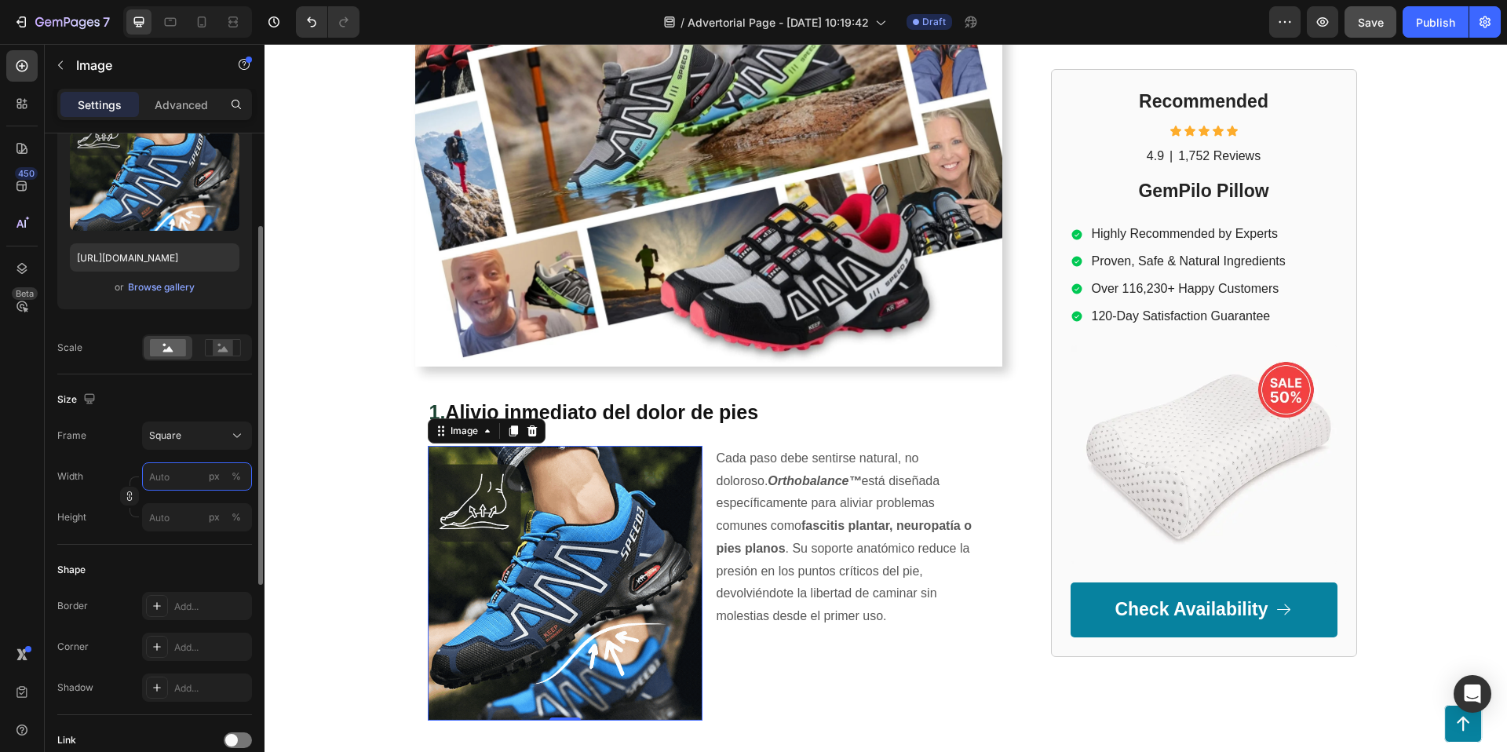
type input "1"
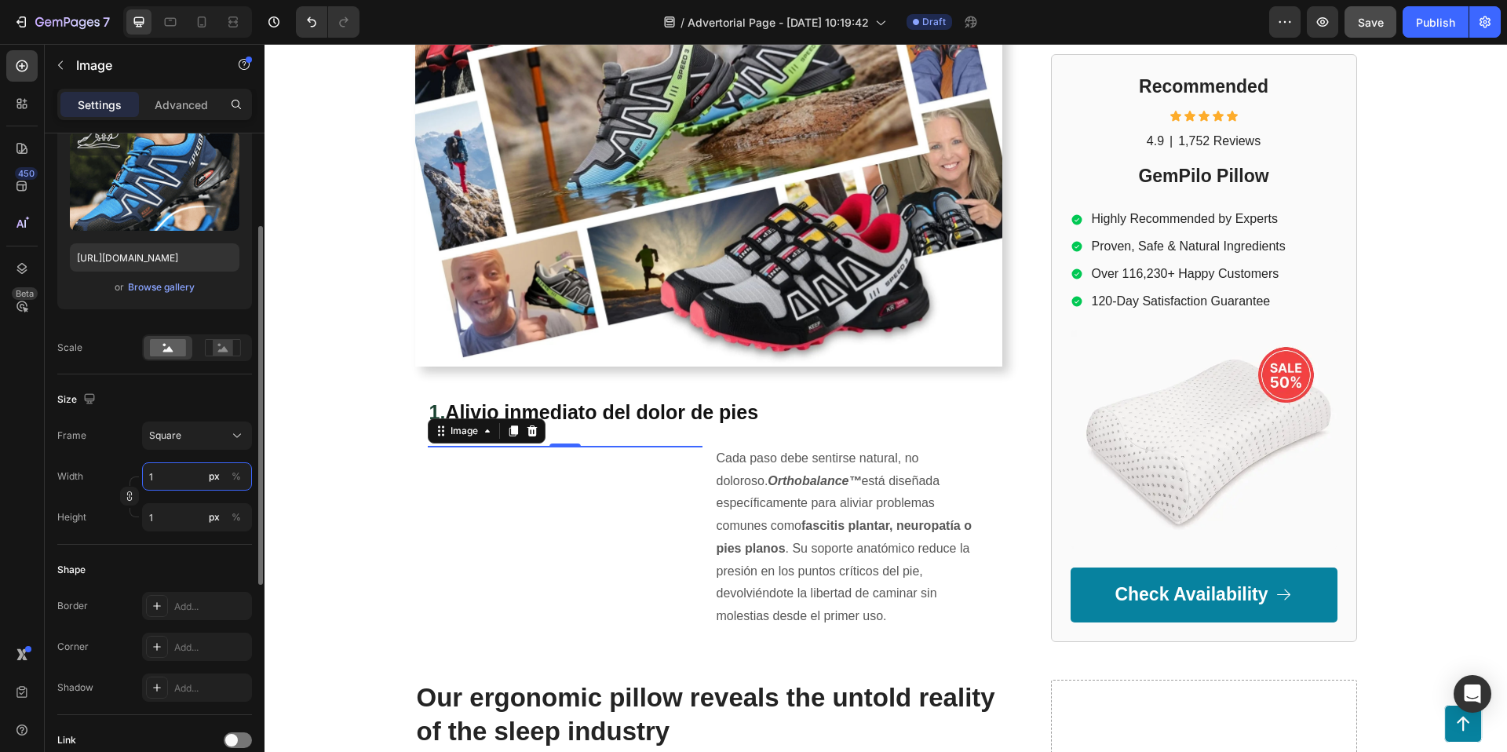
type input "12"
type input "120"
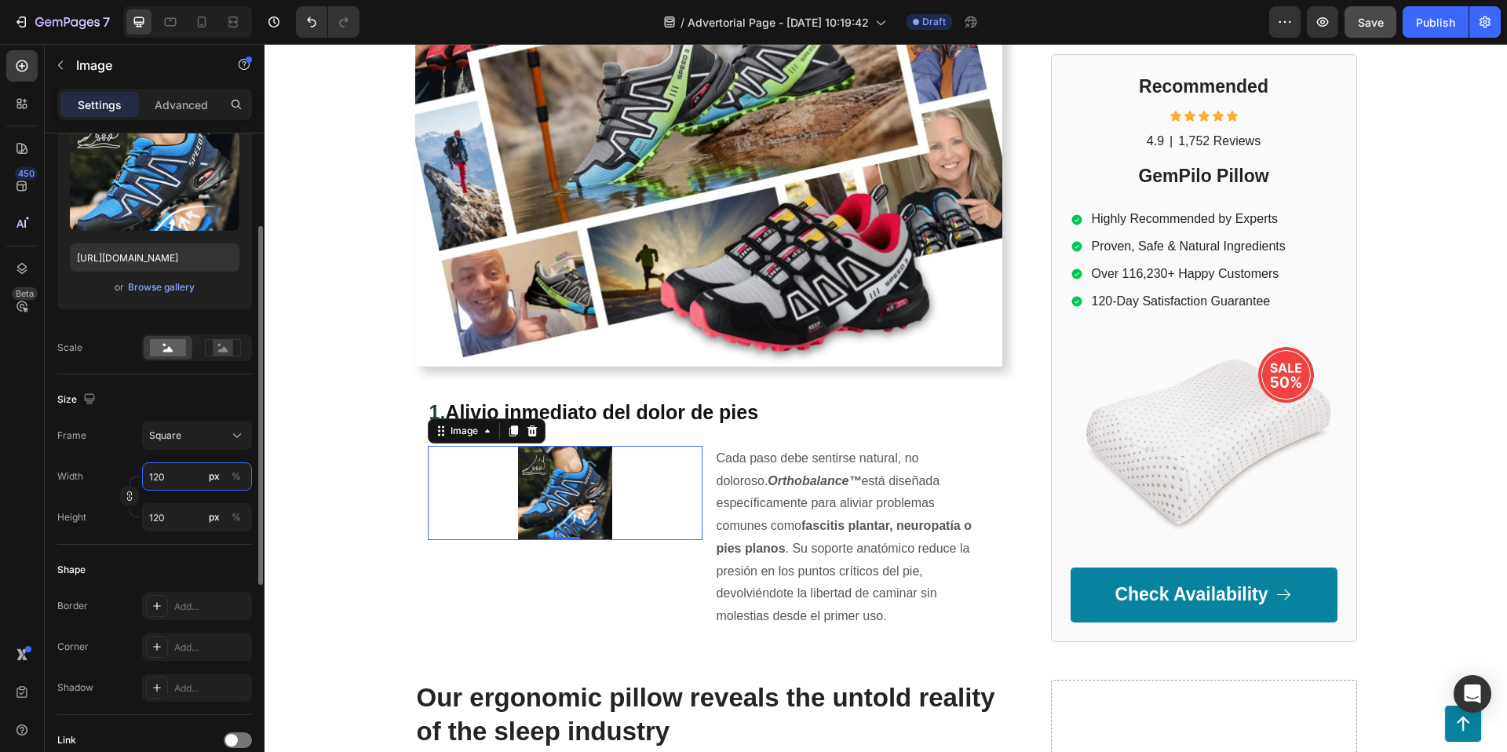
type input "12"
type input "1"
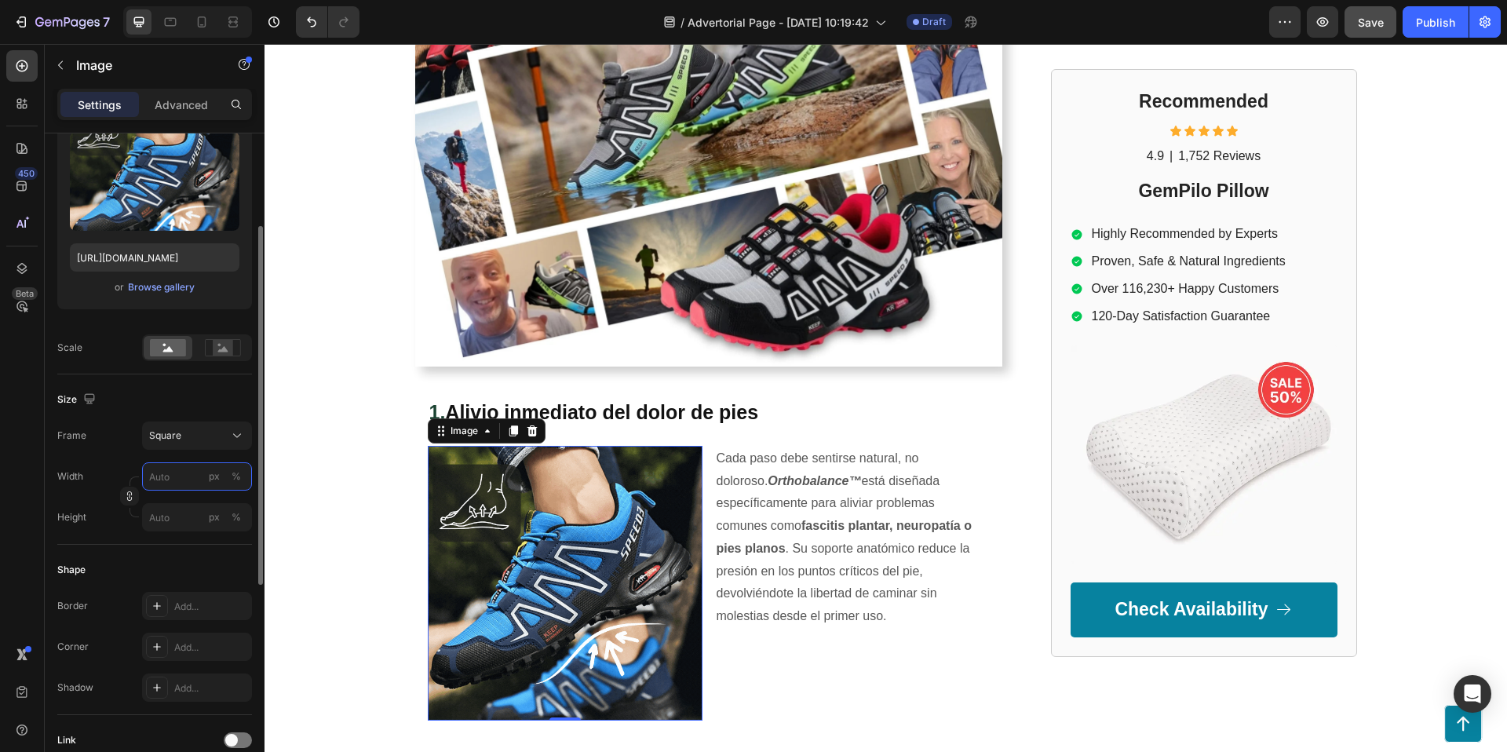
type input "1"
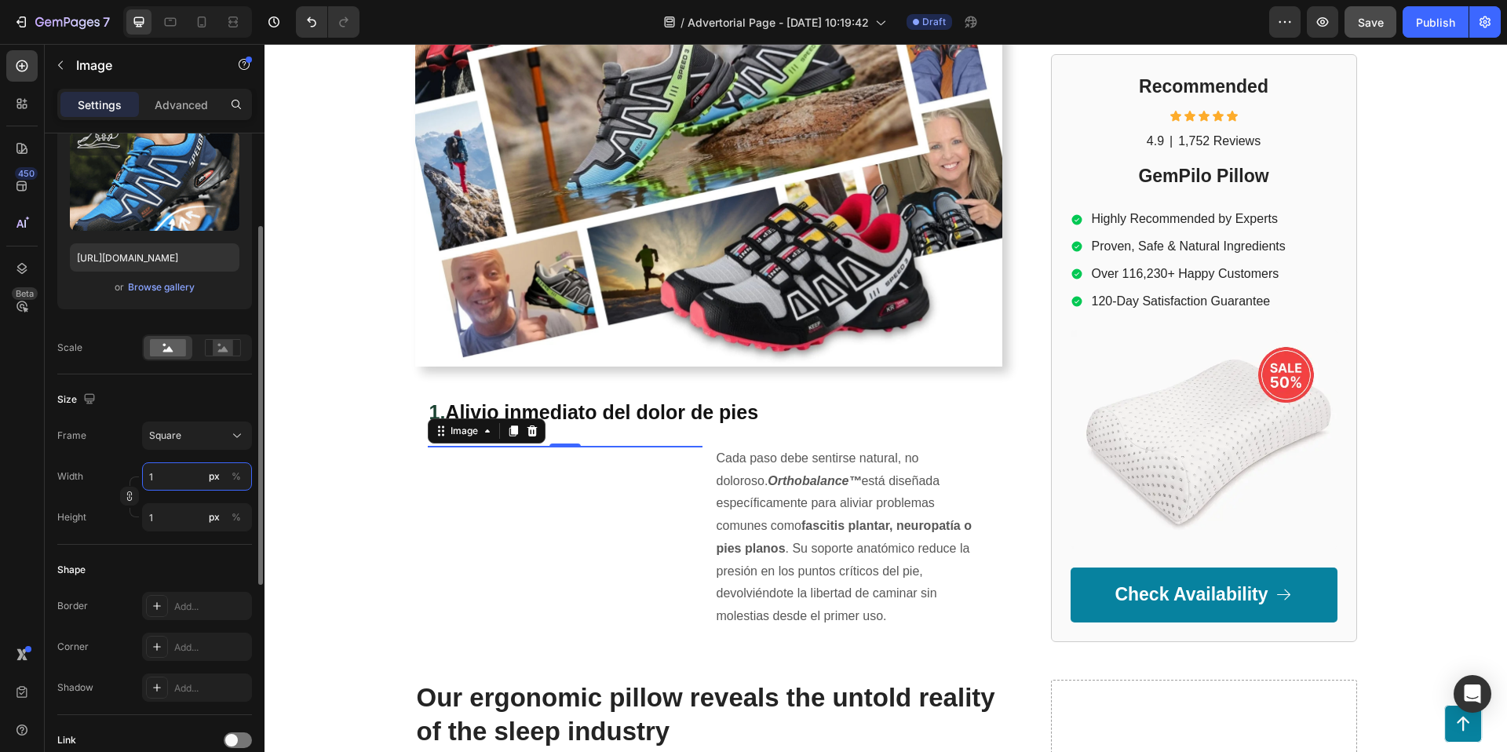
type input "12"
type input "1"
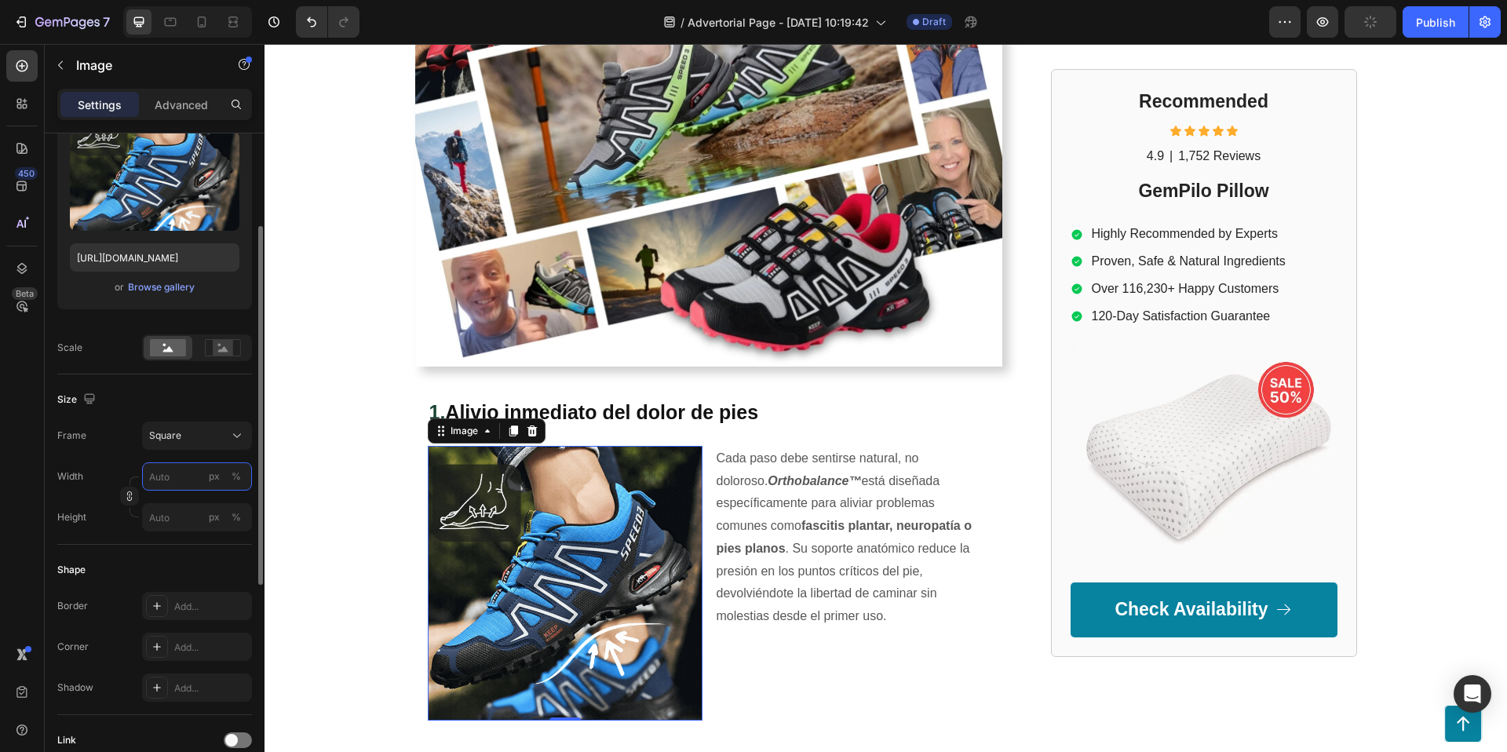
type input "2"
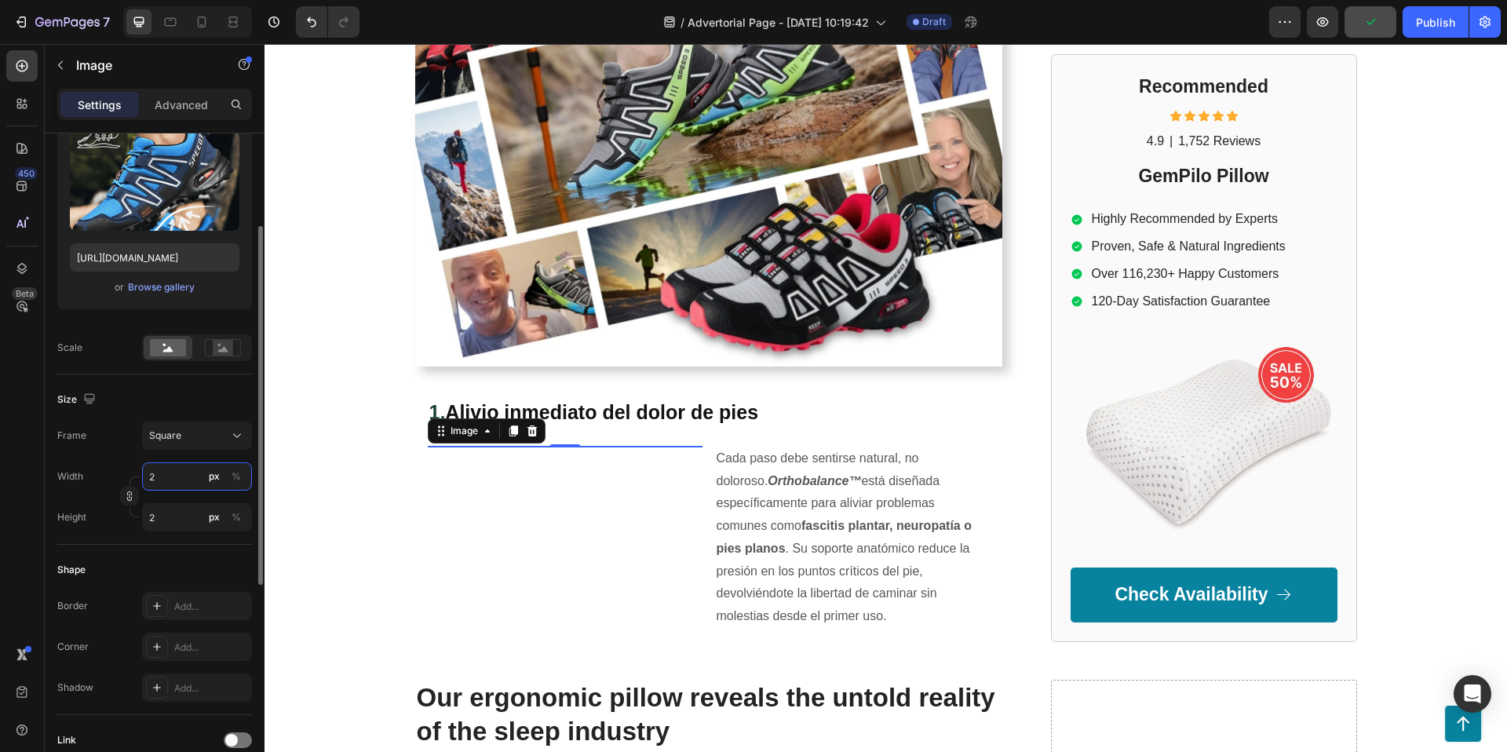
type input "20"
type input "200"
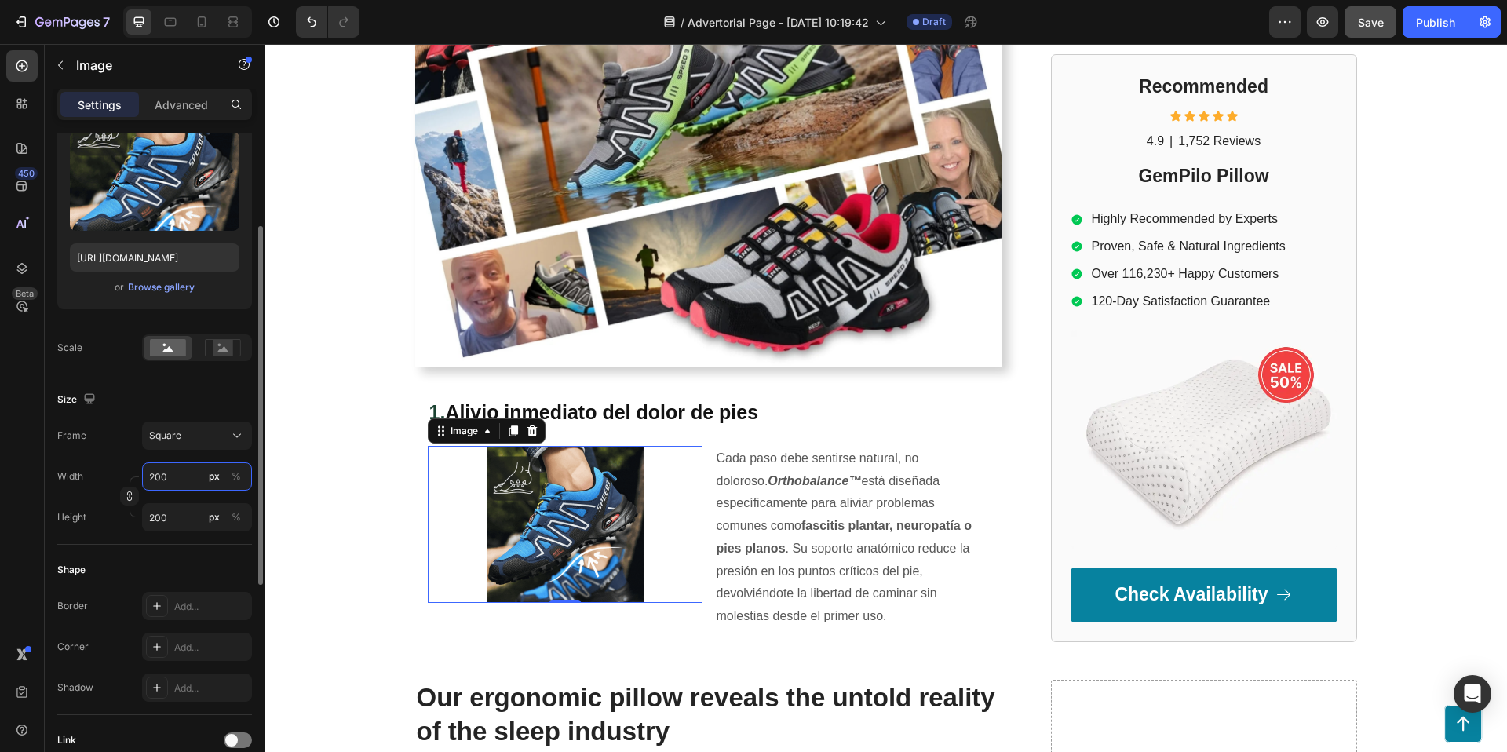
type input "20"
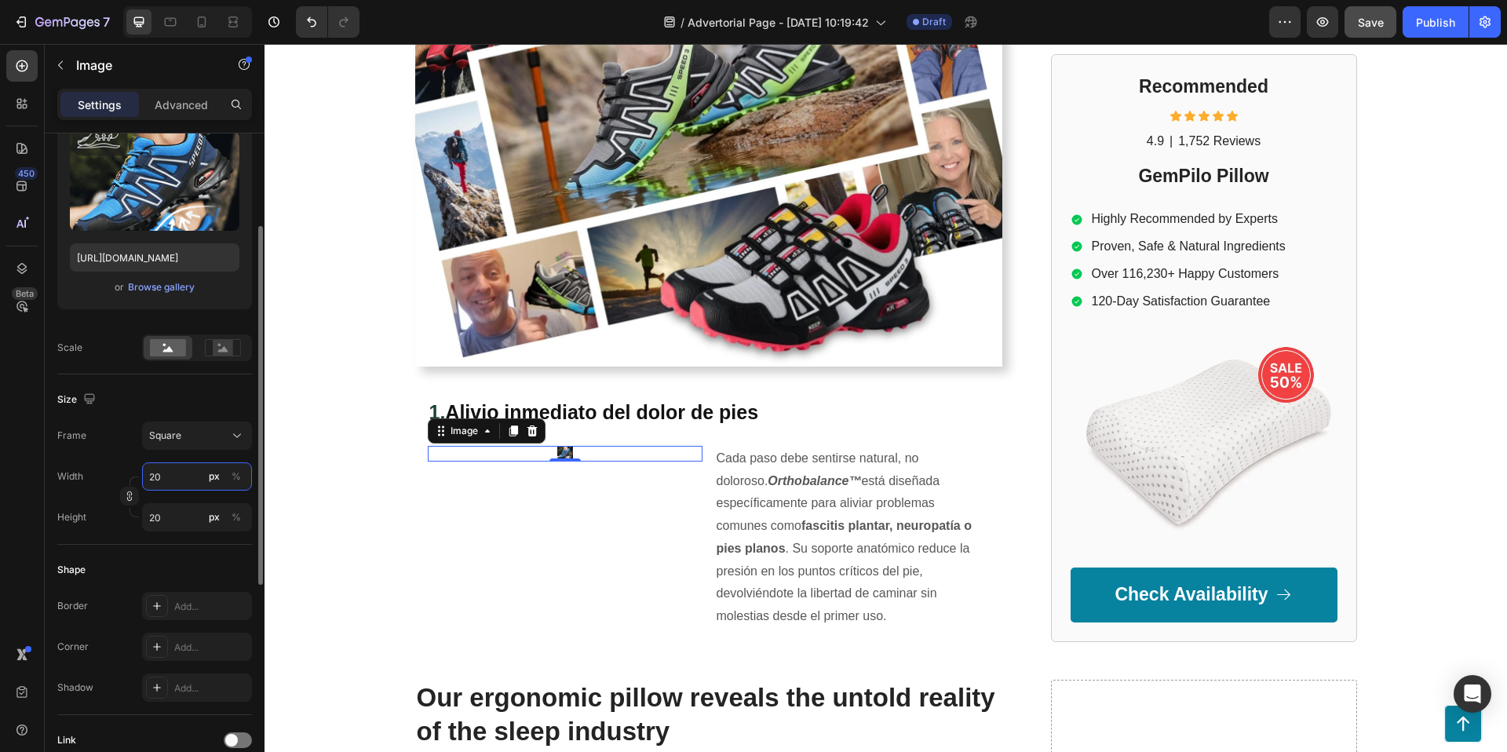
type input "2"
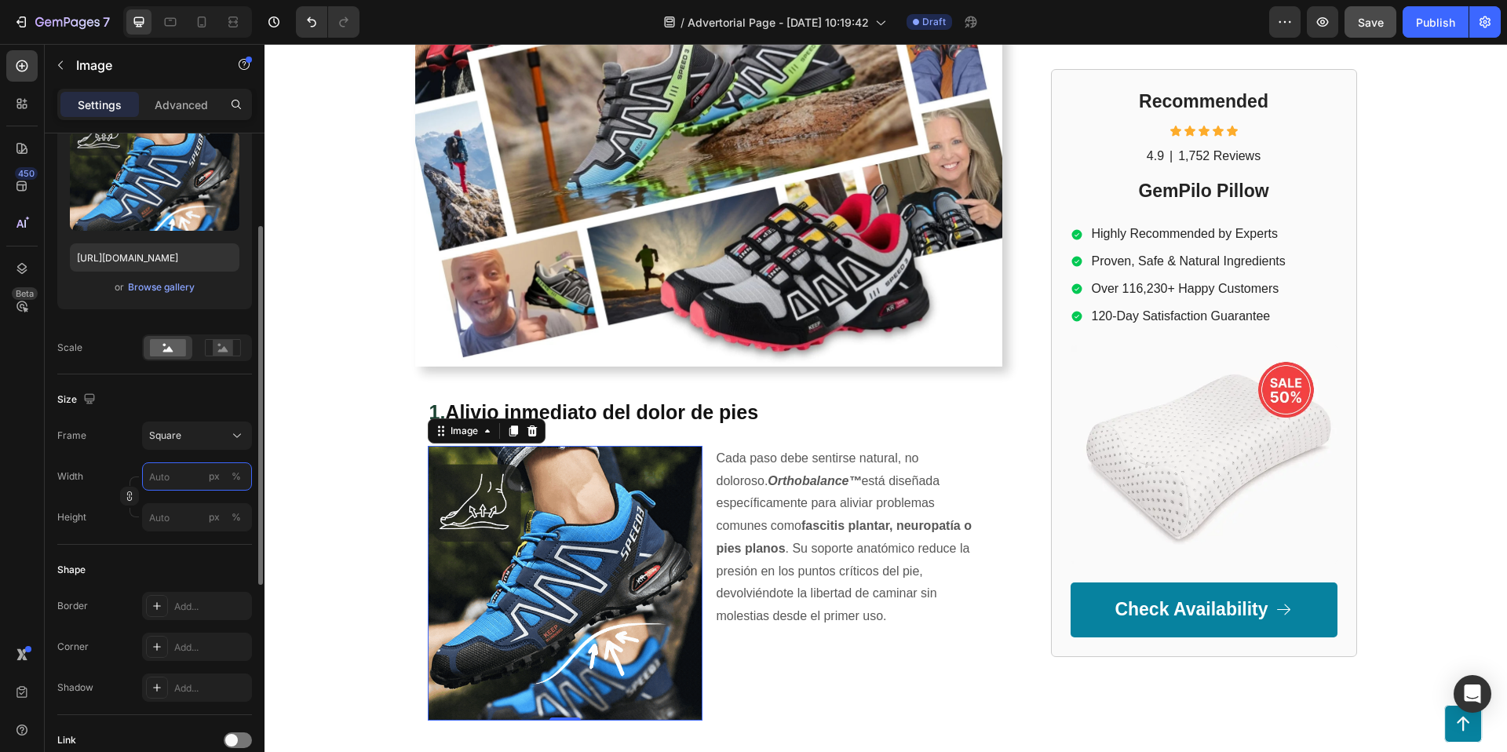
type input "2"
type input "4"
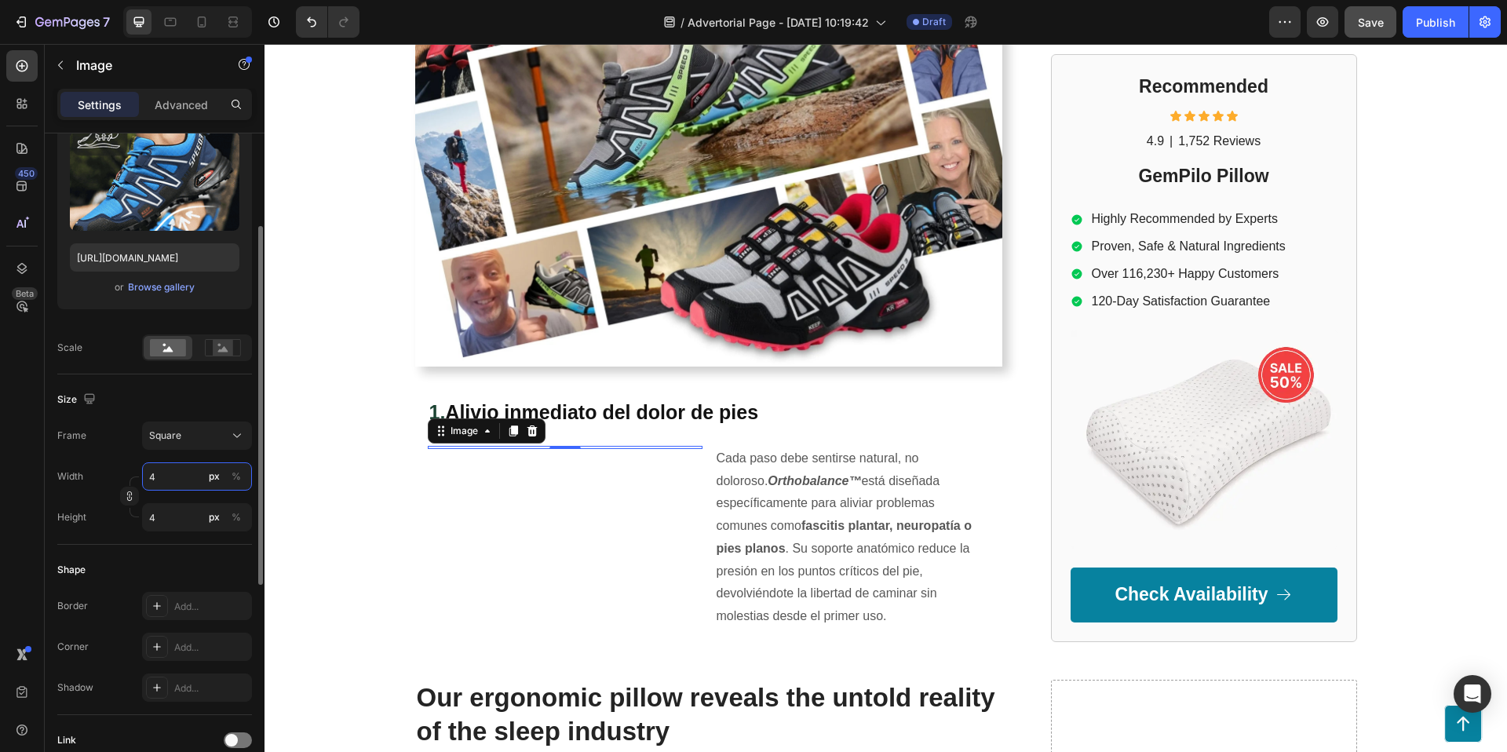
type input "40"
type input "400"
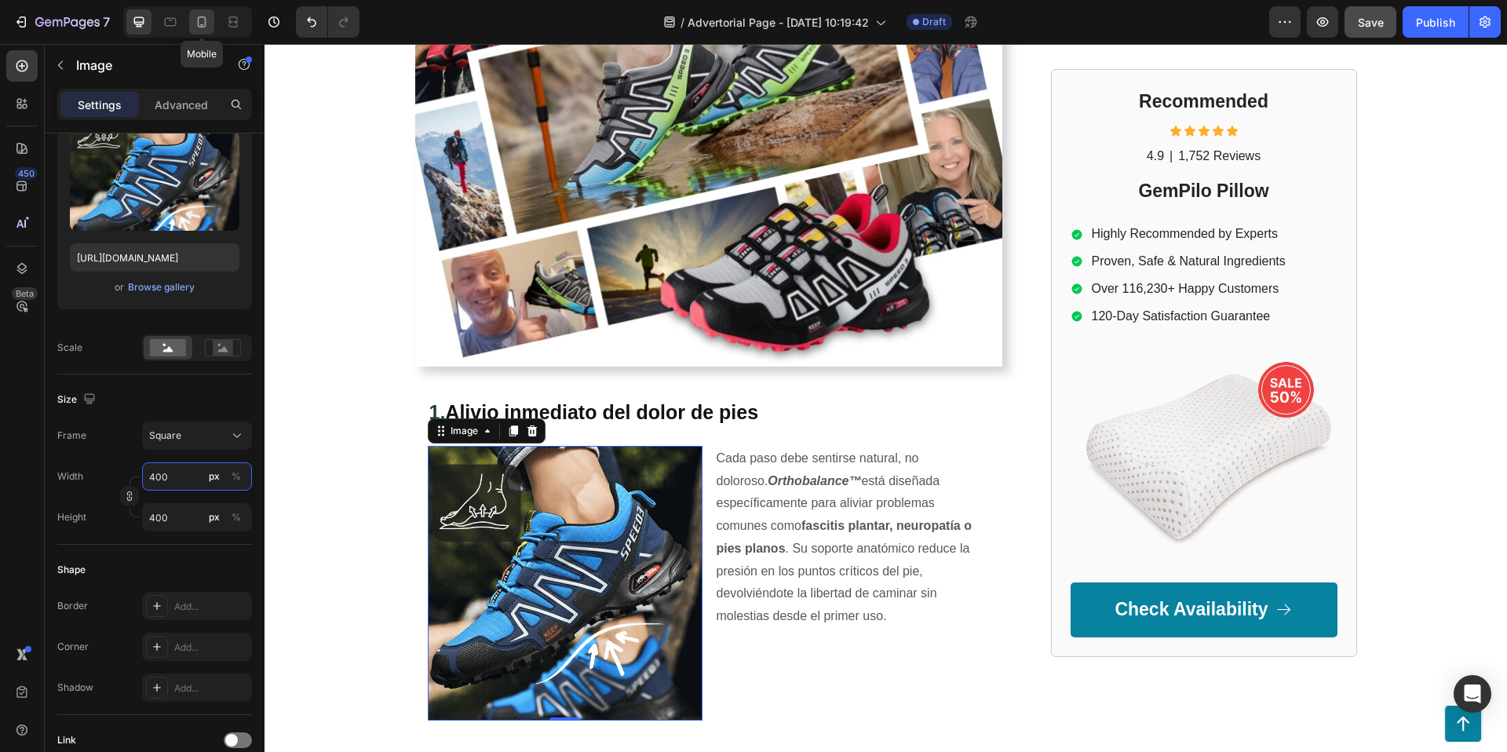
type input "400"
click at [203, 11] on div at bounding box center [201, 21] width 25 height 25
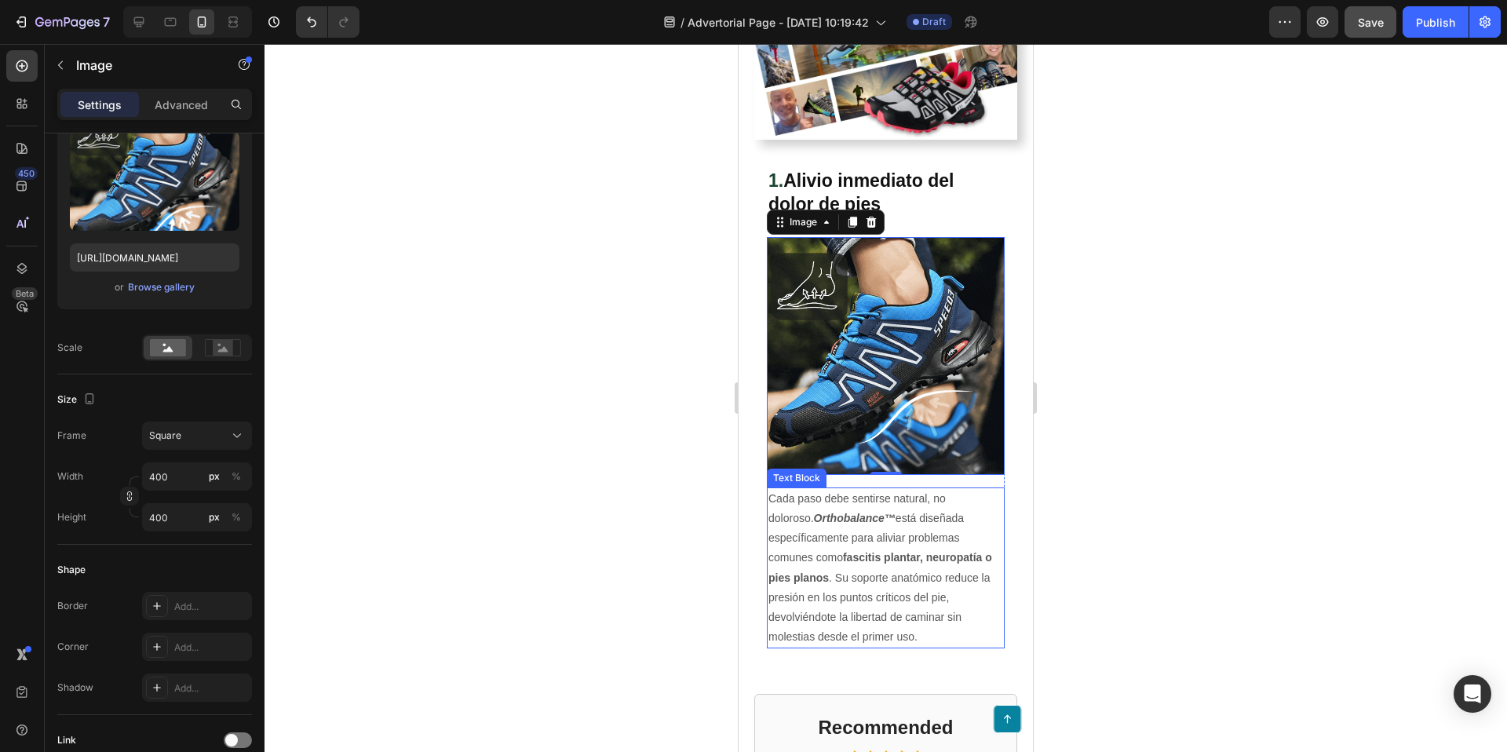
scroll to position [555, 0]
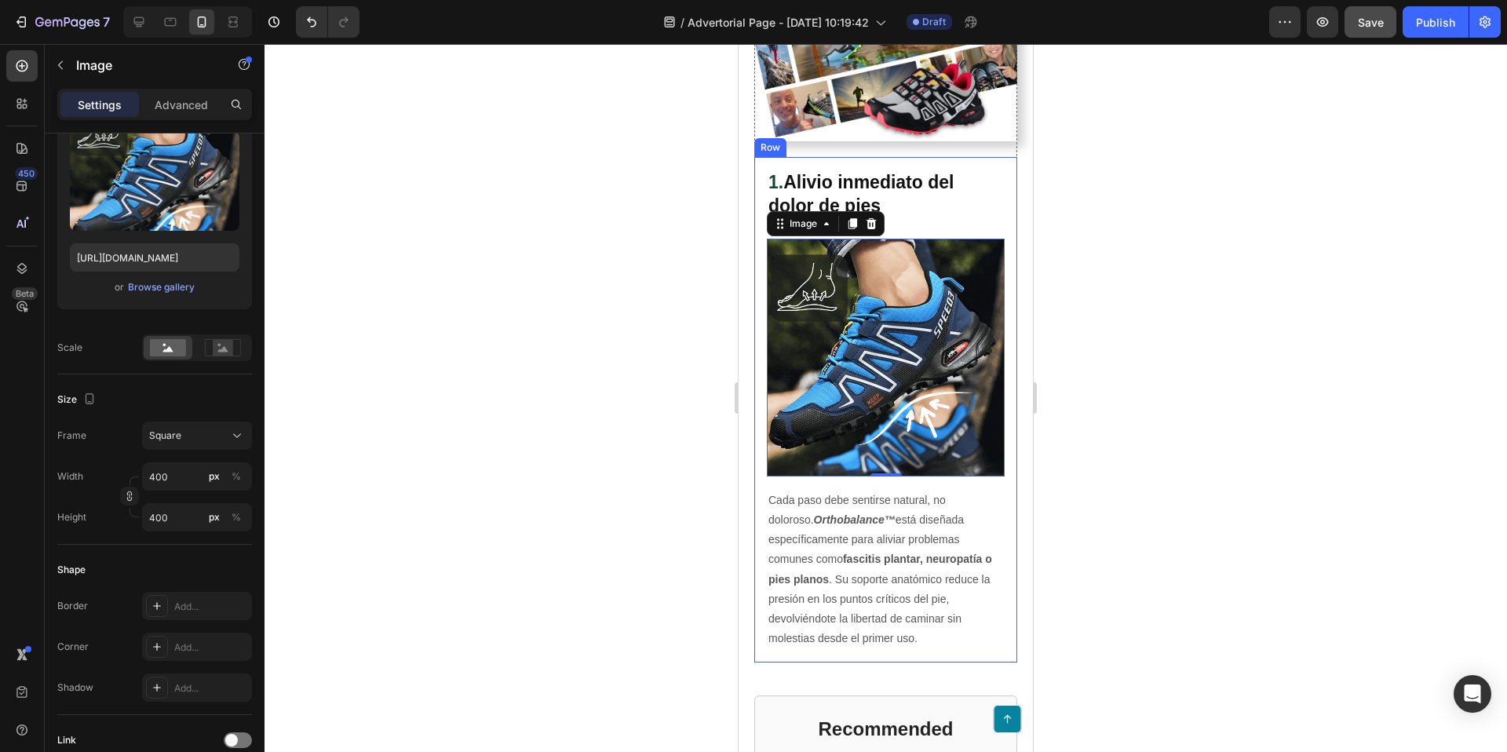
click at [1333, 246] on div at bounding box center [886, 398] width 1243 height 708
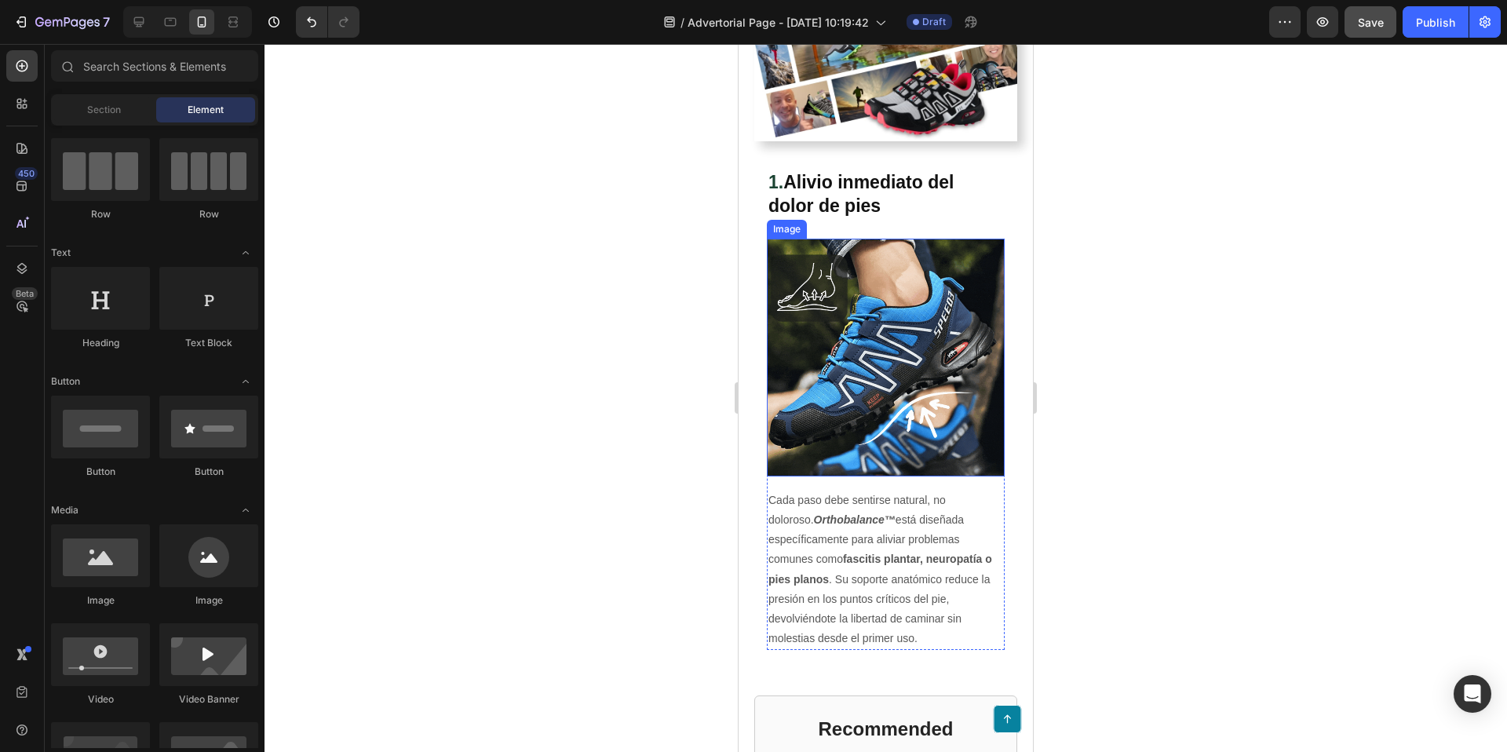
click at [932, 320] on img at bounding box center [886, 358] width 238 height 238
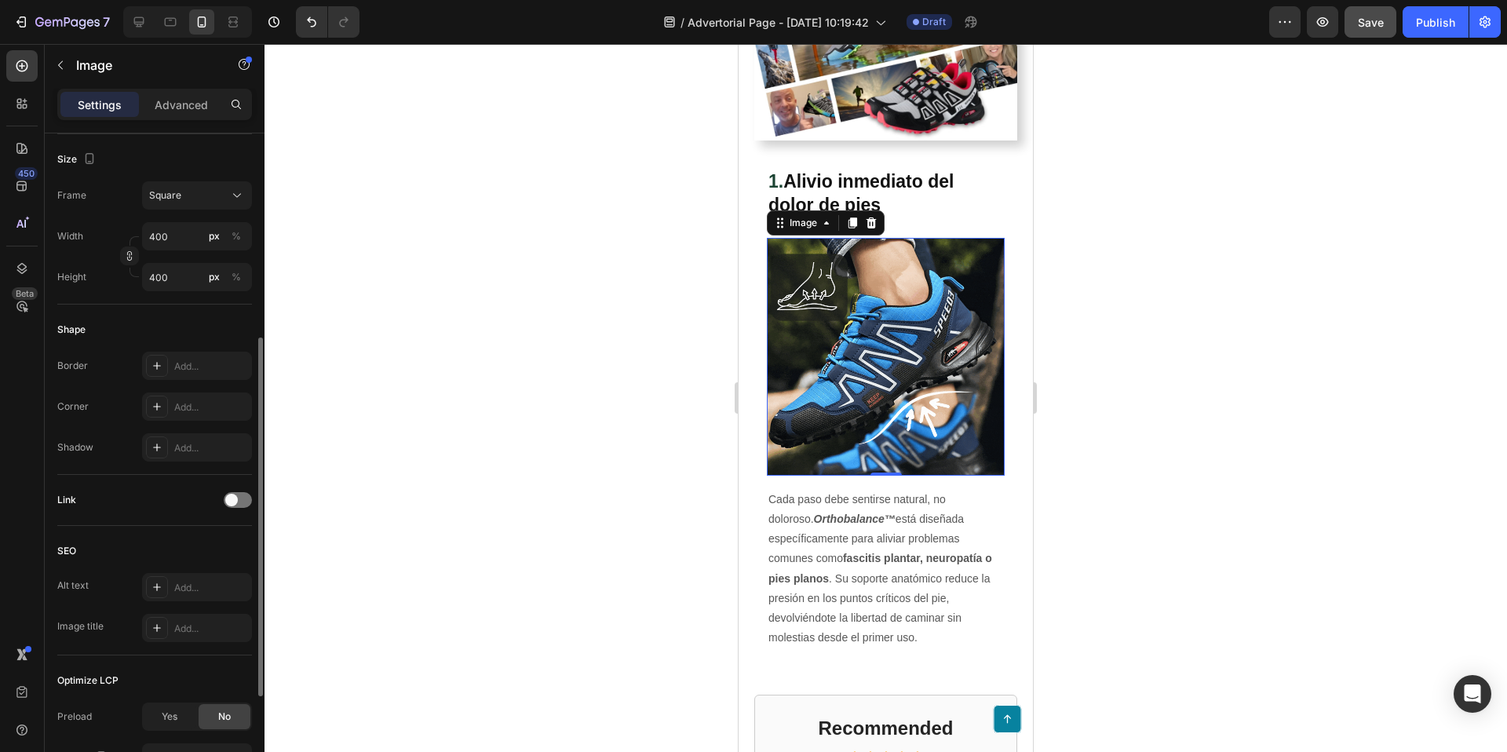
scroll to position [416, 0]
click at [156, 440] on icon at bounding box center [157, 443] width 13 height 13
click at [520, 319] on div at bounding box center [886, 398] width 1243 height 708
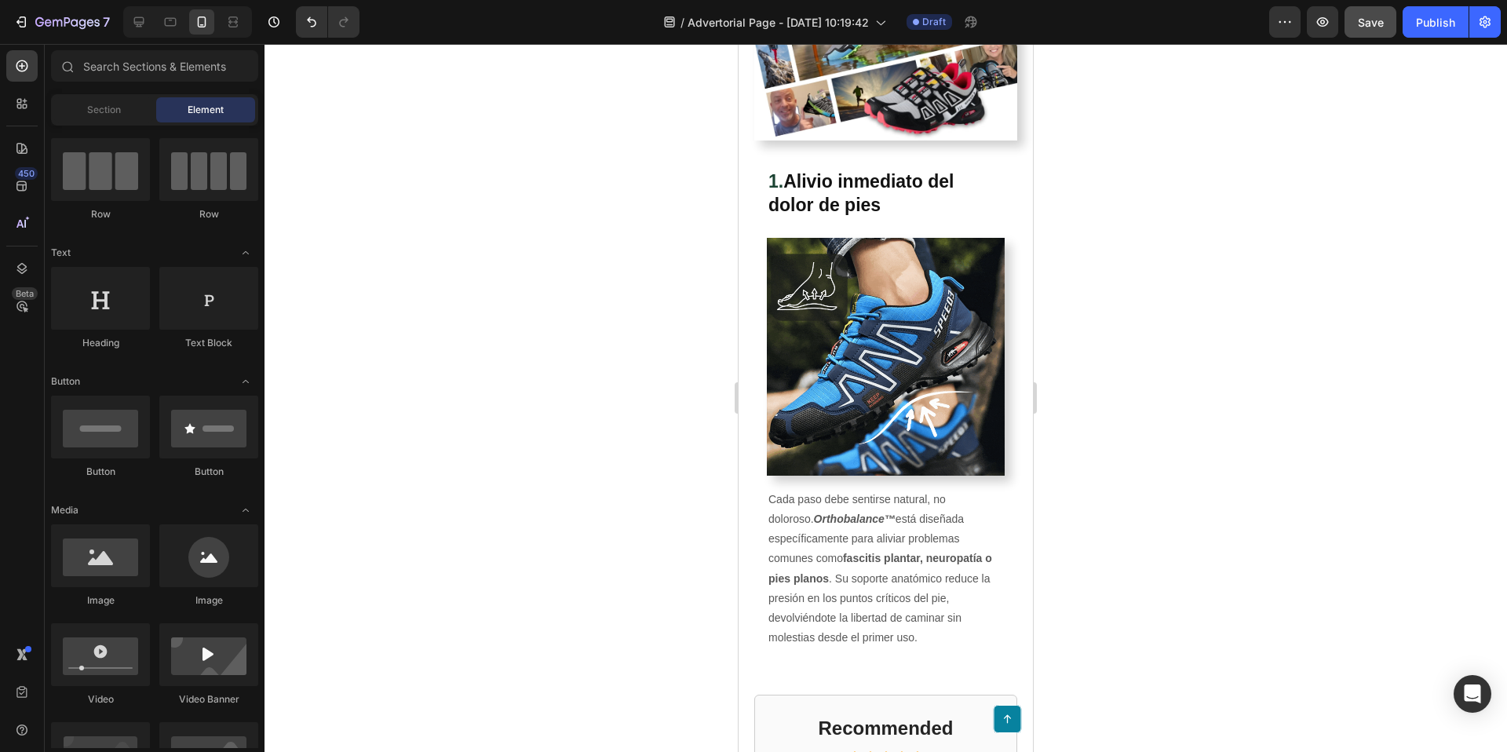
click at [1150, 447] on div at bounding box center [886, 398] width 1243 height 708
click at [135, 23] on icon at bounding box center [139, 22] width 10 height 10
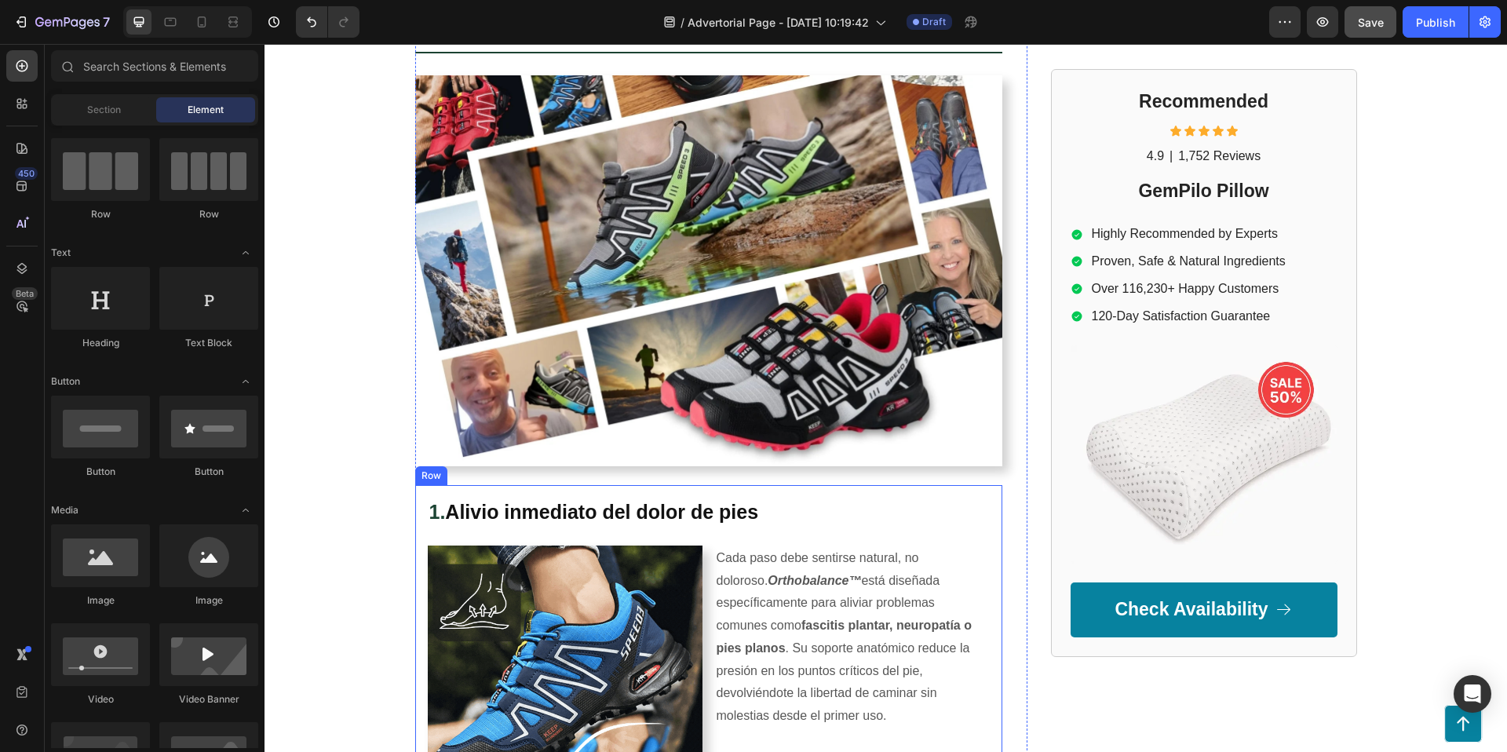
scroll to position [359, 0]
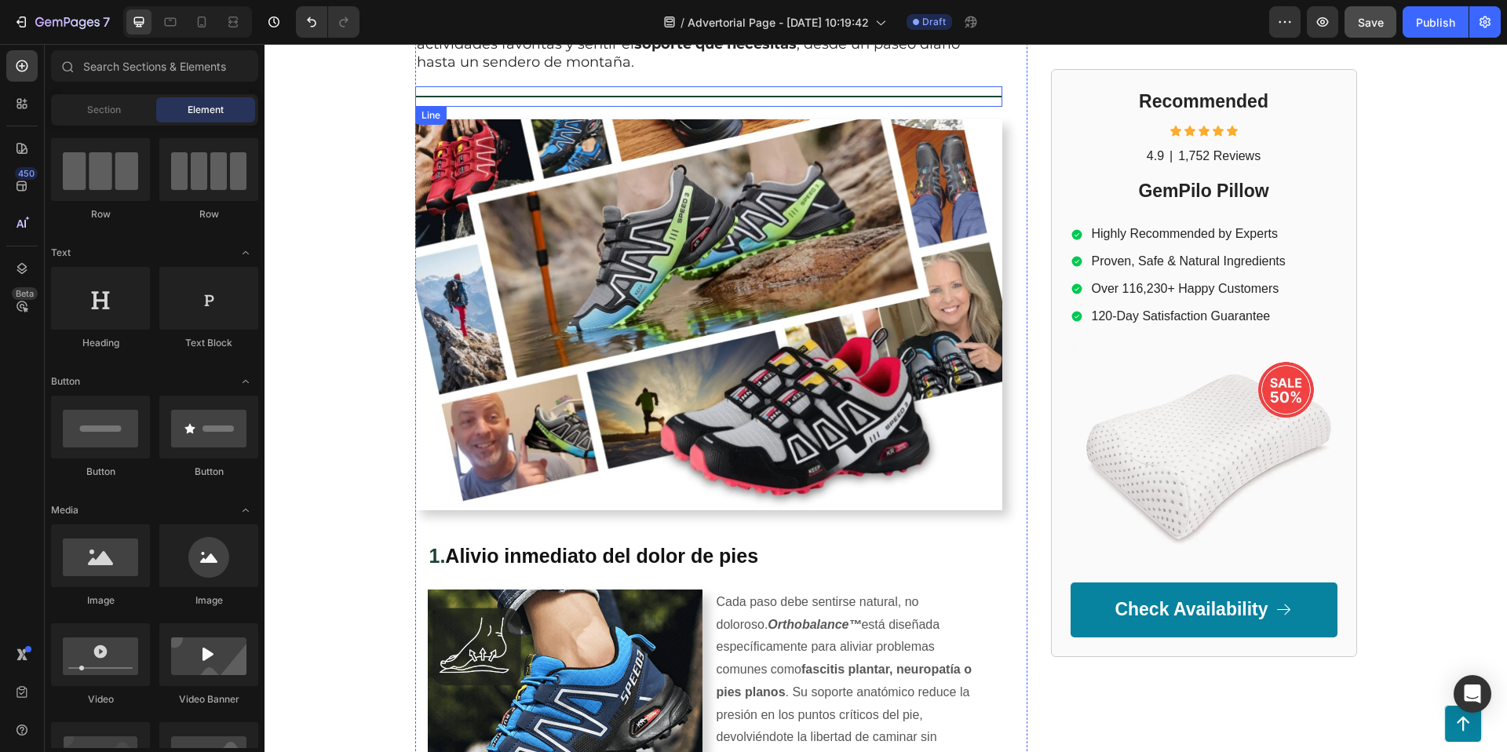
click at [792, 93] on div "Title Line" at bounding box center [708, 96] width 587 height 20
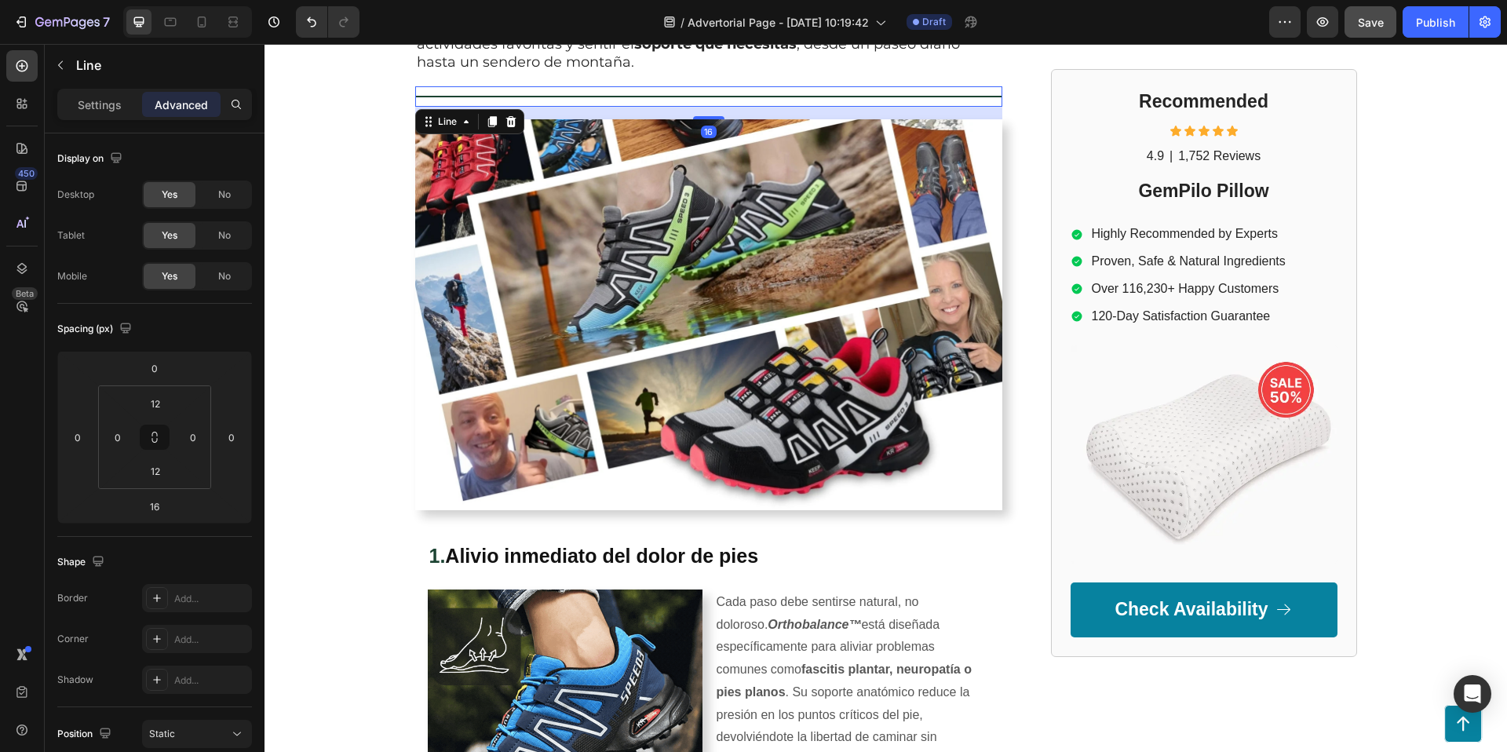
click at [787, 93] on div "Title Line 16" at bounding box center [708, 96] width 587 height 20
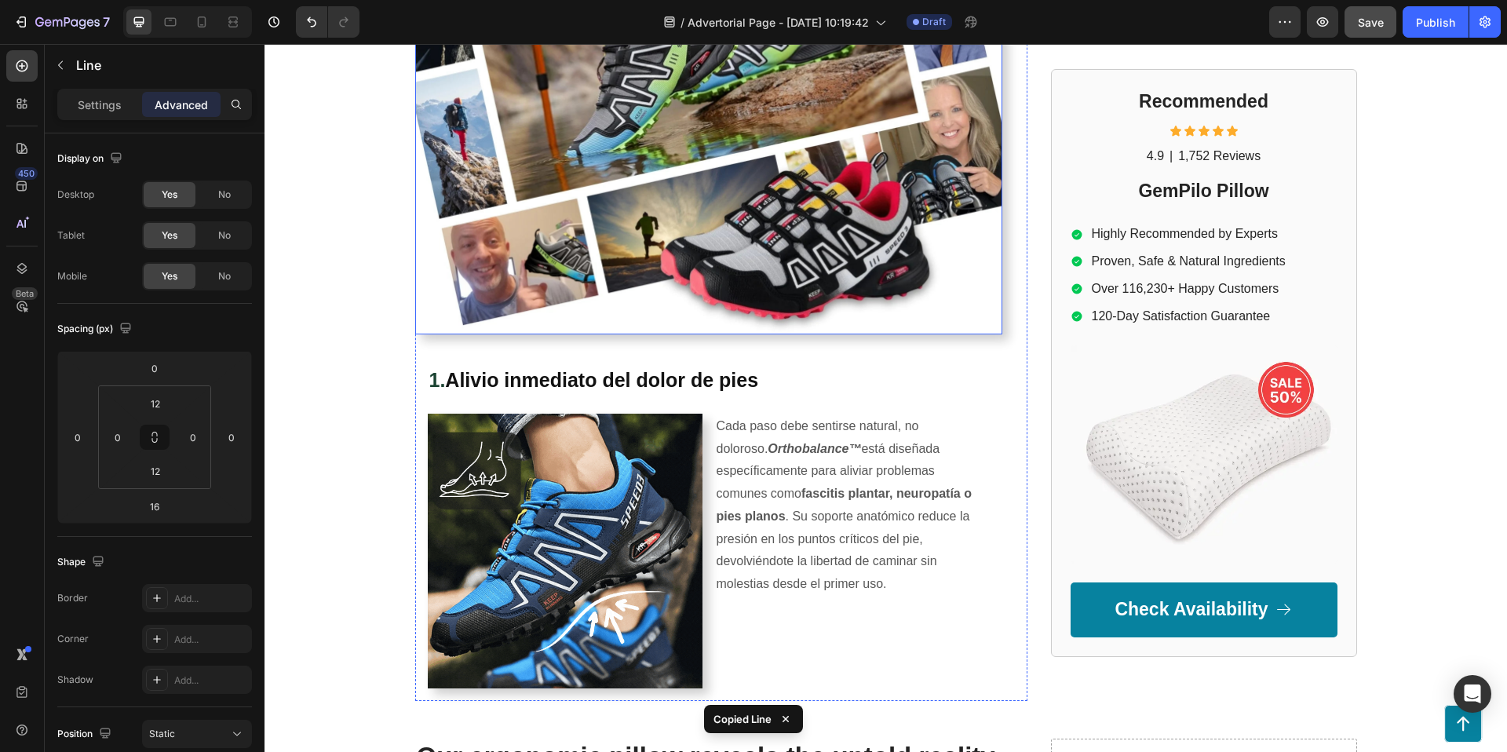
scroll to position [683, 0]
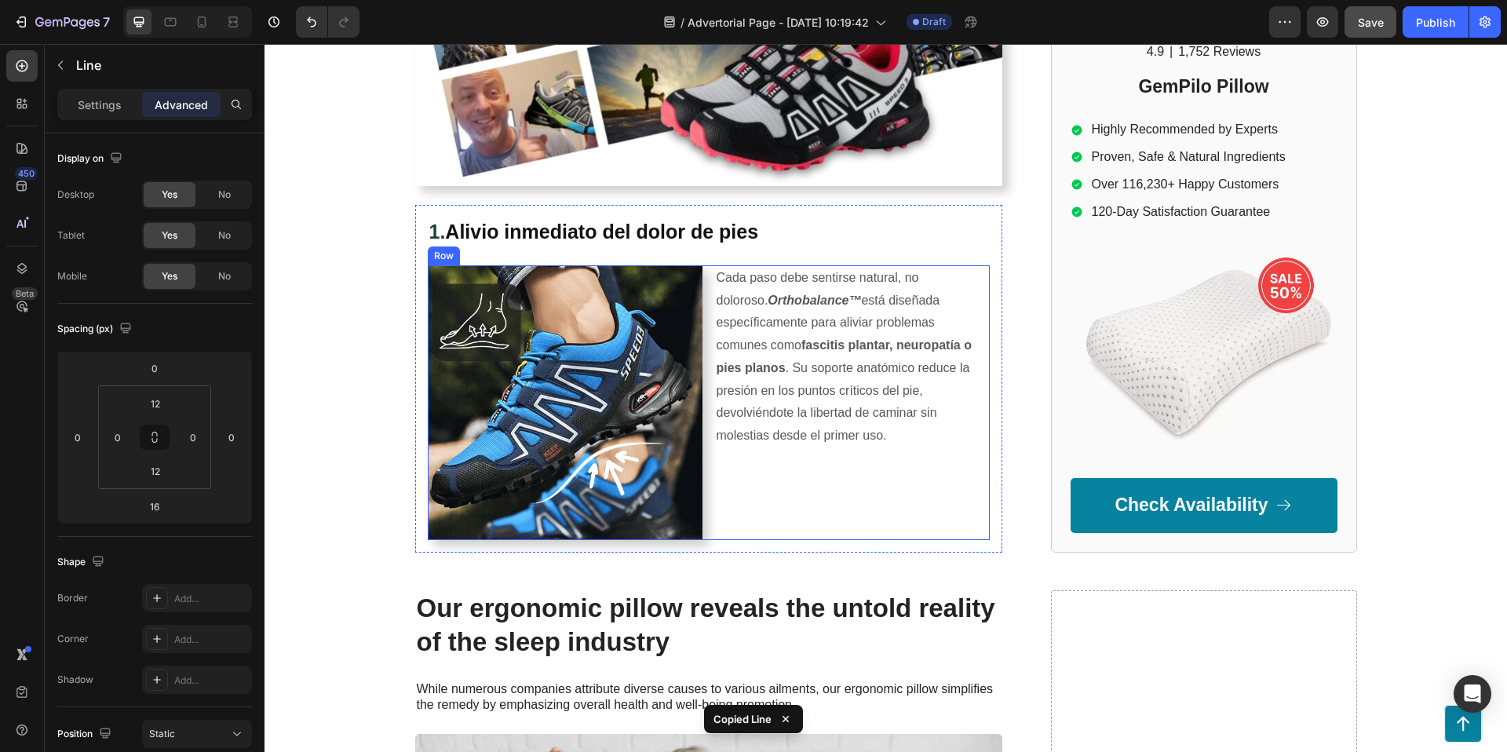
click at [732, 532] on div "Cada paso debe sentirse natural, no doloroso. Orthobalance™ está diseñada espec…" at bounding box center [852, 402] width 275 height 275
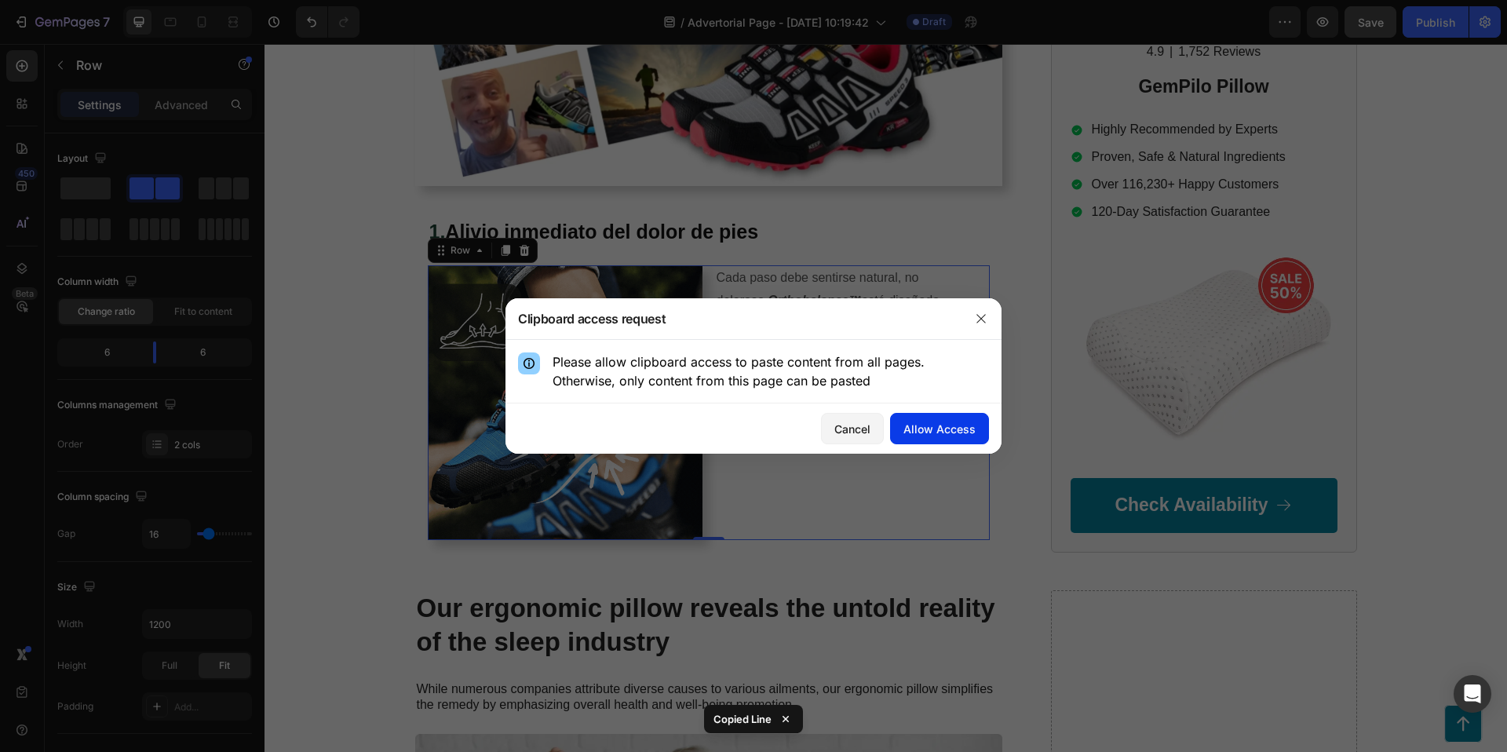
click at [917, 429] on div "Allow Access" at bounding box center [939, 429] width 72 height 16
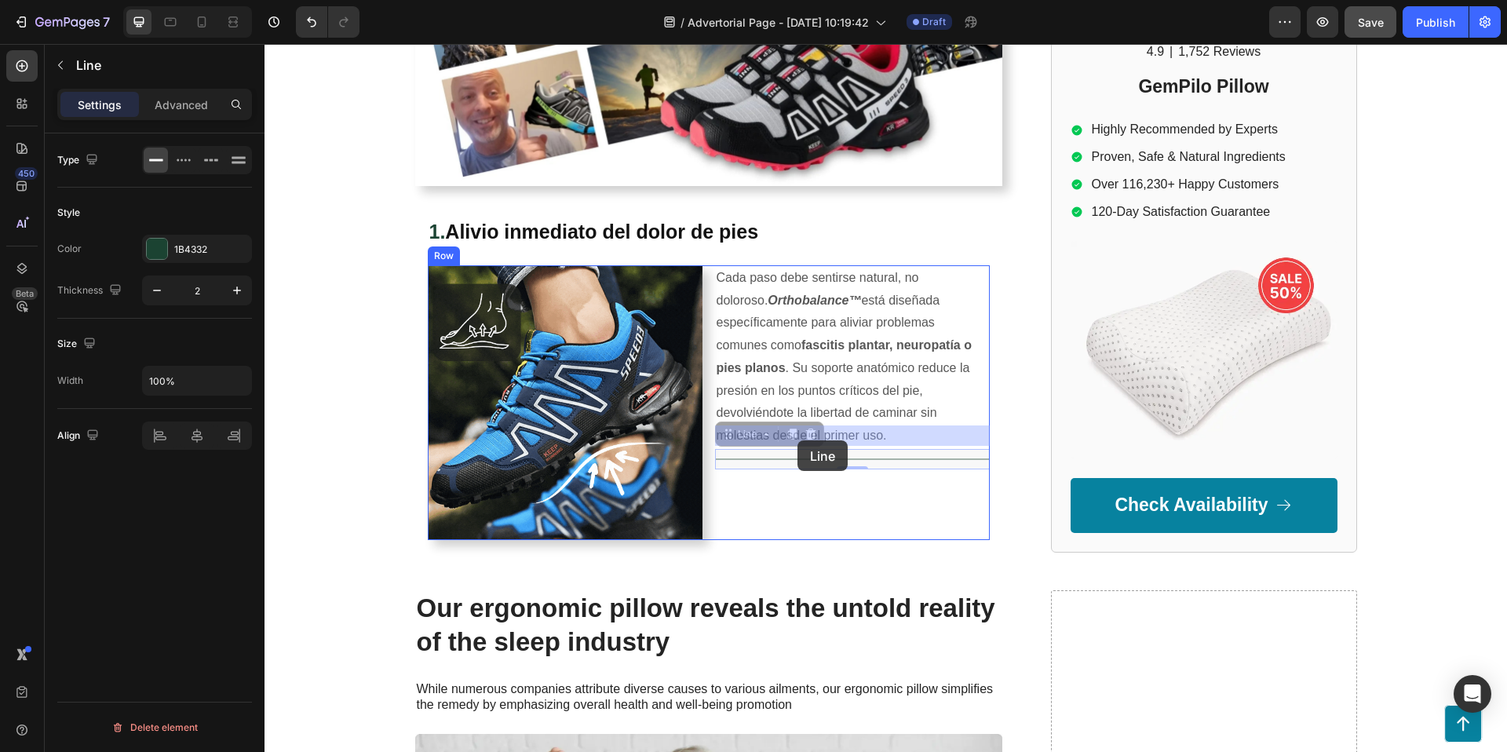
drag, startPoint x: 730, startPoint y: 407, endPoint x: 798, endPoint y: 440, distance: 75.1
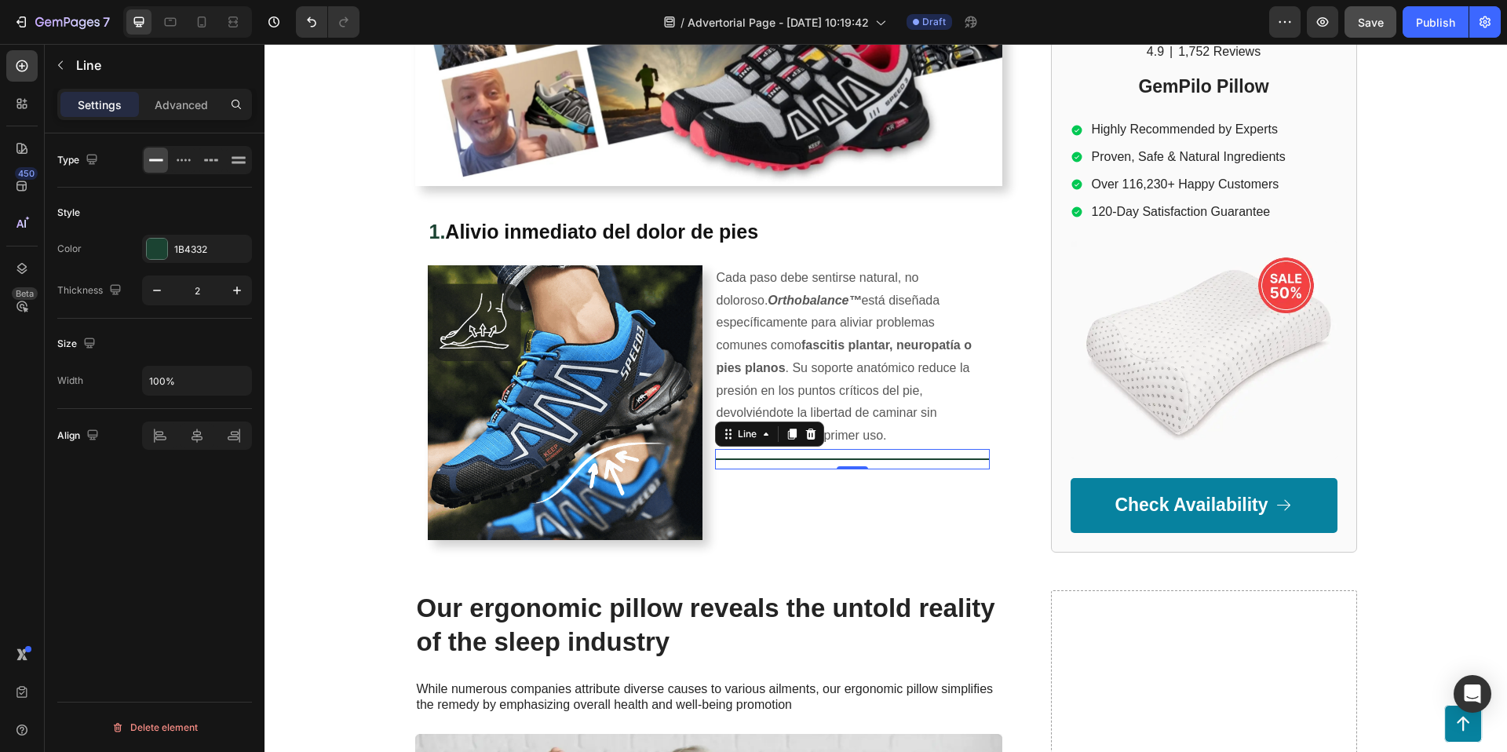
click at [816, 449] on div "Title Line 0" at bounding box center [852, 459] width 275 height 20
drag, startPoint x: 819, startPoint y: 440, endPoint x: 812, endPoint y: 433, distance: 10.1
click at [819, 449] on div "Title Line 0" at bounding box center [852, 459] width 275 height 20
click at [810, 429] on icon at bounding box center [810, 434] width 10 height 11
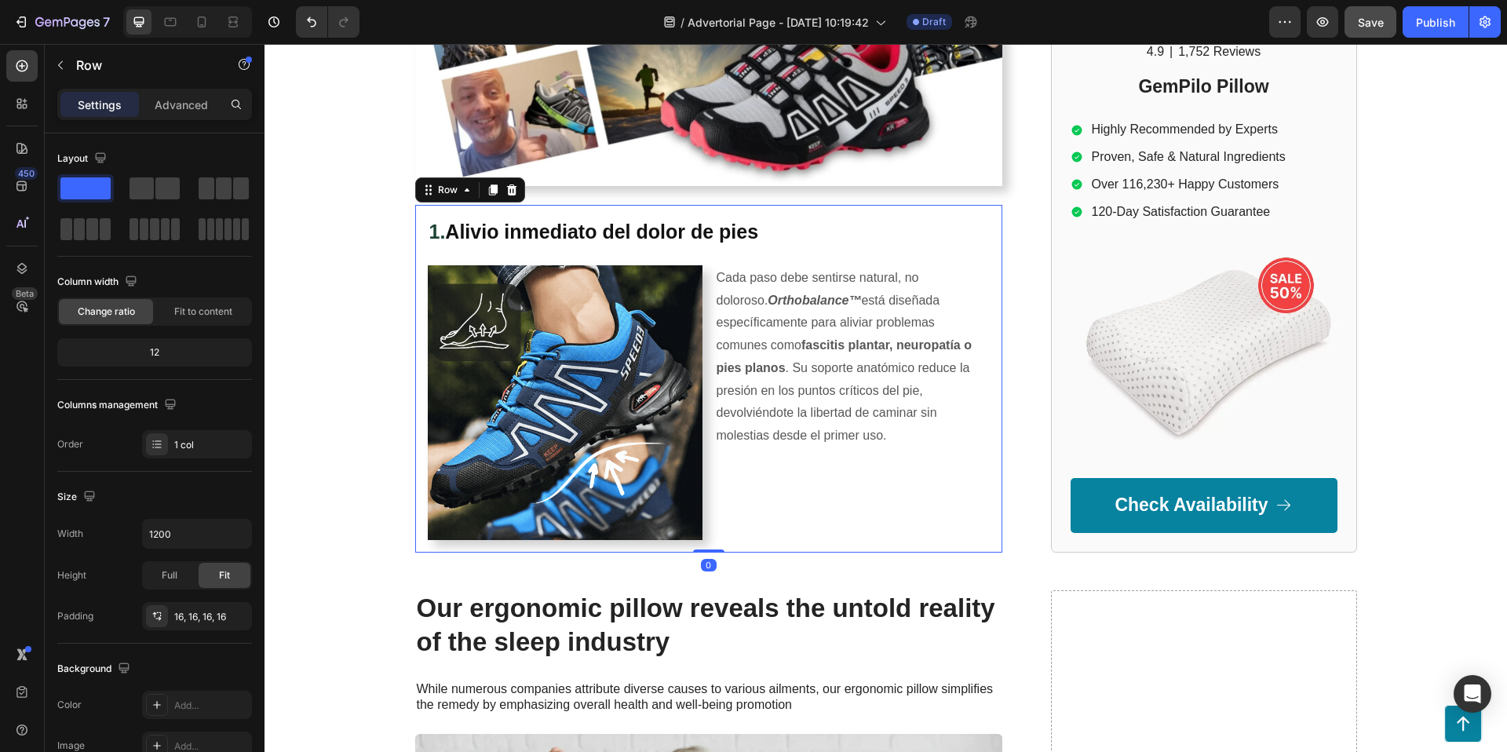
click at [424, 227] on div "⁠⁠⁠⁠⁠⁠⁠ 1. Alivio inmediato del dolor de pies Heading Image Cada paso debe sent…" at bounding box center [708, 379] width 587 height 348
click at [491, 192] on icon at bounding box center [493, 190] width 13 height 13
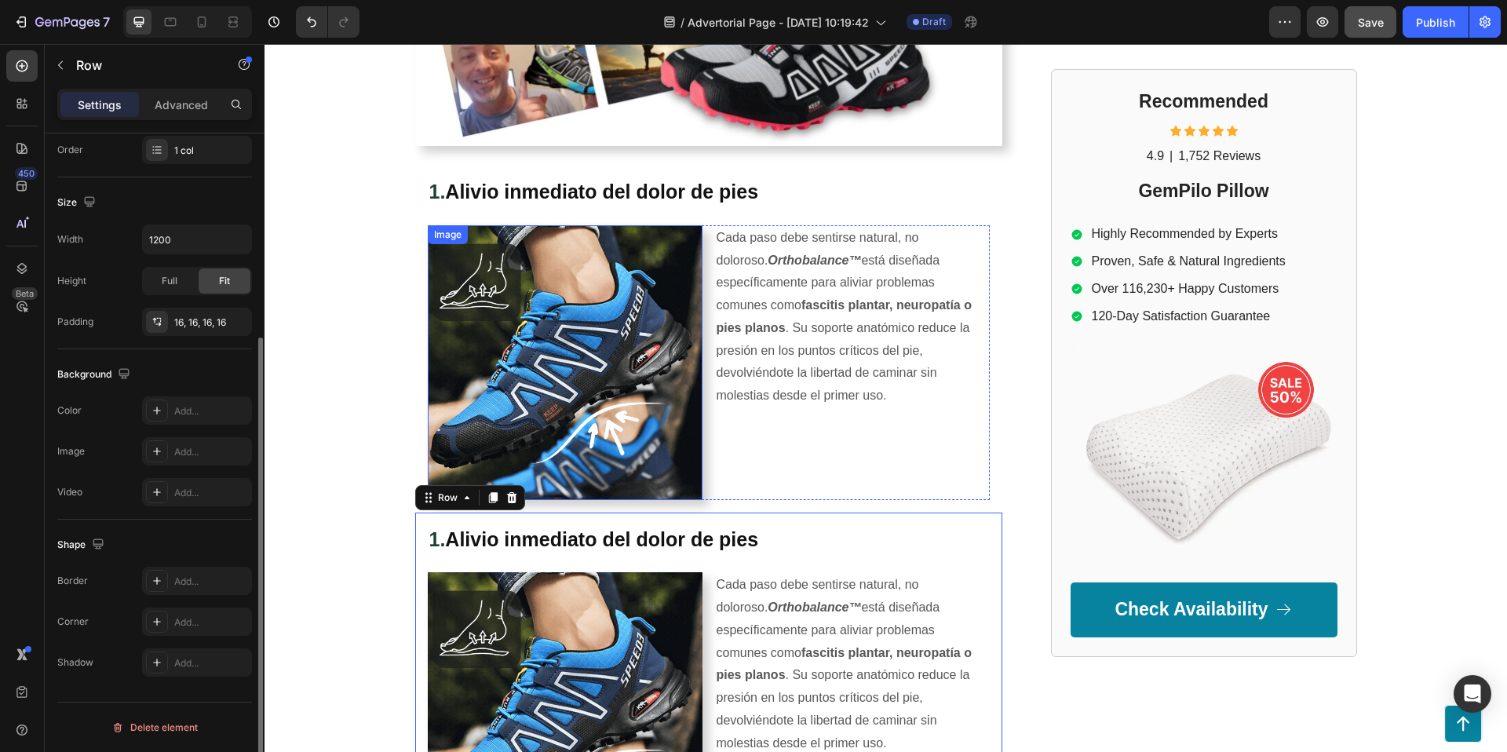
scroll to position [1136, 0]
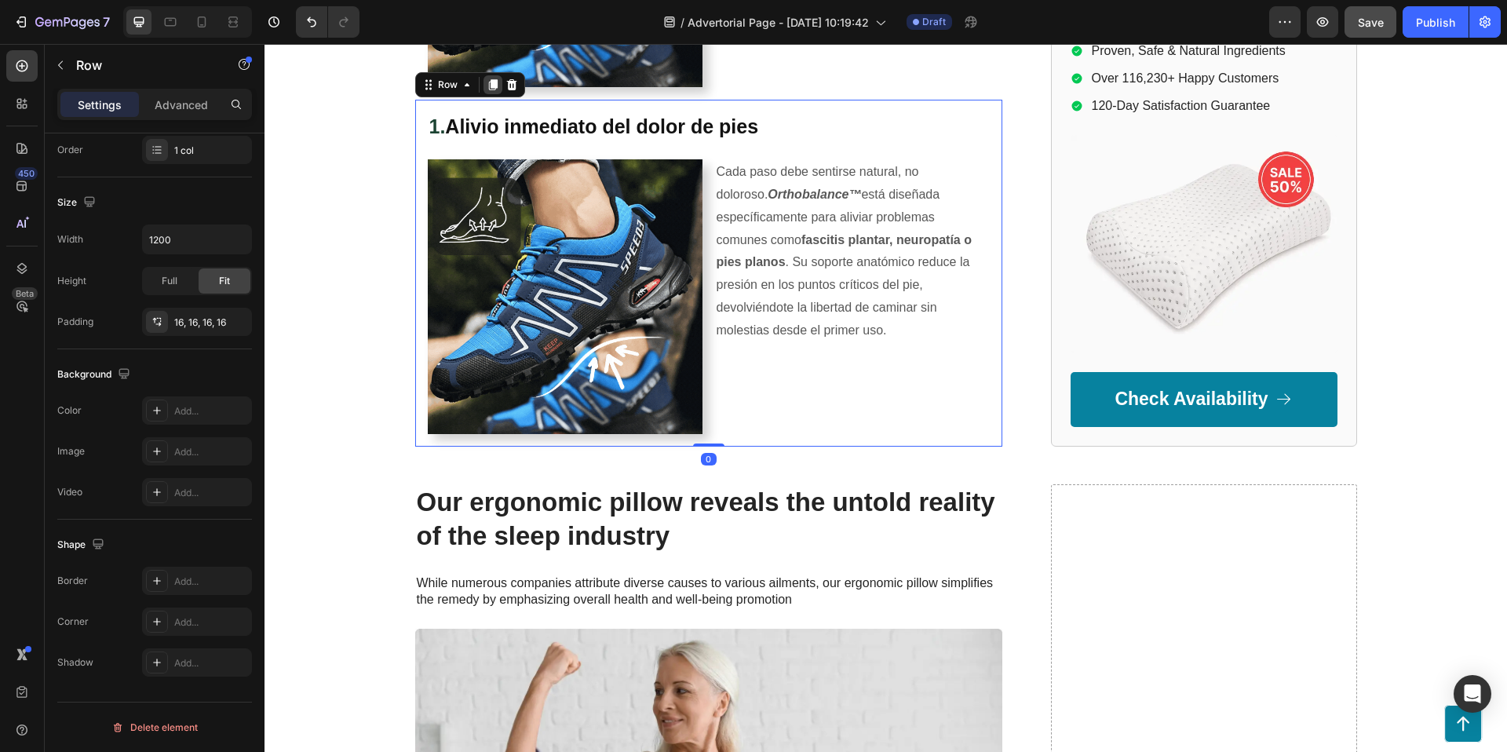
click at [495, 83] on icon at bounding box center [492, 84] width 9 height 11
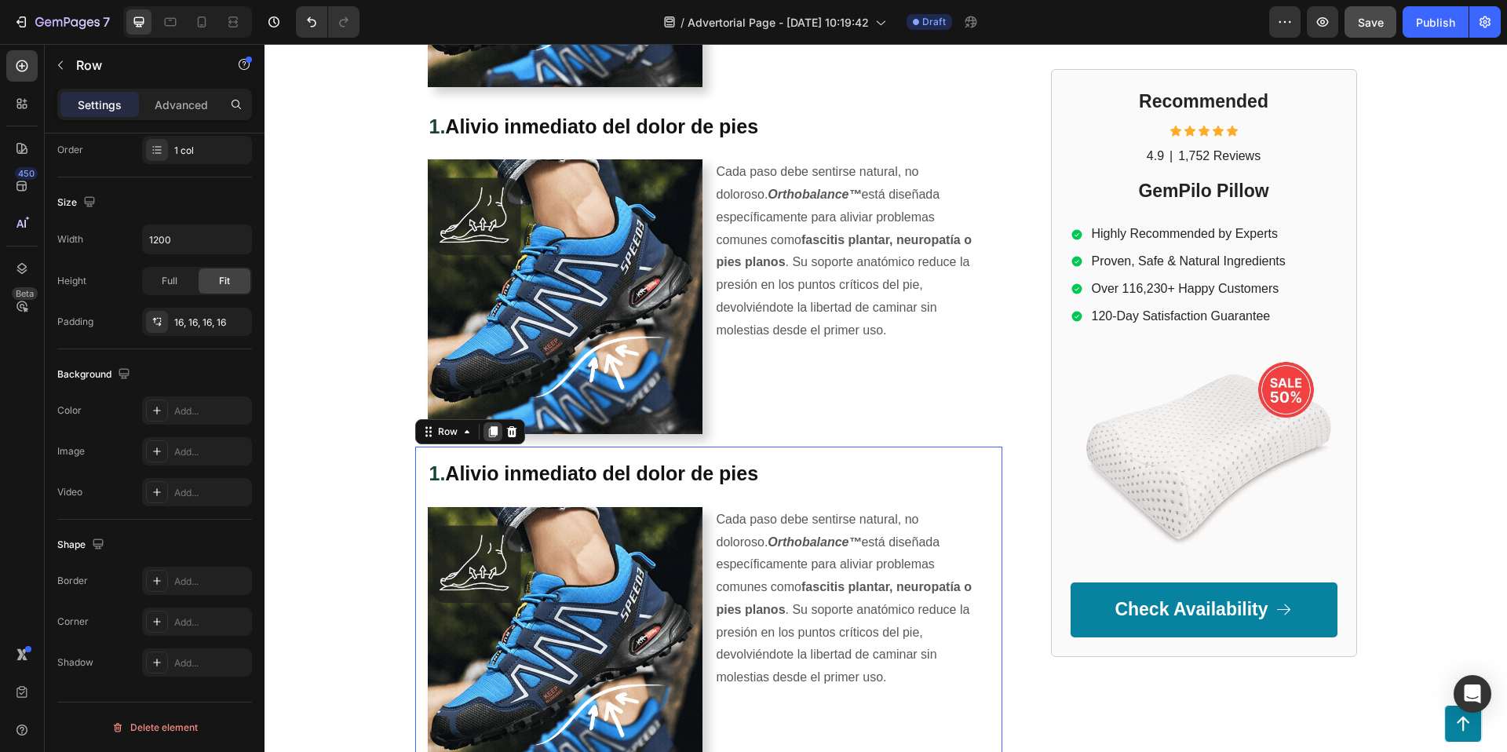
click at [491, 437] on div at bounding box center [493, 431] width 19 height 19
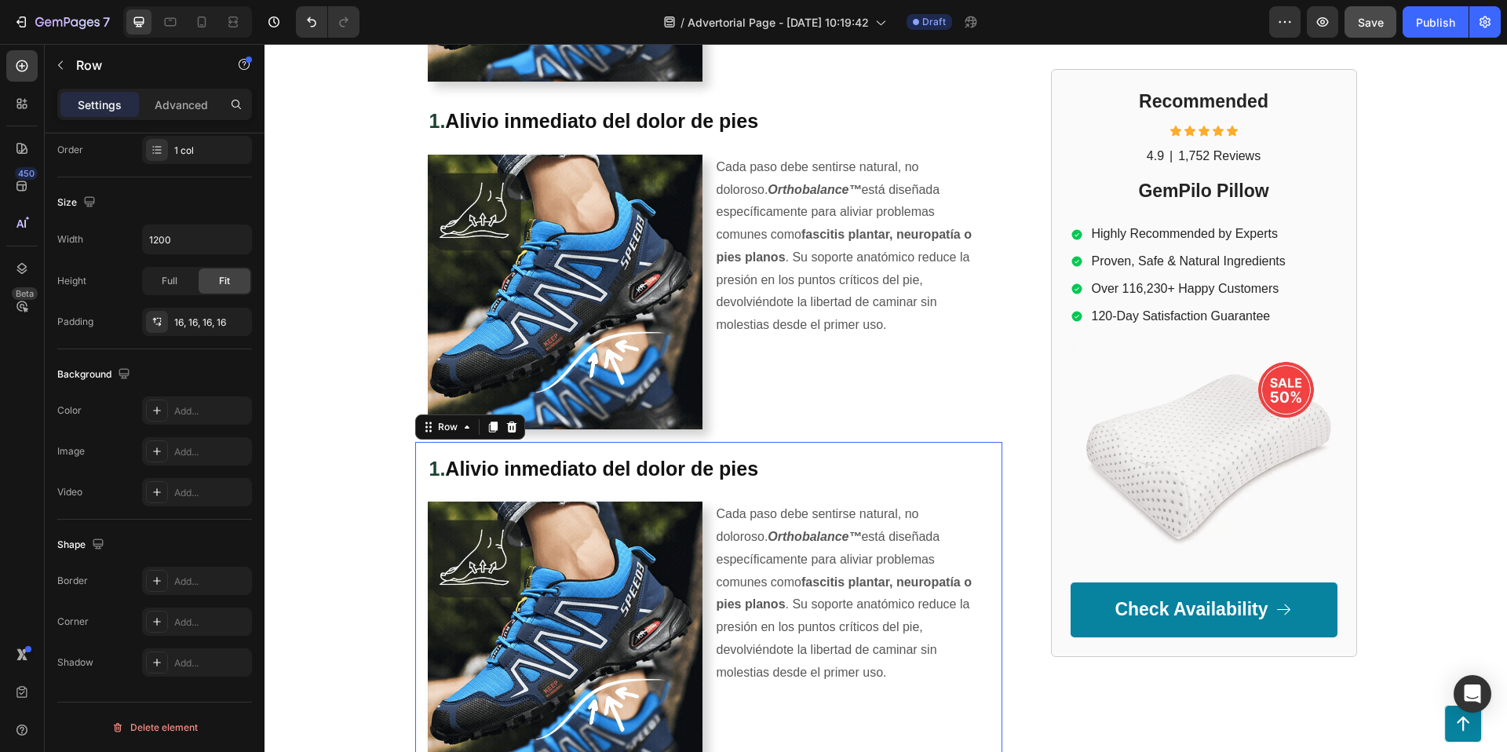
scroll to position [1830, 0]
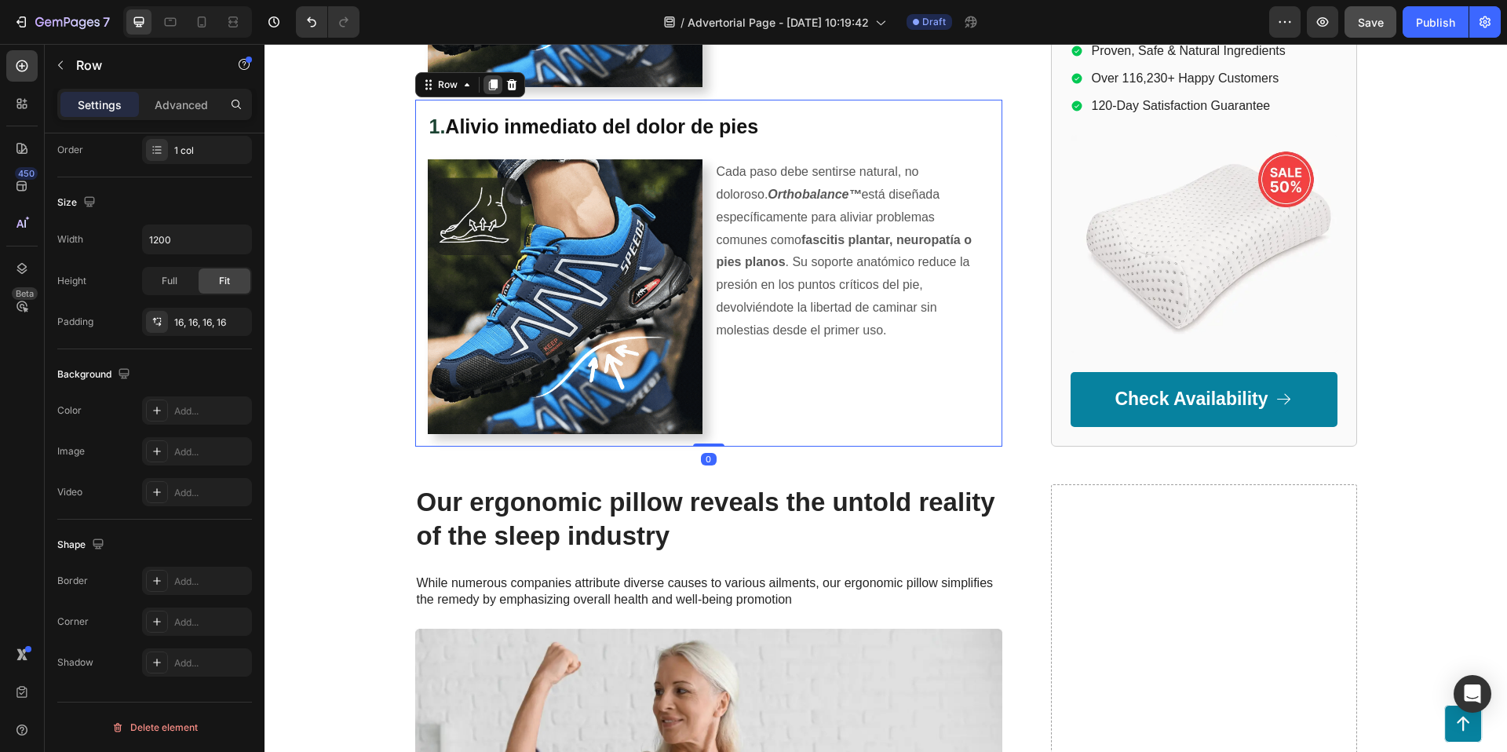
click at [496, 76] on div at bounding box center [493, 84] width 19 height 19
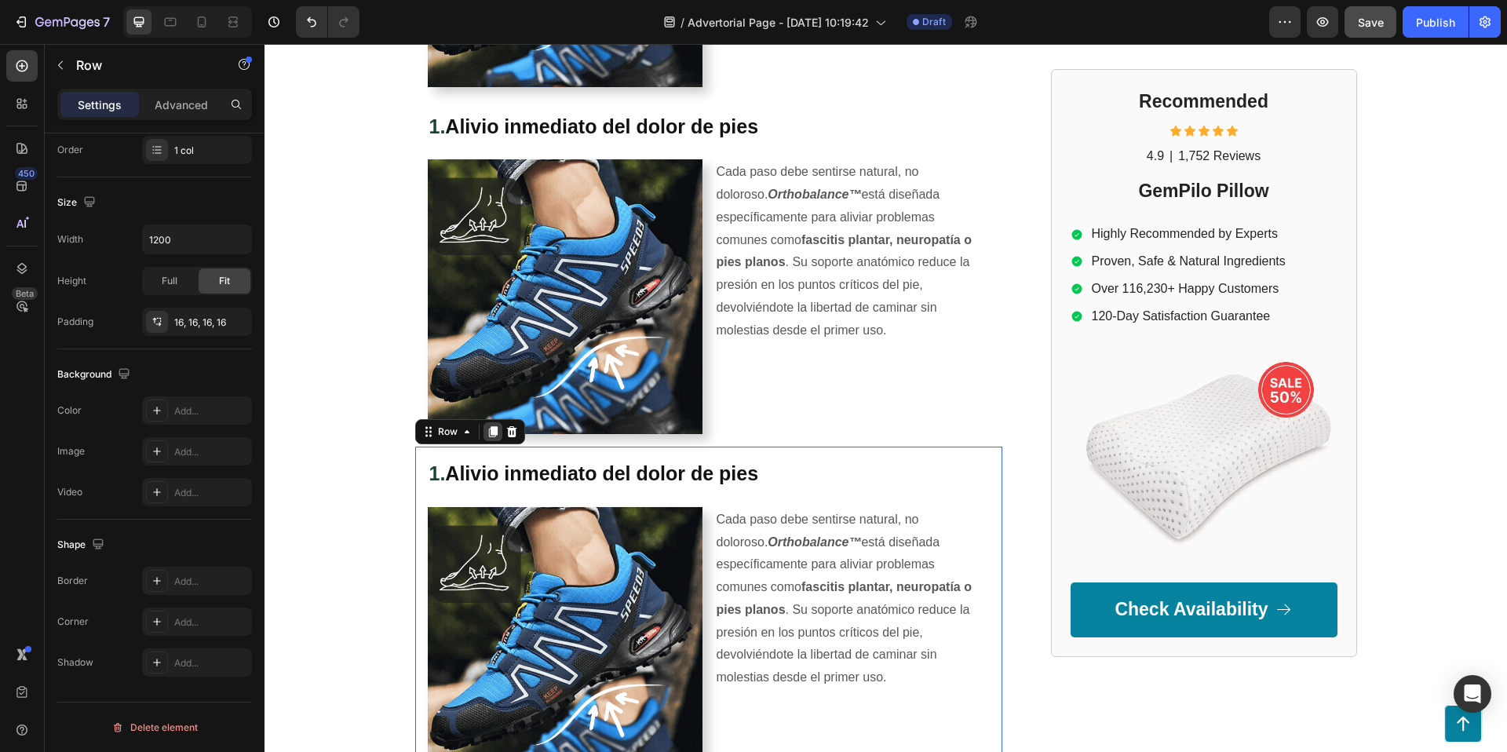
click at [491, 432] on icon at bounding box center [492, 431] width 9 height 11
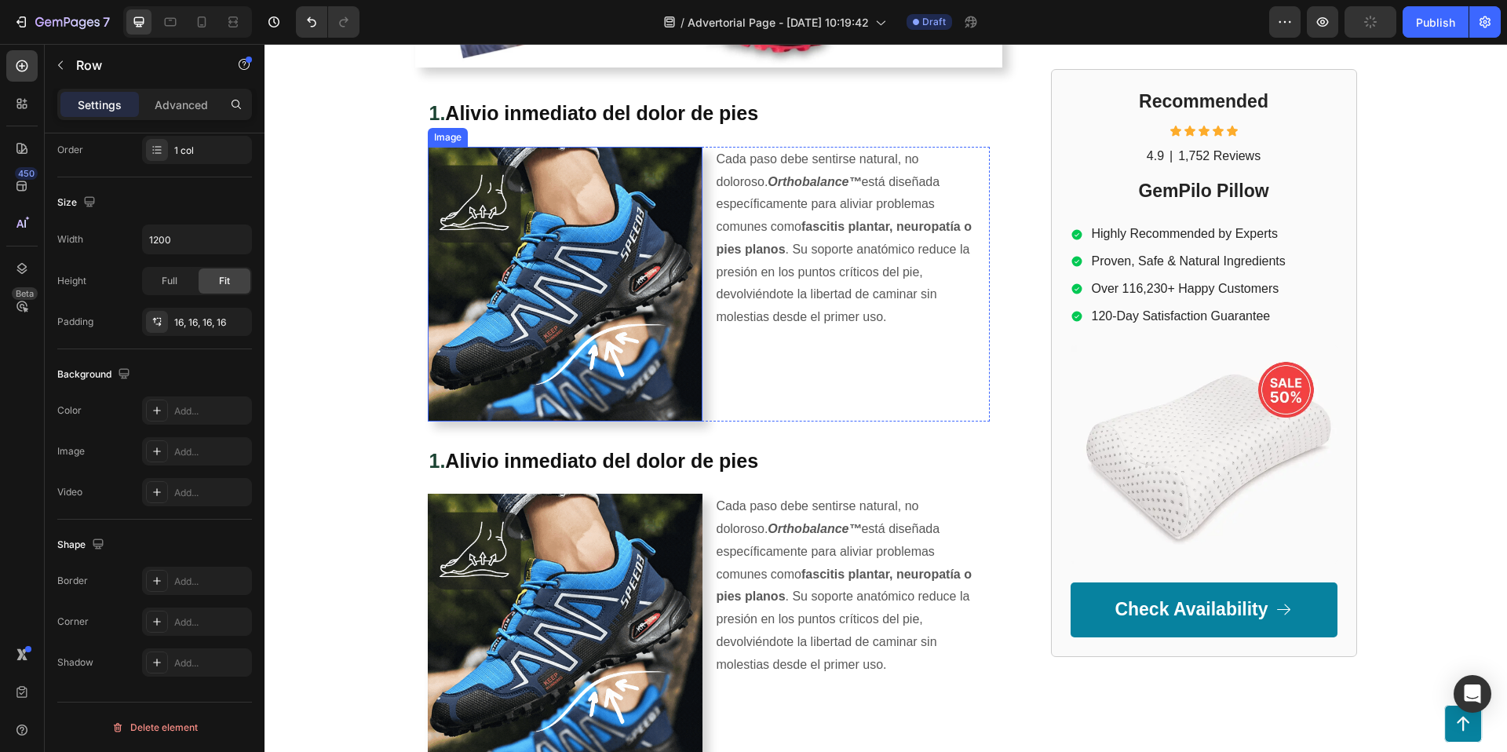
scroll to position [808, 0]
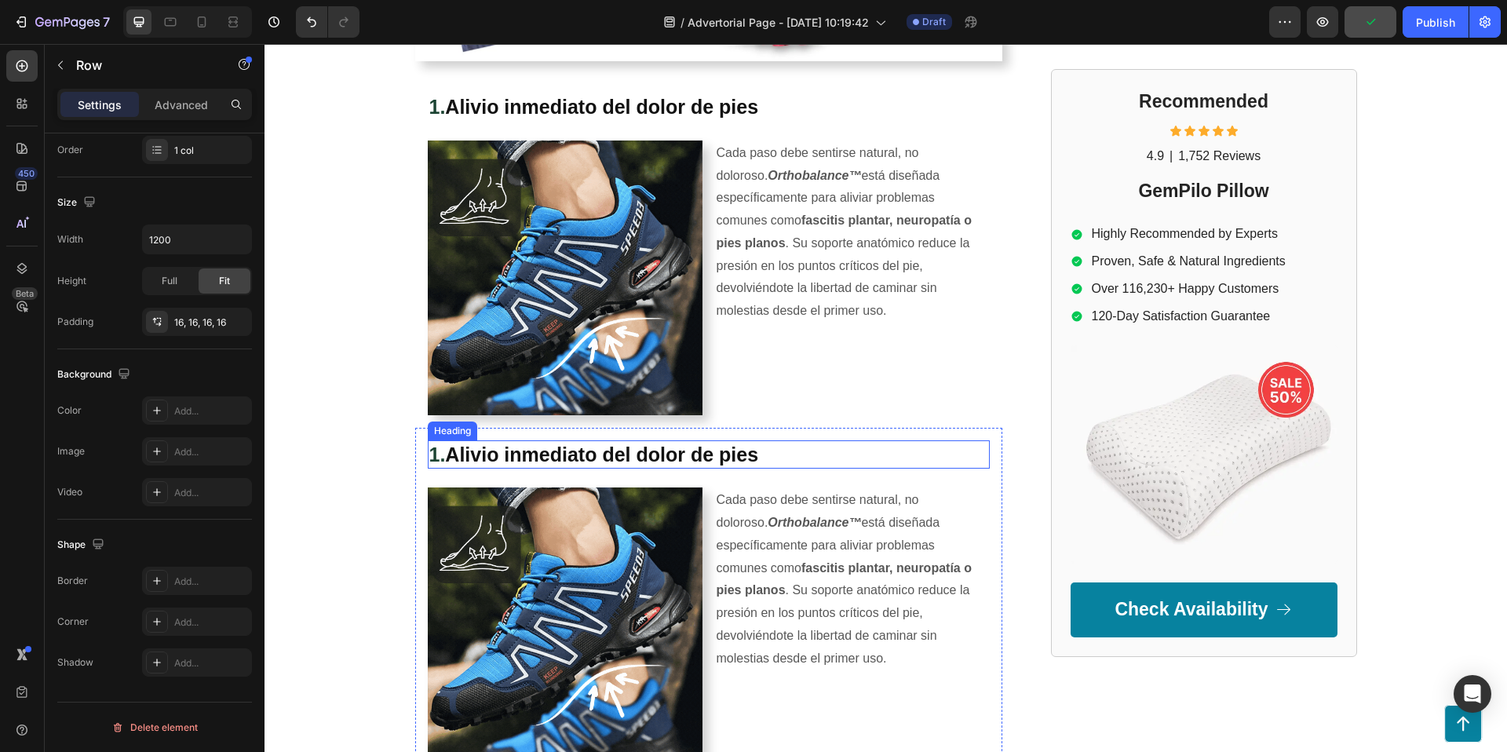
click at [538, 451] on strong "Alivio inmediato del dolor de pies" at bounding box center [601, 454] width 313 height 22
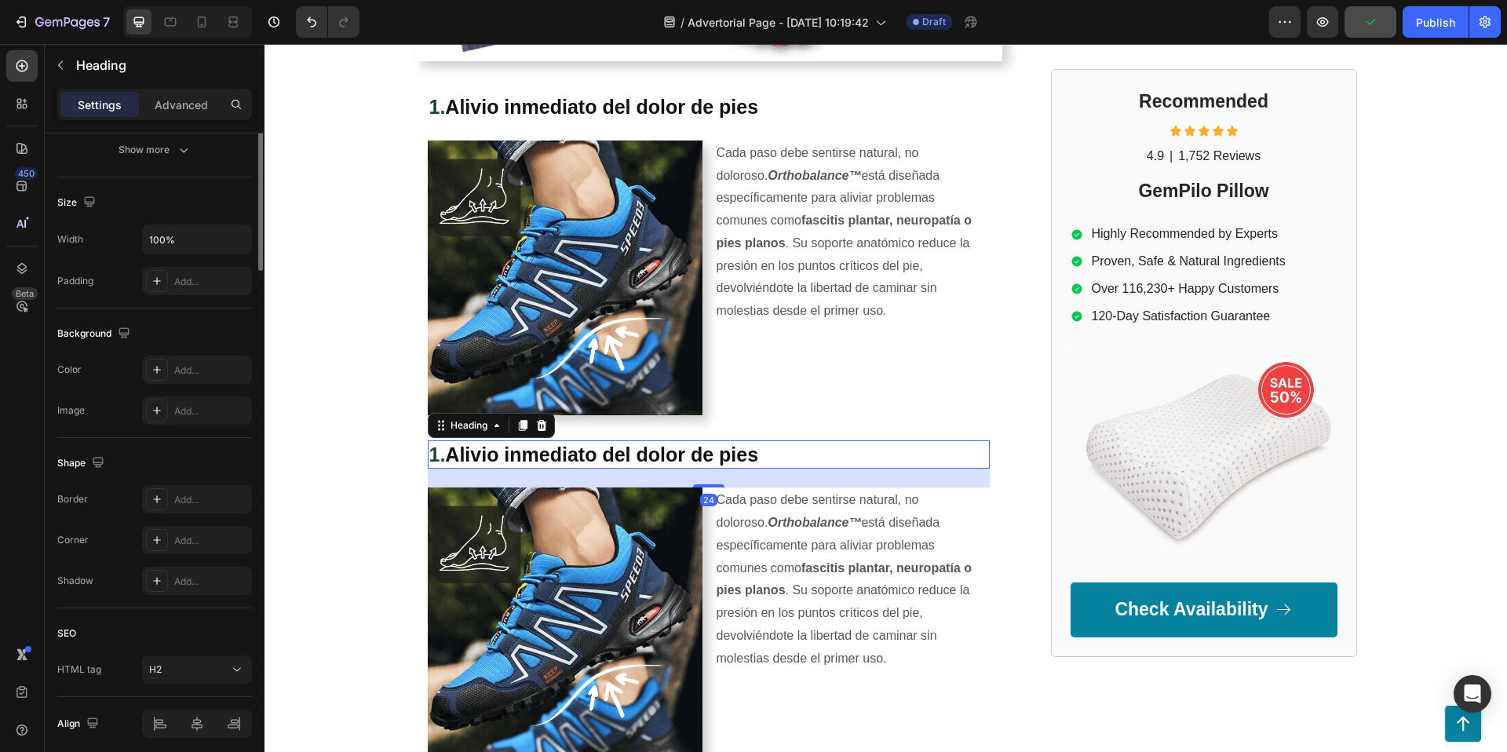
scroll to position [0, 0]
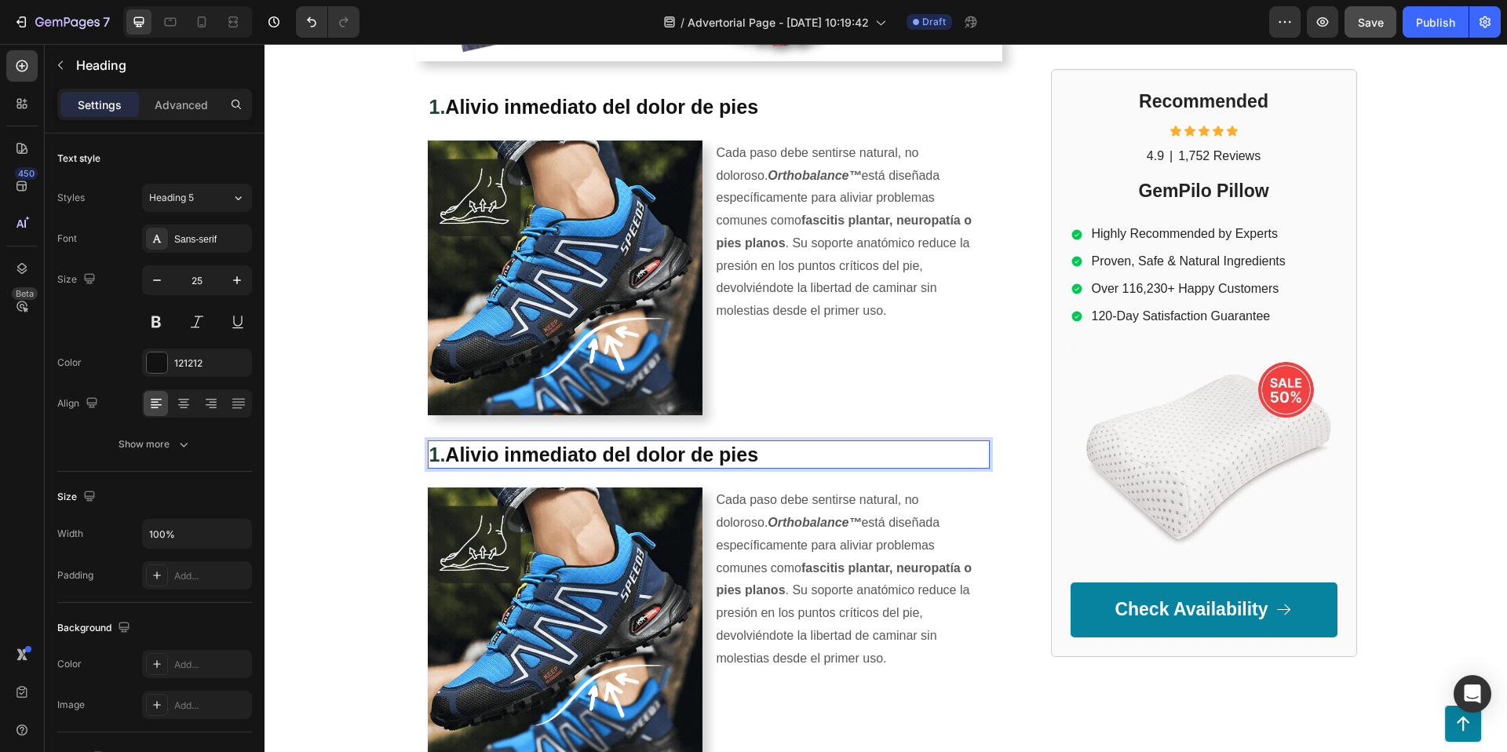
click at [439, 454] on strong "1." at bounding box center [437, 454] width 16 height 22
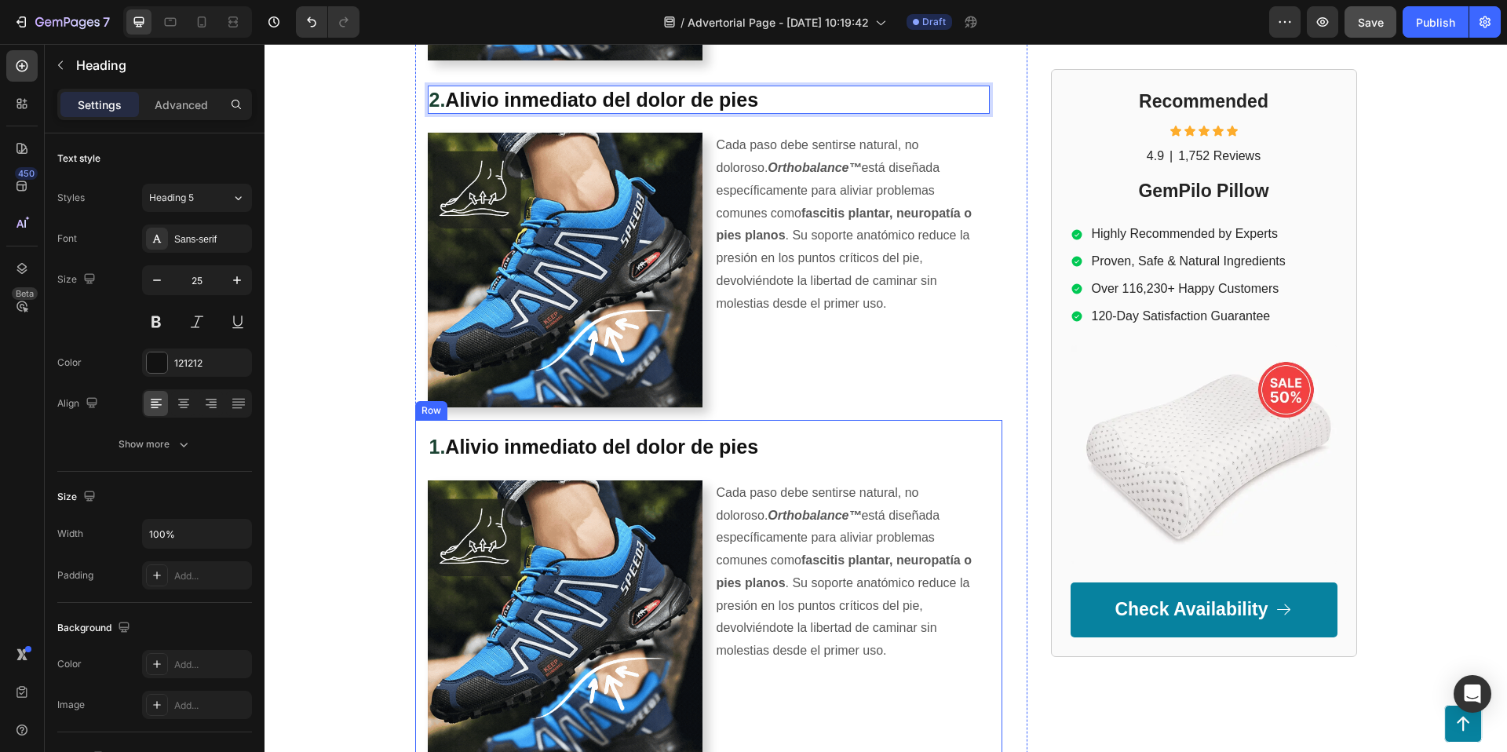
scroll to position [1166, 0]
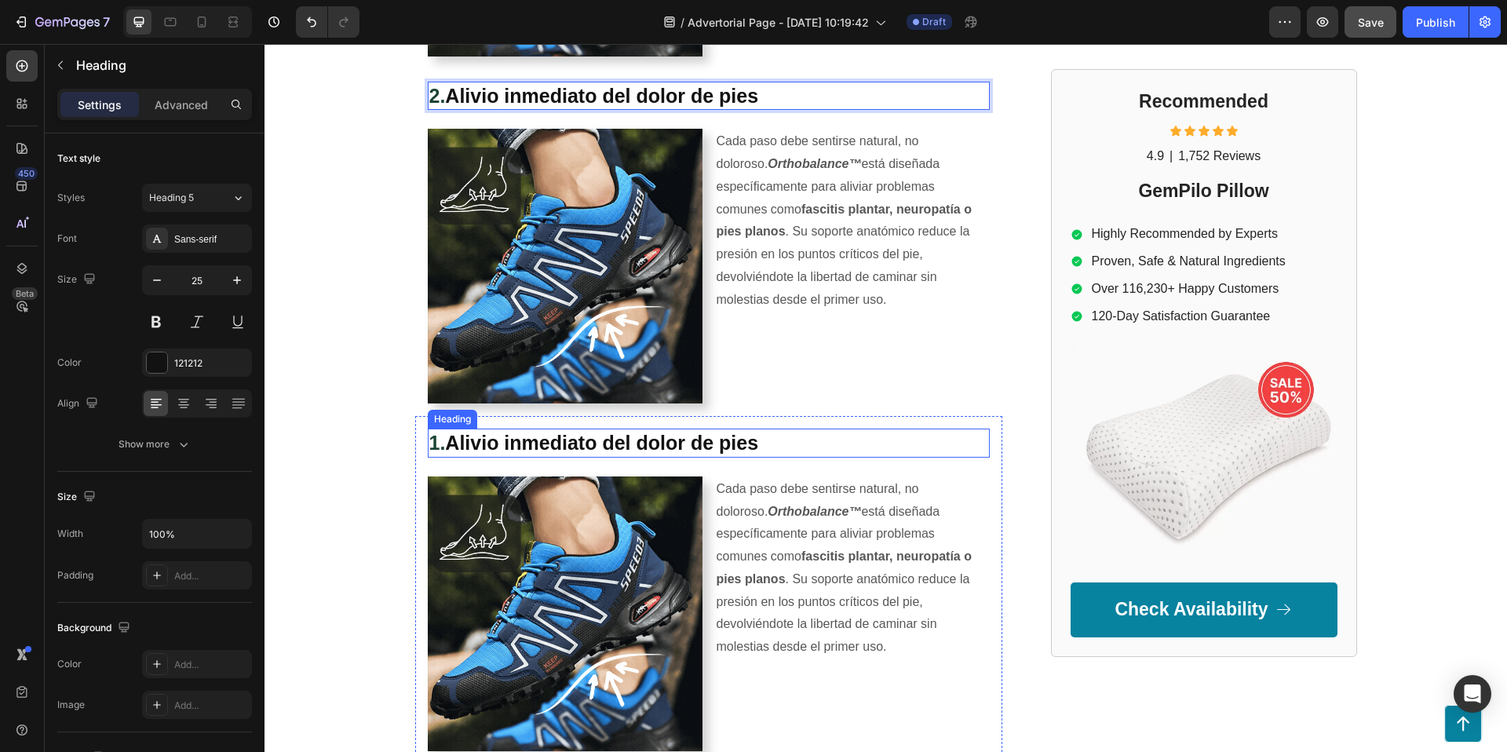
click at [449, 448] on strong "Alivio inmediato del dolor de pies" at bounding box center [601, 443] width 313 height 22
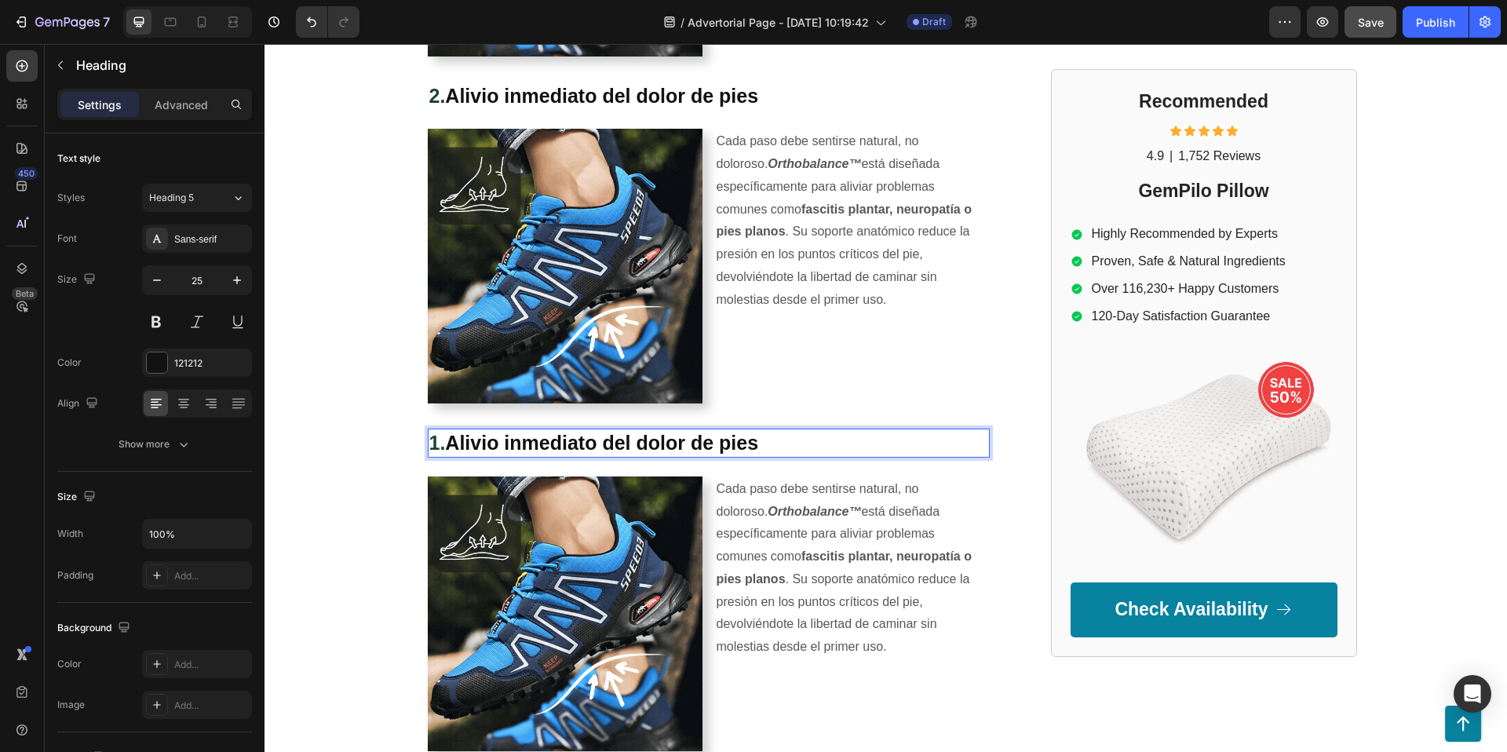
click at [438, 445] on strong "1." at bounding box center [437, 443] width 16 height 22
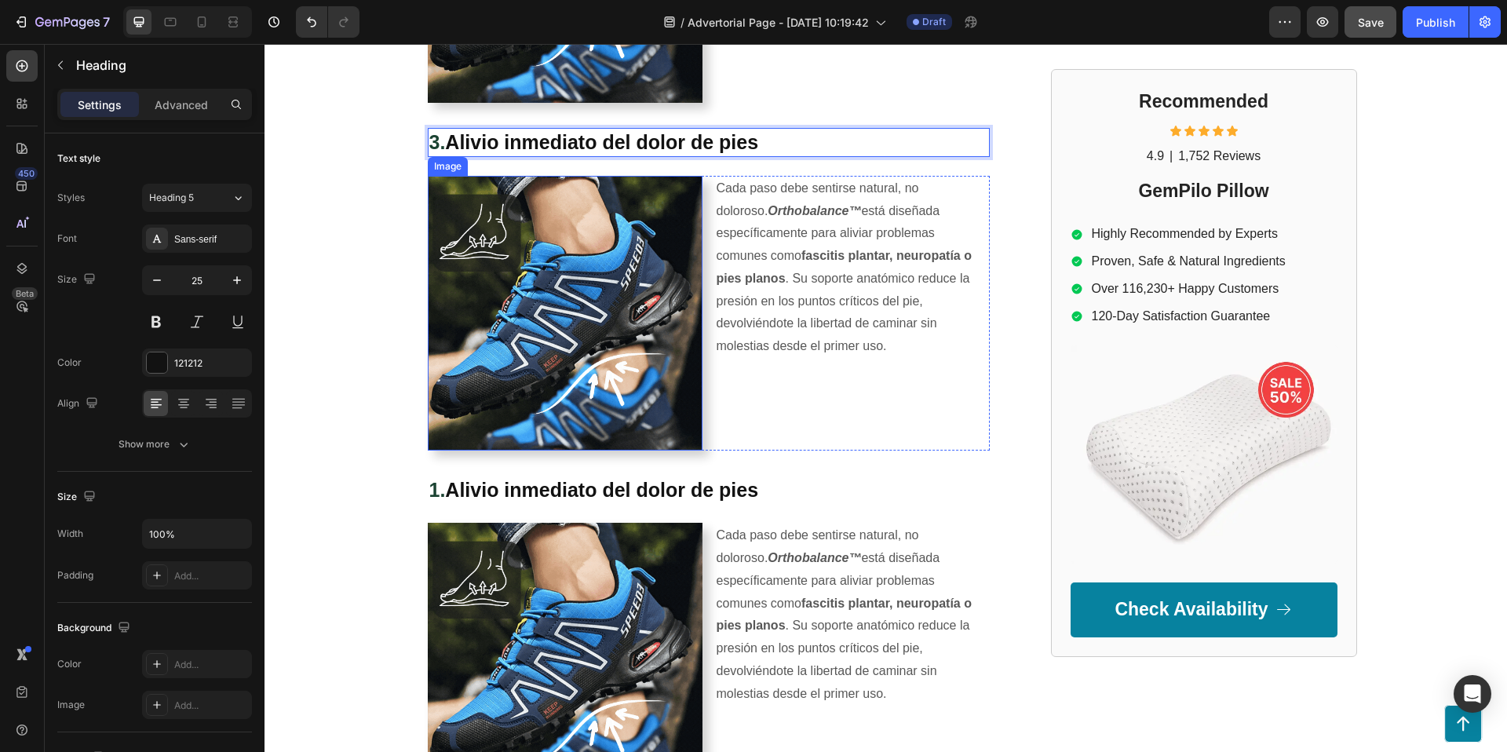
scroll to position [1477, 0]
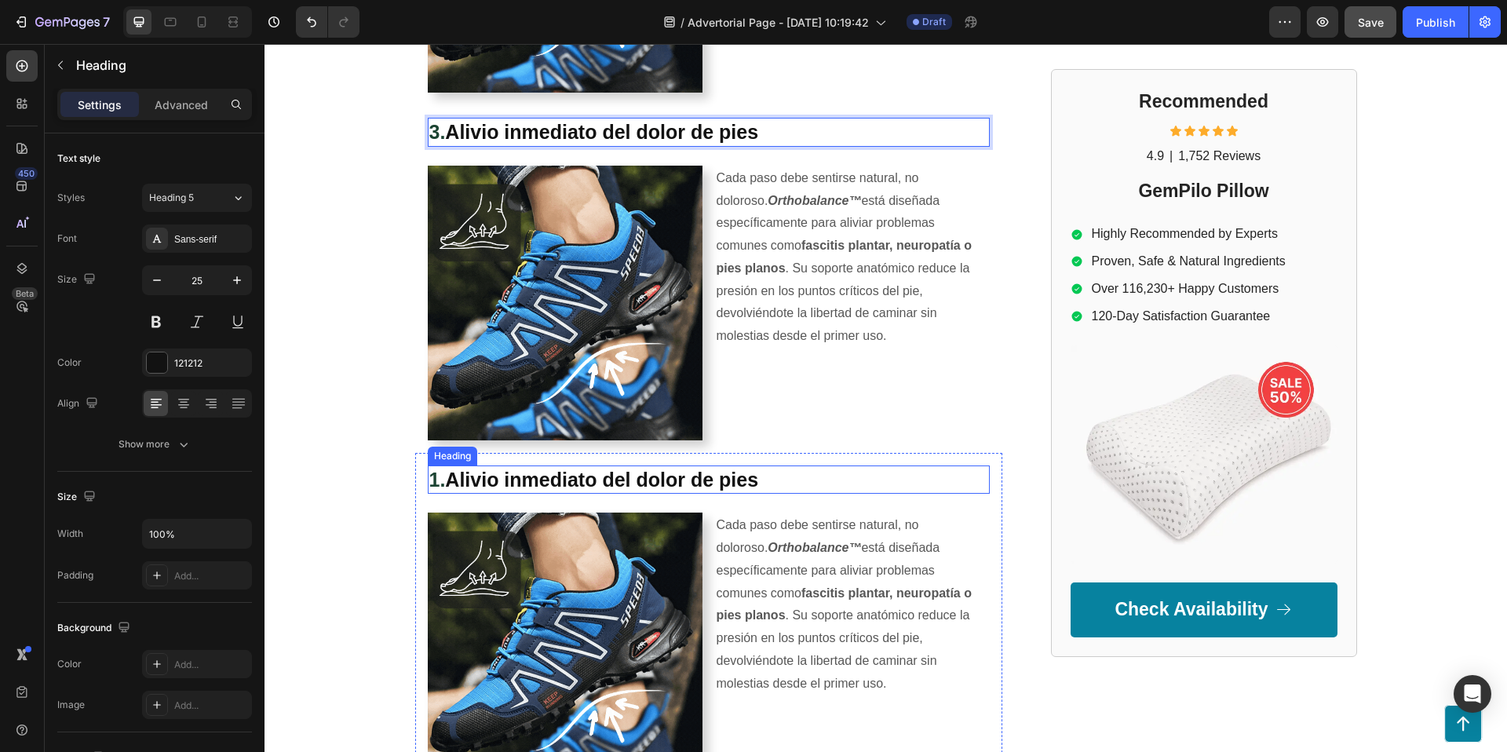
click at [437, 482] on strong "1." at bounding box center [437, 480] width 16 height 22
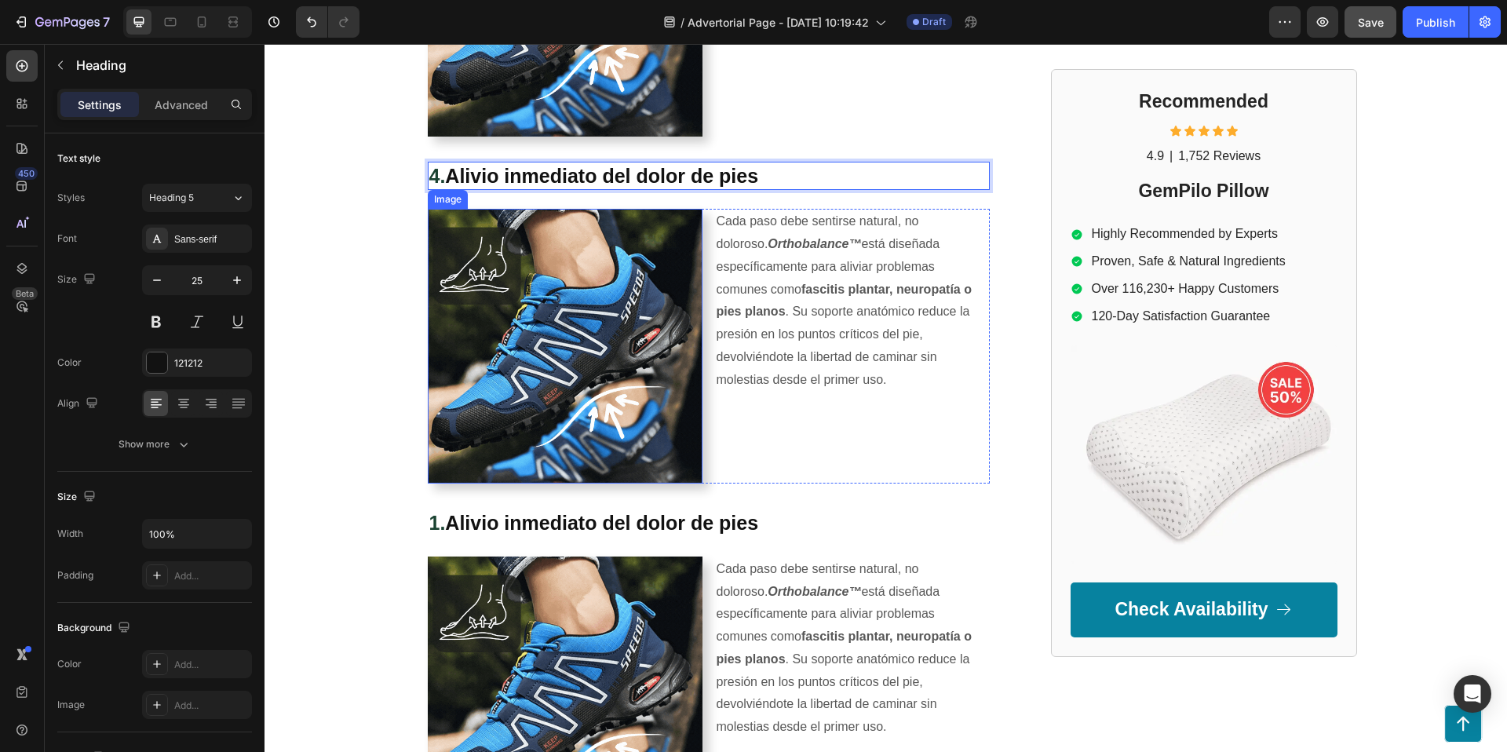
scroll to position [1817, 0]
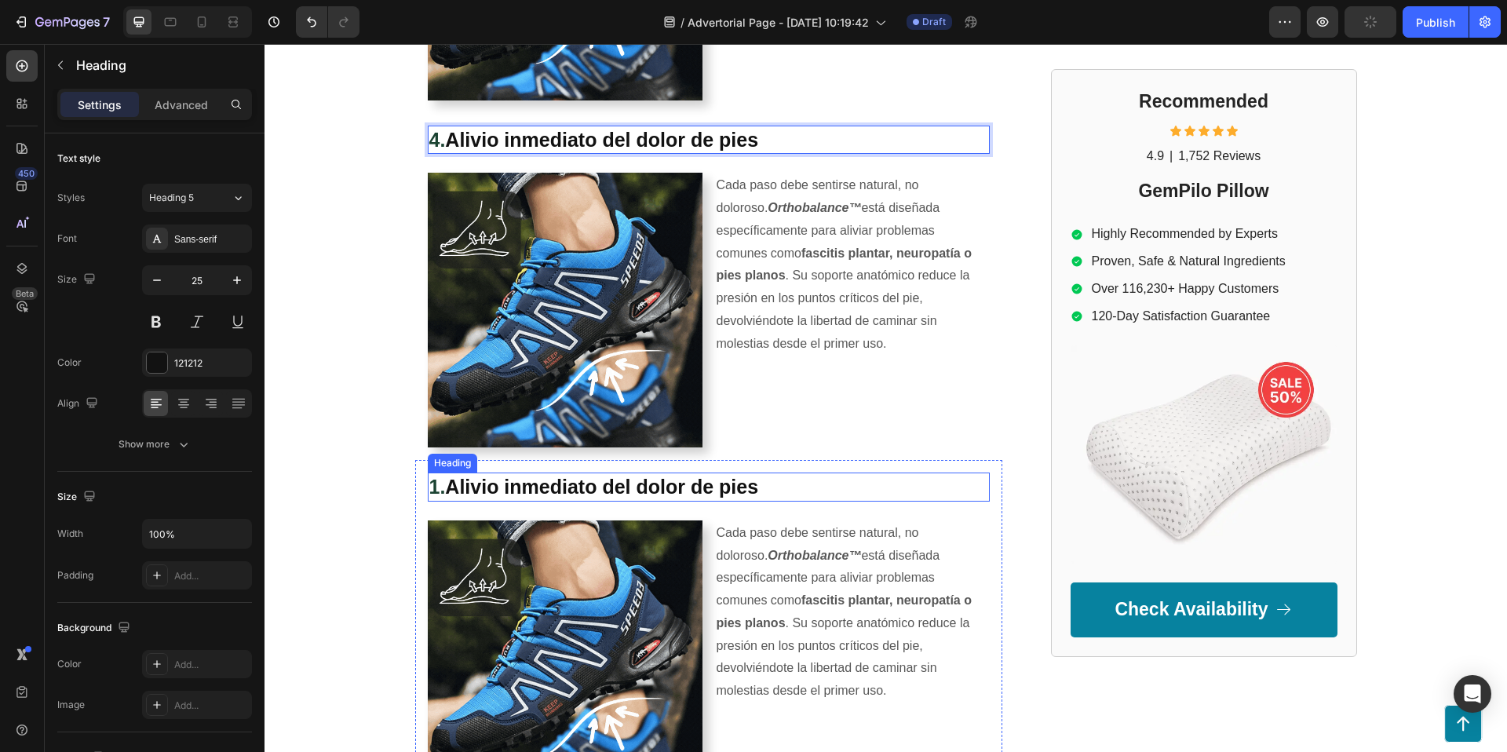
click at [433, 480] on strong "1." at bounding box center [437, 487] width 16 height 22
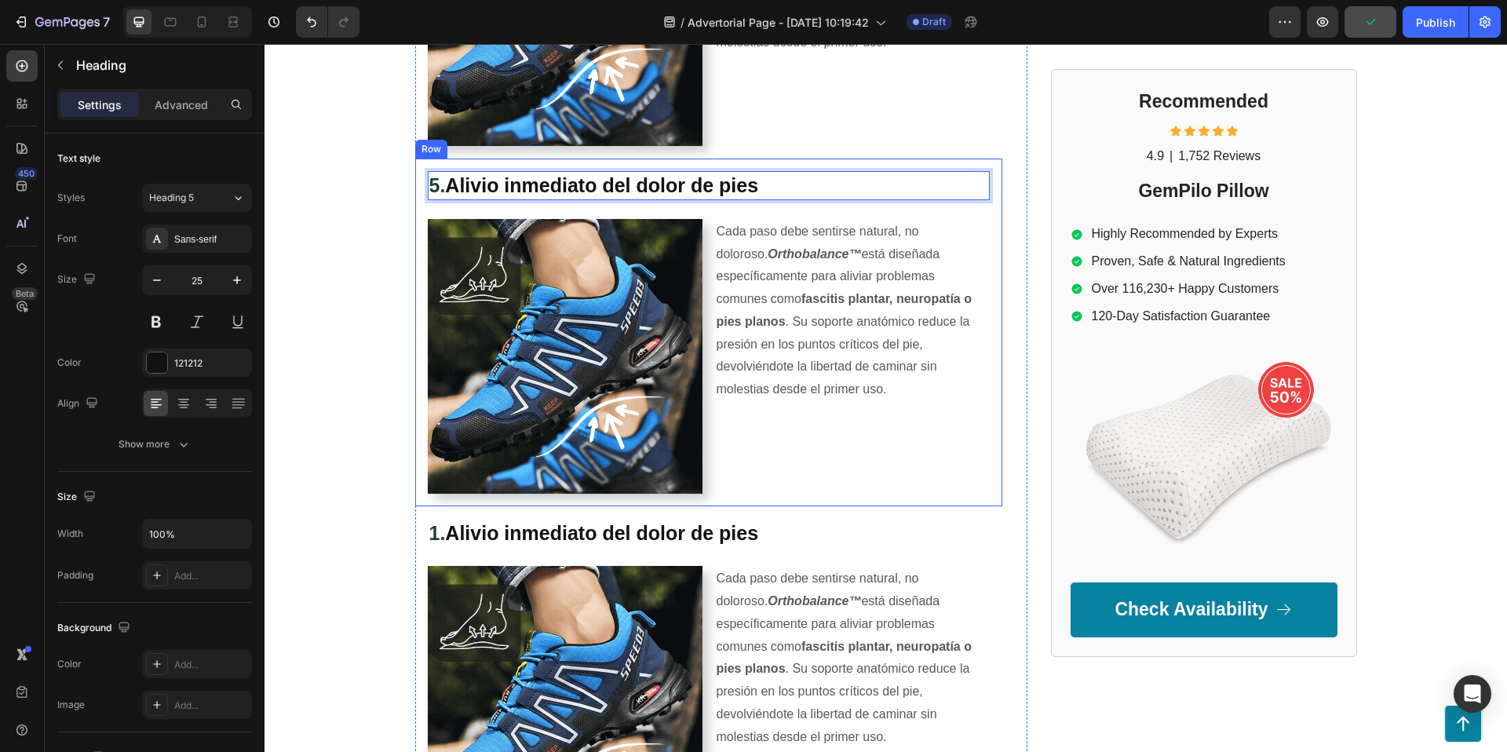
scroll to position [2132, 0]
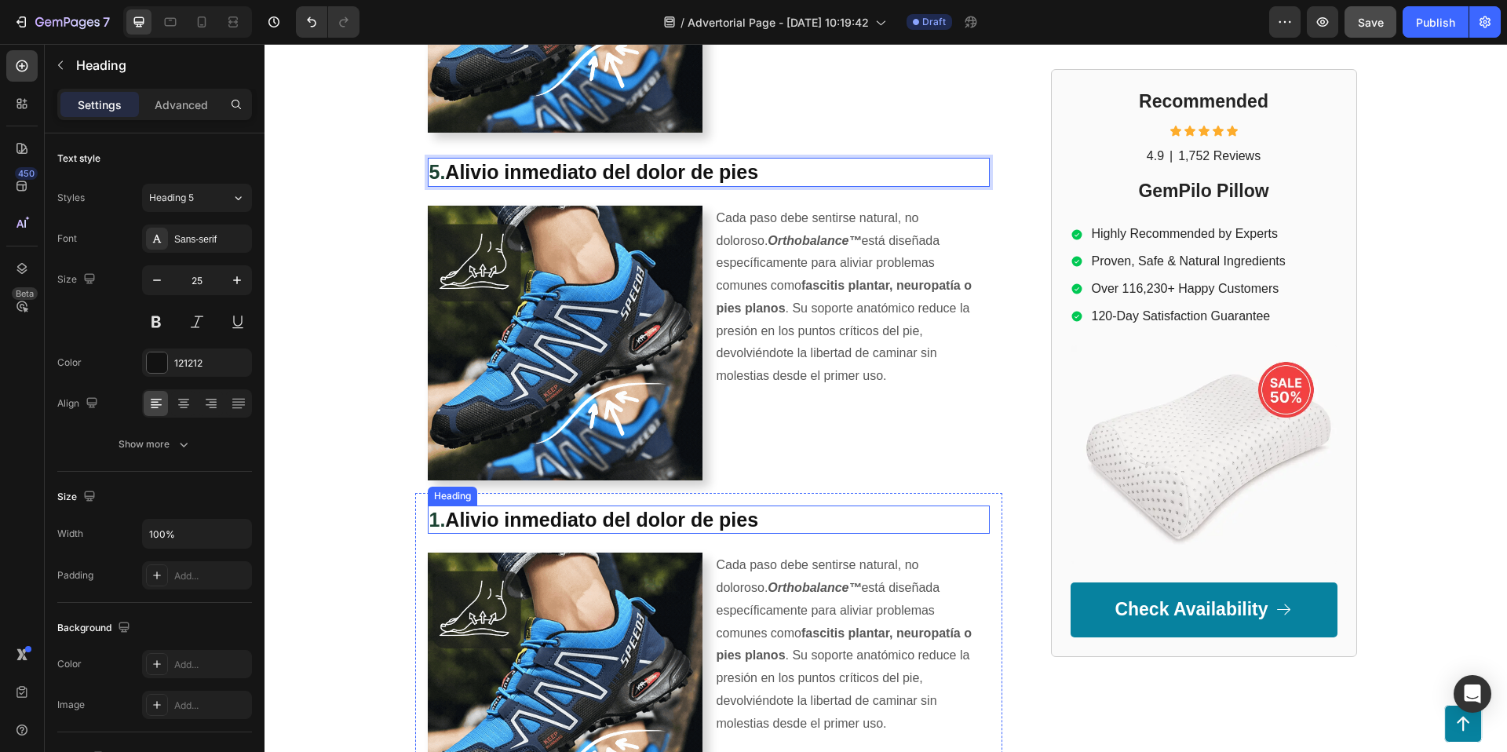
click at [440, 514] on strong "1." at bounding box center [437, 520] width 16 height 22
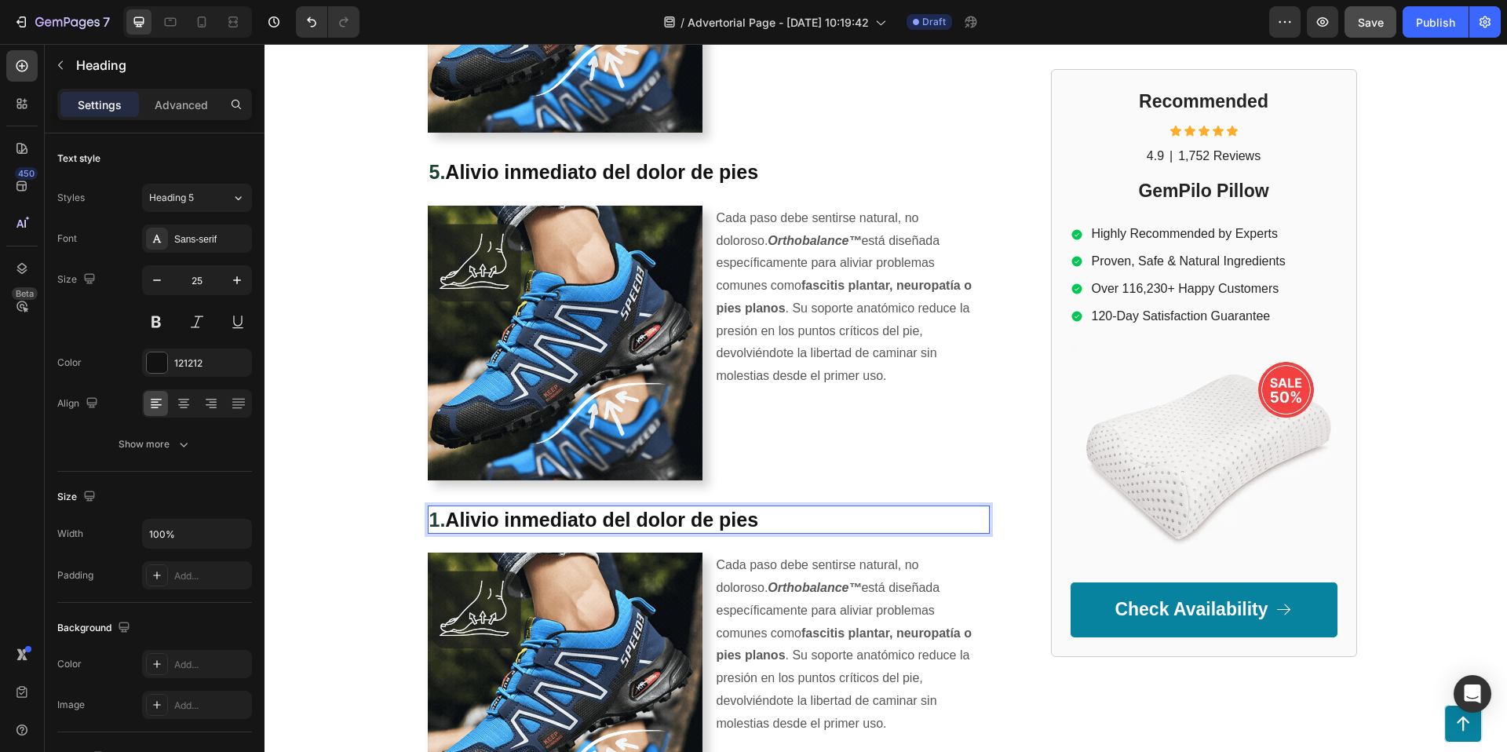
click at [437, 520] on strong "1." at bounding box center [437, 520] width 16 height 22
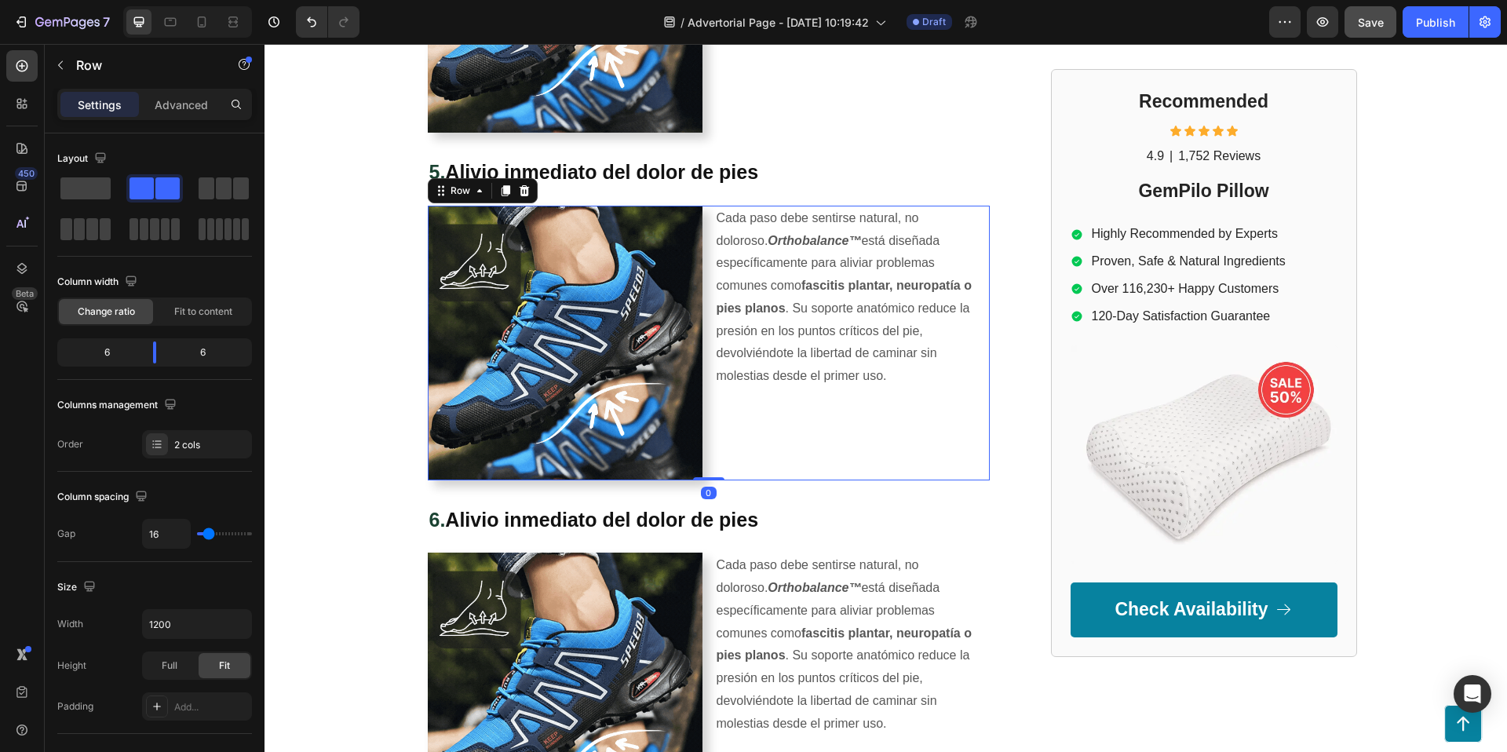
click at [830, 458] on div "Cada paso debe sentirse natural, no doloroso. Orthobalance™ está diseñada espec…" at bounding box center [852, 343] width 275 height 275
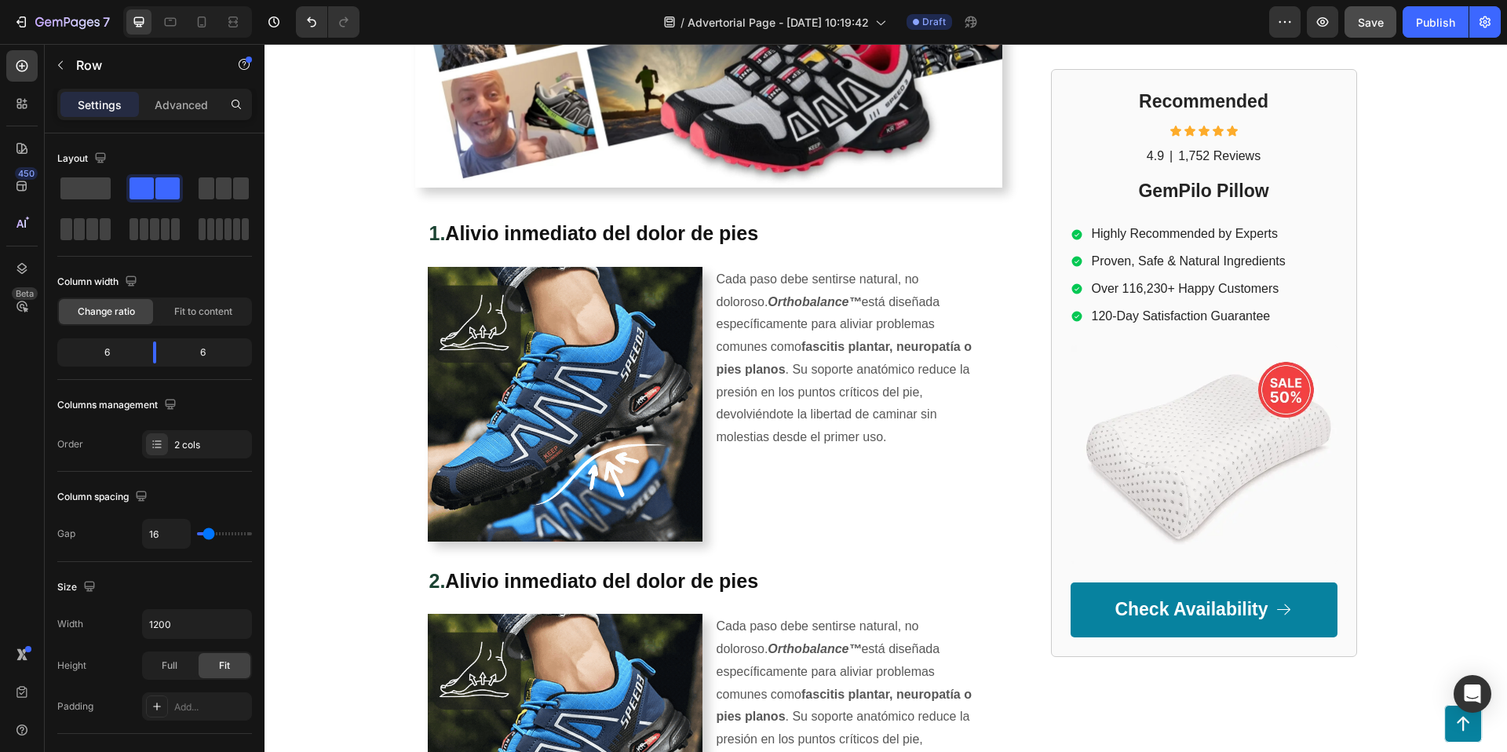
scroll to position [677, 0]
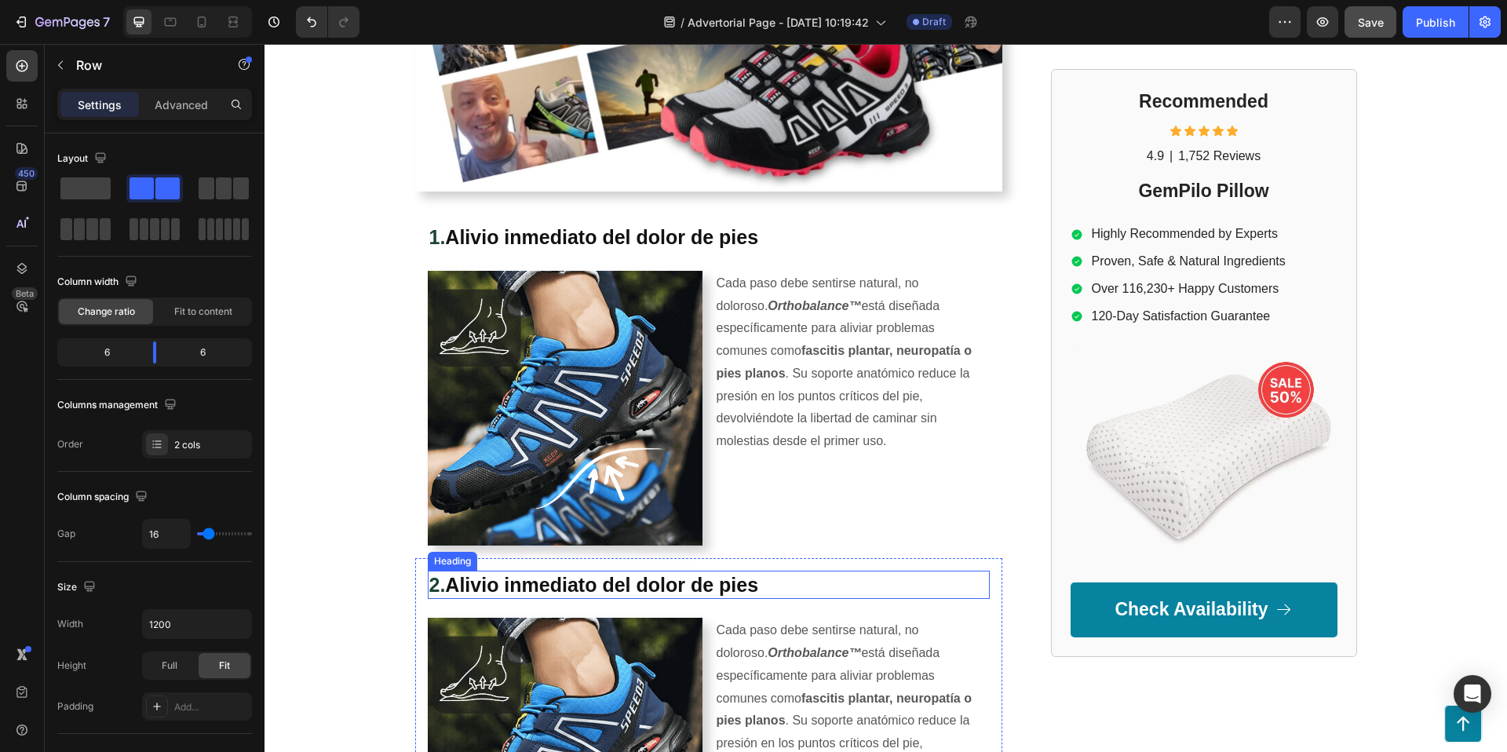
click at [561, 582] on strong "Alivio inmediato del dolor de pies" at bounding box center [601, 585] width 313 height 22
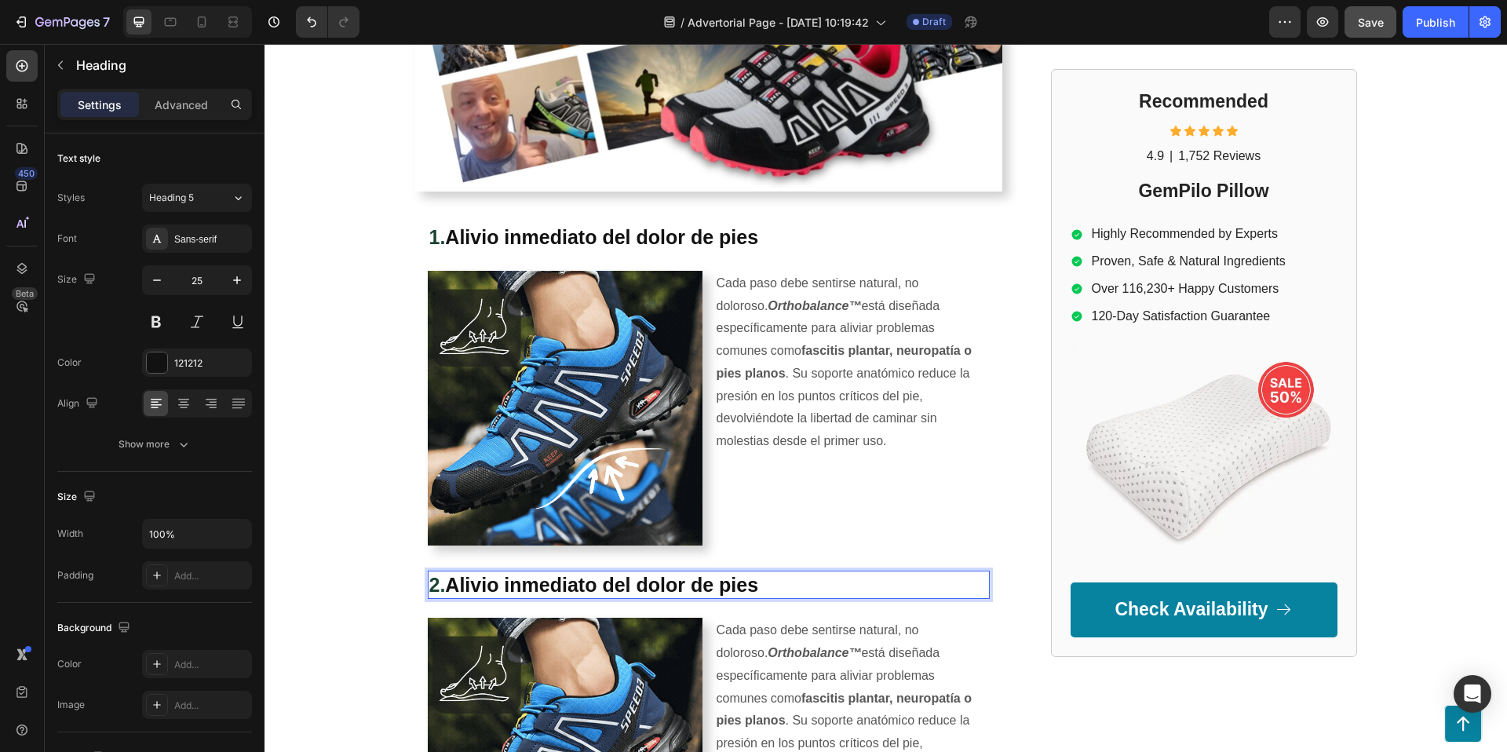
click at [452, 579] on strong "Alivio inmediato del dolor de pies" at bounding box center [601, 585] width 313 height 22
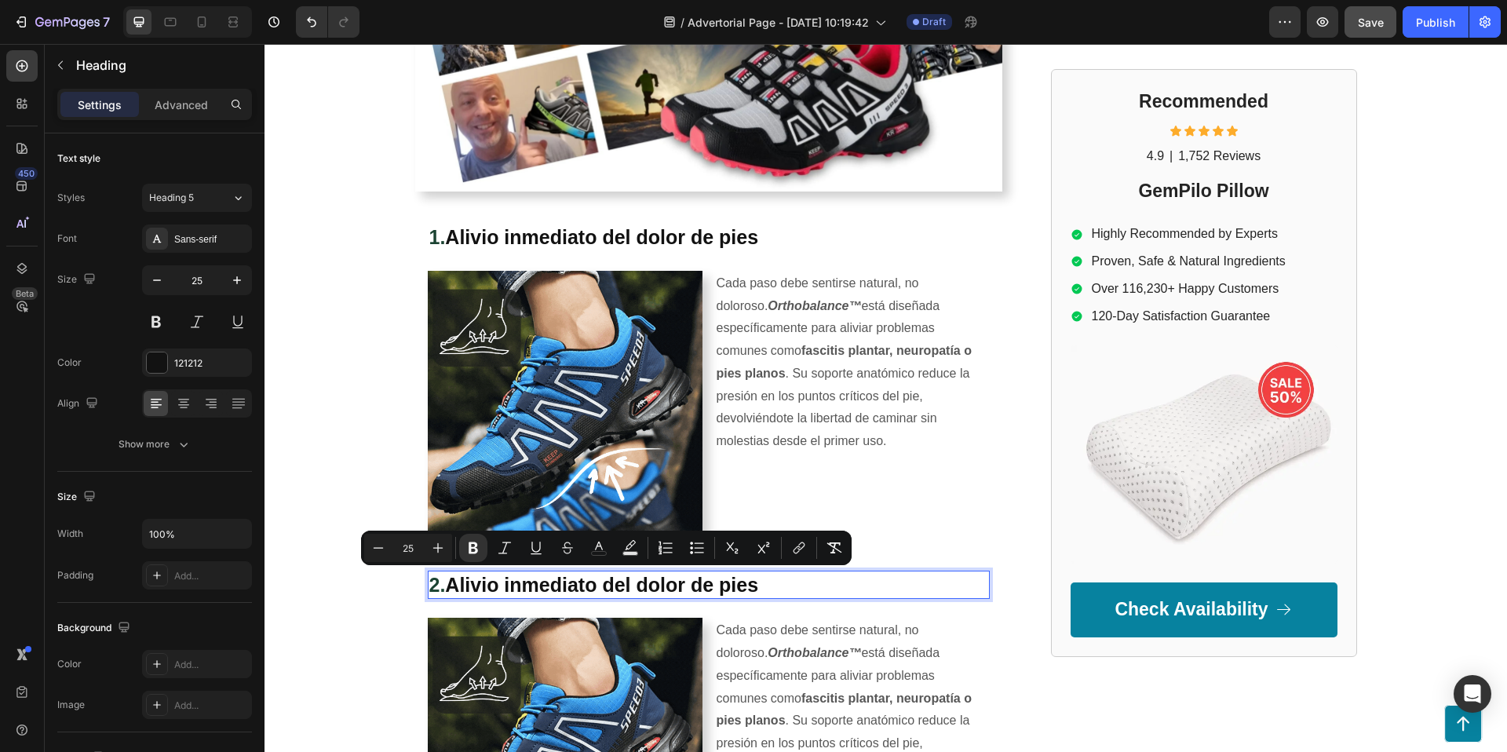
drag, startPoint x: 491, startPoint y: 579, endPoint x: 783, endPoint y: 576, distance: 292.0
click at [783, 576] on p "2. Alivio inmediato del dolor de pies" at bounding box center [708, 585] width 559 height 26
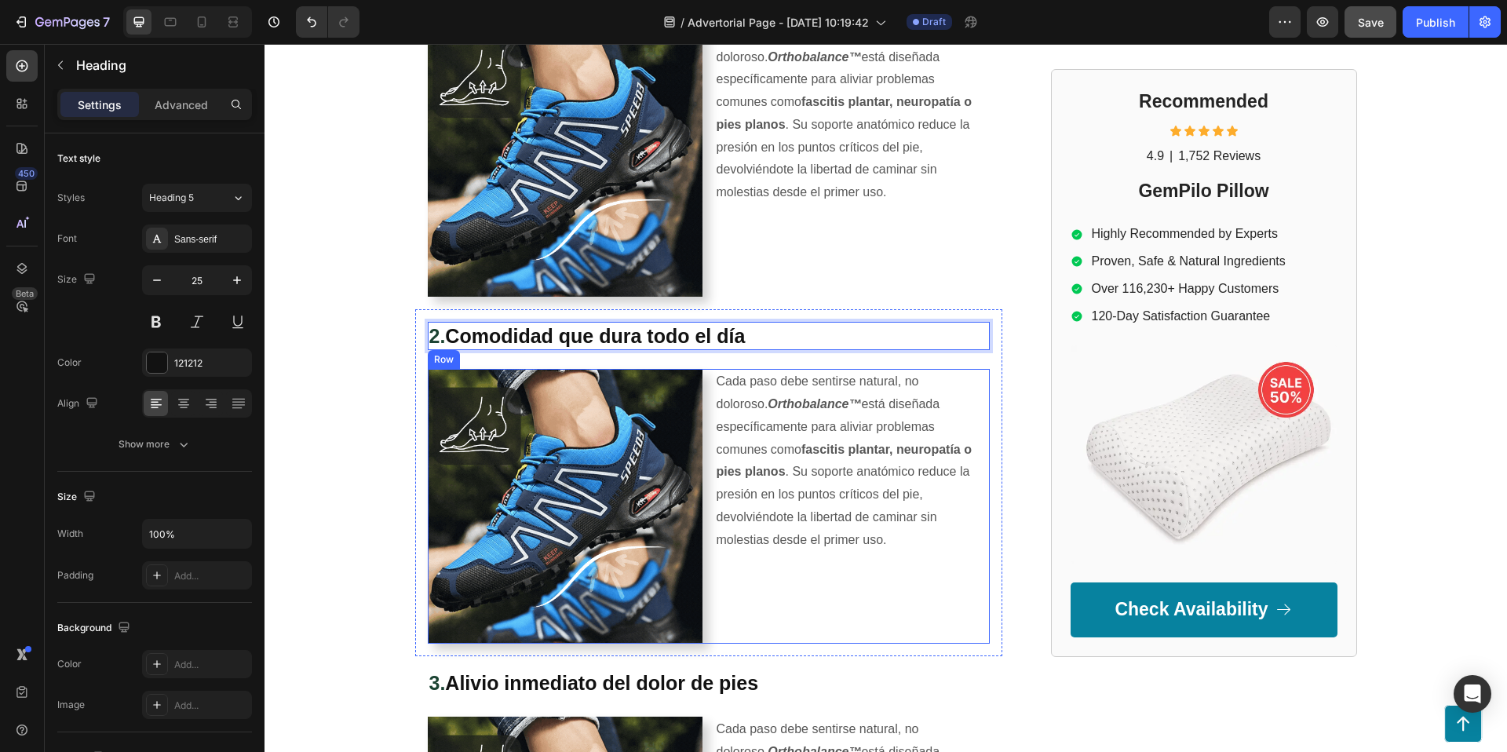
scroll to position [932, 0]
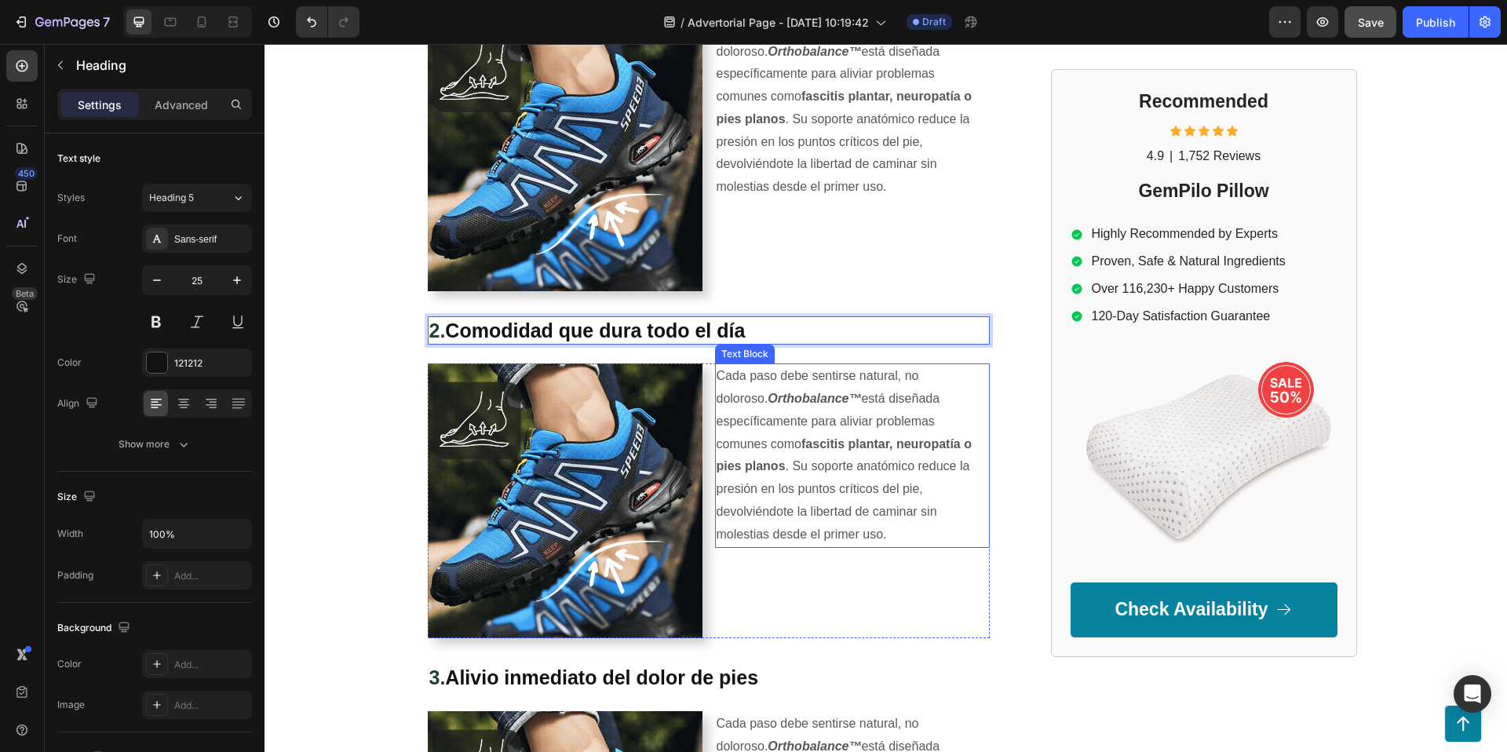
click at [784, 437] on strong "fascitis plantar, neuropatía o pies planos" at bounding box center [844, 455] width 255 height 36
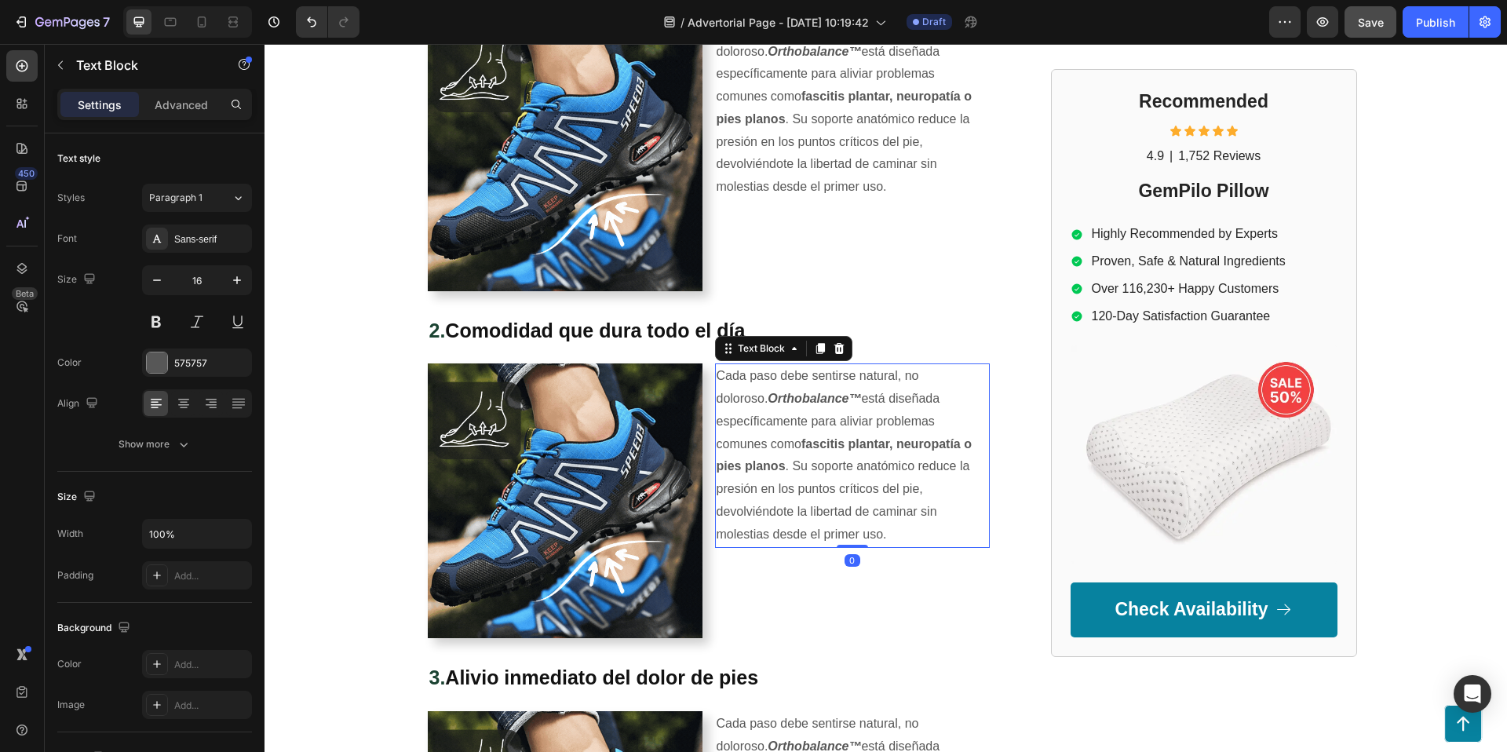
click at [740, 381] on p "Cada paso debe sentirse natural, no doloroso. Orthobalance™ está diseñada espec…" at bounding box center [853, 455] width 272 height 181
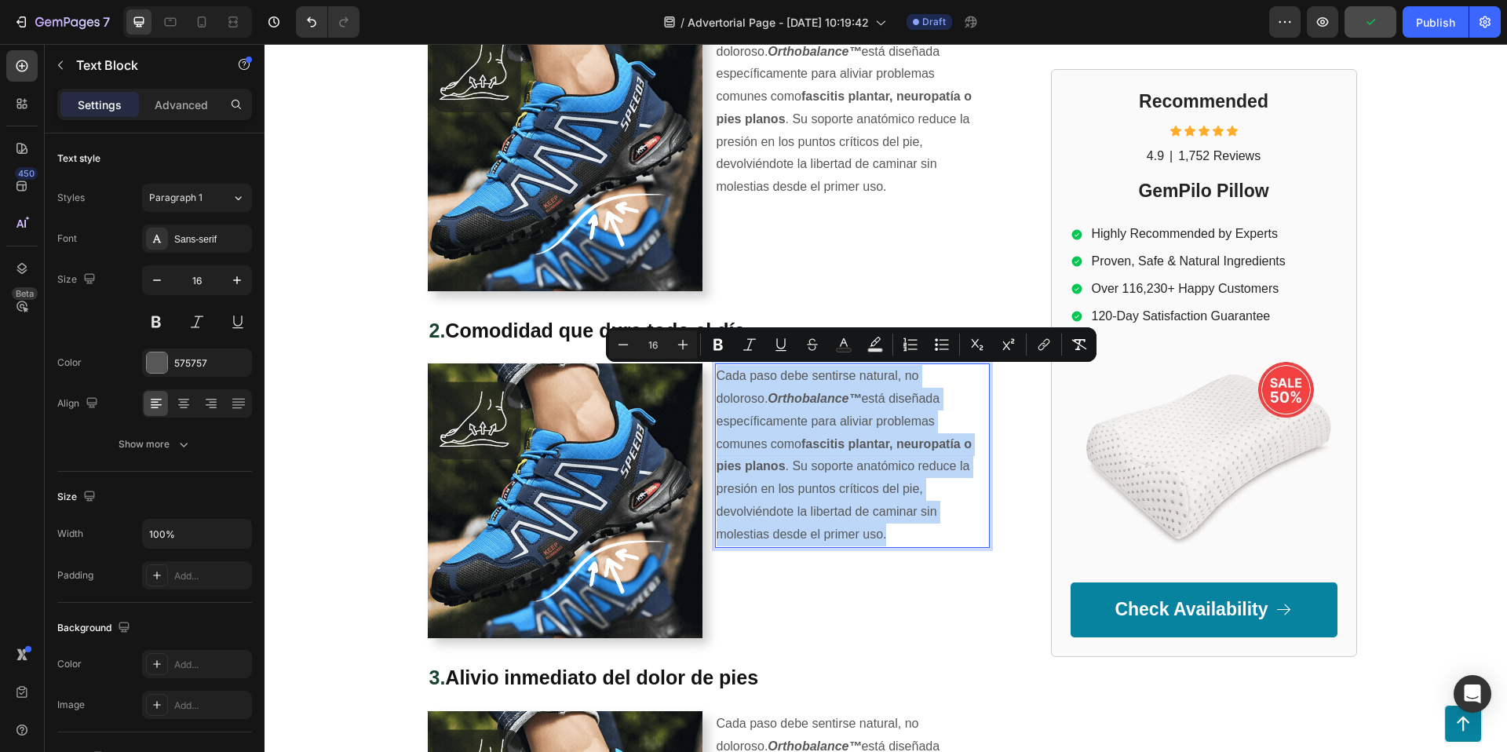
drag, startPoint x: 717, startPoint y: 374, endPoint x: 977, endPoint y: 513, distance: 294.6
click at [977, 513] on p "Cada paso debe sentirse natural, no doloroso. Orthobalance™ está diseñada espec…" at bounding box center [853, 455] width 272 height 181
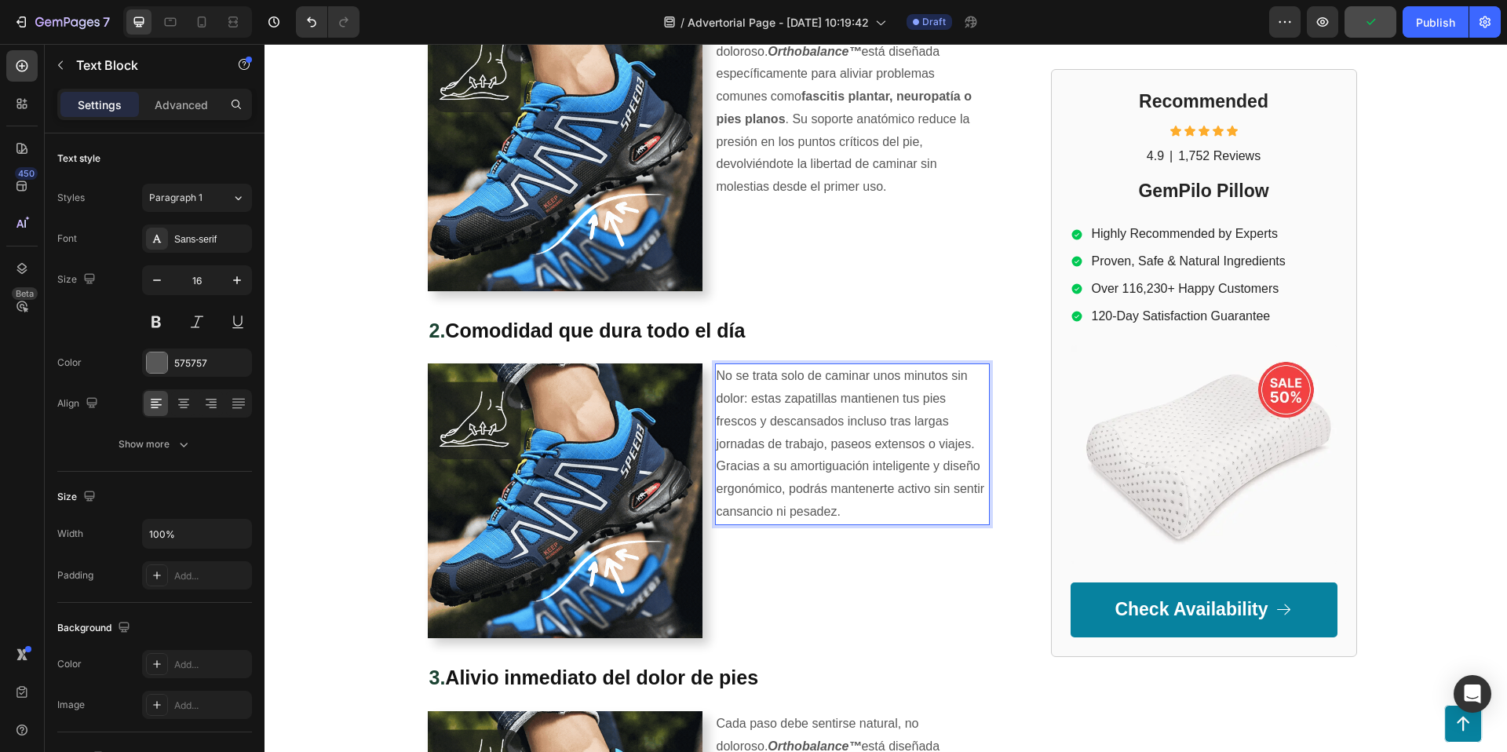
click at [801, 392] on p "No se trata solo de caminar unos minutos sin dolor: estas zapatillas mantienen …" at bounding box center [853, 444] width 272 height 159
click at [835, 404] on p "No se trata solo de caminar unos minutos sin dolor: estas zapatillas mantienen …" at bounding box center [853, 444] width 272 height 159
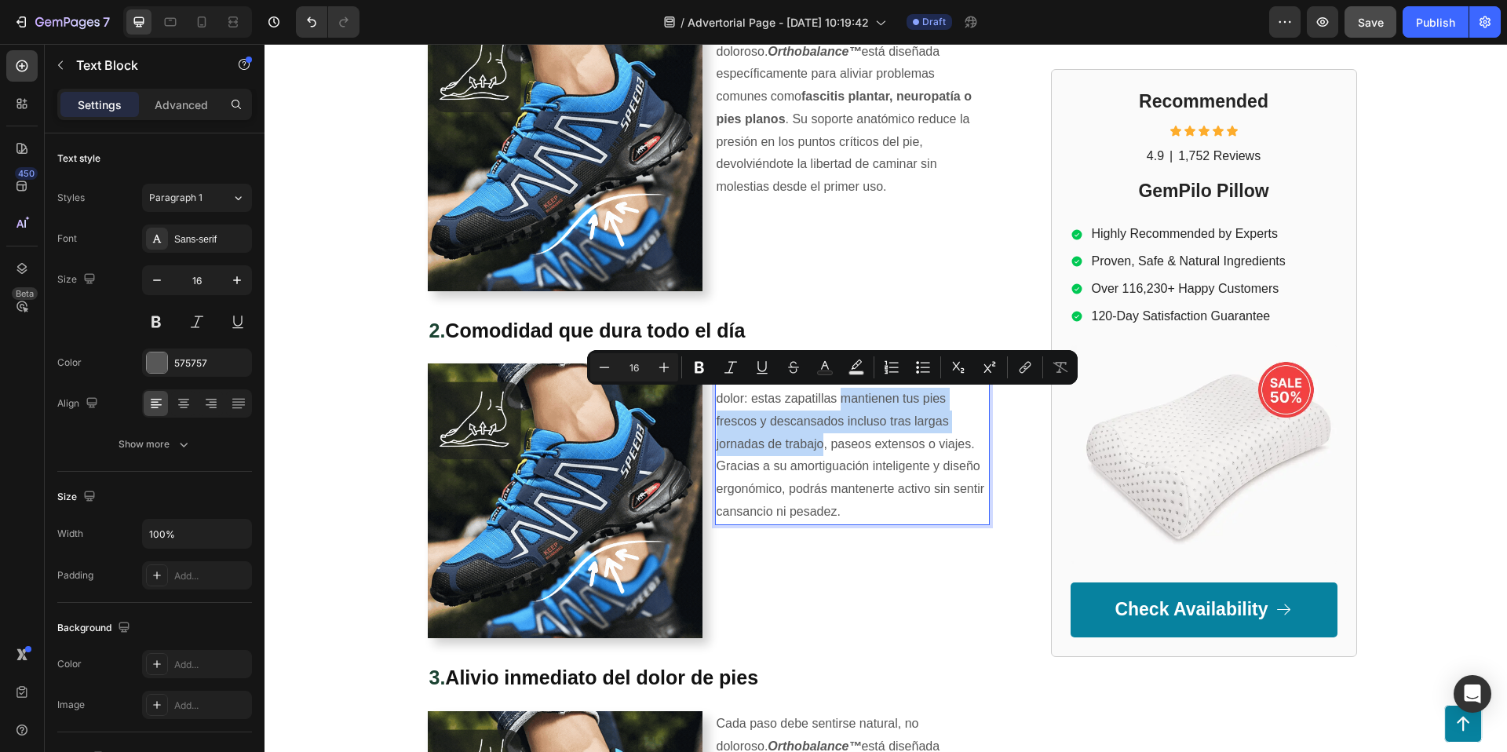
drag, startPoint x: 899, startPoint y: 406, endPoint x: 821, endPoint y: 441, distance: 85.4
click at [821, 441] on p "No se trata solo de caminar unos minutos sin dolor: estas zapatillas mantienen …" at bounding box center [853, 444] width 272 height 159
click at [702, 367] on icon "Editor contextual toolbar" at bounding box center [699, 368] width 9 height 12
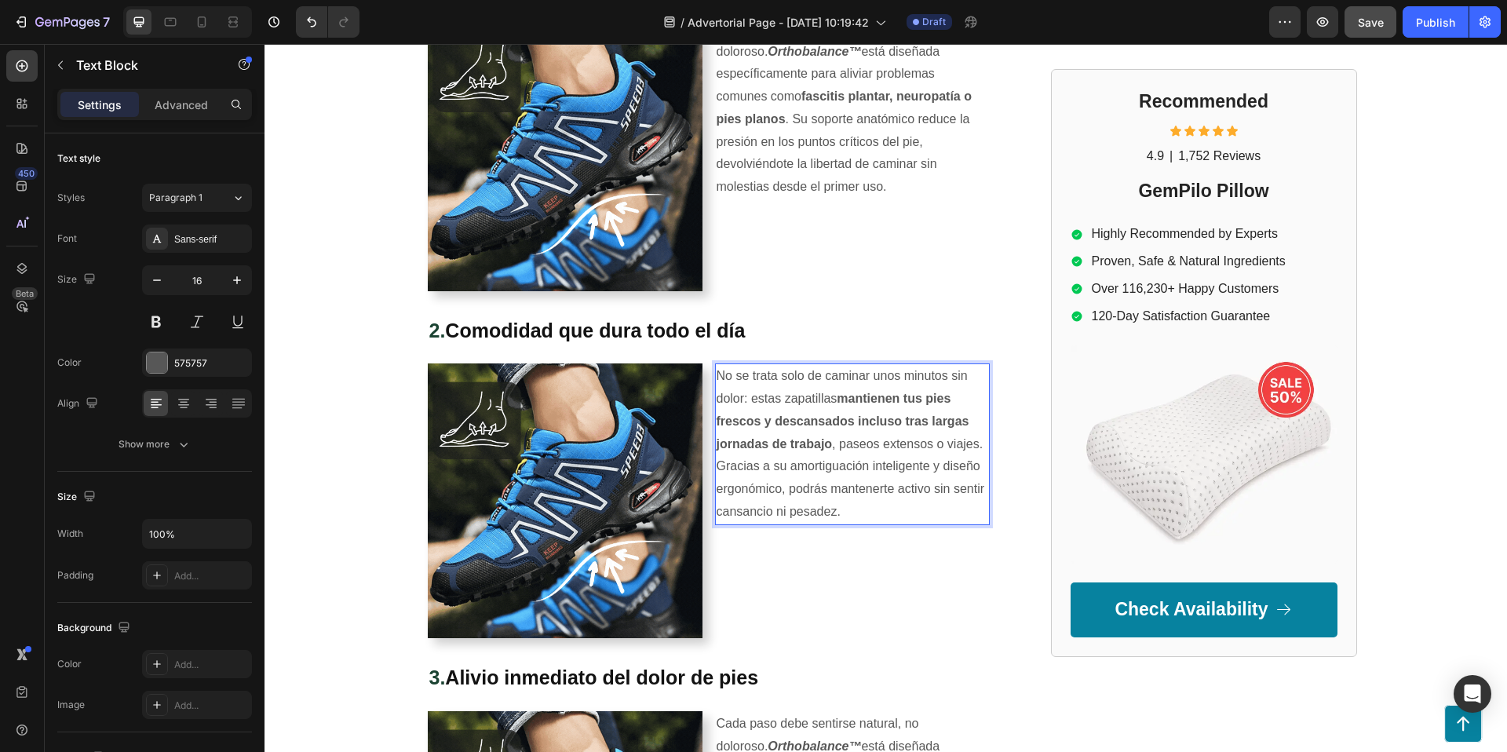
click at [909, 484] on p "No se trata solo de caminar unos minutos sin dolor: estas zapatillas mantienen …" at bounding box center [853, 444] width 272 height 159
drag, startPoint x: 790, startPoint y: 464, endPoint x: 779, endPoint y: 491, distance: 29.9
click at [779, 491] on p "No se trata solo de caminar unos minutos sin dolor: estas zapatillas mantienen …" at bounding box center [853, 444] width 272 height 159
click at [805, 465] on p "No se trata solo de caminar unos minutos sin dolor: estas zapatillas mantienen …" at bounding box center [853, 444] width 272 height 159
drag, startPoint x: 791, startPoint y: 465, endPoint x: 780, endPoint y: 484, distance: 22.5
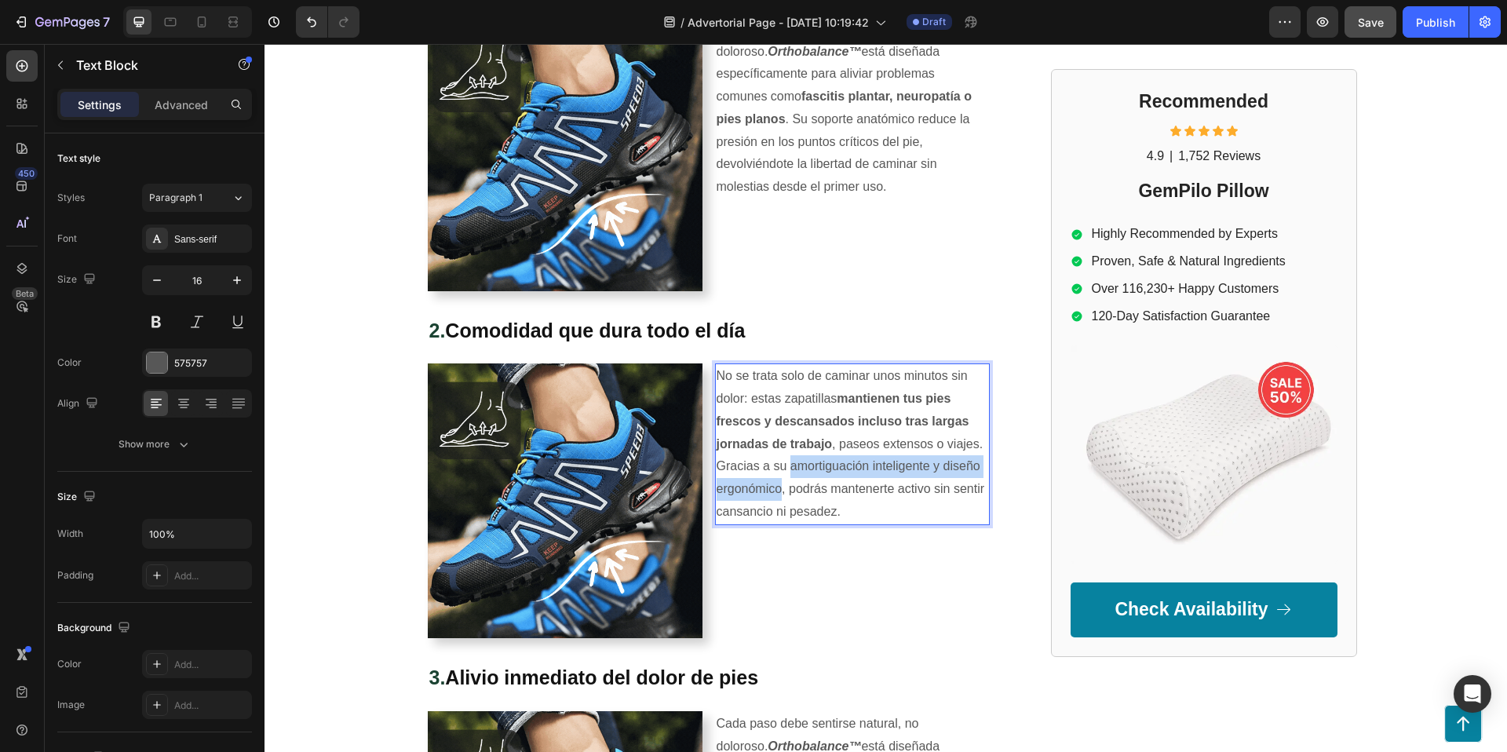
click at [780, 484] on p "No se trata solo de caminar unos minutos sin dolor: estas zapatillas mantienen …" at bounding box center [853, 444] width 272 height 159
click at [771, 488] on p "No se trata solo de caminar unos minutos sin dolor: estas zapatillas mantienen …" at bounding box center [853, 444] width 272 height 159
click at [881, 141] on p "Cada paso debe sentirse natural, no doloroso. Orthobalance™ está diseñada espec…" at bounding box center [853, 108] width 272 height 181
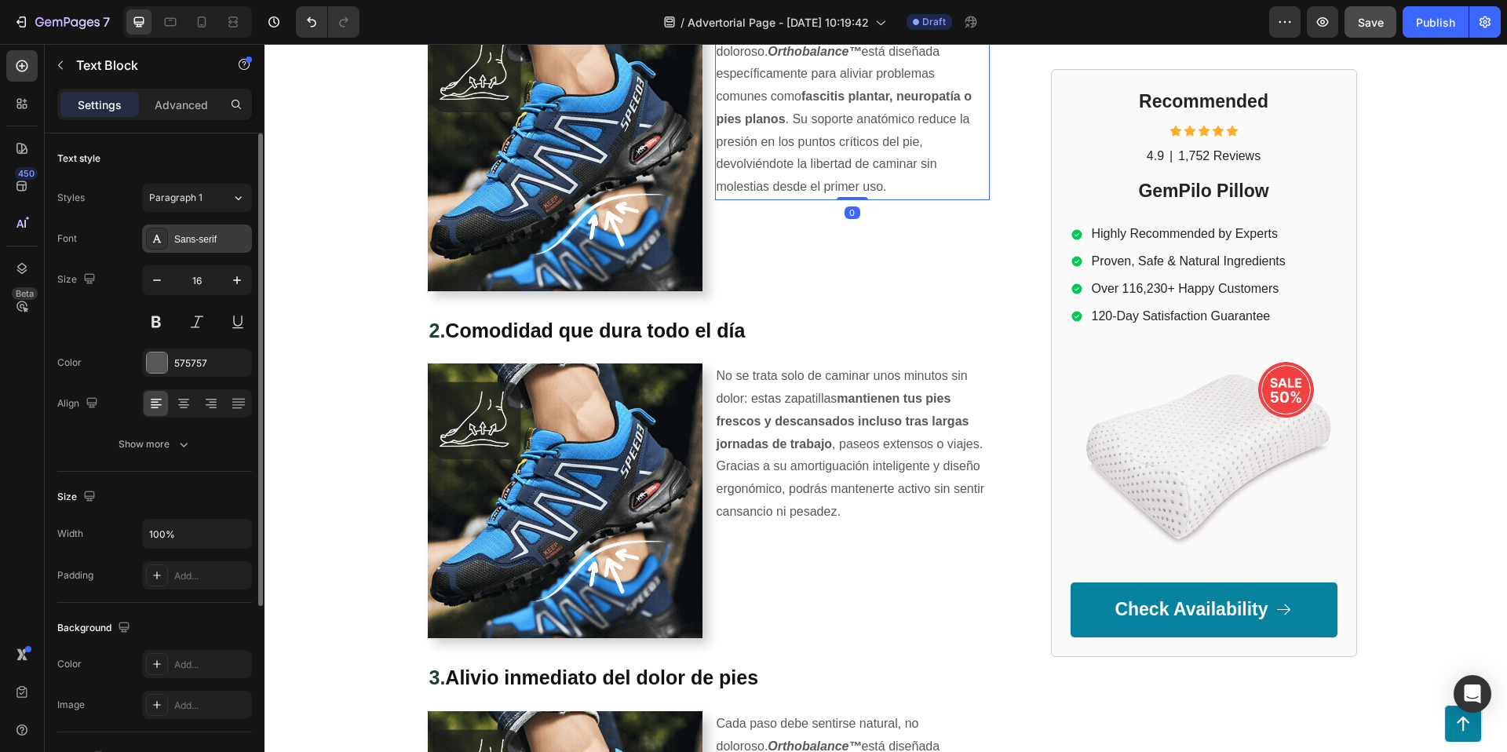
click at [151, 237] on icon at bounding box center [157, 238] width 13 height 13
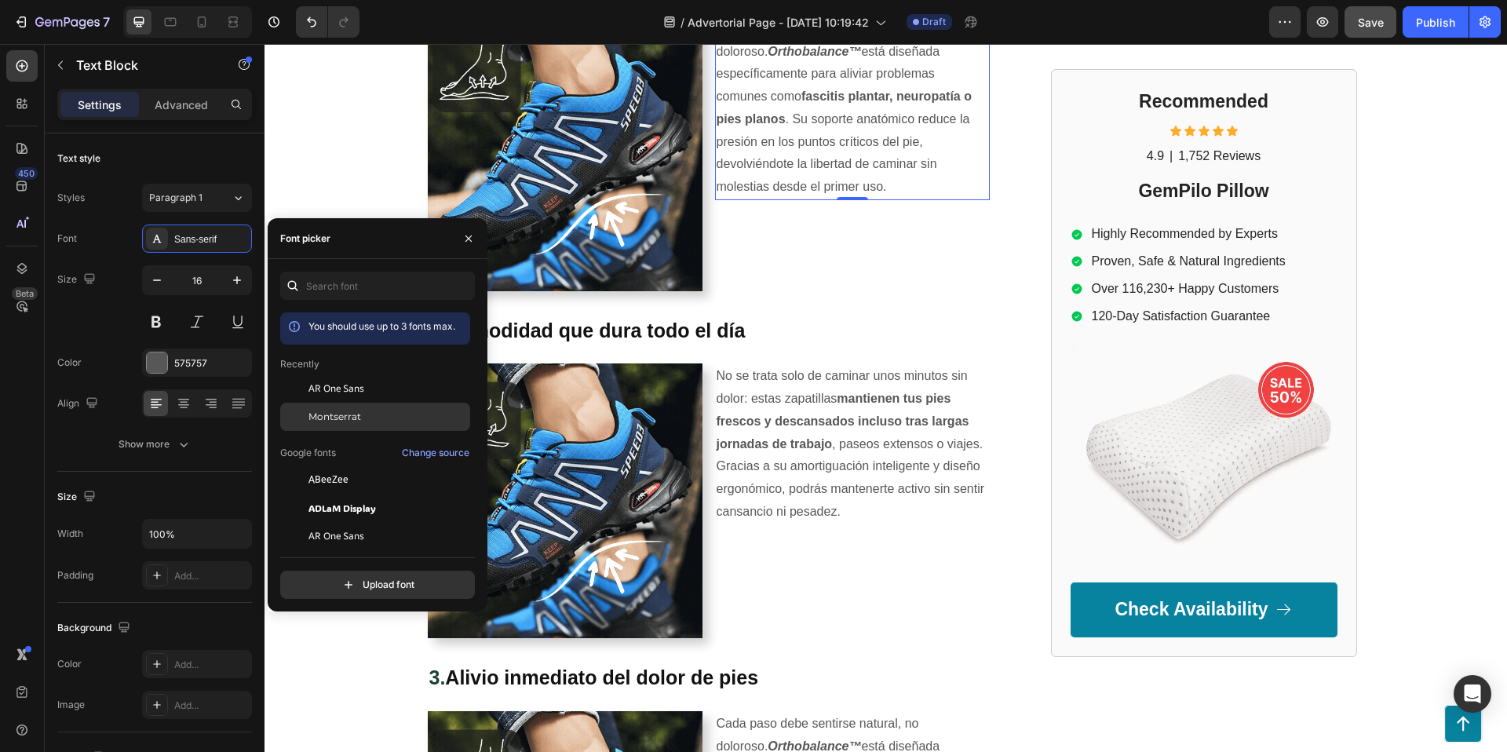
click at [356, 416] on span "Montserrat" at bounding box center [334, 417] width 53 height 14
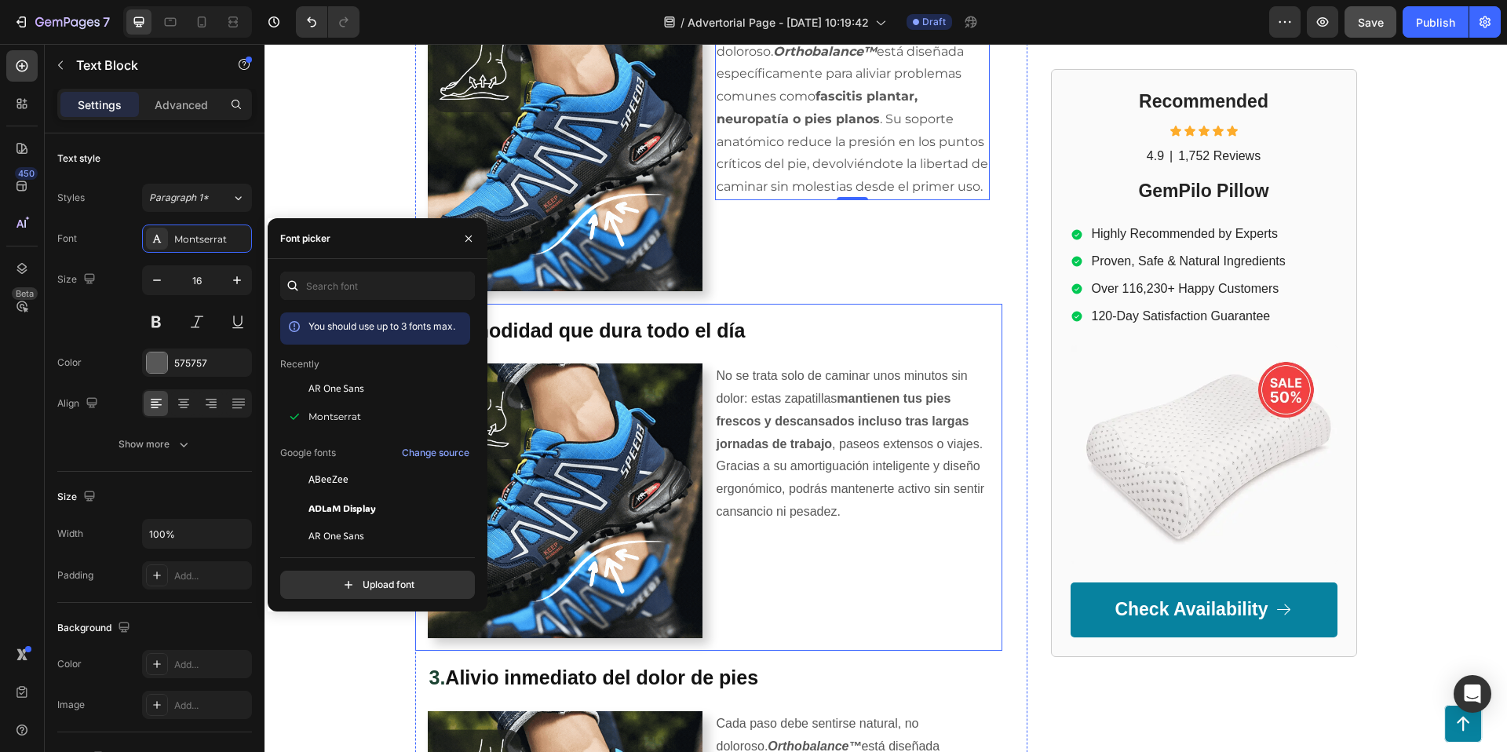
click at [986, 286] on div "Cada paso debe sentirse natural, no doloroso. Orthobalance™ está diseñada espec…" at bounding box center [852, 153] width 275 height 275
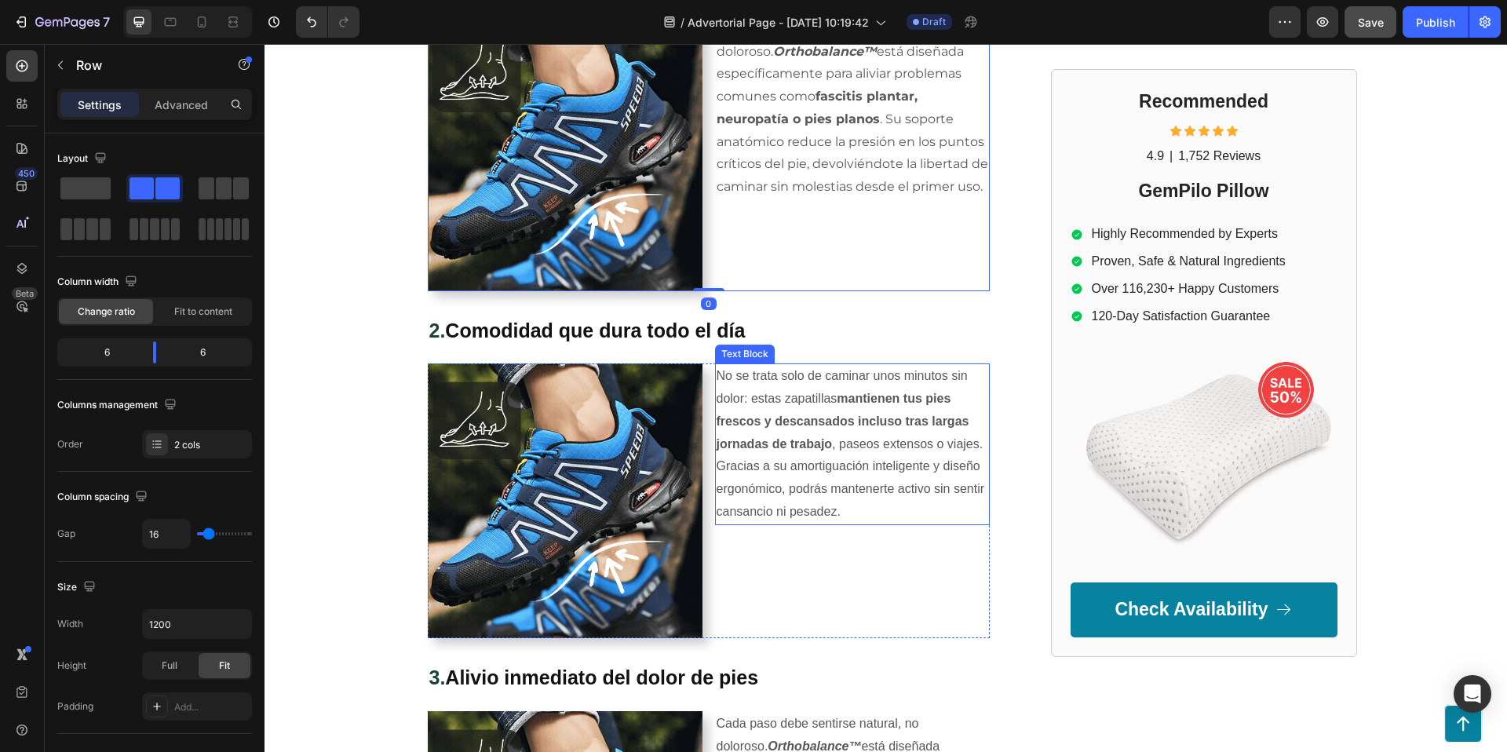
click at [885, 416] on strong "mantienen tus pies frescos y descansados incluso tras largas jornadas de trabajo" at bounding box center [843, 421] width 253 height 59
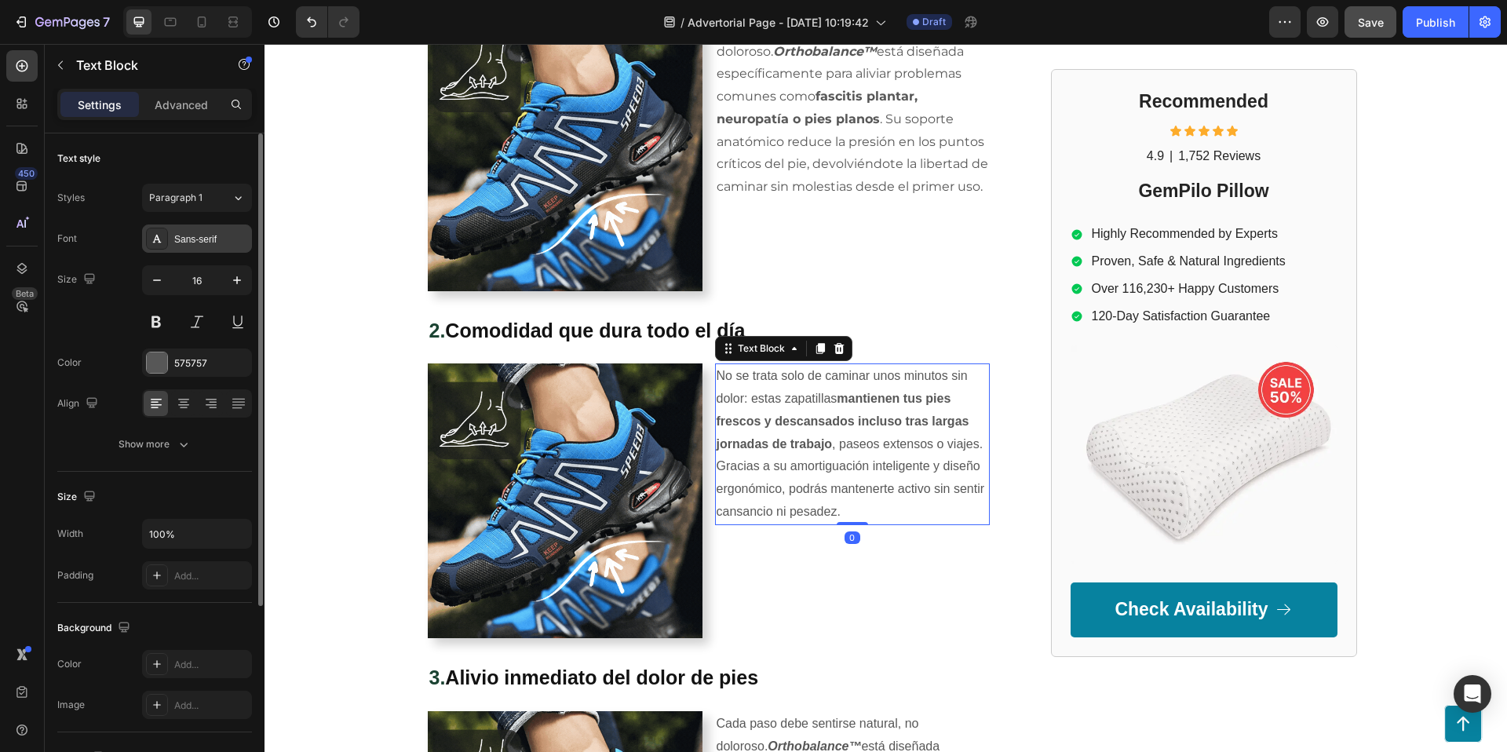
click at [154, 238] on icon at bounding box center [157, 238] width 13 height 13
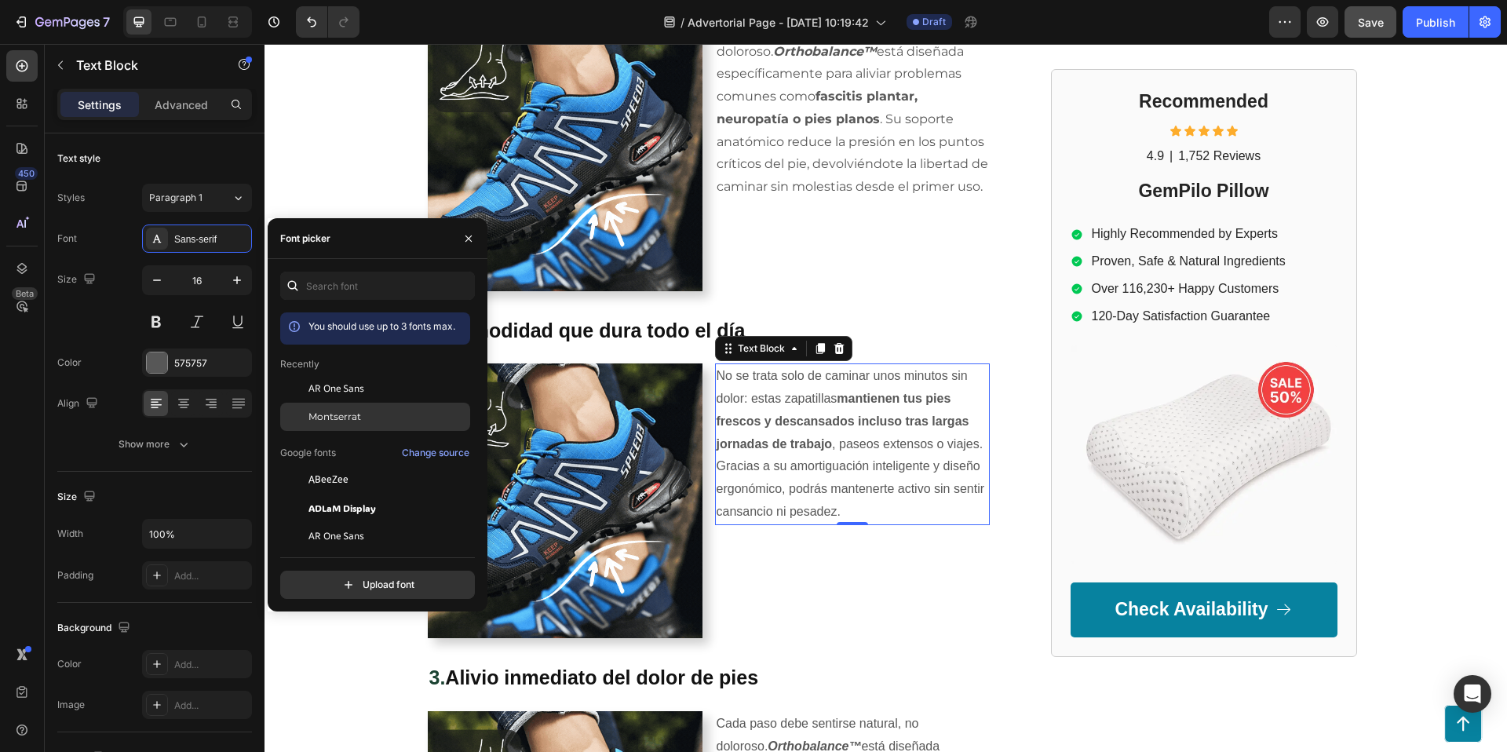
click at [321, 417] on span "Montserrat" at bounding box center [334, 417] width 53 height 14
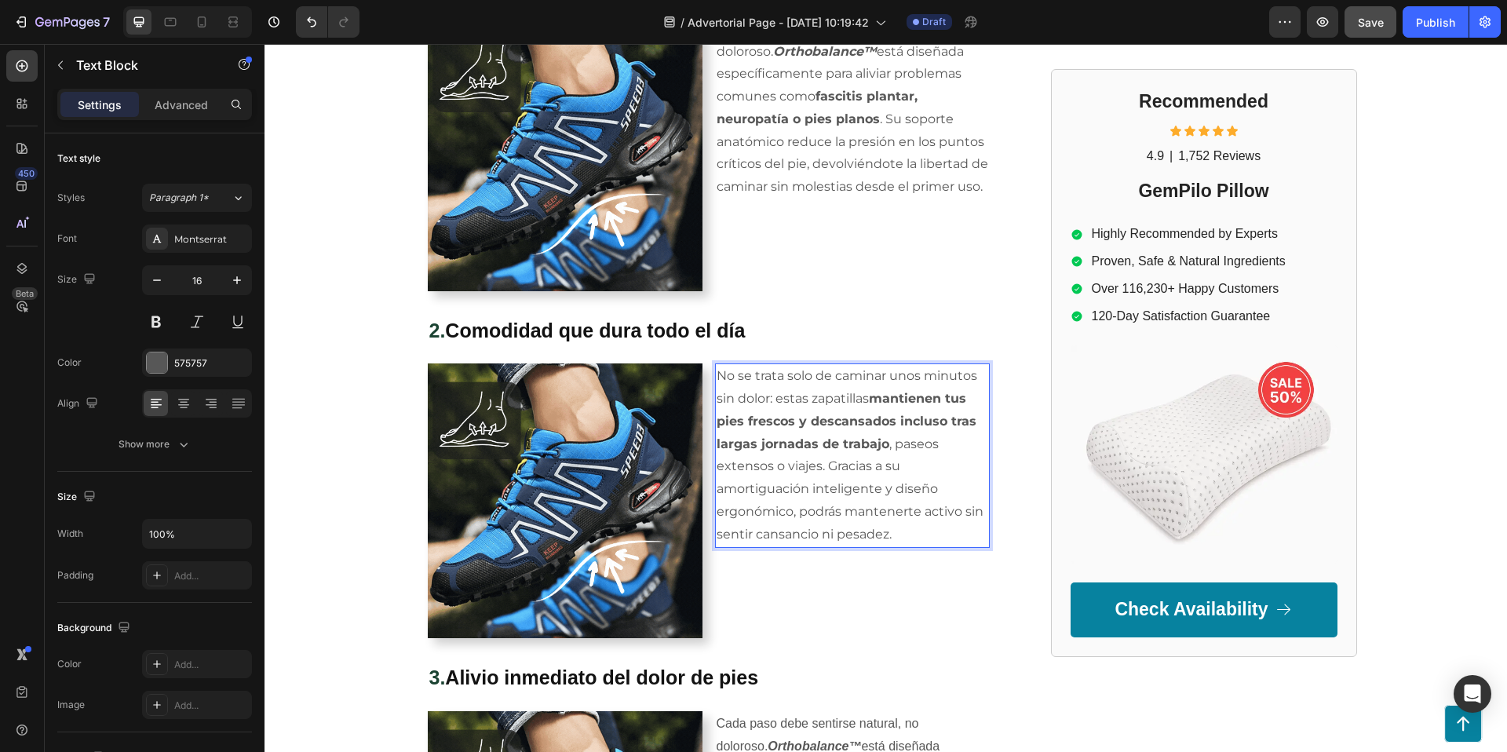
click at [855, 495] on p "No se trata solo de caminar unos minutos sin dolor: estas zapatillas mantienen …" at bounding box center [853, 455] width 272 height 181
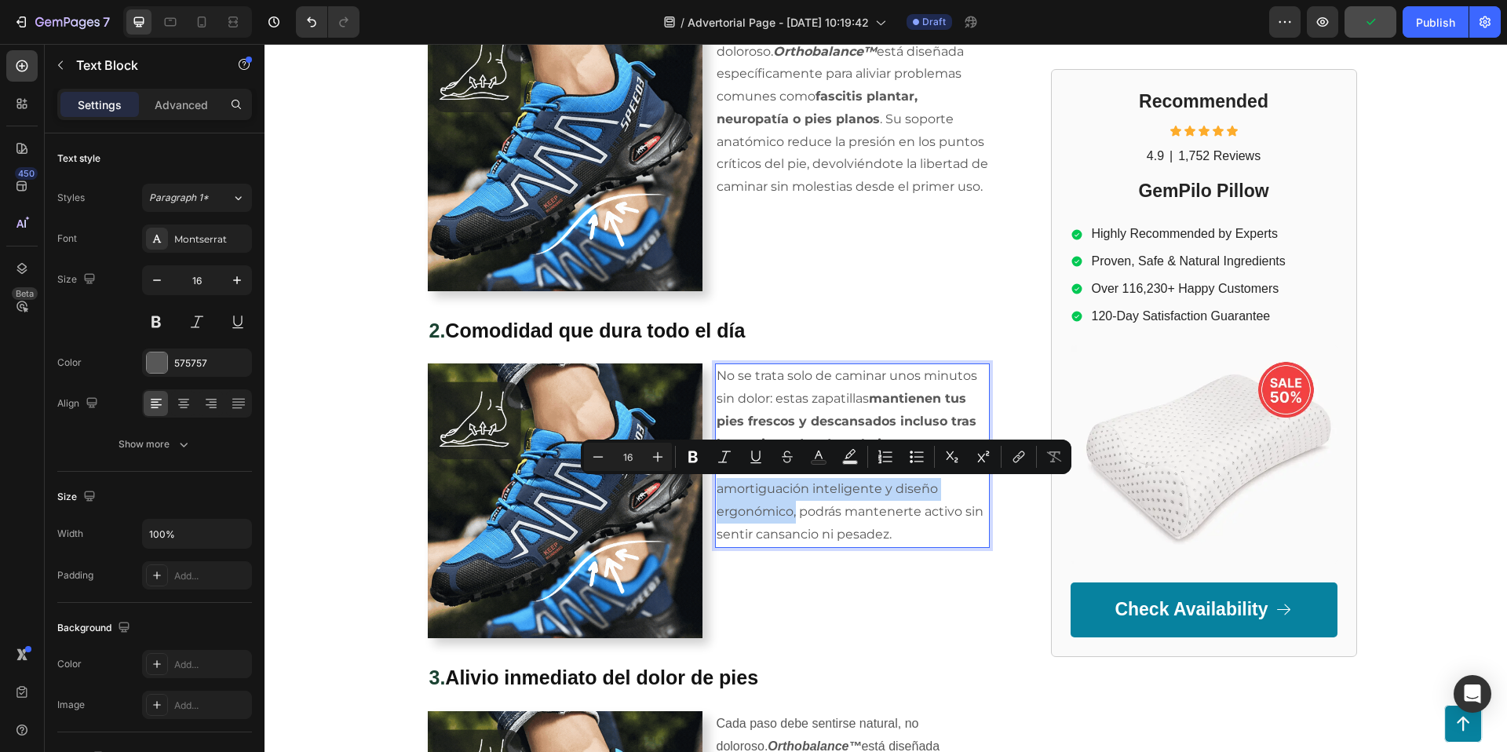
drag, startPoint x: 717, startPoint y: 488, endPoint x: 797, endPoint y: 515, distance: 83.7
click at [797, 515] on p "No se trata solo de caminar unos minutos sin dolor: estas zapatillas mantienen …" at bounding box center [853, 455] width 272 height 181
click at [694, 459] on icon "Editor contextual toolbar" at bounding box center [693, 457] width 16 height 16
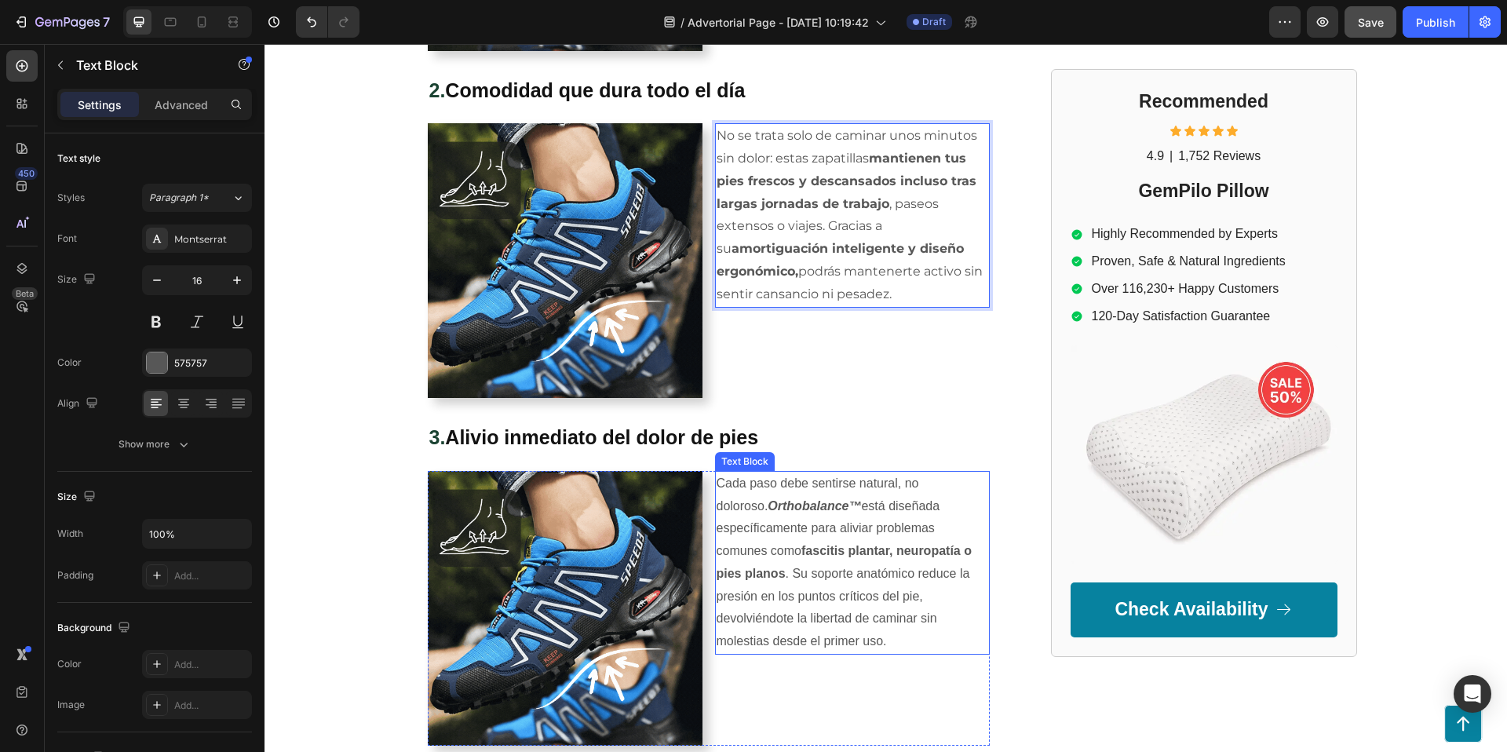
scroll to position [1166, 0]
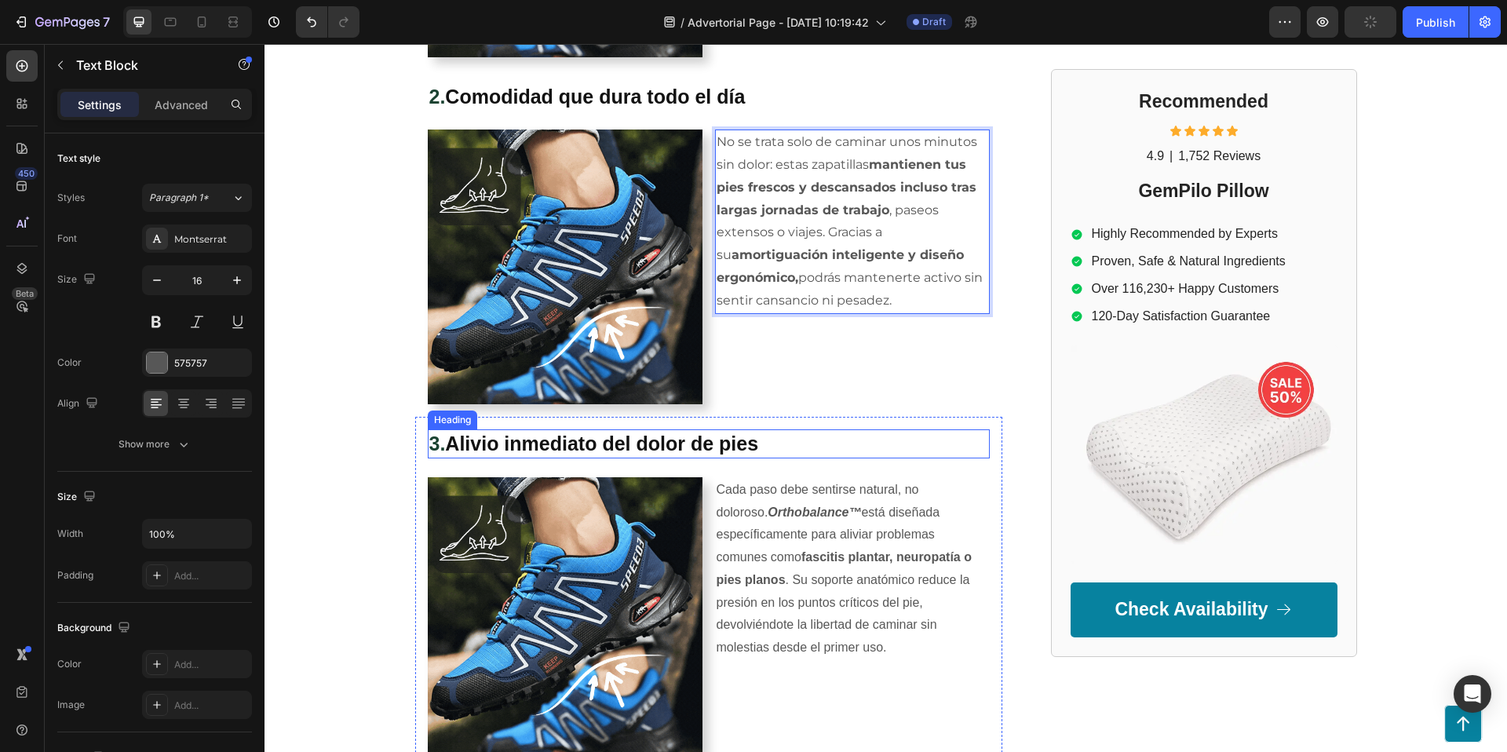
click at [599, 445] on strong "Alivio inmediato del dolor de pies" at bounding box center [601, 444] width 313 height 22
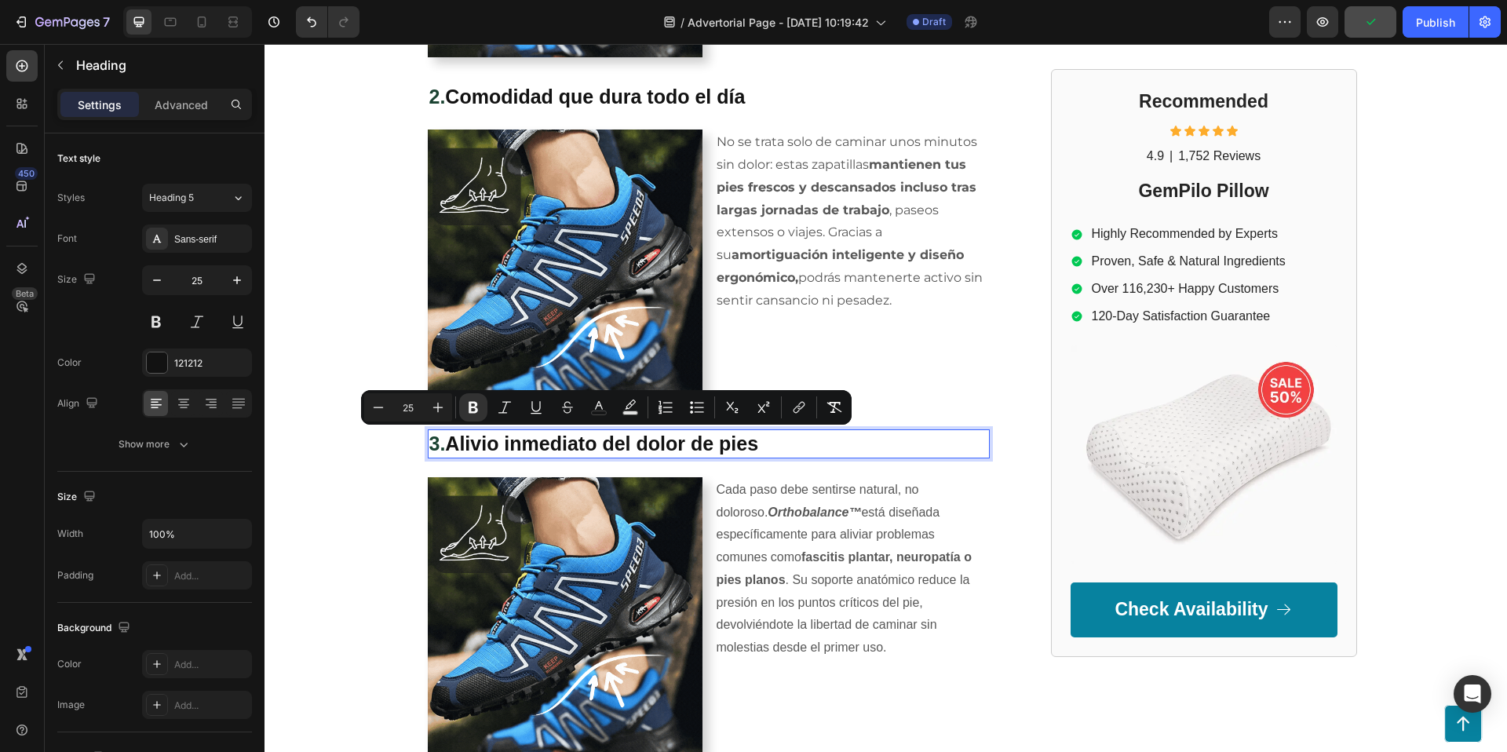
drag, startPoint x: 449, startPoint y: 440, endPoint x: 770, endPoint y: 439, distance: 321.0
click at [770, 439] on p "3. Alivio inmediato del dolor de pies" at bounding box center [708, 444] width 559 height 26
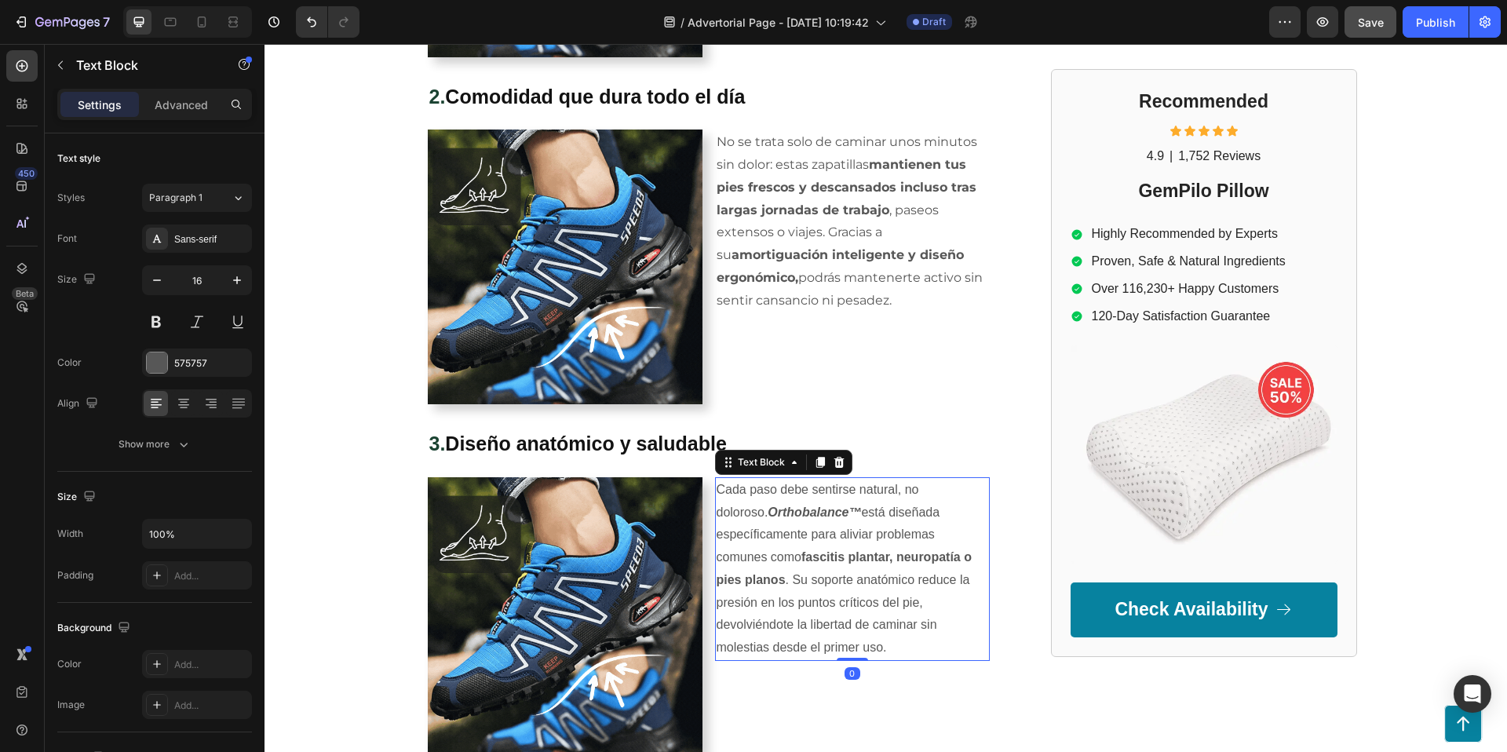
click at [768, 517] on strong "Orthobalance™" at bounding box center [814, 512] width 93 height 13
click at [721, 491] on p "Cada paso debe sentirse natural, no doloroso. Orthobalance™ está diseñada espec…" at bounding box center [853, 569] width 272 height 181
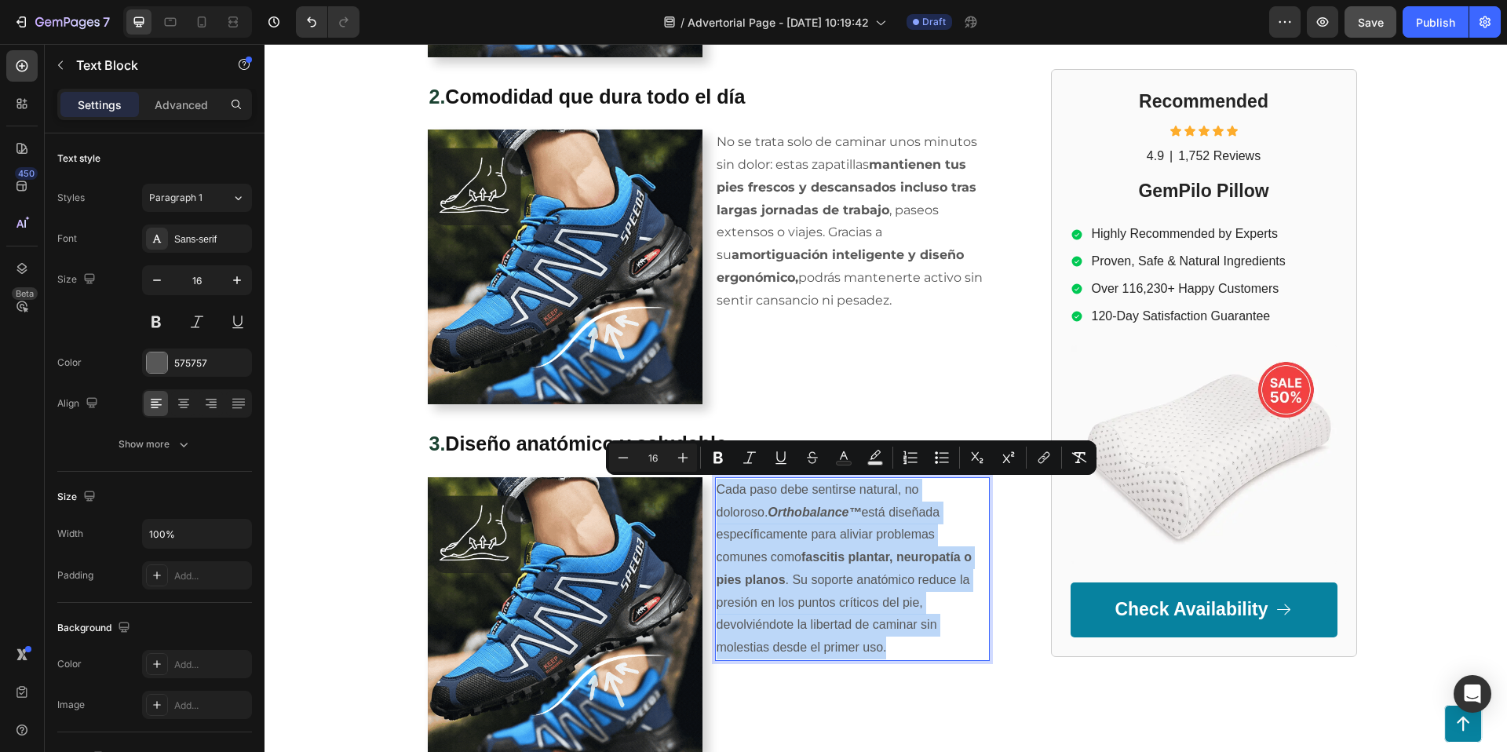
drag, startPoint x: 719, startPoint y: 491, endPoint x: 969, endPoint y: 619, distance: 280.5
click at [969, 619] on p "Cada paso debe sentirse natural, no doloroso. Orthobalance™ está diseñada espec…" at bounding box center [853, 569] width 272 height 181
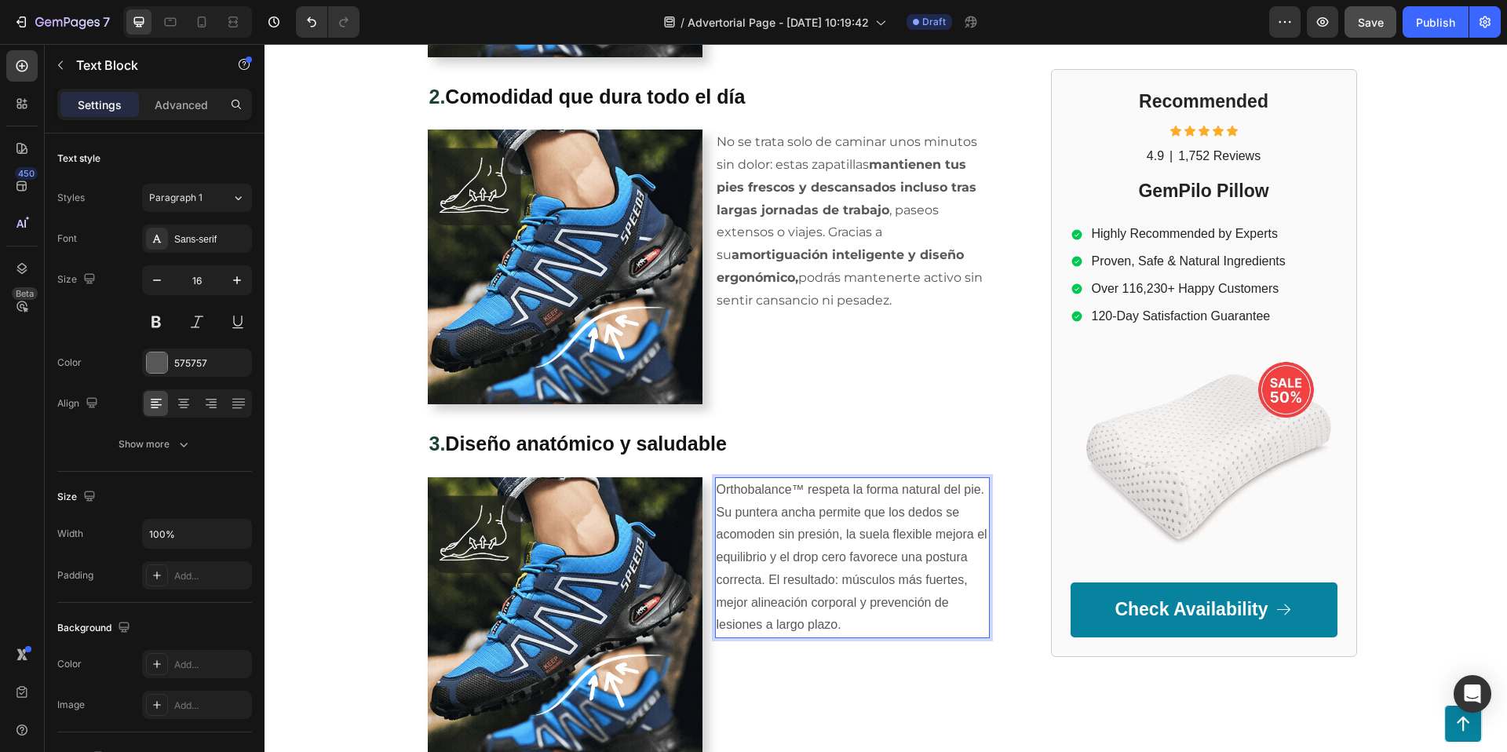
click at [785, 522] on p "Orthobalance™ respeta la forma natural del pie. Su puntera ancha permite que lo…" at bounding box center [853, 558] width 272 height 159
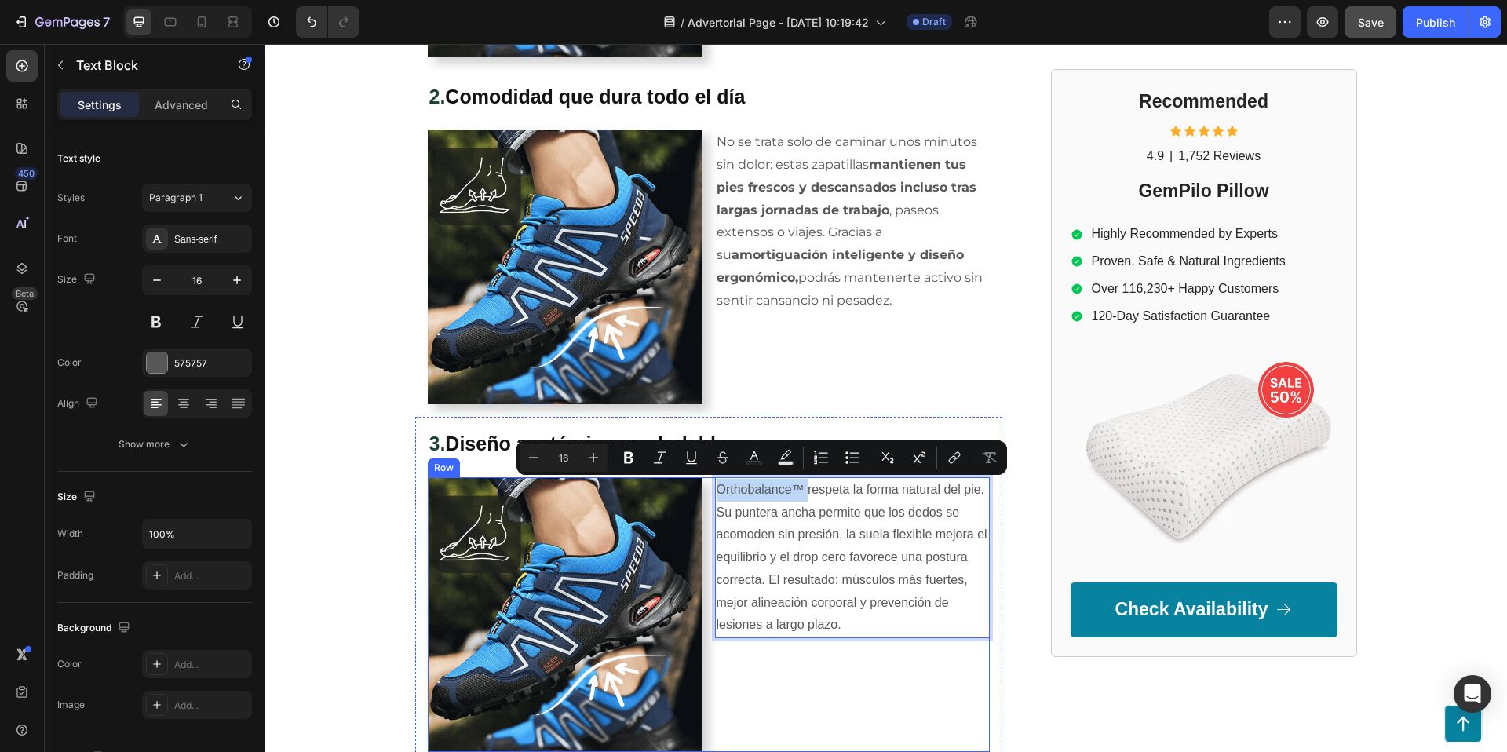
drag, startPoint x: 807, startPoint y: 488, endPoint x: 714, endPoint y: 492, distance: 93.5
click at [714, 492] on div "Image Orthobalance™ respeta la forma natural del pie. Su puntera ancha permite …" at bounding box center [709, 614] width 562 height 275
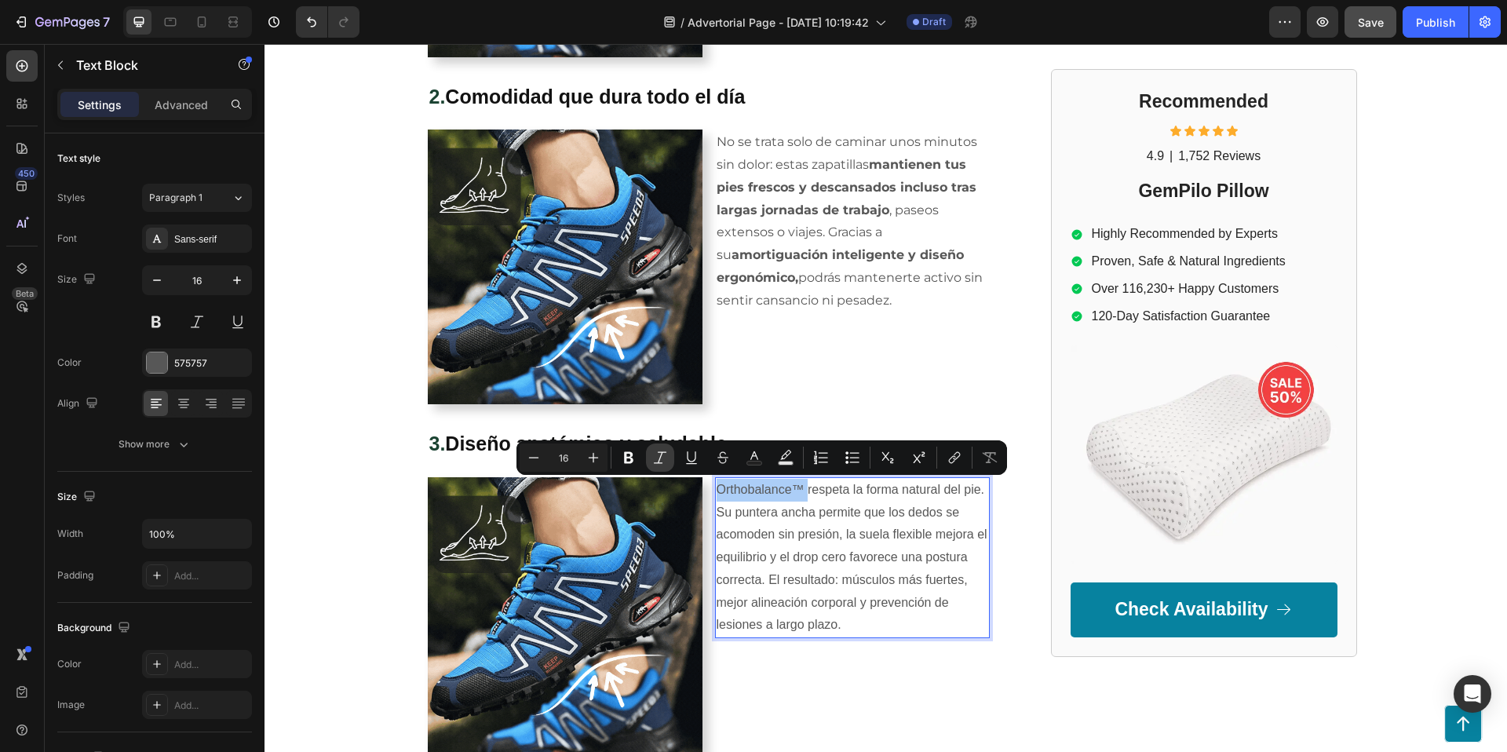
click at [633, 458] on icon "Editor contextual toolbar" at bounding box center [629, 458] width 16 height 16
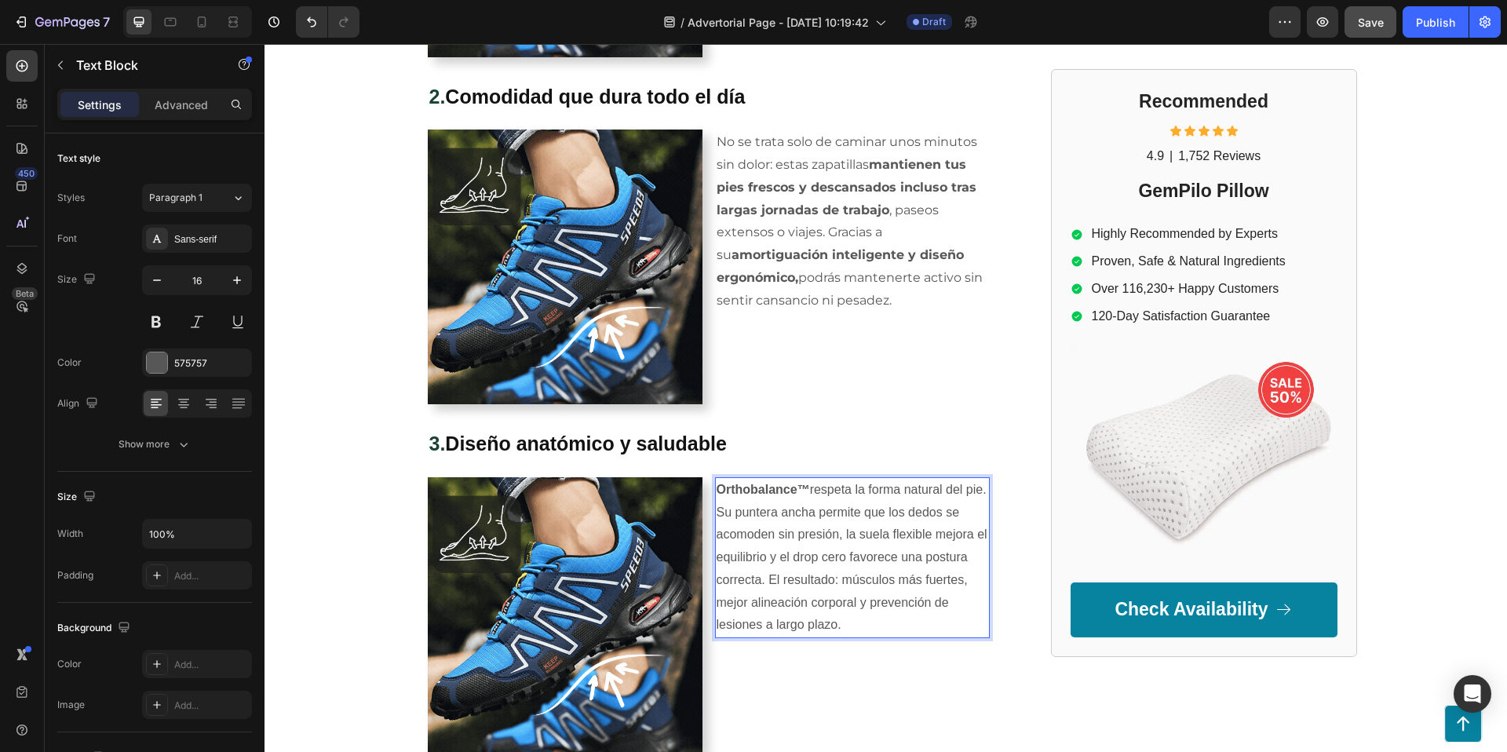
click at [655, 458] on div "⁠⁠⁠⁠⁠⁠⁠ 3. Diseño anatómico y saludable Heading Image Orthobalance™ respeta la …" at bounding box center [709, 590] width 562 height 323
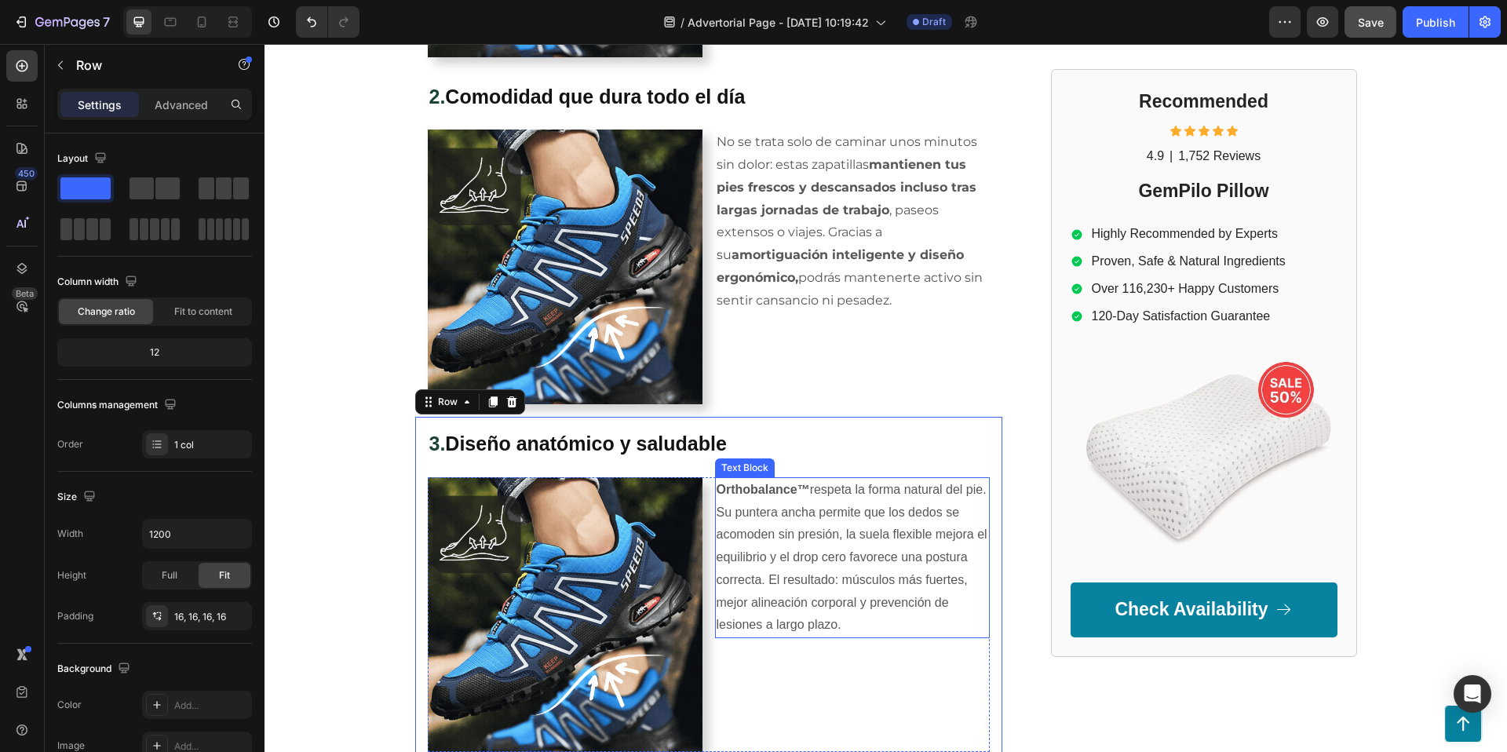
click at [780, 487] on strong "Orthobalance™" at bounding box center [763, 489] width 93 height 13
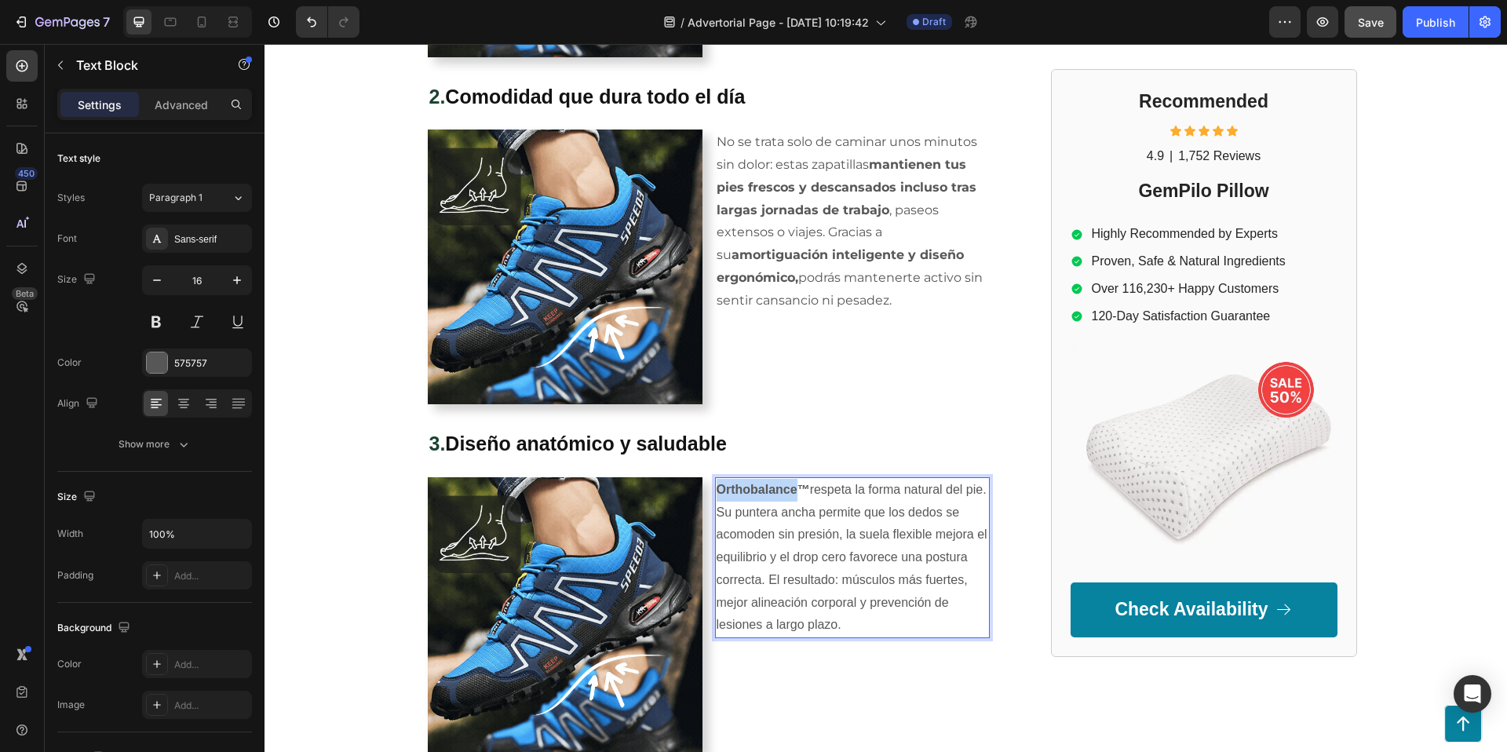
drag, startPoint x: 778, startPoint y: 487, endPoint x: 789, endPoint y: 488, distance: 11.0
click at [778, 487] on strong "Orthobalance™" at bounding box center [763, 489] width 93 height 13
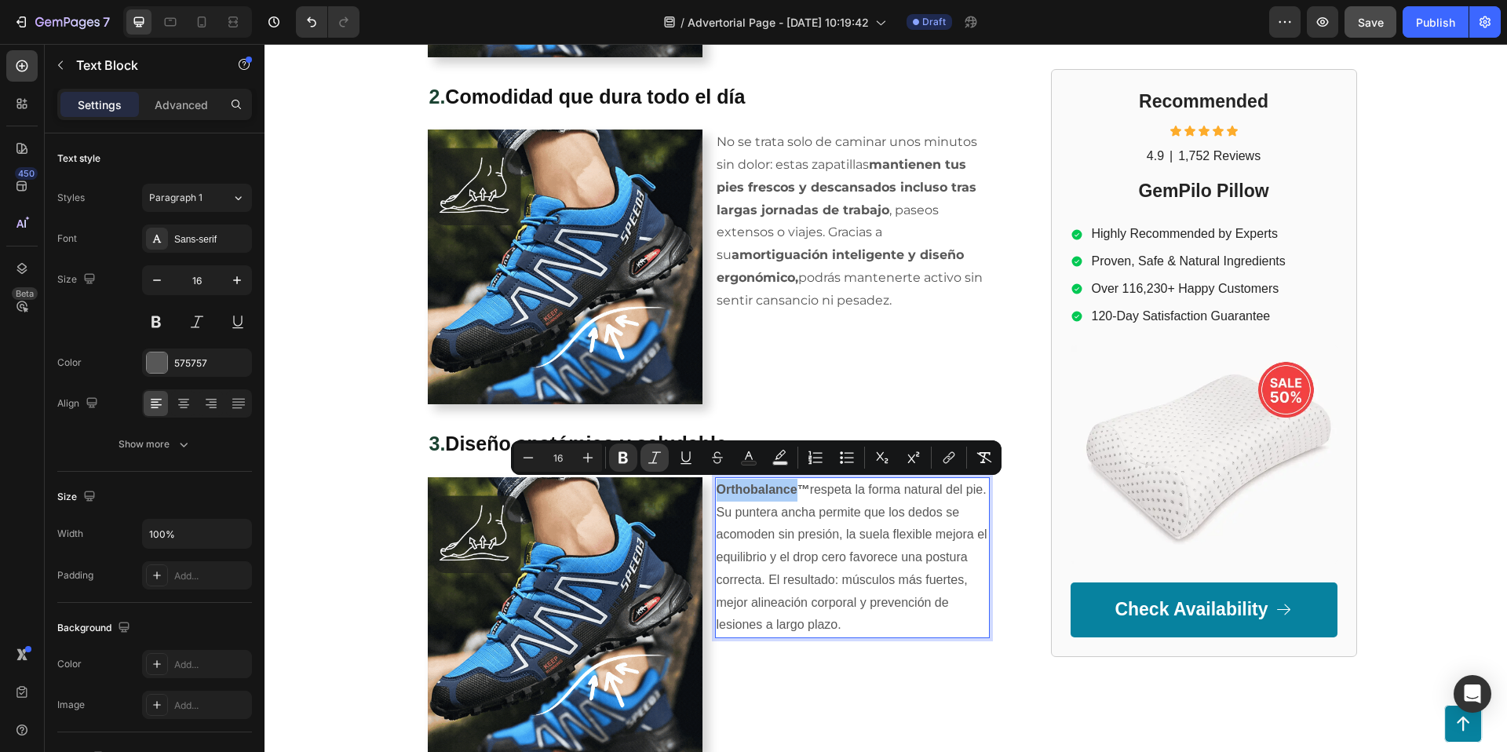
click at [652, 458] on icon "Editor contextual toolbar" at bounding box center [655, 458] width 16 height 16
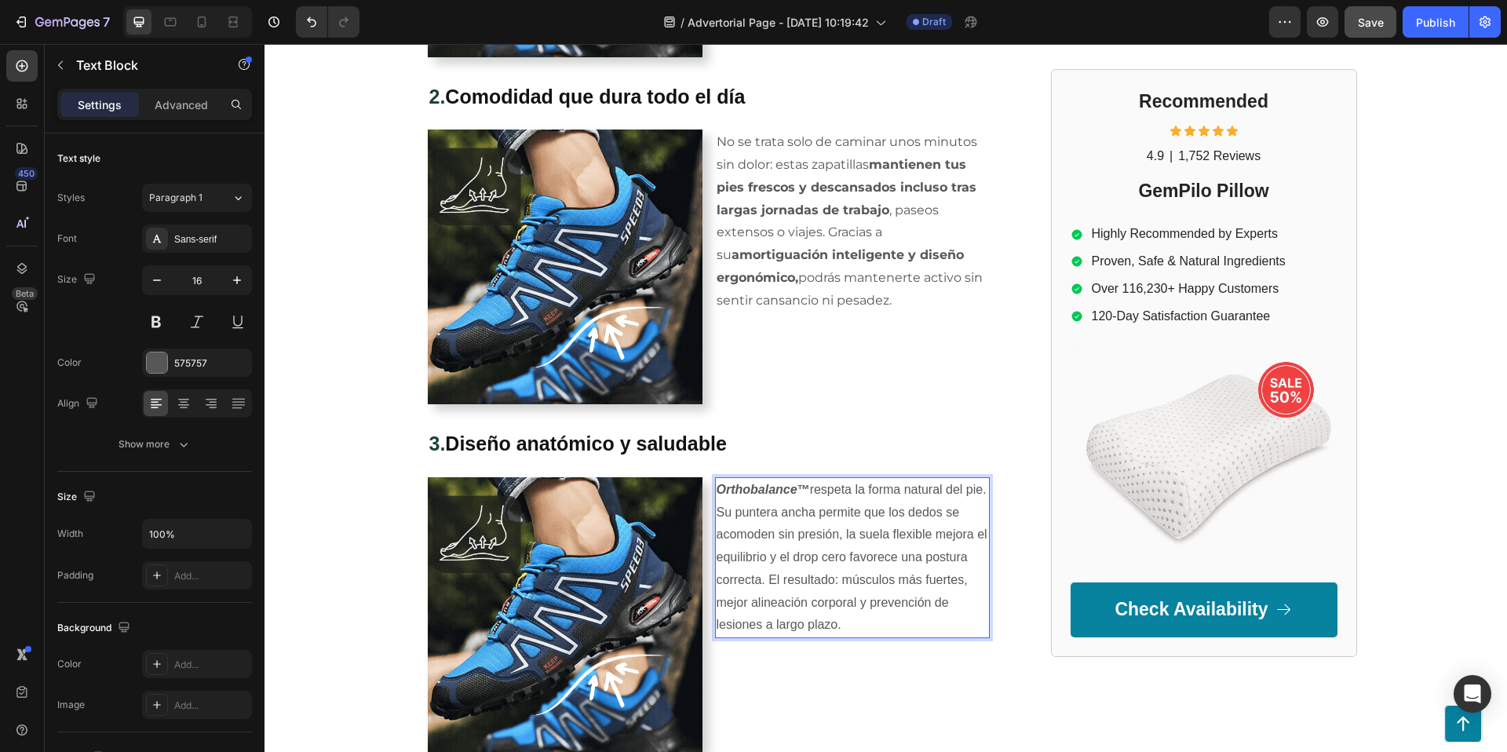
click at [844, 503] on p "Orthobalance ™ respeta la forma natural del pie. Su puntera ancha permite que l…" at bounding box center [853, 558] width 272 height 159
drag, startPoint x: 830, startPoint y: 514, endPoint x: 823, endPoint y: 517, distance: 8.5
click at [830, 514] on p "Orthobalance ™ respeta la forma natural del pie. Su puntera ancha permite que l…" at bounding box center [853, 558] width 272 height 159
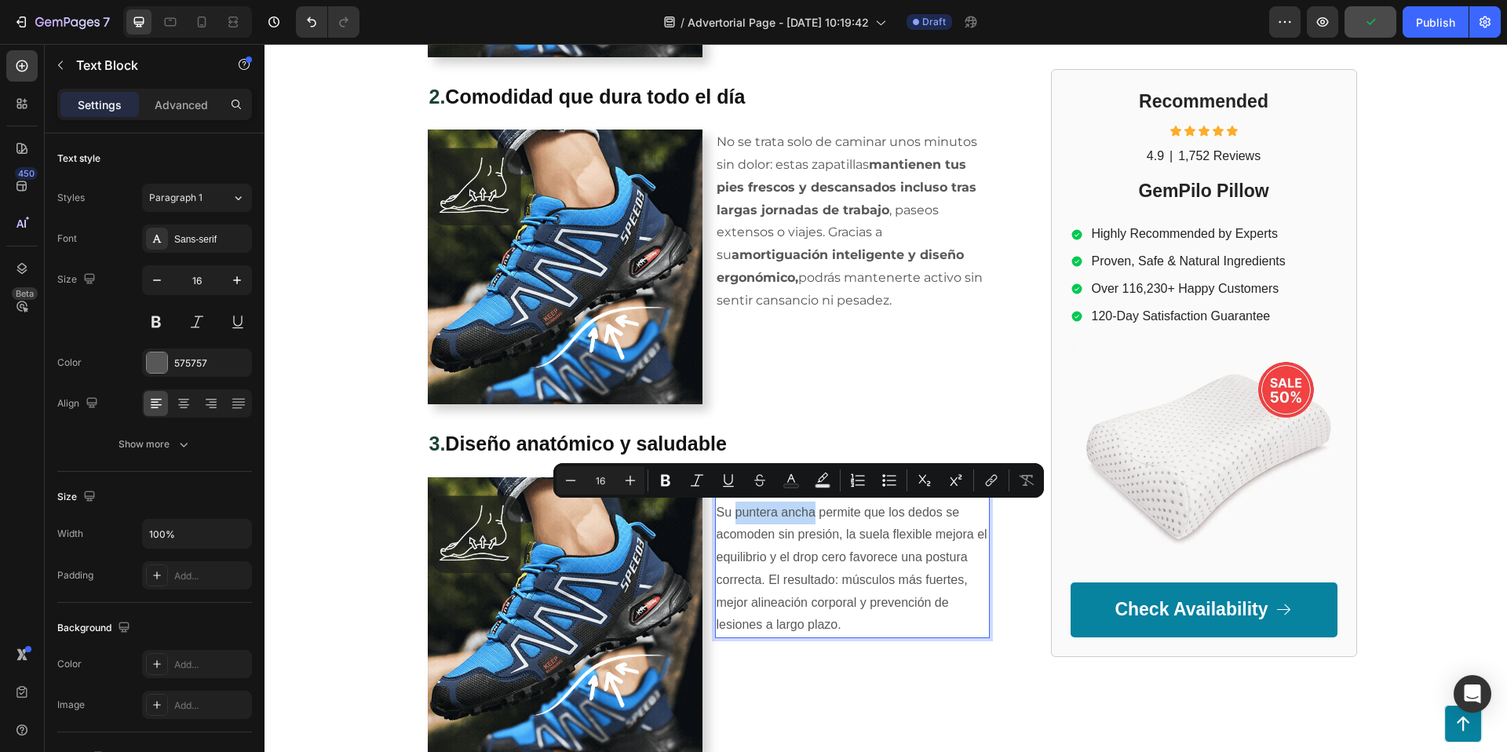
drag, startPoint x: 767, startPoint y: 515, endPoint x: 838, endPoint y: 518, distance: 70.7
click at [838, 518] on p "Orthobalance ™ respeta la forma natural del pie. Su puntera ancha permite que l…" at bounding box center [853, 558] width 272 height 159
click at [669, 480] on icon "Editor contextual toolbar" at bounding box center [666, 481] width 16 height 16
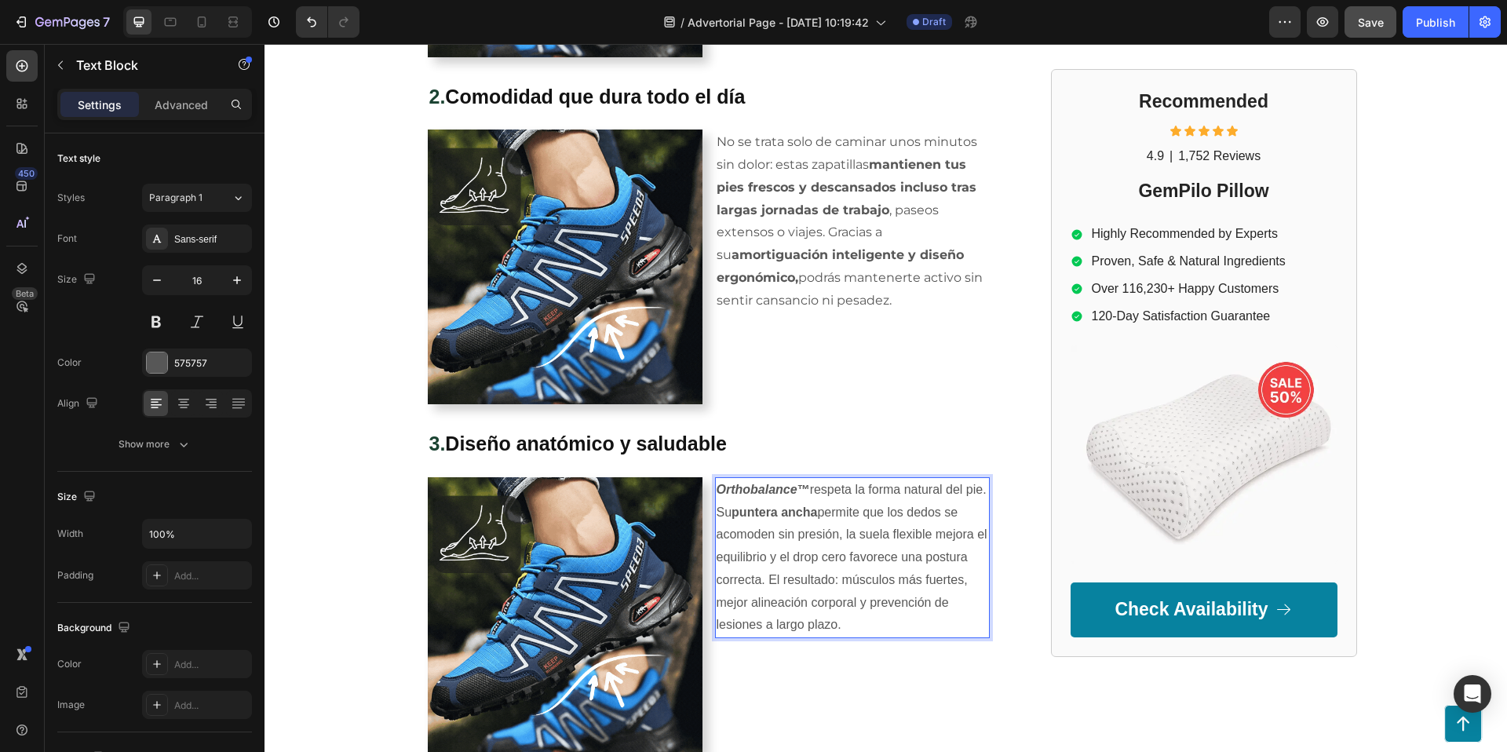
click at [921, 542] on p "Orthobalance ™ respeta la forma natural del pie. Su puntera ancha permite que l…" at bounding box center [853, 558] width 272 height 159
drag, startPoint x: 879, startPoint y: 535, endPoint x: 946, endPoint y: 538, distance: 66.8
click at [946, 538] on p "Orthobalance ™ respeta la forma natural del pie. Su puntera ancha permite que l…" at bounding box center [853, 558] width 272 height 159
click at [898, 534] on p "Orthobalance ™ respeta la forma natural del pie. Su puntera ancha permite que l…" at bounding box center [853, 558] width 272 height 159
drag, startPoint x: 879, startPoint y: 535, endPoint x: 933, endPoint y: 535, distance: 53.4
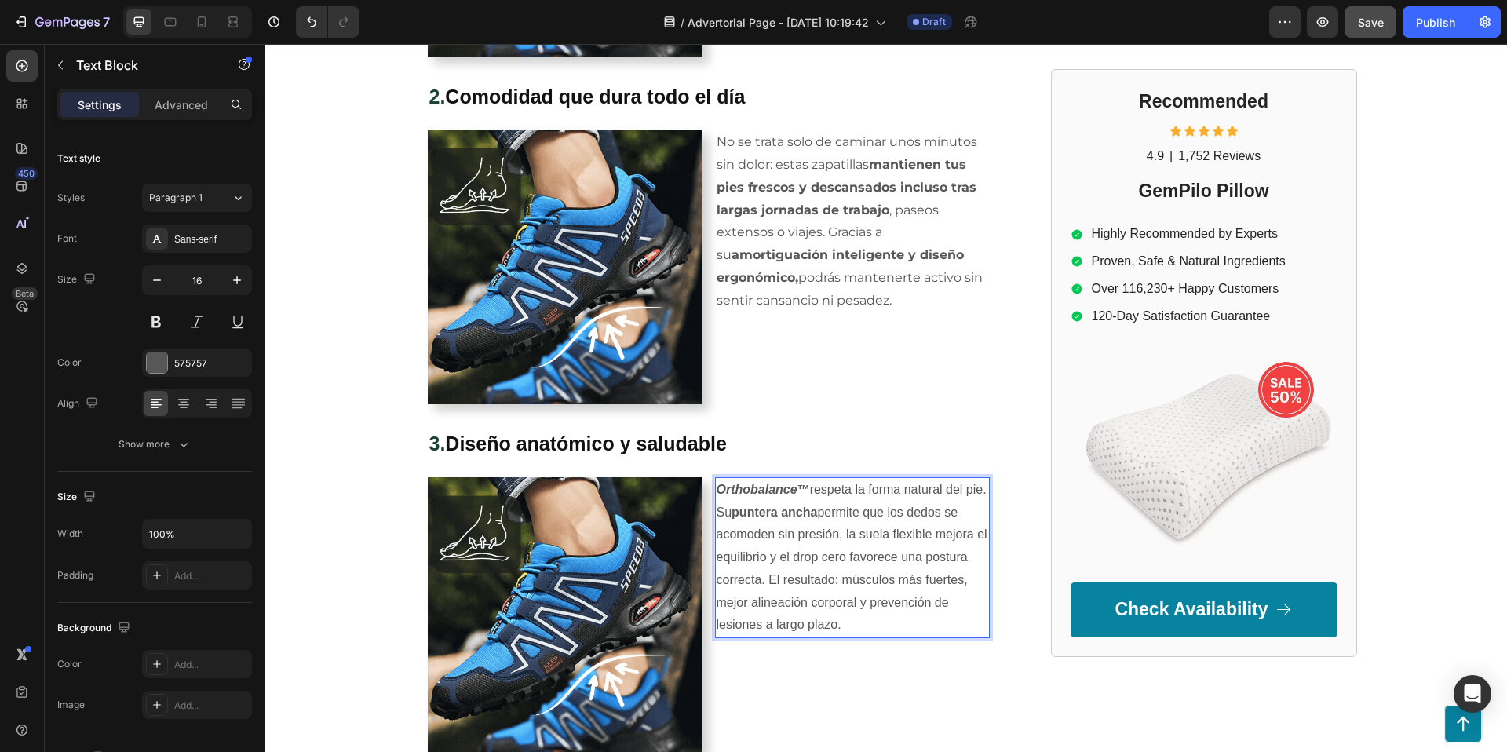
click at [933, 535] on p "Orthobalance ™ respeta la forma natural del pie. Su puntera ancha permite que l…" at bounding box center [853, 558] width 272 height 159
click at [883, 535] on p "Orthobalance ™ respeta la forma natural del pie. Su puntera ancha permite que l…" at bounding box center [853, 558] width 272 height 159
drag, startPoint x: 878, startPoint y: 535, endPoint x: 947, endPoint y: 538, distance: 69.1
click at [947, 538] on p "Orthobalance ™ respeta la forma natural del pie. Su puntera ancha permite que l…" at bounding box center [853, 558] width 272 height 159
click at [944, 537] on p "Orthobalance ™ respeta la forma natural del pie. Su puntera ancha permite que l…" at bounding box center [853, 558] width 272 height 159
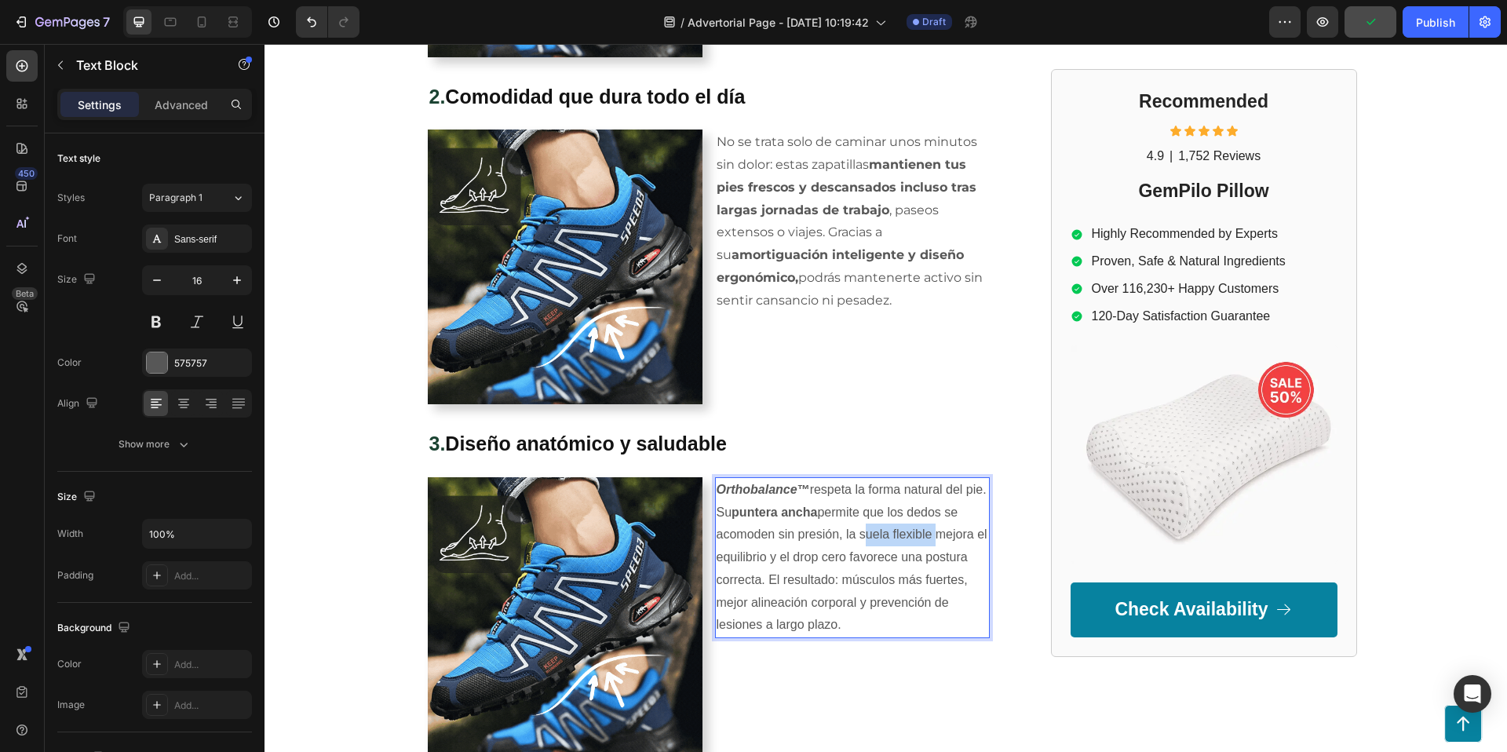
drag, startPoint x: 949, startPoint y: 536, endPoint x: 877, endPoint y: 538, distance: 72.2
click at [877, 538] on p "Orthobalance ™ respeta la forma natural del pie. Su puntera ancha permite que l…" at bounding box center [853, 558] width 272 height 159
click at [892, 535] on p "Orthobalance ™ respeta la forma natural del pie. Su puntera ancha permite que l…" at bounding box center [853, 558] width 272 height 159
drag, startPoint x: 878, startPoint y: 534, endPoint x: 945, endPoint y: 535, distance: 67.5
click at [945, 535] on p "Orthobalance ™ respeta la forma natural del pie. Su puntera ancha permite que l…" at bounding box center [853, 558] width 272 height 159
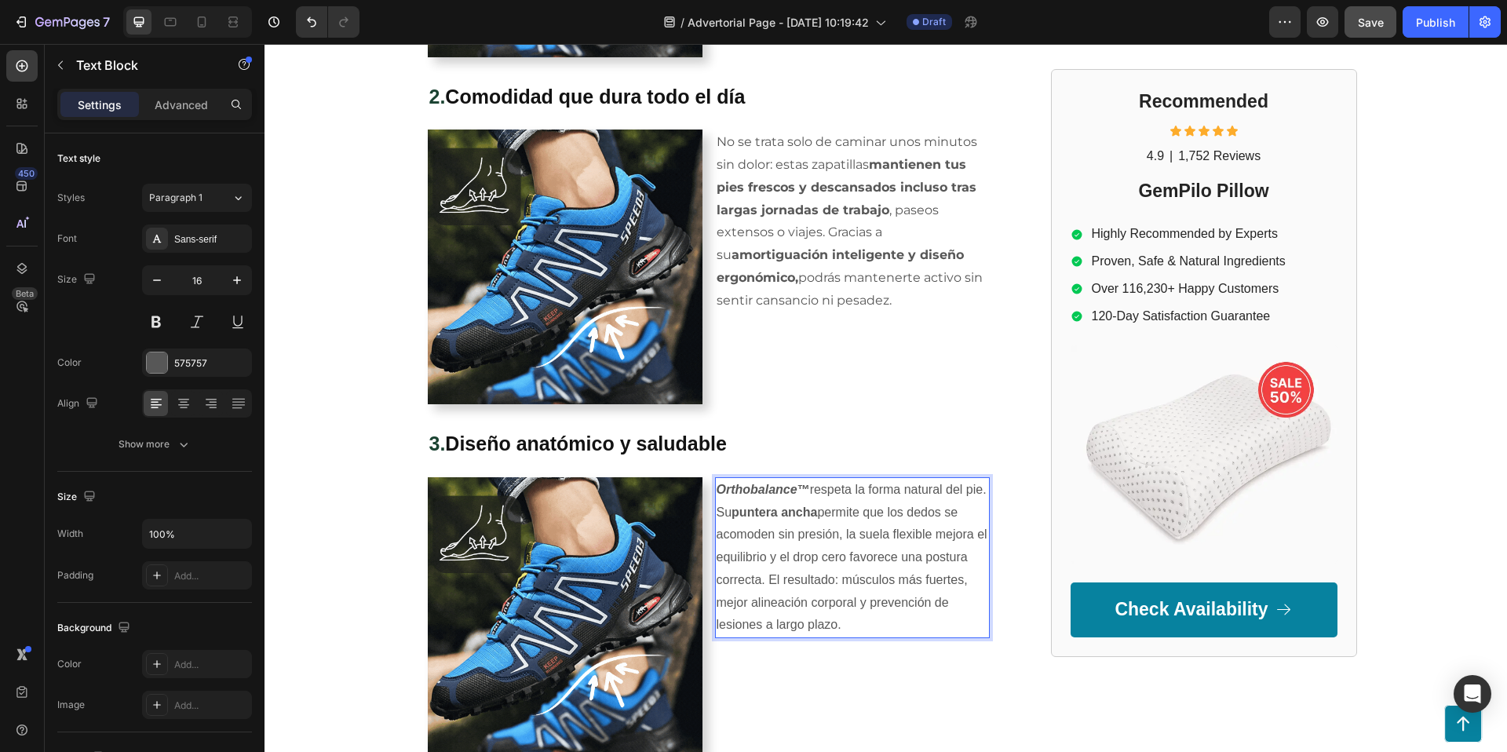
click at [947, 534] on p "Orthobalance ™ respeta la forma natural del pie. Su puntera ancha permite que l…" at bounding box center [853, 558] width 272 height 159
drag, startPoint x: 945, startPoint y: 533, endPoint x: 882, endPoint y: 535, distance: 62.8
click at [882, 535] on p "Orthobalance ™ respeta la forma natural del pie. Su puntera ancha permite que l…" at bounding box center [853, 558] width 272 height 159
drag, startPoint x: 925, startPoint y: 533, endPoint x: 943, endPoint y: 535, distance: 18.2
click at [925, 533] on p "Orthobalance ™ respeta la forma natural del pie. Su puntera ancha permite que l…" at bounding box center [853, 558] width 272 height 159
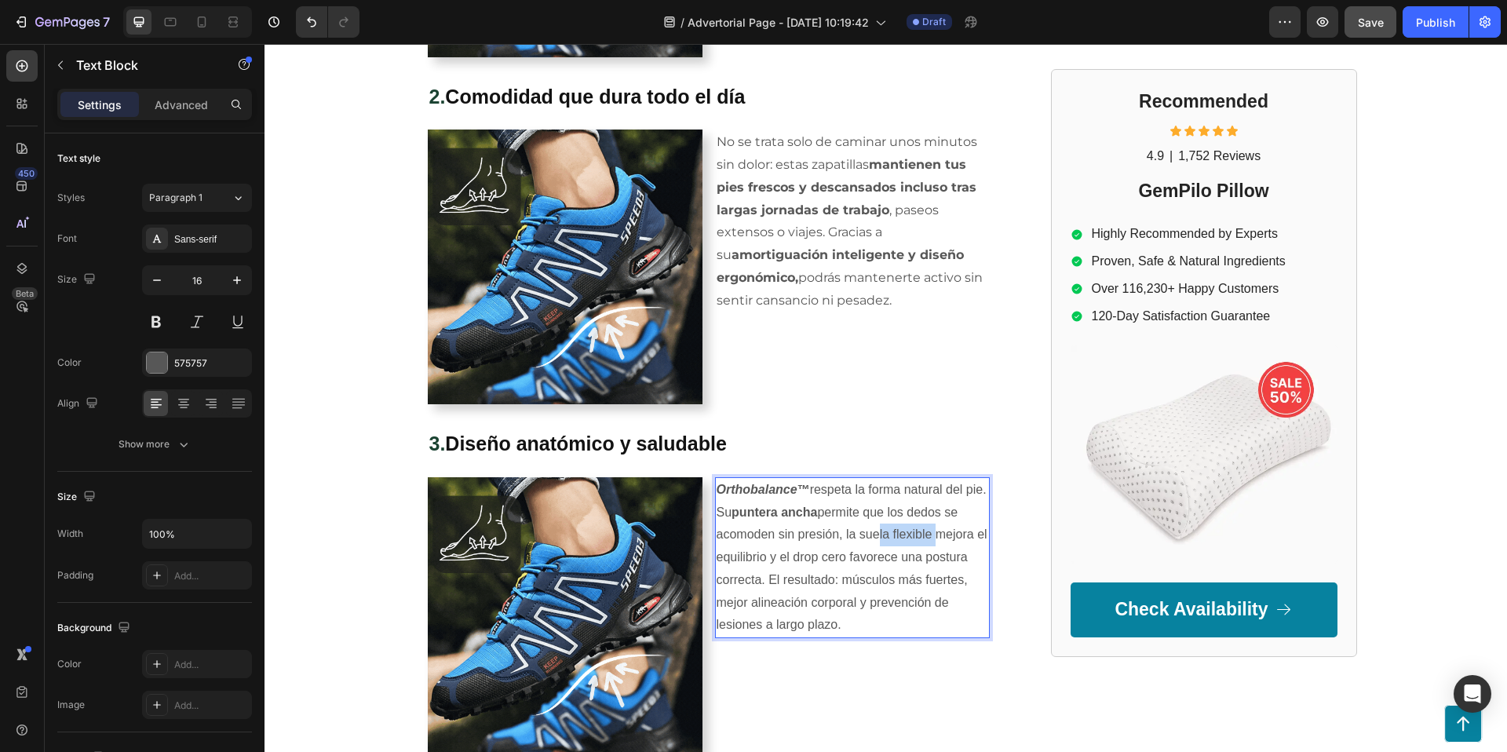
drag, startPoint x: 944, startPoint y: 533, endPoint x: 882, endPoint y: 536, distance: 61.3
click at [883, 536] on p "Orthobalance ™ respeta la forma natural del pie. Su puntera ancha permite que l…" at bounding box center [853, 558] width 272 height 159
click at [929, 437] on p "⁠⁠⁠⁠⁠⁠⁠ 3. Diseño anatómico y saludable" at bounding box center [708, 444] width 559 height 26
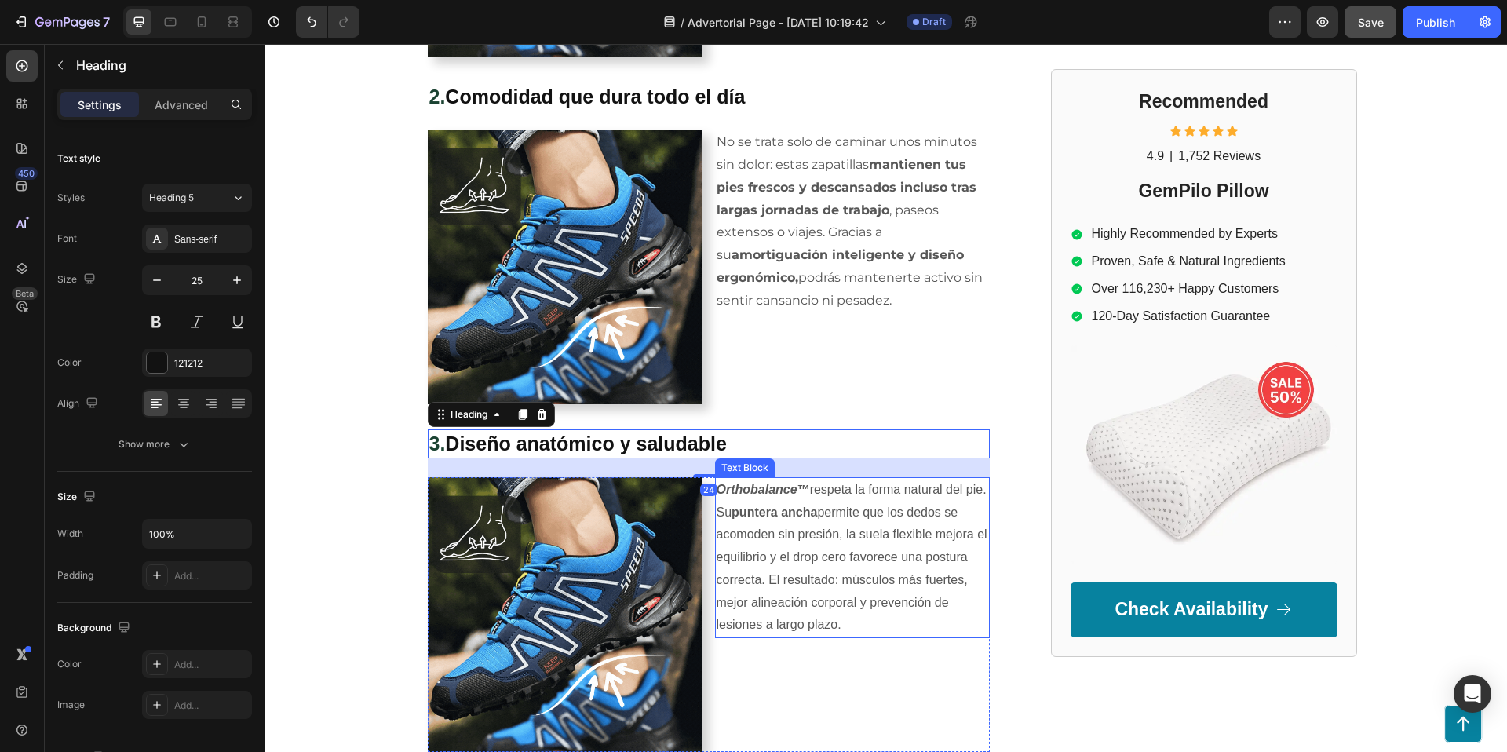
click at [881, 533] on p "Orthobalance ™ respeta la forma natural del pie. Su puntera ancha permite que l…" at bounding box center [853, 558] width 272 height 159
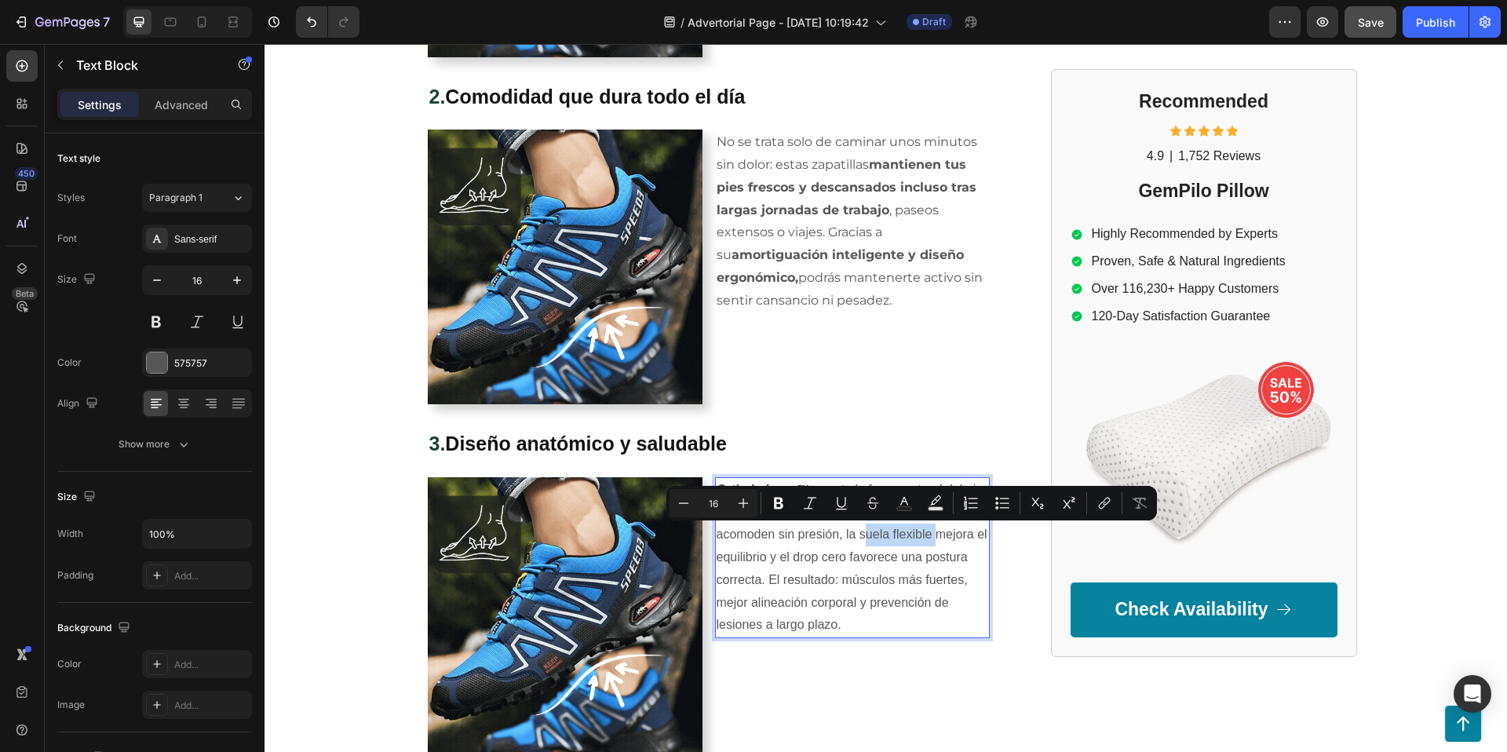
drag, startPoint x: 874, startPoint y: 534, endPoint x: 946, endPoint y: 537, distance: 71.5
click at [786, 502] on icon "Editor contextual toolbar" at bounding box center [779, 503] width 16 height 16
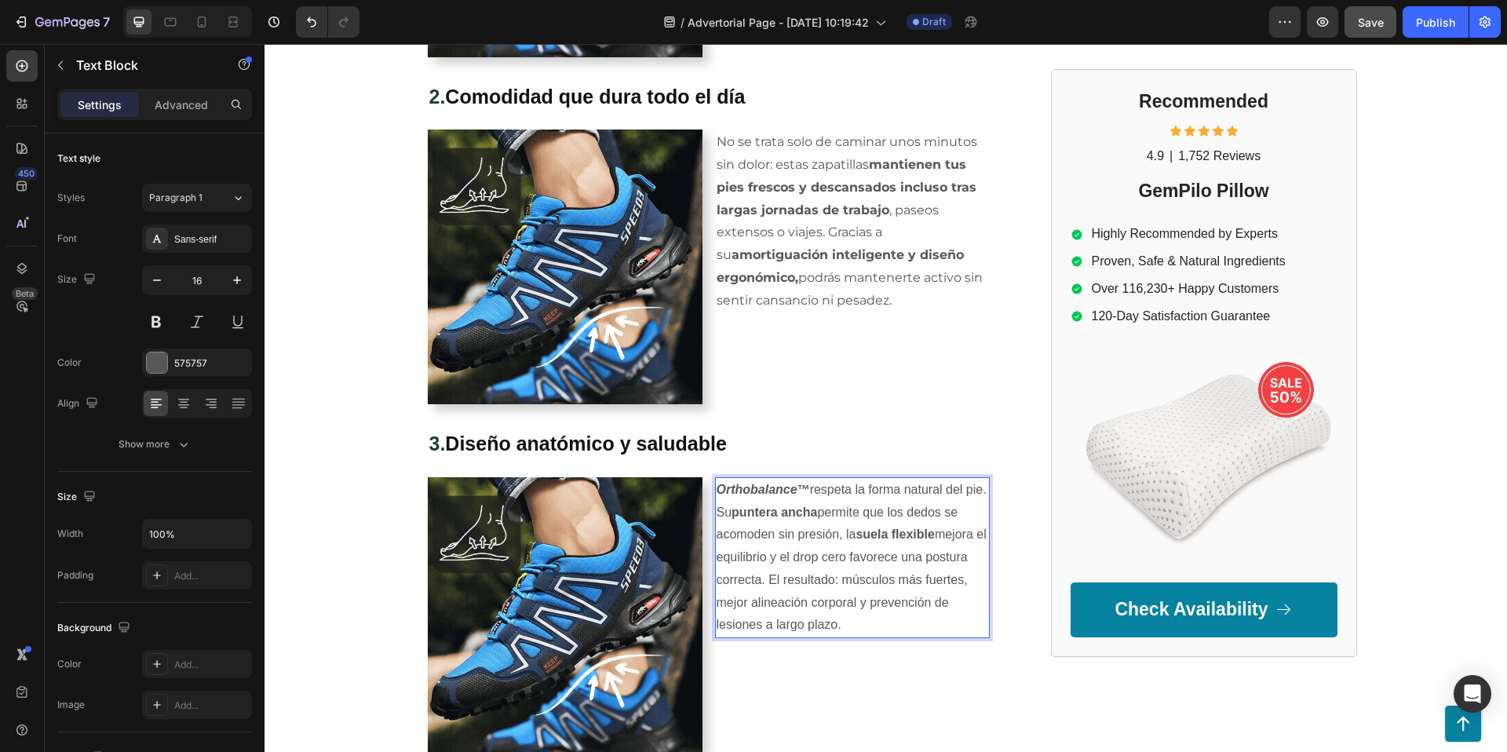
drag, startPoint x: 900, startPoint y: 611, endPoint x: 873, endPoint y: 607, distance: 27.0
click at [900, 611] on p "Orthobalance ™ respeta la forma natural del pie. Su puntera ancha permite que l…" at bounding box center [853, 558] width 272 height 159
drag, startPoint x: 889, startPoint y: 581, endPoint x: 940, endPoint y: 619, distance: 63.4
click at [940, 619] on p "Orthobalance ™ respeta la forma natural del pie. Su puntera ancha permite que l…" at bounding box center [853, 558] width 272 height 159
click at [934, 590] on p "Orthobalance ™ respeta la forma natural del pie. Su puntera ancha permite que l…" at bounding box center [853, 558] width 272 height 159
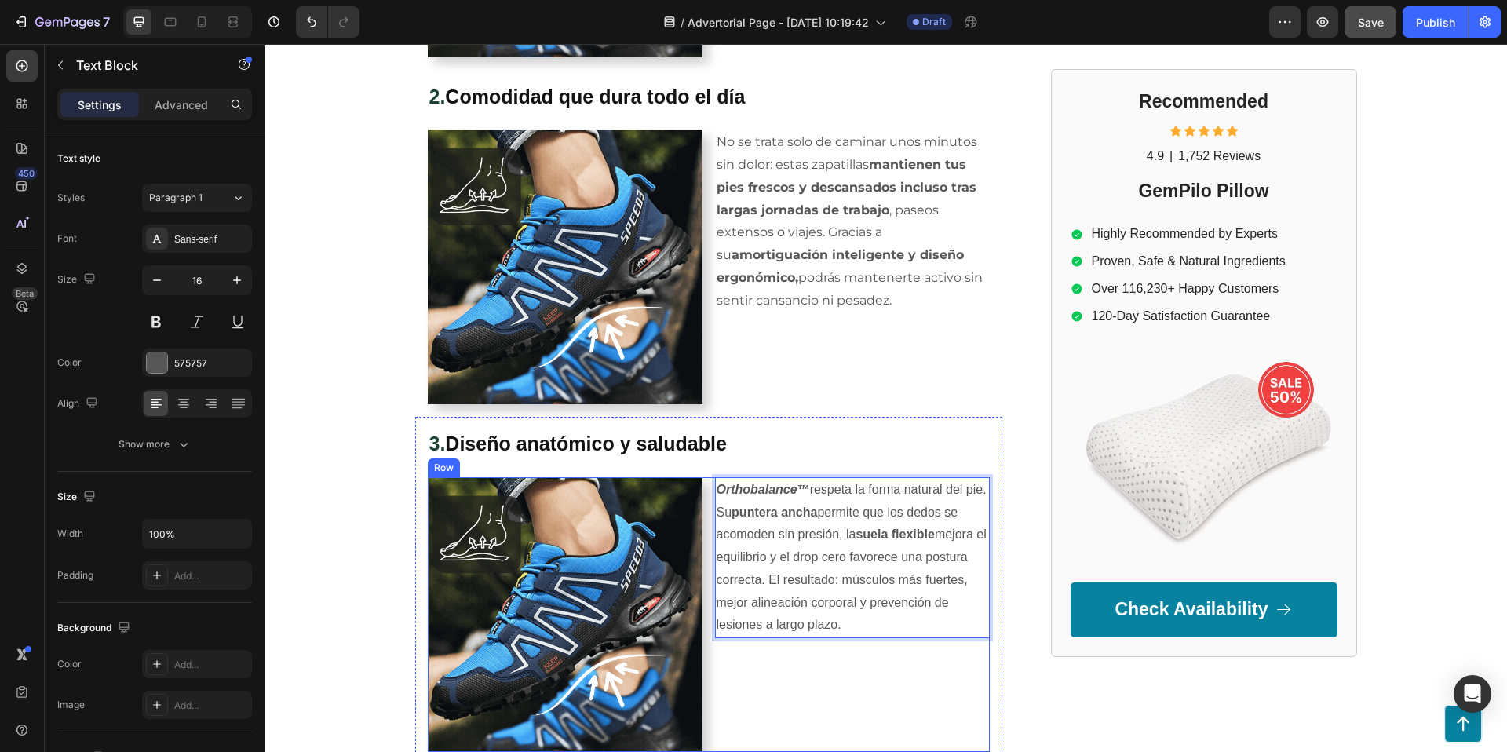
click at [930, 664] on div "Orthobalance ™ respeta la forma natural del pie. Su puntera ancha permite que l…" at bounding box center [852, 614] width 275 height 275
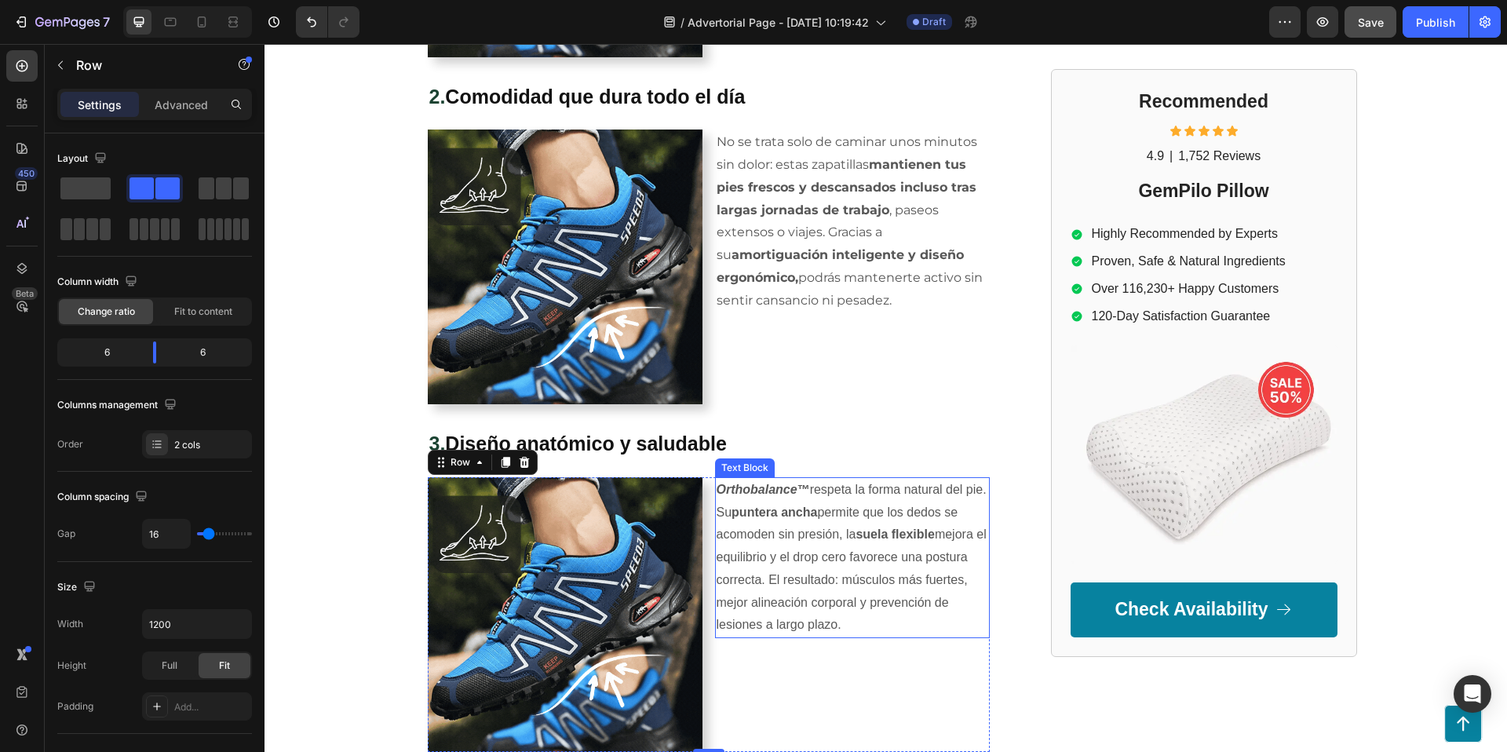
click at [887, 582] on p "Orthobalance ™ respeta la forma natural del pie. Su puntera ancha permite que l…" at bounding box center [853, 558] width 272 height 159
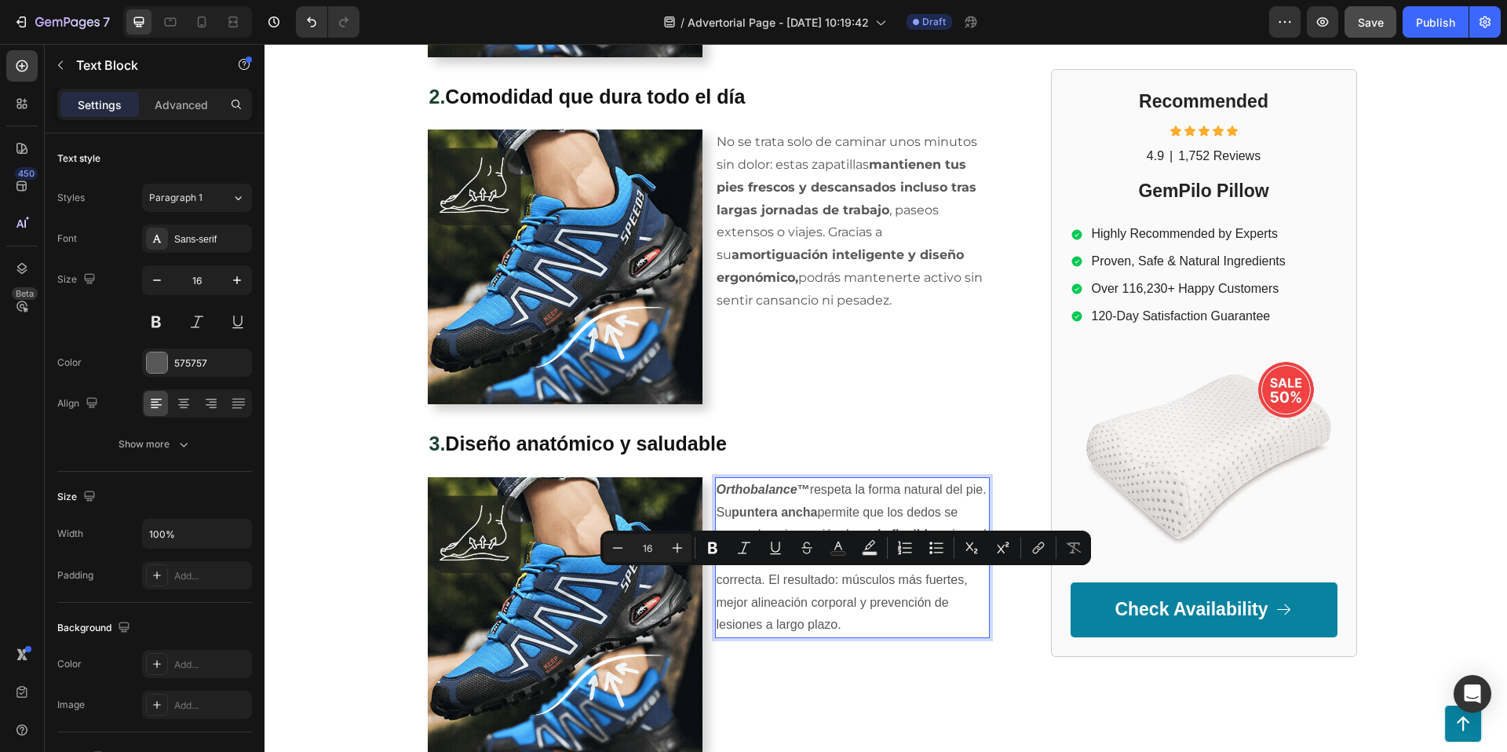
drag, startPoint x: 889, startPoint y: 580, endPoint x: 911, endPoint y: 615, distance: 42.0
click at [719, 549] on icon "Editor contextual toolbar" at bounding box center [713, 548] width 16 height 16
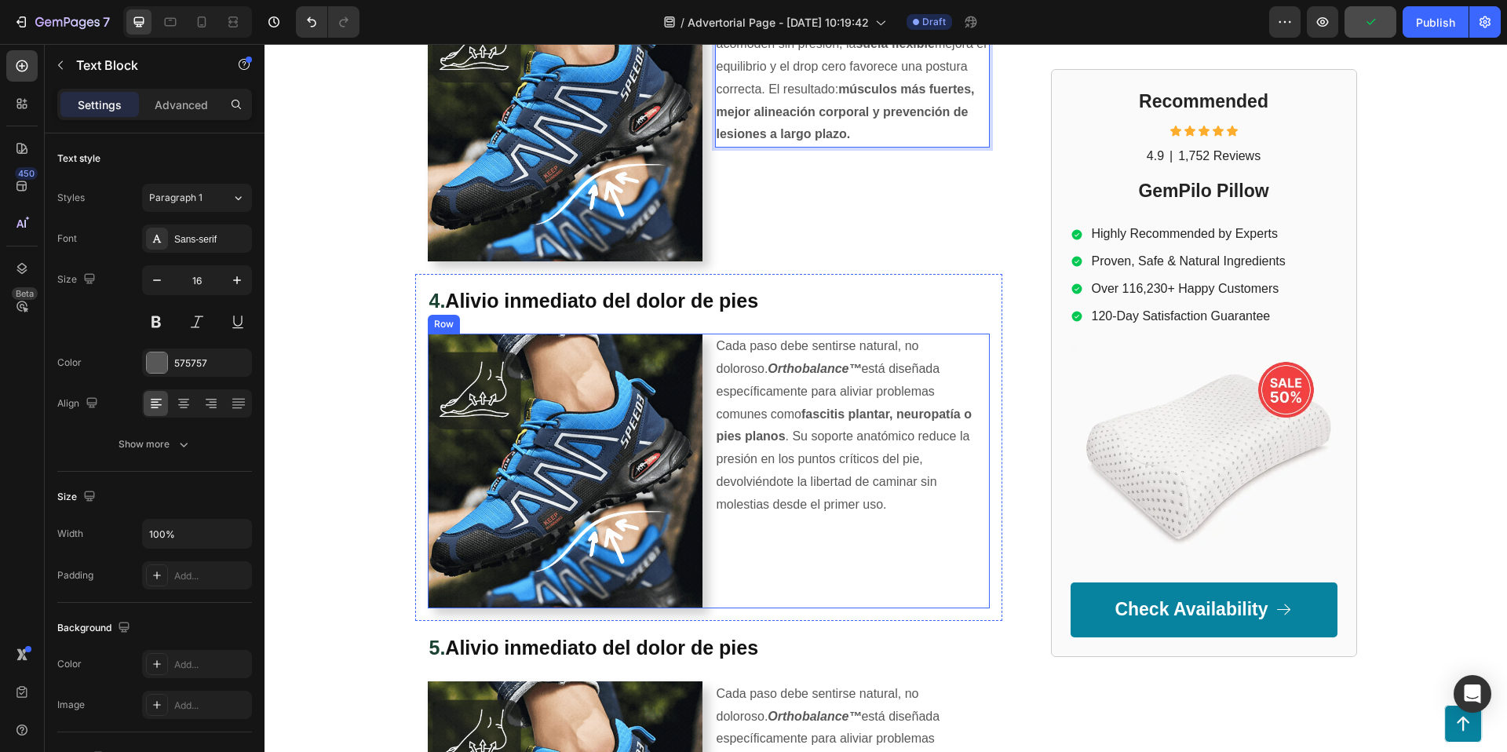
scroll to position [1667, 0]
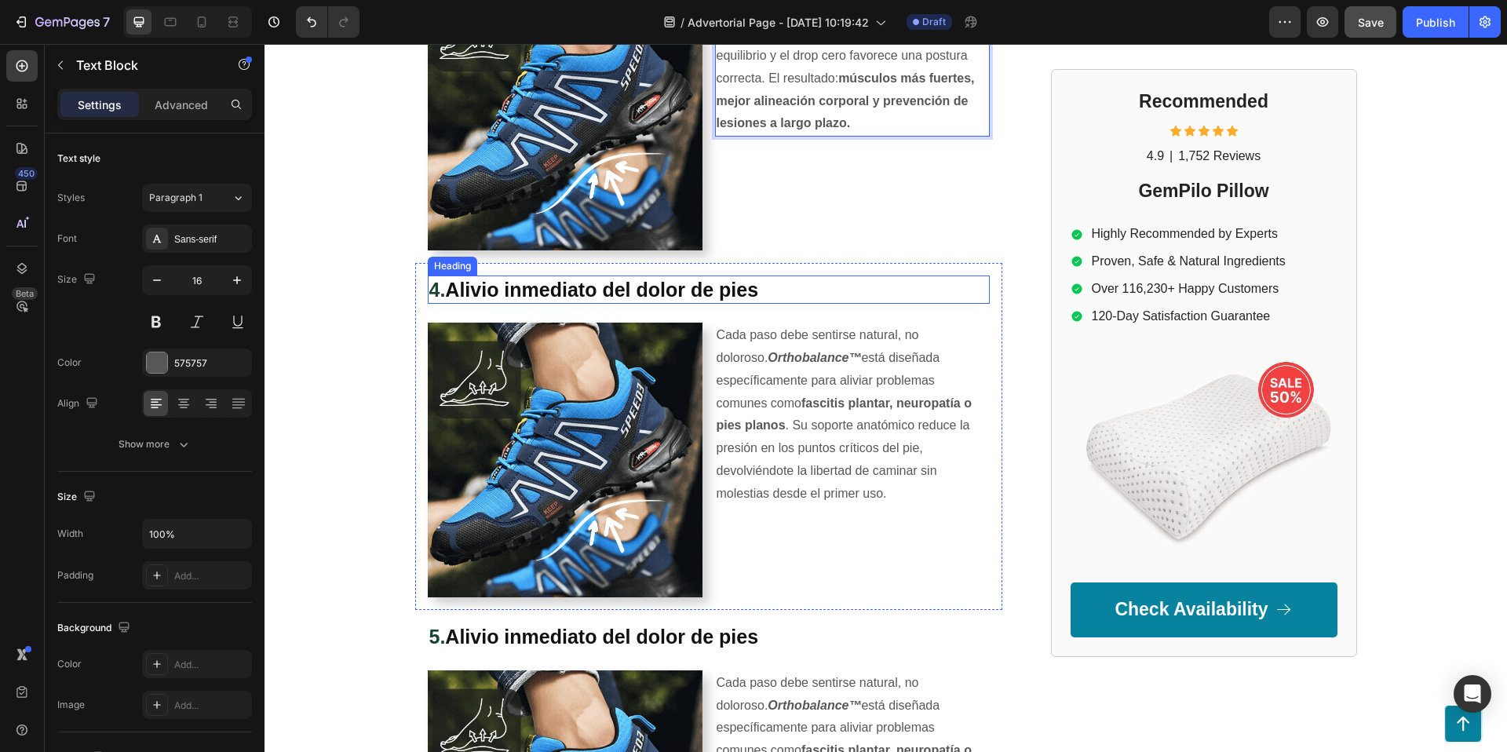
click at [618, 287] on strong "Alivio inmediato del dolor de pies" at bounding box center [601, 290] width 313 height 22
drag, startPoint x: 459, startPoint y: 288, endPoint x: 449, endPoint y: 288, distance: 10.2
click at [458, 288] on strong "Alivio inmediato del dolor de pies" at bounding box center [601, 290] width 313 height 22
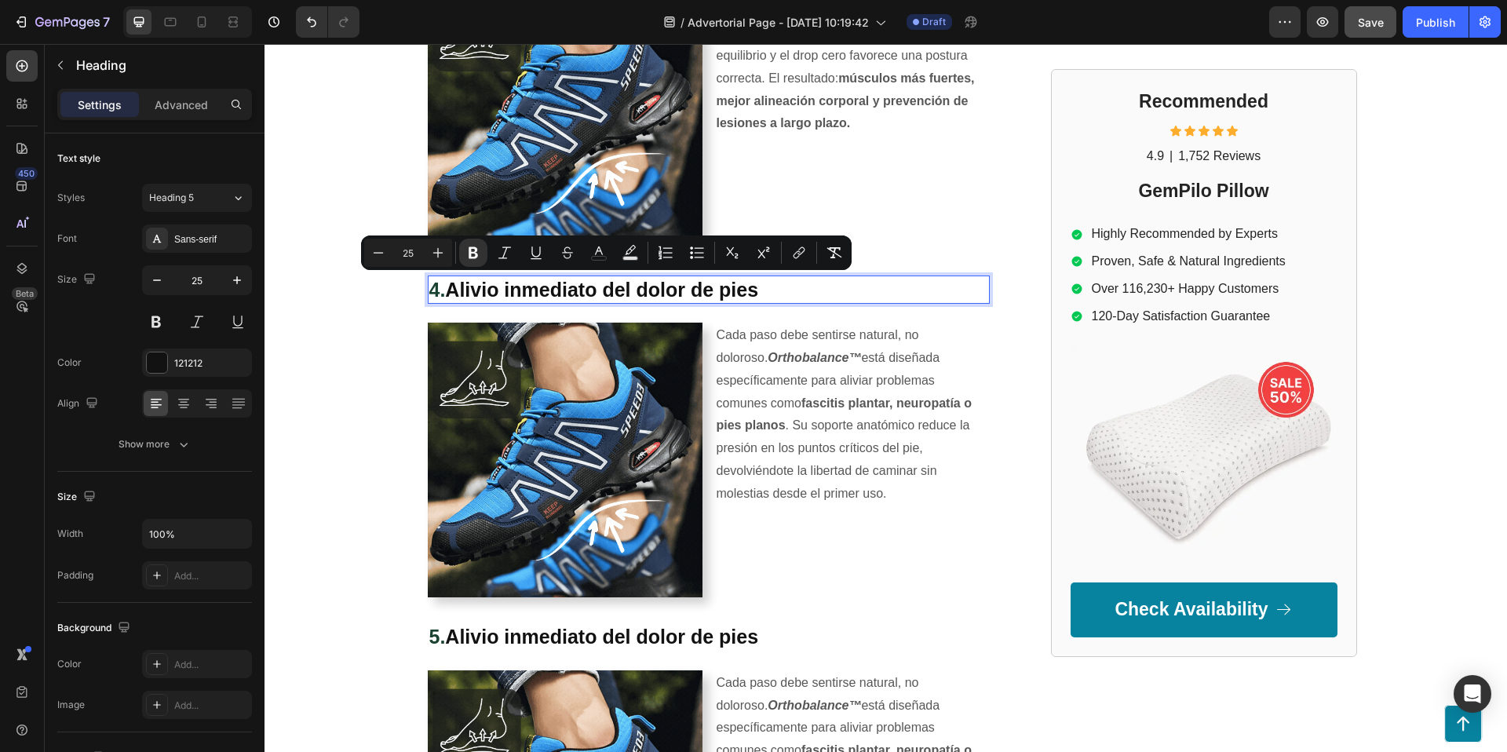
drag, startPoint x: 472, startPoint y: 288, endPoint x: 788, endPoint y: 301, distance: 316.6
click at [788, 301] on h2 "4. Alivio inmediato del dolor de pies" at bounding box center [709, 290] width 562 height 29
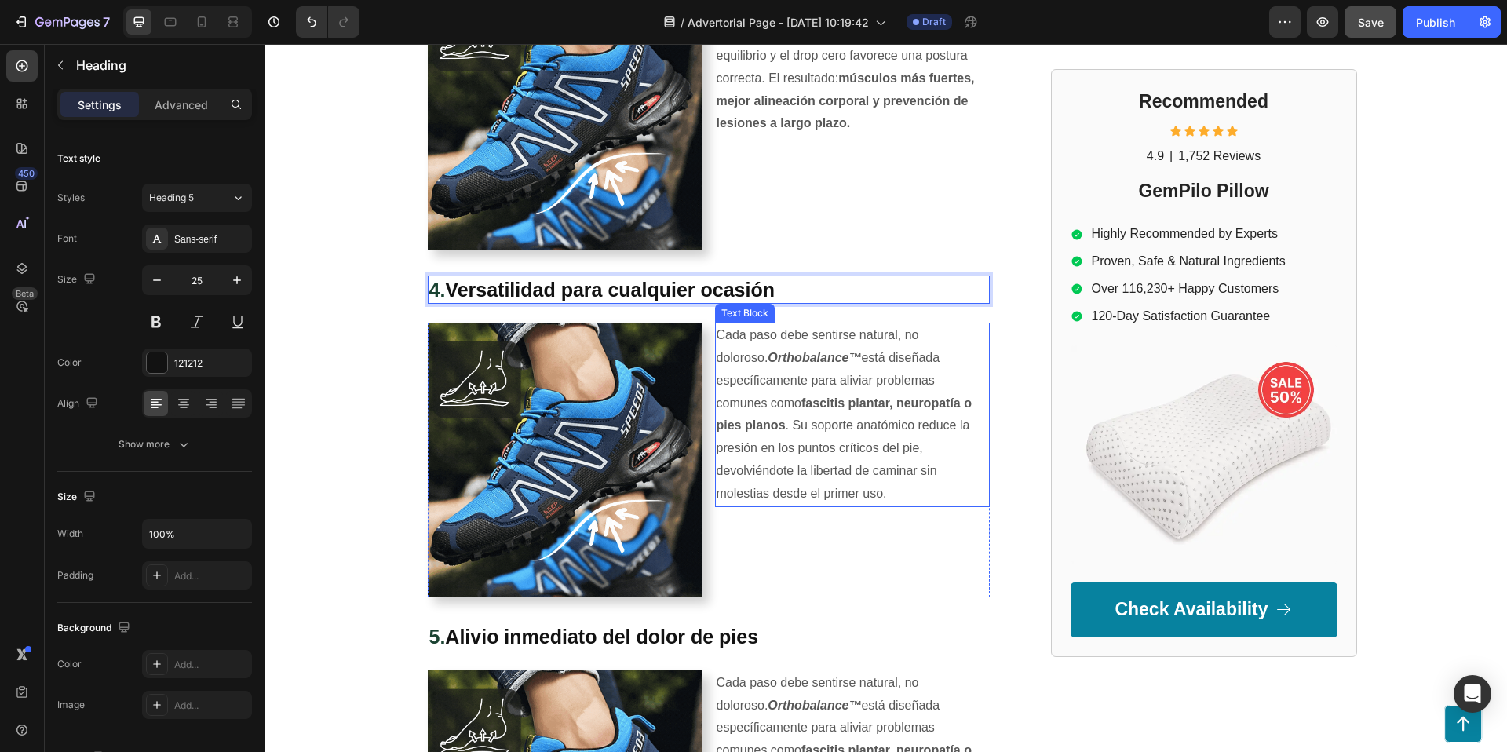
click at [748, 333] on p "Cada paso debe sentirse natural, no doloroso. Orthobalance™ está diseñada espec…" at bounding box center [853, 414] width 272 height 181
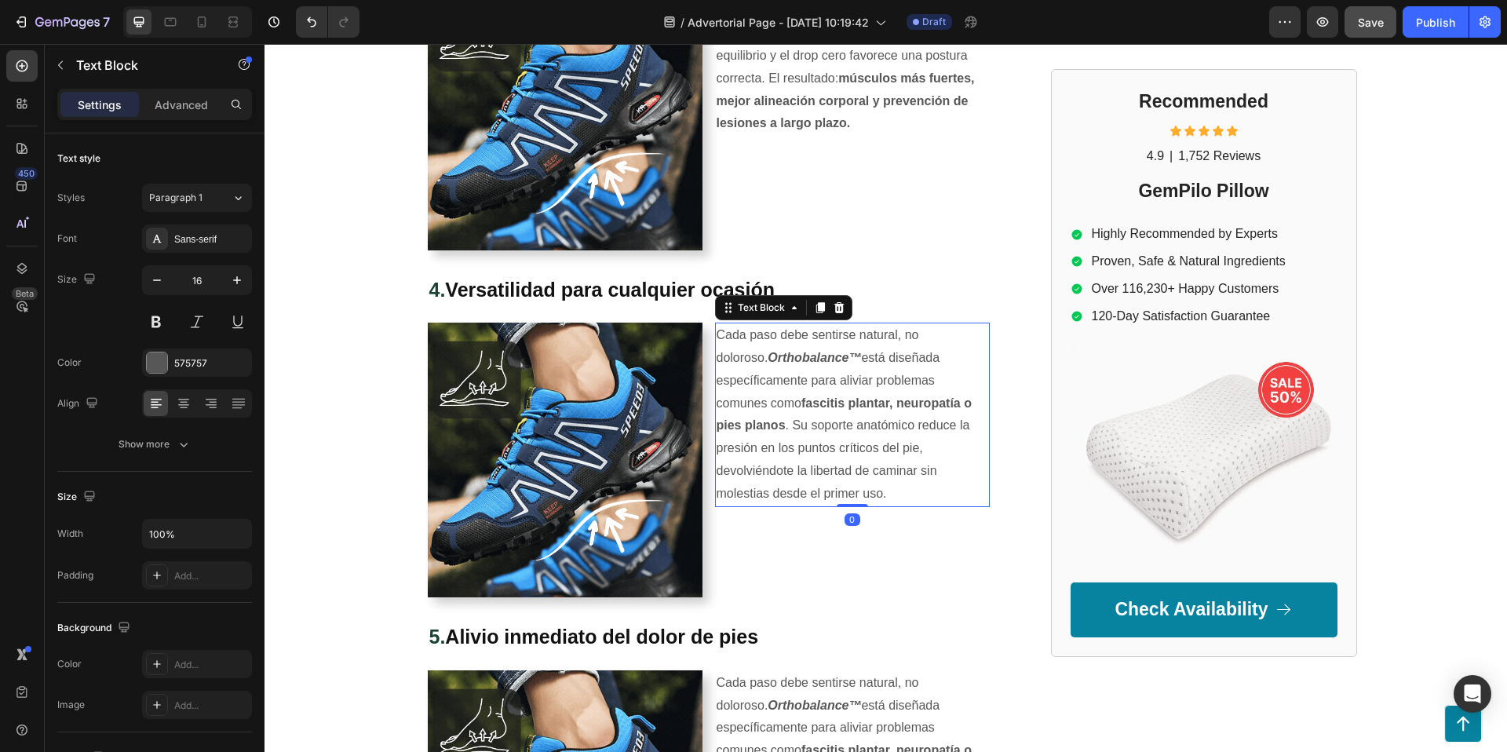
click at [738, 344] on p "Cada paso debe sentirse natural, no doloroso. Orthobalance™ está diseñada espec…" at bounding box center [853, 414] width 272 height 181
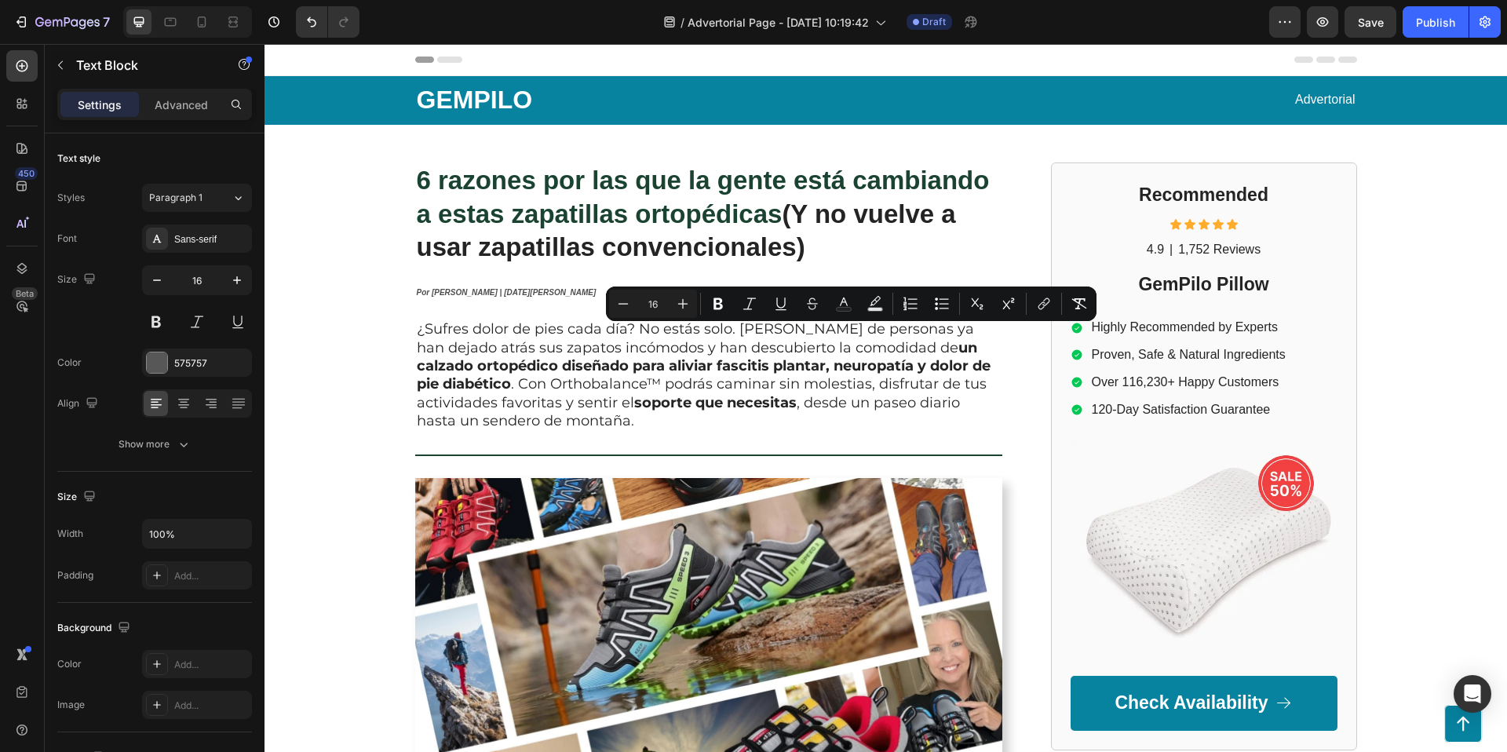
scroll to position [1667, 0]
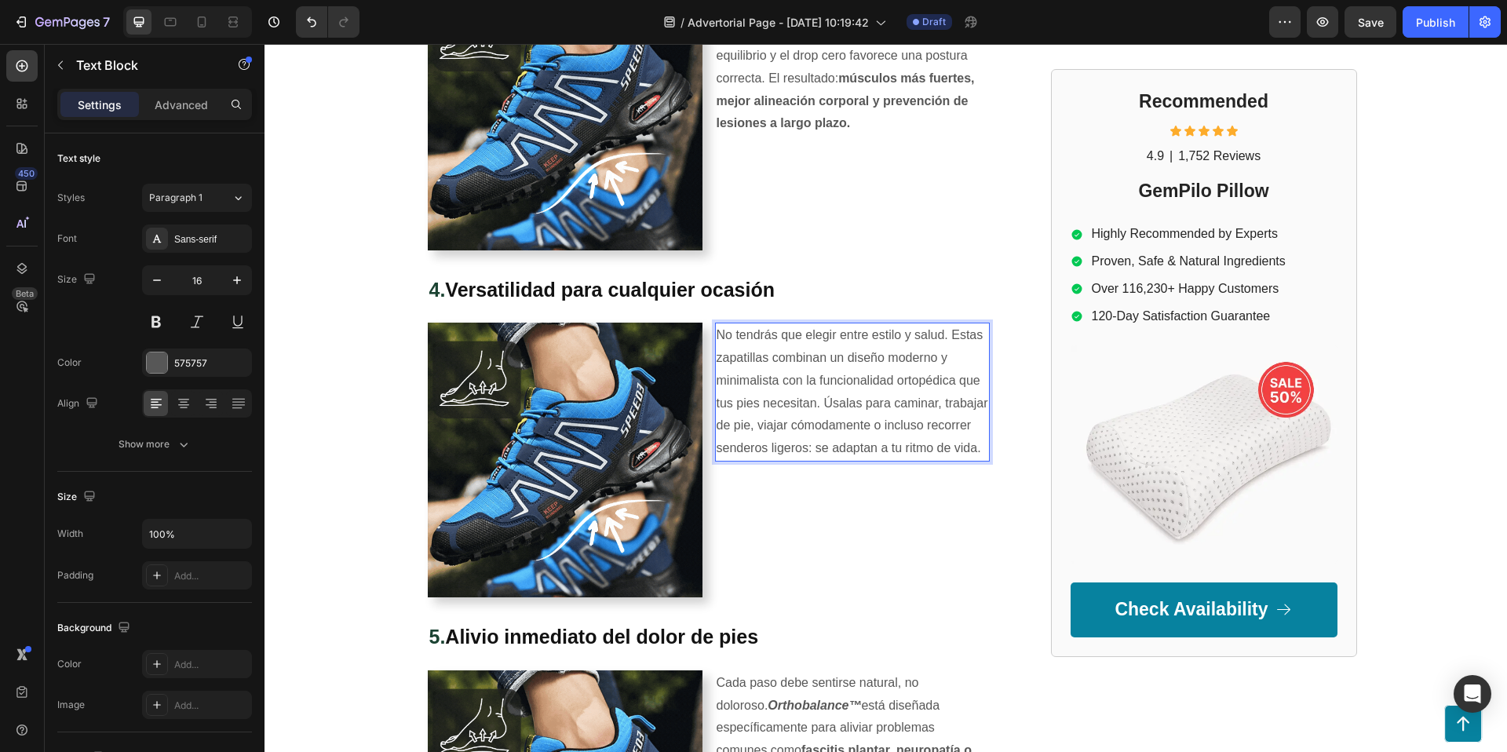
click at [849, 348] on p "No tendrás que elegir entre estilo y salud. Estas zapatillas combinan un diseño…" at bounding box center [853, 392] width 272 height 136
click at [871, 338] on p "No tendrás que elegir entre estilo y salud. Estas zapatillas combinan un diseño…" at bounding box center [853, 392] width 272 height 136
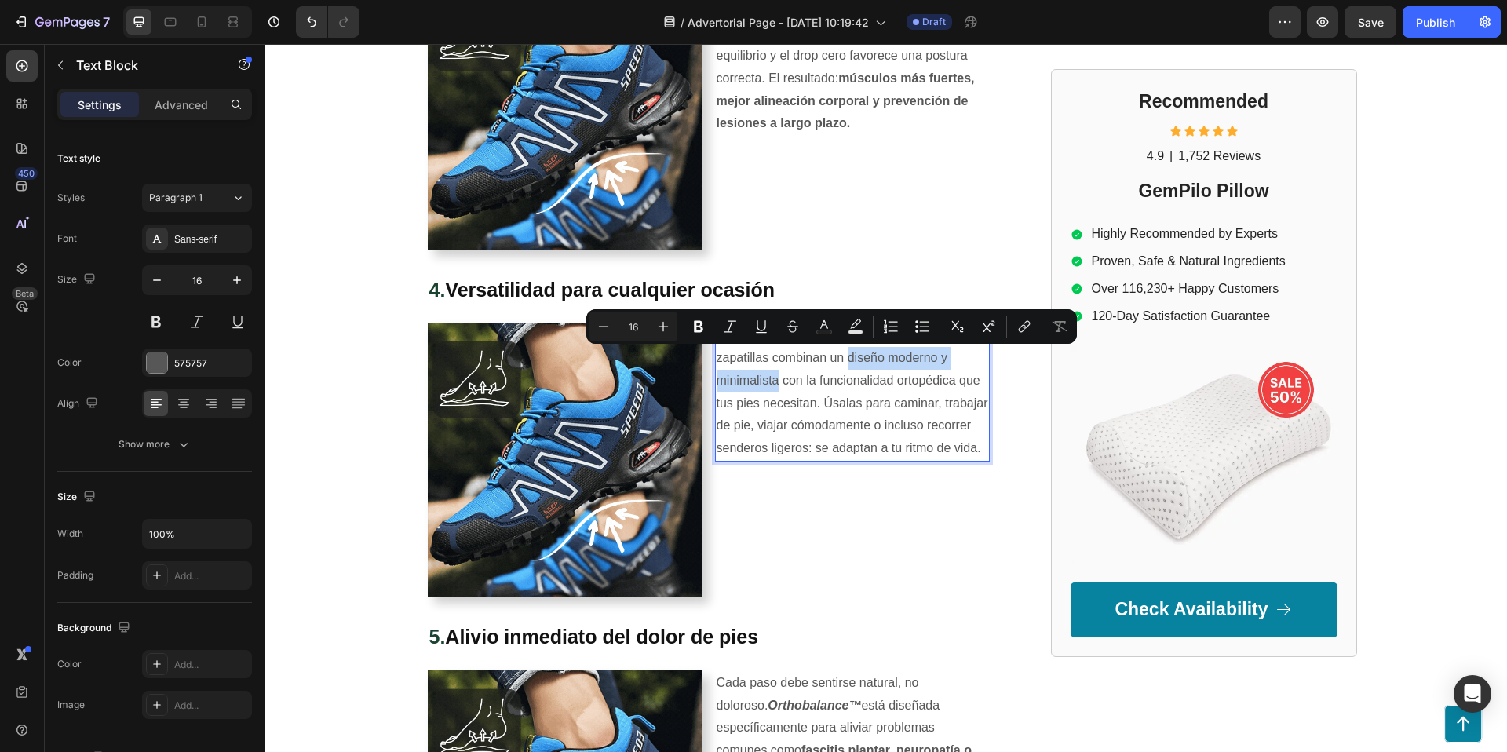
drag, startPoint x: 851, startPoint y: 356, endPoint x: 778, endPoint y: 381, distance: 77.2
click at [779, 381] on p "No tendrás que elegir entre estilo y salud. Estas zapatillas combinan un diseño…" at bounding box center [853, 392] width 272 height 136
click at [705, 330] on icon "Editor contextual toolbar" at bounding box center [699, 327] width 16 height 16
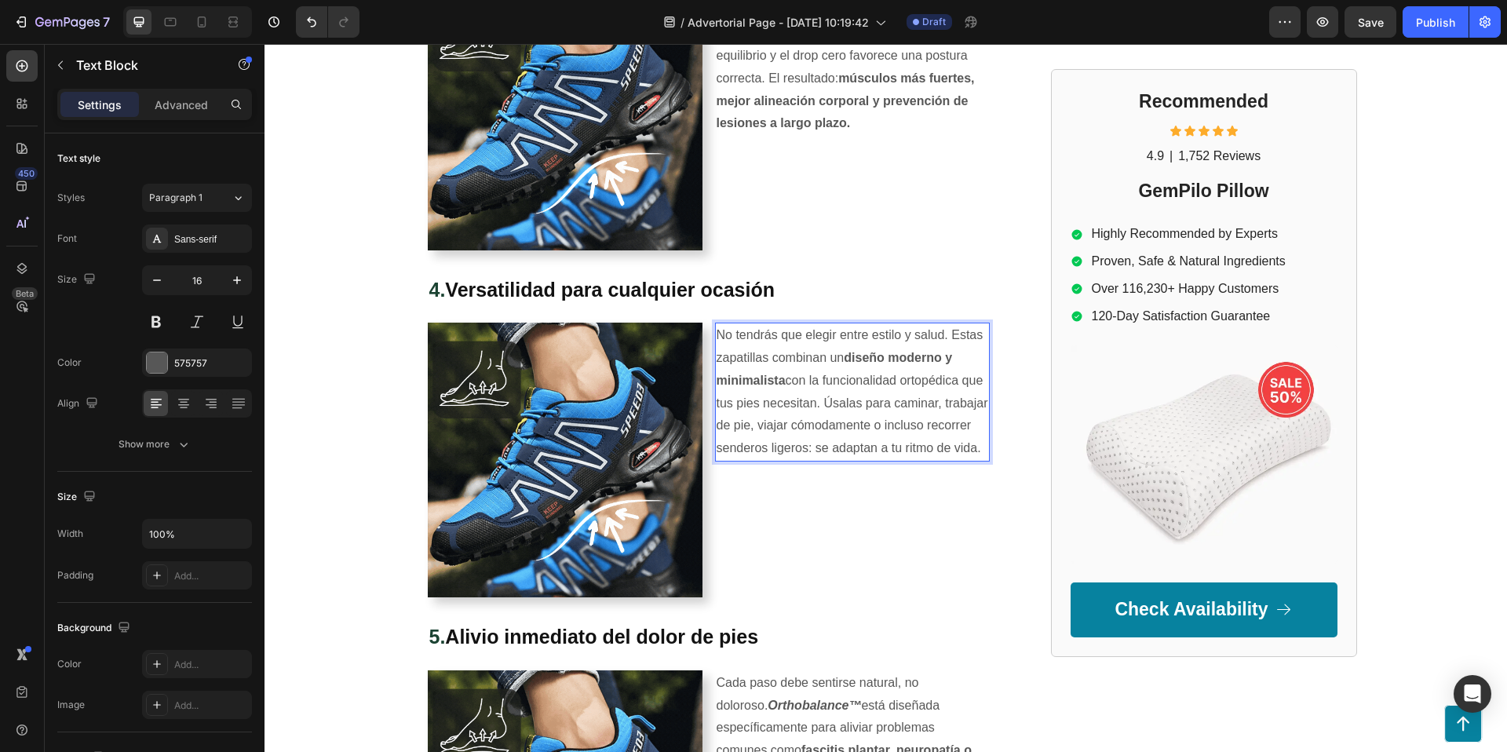
click at [973, 420] on p "No tendrás que elegir entre estilo y salud. Estas zapatillas combinan un diseño…" at bounding box center [853, 392] width 272 height 136
drag, startPoint x: 944, startPoint y: 403, endPoint x: 768, endPoint y: 450, distance: 182.0
click at [768, 450] on p "No tendrás que elegir entre estilo y salud. Estas zapatillas combinan un diseño…" at bounding box center [853, 392] width 272 height 136
click at [761, 445] on p "No tendrás que elegir entre estilo y salud. Estas zapatillas combinan un diseño…" at bounding box center [853, 392] width 272 height 136
drag, startPoint x: 947, startPoint y: 402, endPoint x: 765, endPoint y: 446, distance: 186.6
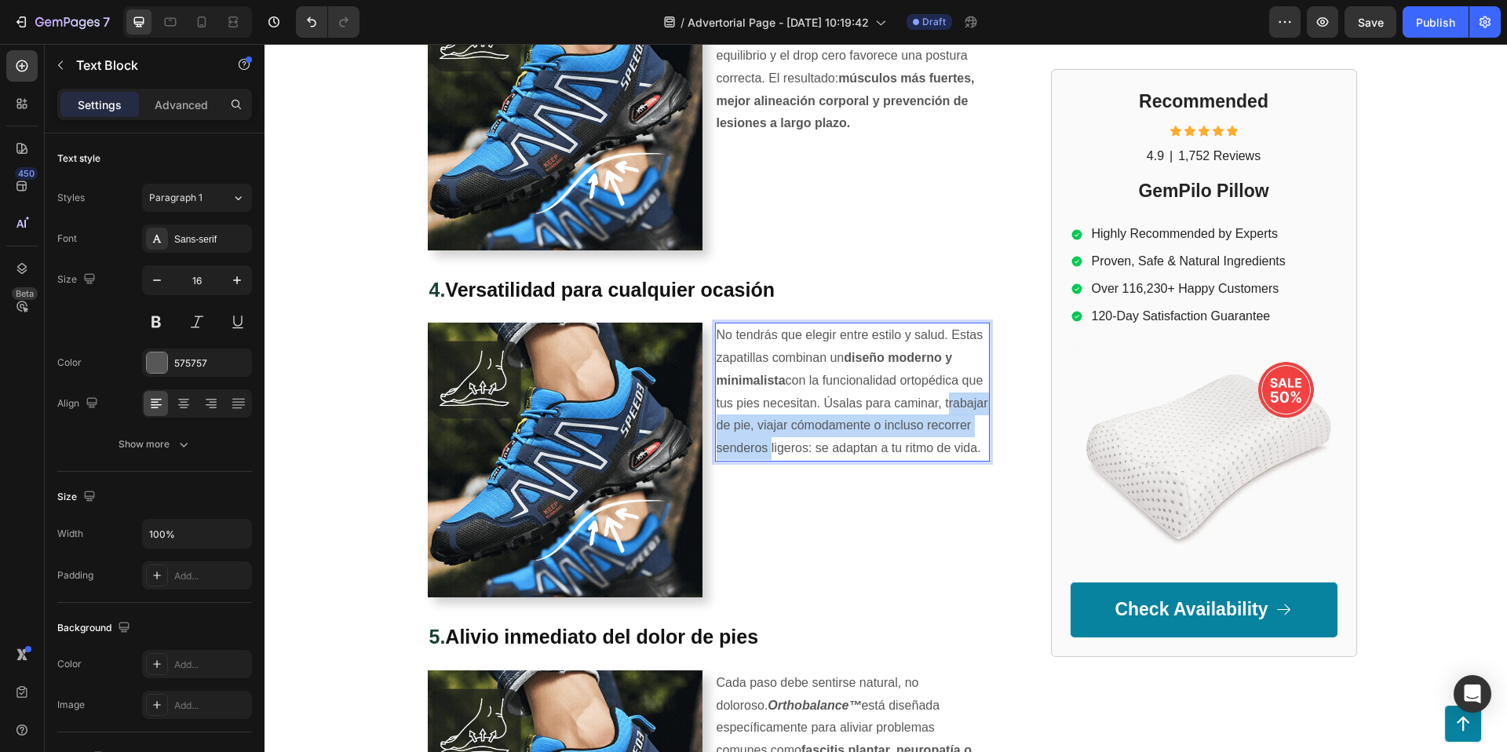
click at [766, 447] on p "No tendrás que elegir entre estilo y salud. Estas zapatillas combinan un diseño…" at bounding box center [853, 392] width 272 height 136
click at [762, 445] on p "No tendrás que elegir entre estilo y salud. Estas zapatillas combinan un diseño…" at bounding box center [853, 392] width 272 height 136
click at [769, 513] on div "No tendrás que elegir entre estilo y salud. Estas zapatillas combinan un diseño…" at bounding box center [852, 460] width 275 height 275
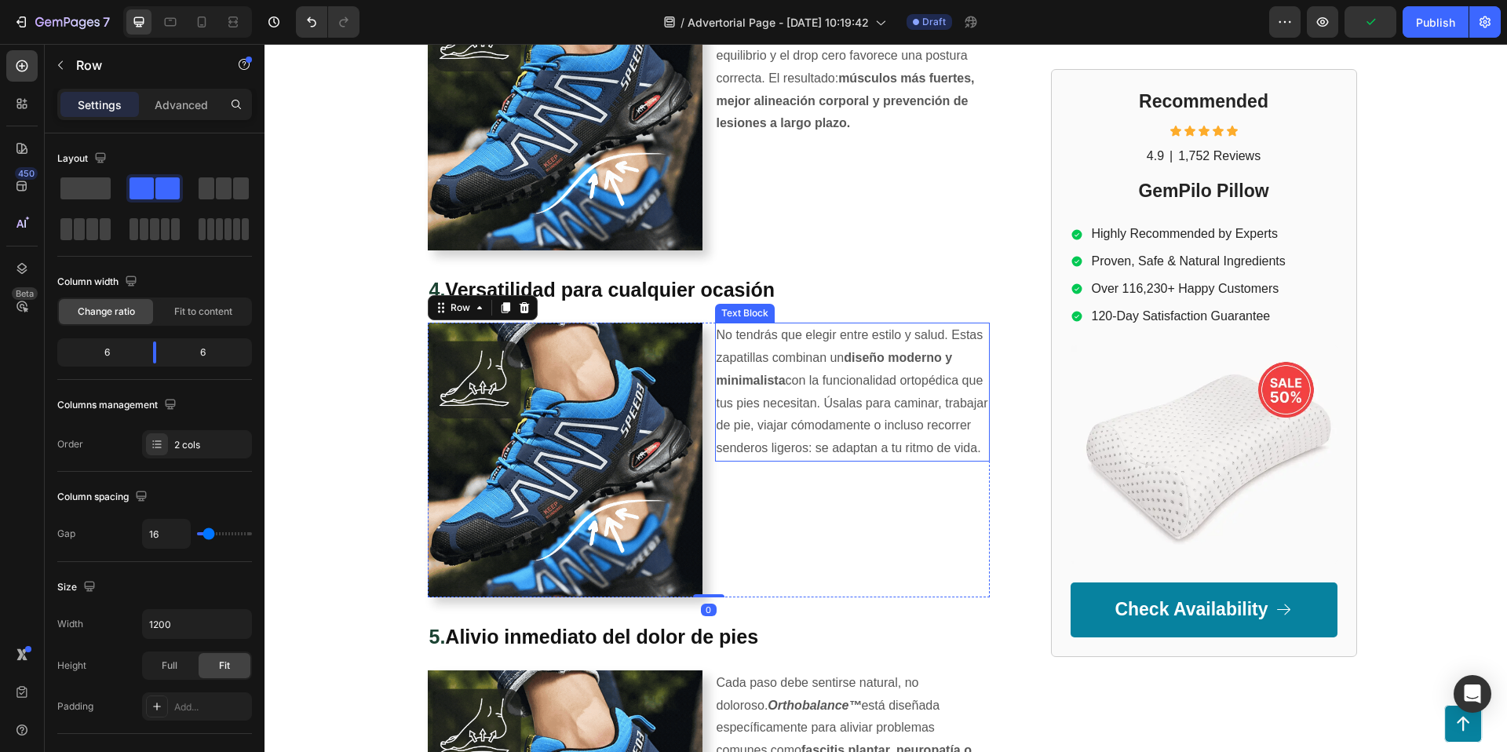
click at [913, 380] on p "No tendrás que elegir entre estilo y salud. Estas zapatillas combinan un diseño…" at bounding box center [853, 392] width 272 height 136
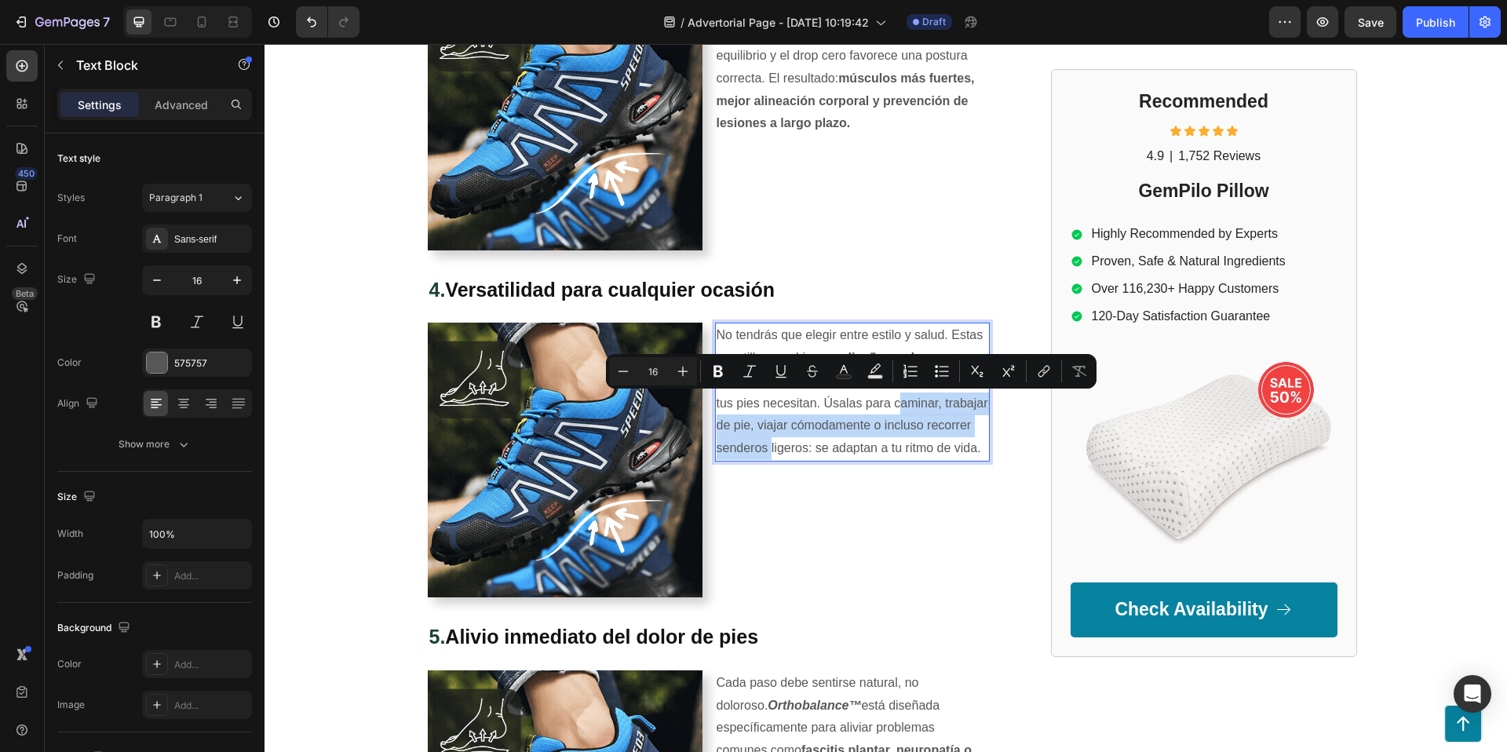
drag, startPoint x: 767, startPoint y: 449, endPoint x: 896, endPoint y: 409, distance: 134.8
click at [716, 369] on icon "Editor contextual toolbar" at bounding box center [718, 371] width 16 height 16
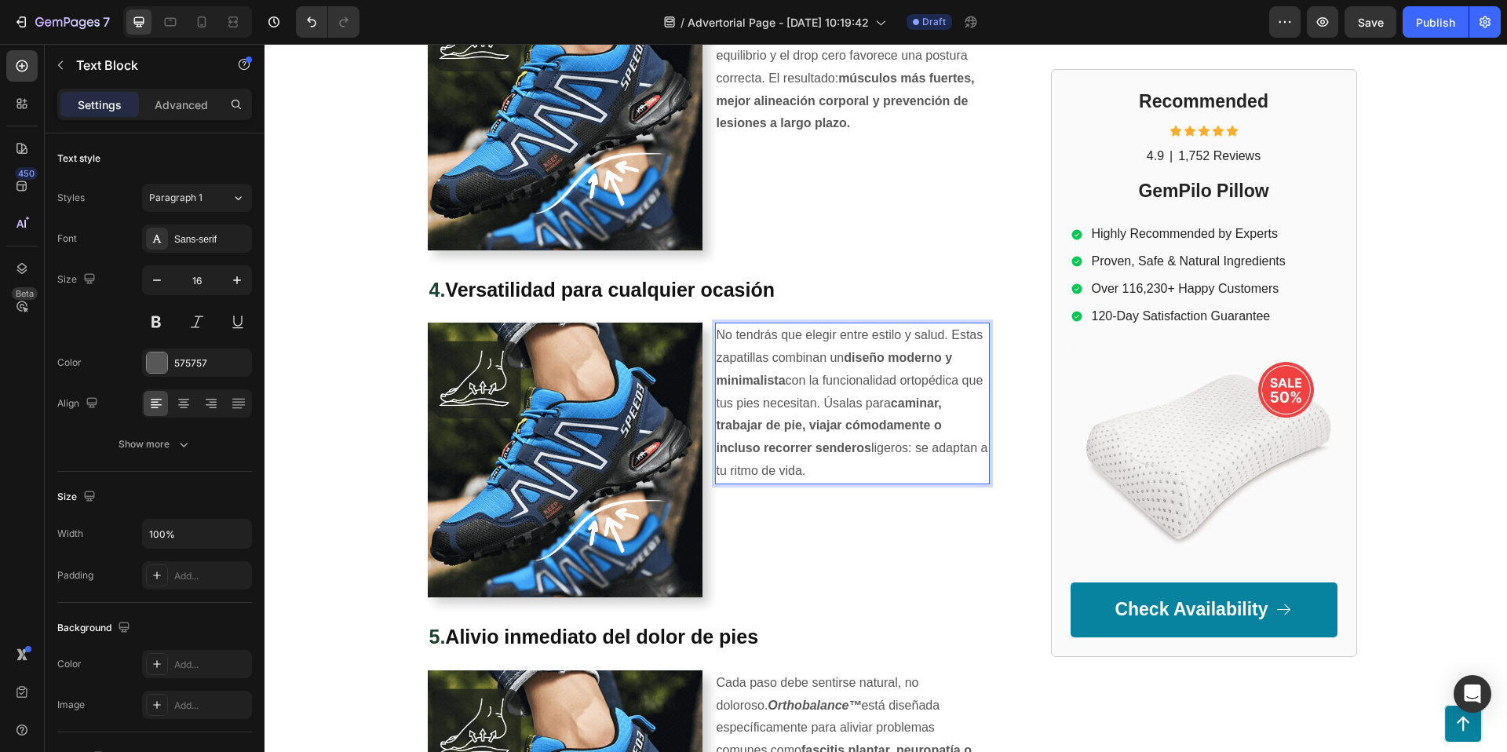
click at [873, 446] on p "No tendrás que elegir entre estilo y salud. Estas zapatillas combinan un diseño…" at bounding box center [853, 403] width 272 height 159
drag, startPoint x: 889, startPoint y: 447, endPoint x: 914, endPoint y: 447, distance: 25.1
click at [914, 447] on p "No tendrás que elegir entre estilo y salud. Estas zapatillas combinan un diseño…" at bounding box center [853, 403] width 272 height 159
click at [871, 448] on p "No tendrás que elegir entre estilo y salud. Estas zapatillas combinan un diseño…" at bounding box center [853, 403] width 272 height 159
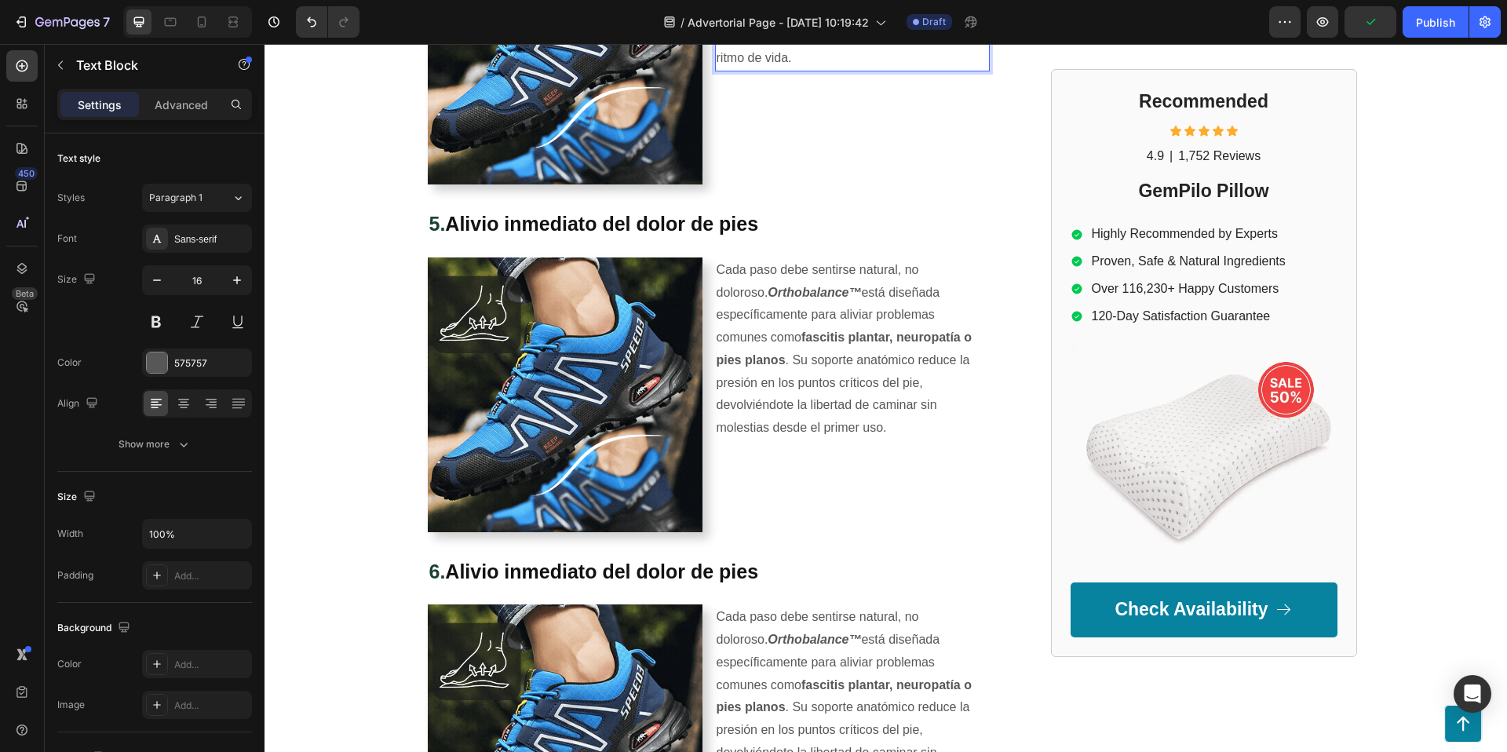
scroll to position [2081, 0]
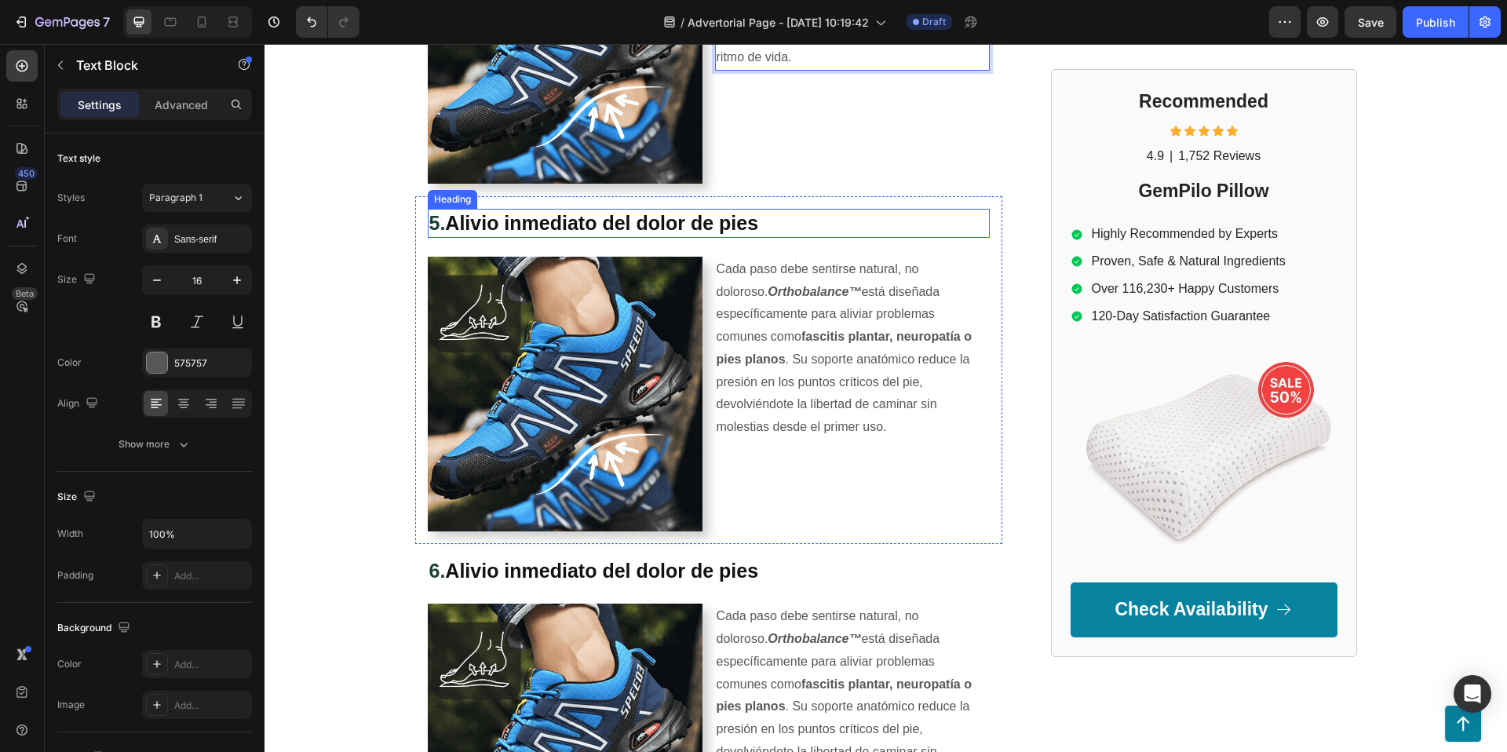
click at [652, 220] on strong "Alivio inmediato del dolor de pies" at bounding box center [601, 223] width 313 height 22
drag, startPoint x: 653, startPoint y: 220, endPoint x: 663, endPoint y: 220, distance: 10.2
click at [654, 220] on strong "Alivio inmediato del dolor de pies" at bounding box center [601, 223] width 313 height 22
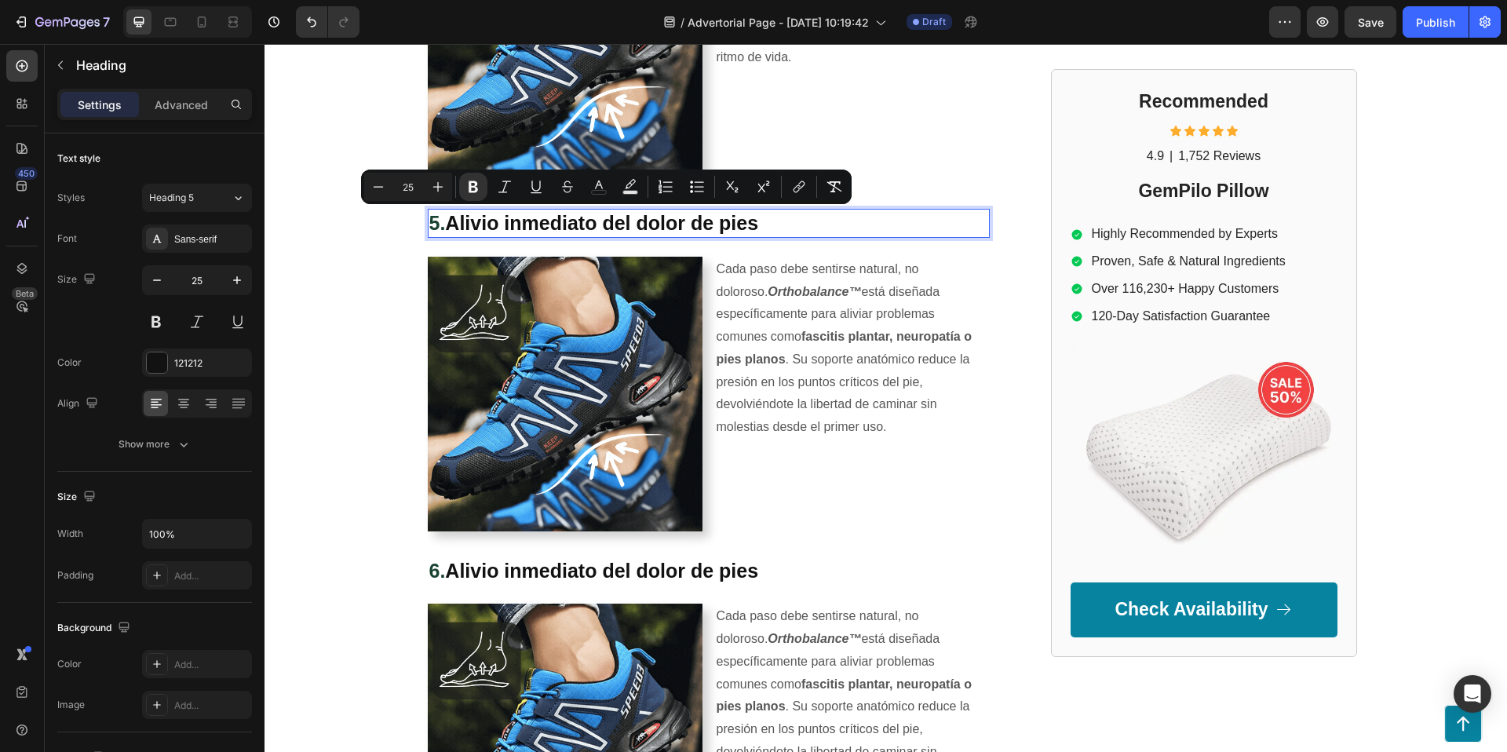
drag, startPoint x: 776, startPoint y: 217, endPoint x: 449, endPoint y: 216, distance: 326.5
click at [450, 216] on p "5. Alivio inmediato del dolor de pies" at bounding box center [708, 223] width 559 height 26
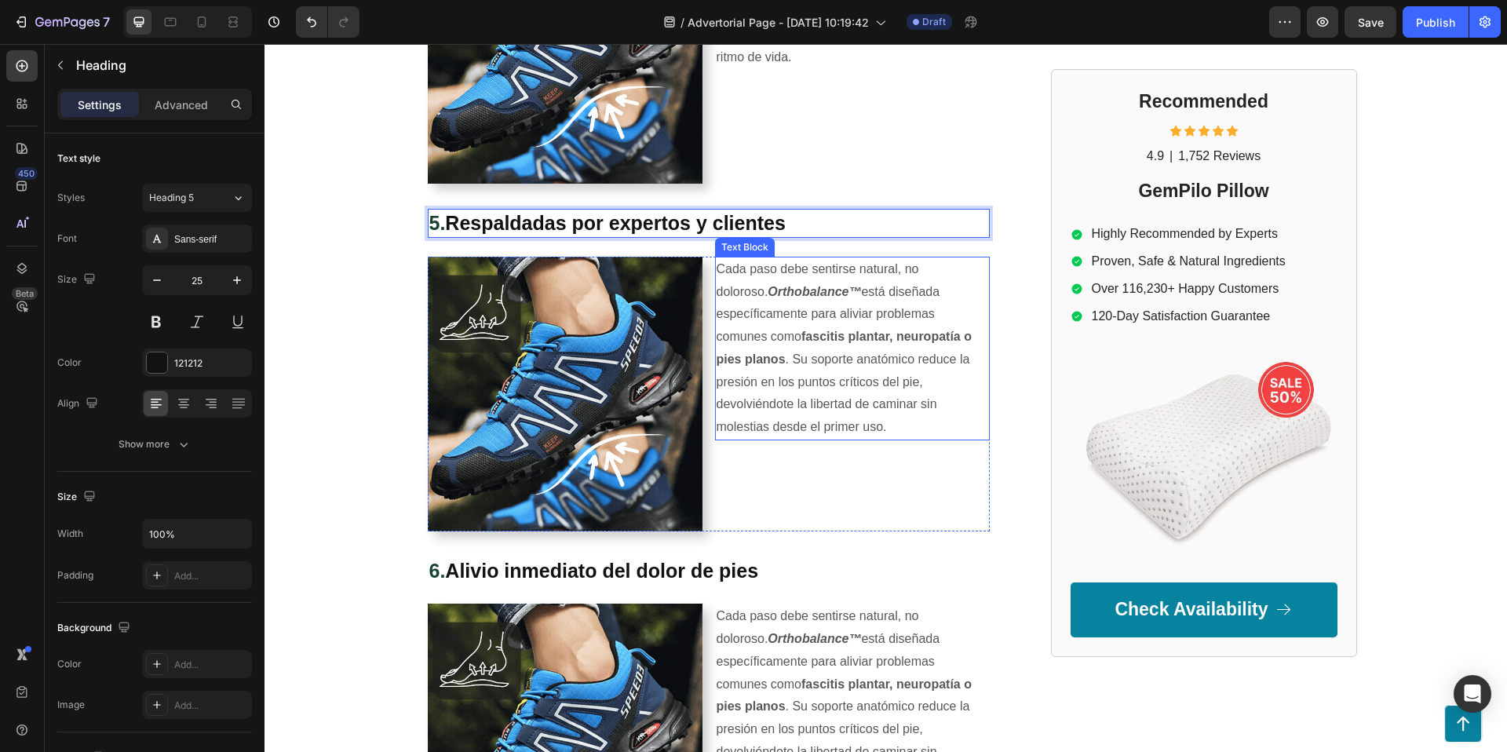
click at [785, 285] on strong "Orthobalance™" at bounding box center [814, 291] width 93 height 13
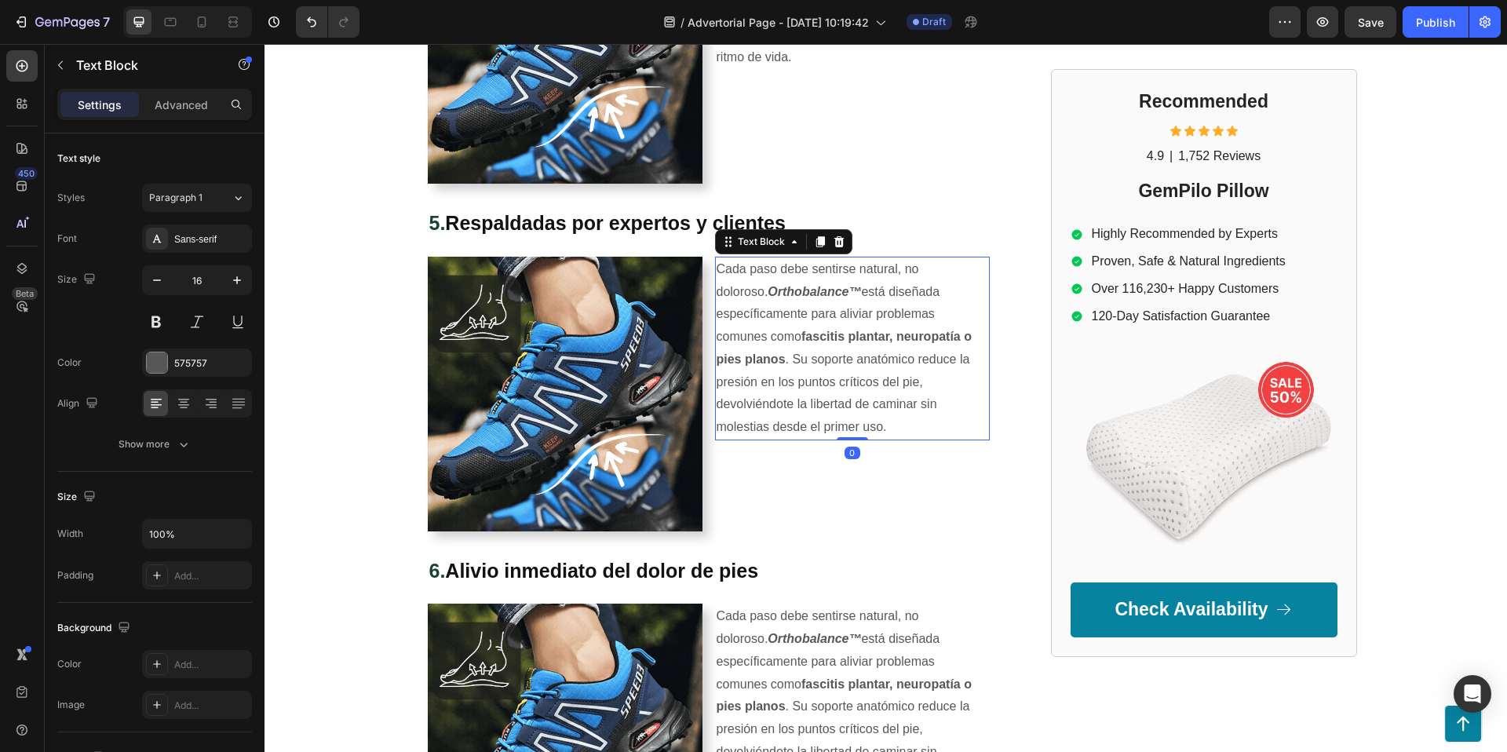
drag, startPoint x: 780, startPoint y: 287, endPoint x: 746, endPoint y: 284, distance: 33.9
click at [780, 287] on strong "Orthobalance™" at bounding box center [814, 291] width 93 height 13
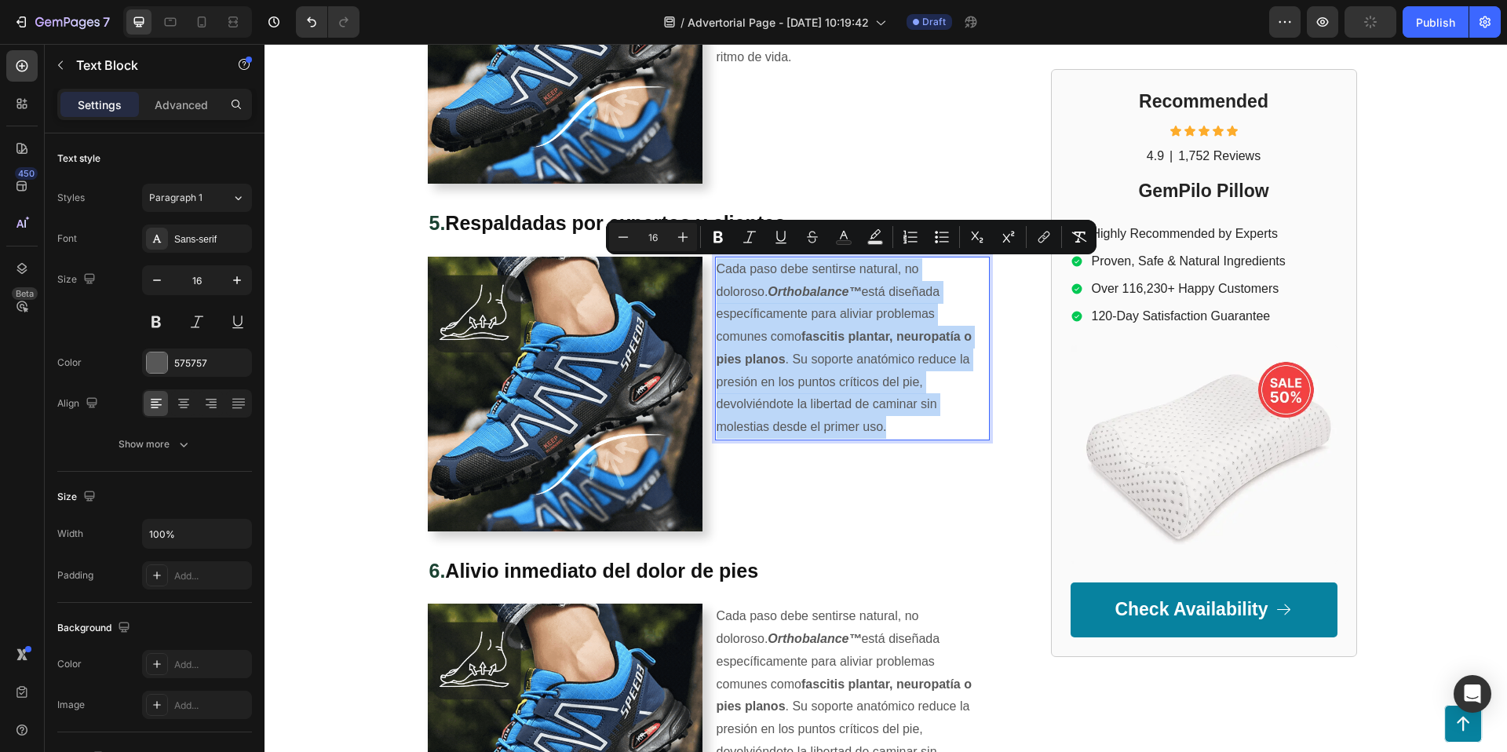
drag, startPoint x: 729, startPoint y: 268, endPoint x: 954, endPoint y: 398, distance: 259.9
click at [954, 398] on p "Cada paso debe sentirse natural, no doloroso. Orthobalance™ está diseñada espec…" at bounding box center [853, 348] width 272 height 181
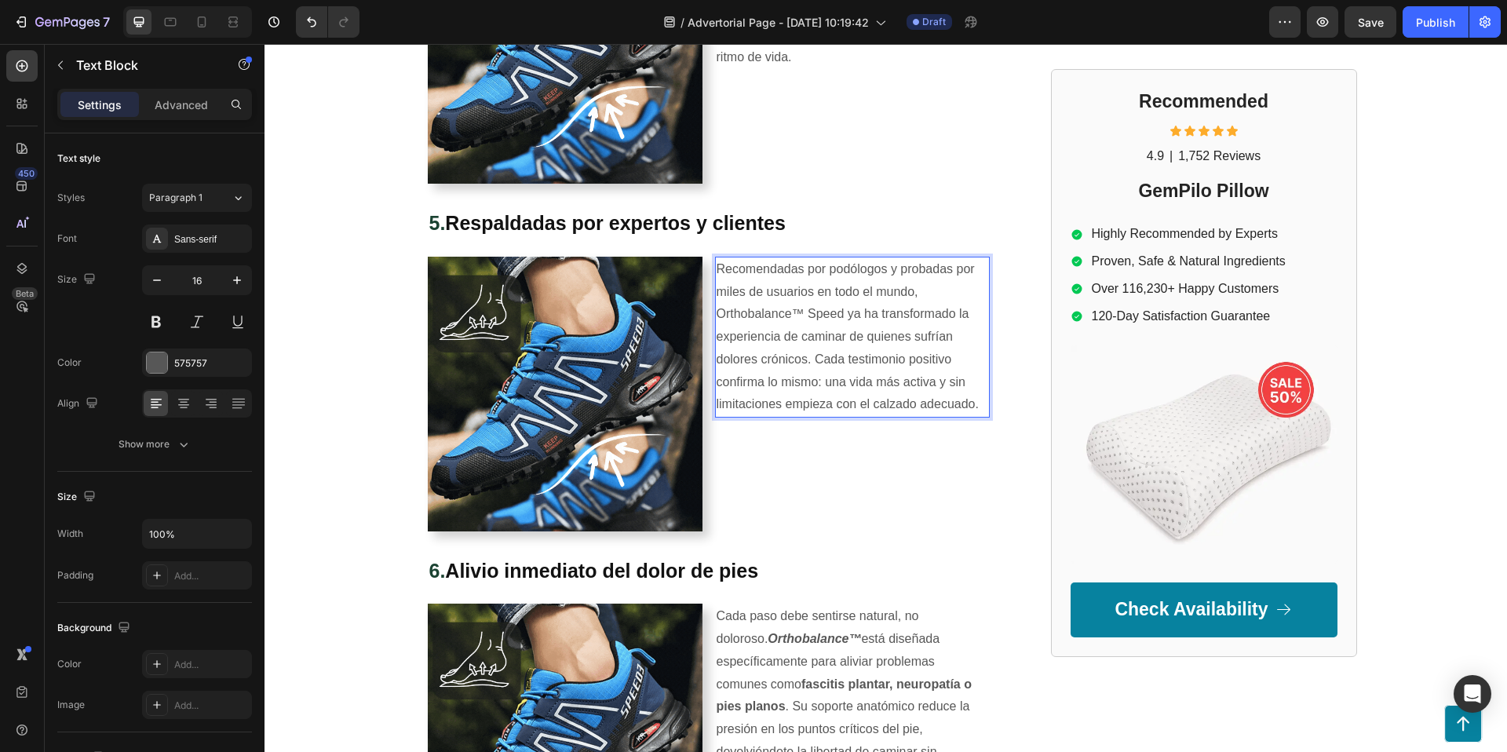
click at [811, 314] on p "Recomendadas por podólogos y probadas por miles de usuarios en todo el mundo, O…" at bounding box center [853, 337] width 272 height 159
drag, startPoint x: 839, startPoint y: 295, endPoint x: 847, endPoint y: 289, distance: 10.1
click at [839, 295] on p "Recomendadas por podólogos y probadas por miles de usuarios en todo el mundo, O…" at bounding box center [853, 337] width 272 height 159
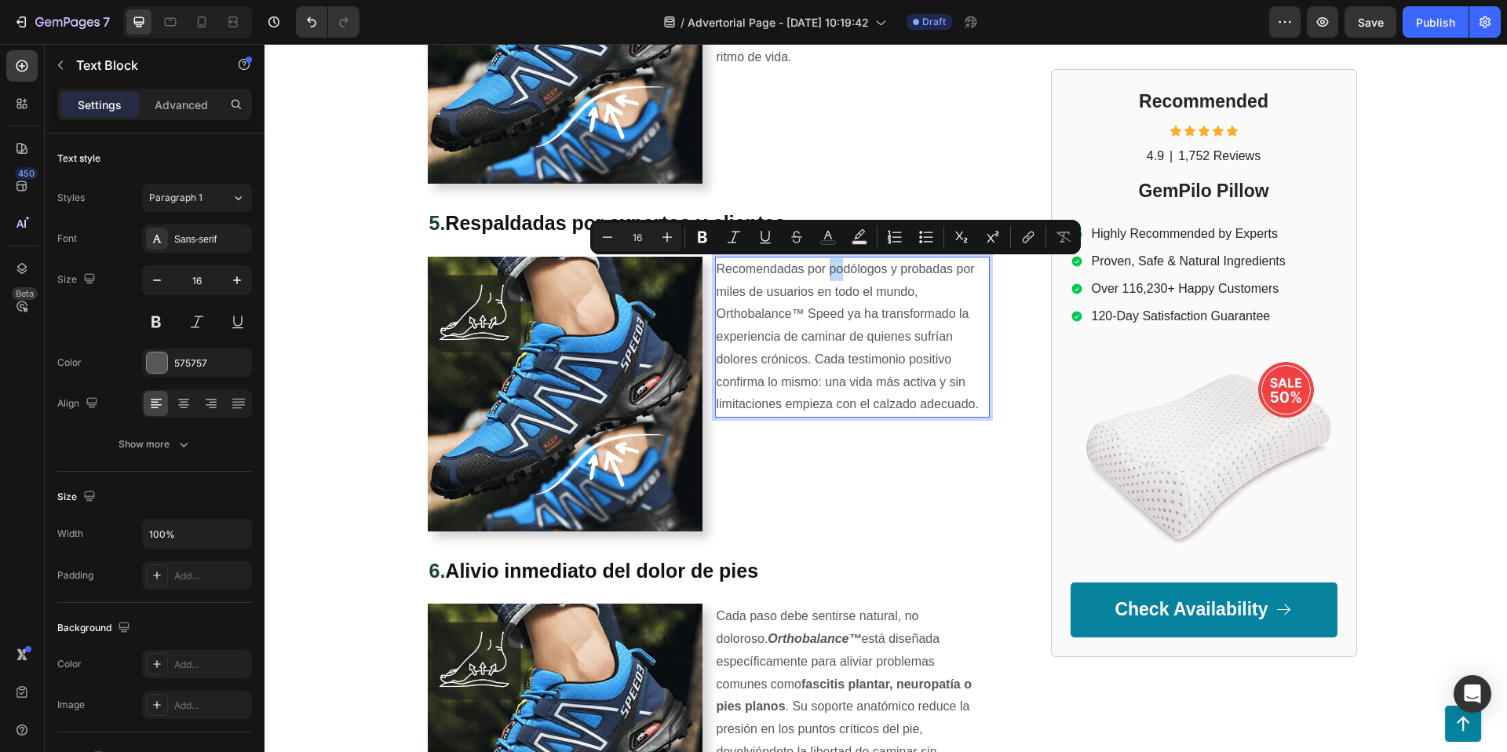
drag, startPoint x: 838, startPoint y: 269, endPoint x: 823, endPoint y: 269, distance: 14.1
click at [838, 269] on p "Recomendadas por podólogos y probadas por miles de usuarios en todo el mundo, O…" at bounding box center [853, 337] width 272 height 159
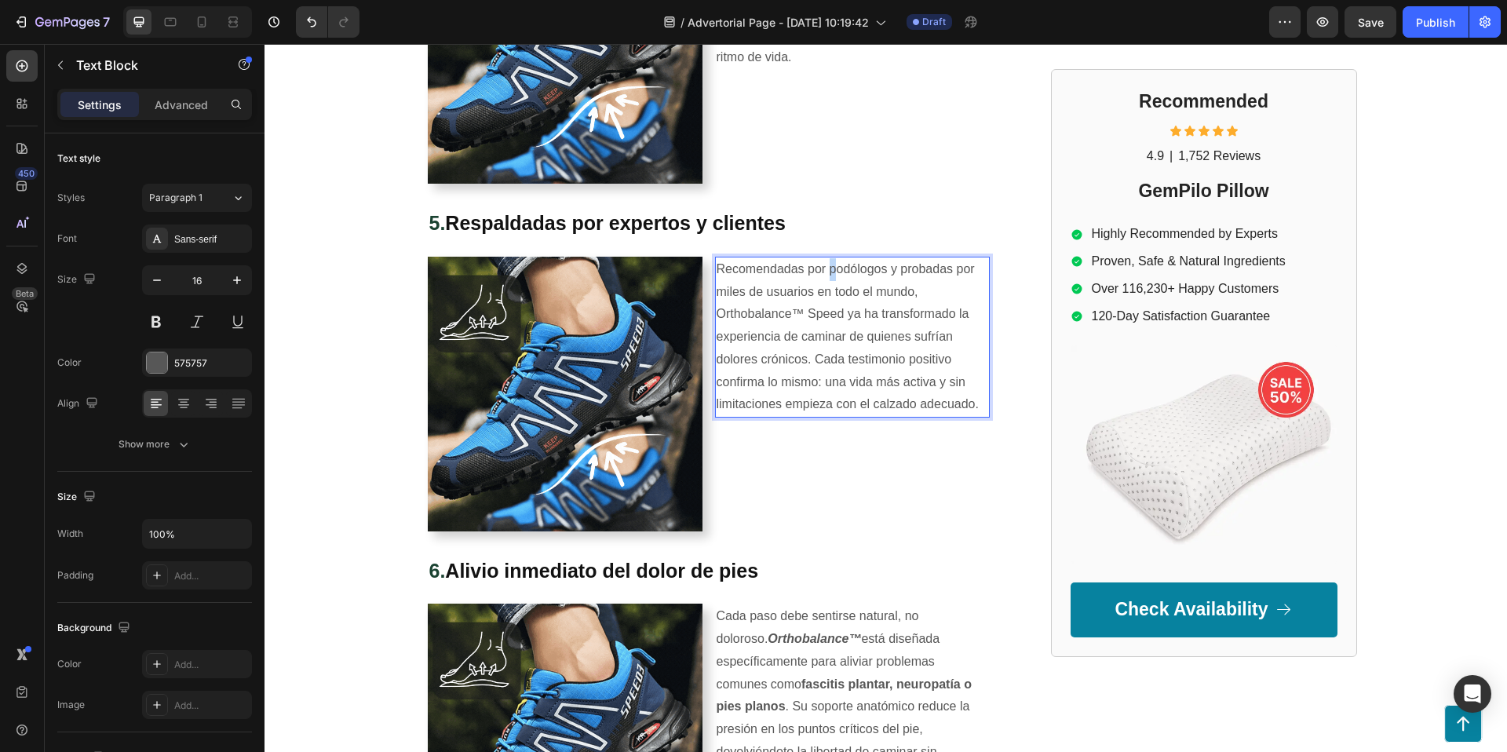
click at [822, 269] on p "Recomendadas por podólogos y probadas por miles de usuarios en todo el mundo, O…" at bounding box center [853, 337] width 272 height 159
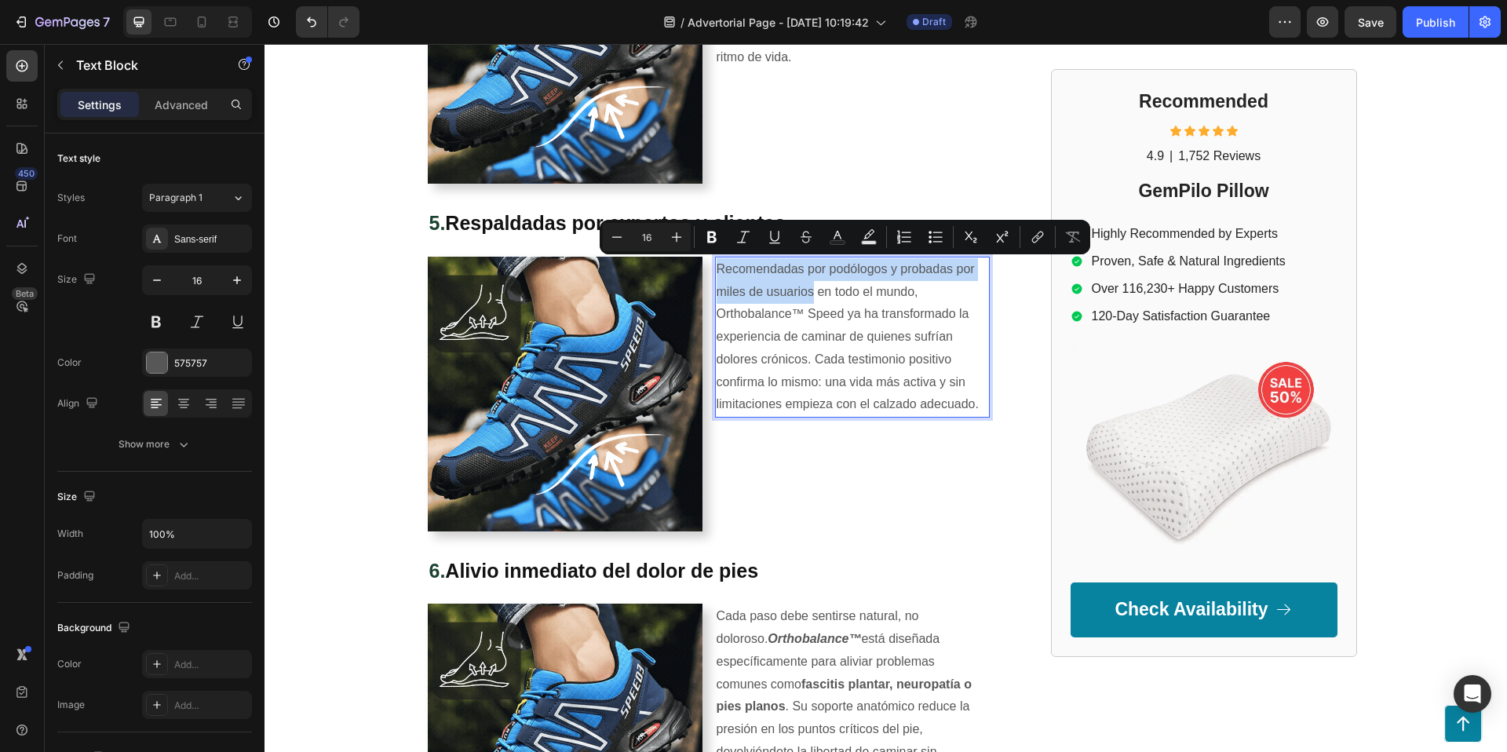
drag, startPoint x: 718, startPoint y: 266, endPoint x: 814, endPoint y: 290, distance: 98.6
click at [814, 290] on p "Recomendadas por podólogos y probadas por miles de usuarios en todo el mundo, O…" at bounding box center [853, 337] width 272 height 159
click at [717, 236] on icon "Editor contextual toolbar" at bounding box center [712, 237] width 16 height 16
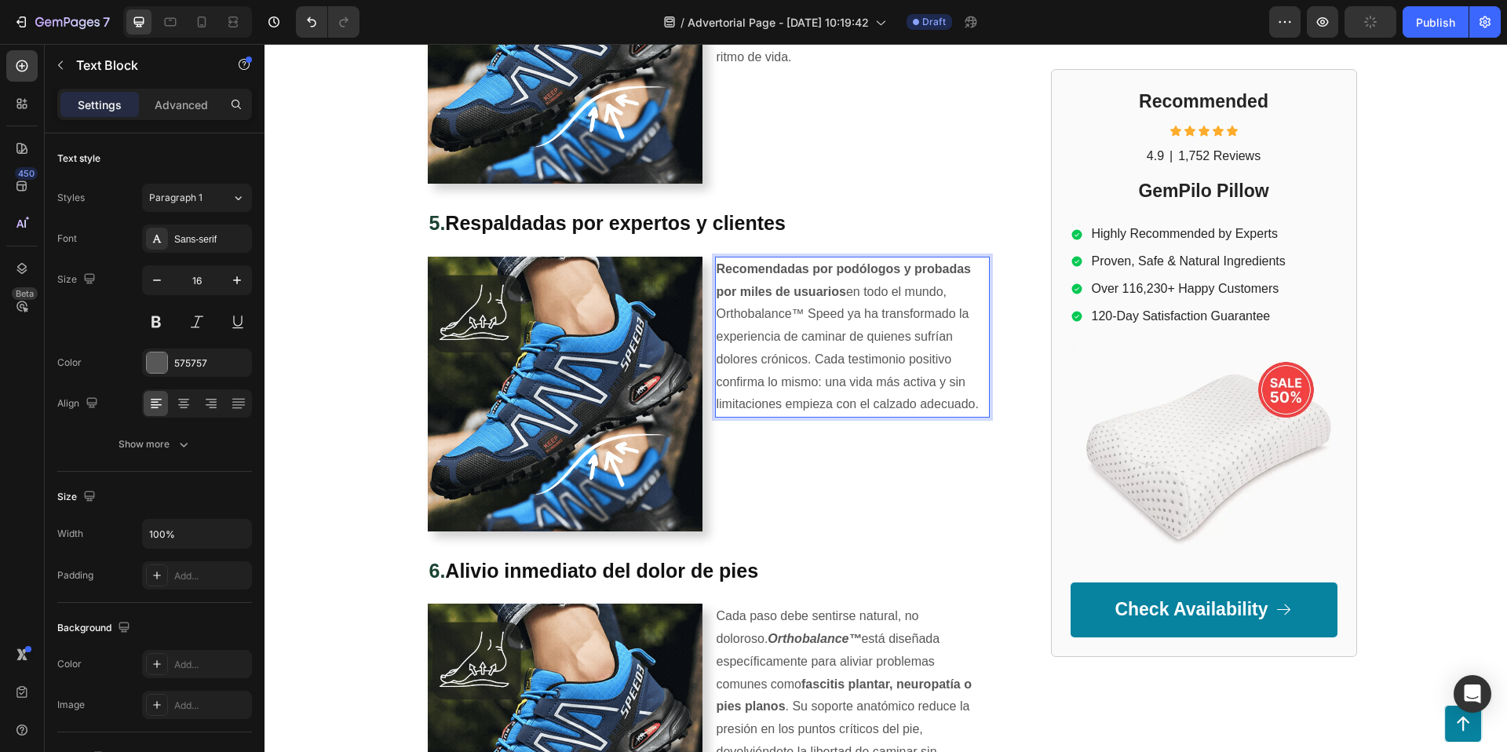
click at [808, 309] on p "Recomendadas por podólogos y probadas por miles de usuarios en todo el mundo, O…" at bounding box center [853, 337] width 272 height 159
drag, startPoint x: 809, startPoint y: 310, endPoint x: 845, endPoint y: 313, distance: 35.5
click at [845, 313] on p "Recomendadas por podólogos y probadas por miles de usuarios en todo el mundo, O…" at bounding box center [853, 337] width 272 height 159
drag, startPoint x: 801, startPoint y: 314, endPoint x: 718, endPoint y: 314, distance: 82.4
click at [718, 314] on p "Recomendadas por podólogos y probadas por miles de usuarios en todo el mundo, O…" at bounding box center [853, 337] width 272 height 159
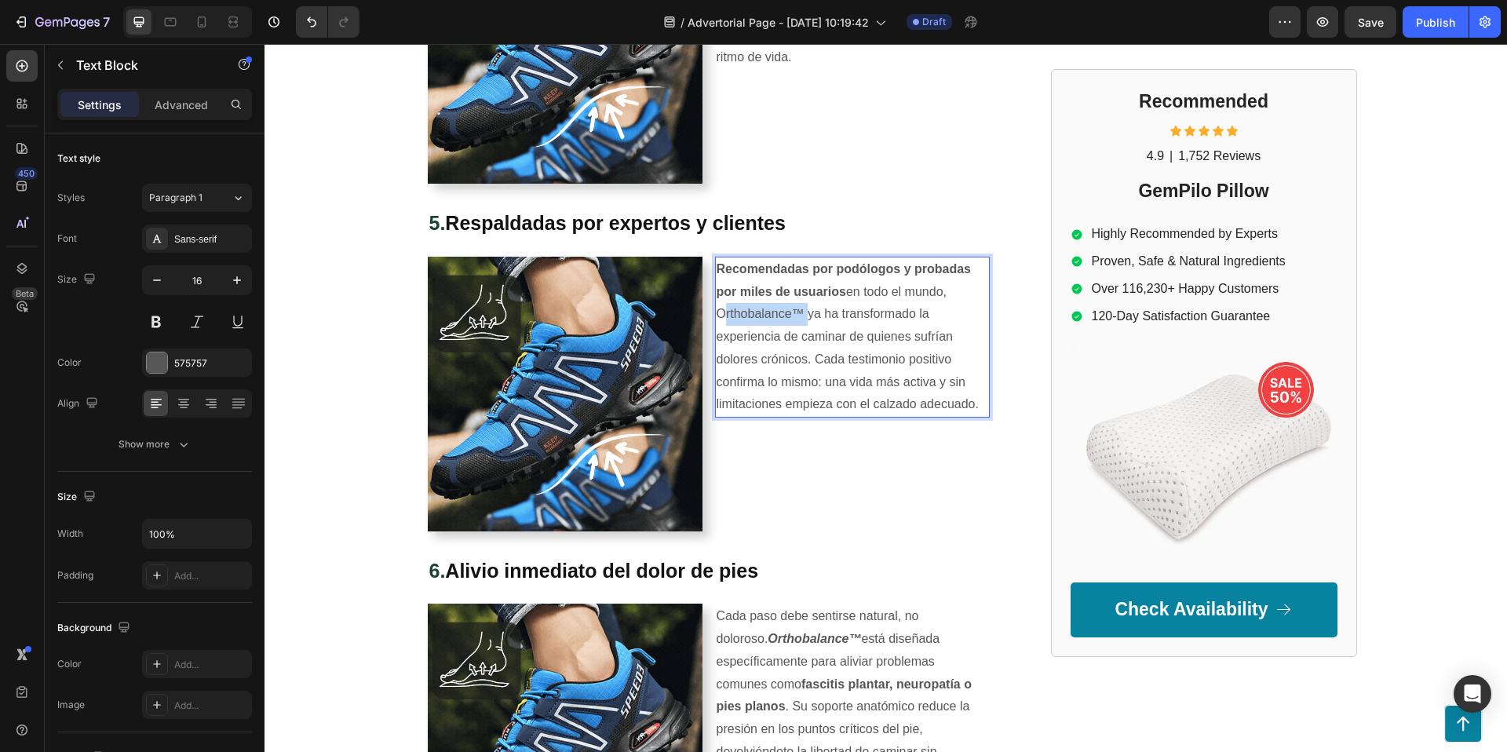
click at [740, 308] on p "Recomendadas por podólogos y probadas por miles de usuarios en todo el mundo, O…" at bounding box center [853, 337] width 272 height 159
drag, startPoint x: 804, startPoint y: 316, endPoint x: 718, endPoint y: 315, distance: 85.6
click at [718, 315] on p "Recomendadas por podólogos y probadas por miles de usuarios en todo el mundo, O…" at bounding box center [853, 337] width 272 height 159
click at [765, 316] on p "Recomendadas por podólogos y probadas por miles de usuarios en todo el mundo, O…" at bounding box center [853, 337] width 272 height 159
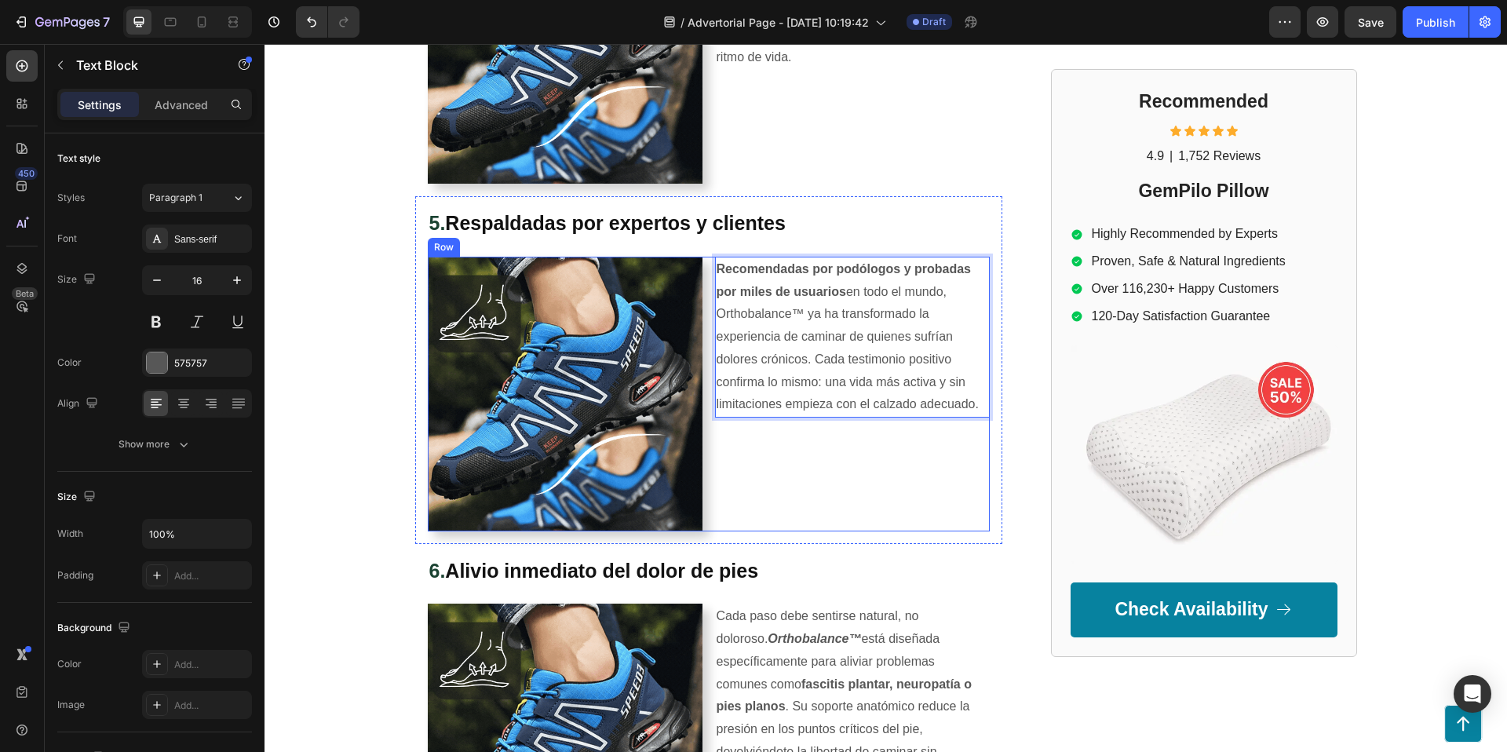
click at [812, 523] on div "Recomendadas por podólogos y probadas por miles de usuarios en todo el mundo, O…" at bounding box center [852, 394] width 275 height 275
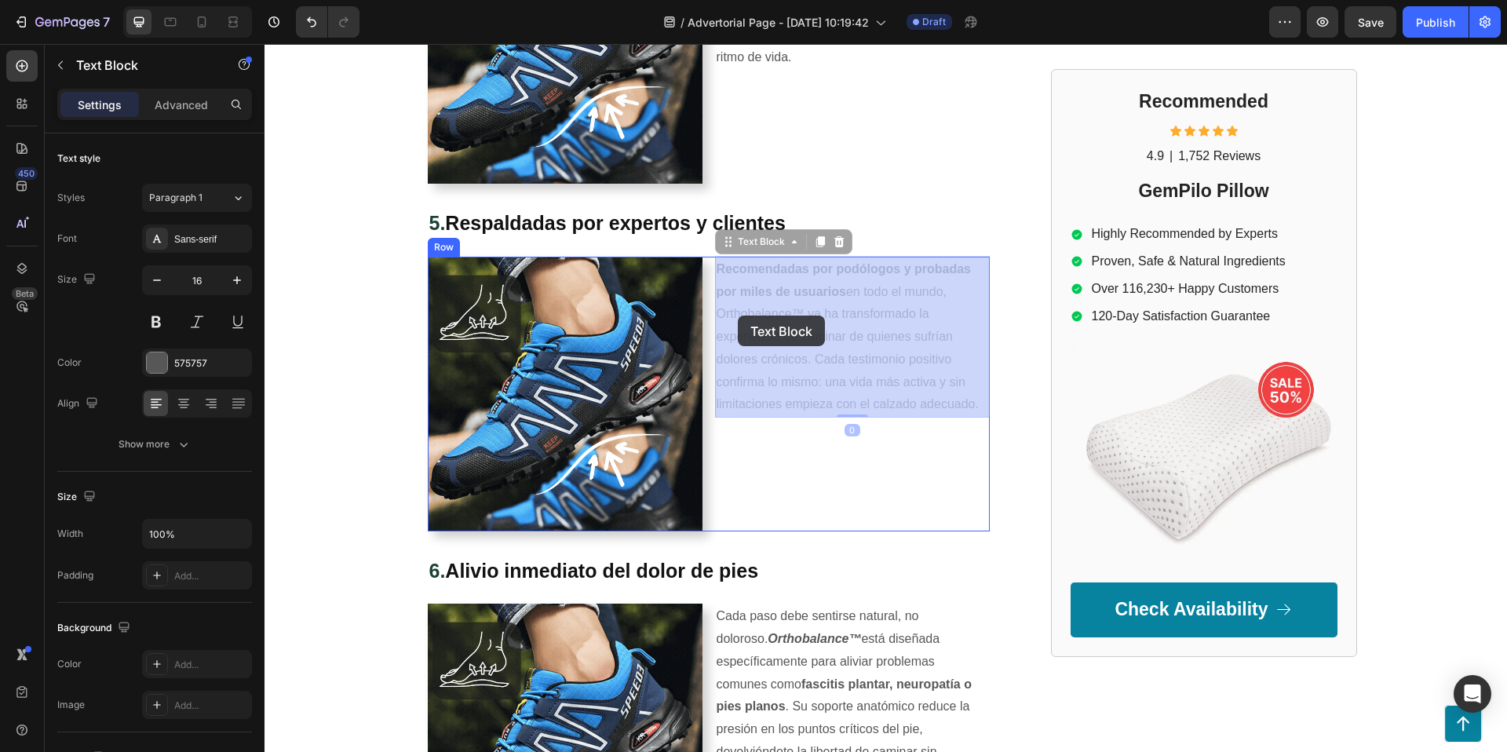
drag, startPoint x: 719, startPoint y: 315, endPoint x: 738, endPoint y: 316, distance: 18.9
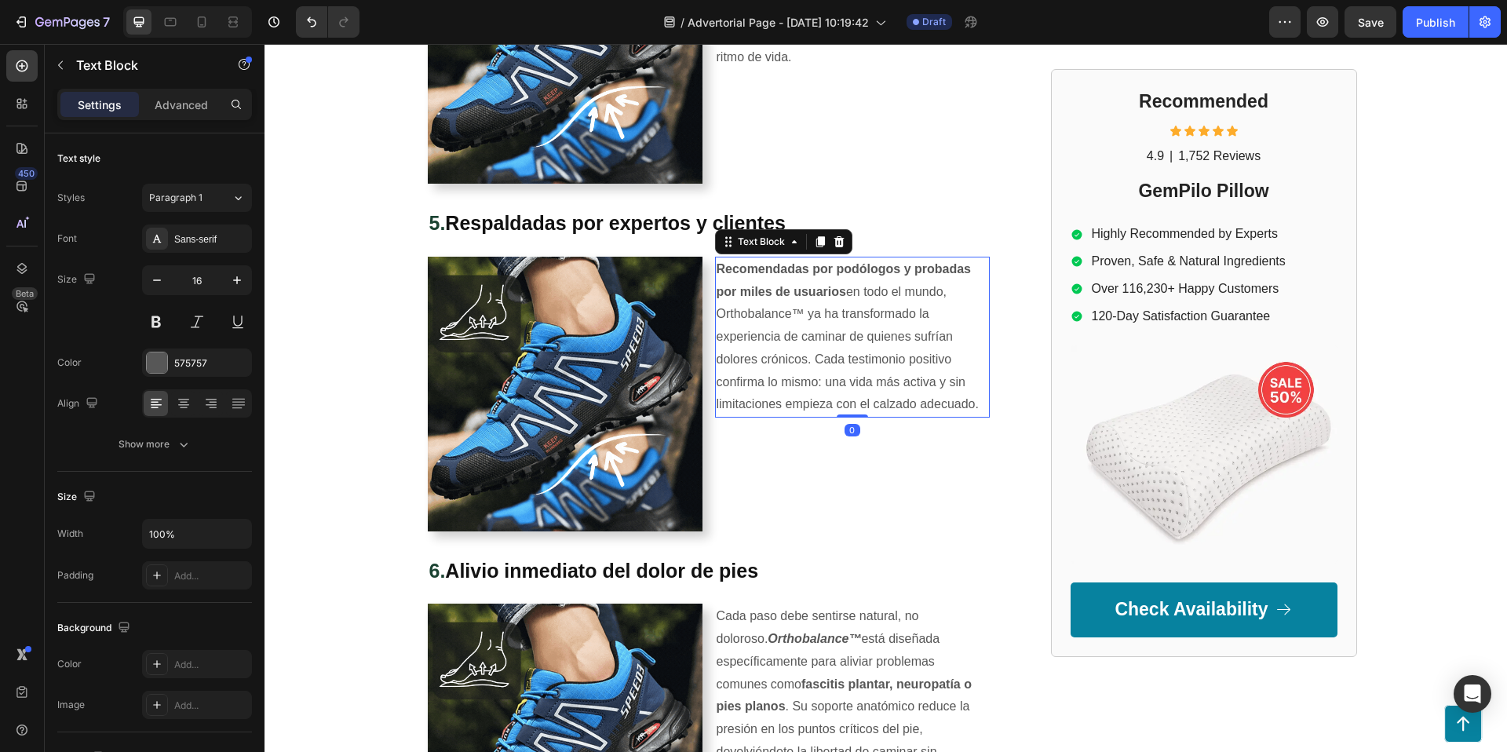
drag, startPoint x: 750, startPoint y: 315, endPoint x: 732, endPoint y: 313, distance: 17.3
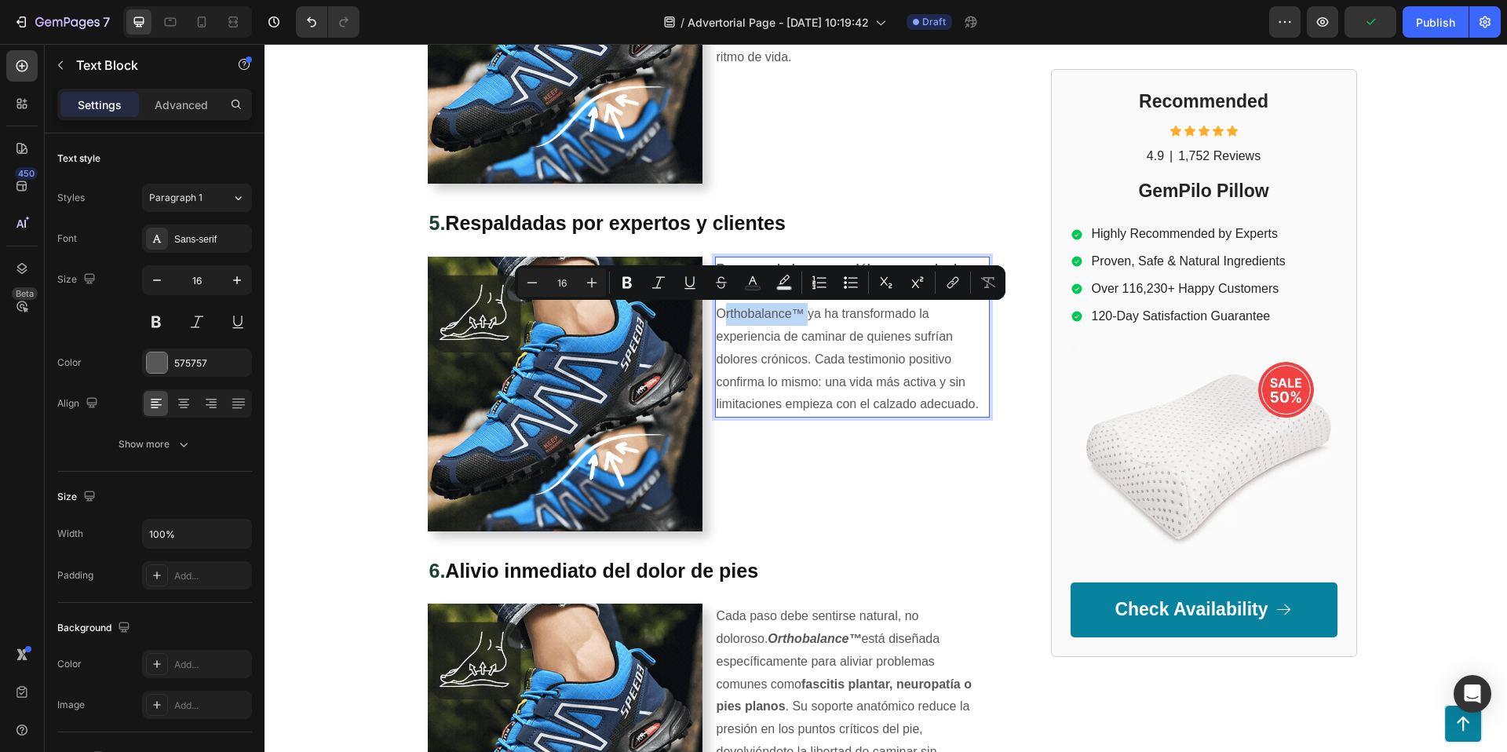
drag, startPoint x: 718, startPoint y: 312, endPoint x: 800, endPoint y: 312, distance: 81.6
click at [800, 312] on p "Recomendadas por podólogos y probadas por miles de usuarios en todo el mundo, O…" at bounding box center [853, 337] width 272 height 159
click at [628, 282] on icon "Editor contextual toolbar" at bounding box center [626, 283] width 9 height 12
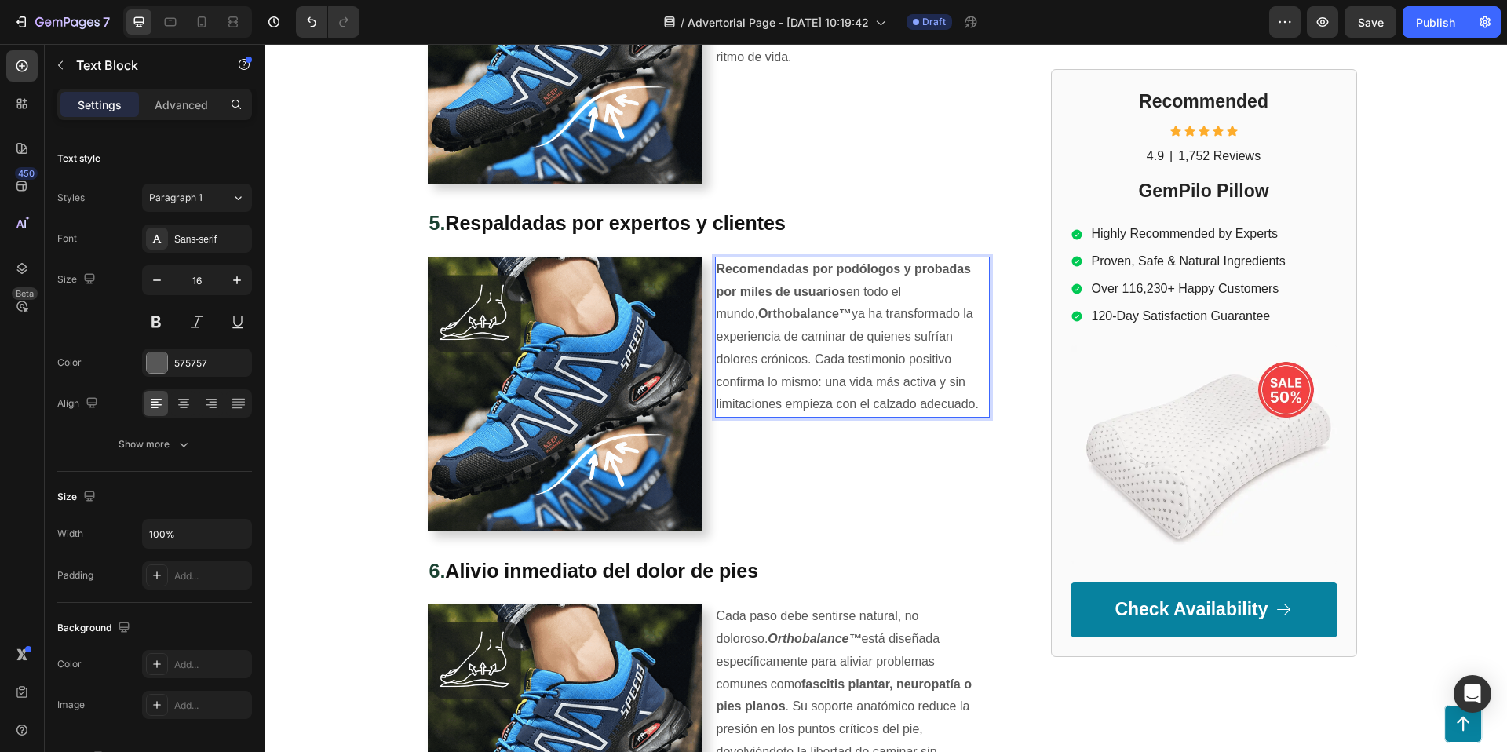
click at [801, 312] on strong "Orthobalance™" at bounding box center [804, 313] width 93 height 13
drag, startPoint x: 787, startPoint y: 312, endPoint x: 721, endPoint y: 313, distance: 66.7
click at [721, 313] on p "Recomendadas por podólogos y probadas por miles de usuarios en todo el mundo, O…" at bounding box center [853, 337] width 272 height 159
click at [834, 480] on div "Recomendadas por podólogos y probadas por miles de usuarios en todo el mundo, O…" at bounding box center [852, 394] width 275 height 275
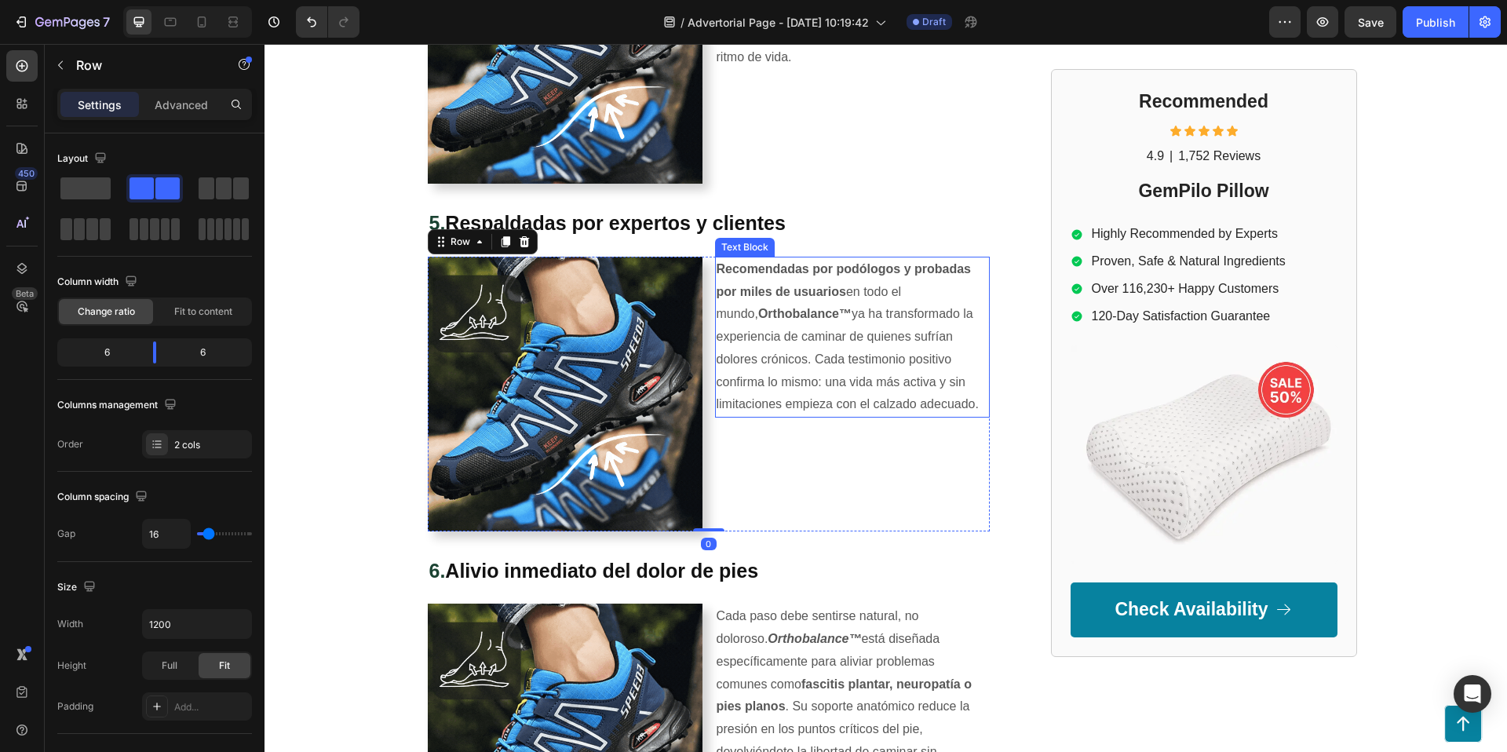
click at [807, 312] on strong "Orthobalance™" at bounding box center [804, 313] width 93 height 13
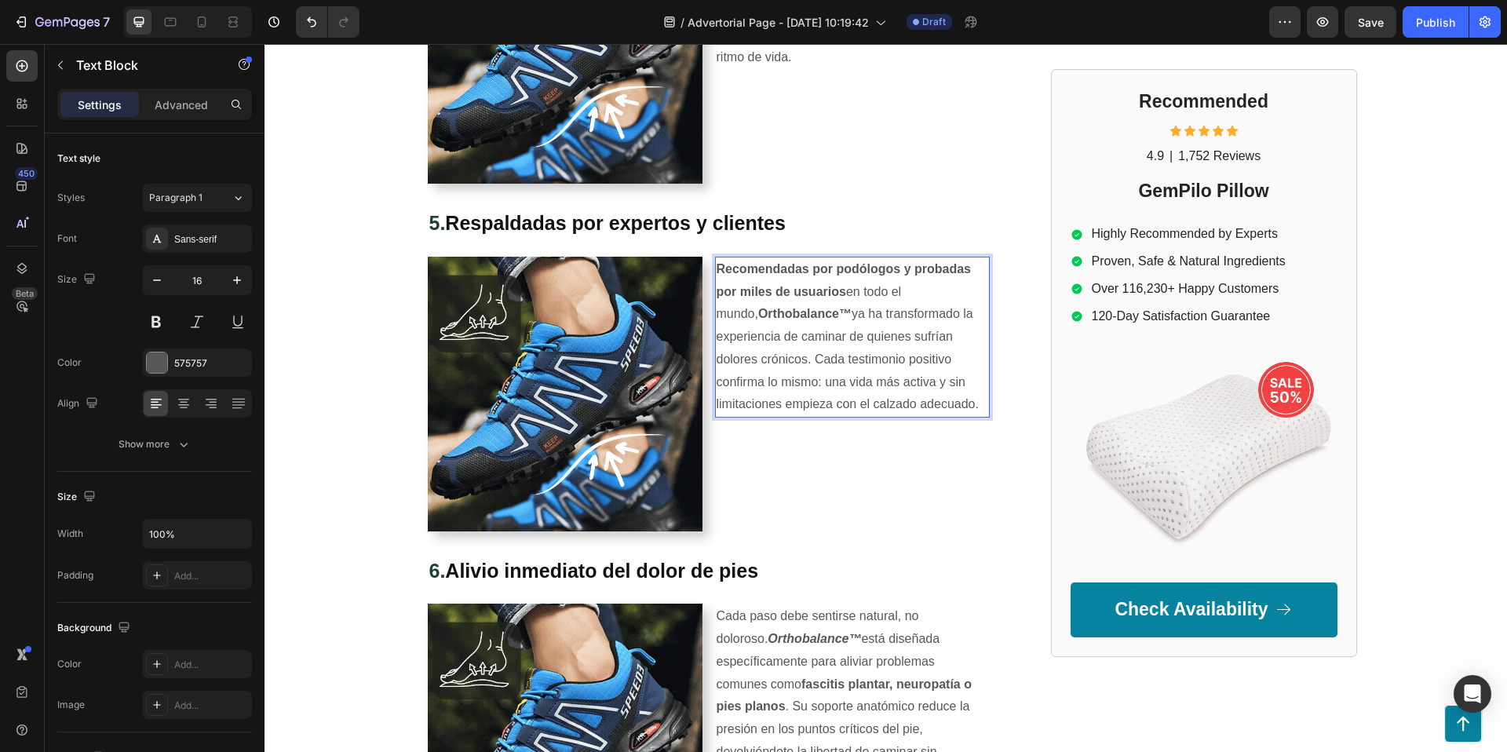
drag, startPoint x: 806, startPoint y: 312, endPoint x: 777, endPoint y: 314, distance: 29.1
drag, startPoint x: 810, startPoint y: 312, endPoint x: 718, endPoint y: 317, distance: 92.0
click at [718, 317] on p "Recomendadas por podólogos y probadas por miles de usuarios en todo el mundo, O…" at bounding box center [853, 337] width 272 height 159
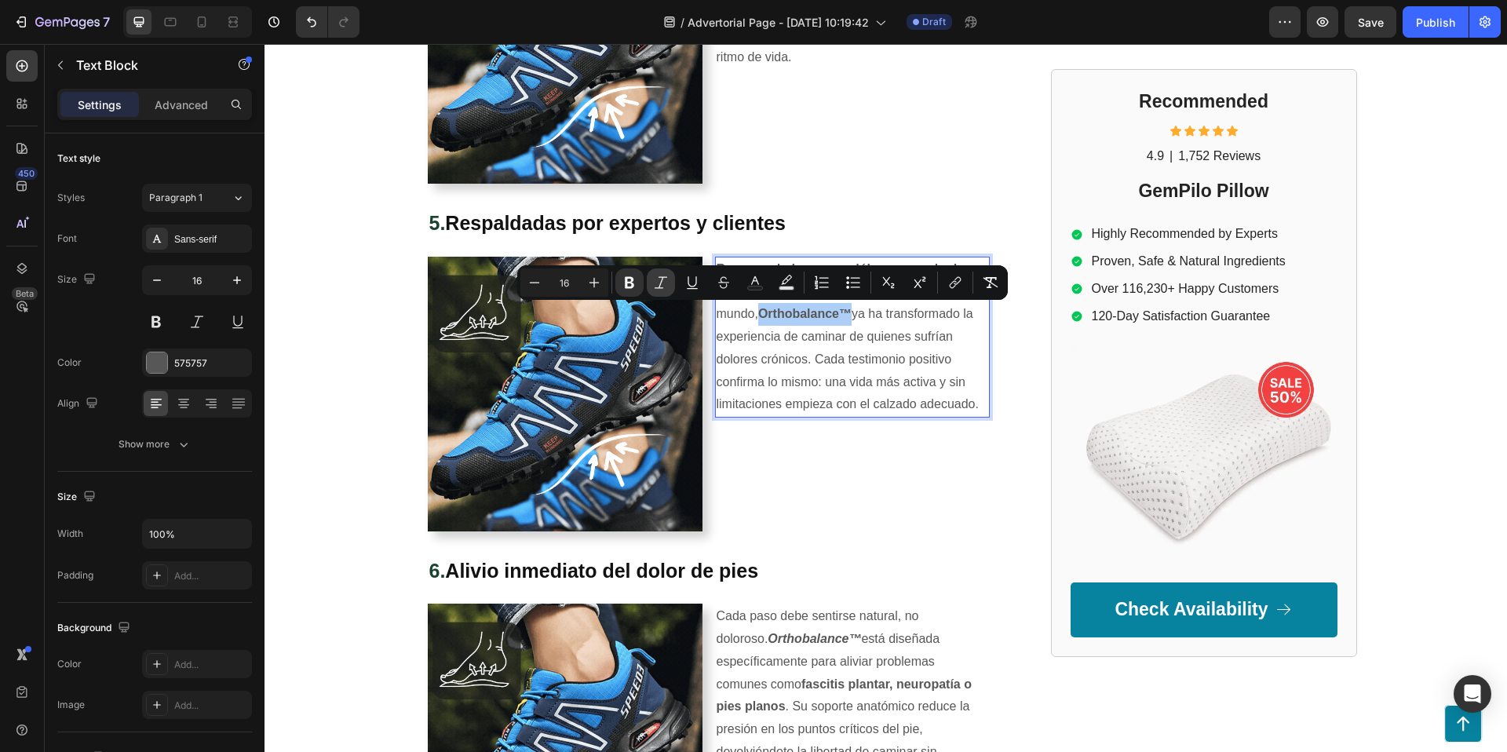
click at [659, 283] on icon "Editor contextual toolbar" at bounding box center [661, 283] width 16 height 16
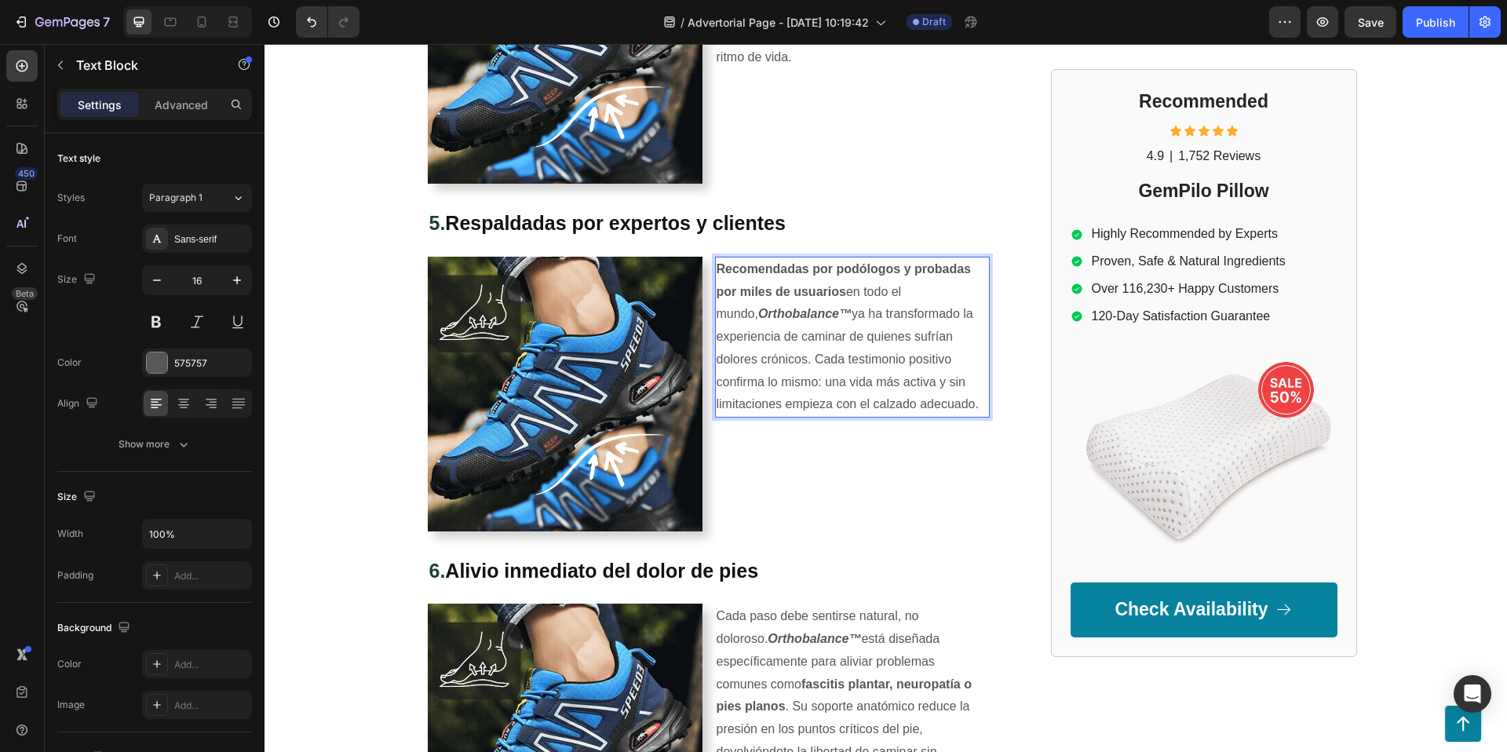
click at [942, 398] on p "Recomendadas por podólogos y probadas por miles de usuarios en todo el mundo, O…" at bounding box center [853, 337] width 272 height 159
click at [917, 390] on p "Recomendadas por podólogos y probadas por miles de usuarios en todo el mundo, O…" at bounding box center [853, 337] width 272 height 159
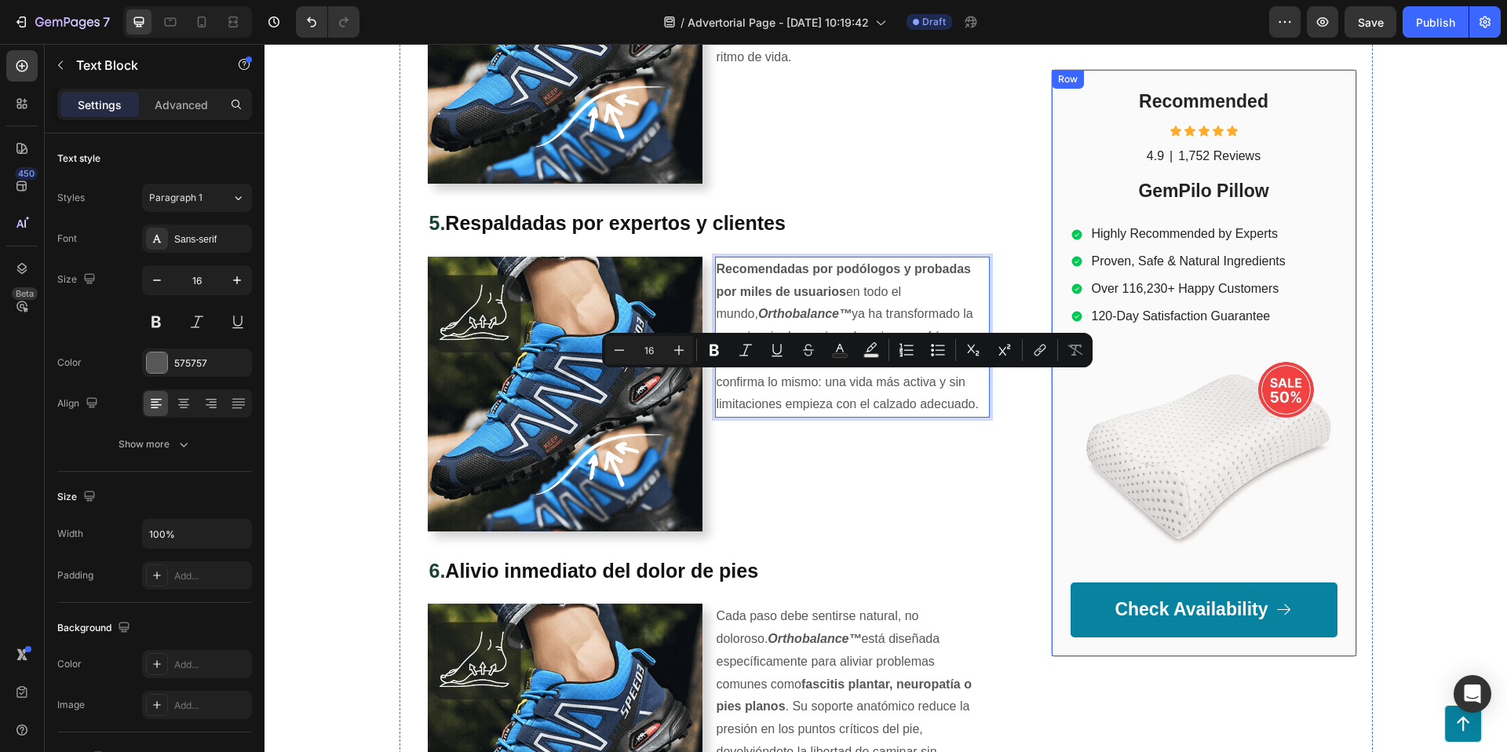
drag, startPoint x: 827, startPoint y: 381, endPoint x: 1056, endPoint y: 427, distance: 233.1
drag, startPoint x: 710, startPoint y: 345, endPoint x: 841, endPoint y: 366, distance: 131.9
click at [714, 345] on icon "Editor contextual toolbar" at bounding box center [714, 351] width 9 height 12
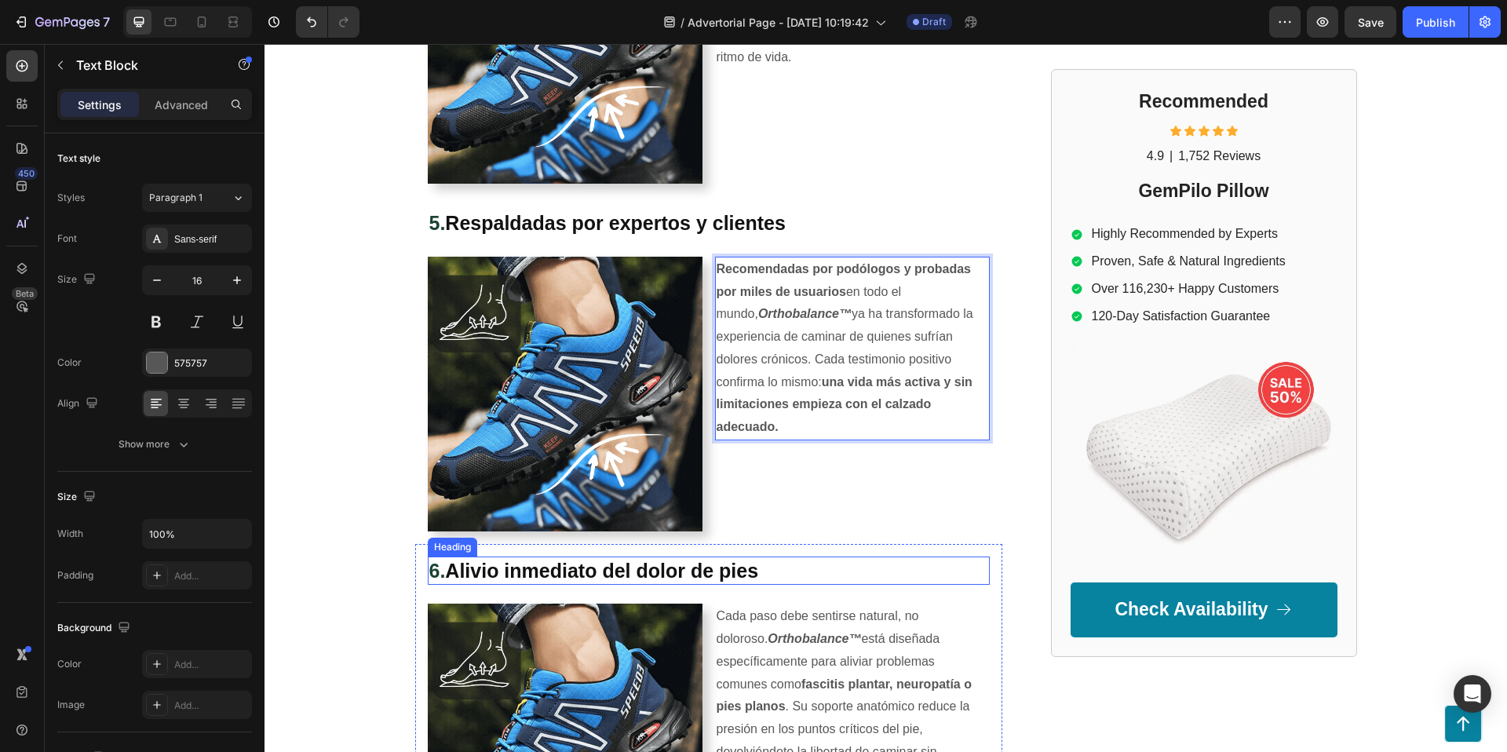
click at [619, 566] on strong "Alivio inmediato del dolor de pies" at bounding box center [601, 571] width 313 height 22
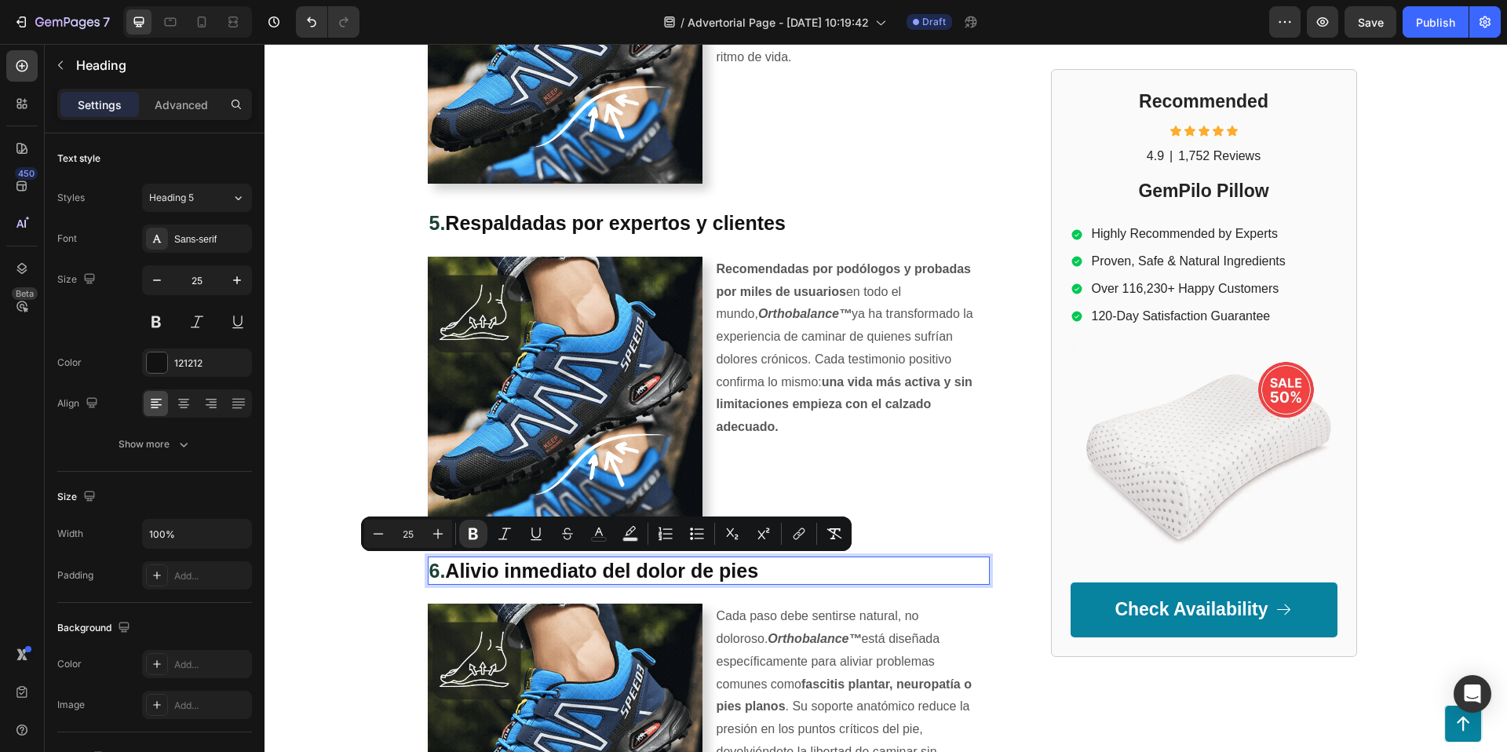
drag, startPoint x: 448, startPoint y: 570, endPoint x: 766, endPoint y: 575, distance: 317.9
click at [766, 575] on p "6. Alivio inmediato del dolor de pies" at bounding box center [708, 571] width 559 height 26
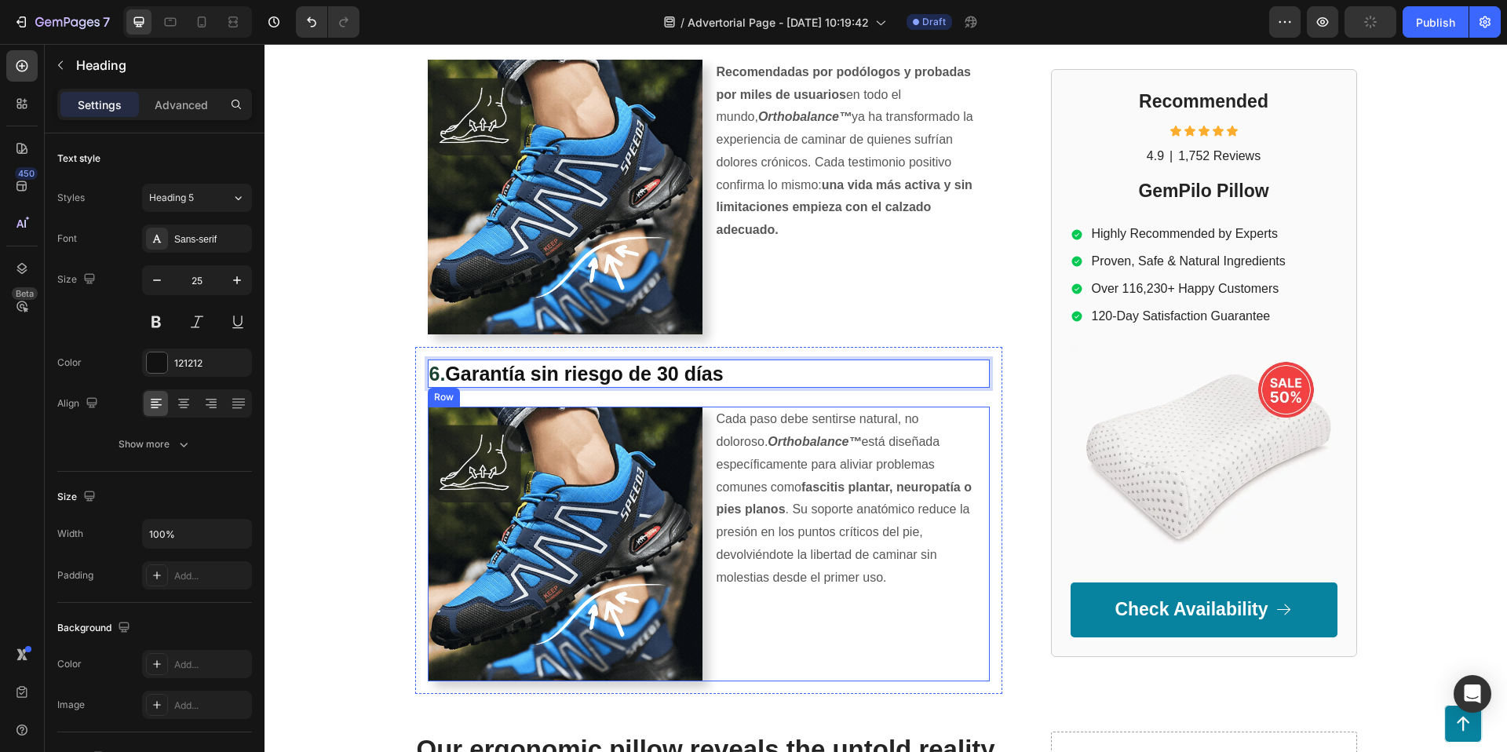
scroll to position [2314, 0]
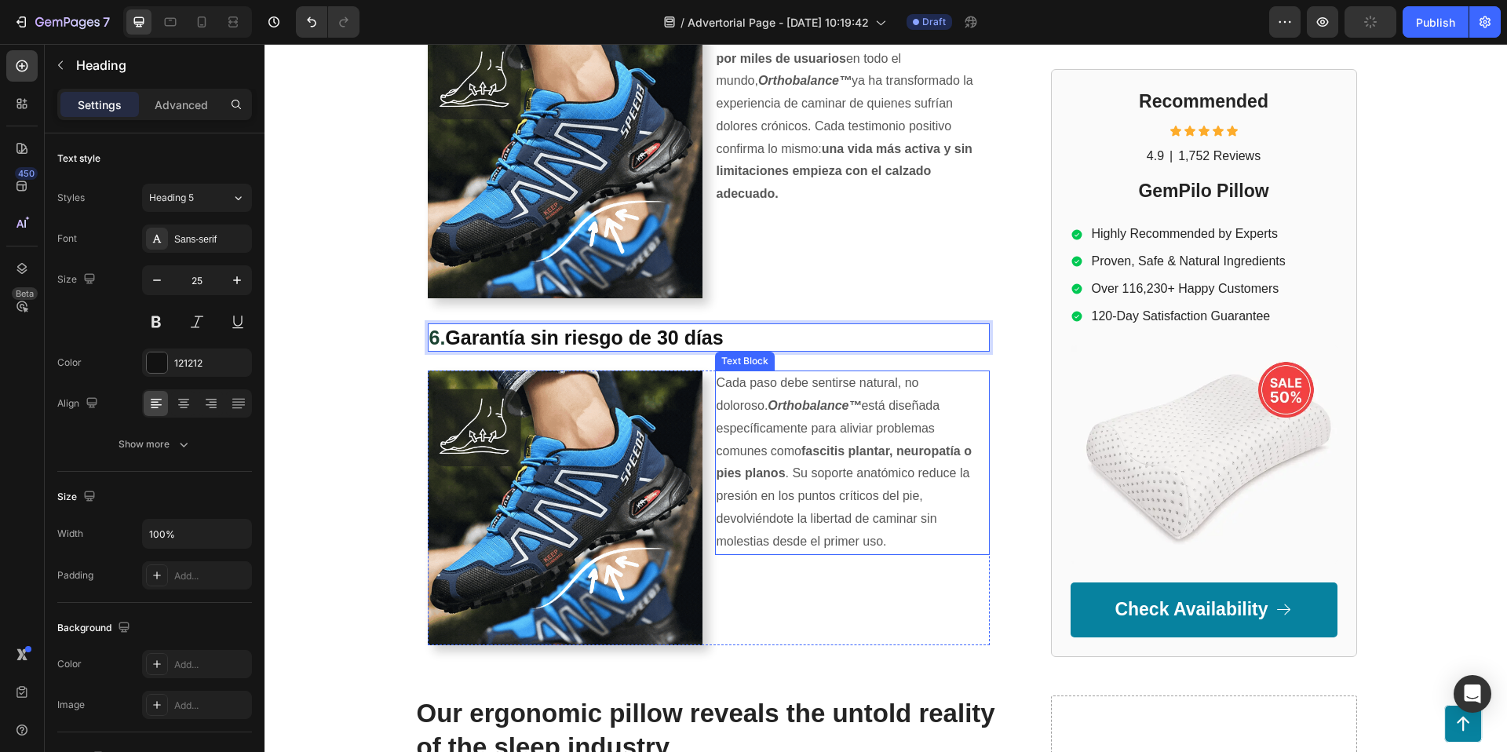
click at [812, 464] on p "Cada paso debe sentirse natural, no doloroso. Orthobalance™ está diseñada espec…" at bounding box center [853, 462] width 272 height 181
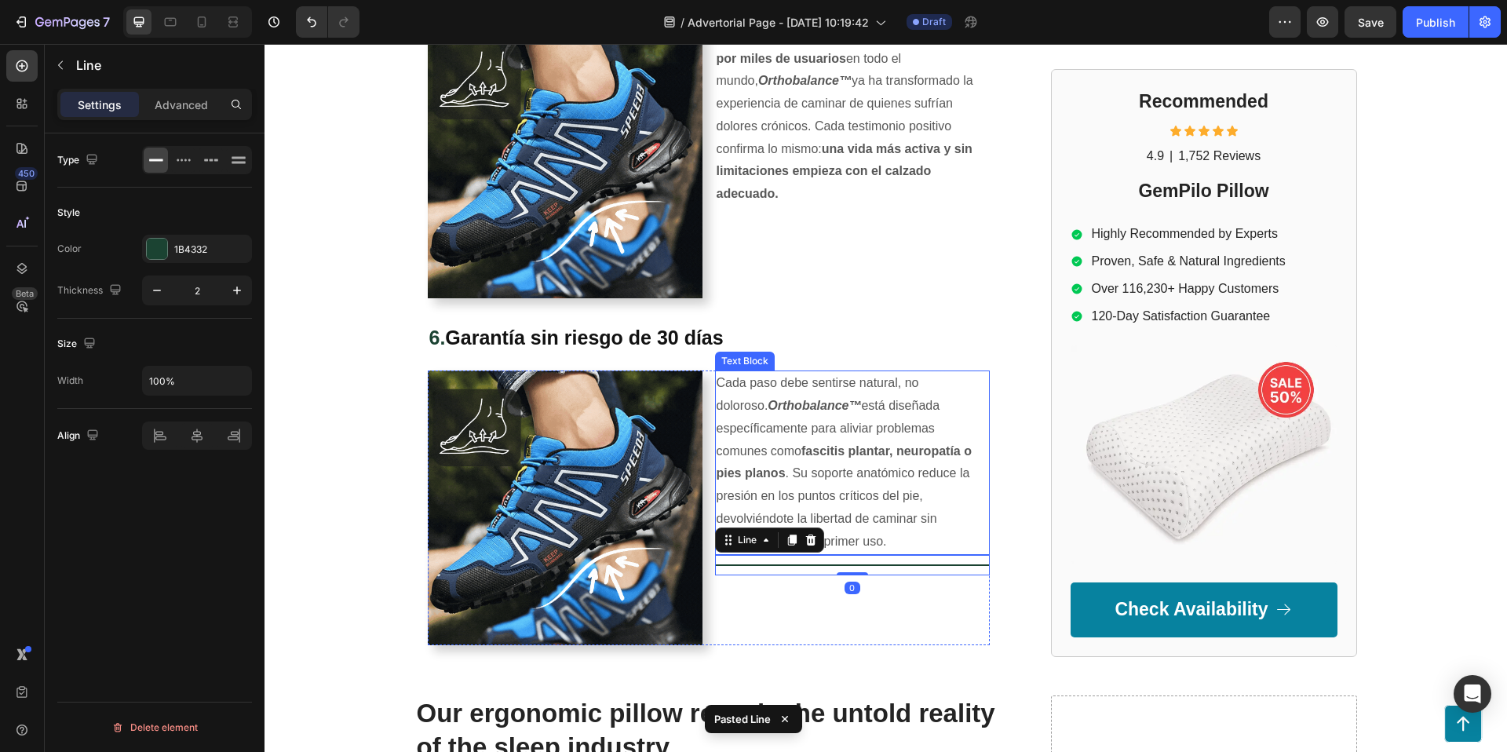
click at [841, 471] on p "Cada paso debe sentirse natural, no doloroso. Orthobalance™ está diseñada espec…" at bounding box center [853, 462] width 272 height 181
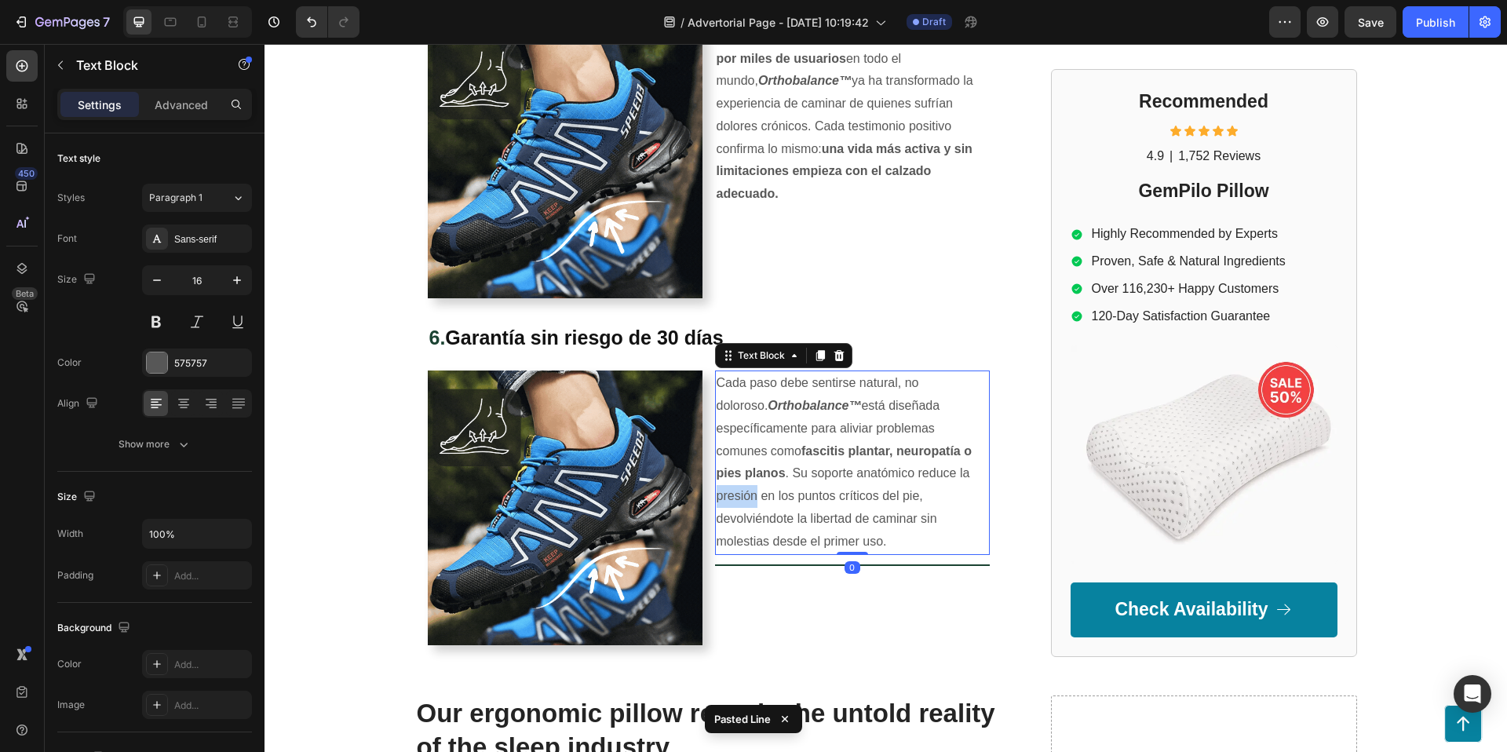
click at [841, 470] on p "Cada paso debe sentirse natural, no doloroso. Orthobalance™ está diseñada espec…" at bounding box center [853, 462] width 272 height 181
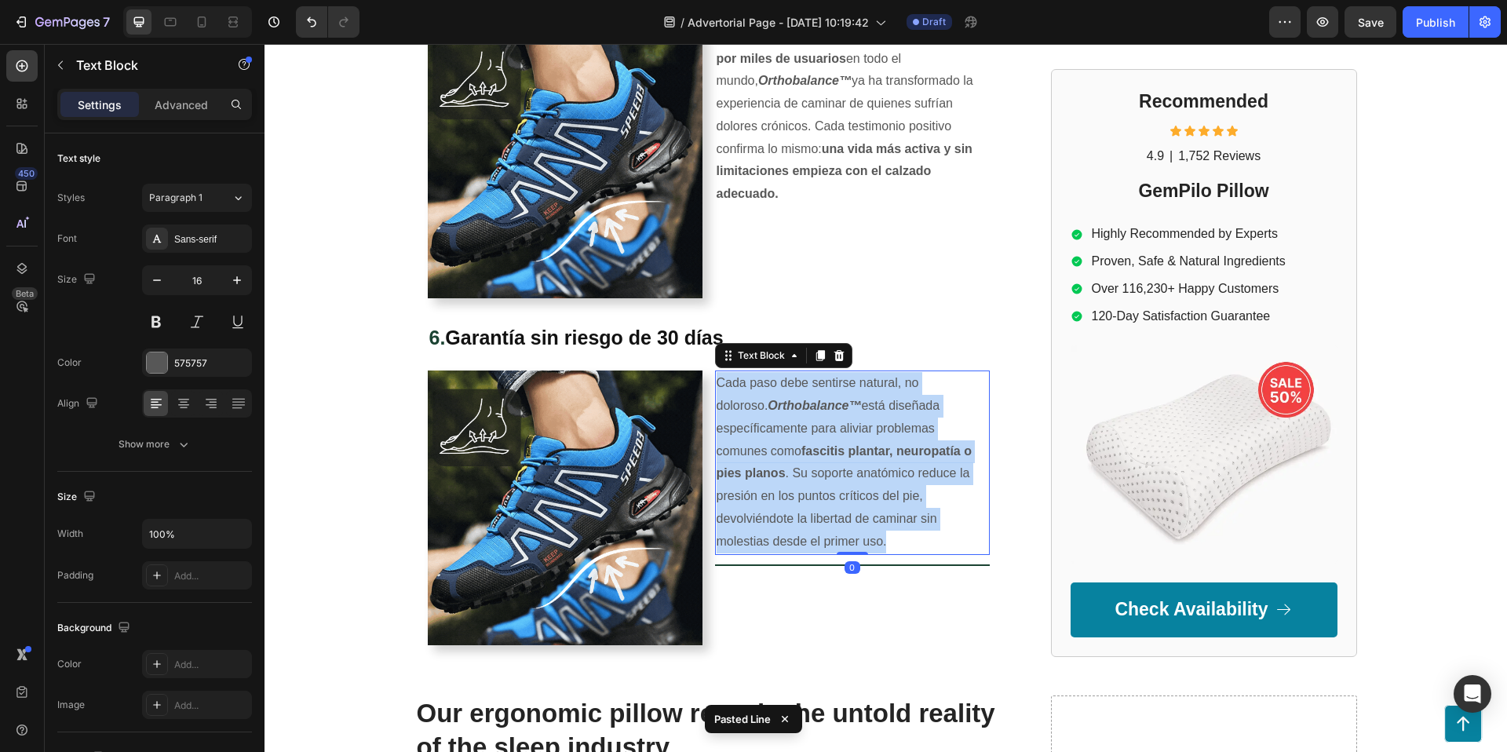
click at [841, 470] on p "Cada paso debe sentirse natural, no doloroso. Orthobalance™ está diseñada espec…" at bounding box center [853, 462] width 272 height 181
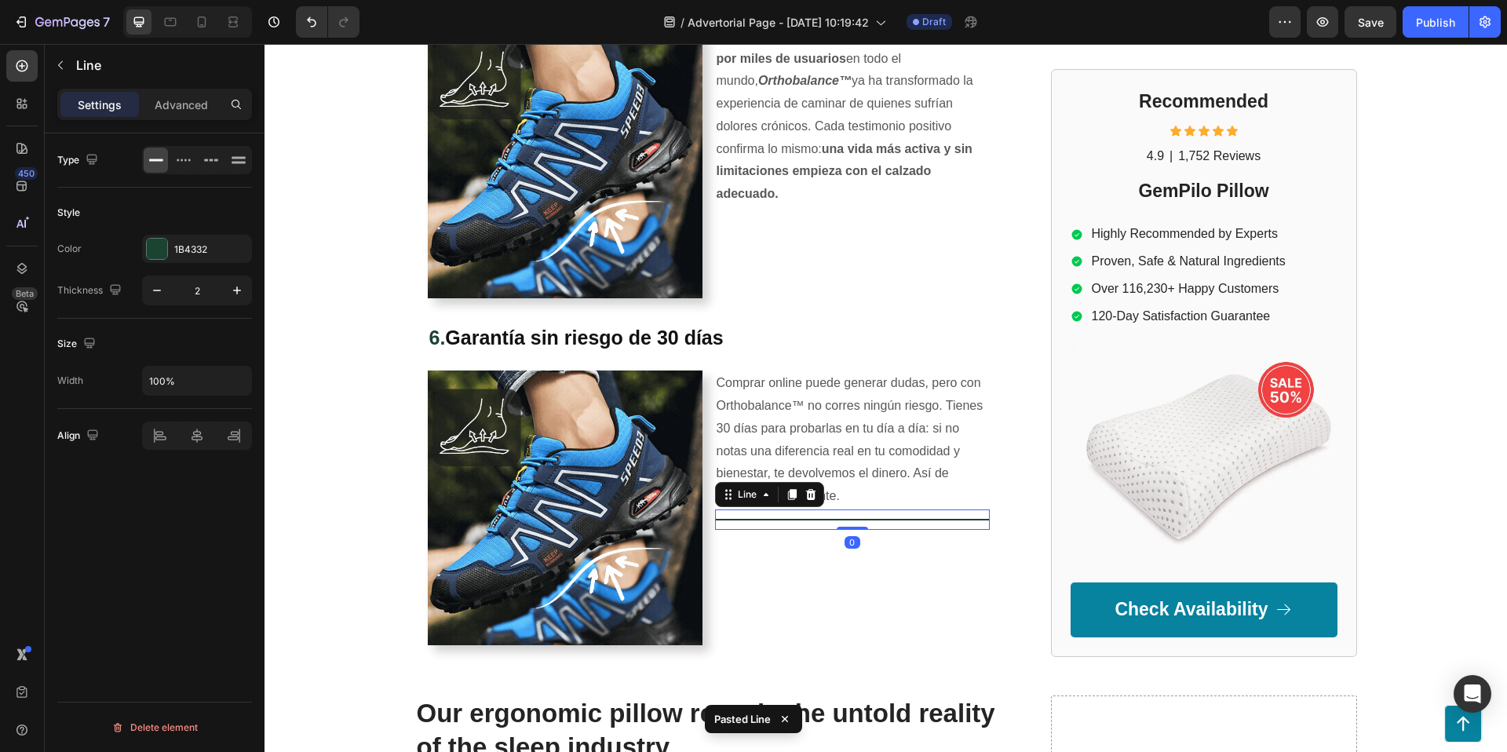
click at [886, 520] on div "Title Line 0" at bounding box center [852, 519] width 275 height 20
click at [805, 495] on icon at bounding box center [811, 494] width 13 height 13
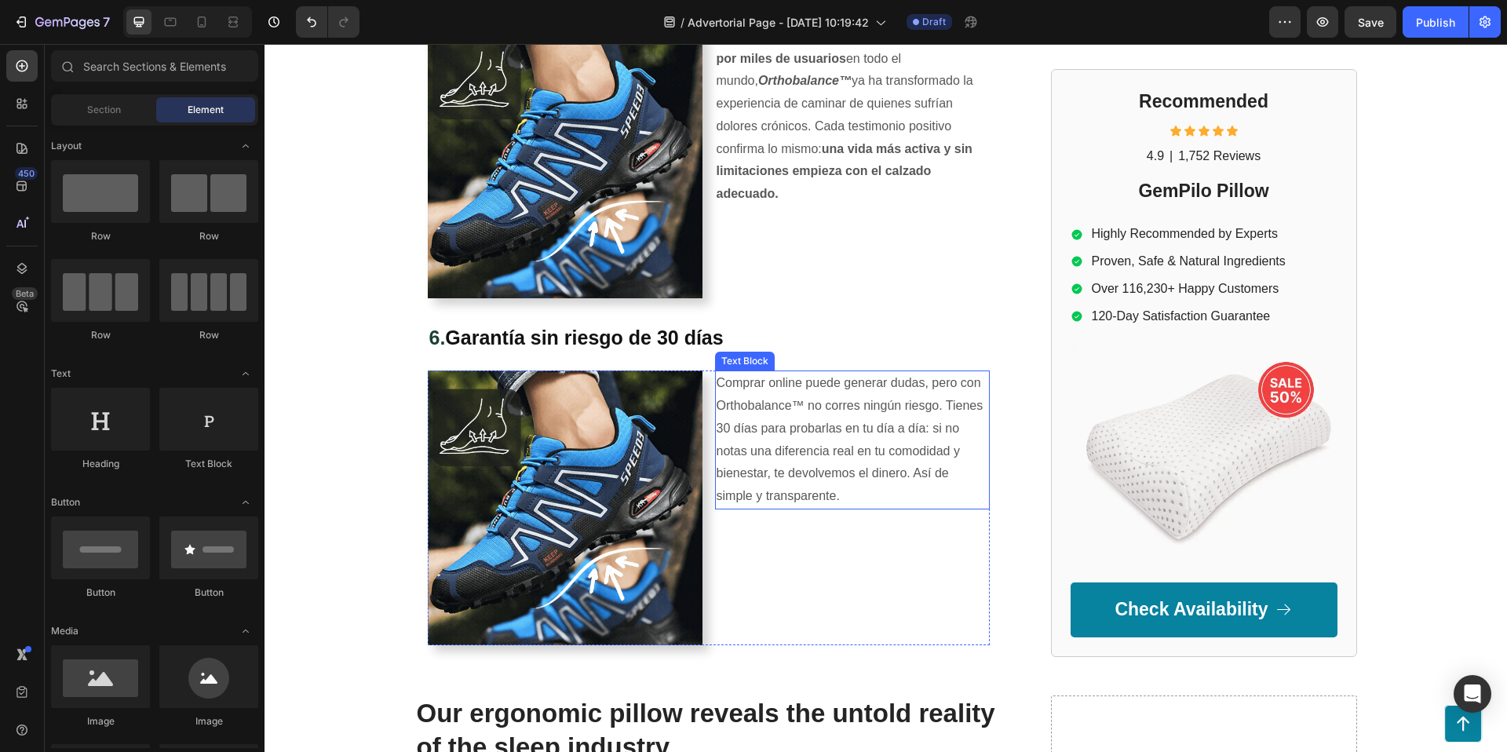
click at [856, 429] on p "Comprar online puede generar dudas, pero con Orthobalance™ no corres ningún rie…" at bounding box center [853, 440] width 272 height 136
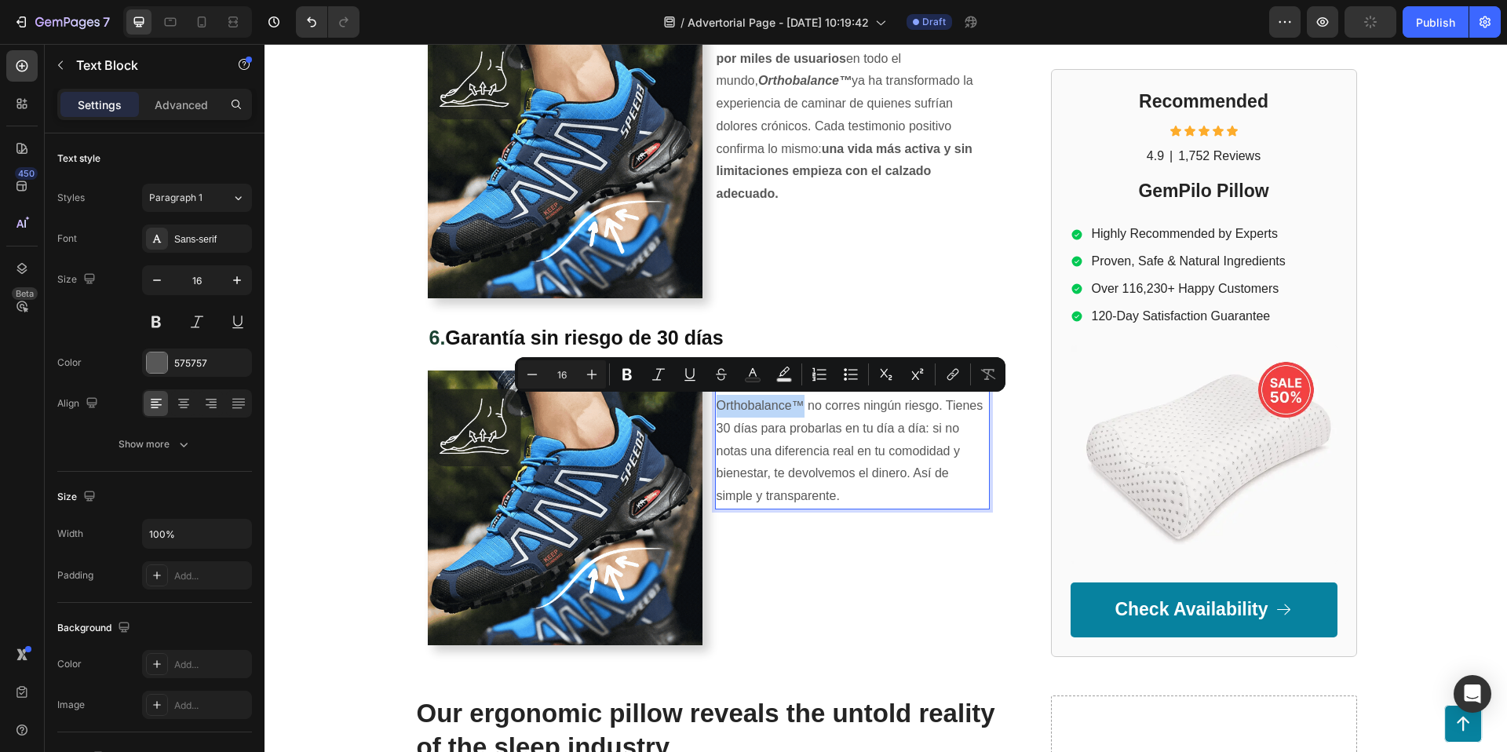
drag, startPoint x: 803, startPoint y: 400, endPoint x: 717, endPoint y: 402, distance: 86.4
click at [717, 402] on p "Comprar online puede generar dudas, pero con Orthobalance™ no corres ningún rie…" at bounding box center [853, 440] width 272 height 136
click at [626, 380] on icon "Editor contextual toolbar" at bounding box center [627, 375] width 16 height 16
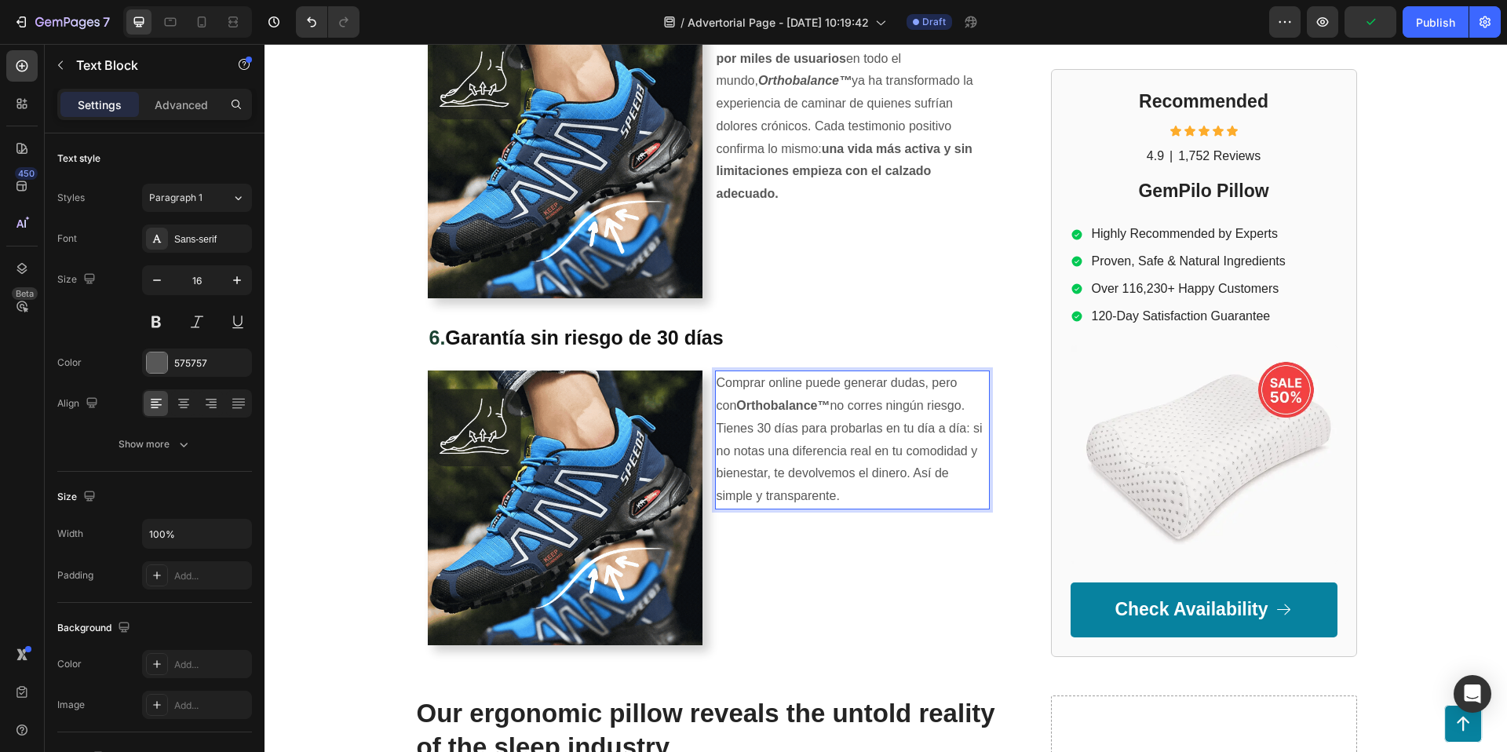
click at [757, 399] on strong "Orthobalance™" at bounding box center [782, 405] width 93 height 13
drag, startPoint x: 809, startPoint y: 403, endPoint x: 712, endPoint y: 405, distance: 97.3
click at [712, 405] on div "Image Comprar online puede generar dudas, pero con Orthobalance™ no corres ning…" at bounding box center [709, 507] width 562 height 275
click at [750, 411] on strong "Orthobalance™" at bounding box center [782, 405] width 93 height 13
click at [808, 405] on strong "Orthobalance™" at bounding box center [782, 405] width 93 height 13
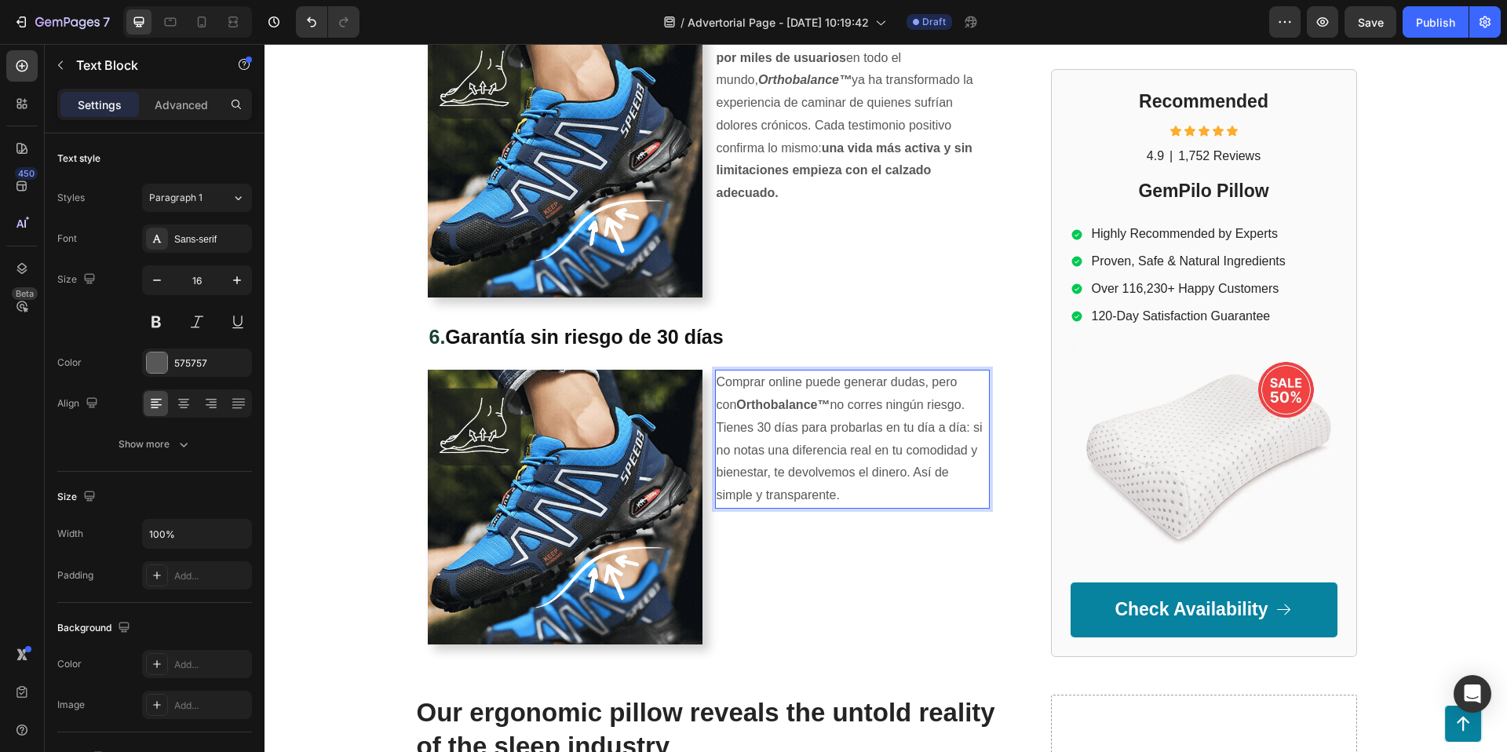
scroll to position [2316, 0]
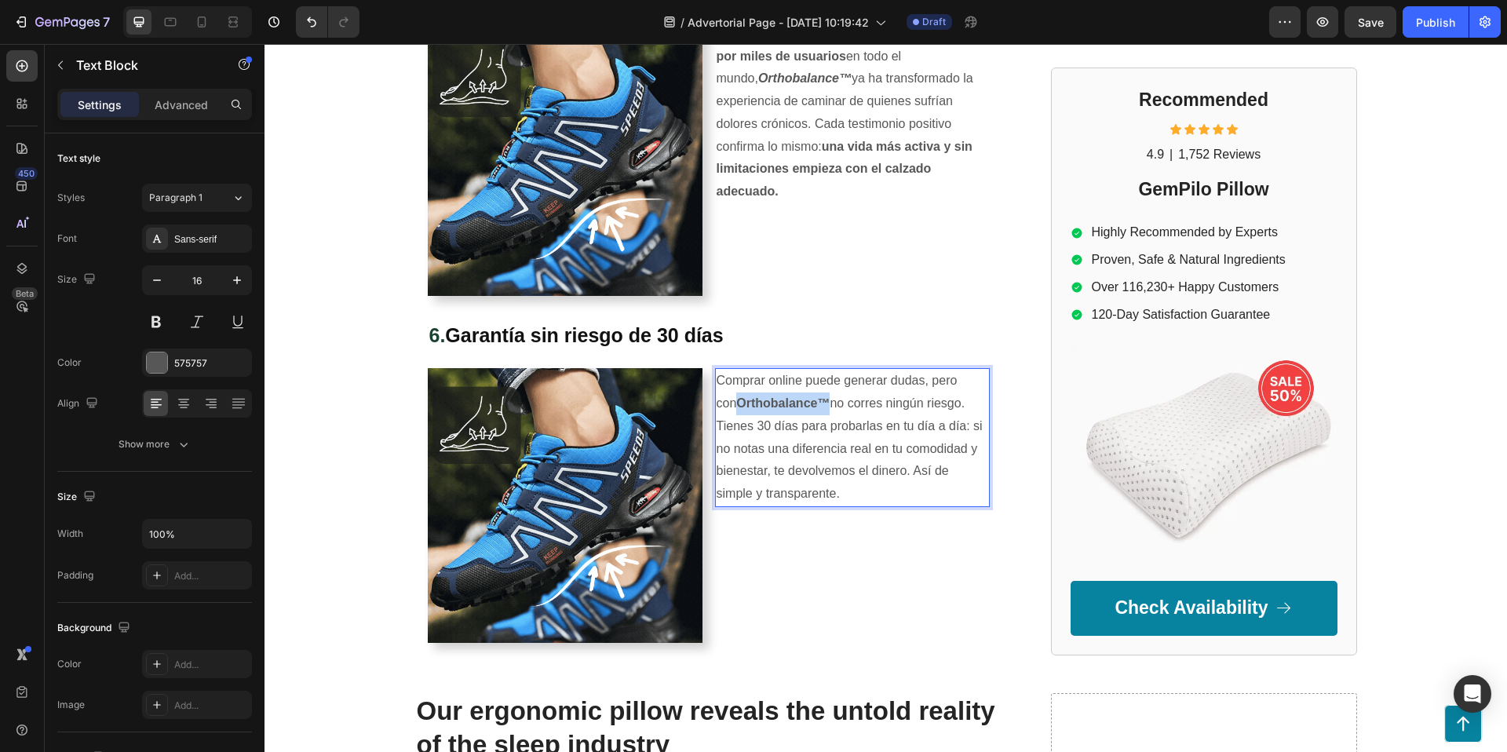
drag, startPoint x: 809, startPoint y: 403, endPoint x: 719, endPoint y: 403, distance: 90.3
click at [719, 403] on p "Comprar online puede generar dudas, pero con Orthobalance™ no corres ningún rie…" at bounding box center [853, 438] width 272 height 136
click at [772, 401] on strong "Orthobalance™" at bounding box center [782, 402] width 93 height 13
click at [830, 468] on p "Comprar online puede generar dudas, pero con Orthobalance™ no corres ningún rie…" at bounding box center [853, 438] width 272 height 136
drag, startPoint x: 717, startPoint y: 404, endPoint x: 805, endPoint y: 407, distance: 88.8
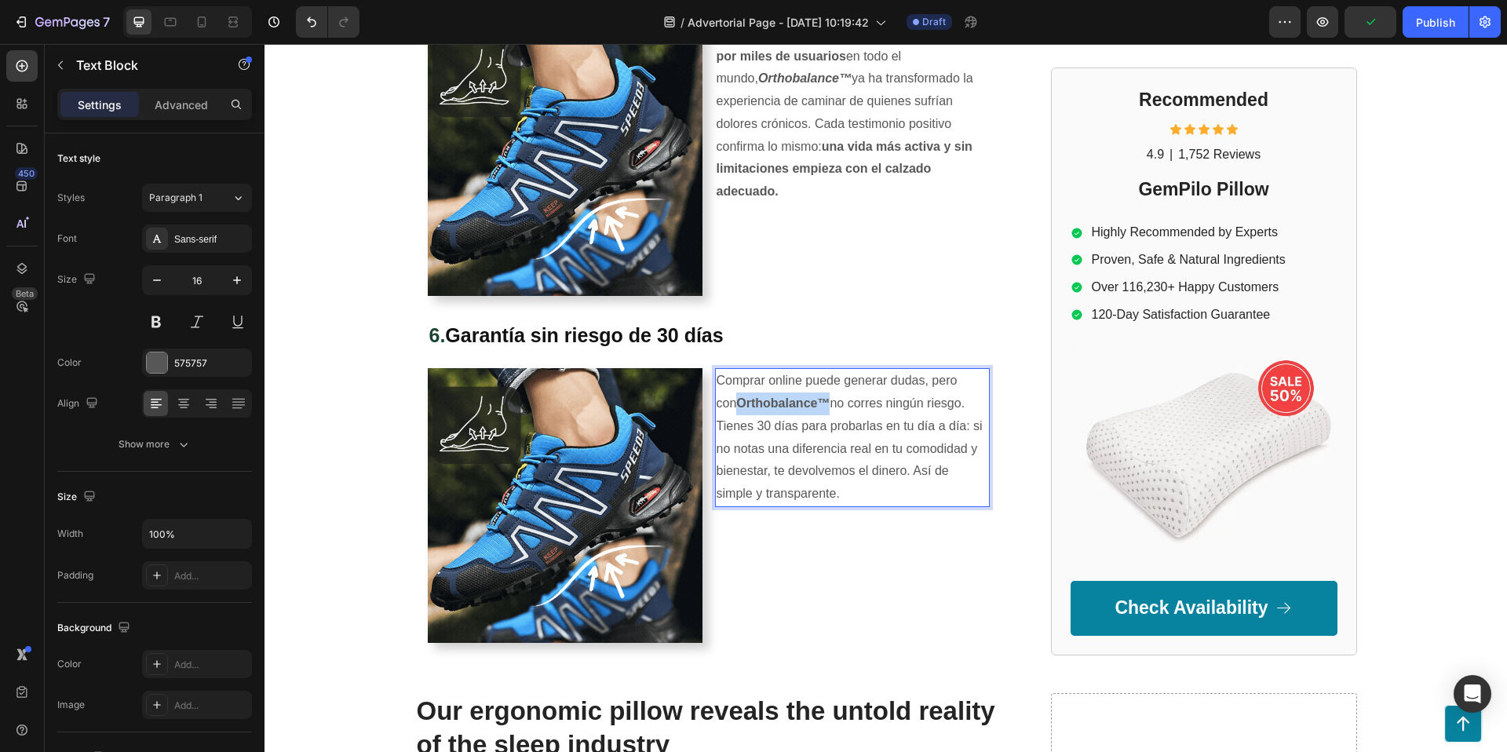
click at [805, 407] on strong "Orthobalance™" at bounding box center [782, 402] width 93 height 13
click at [797, 404] on strong "Orthobalance™" at bounding box center [782, 402] width 93 height 13
click at [799, 410] on p "Comprar online puede generar dudas, pero con Orthobalance™ no corres ningún rie…" at bounding box center [853, 438] width 272 height 136
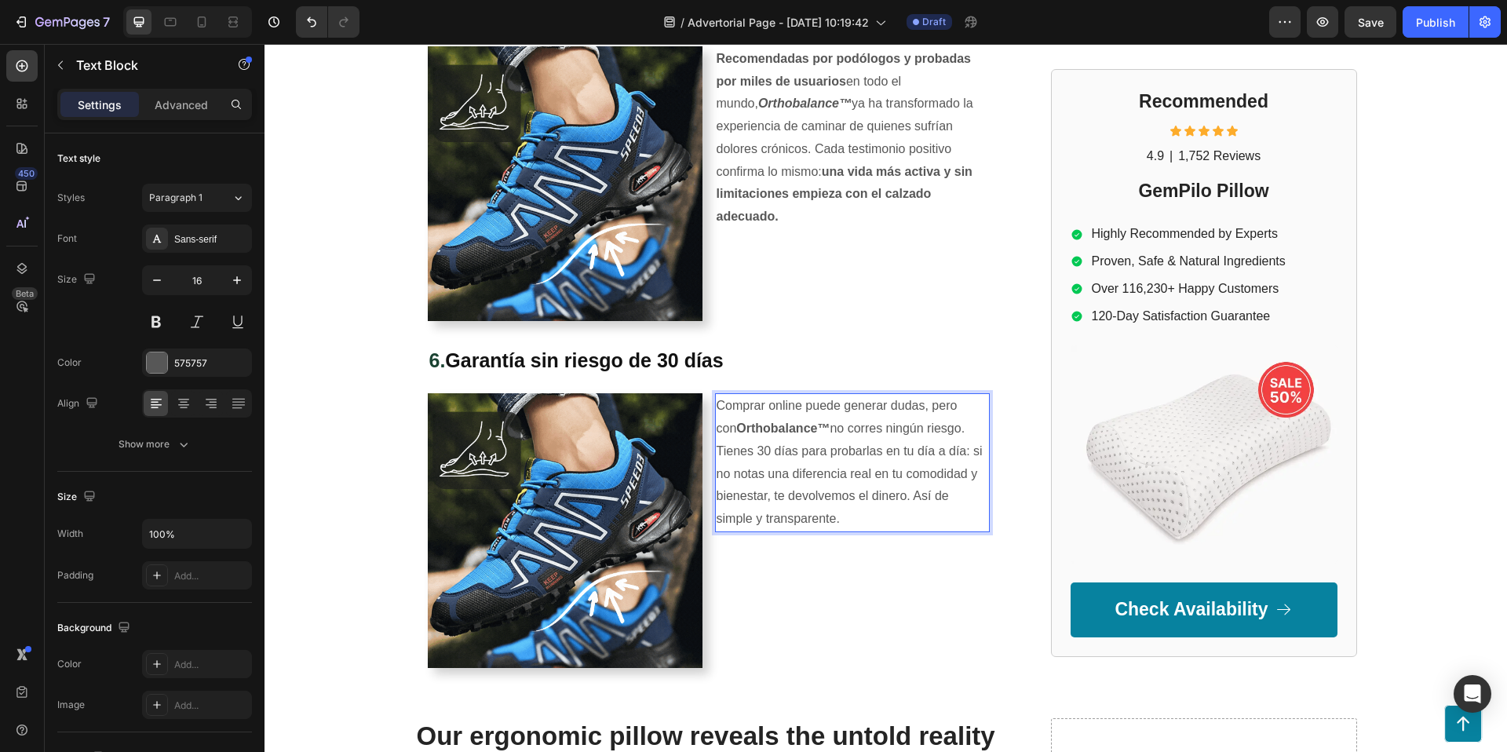
scroll to position [2290, 0]
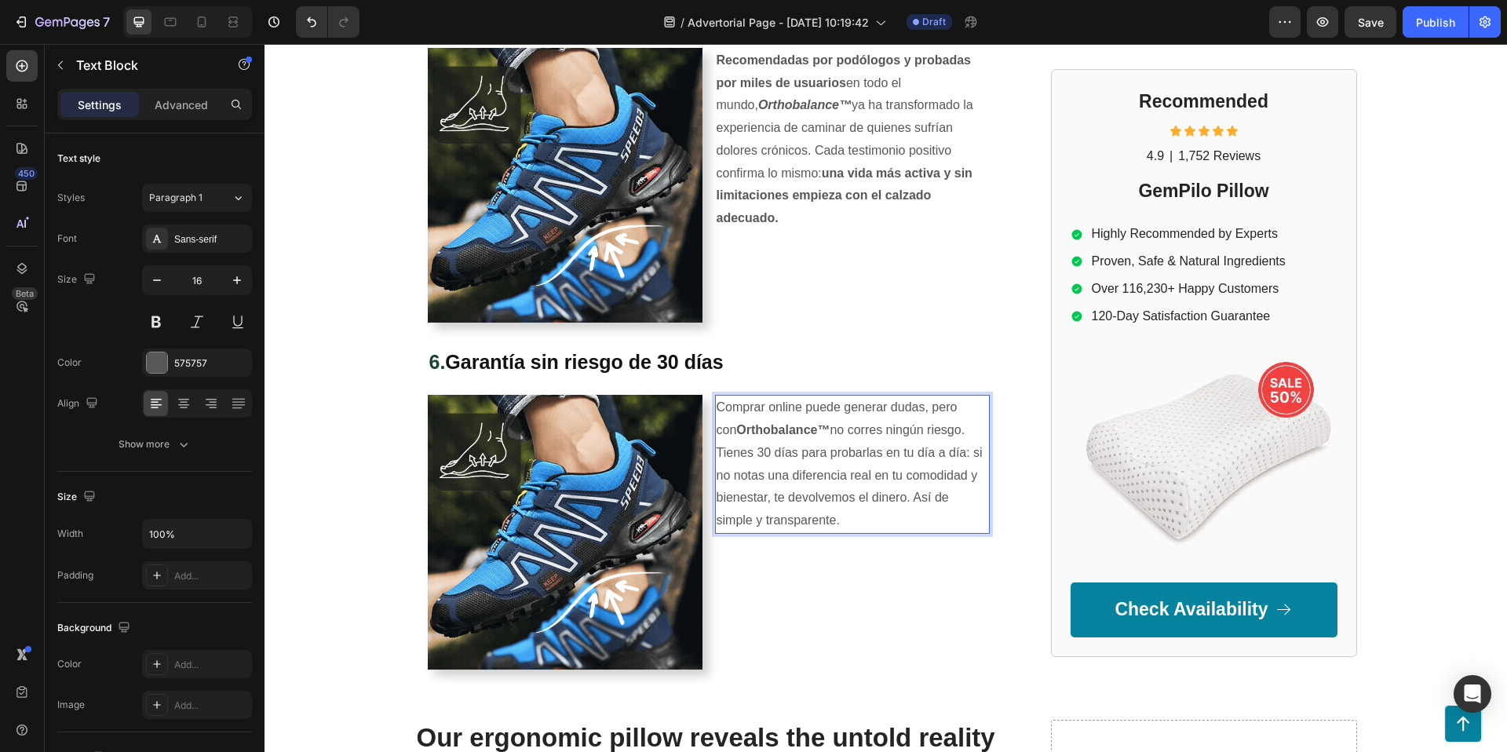
click at [803, 443] on p "Comprar online puede generar dudas, pero con Orthobalance™ no corres ningún rie…" at bounding box center [853, 464] width 272 height 136
drag, startPoint x: 808, startPoint y: 427, endPoint x: 721, endPoint y: 434, distance: 87.4
click at [736, 434] on strong "Orthobalance™" at bounding box center [782, 429] width 93 height 13
click at [768, 448] on p "Comprar online puede generar dudas, pero con Orthobalance™ no corres ningún rie…" at bounding box center [853, 464] width 272 height 136
drag, startPoint x: 758, startPoint y: 451, endPoint x: 966, endPoint y: 457, distance: 208.1
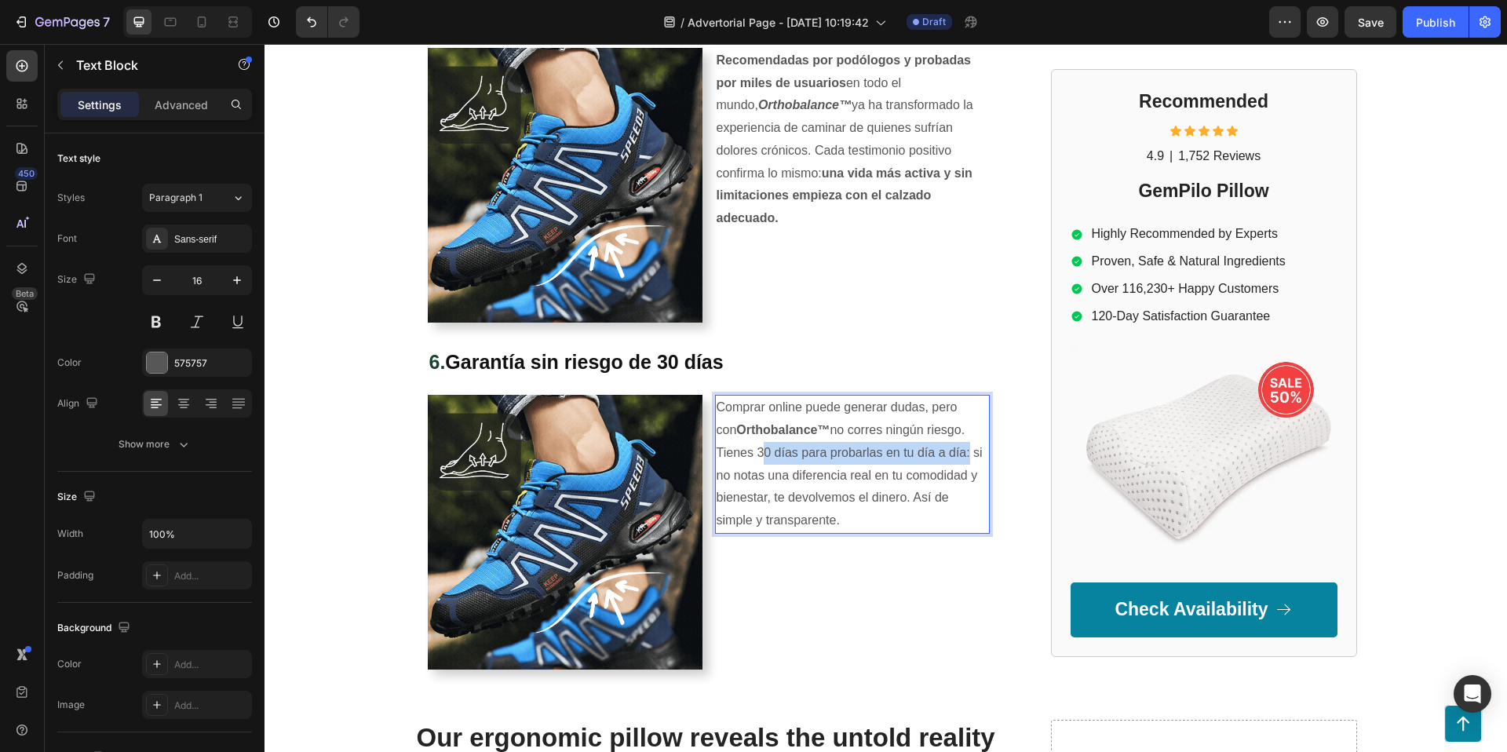
click at [966, 457] on p "Comprar online puede generar dudas, pero con Orthobalance™ no corres ningún rie…" at bounding box center [853, 464] width 272 height 136
click at [874, 539] on div "Comprar online puede generar dudas, pero con Orthobalance™ no corres ningún rie…" at bounding box center [852, 532] width 275 height 275
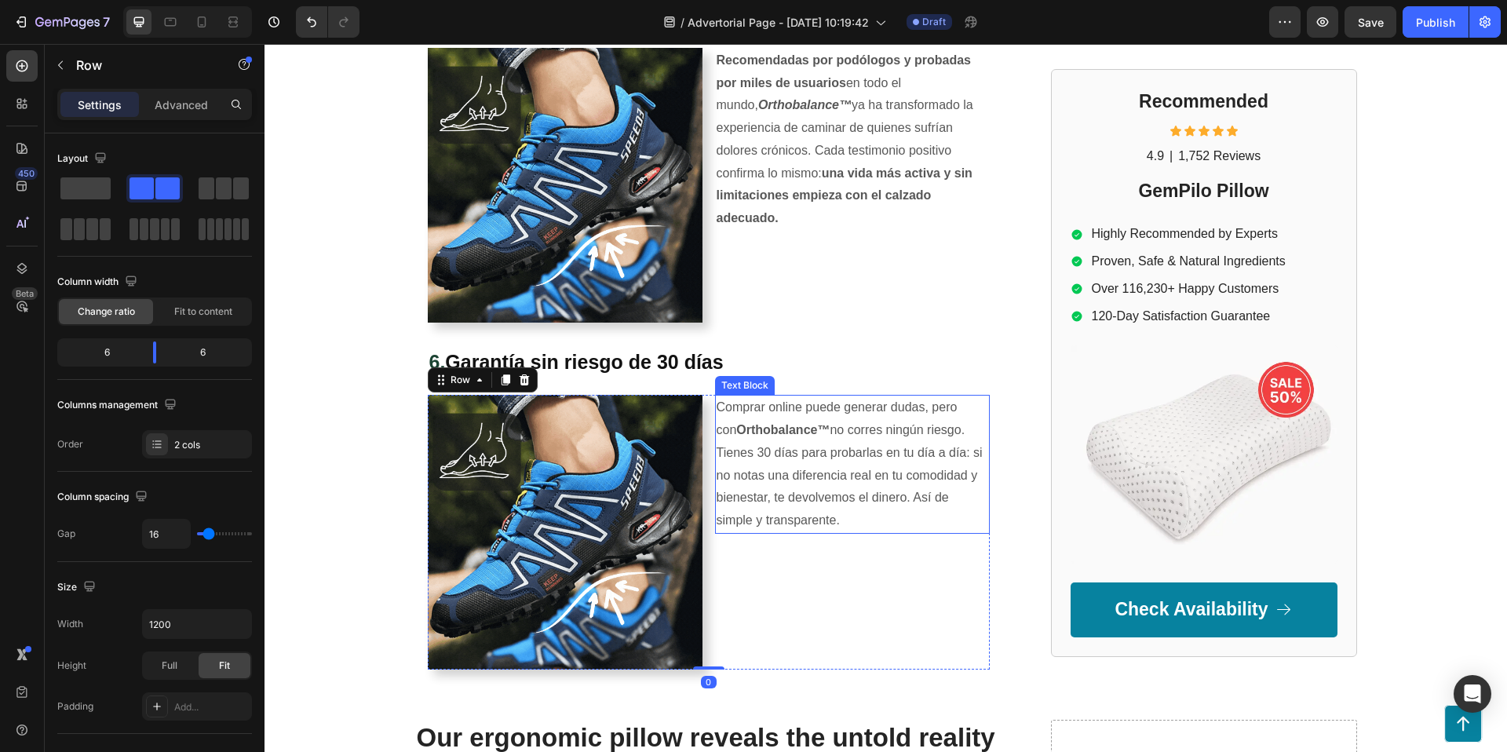
click at [861, 501] on p "Comprar online puede generar dudas, pero con Orthobalance™ no corres ningún rie…" at bounding box center [853, 464] width 272 height 136
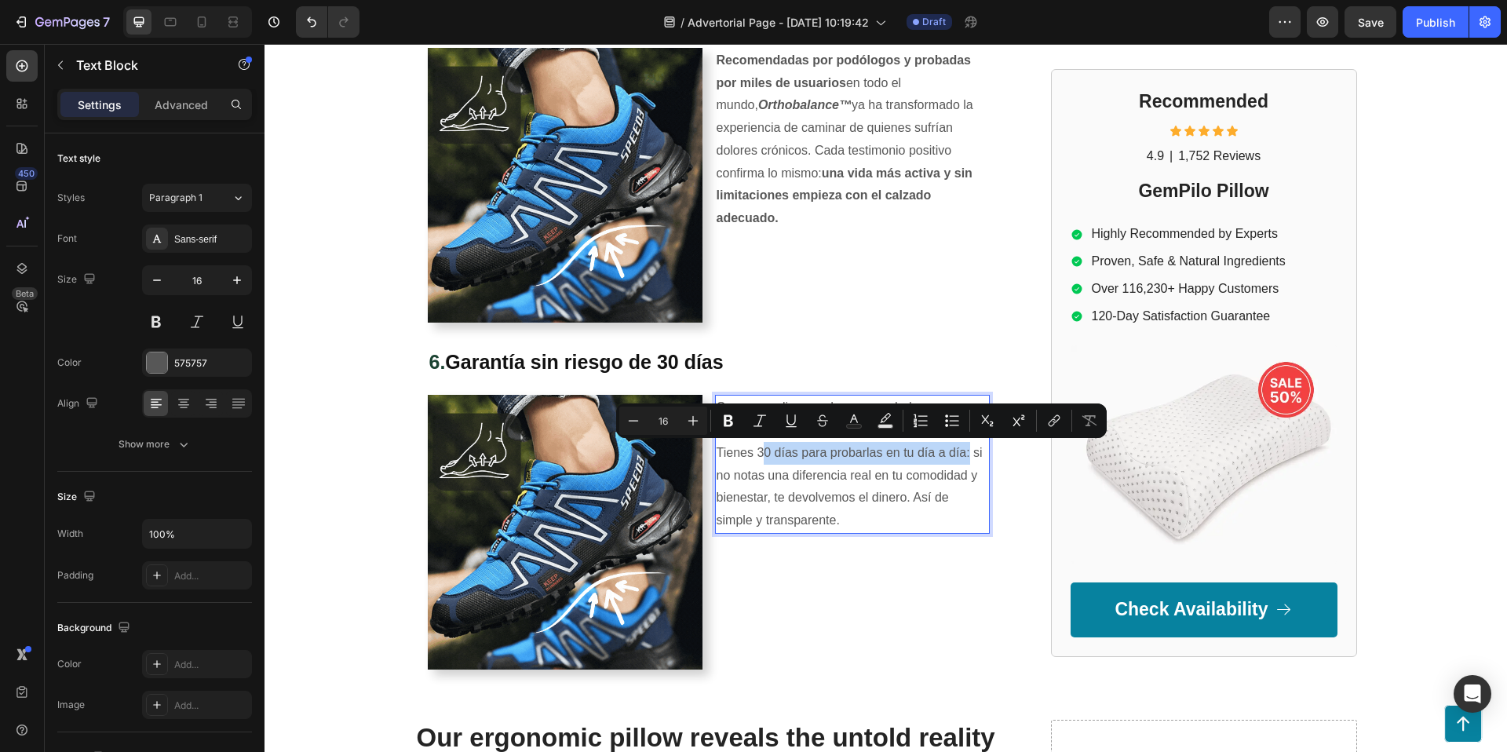
drag, startPoint x: 757, startPoint y: 452, endPoint x: 965, endPoint y: 458, distance: 208.1
click at [965, 458] on p "Comprar online puede generar dudas, pero con Orthobalance™ no corres ningún rie…" at bounding box center [853, 464] width 272 height 136
click at [724, 429] on button "Bold" at bounding box center [728, 421] width 28 height 28
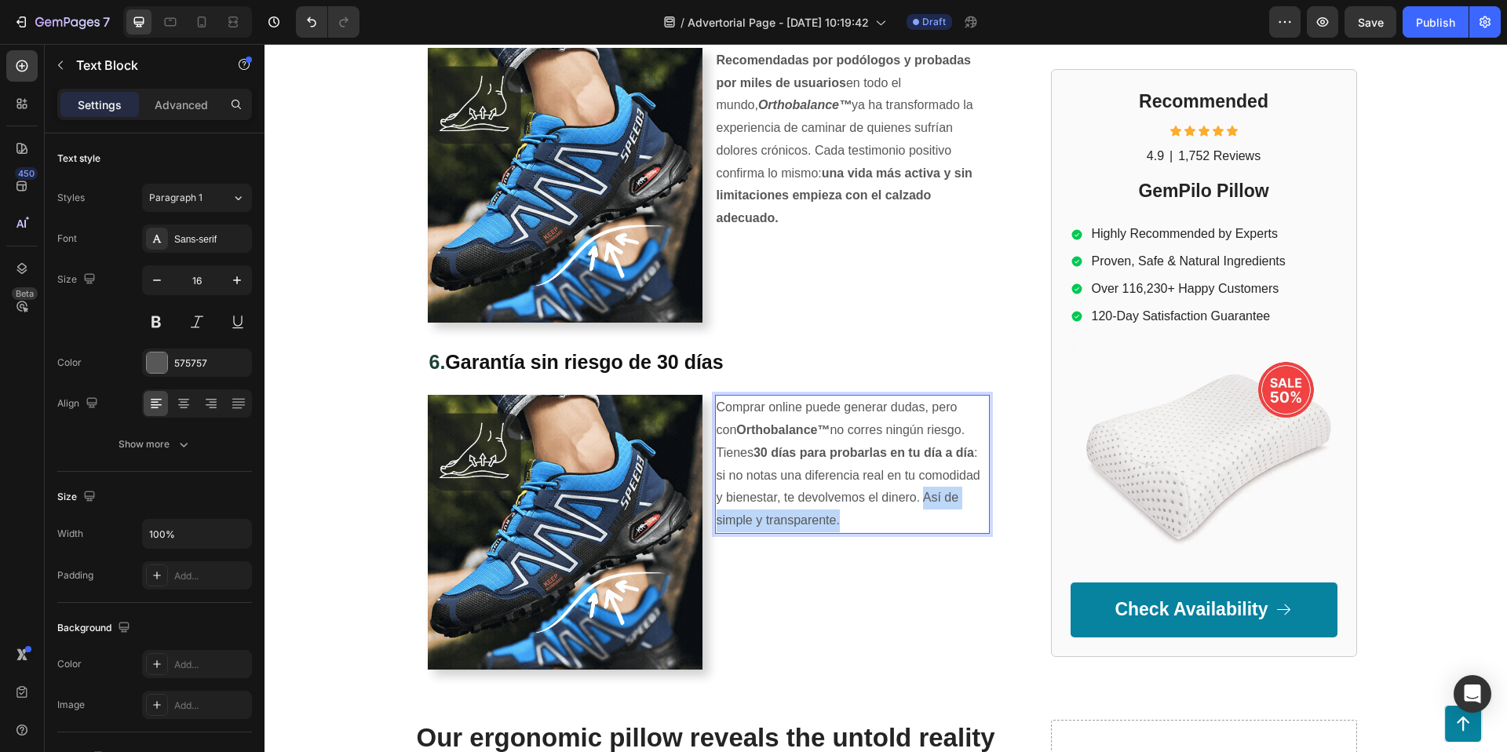
drag, startPoint x: 925, startPoint y: 498, endPoint x: 960, endPoint y: 520, distance: 41.6
click at [960, 520] on p "Comprar online puede generar dudas, pero con Orthobalance™ no corres ningún rie…" at bounding box center [853, 464] width 272 height 136
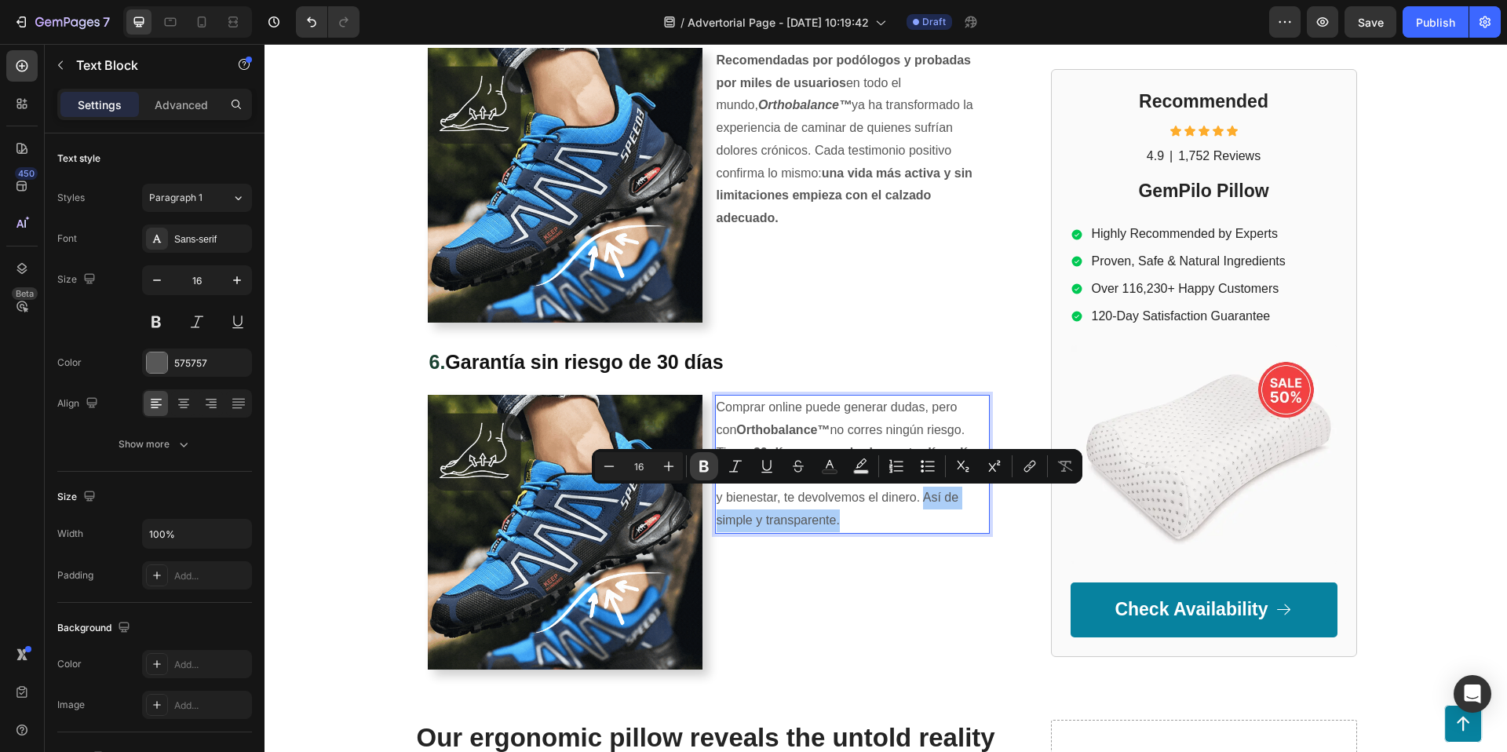
click at [708, 463] on icon "Editor contextual toolbar" at bounding box center [704, 466] width 16 height 16
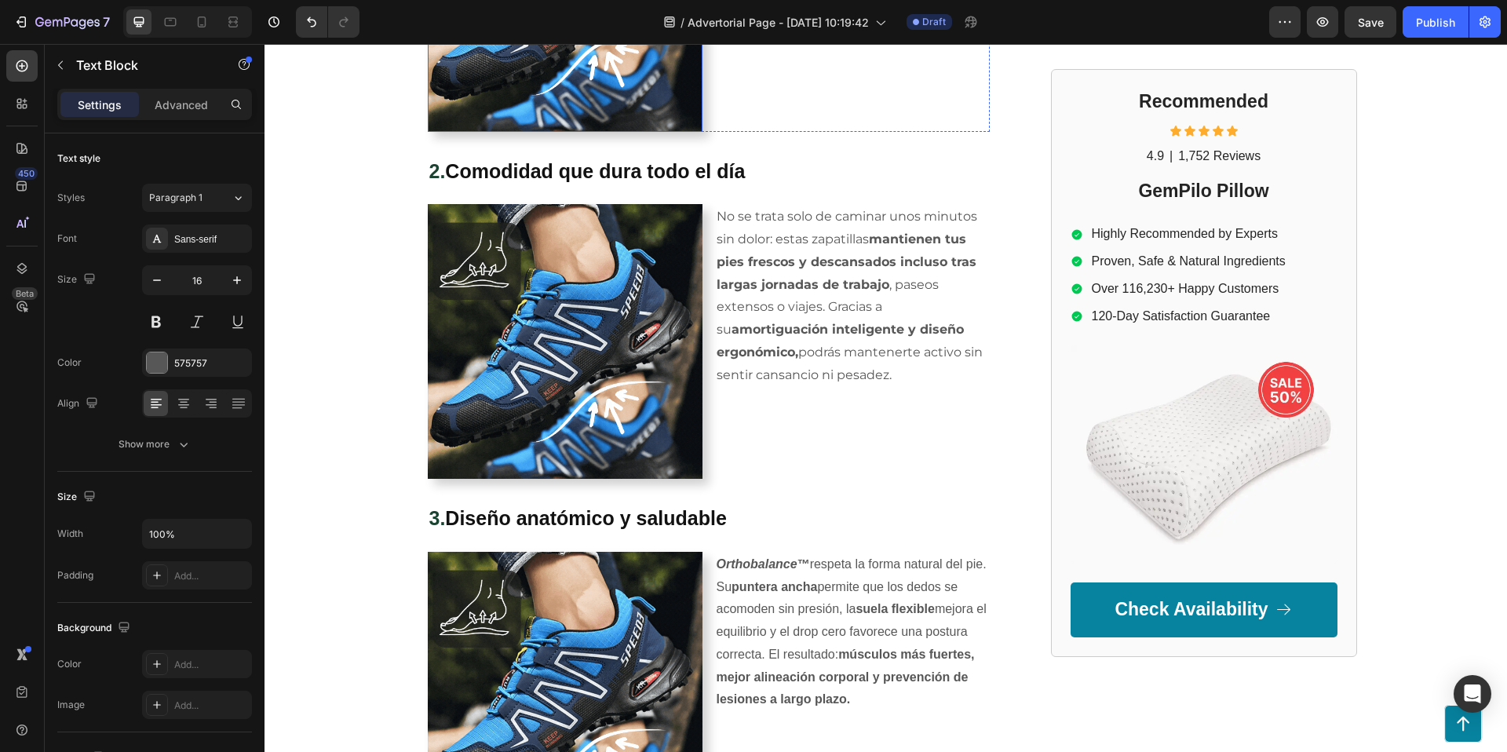
scroll to position [1094, 0]
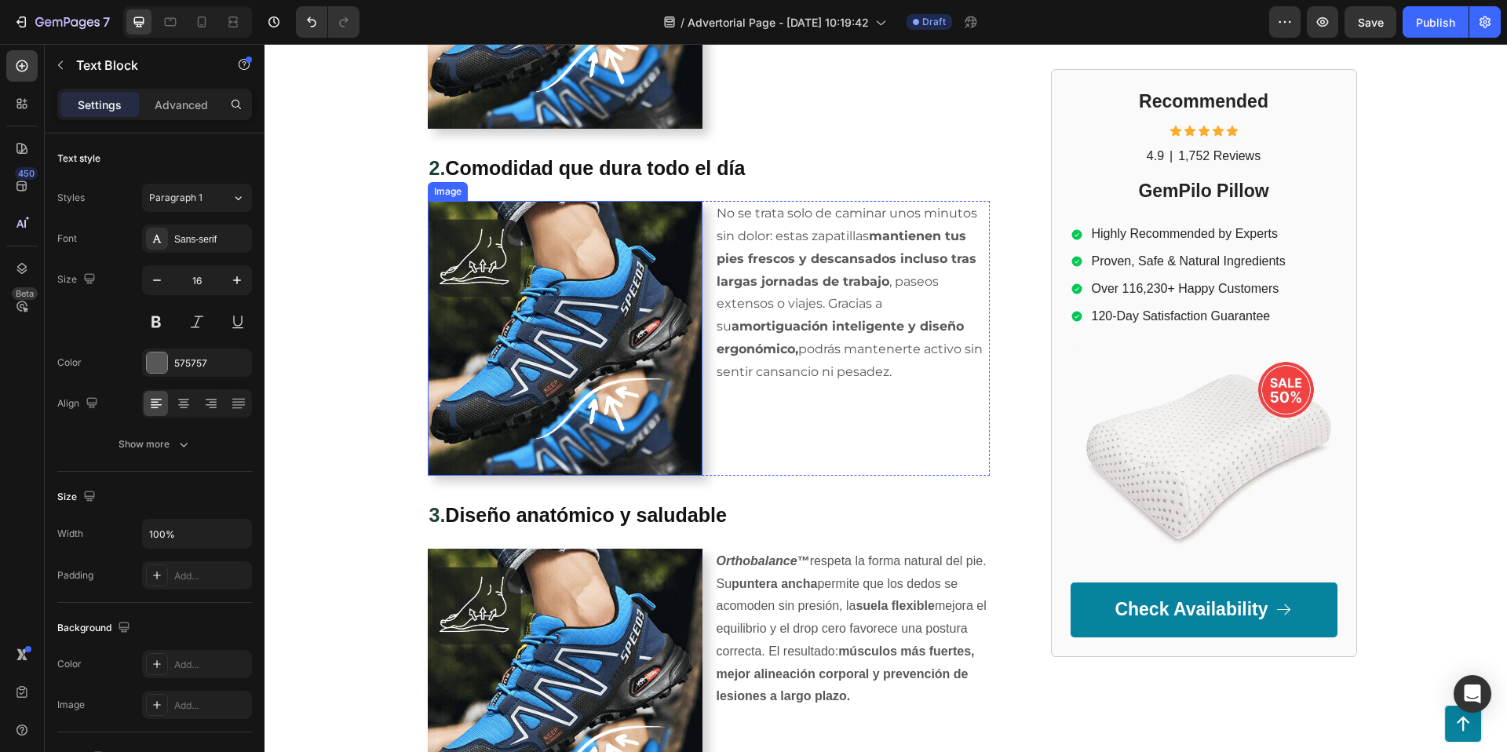
click at [577, 312] on img at bounding box center [565, 338] width 275 height 275
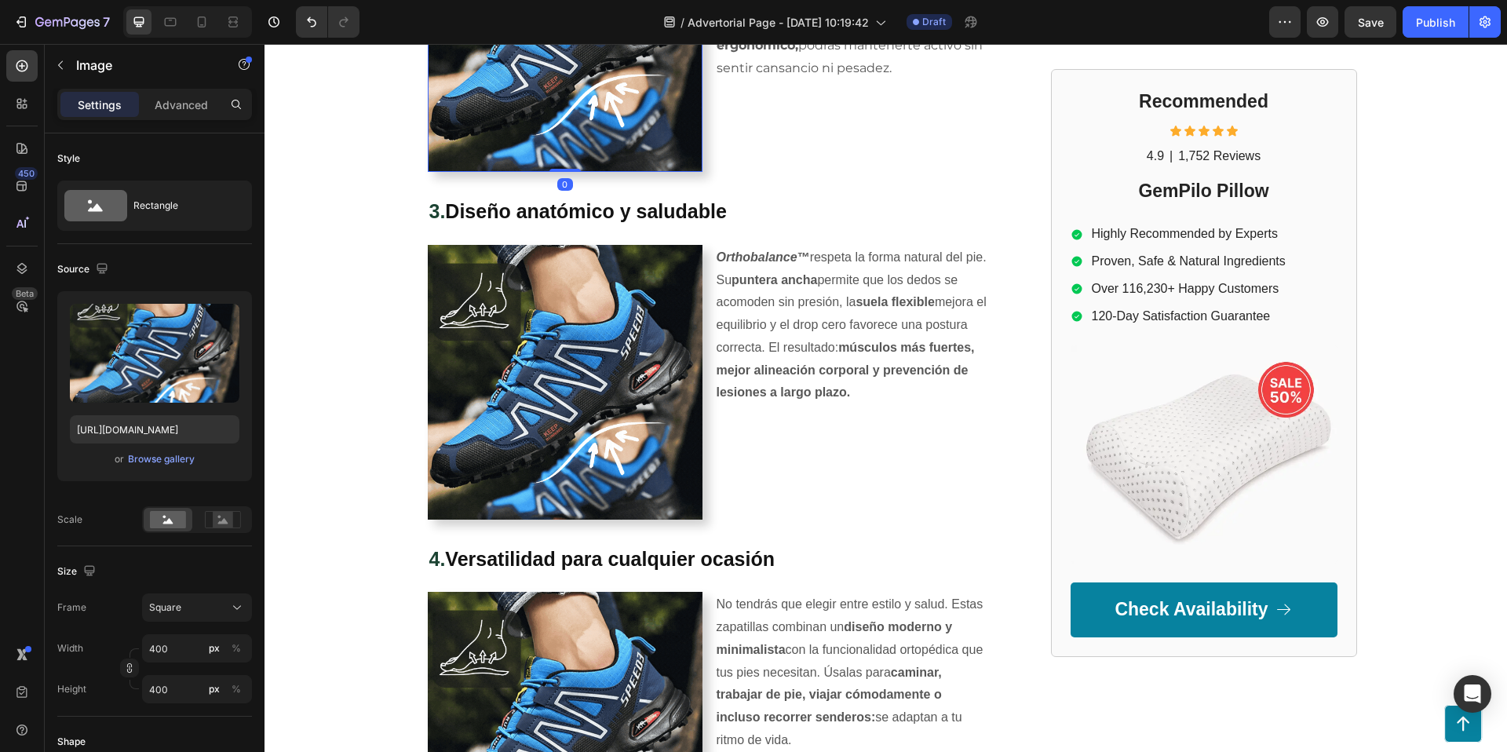
click at [577, 312] on img at bounding box center [565, 382] width 275 height 275
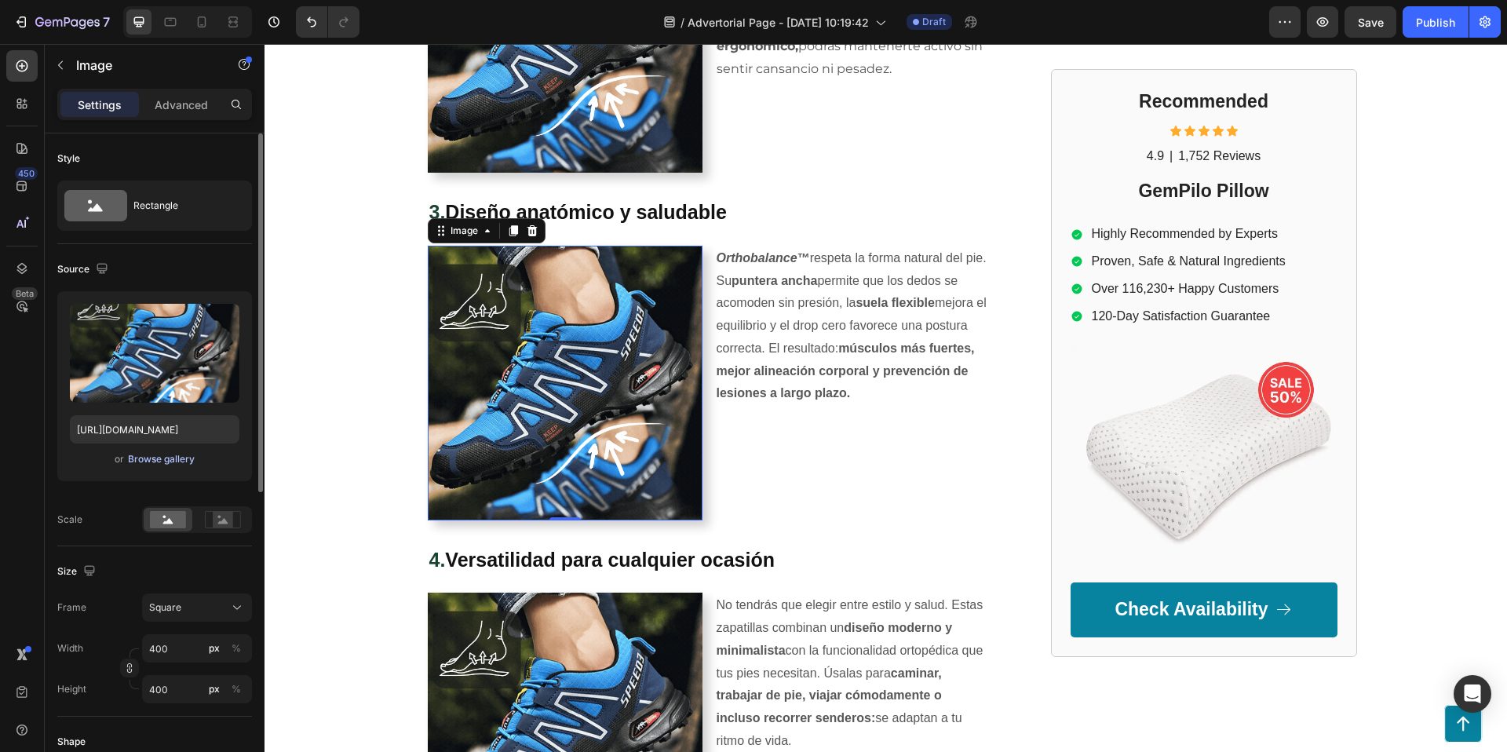
click at [147, 462] on div "Browse gallery" at bounding box center [161, 459] width 67 height 14
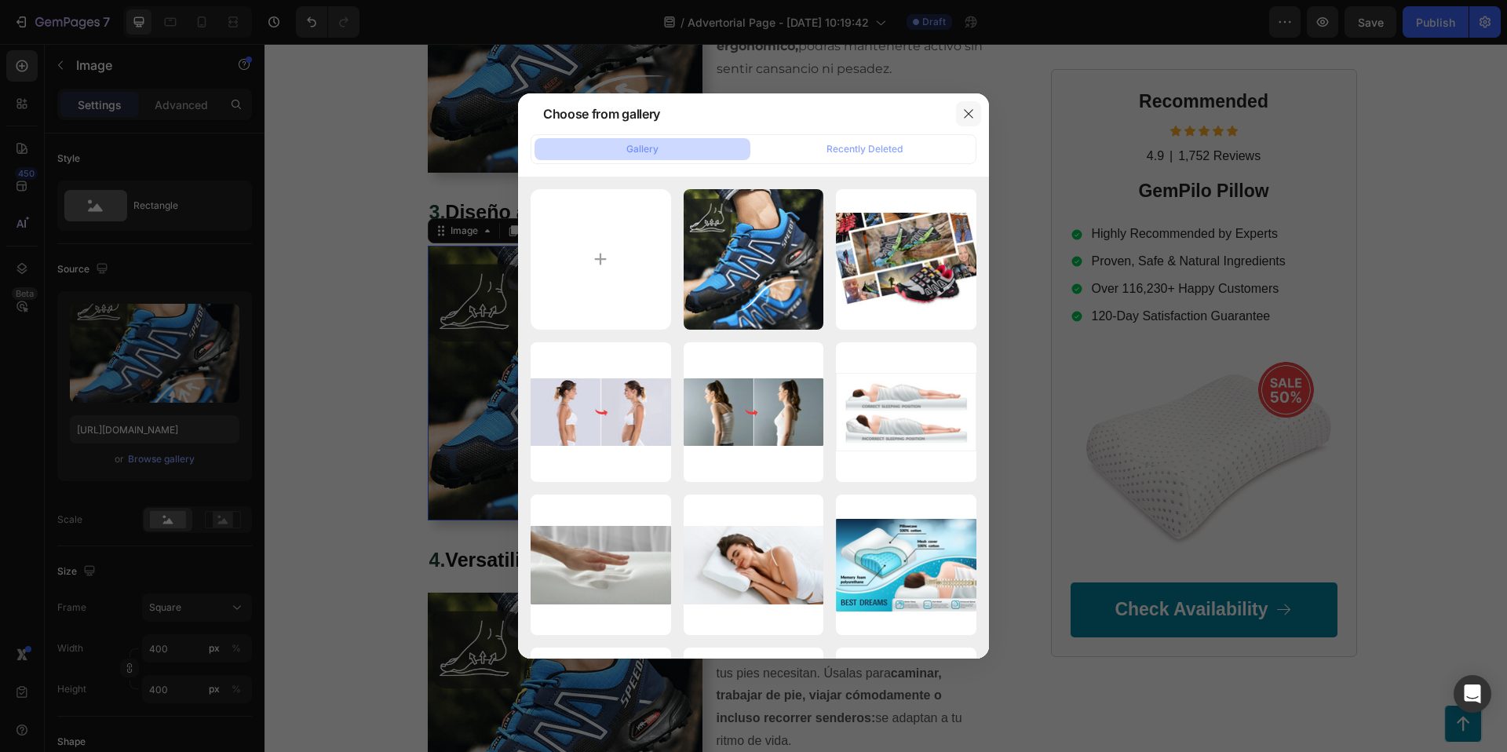
click at [967, 108] on icon "button" at bounding box center [968, 114] width 13 height 13
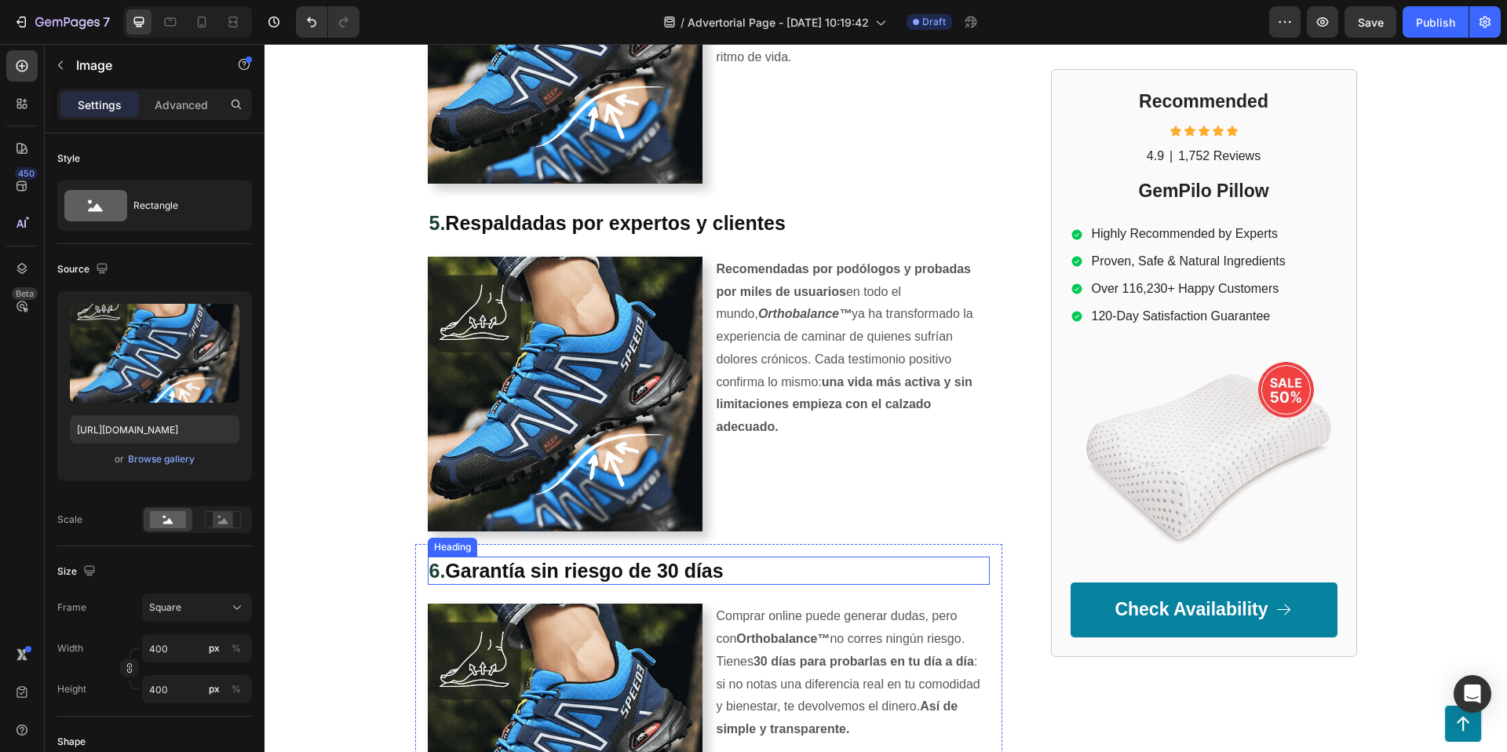
scroll to position [2027, 0]
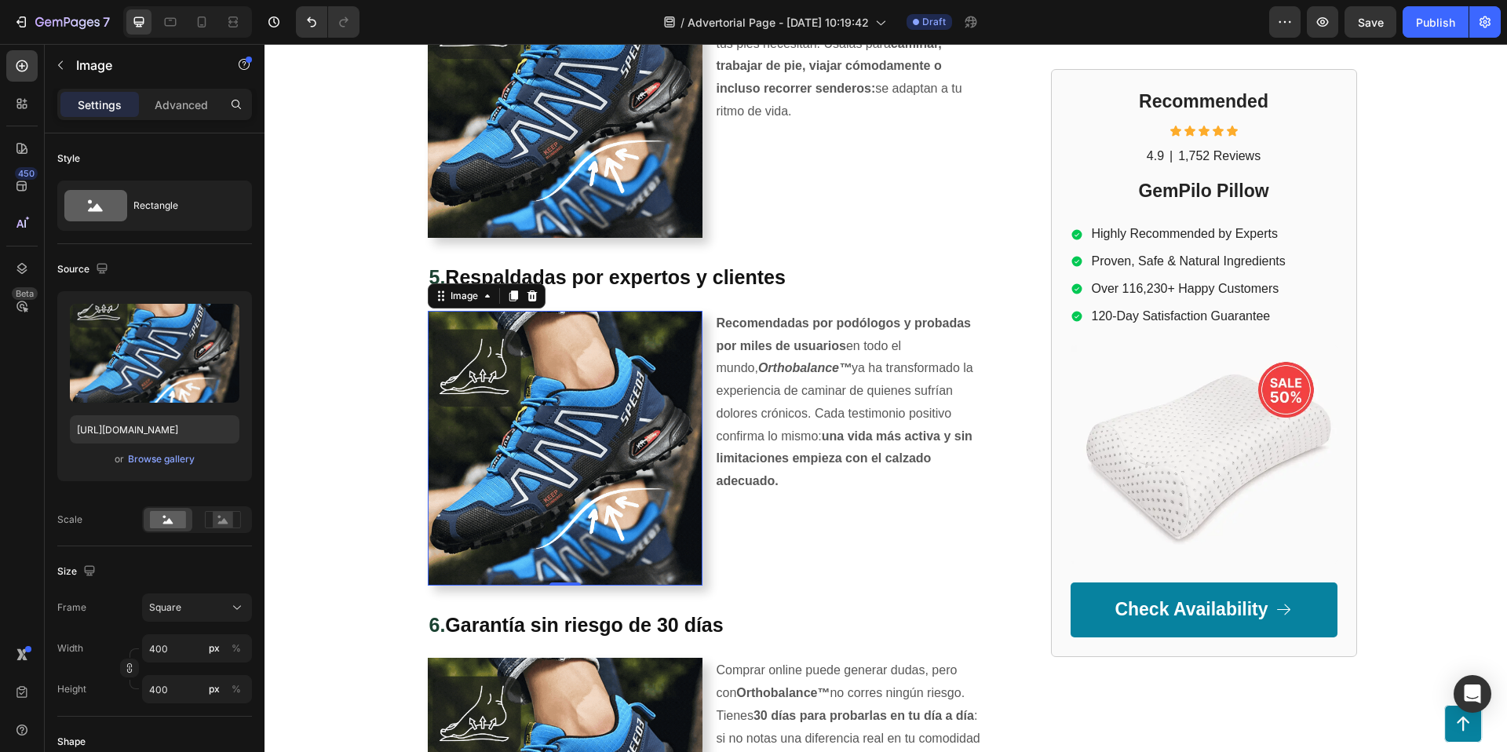
click at [610, 424] on img at bounding box center [565, 448] width 275 height 275
click at [144, 456] on div "Browse gallery" at bounding box center [161, 459] width 67 height 14
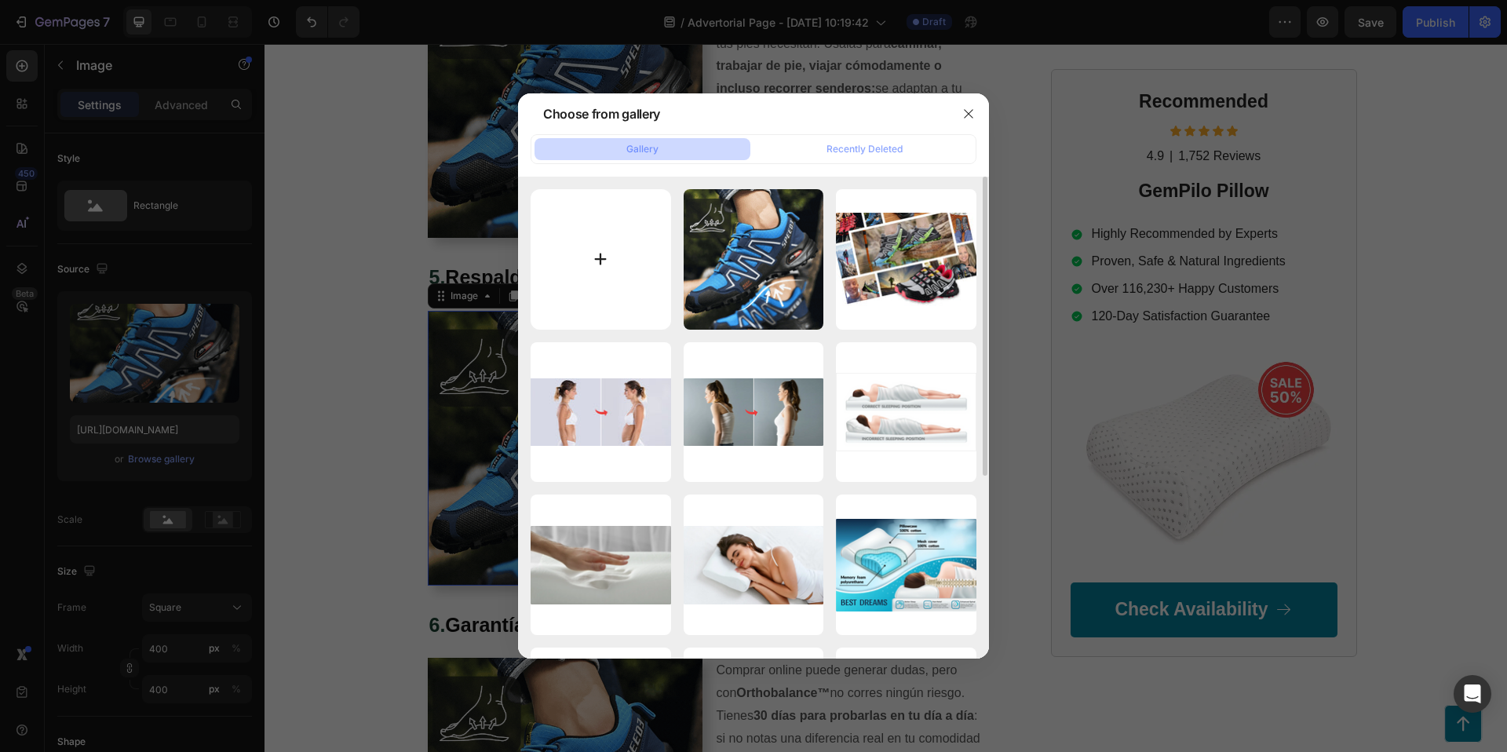
click at [599, 248] on input "file" at bounding box center [601, 259] width 141 height 141
type input "C:\fakepath\4.png"
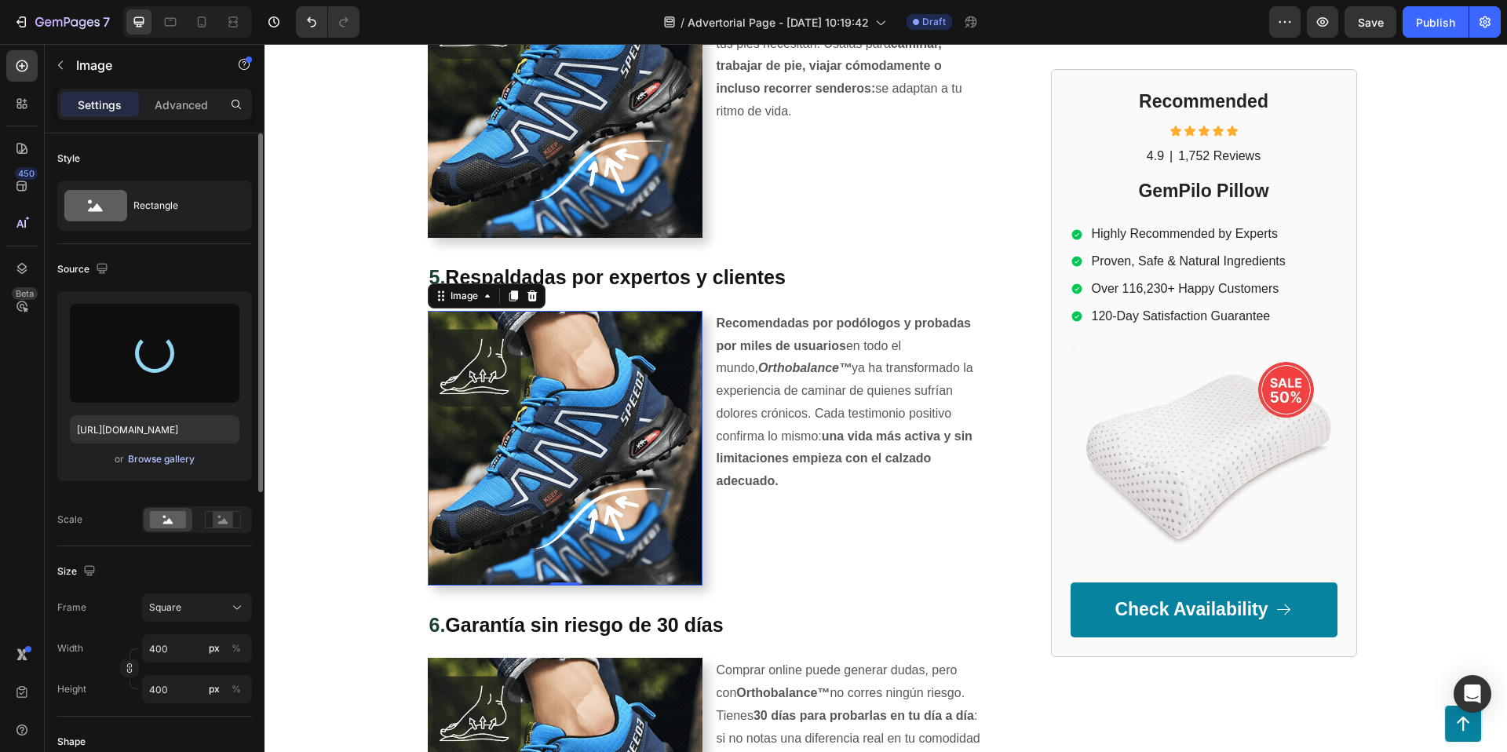
click at [177, 455] on div "Browse gallery" at bounding box center [161, 459] width 67 height 14
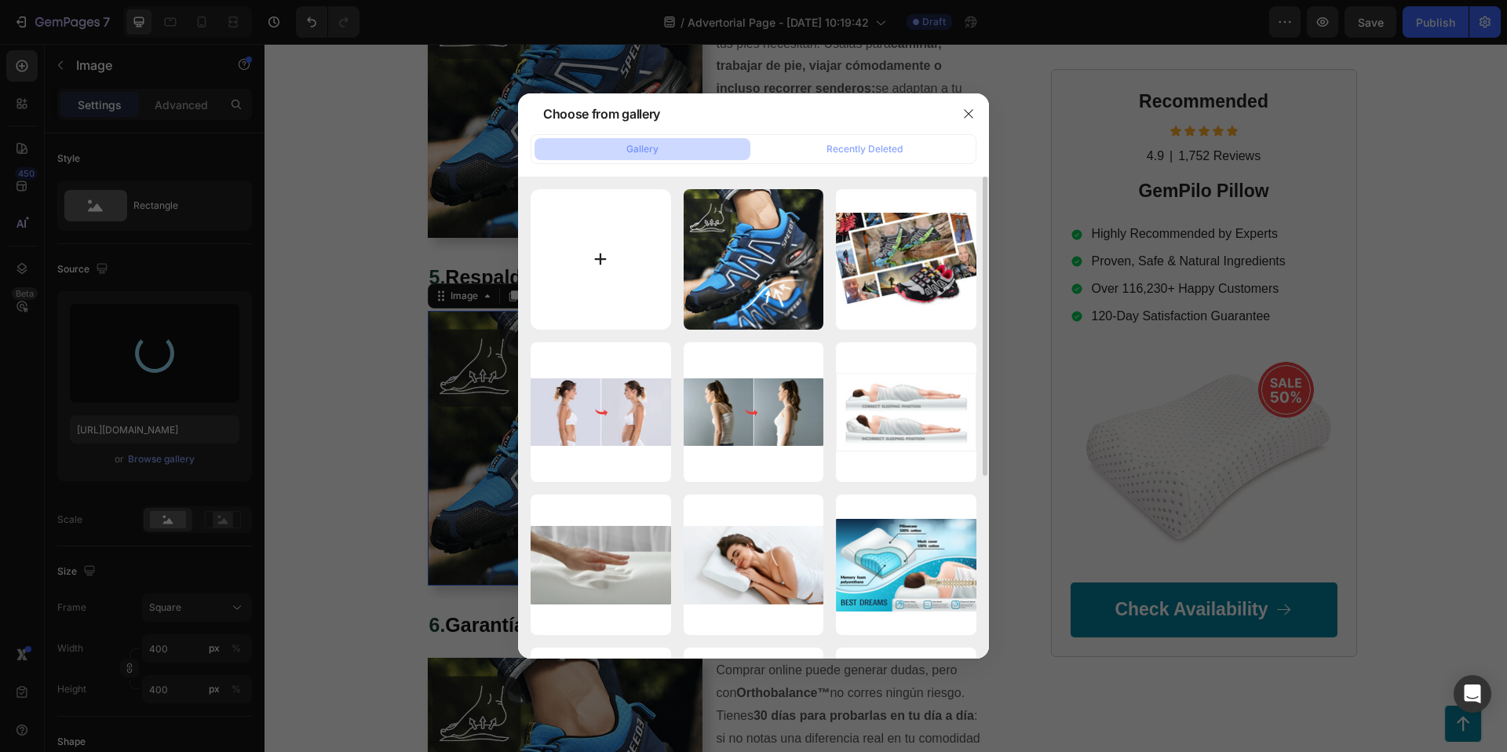
type input "https://cdn.shopify.com/s/files/1/0953/0599/0526/files/gempages_581753723718468…"
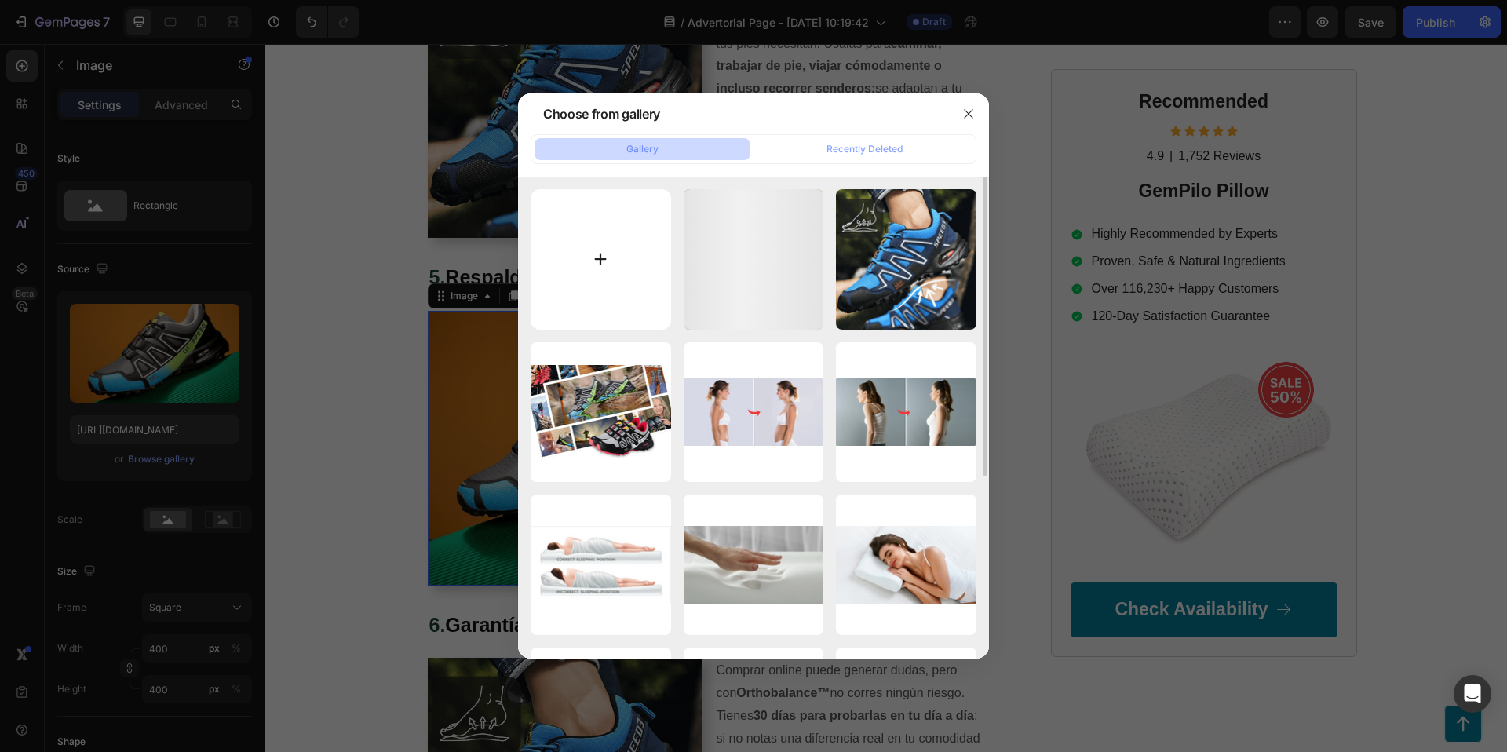
click at [622, 264] on input "file" at bounding box center [601, 259] width 141 height 141
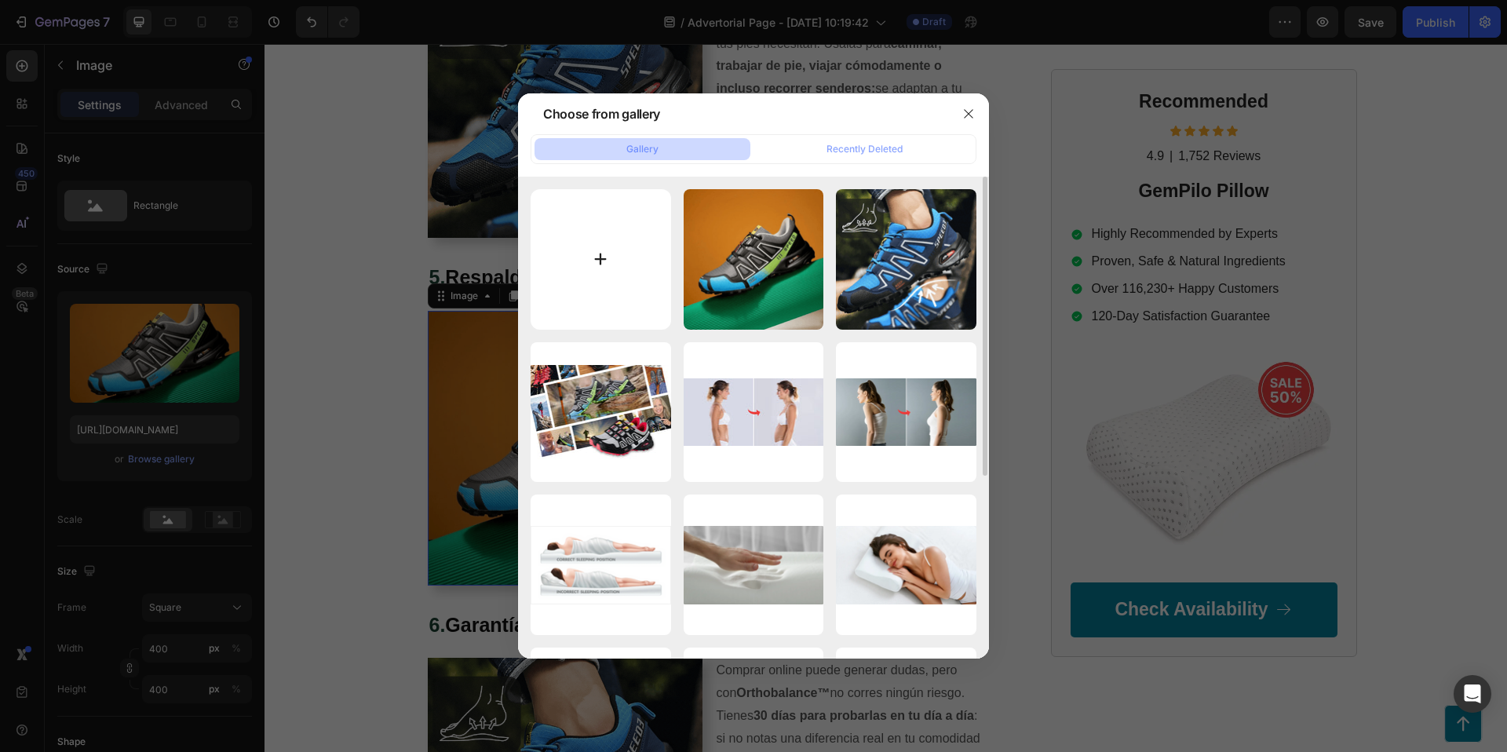
type input "C:\fakepath\5.jpg"
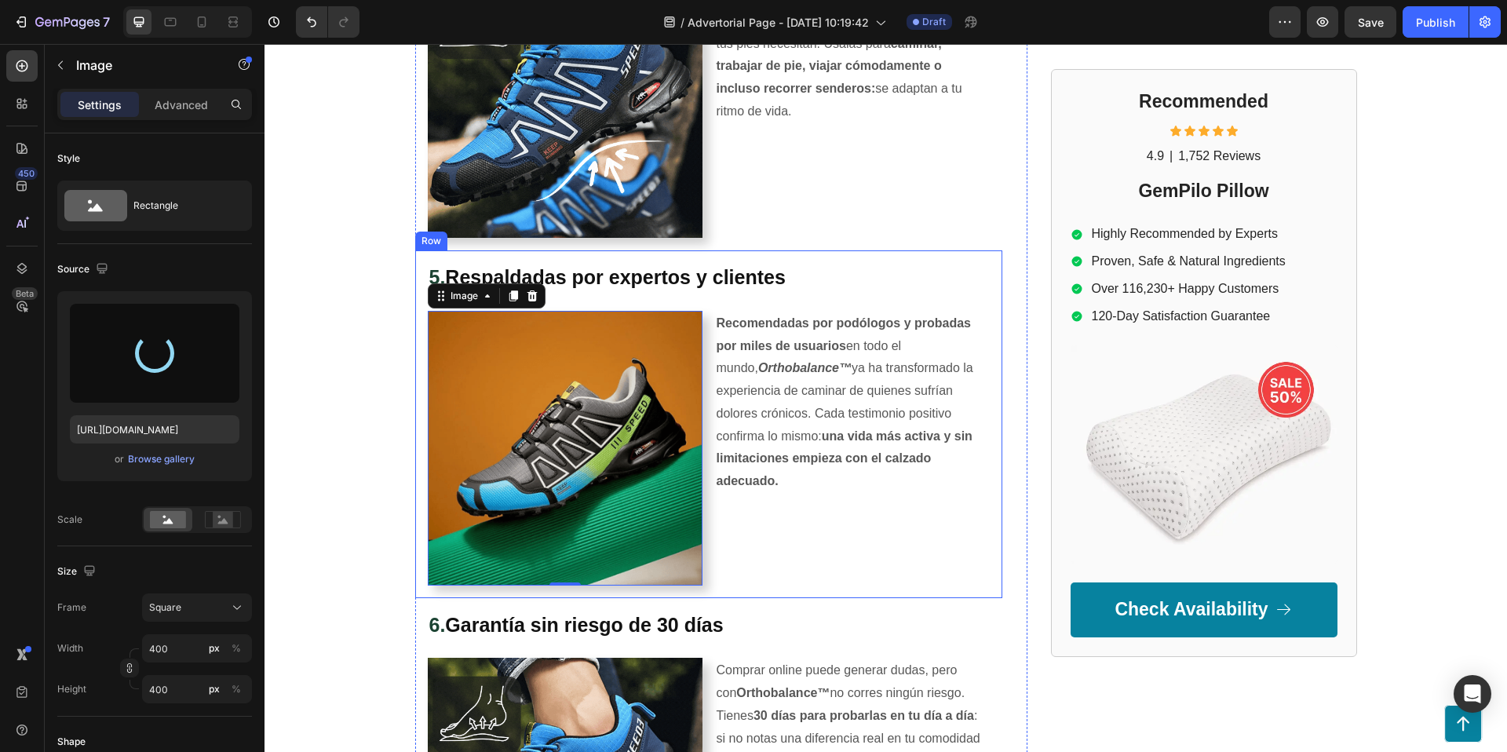
type input "https://cdn.shopify.com/s/files/1/0953/0599/0526/files/gempages_581753723718468…"
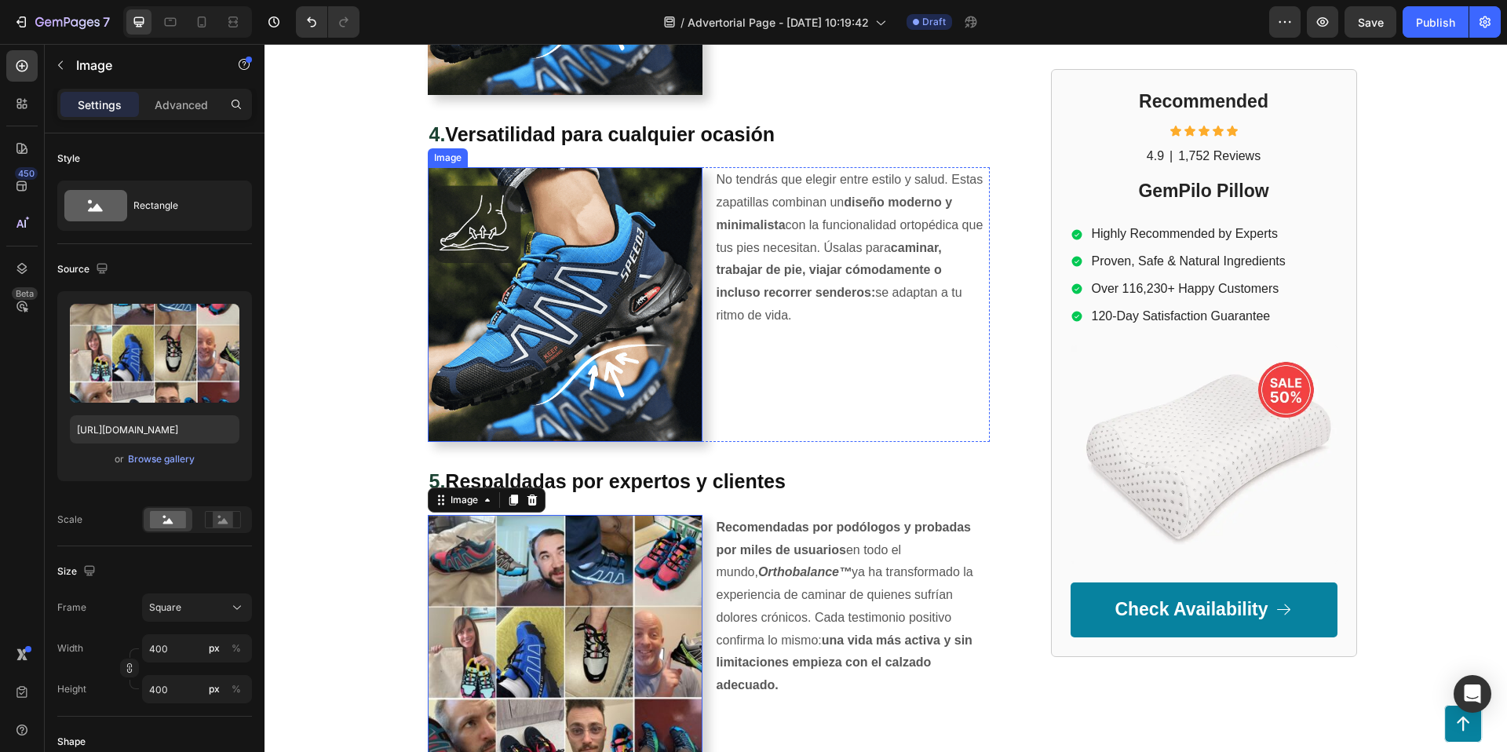
scroll to position [1821, 0]
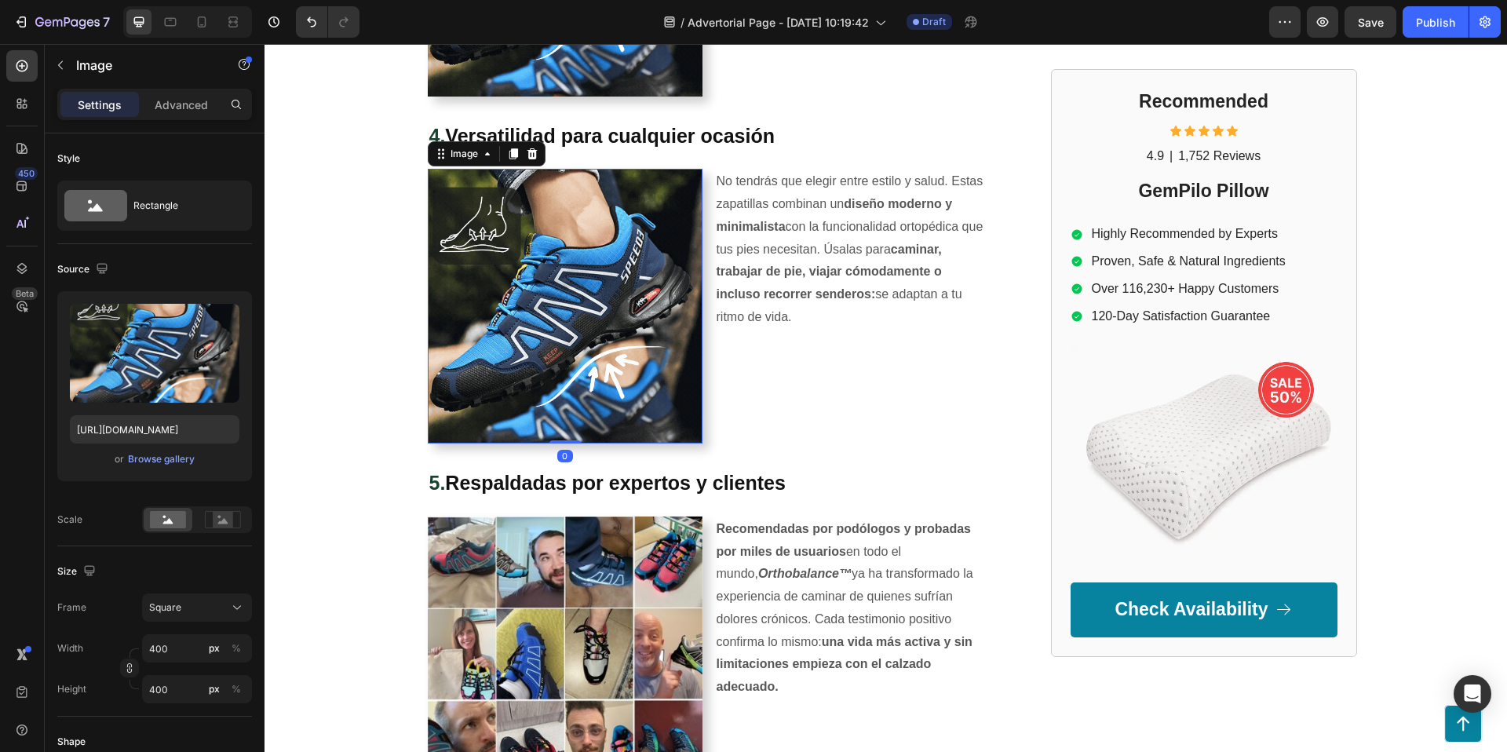
click at [542, 262] on img at bounding box center [565, 306] width 275 height 275
click at [167, 460] on div "Browse gallery" at bounding box center [161, 459] width 67 height 14
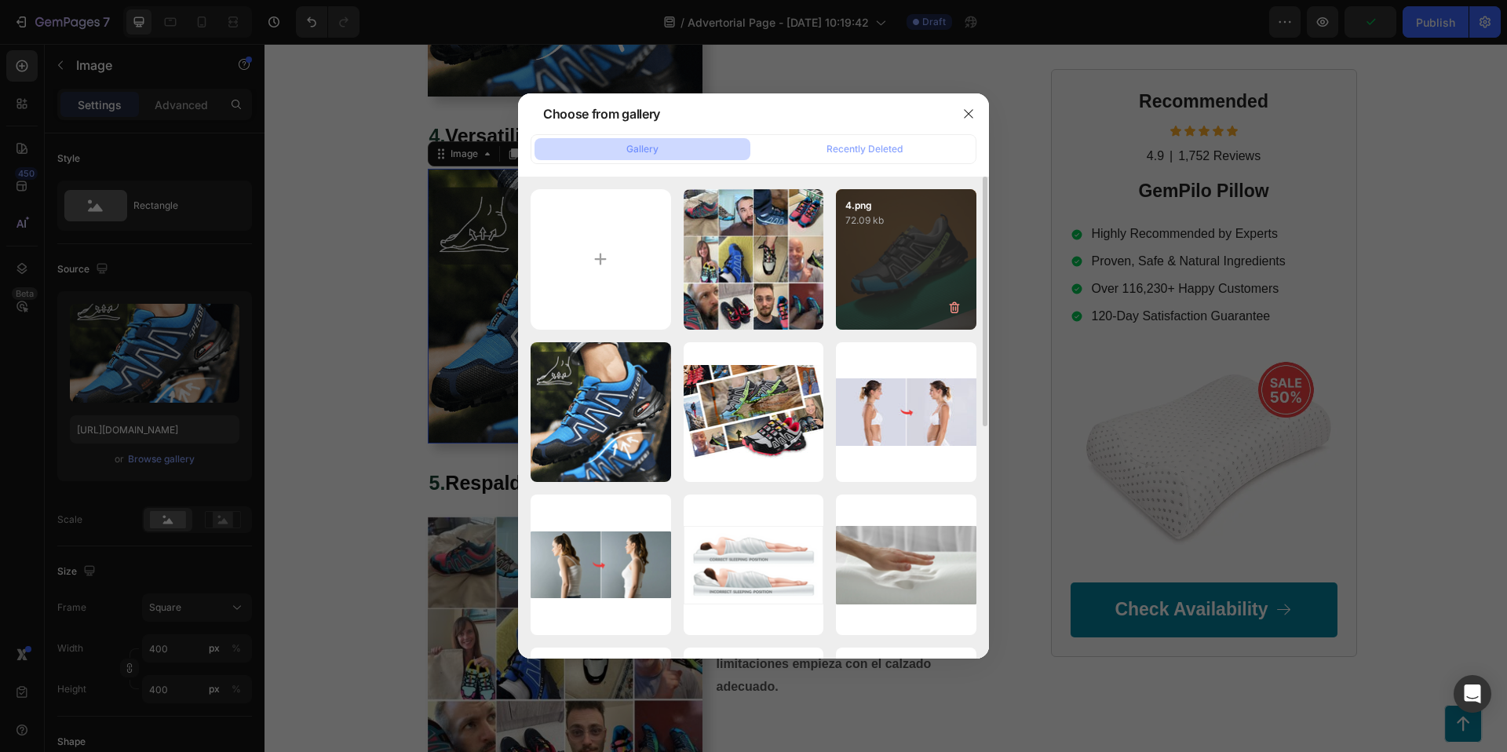
click at [900, 261] on div "4.png 72.09 kb" at bounding box center [906, 259] width 141 height 141
type input "https://cdn.shopify.com/s/files/1/0953/0599/0526/files/gempages_581753723718468…"
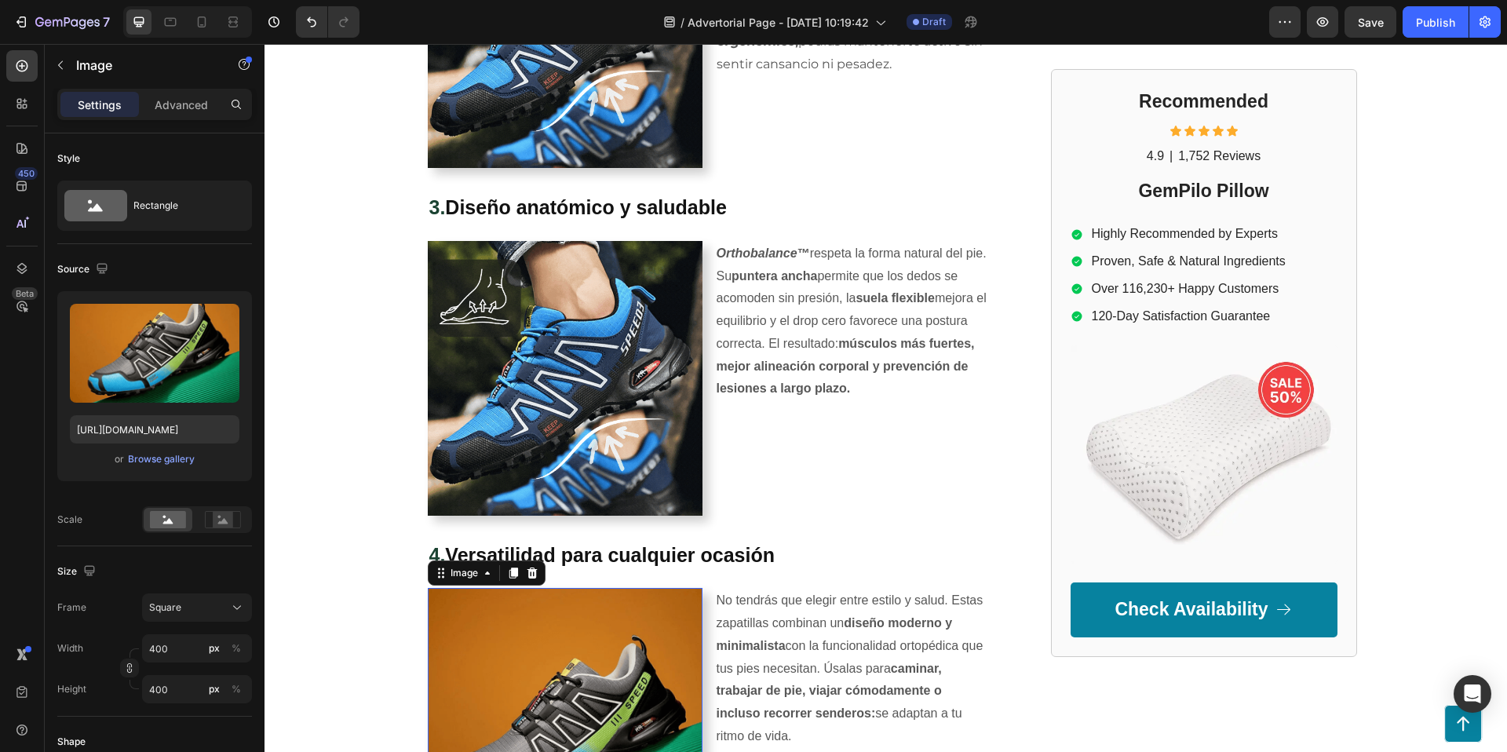
scroll to position [1385, 0]
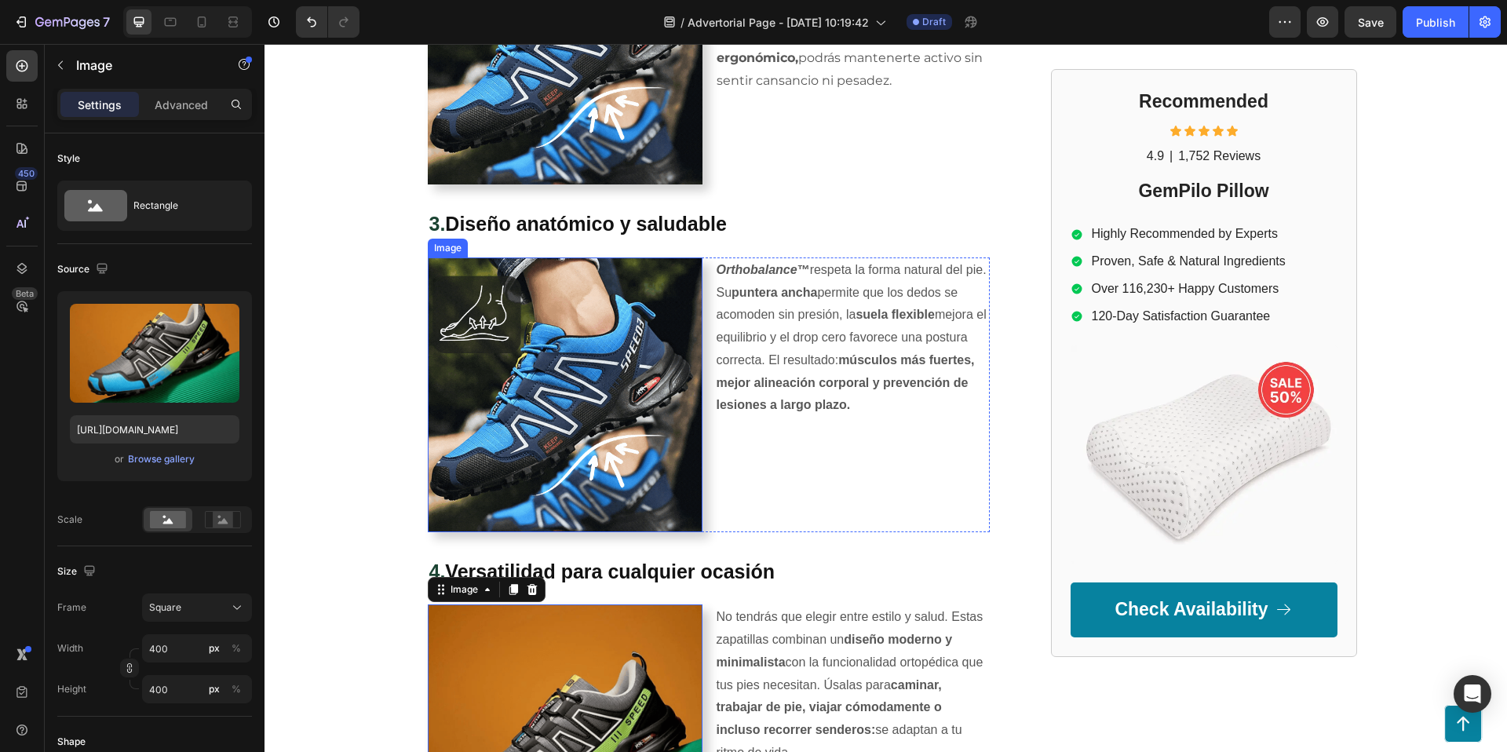
click at [593, 356] on img at bounding box center [565, 394] width 275 height 275
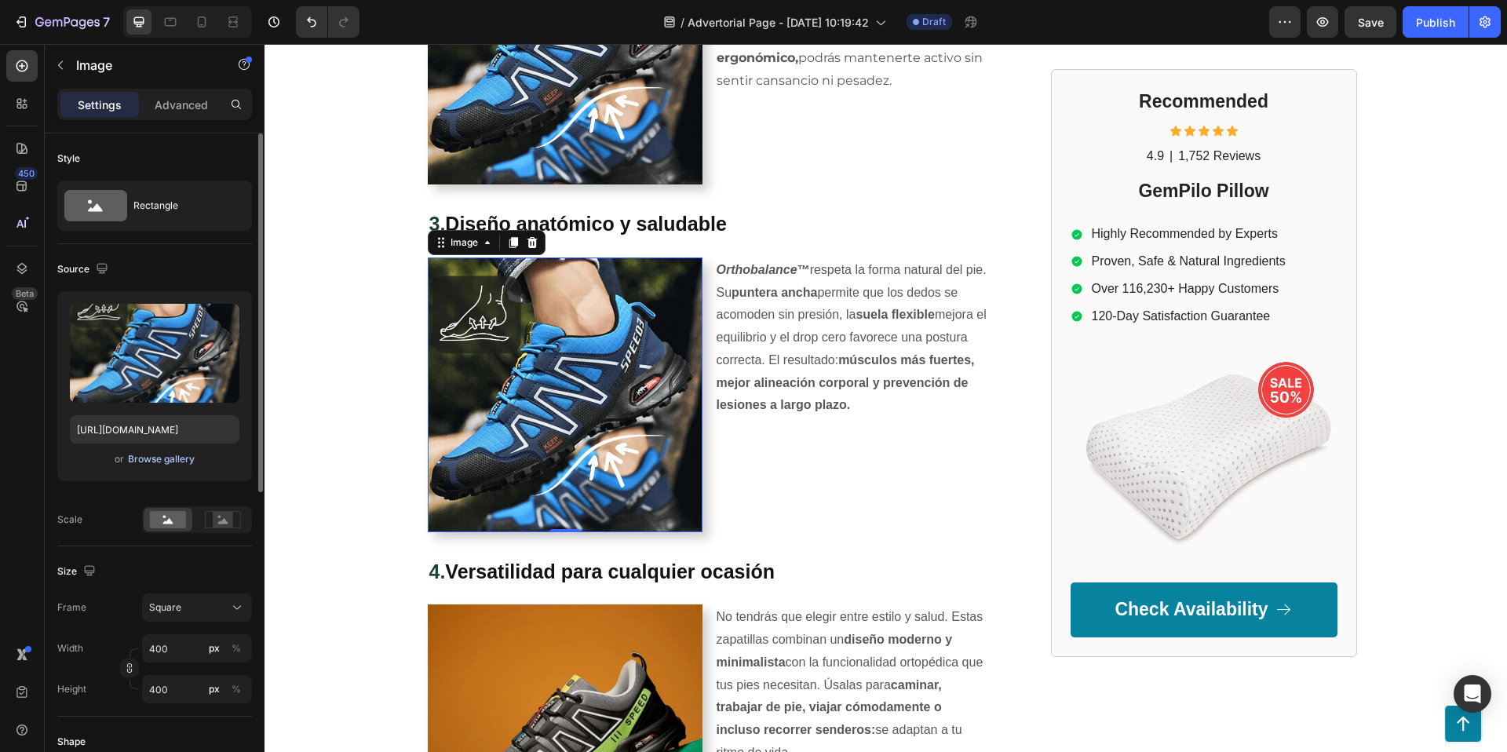
click at [151, 460] on div "Browse gallery" at bounding box center [161, 459] width 67 height 14
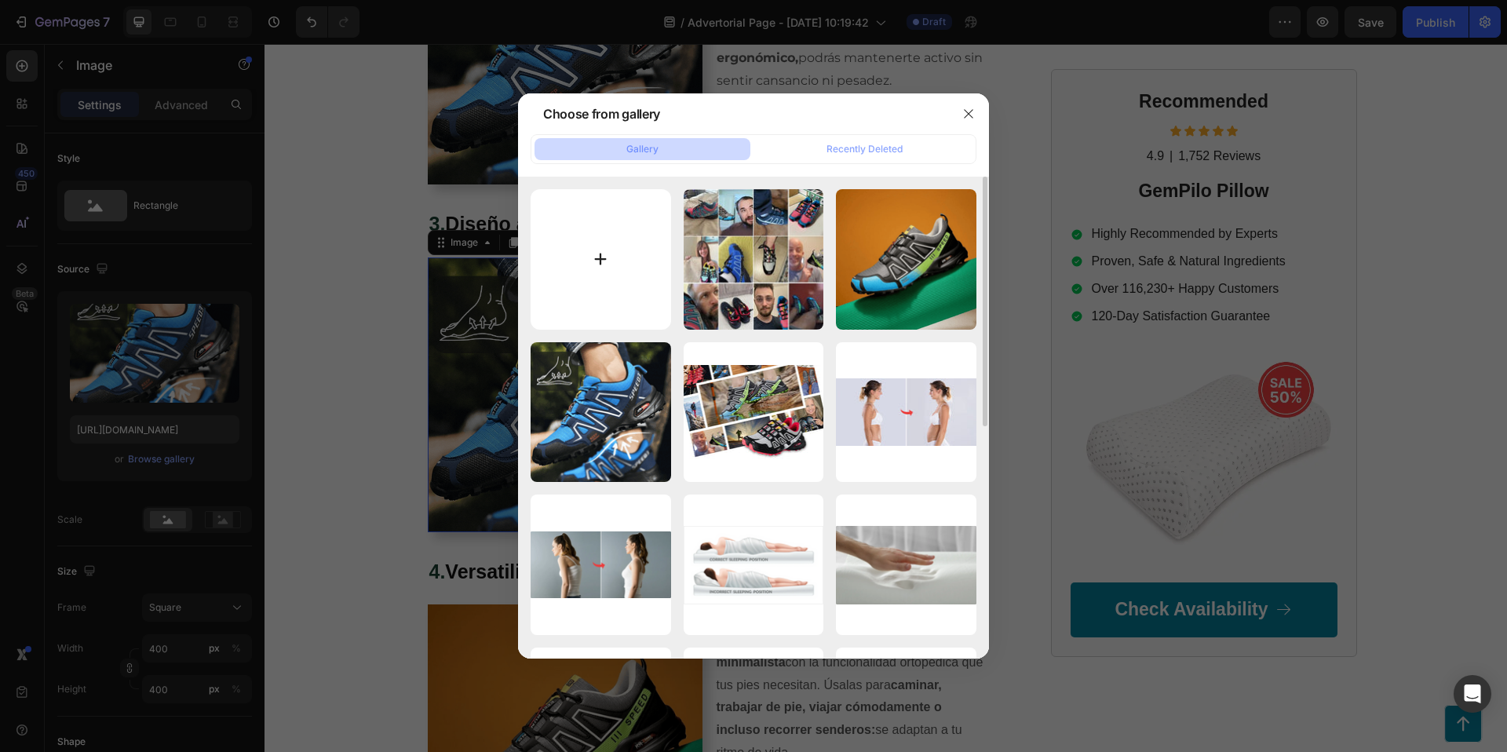
click at [596, 257] on input "file" at bounding box center [601, 259] width 141 height 141
click at [381, 422] on div at bounding box center [753, 376] width 1507 height 752
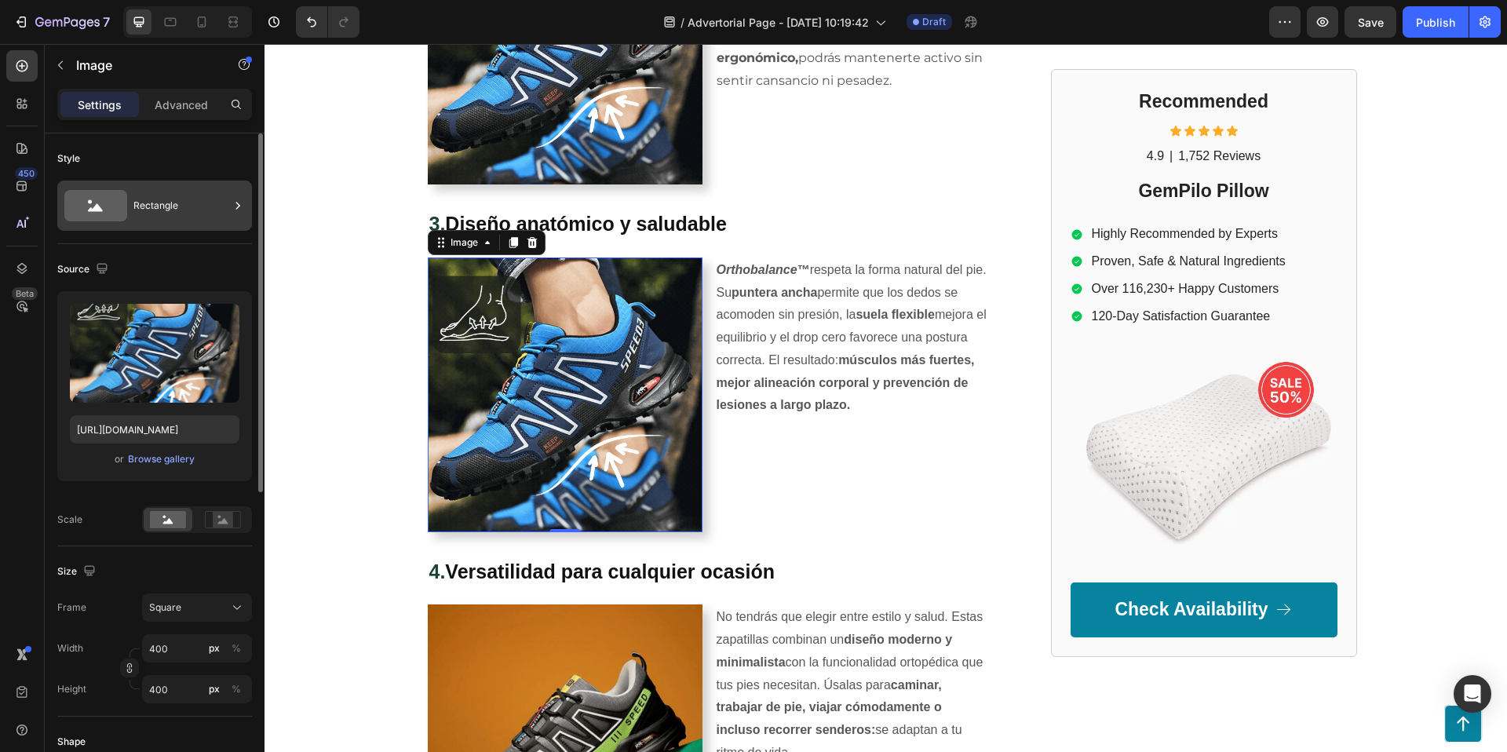
click at [217, 210] on div "Rectangle" at bounding box center [181, 206] width 96 height 36
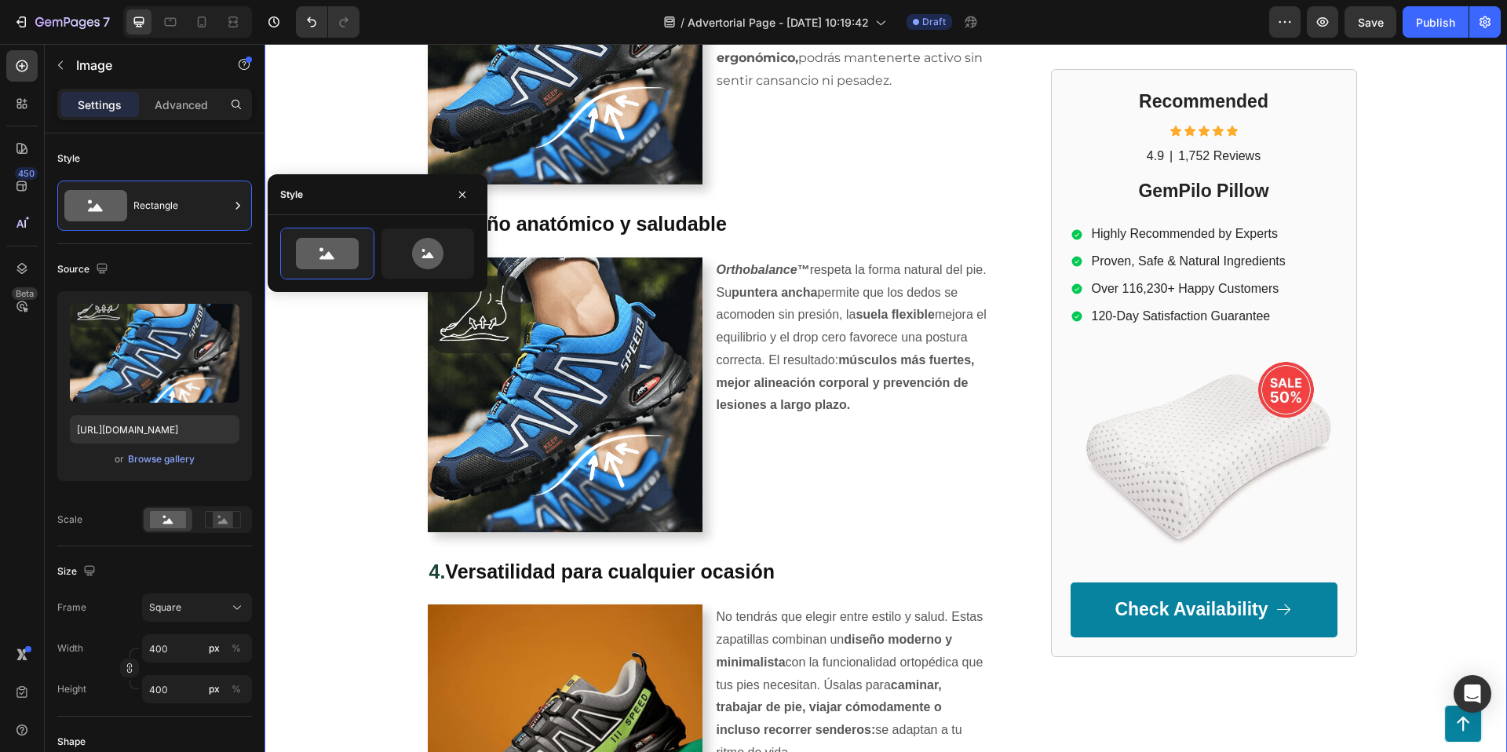
click at [284, 358] on div "GEMPILO Text Block Advertorial Text Block Row Row ⁠⁠⁠⁠⁠⁠⁠ 6 razones por las que…" at bounding box center [886, 139] width 1243 height 2896
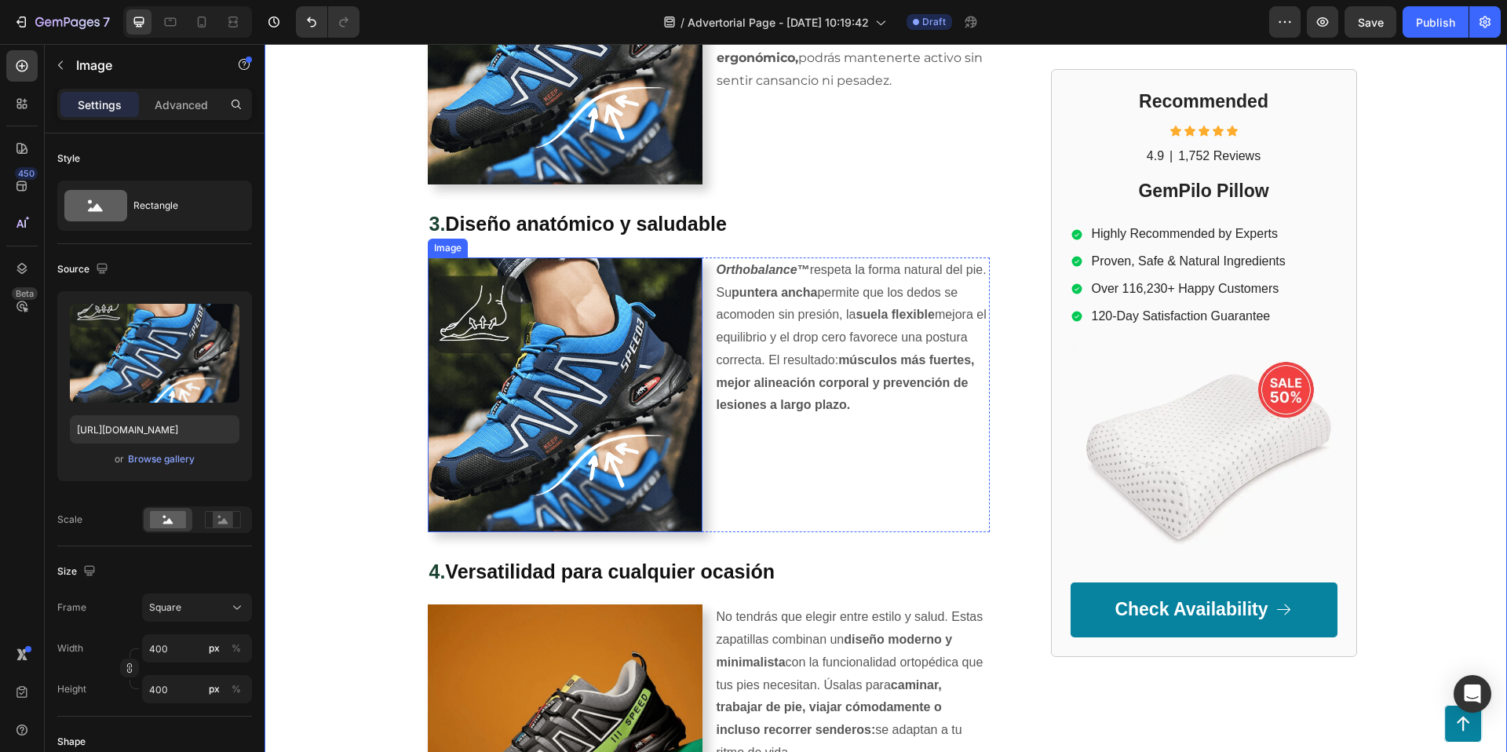
click at [508, 337] on img at bounding box center [565, 394] width 275 height 275
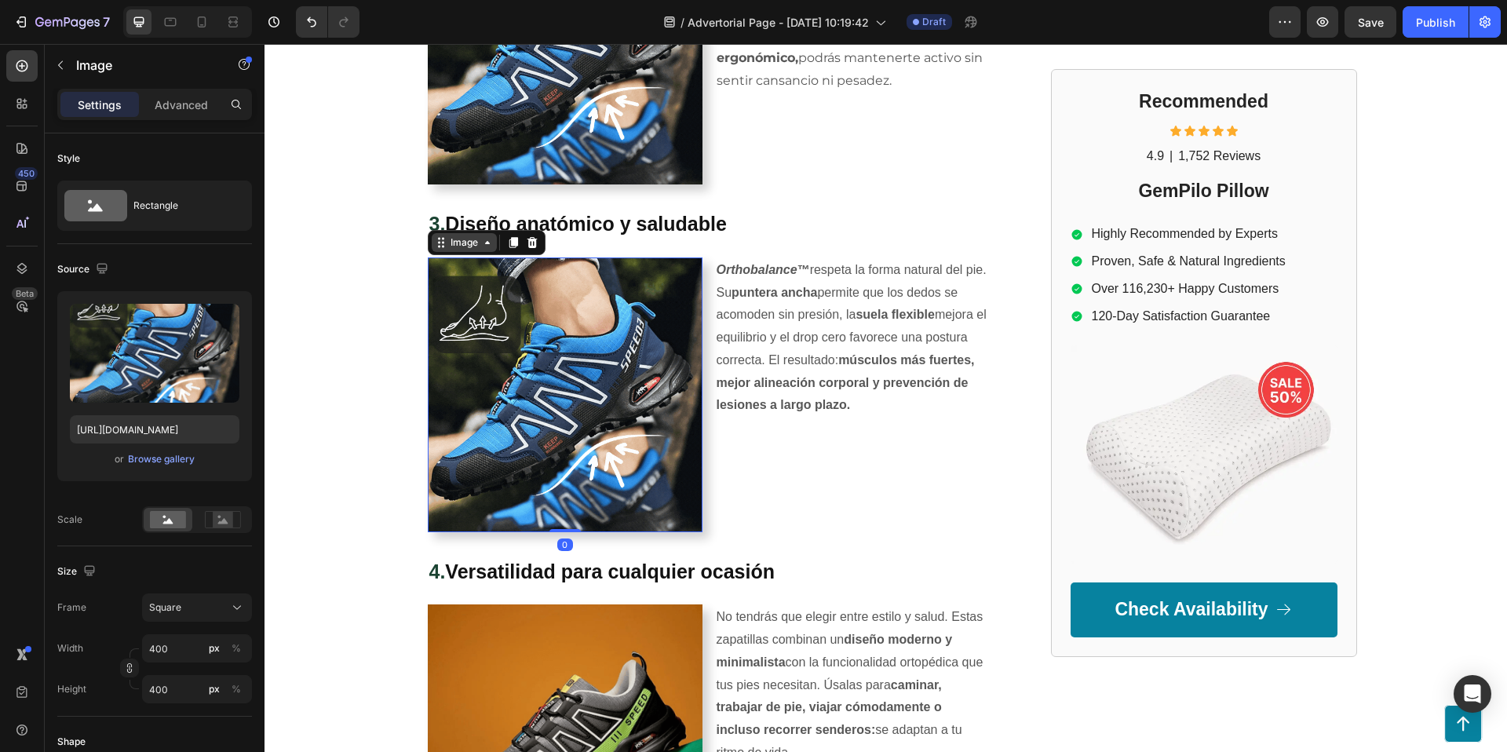
click at [461, 240] on div "Image" at bounding box center [464, 242] width 34 height 14
click at [498, 340] on img at bounding box center [565, 394] width 275 height 275
click at [27, 65] on icon at bounding box center [22, 66] width 12 height 12
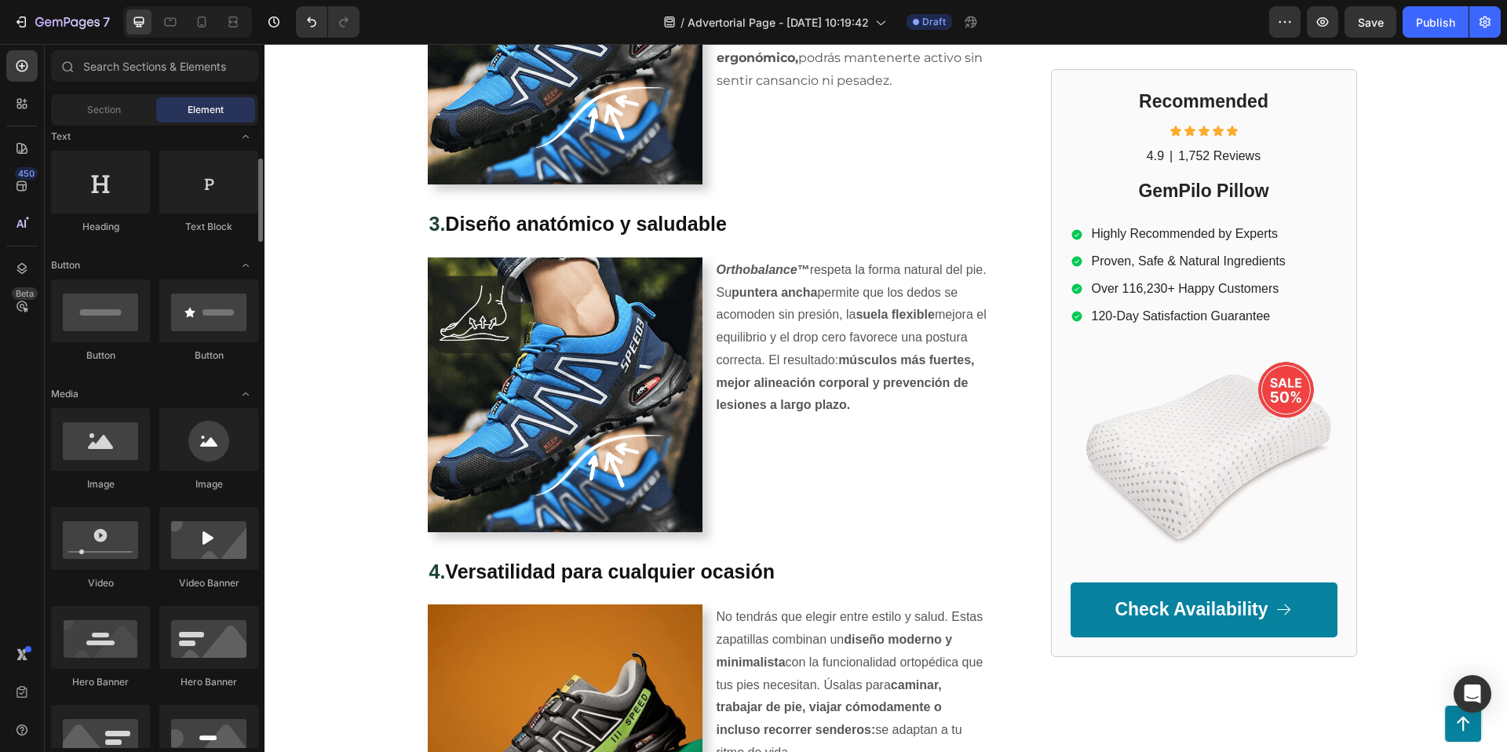
scroll to position [255, 0]
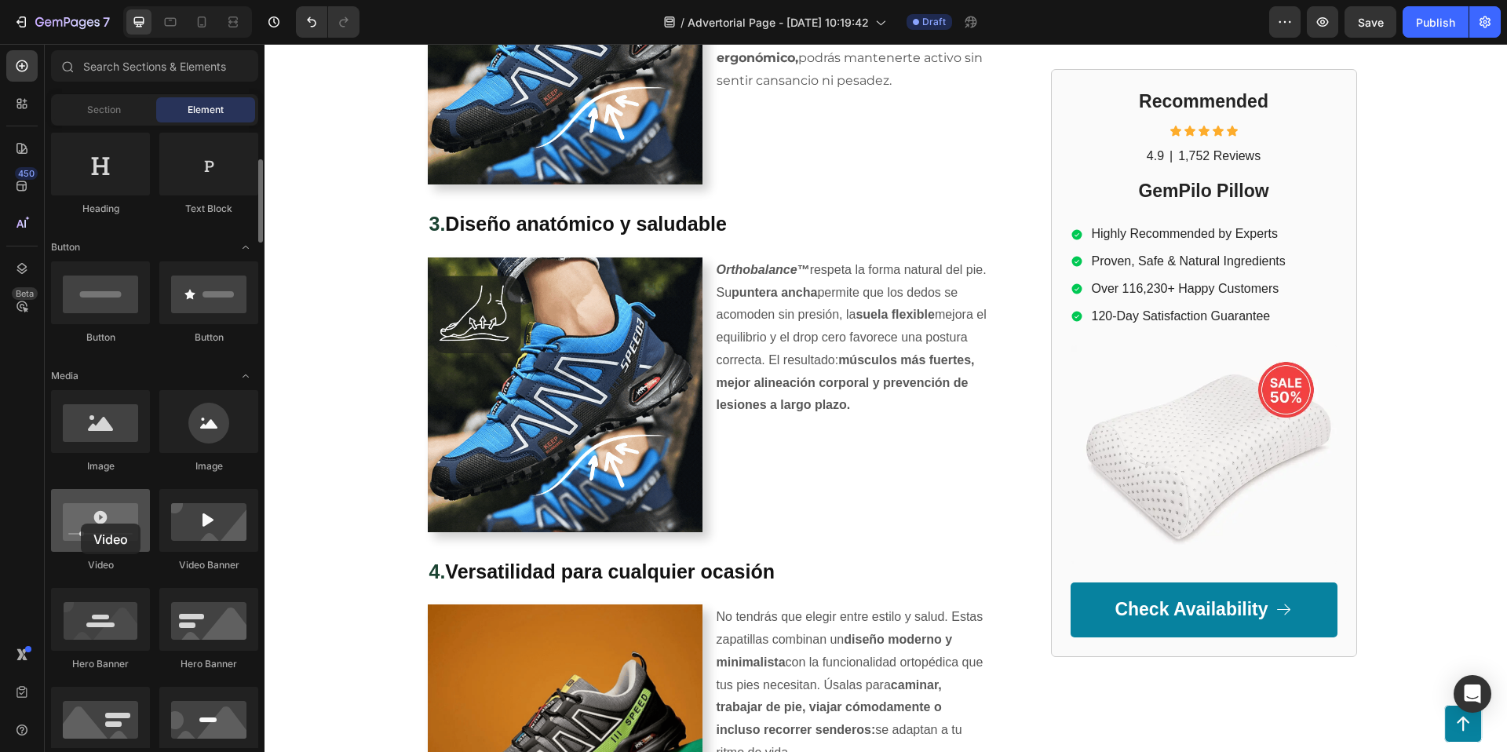
drag, startPoint x: 124, startPoint y: 520, endPoint x: 85, endPoint y: 522, distance: 39.3
click at [81, 523] on div at bounding box center [100, 520] width 99 height 63
click at [547, 383] on img at bounding box center [565, 394] width 275 height 275
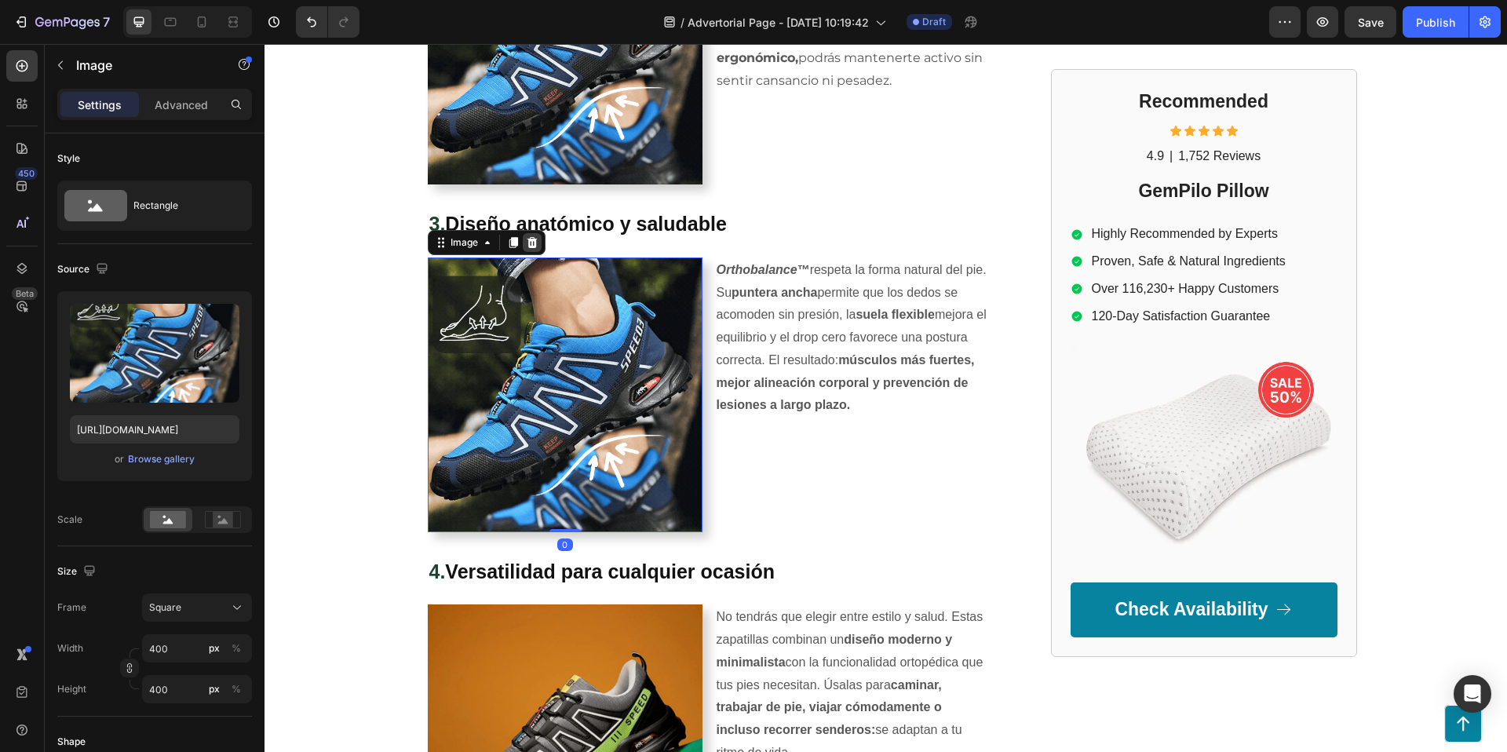
click at [537, 236] on icon at bounding box center [532, 242] width 13 height 13
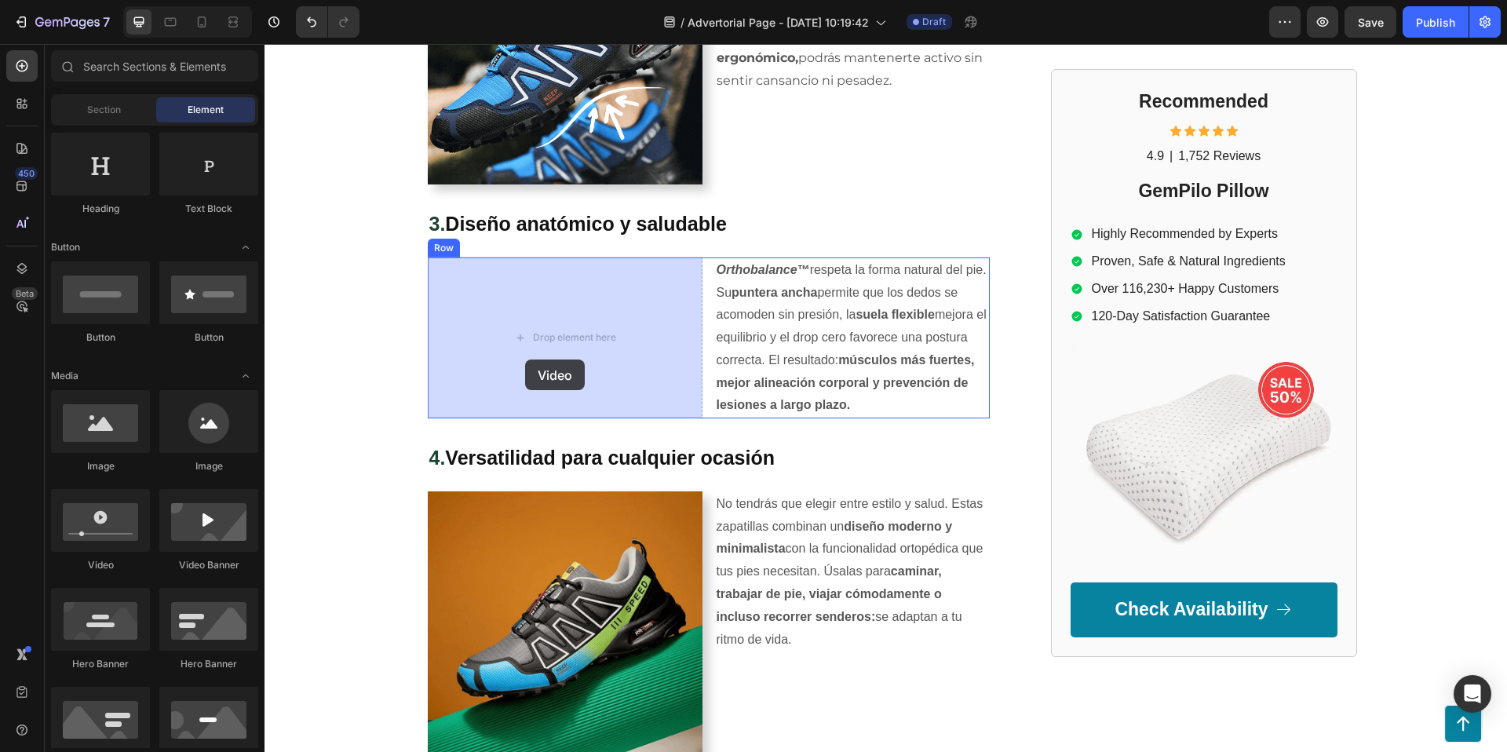
drag, startPoint x: 363, startPoint y: 561, endPoint x: 526, endPoint y: 356, distance: 262.1
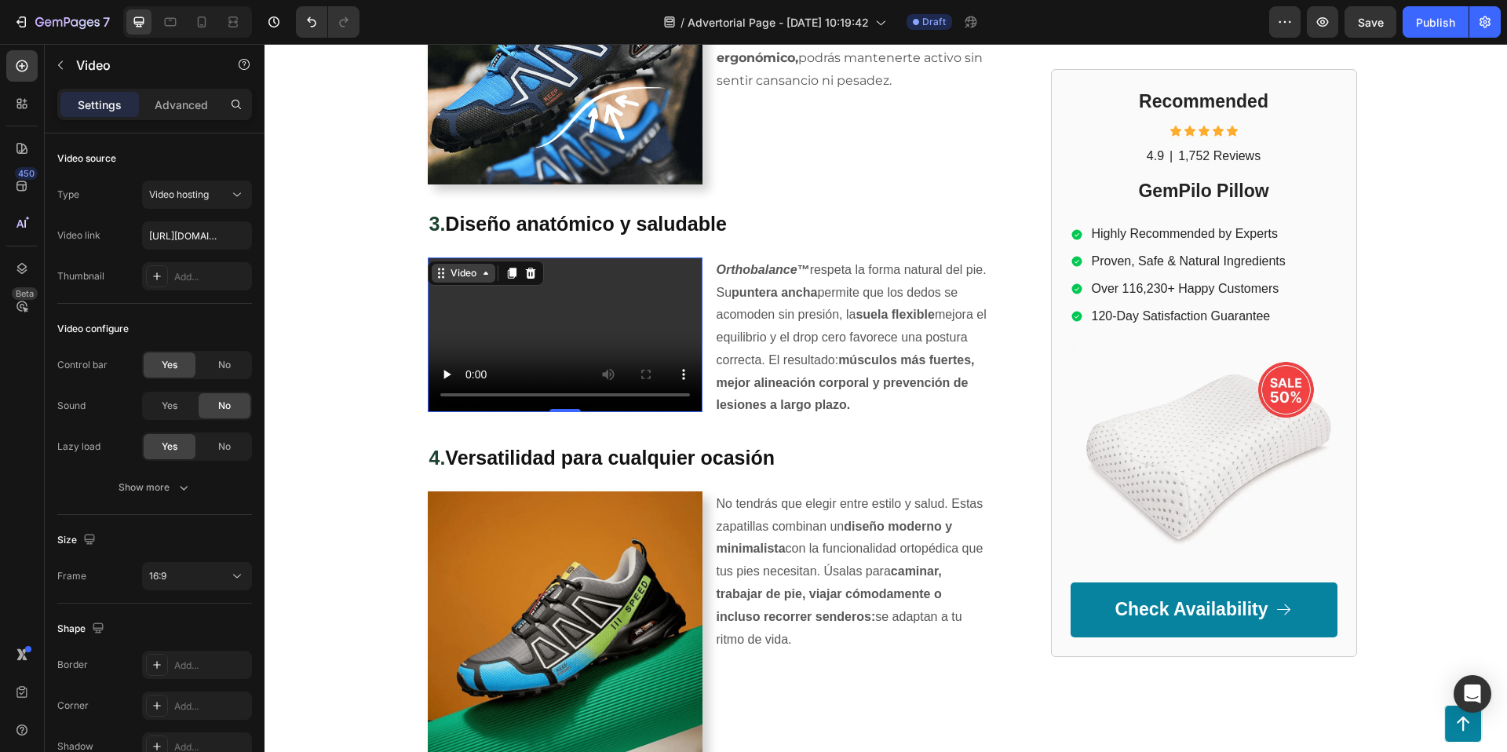
click at [451, 272] on div "Video" at bounding box center [463, 273] width 32 height 14
click at [571, 310] on video at bounding box center [565, 334] width 275 height 155
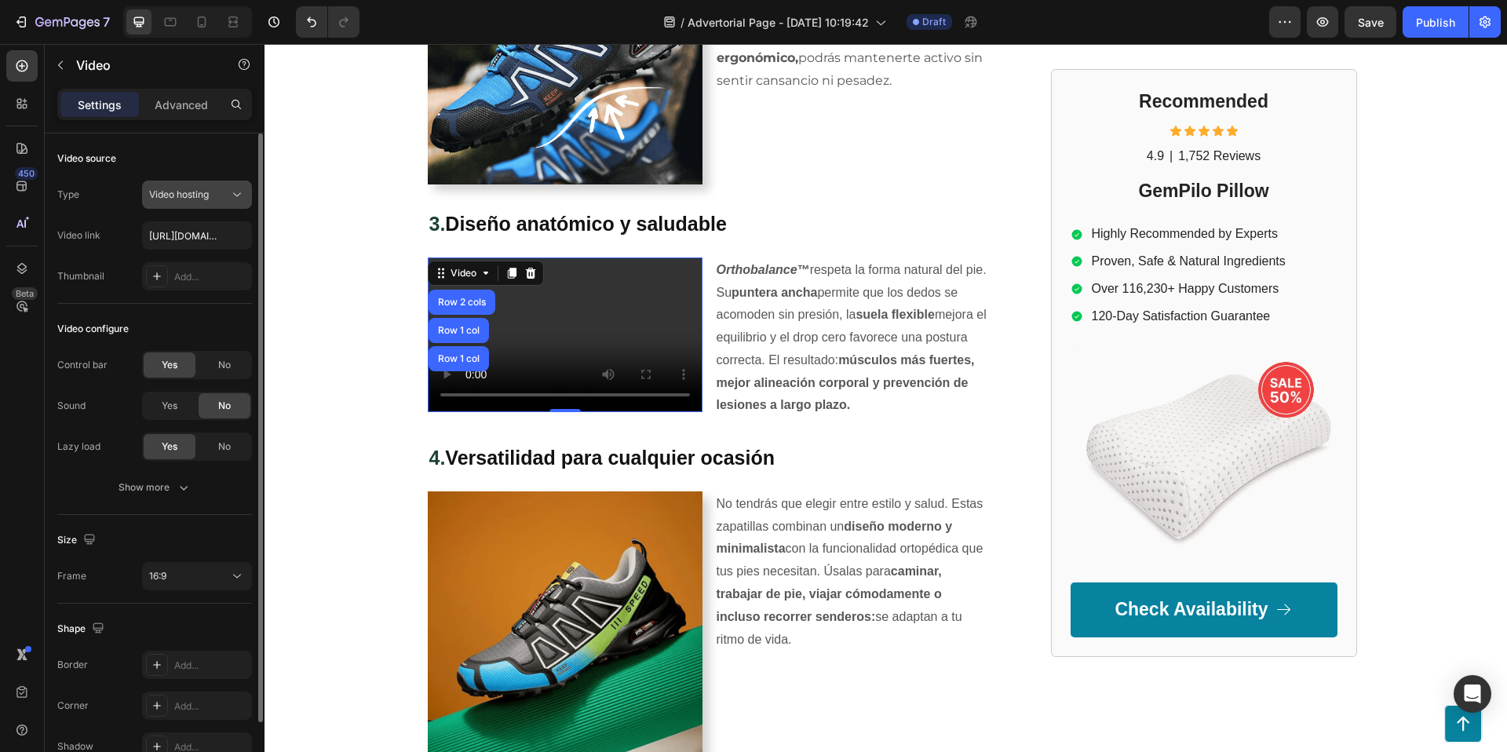
click at [217, 197] on div "Video hosting" at bounding box center [189, 195] width 80 height 14
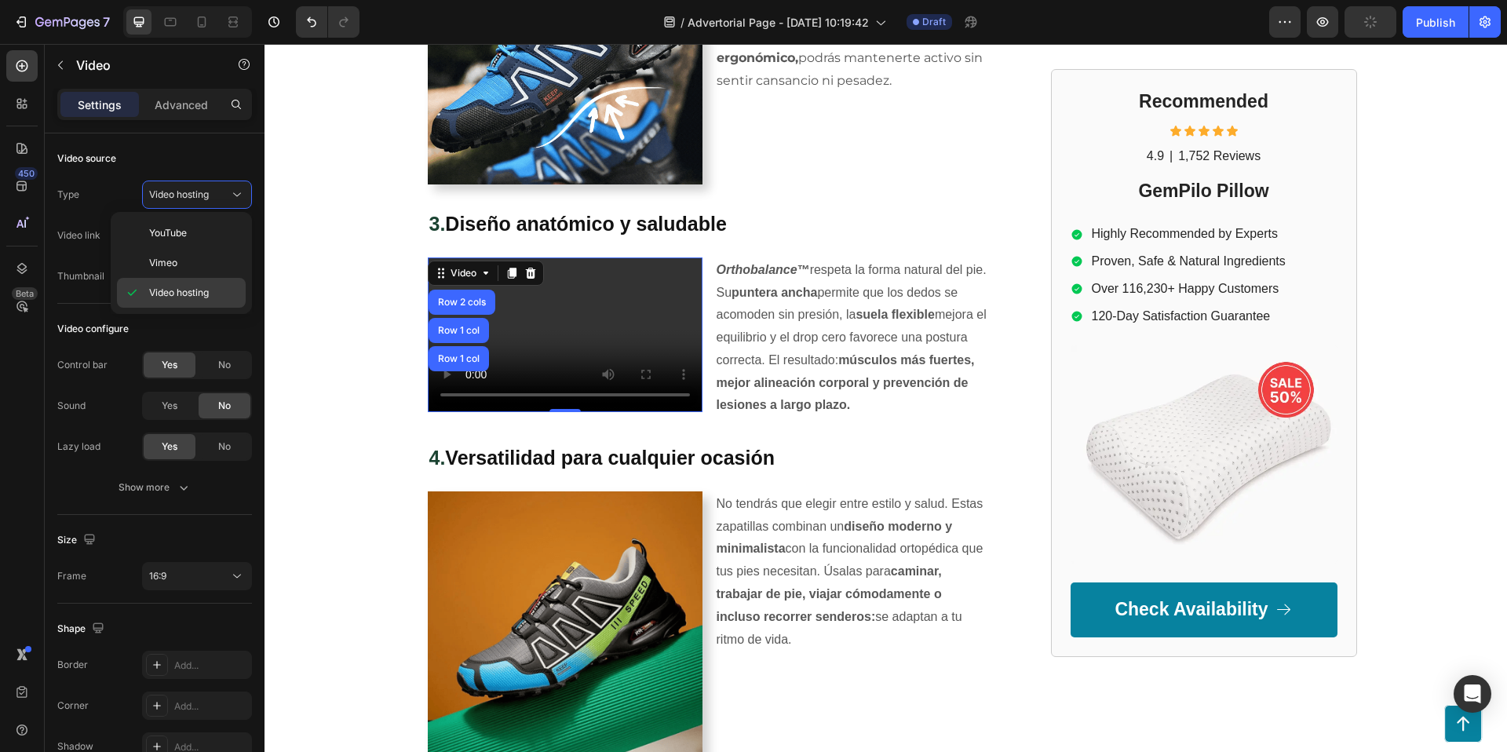
click at [192, 288] on span "Video hosting" at bounding box center [179, 293] width 60 height 14
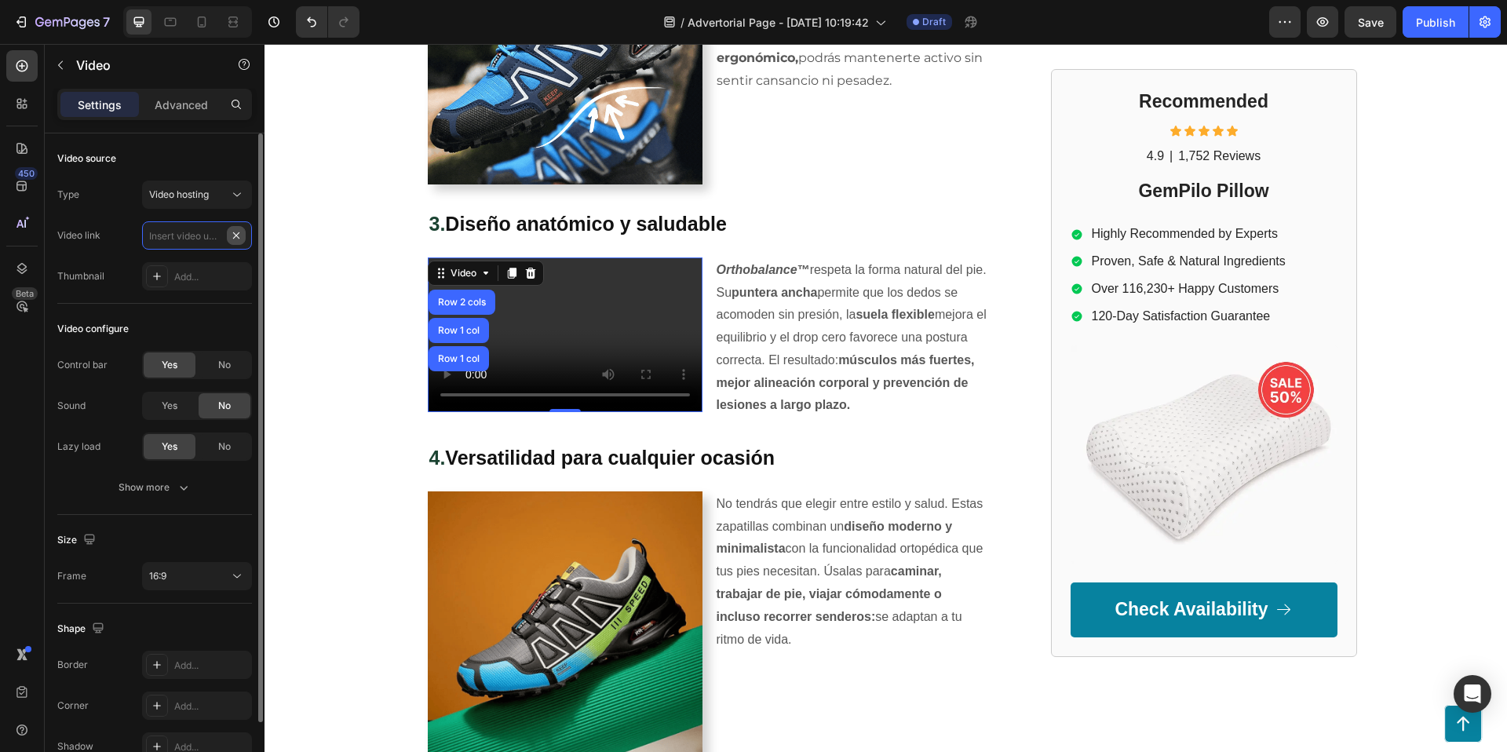
scroll to position [0, 0]
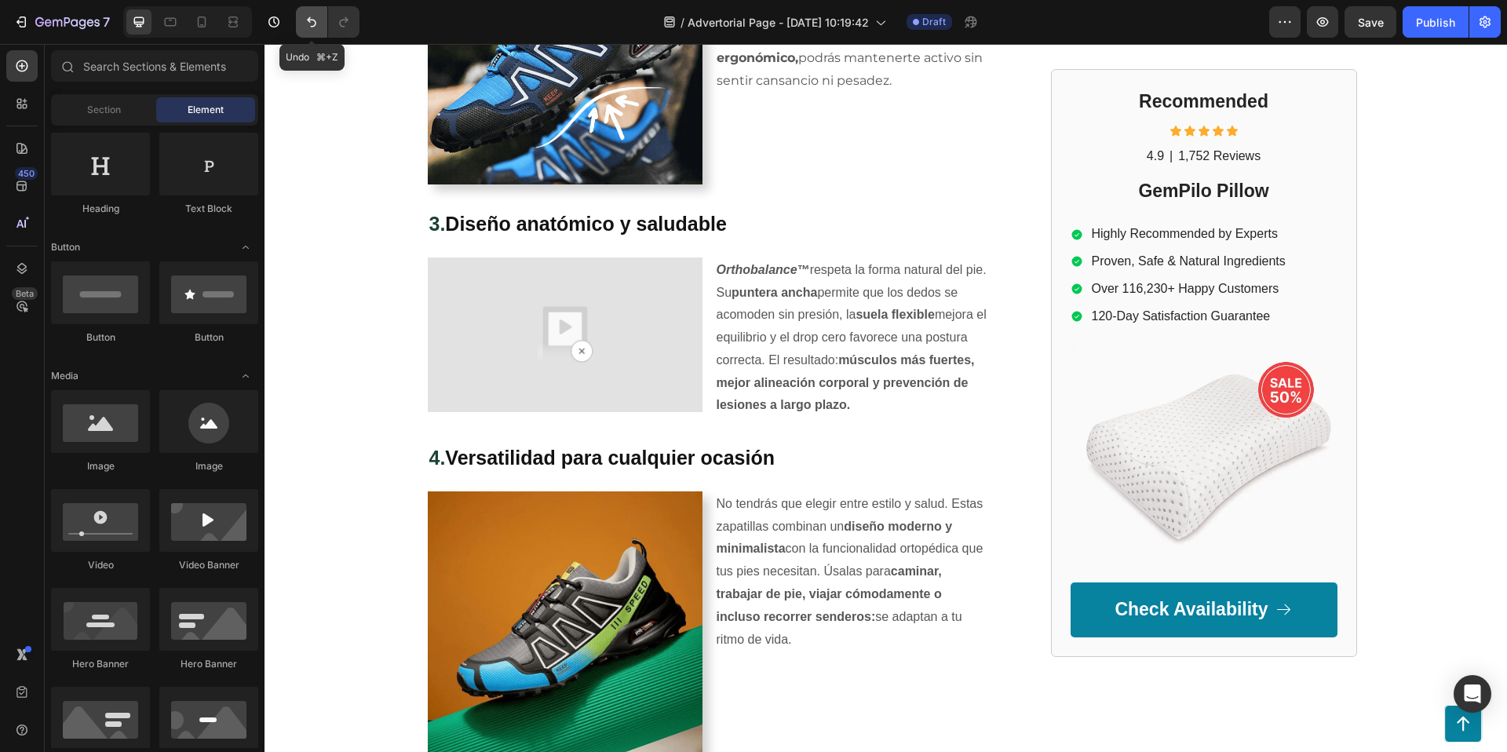
click at [311, 23] on icon "Undo/Redo" at bounding box center [312, 22] width 16 height 16
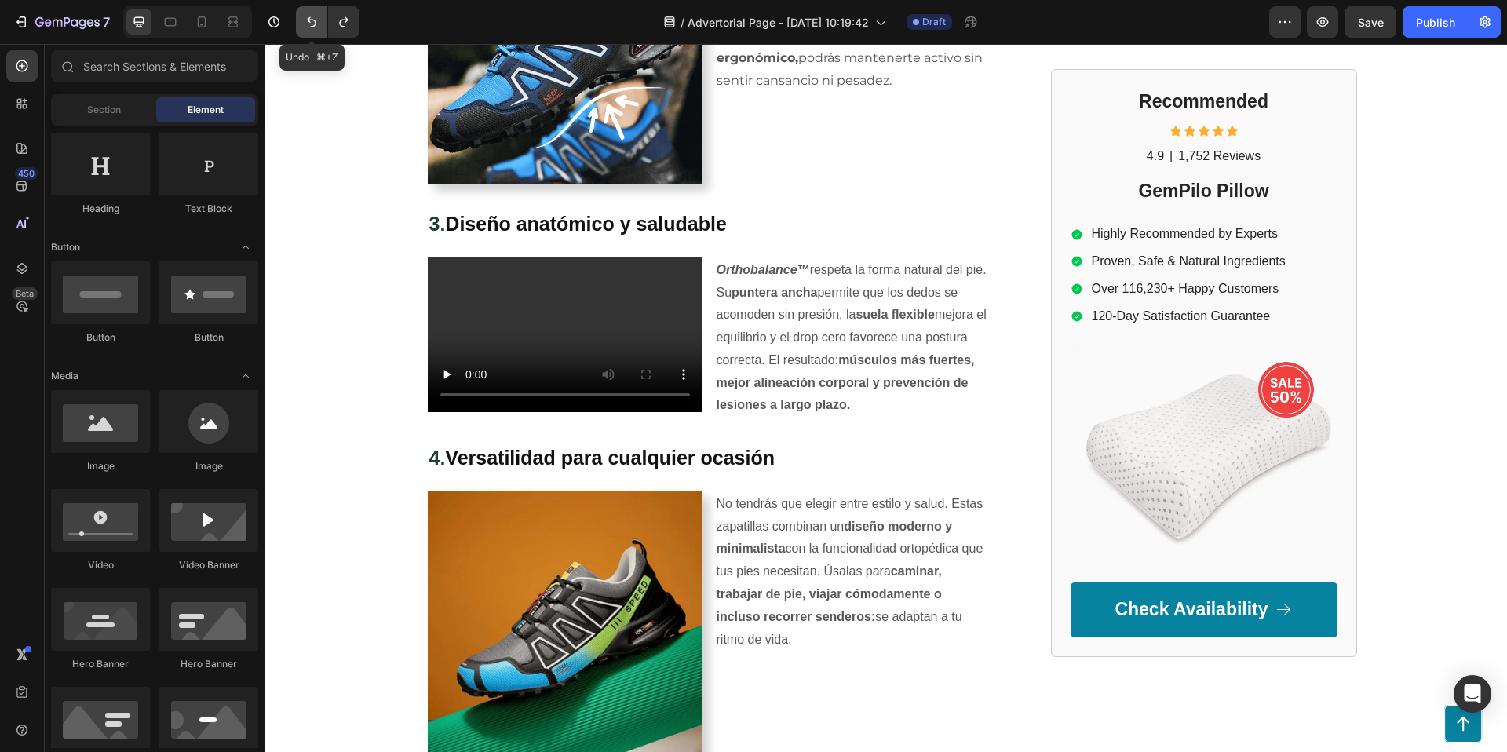
click at [311, 23] on icon "Undo/Redo" at bounding box center [312, 22] width 16 height 16
click at [310, 23] on icon "Undo/Redo" at bounding box center [312, 22] width 16 height 16
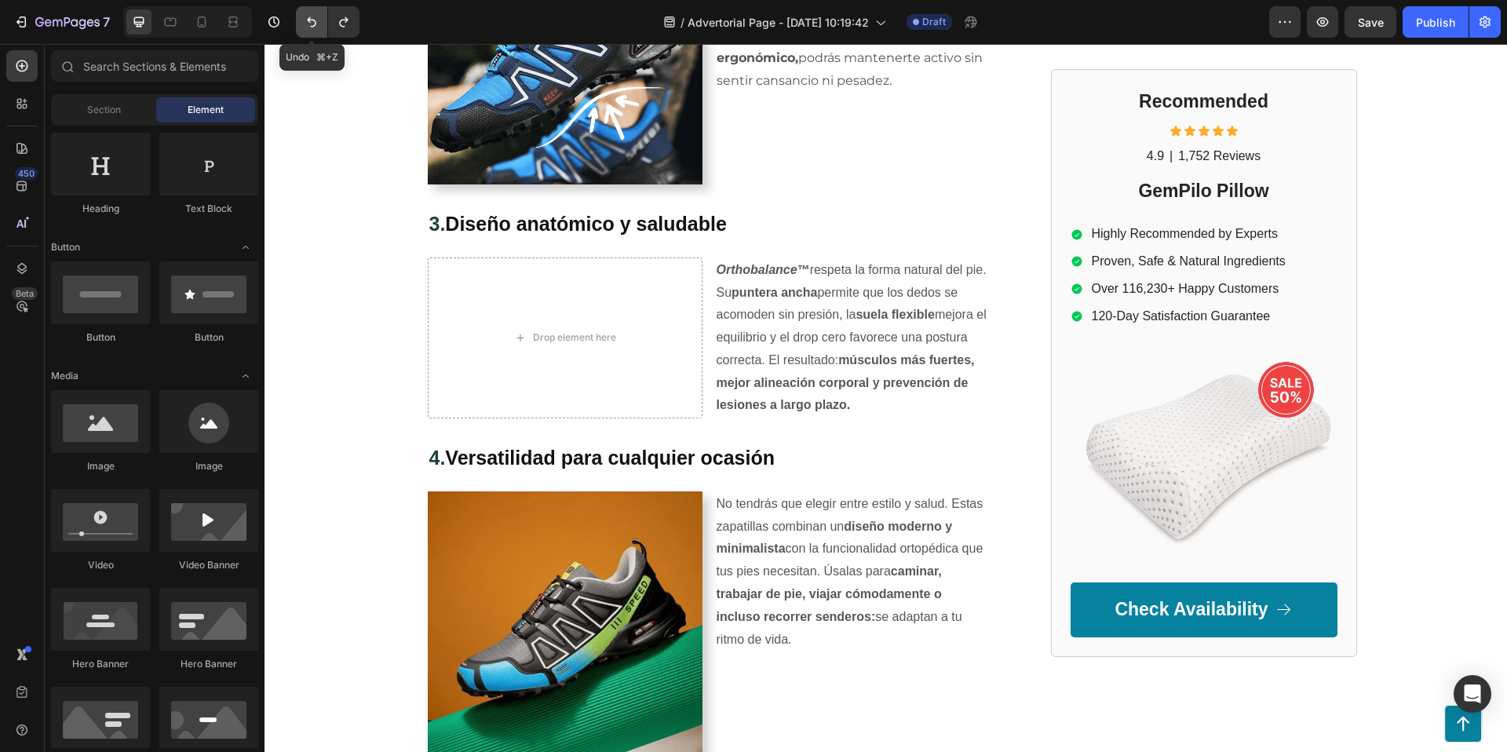
click at [310, 23] on icon "Undo/Redo" at bounding box center [312, 22] width 16 height 16
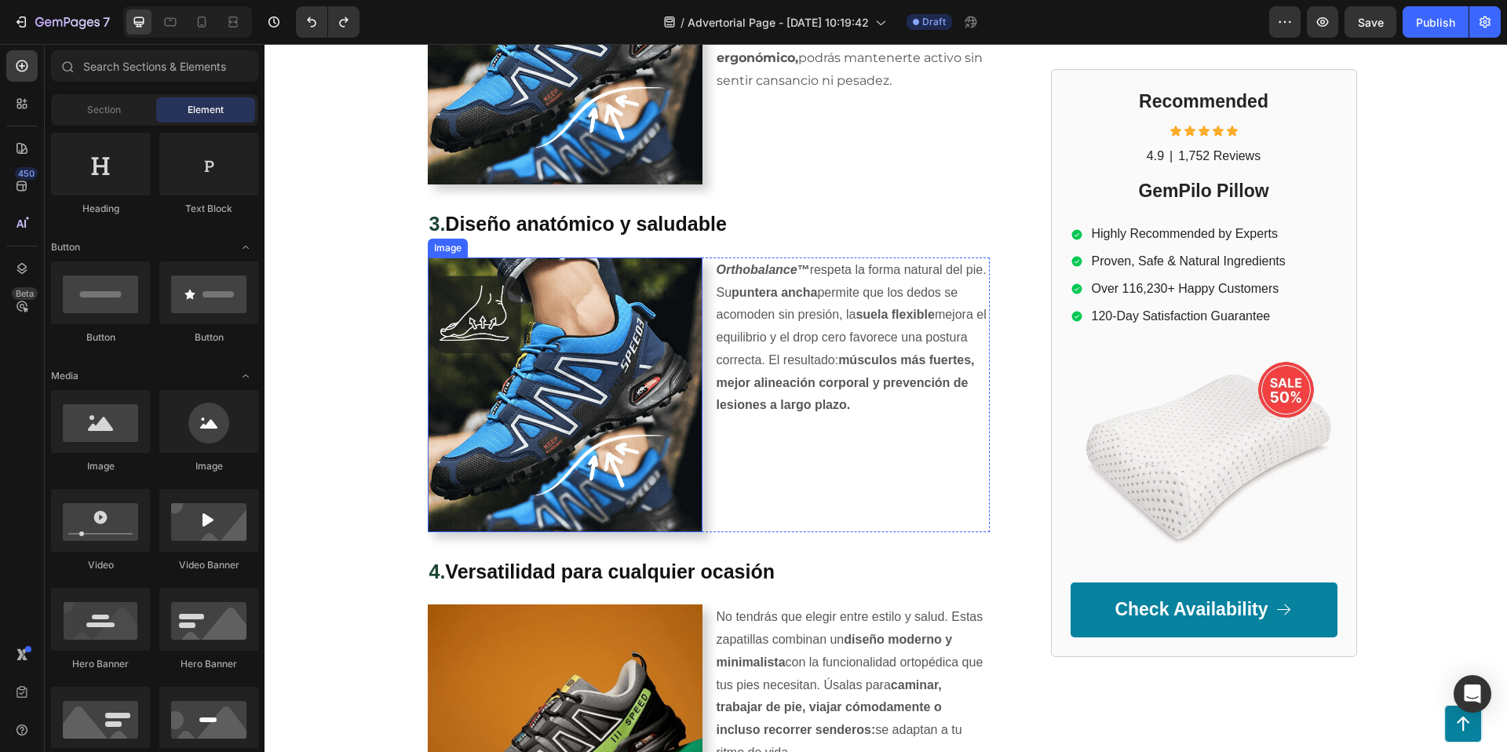
click at [579, 373] on img at bounding box center [565, 394] width 275 height 275
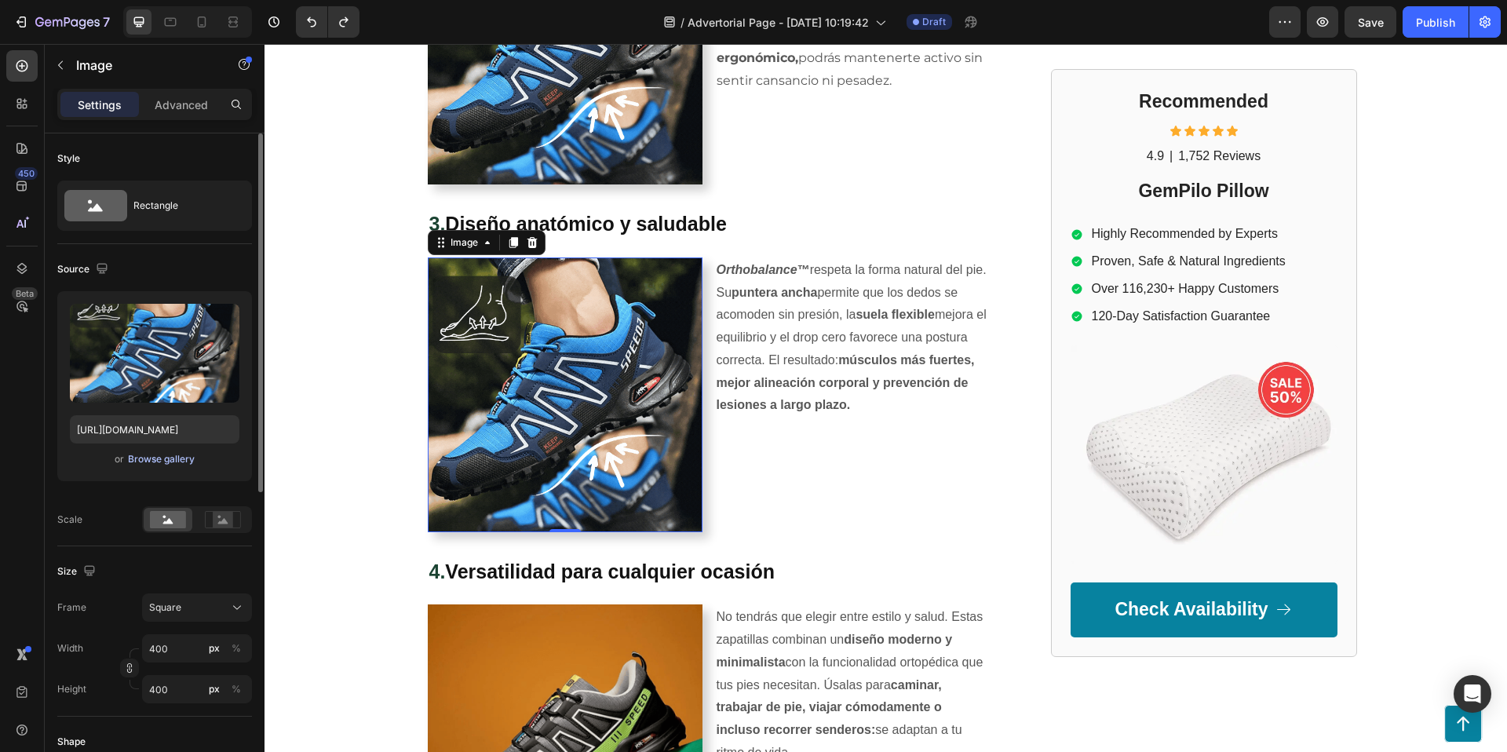
click at [147, 462] on div "Browse gallery" at bounding box center [161, 459] width 67 height 14
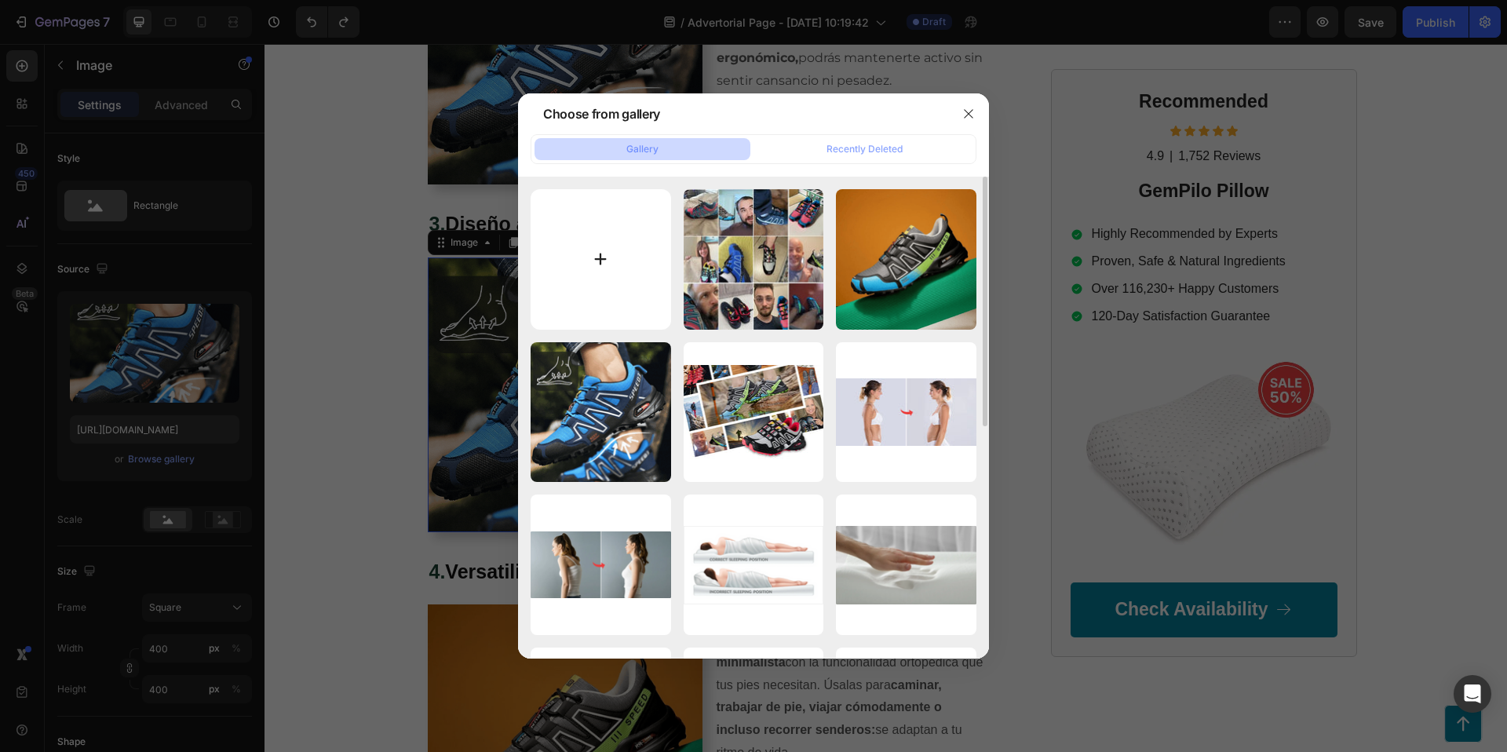
click at [620, 279] on input "file" at bounding box center [601, 259] width 141 height 141
type input "C:\fakepath\Puntera Estrecha.gif"
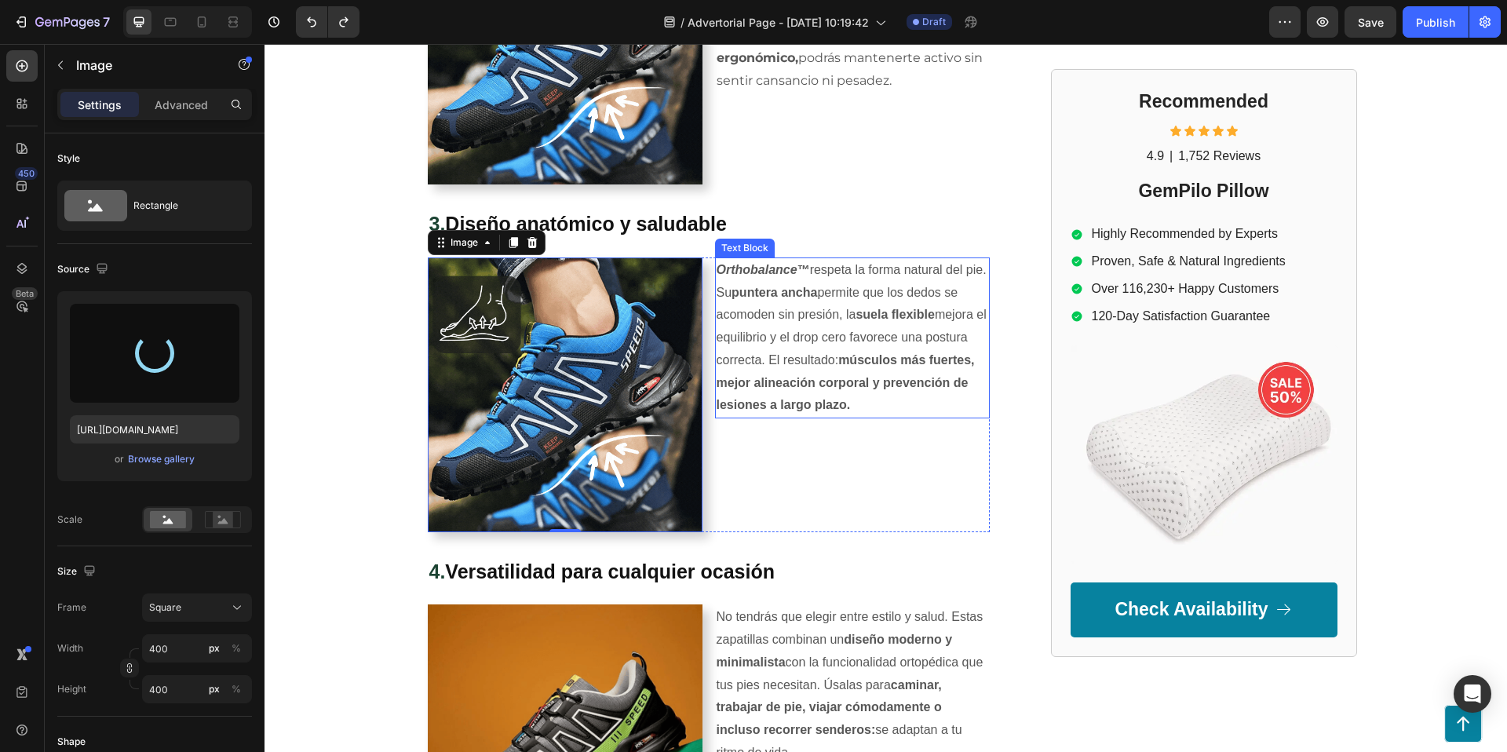
type input "https://cdn.shopify.com/s/files/1/0953/0599/0526/files/gempages_581753723718468…"
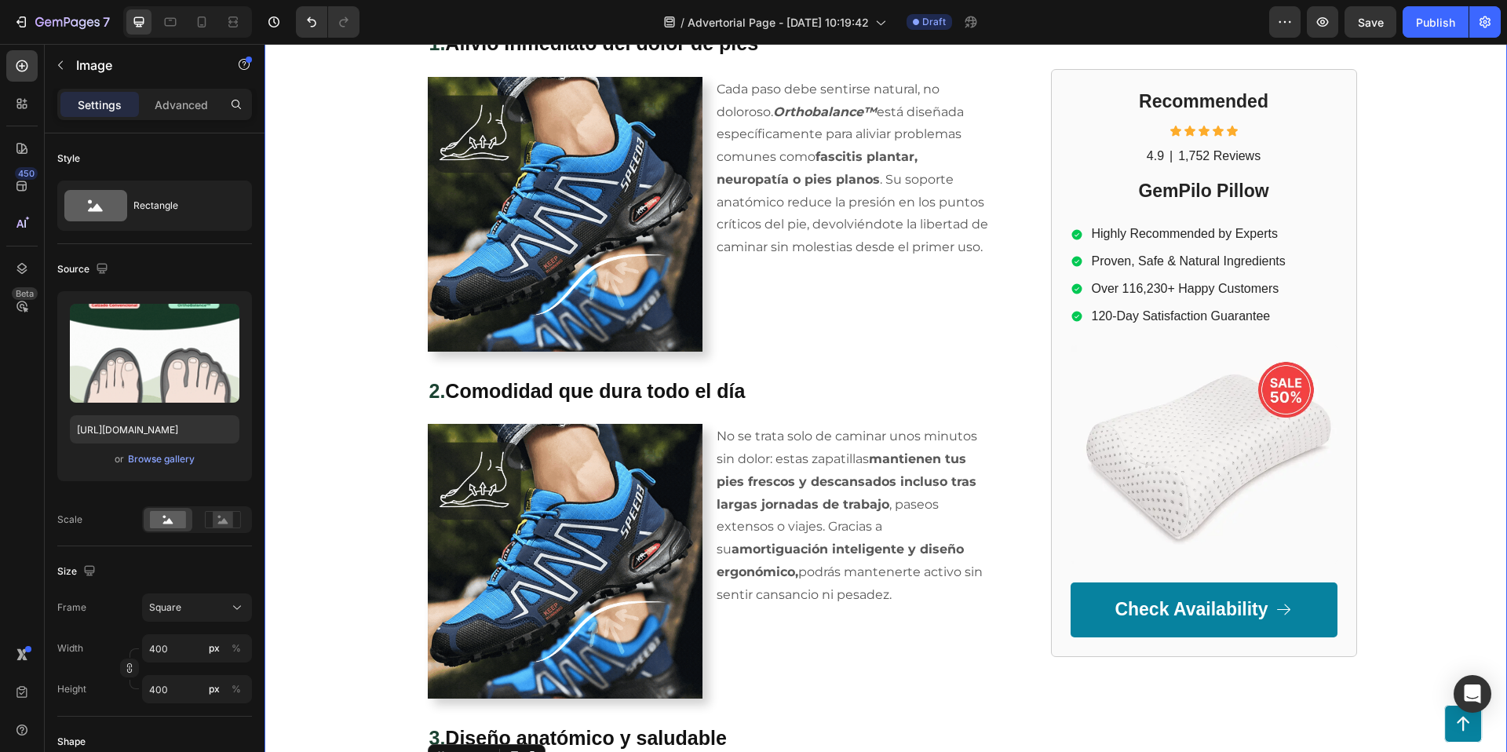
scroll to position [860, 0]
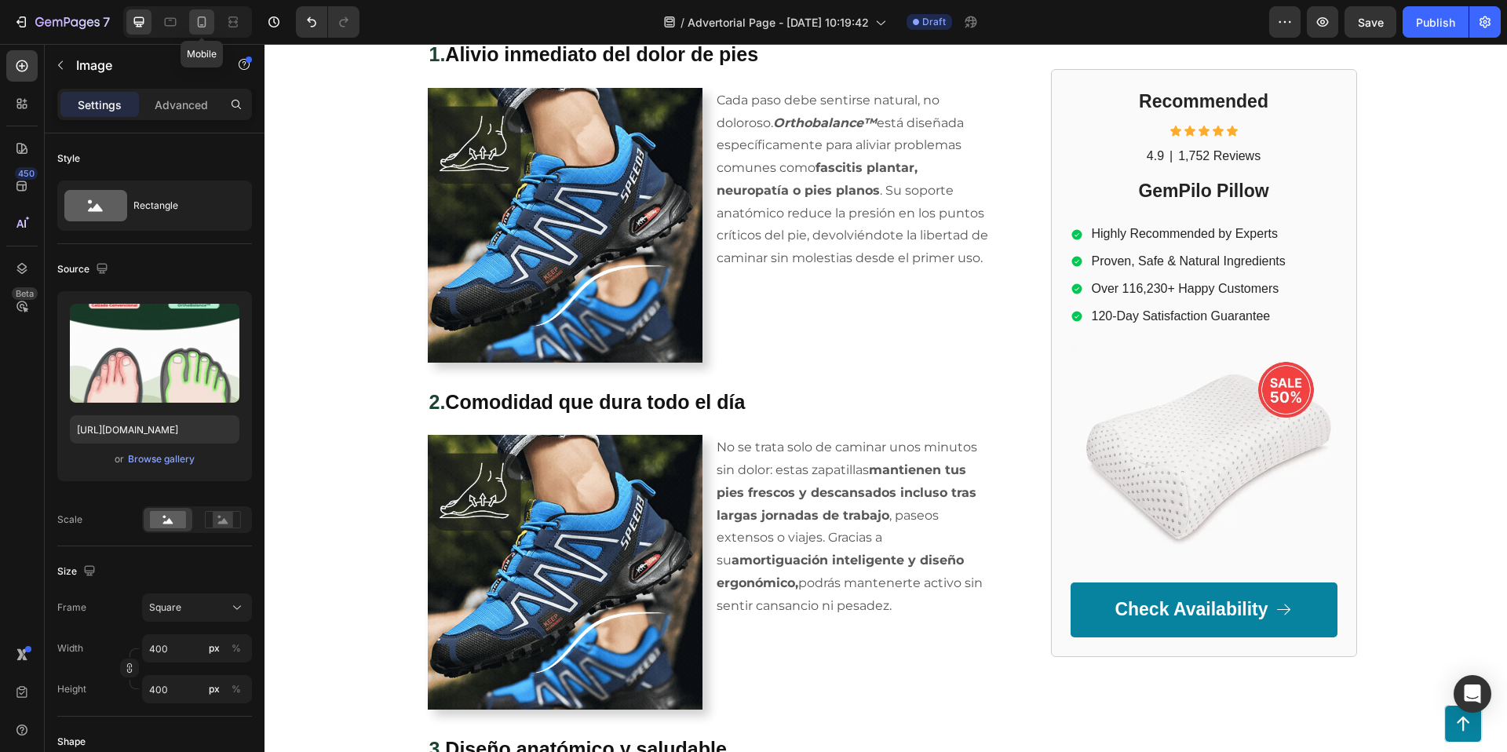
click at [204, 24] on icon at bounding box center [202, 22] width 16 height 16
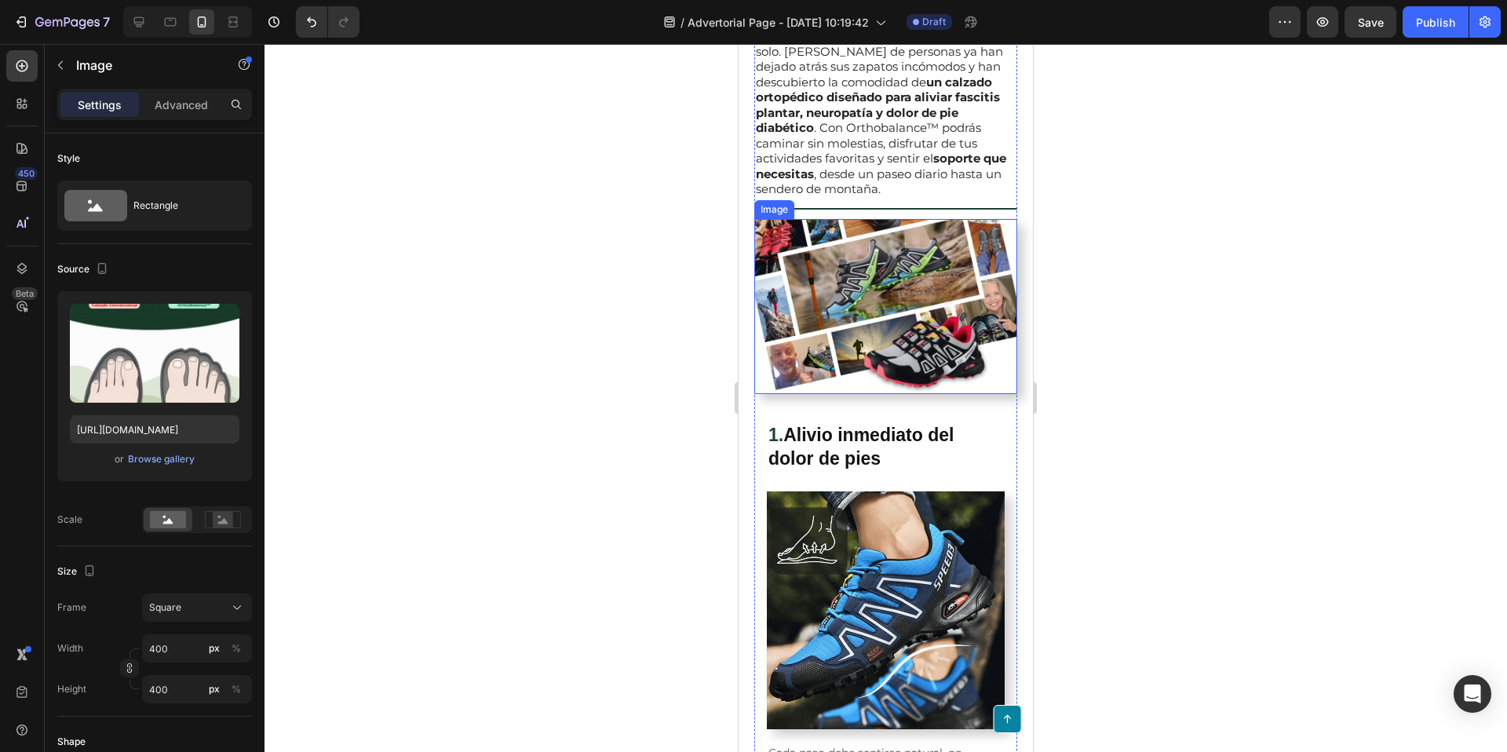
scroll to position [310, 0]
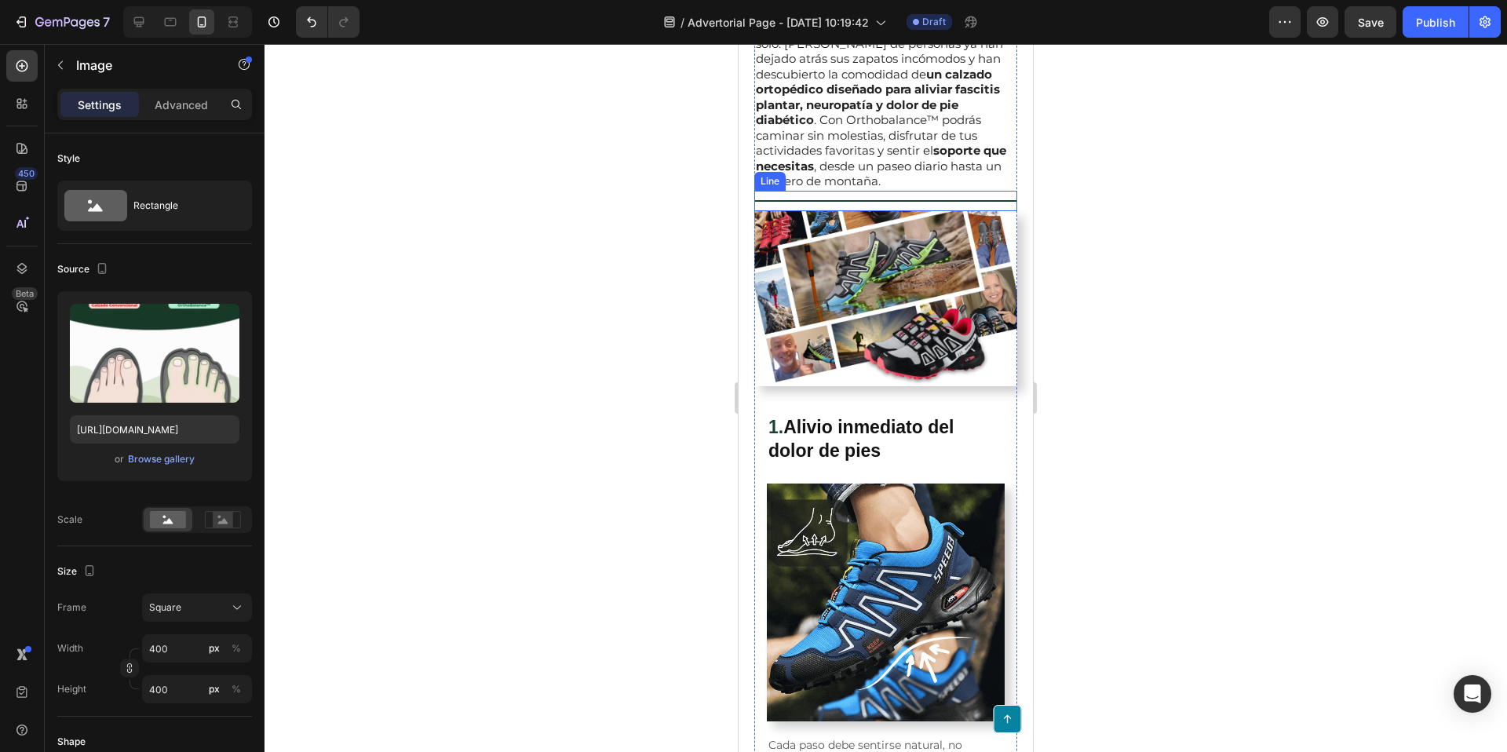
click at [928, 191] on div "Title Line" at bounding box center [885, 201] width 263 height 20
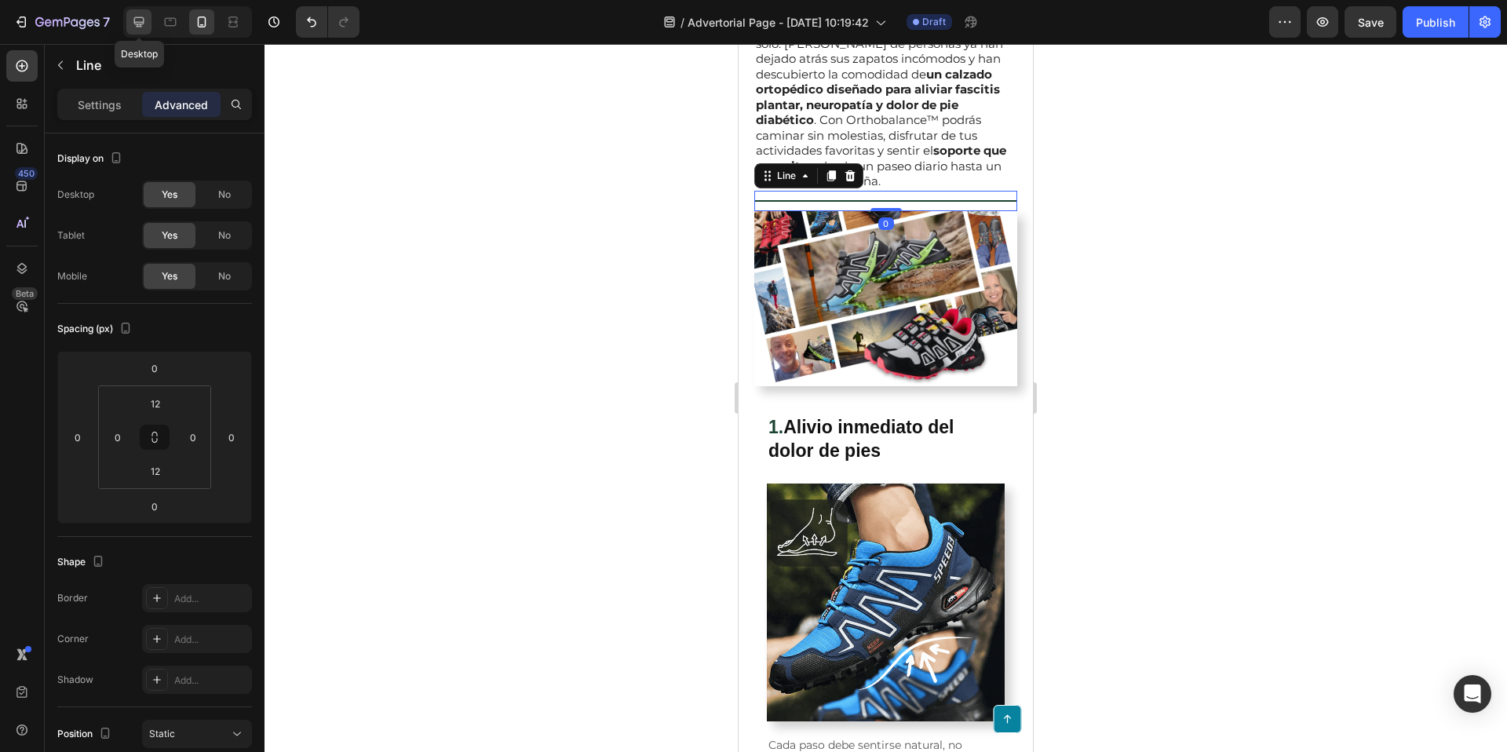
click at [136, 18] on icon at bounding box center [139, 22] width 16 height 16
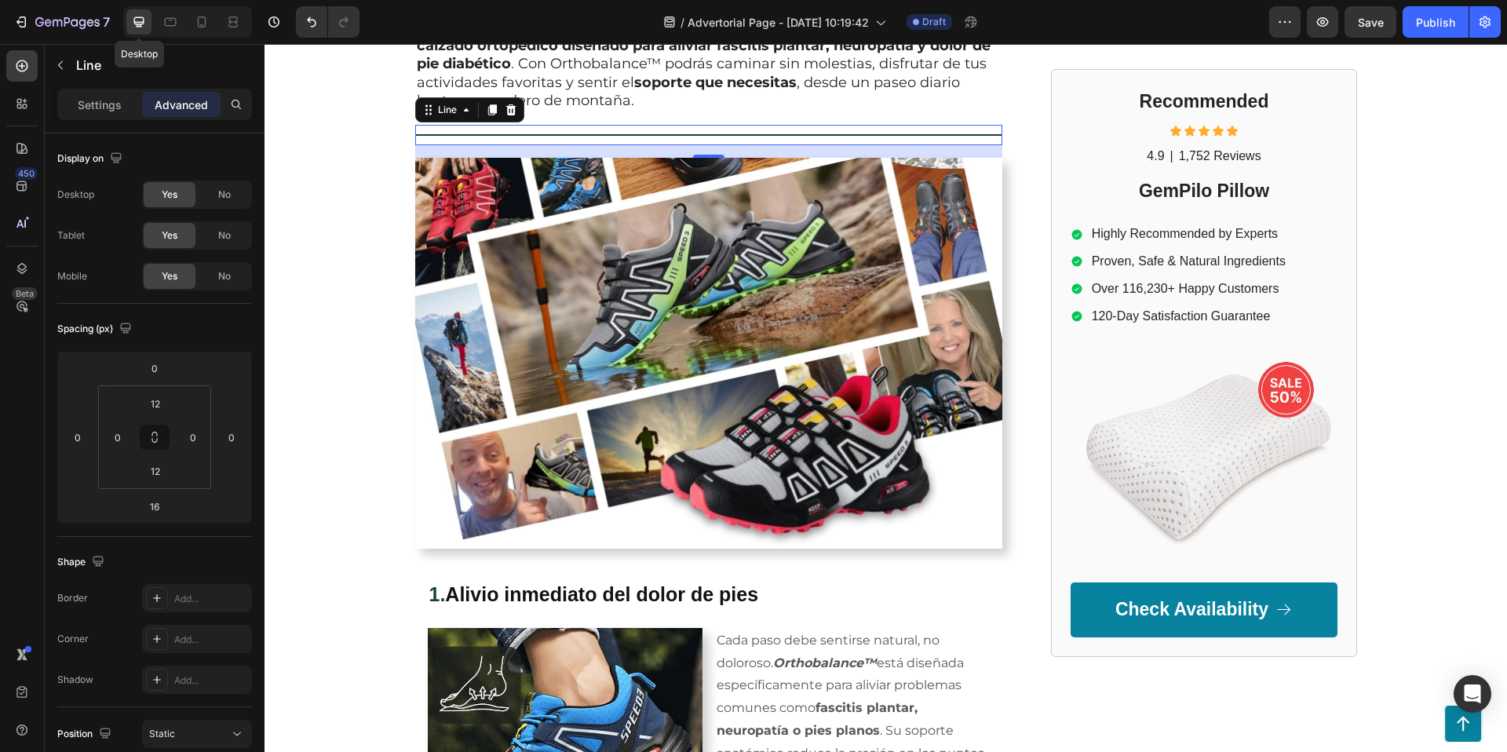
scroll to position [345, 0]
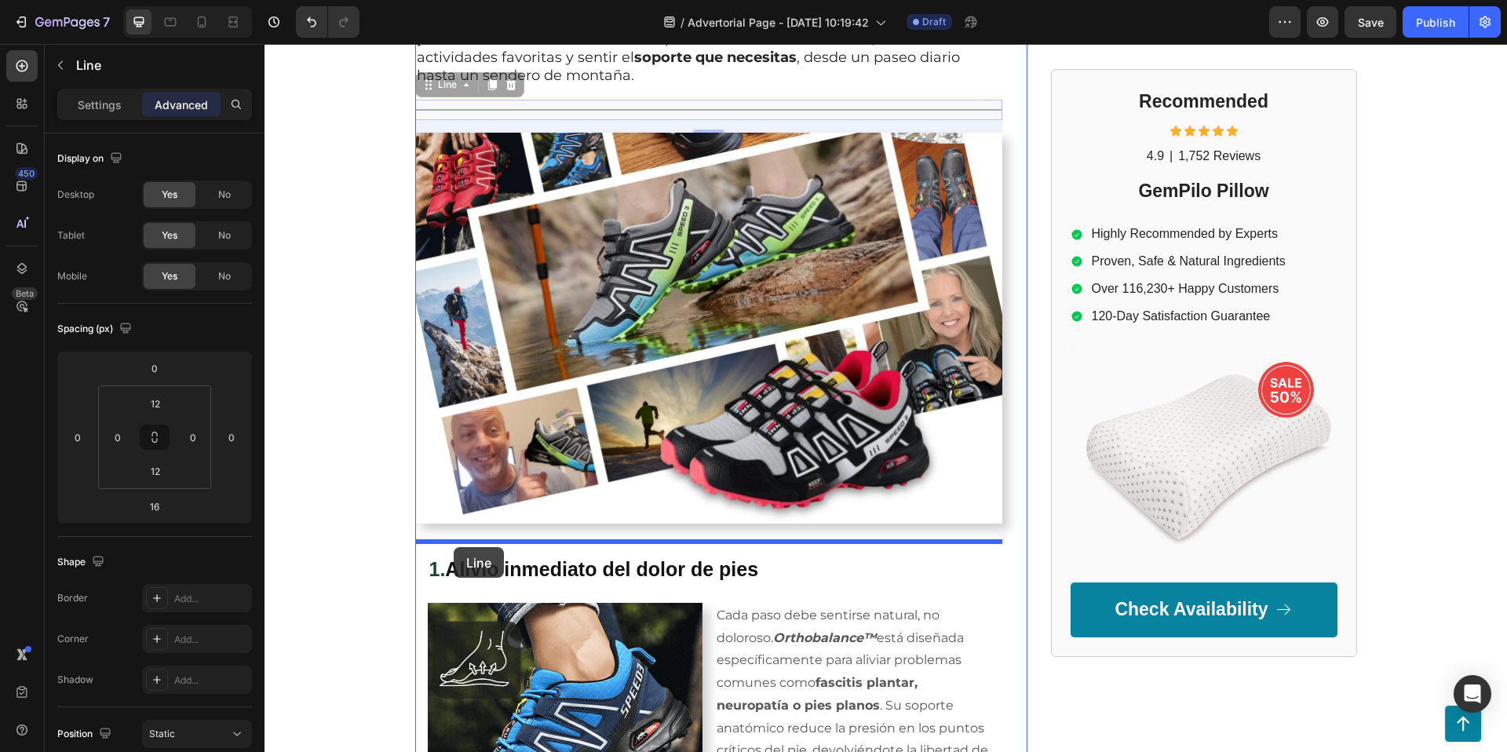
drag, startPoint x: 428, startPoint y: 82, endPoint x: 454, endPoint y: 547, distance: 466.2
type input "24"
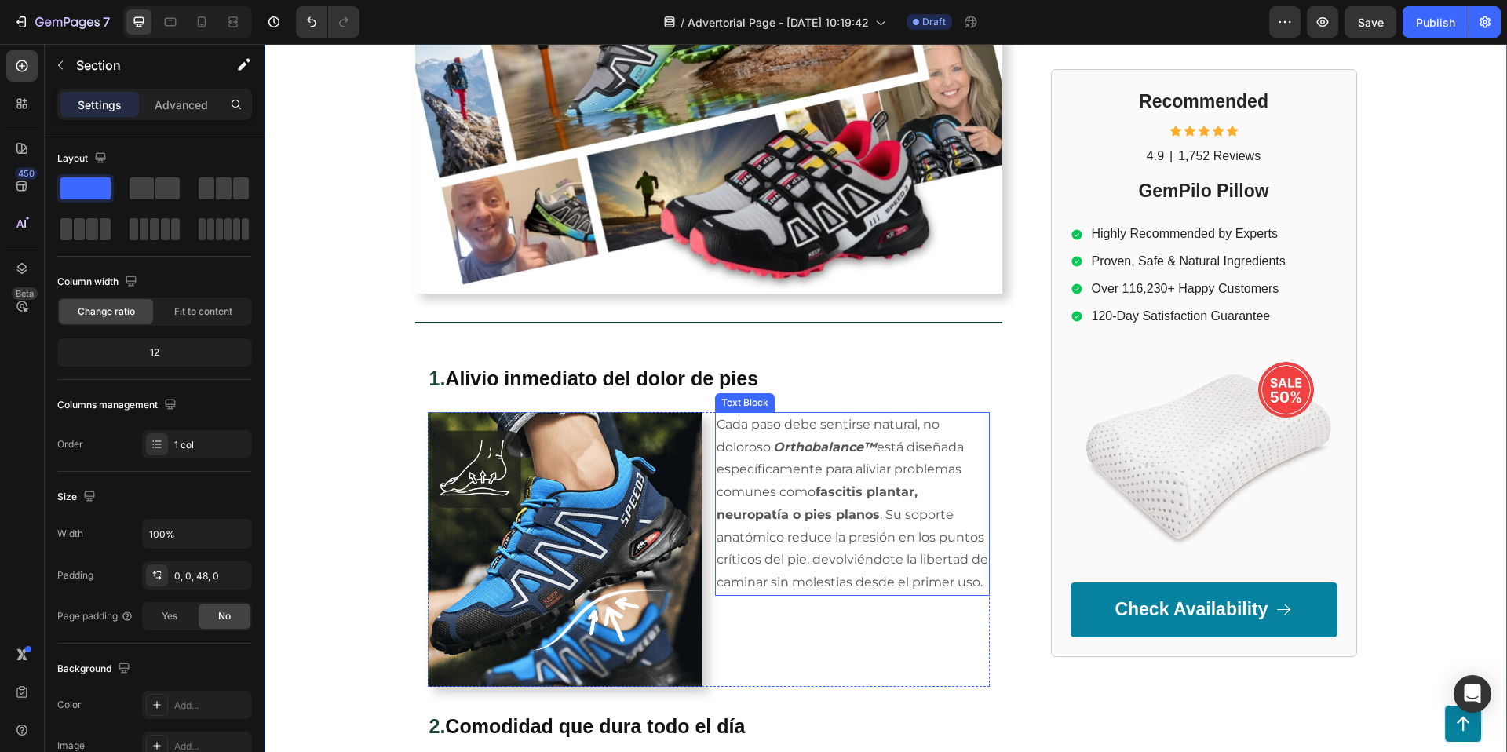
scroll to position [654, 0]
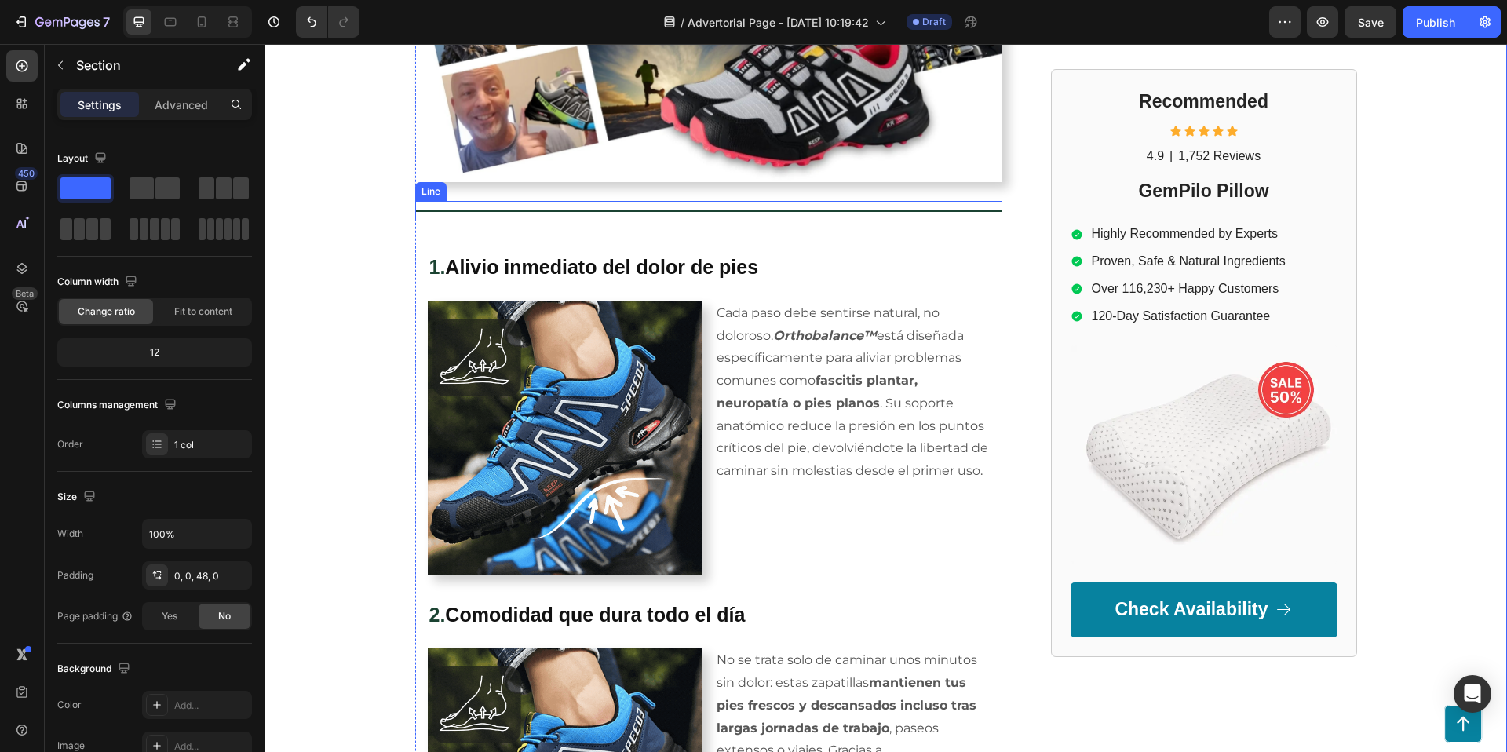
click at [680, 214] on div "Title Line" at bounding box center [708, 211] width 587 height 20
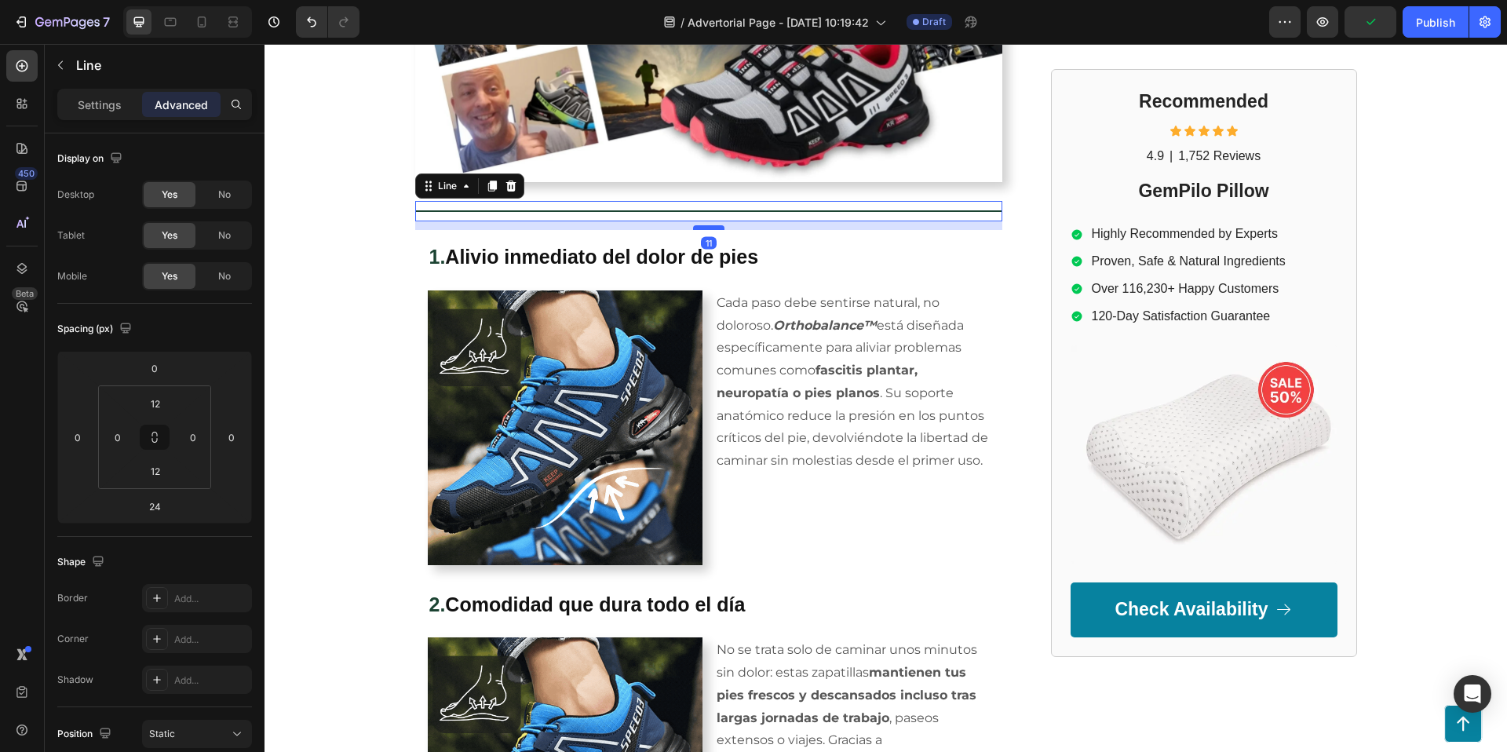
drag, startPoint x: 702, startPoint y: 237, endPoint x: 704, endPoint y: 227, distance: 10.5
click at [704, 227] on div at bounding box center [708, 227] width 31 height 5
type input "11"
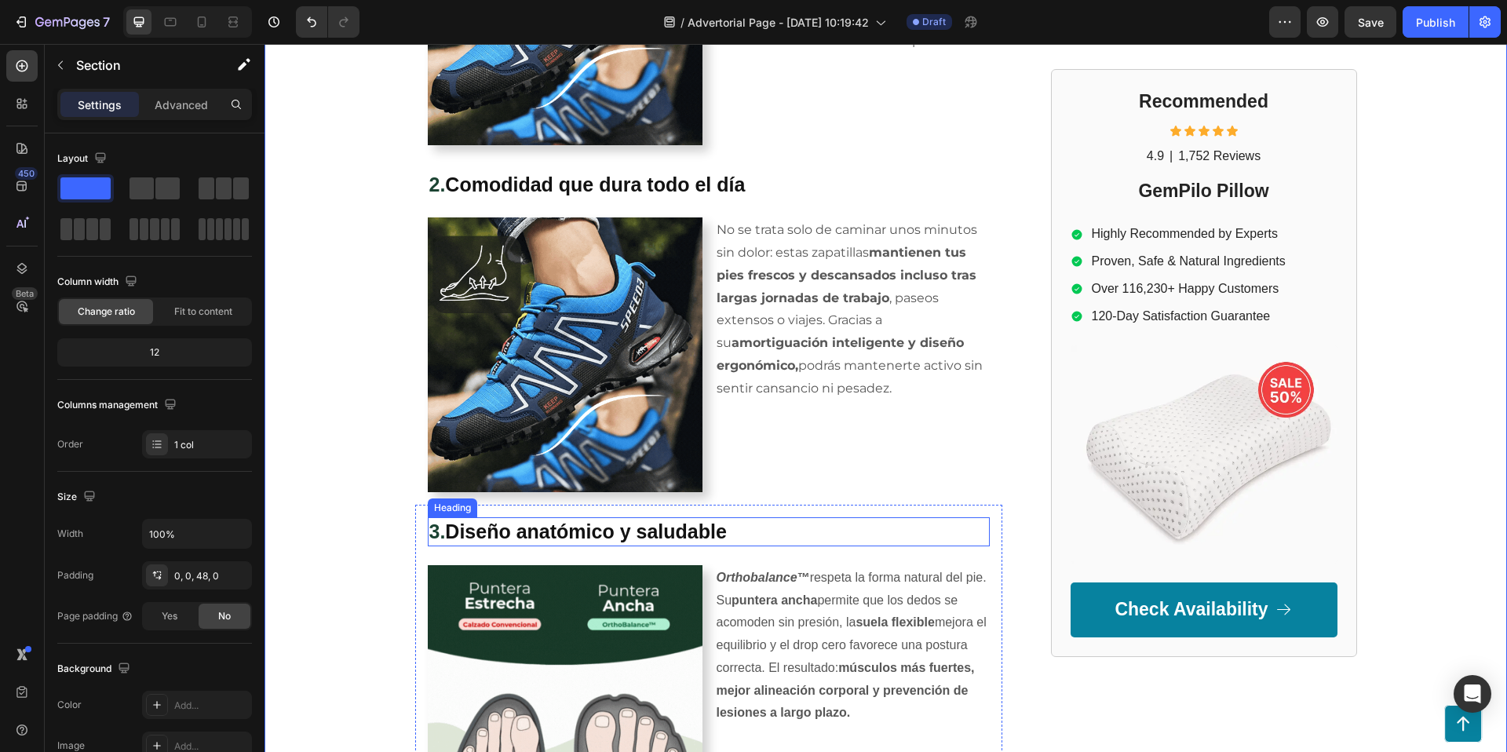
scroll to position [964, 0]
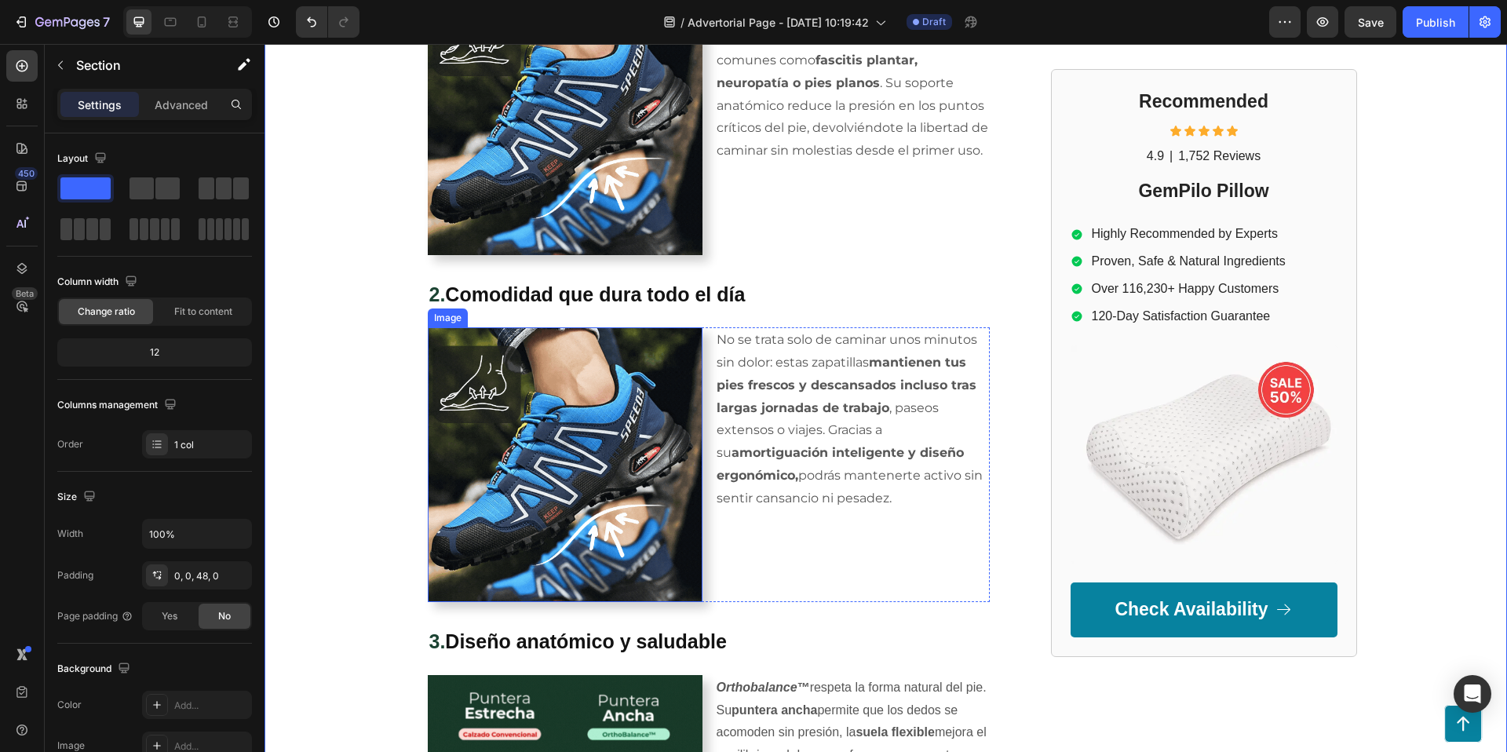
click at [571, 433] on img at bounding box center [565, 464] width 275 height 275
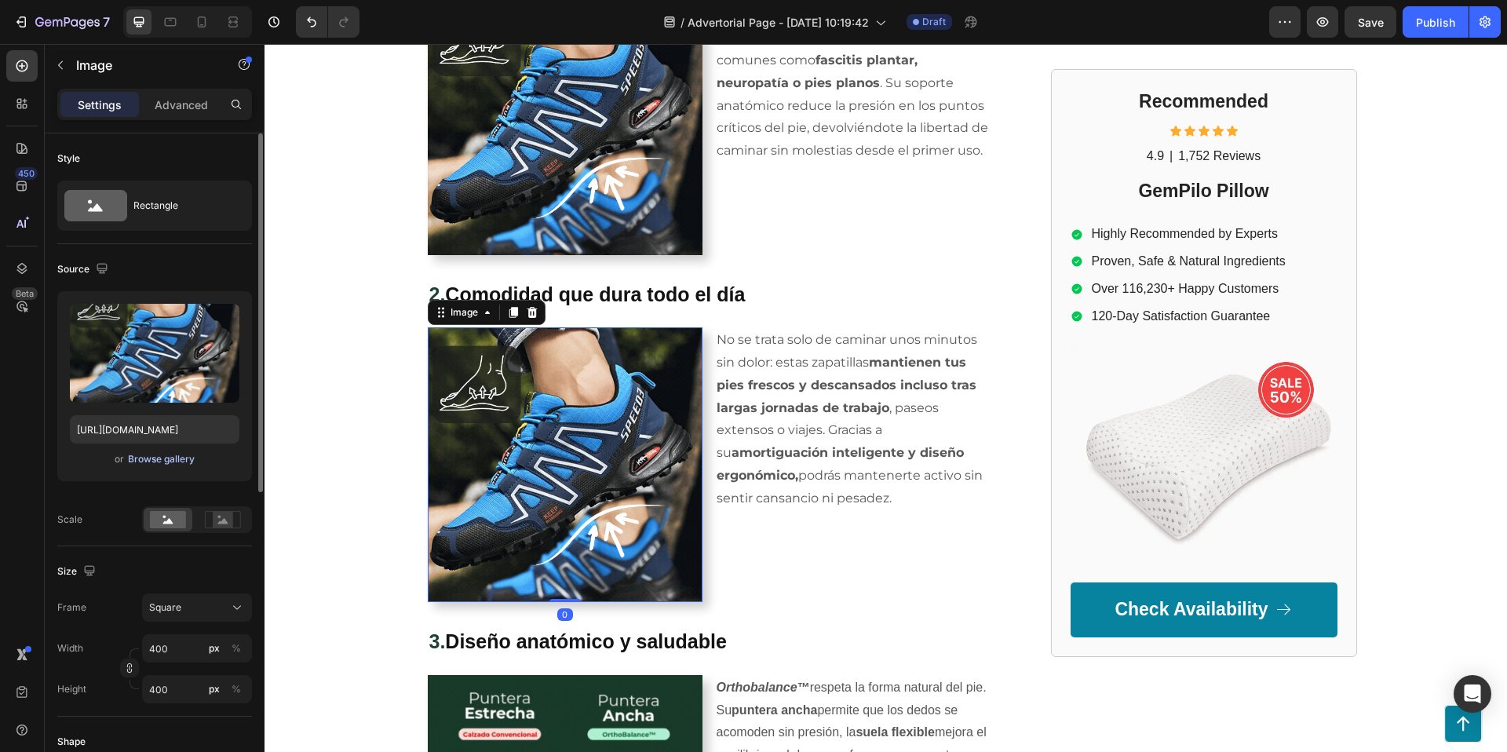
click at [145, 459] on div "Browse gallery" at bounding box center [161, 459] width 67 height 14
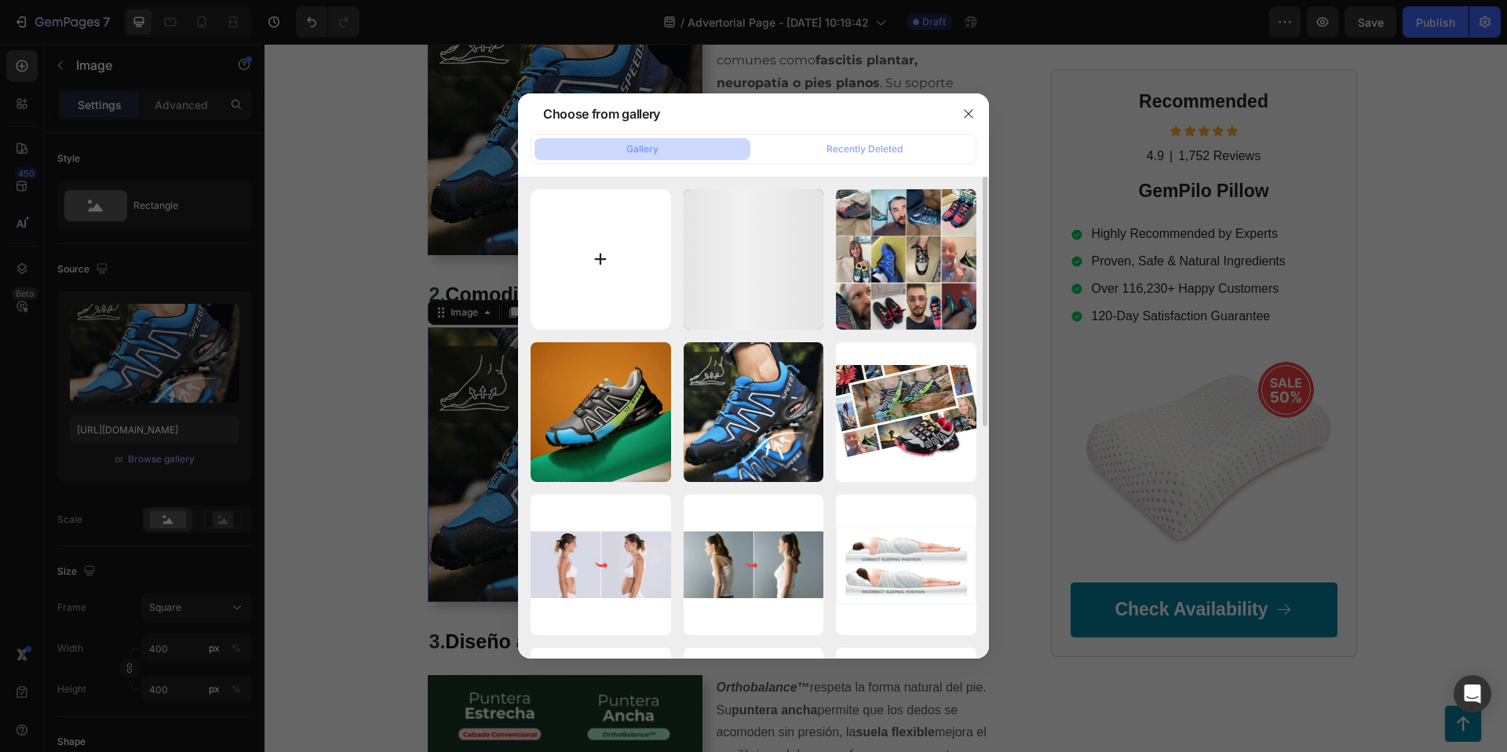
click at [584, 246] on input "file" at bounding box center [601, 259] width 141 height 141
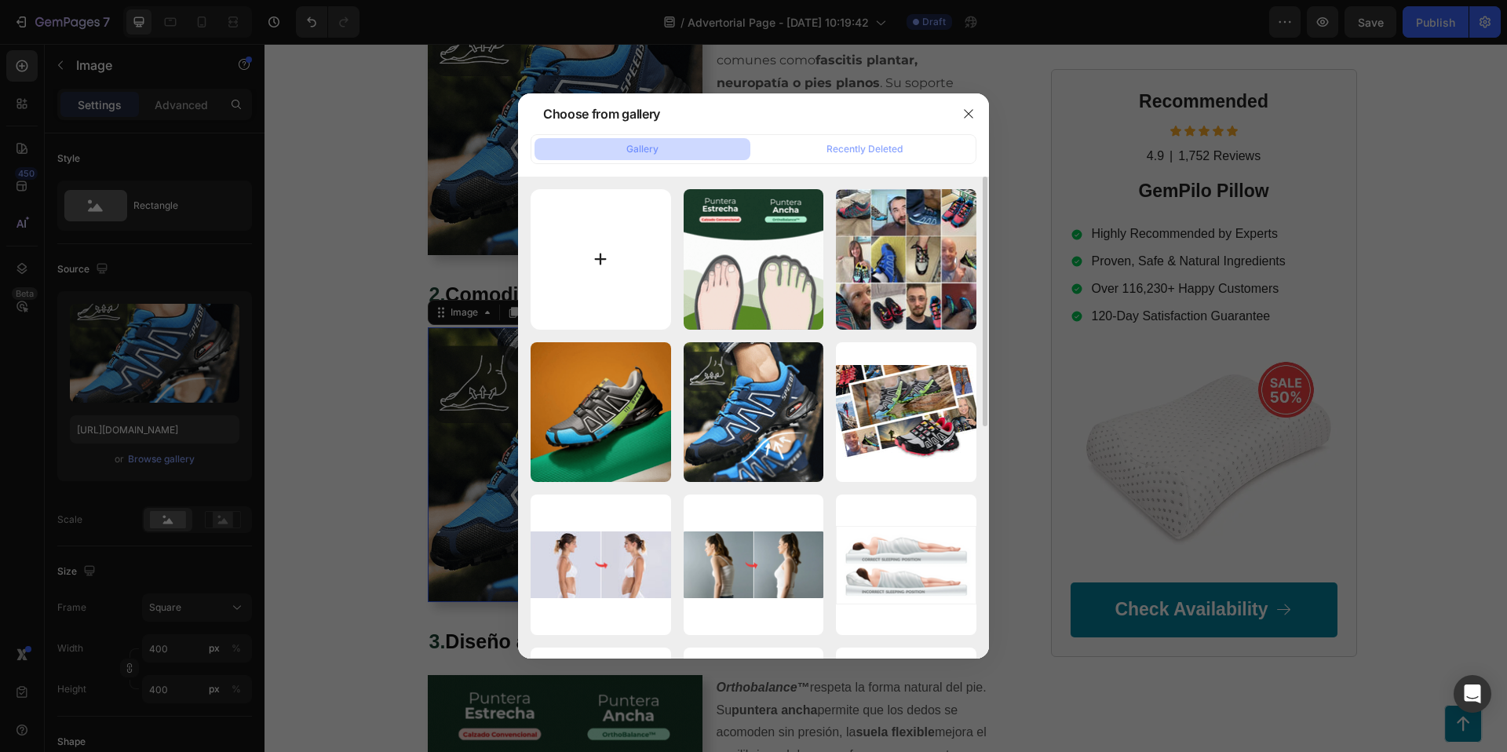
type input "C:\fakepath\allday.jpg"
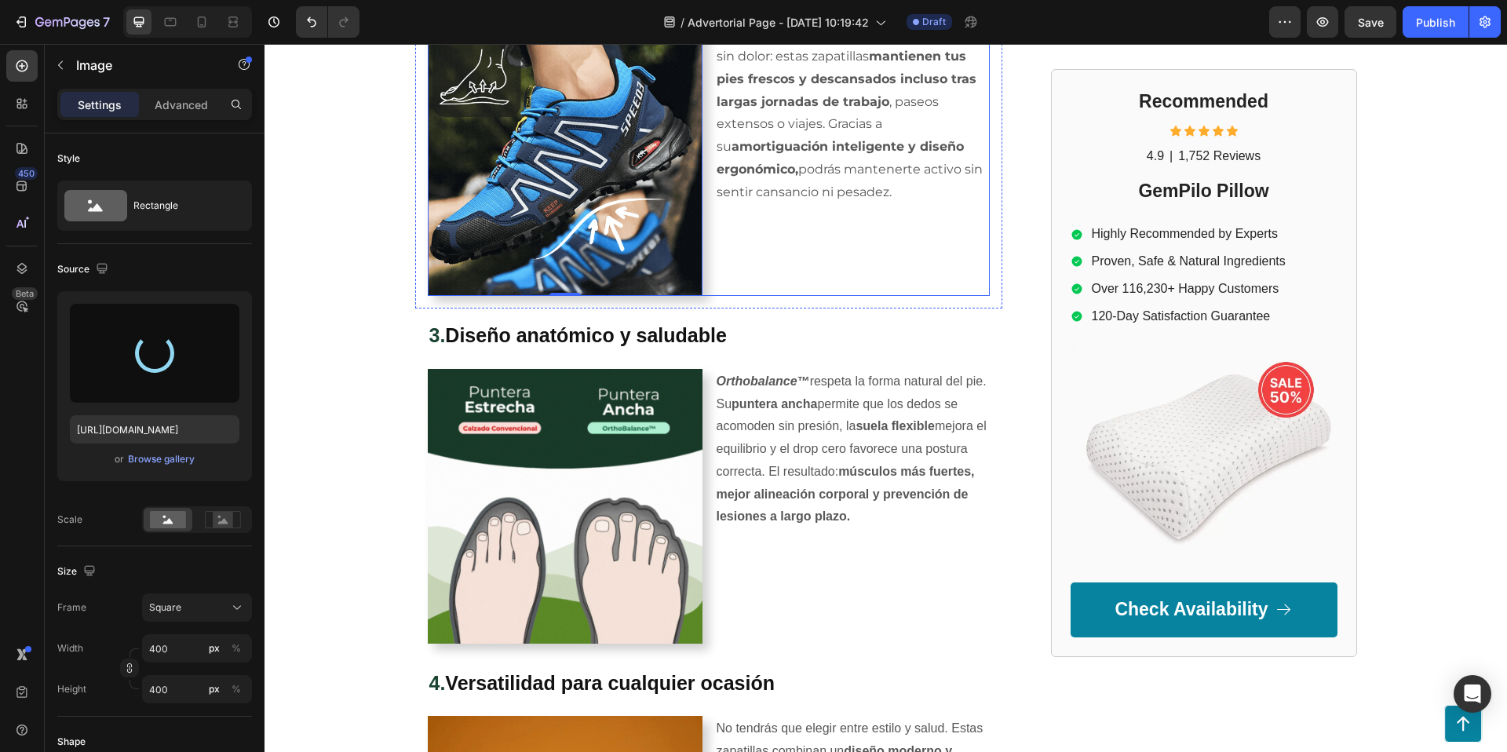
type input "https://cdn.shopify.com/s/files/1/0953/0599/0526/files/gempages_581753723718468…"
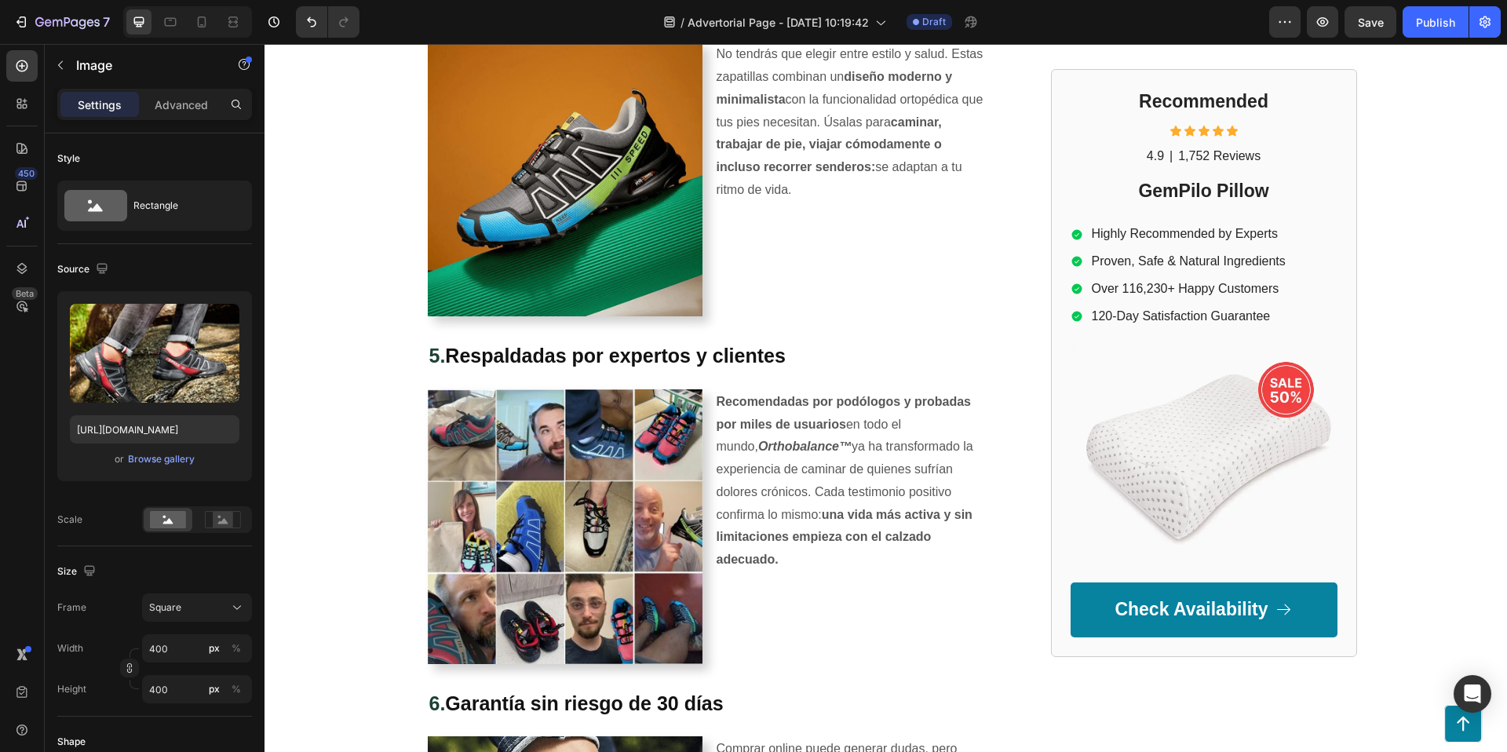
scroll to position [1976, 0]
